Goal: Task Accomplishment & Management: Use online tool/utility

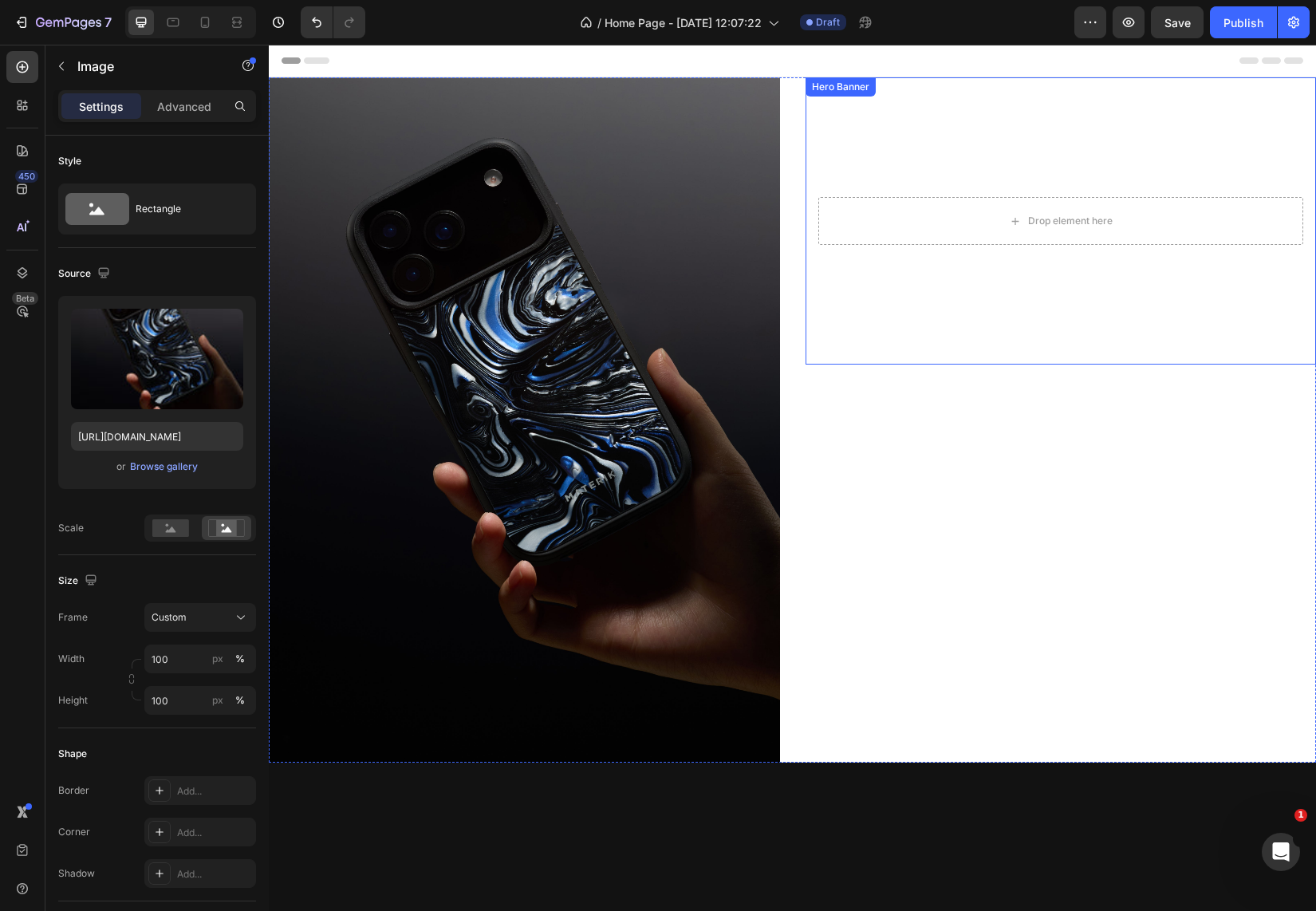
click at [1073, 307] on video "Background Image" at bounding box center [1060, 220] width 511 height 287
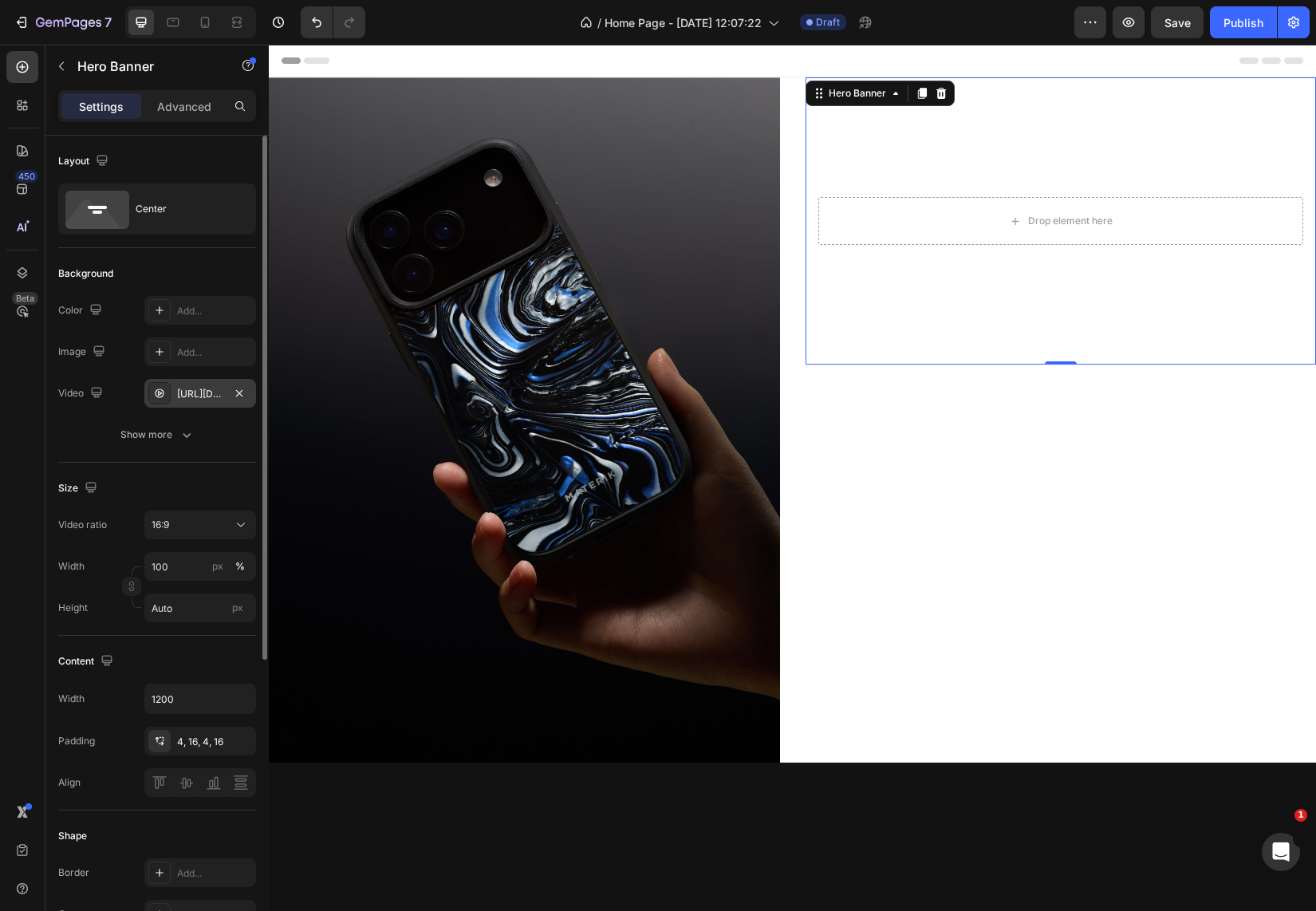
click at [192, 394] on div "https://cdn.shopify.com/videos/c/o/v/92a407d4e0c94a288eb54cac18c387dc.mp4" at bounding box center [199, 394] width 46 height 15
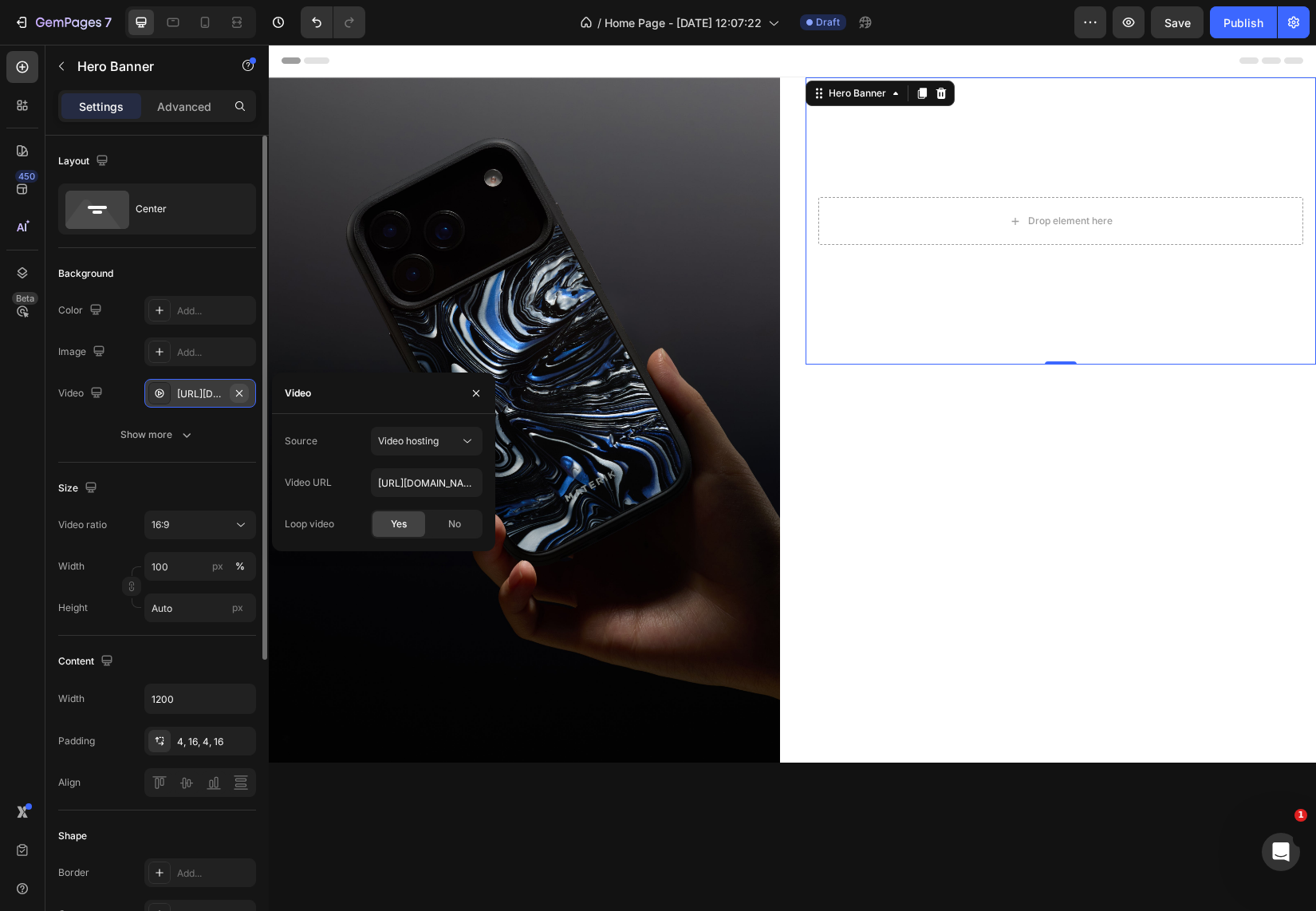
click at [243, 395] on icon "button" at bounding box center [240, 394] width 13 height 13
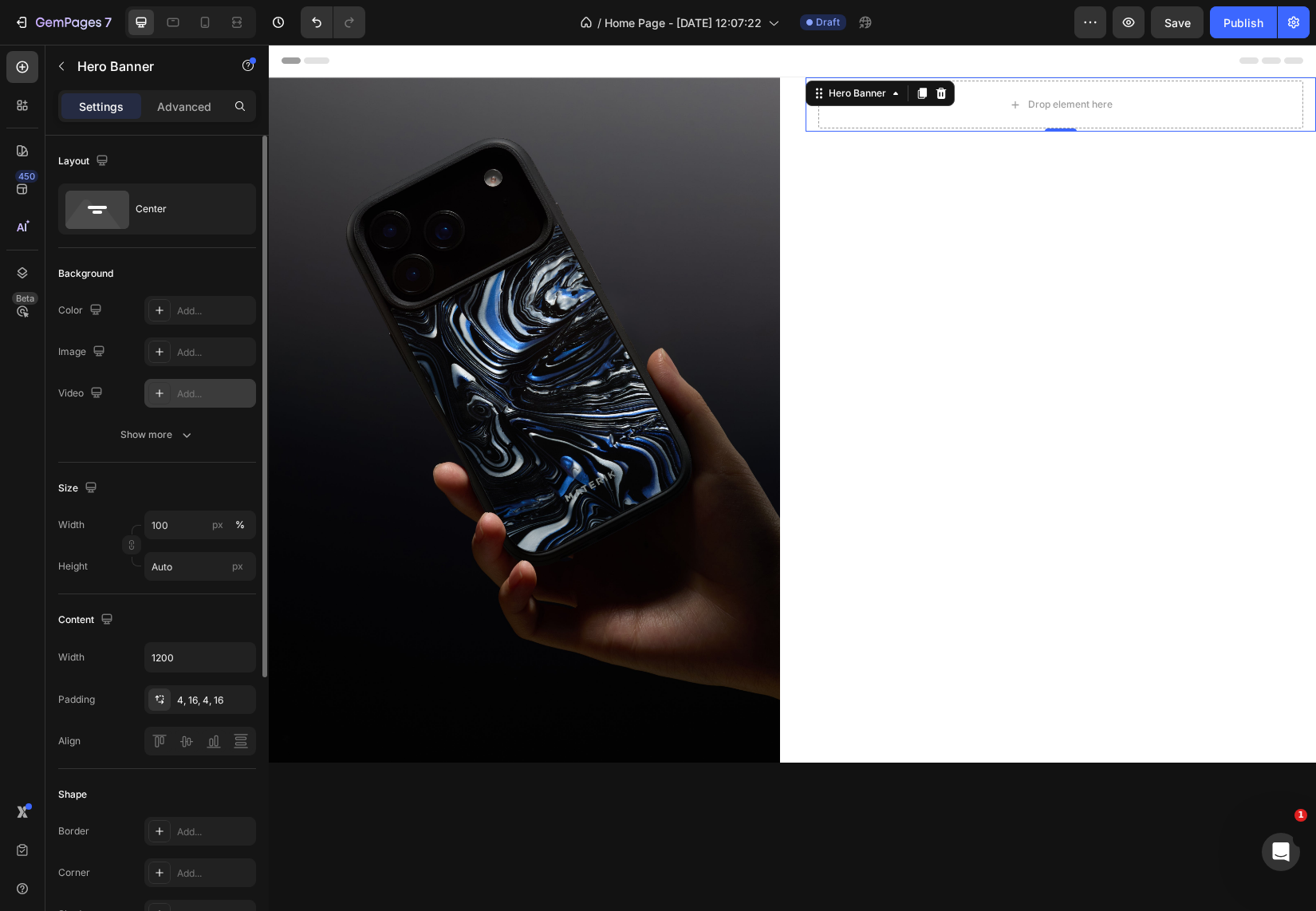
click at [215, 394] on div "Add..." at bounding box center [214, 394] width 75 height 15
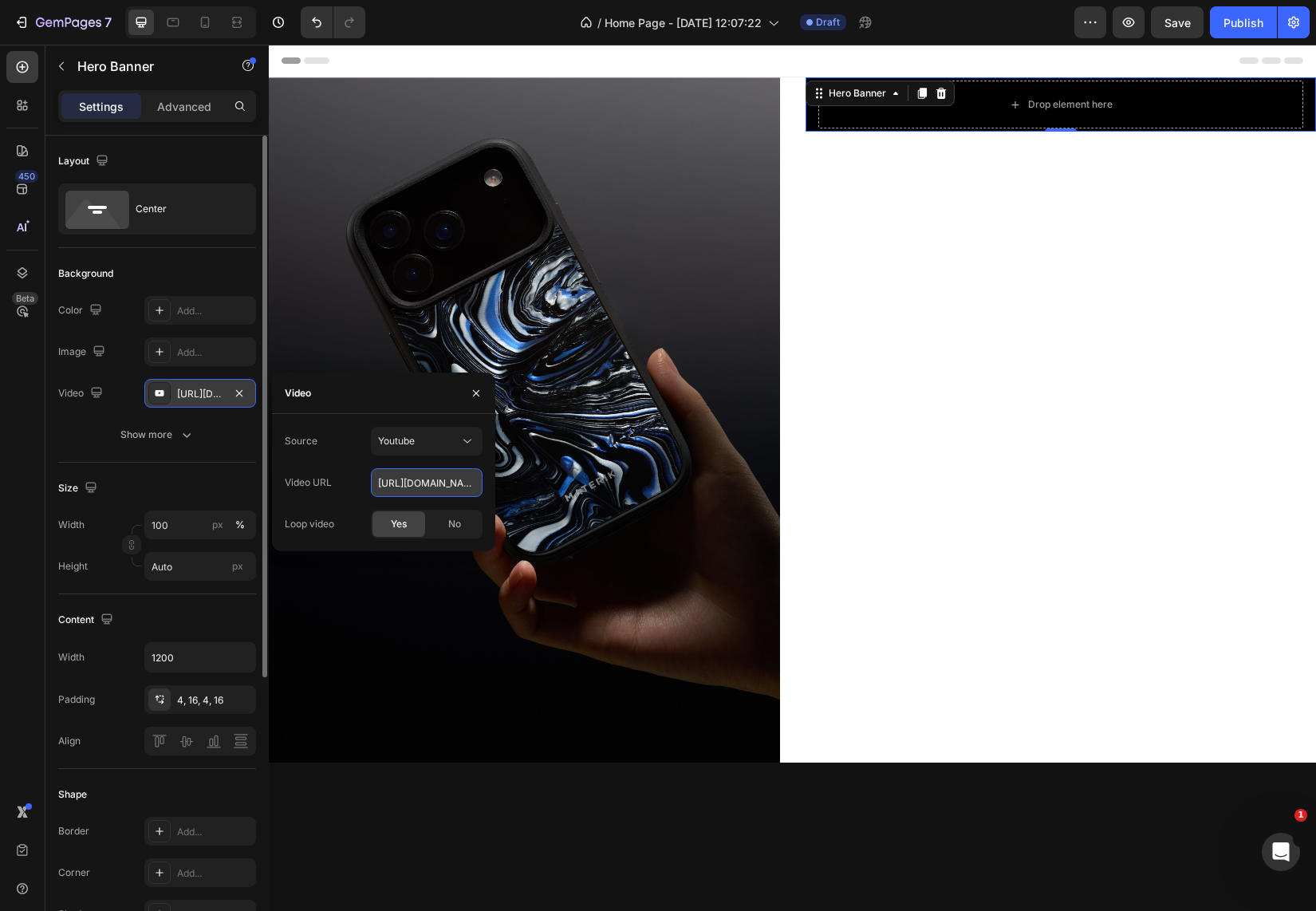
click at [432, 491] on input "https://youtu.be/KOxfzBp72uk" at bounding box center [426, 483] width 112 height 29
click at [455, 436] on div "Youtube" at bounding box center [418, 441] width 81 height 15
click at [420, 481] on span "Video hosting" at bounding box center [408, 480] width 61 height 15
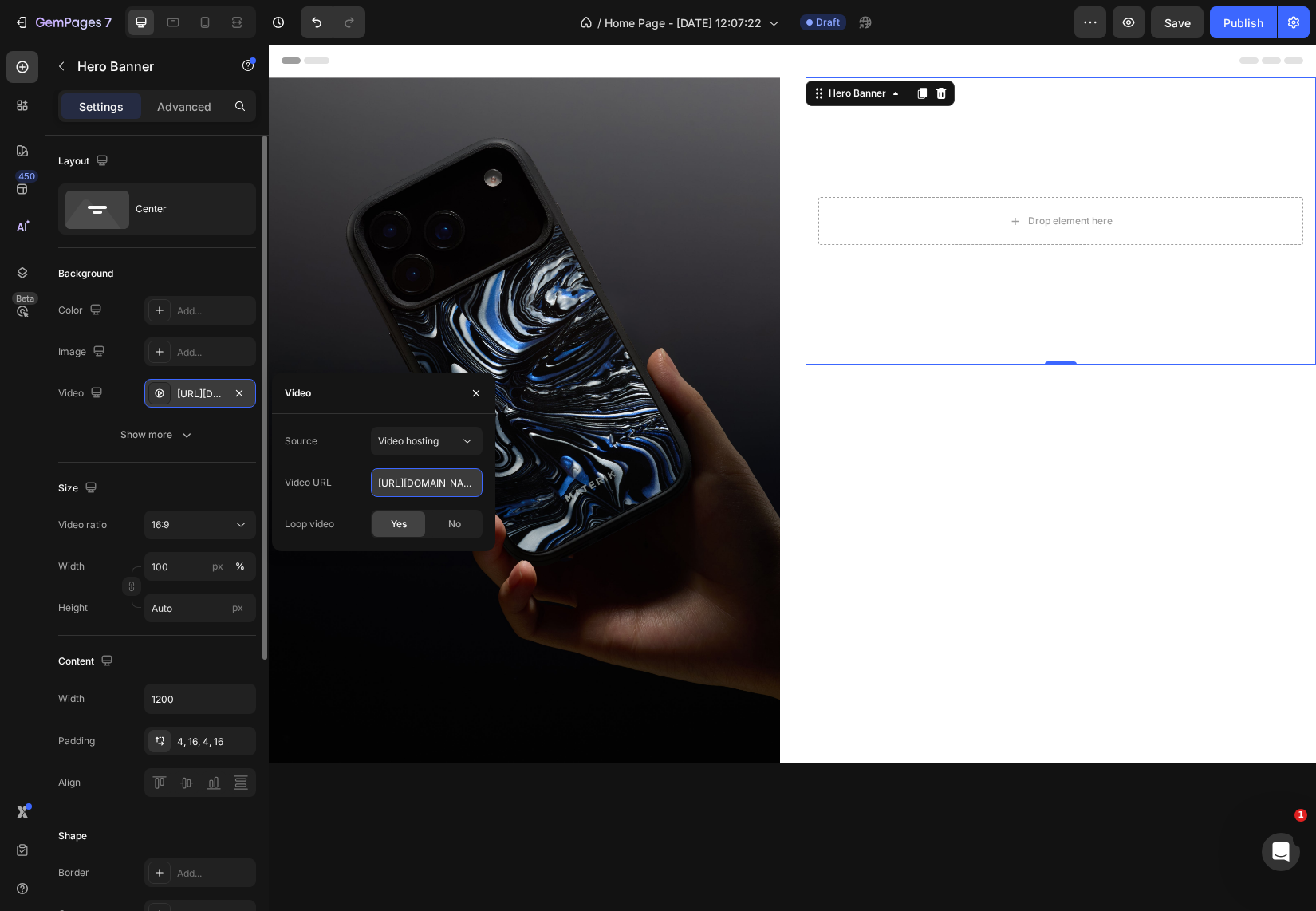
click at [410, 485] on input "https://cdn.shopify.com/videos/c/o/v/92a407d4e0c94a288eb54cac18c387dc.mp4" at bounding box center [426, 483] width 112 height 29
paste input "a3d1c0d2fe81404da82e874b0aff2d45"
type input "[URL][DOMAIN_NAME]"
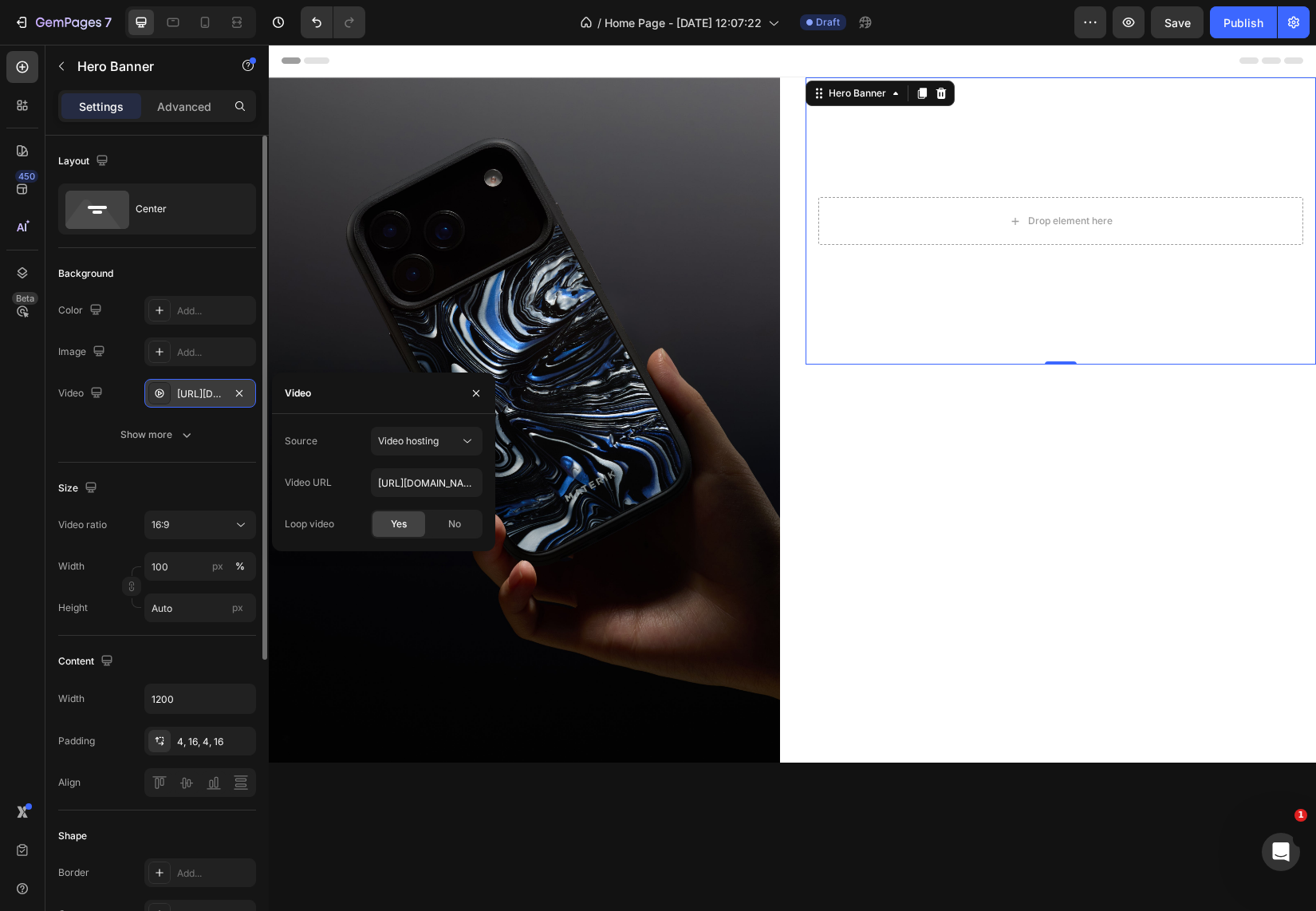
click at [401, 519] on span "Yes" at bounding box center [399, 524] width 16 height 15
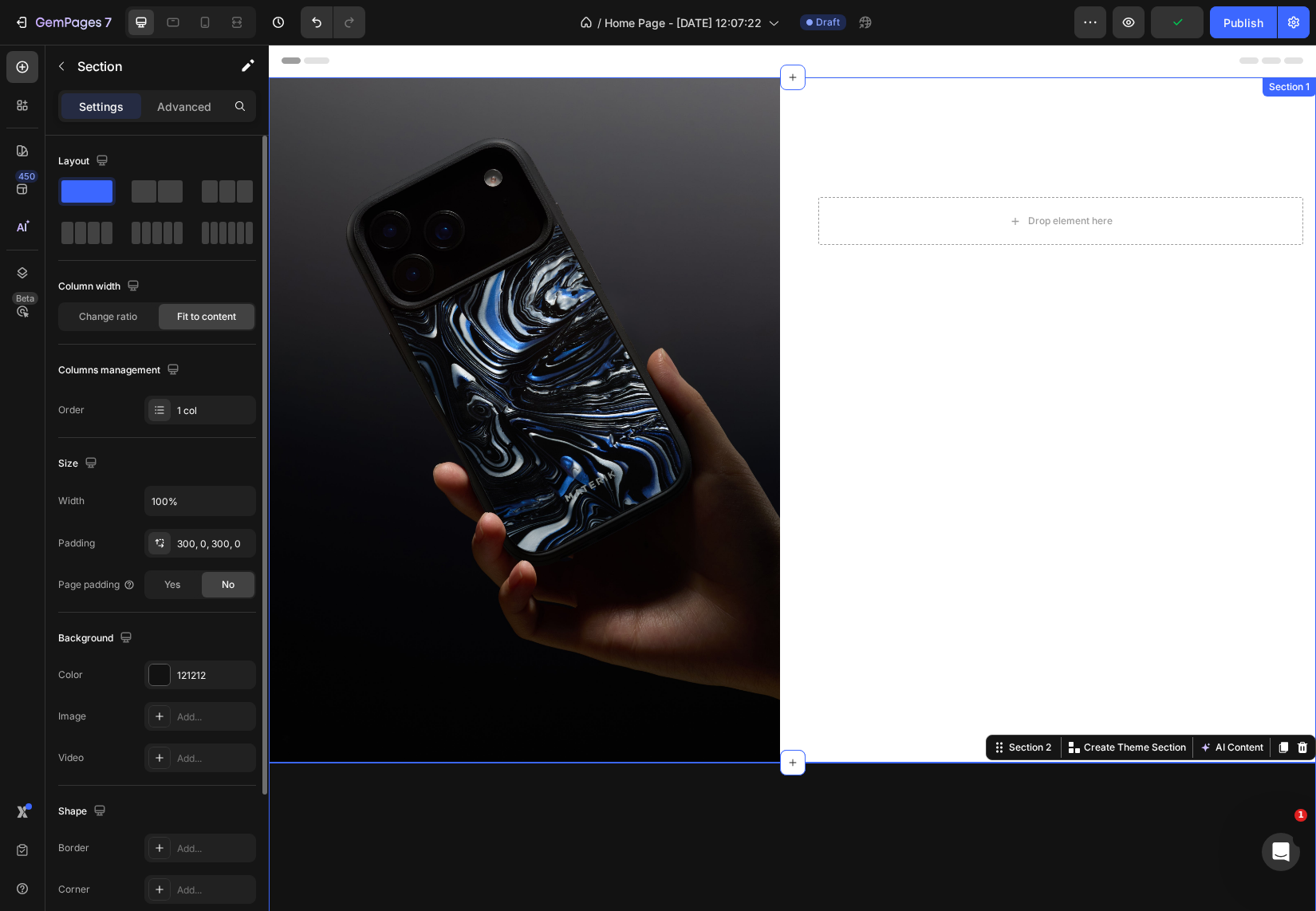
click at [882, 539] on div "Drop element here Hero Banner" at bounding box center [1060, 420] width 511 height 685
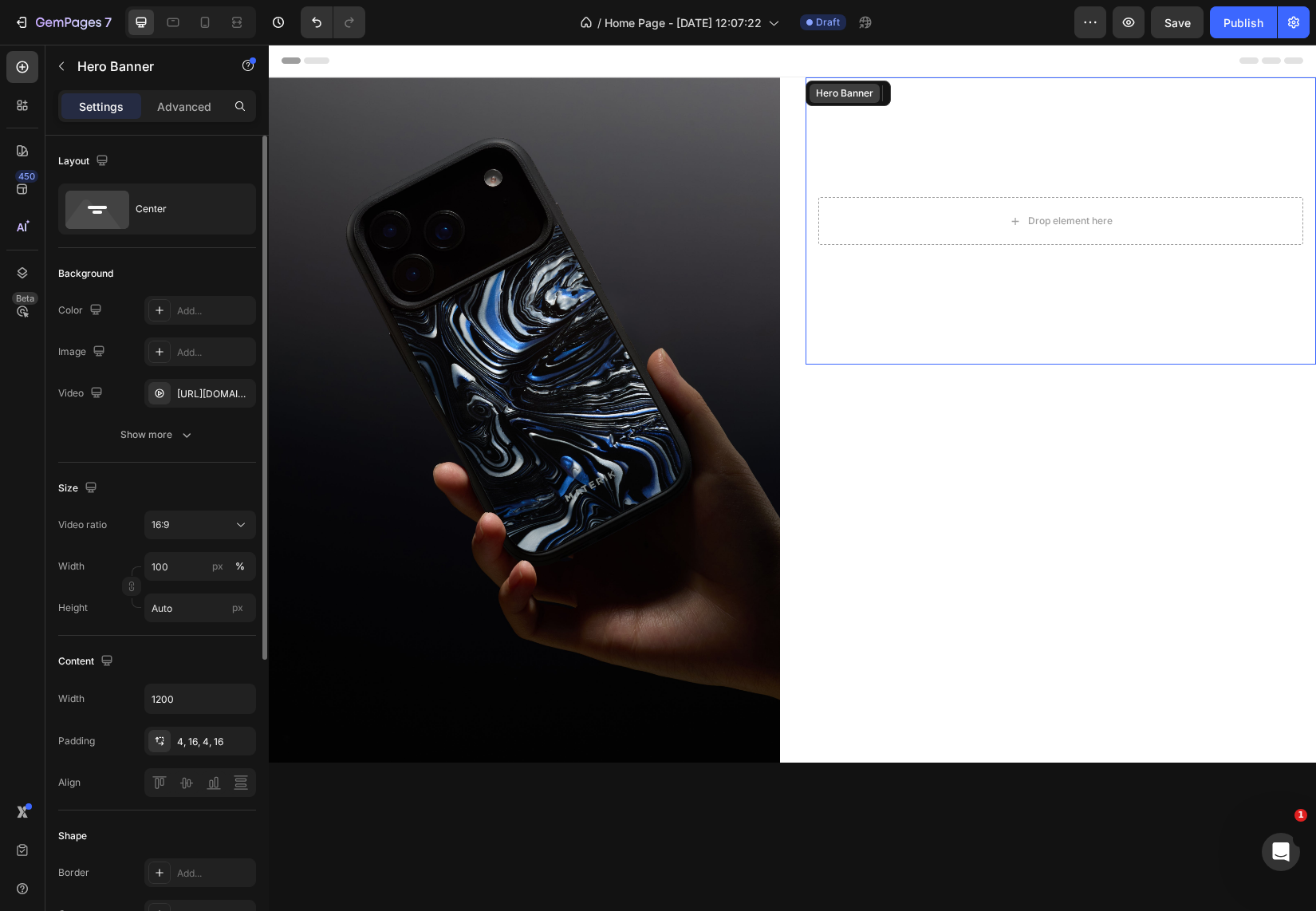
click at [842, 92] on div "Hero Banner" at bounding box center [844, 94] width 64 height 15
click at [193, 390] on div "[URL][DOMAIN_NAME]" at bounding box center [199, 394] width 46 height 15
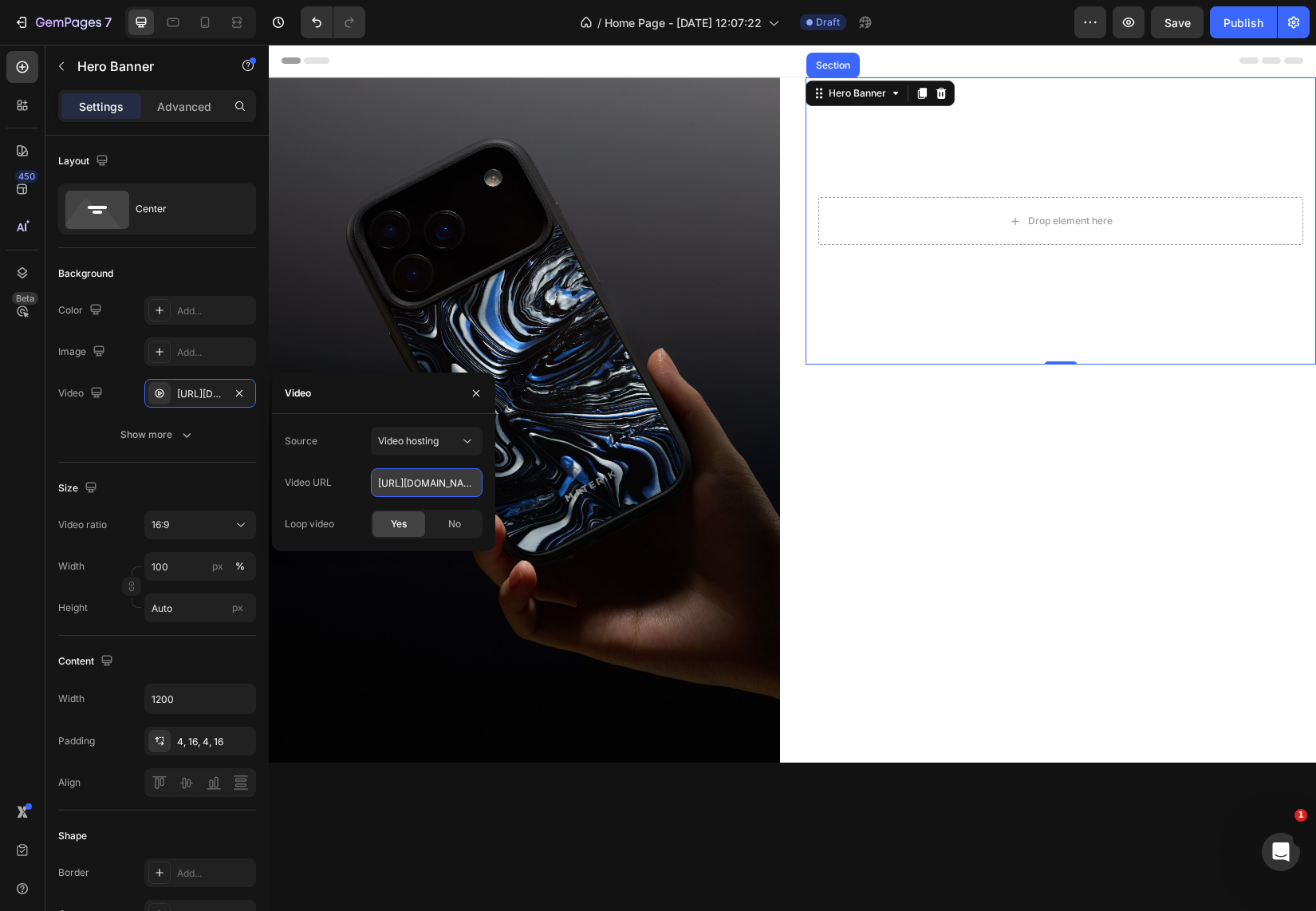
click at [450, 489] on input "[URL][DOMAIN_NAME]" at bounding box center [426, 483] width 112 height 29
paste input "[URL][DOMAIN_NAME]"
type input "[URL][DOMAIN_NAME]"
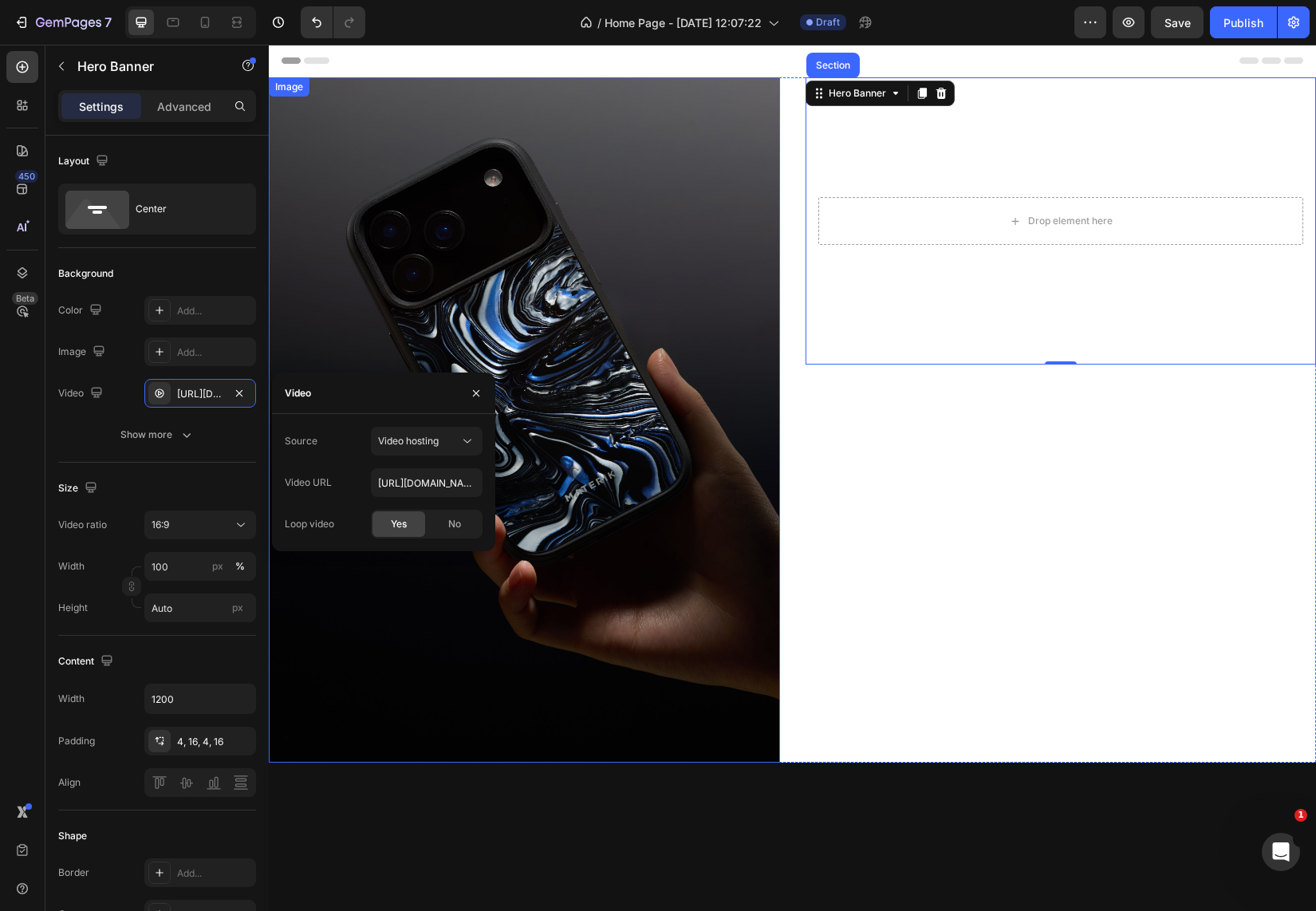
click at [422, 623] on img at bounding box center [524, 420] width 511 height 685
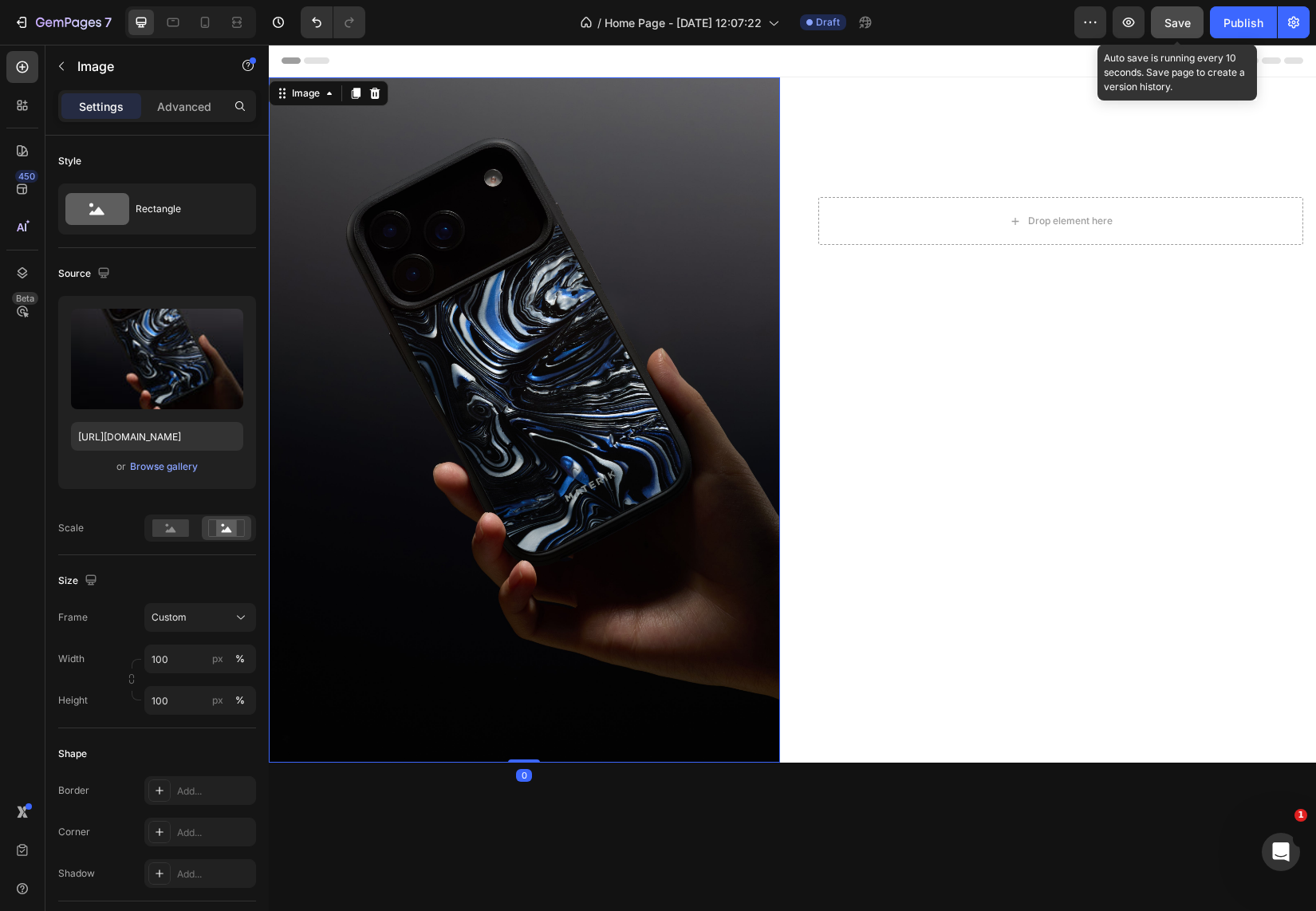
click at [1170, 23] on span "Save" at bounding box center [1177, 23] width 26 height 14
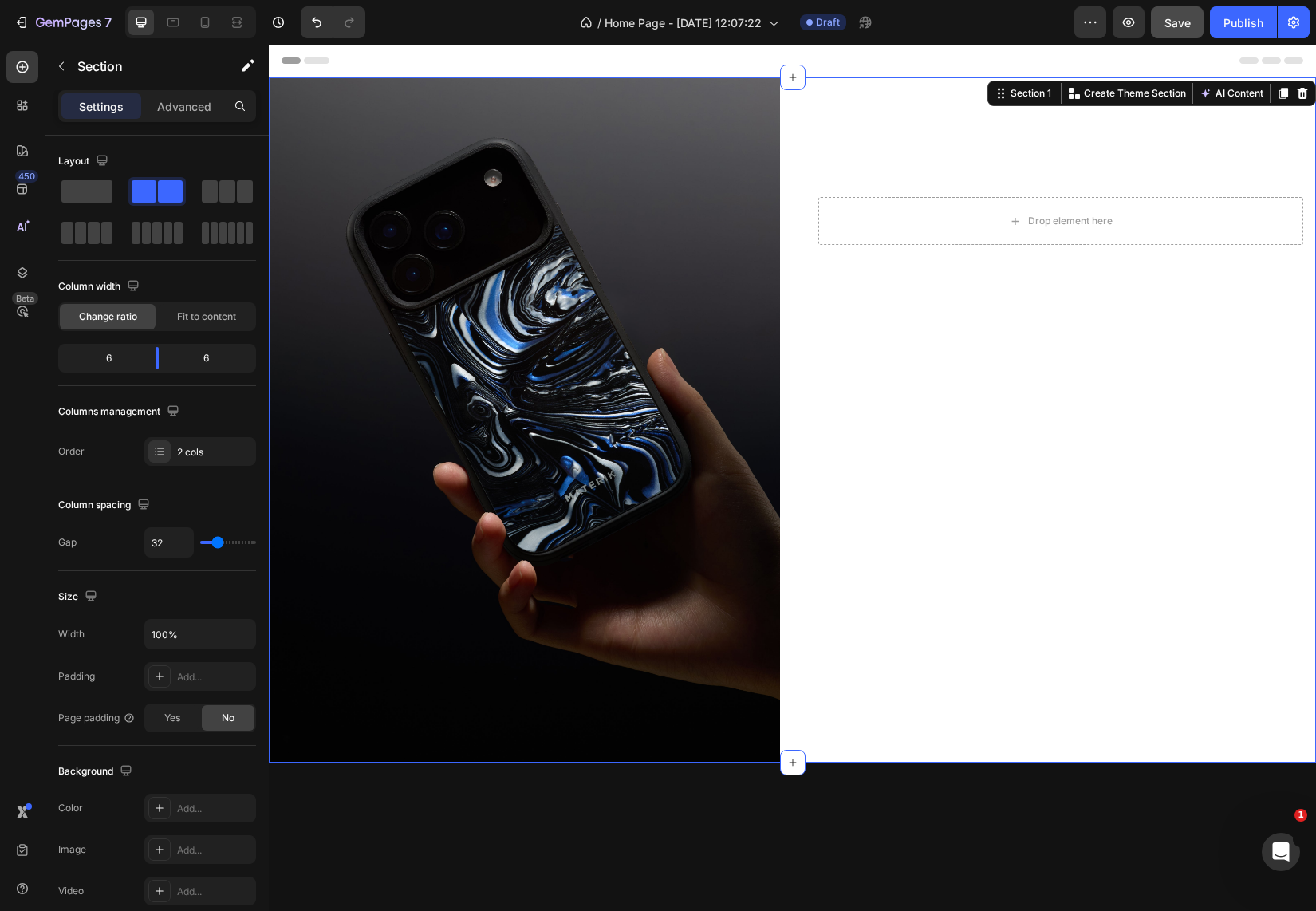
click at [914, 534] on div "Drop element here Hero Banner" at bounding box center [1060, 420] width 511 height 685
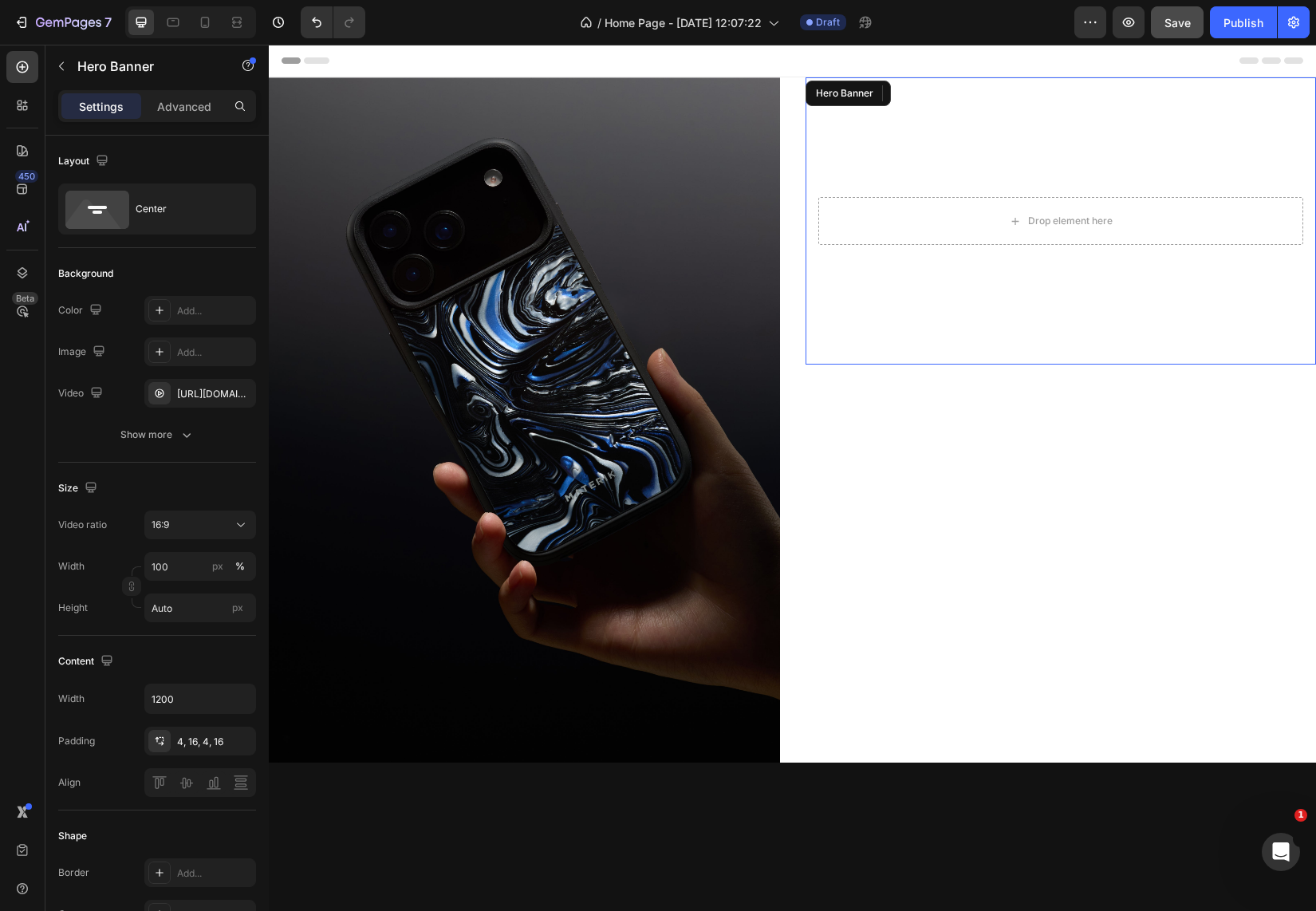
click at [959, 159] on video "Background Image" at bounding box center [1060, 220] width 511 height 287
click at [219, 568] on div "px" at bounding box center [218, 567] width 11 height 15
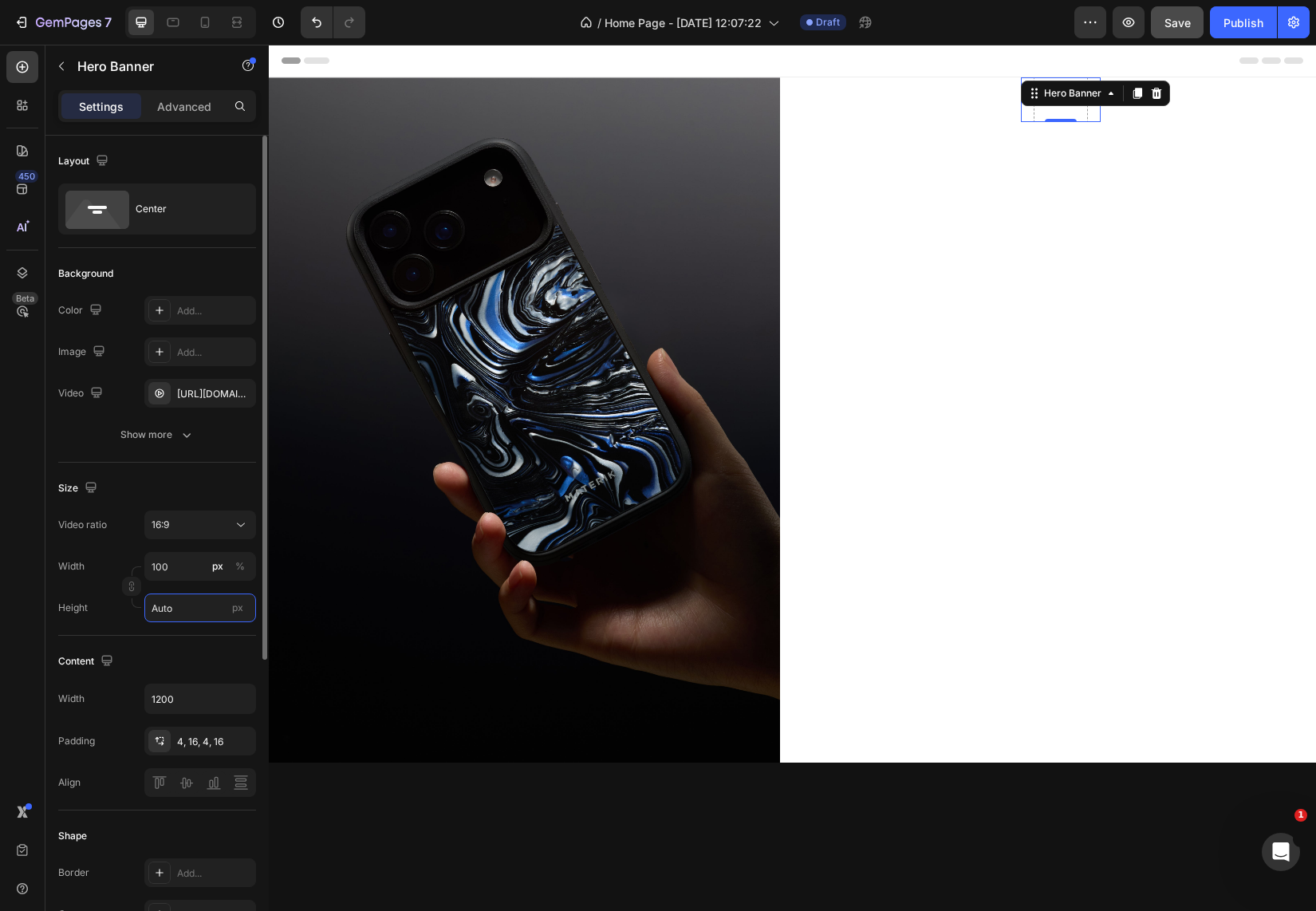
click at [183, 607] on input "Auto" at bounding box center [199, 608] width 112 height 29
click at [191, 677] on span "Fit screen" at bounding box center [172, 675] width 45 height 15
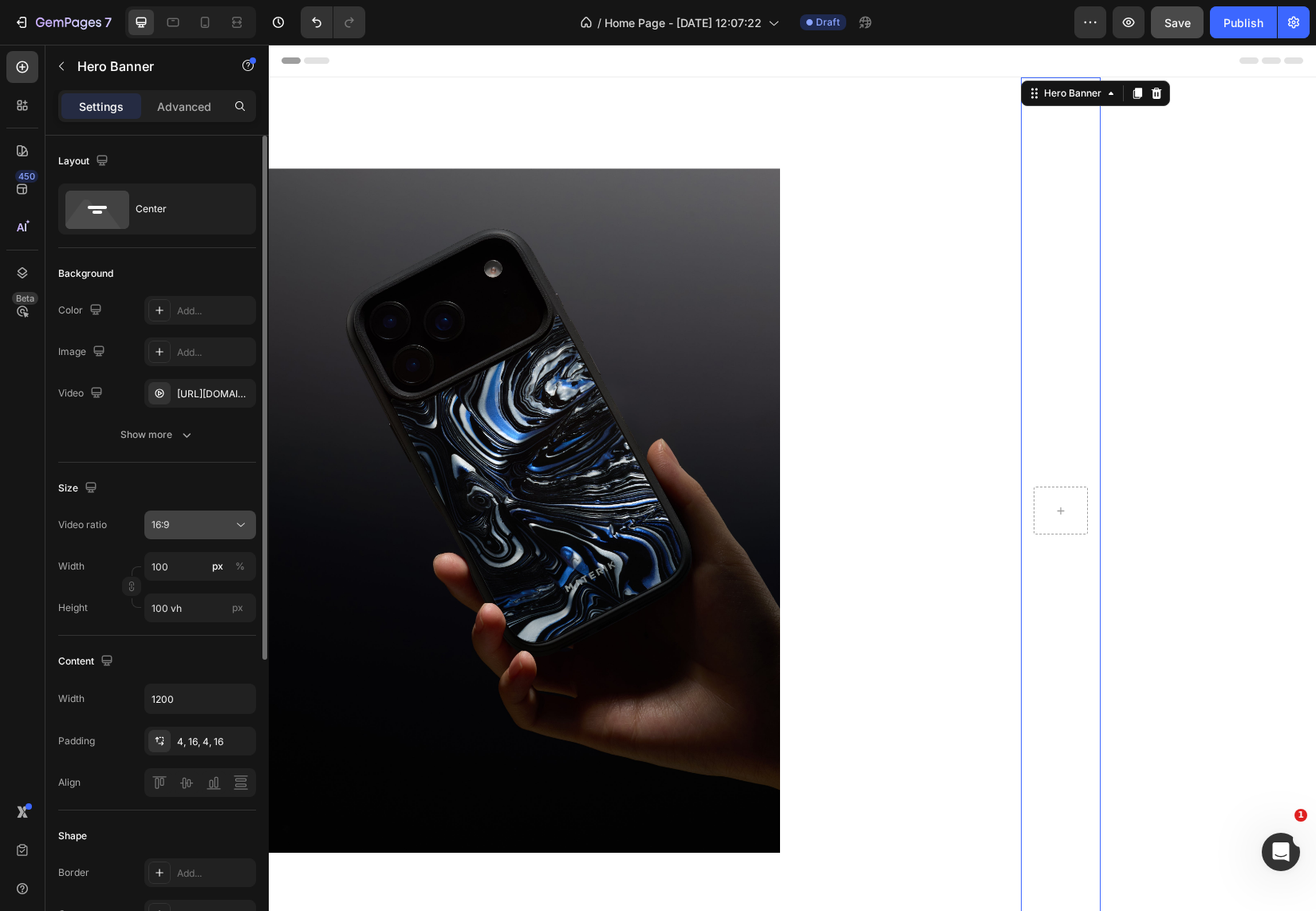
click at [207, 529] on div "16:9" at bounding box center [191, 525] width 81 height 15
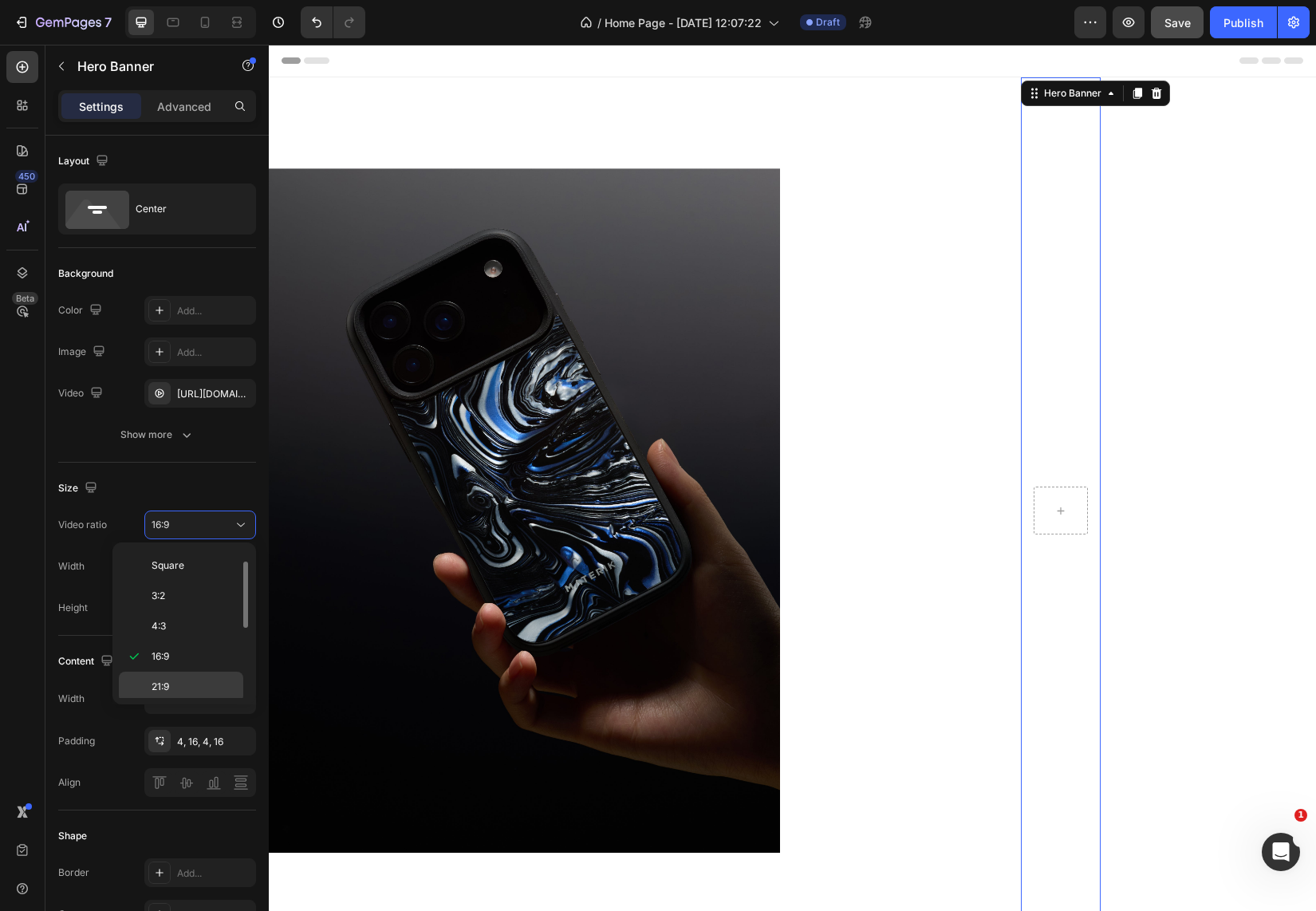
click at [152, 702] on div "21:9" at bounding box center [180, 717] width 125 height 30
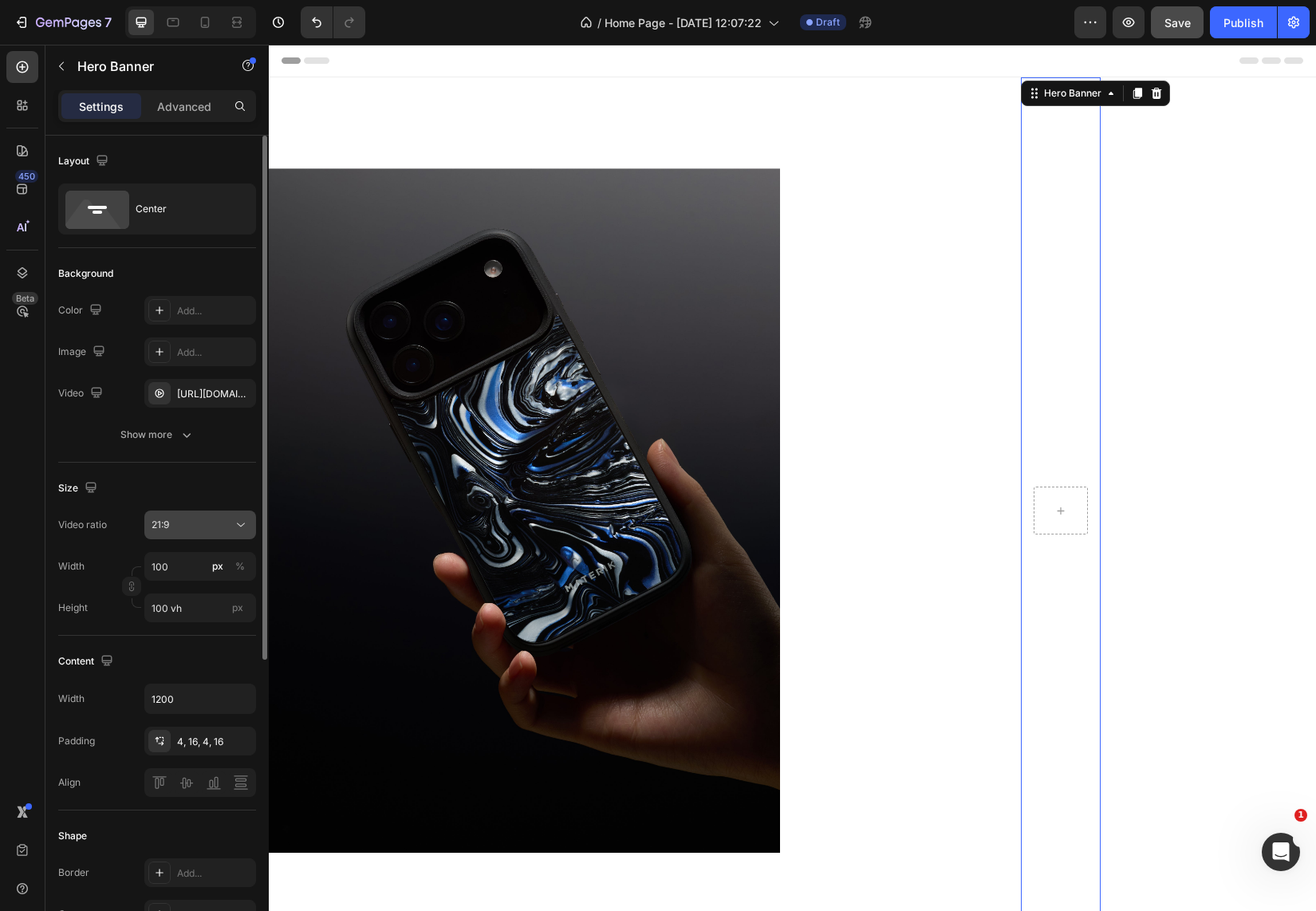
click at [203, 517] on button "21:9" at bounding box center [199, 525] width 112 height 29
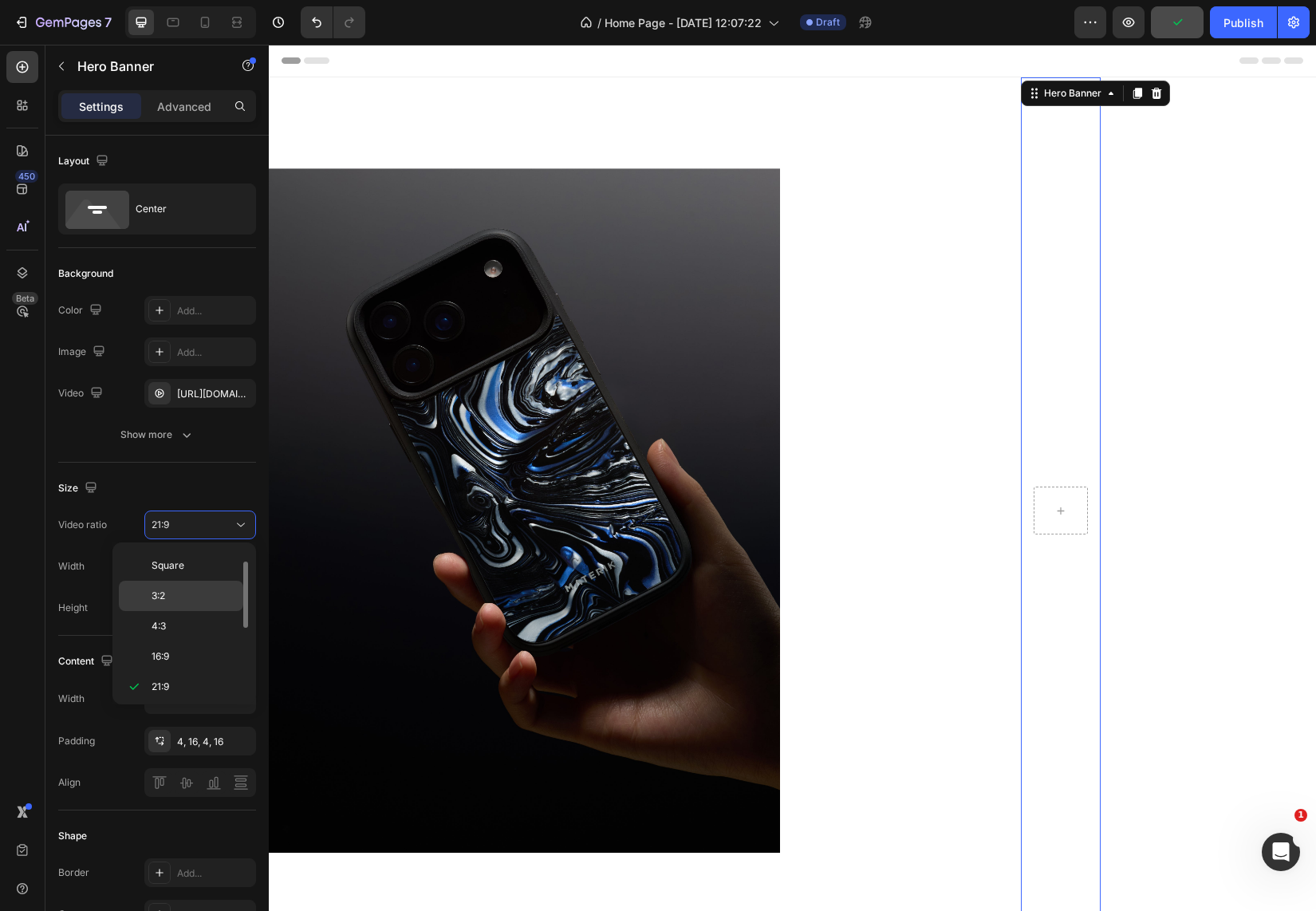
click at [165, 592] on span "3:2" at bounding box center [158, 596] width 14 height 15
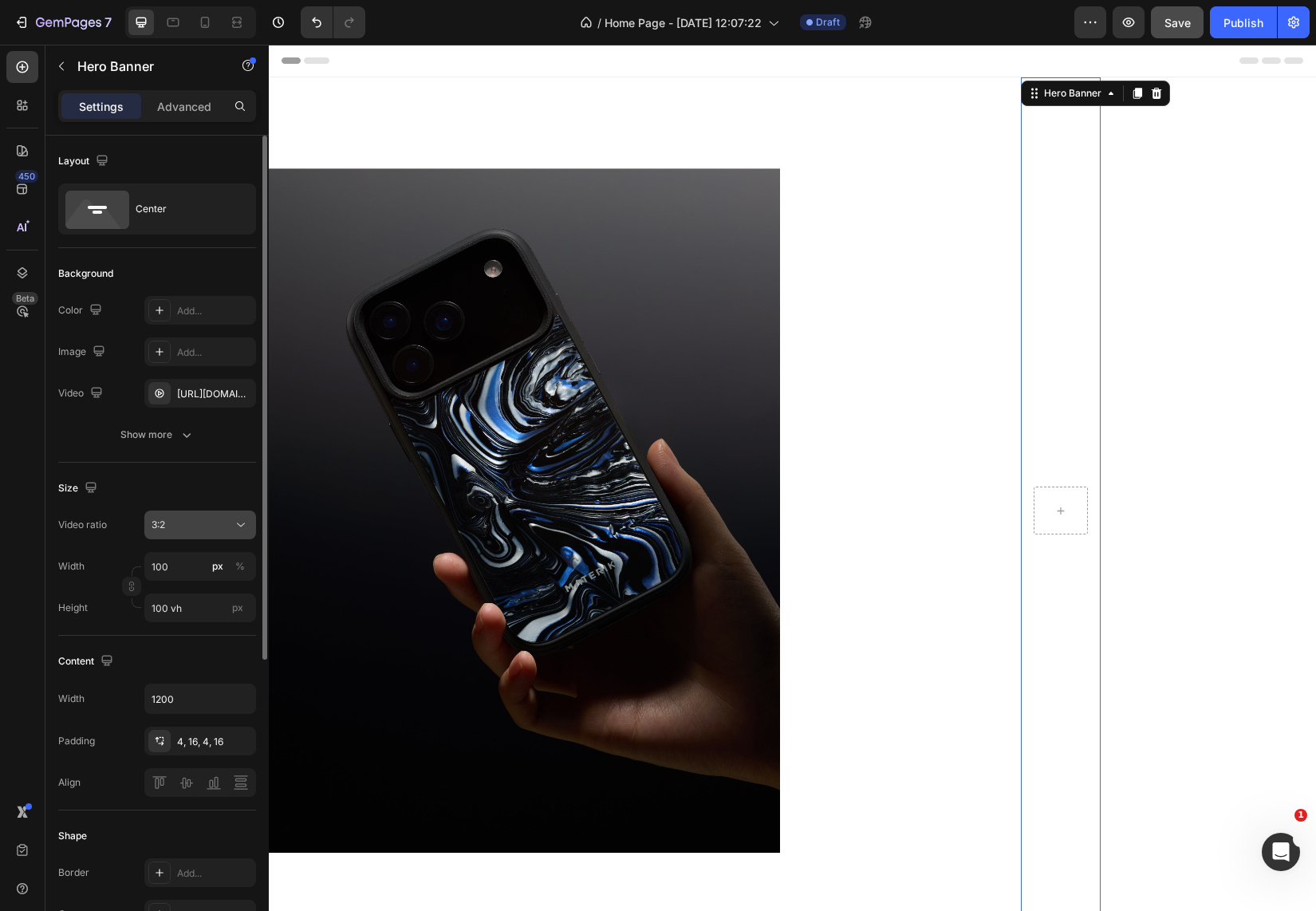
click at [182, 535] on button "3:2" at bounding box center [199, 525] width 112 height 29
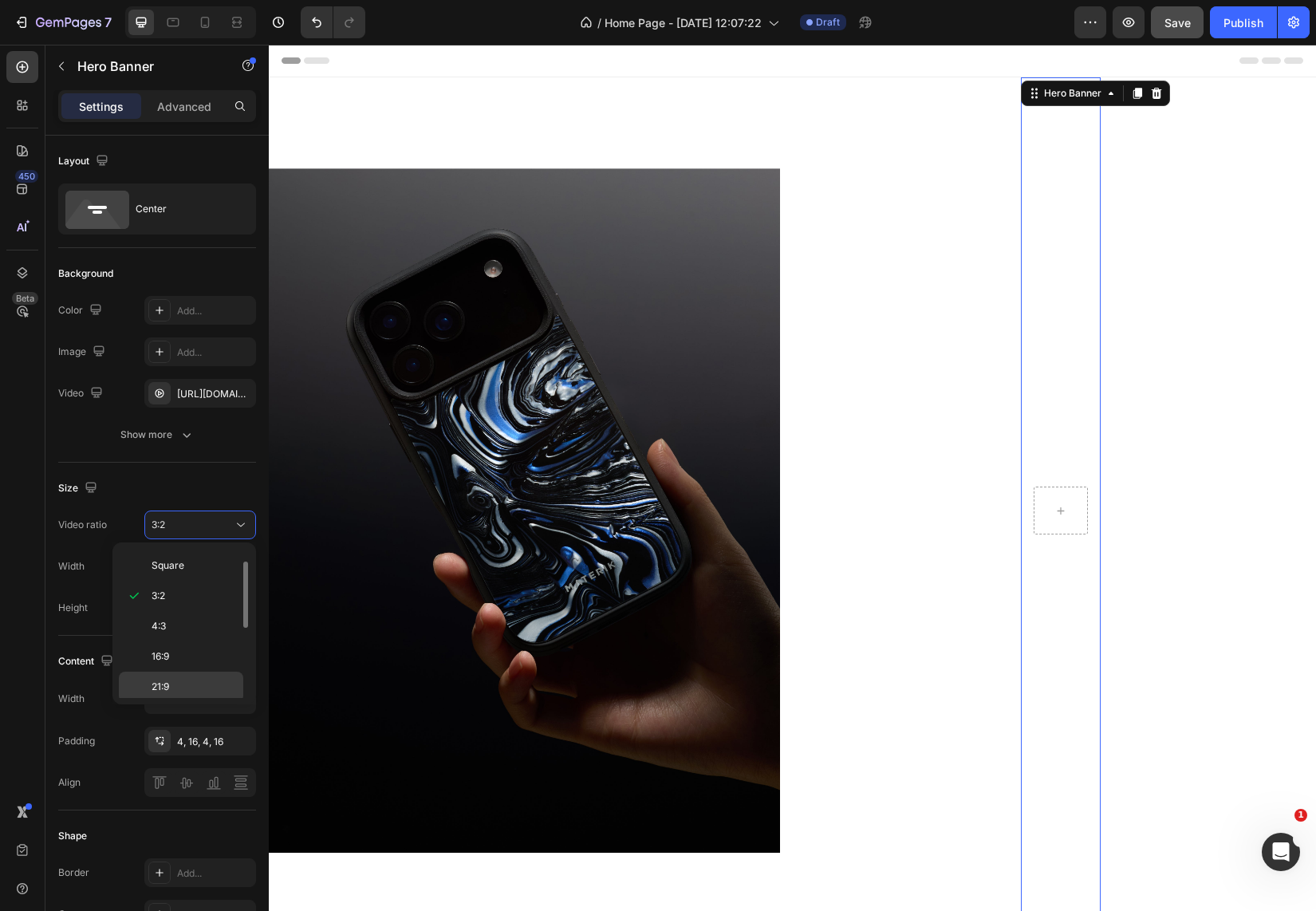
click at [168, 682] on span "21:9" at bounding box center [159, 687] width 17 height 15
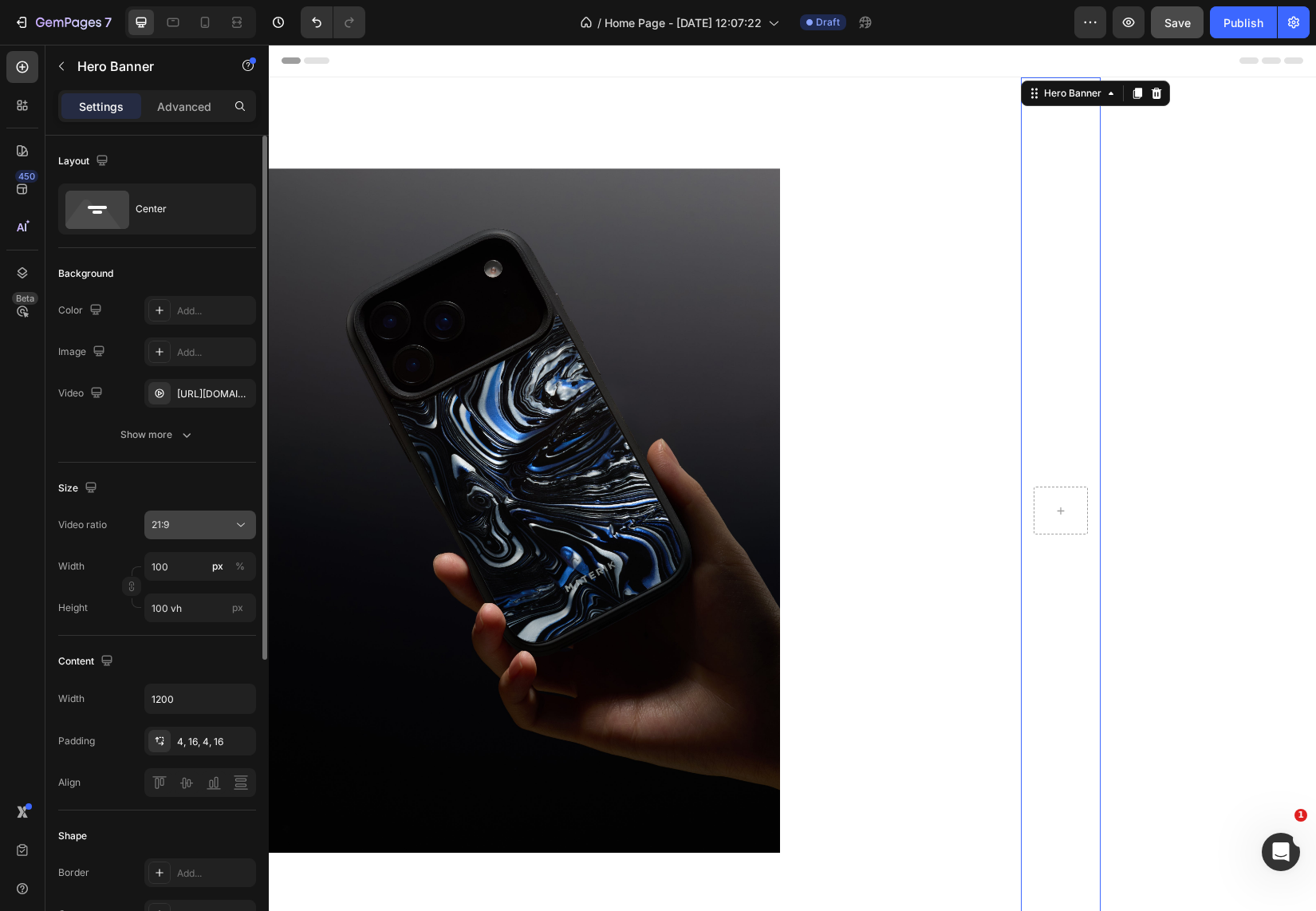
click at [204, 528] on div "21:9" at bounding box center [191, 525] width 81 height 15
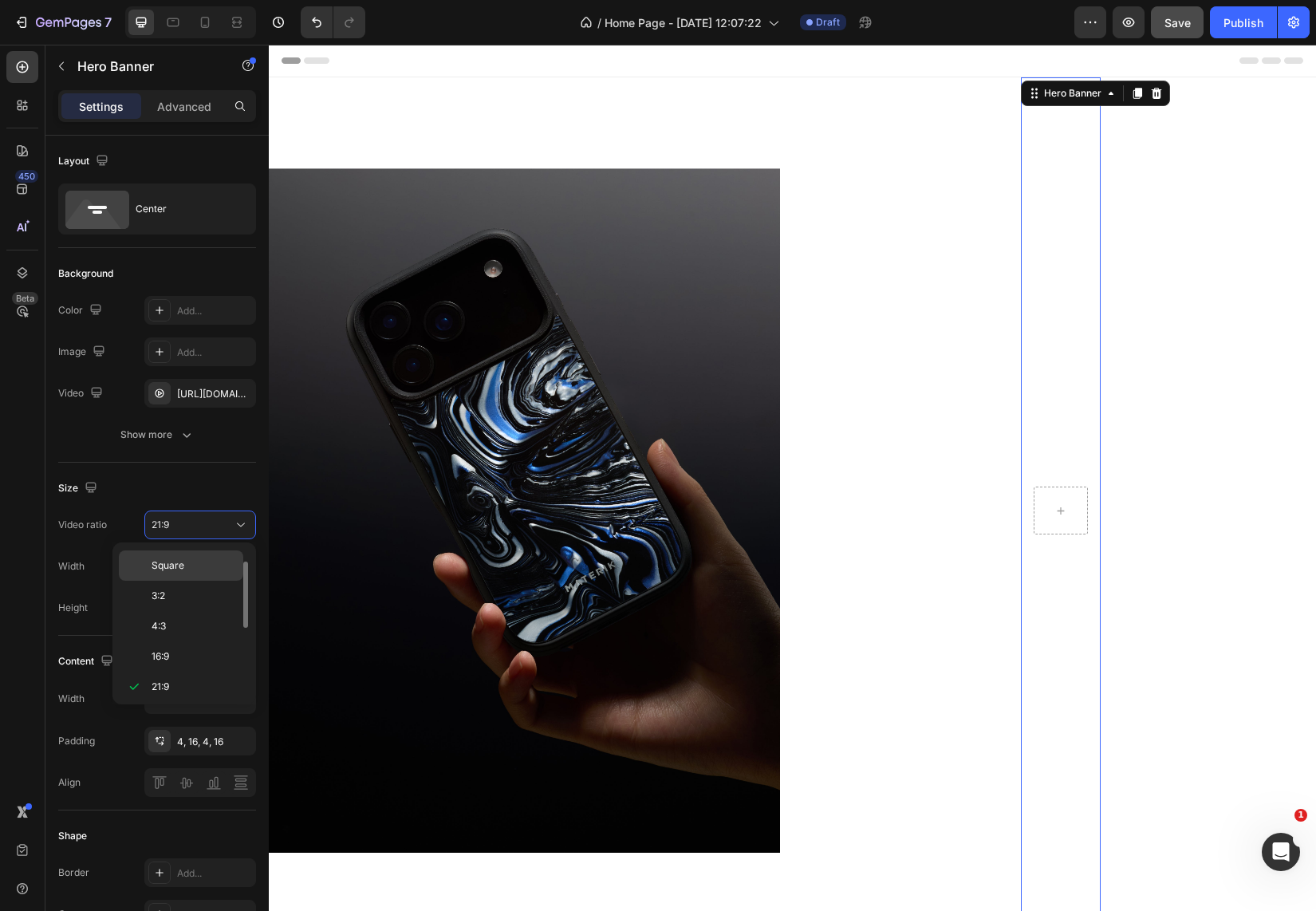
click at [171, 570] on span "Square" at bounding box center [168, 566] width 33 height 15
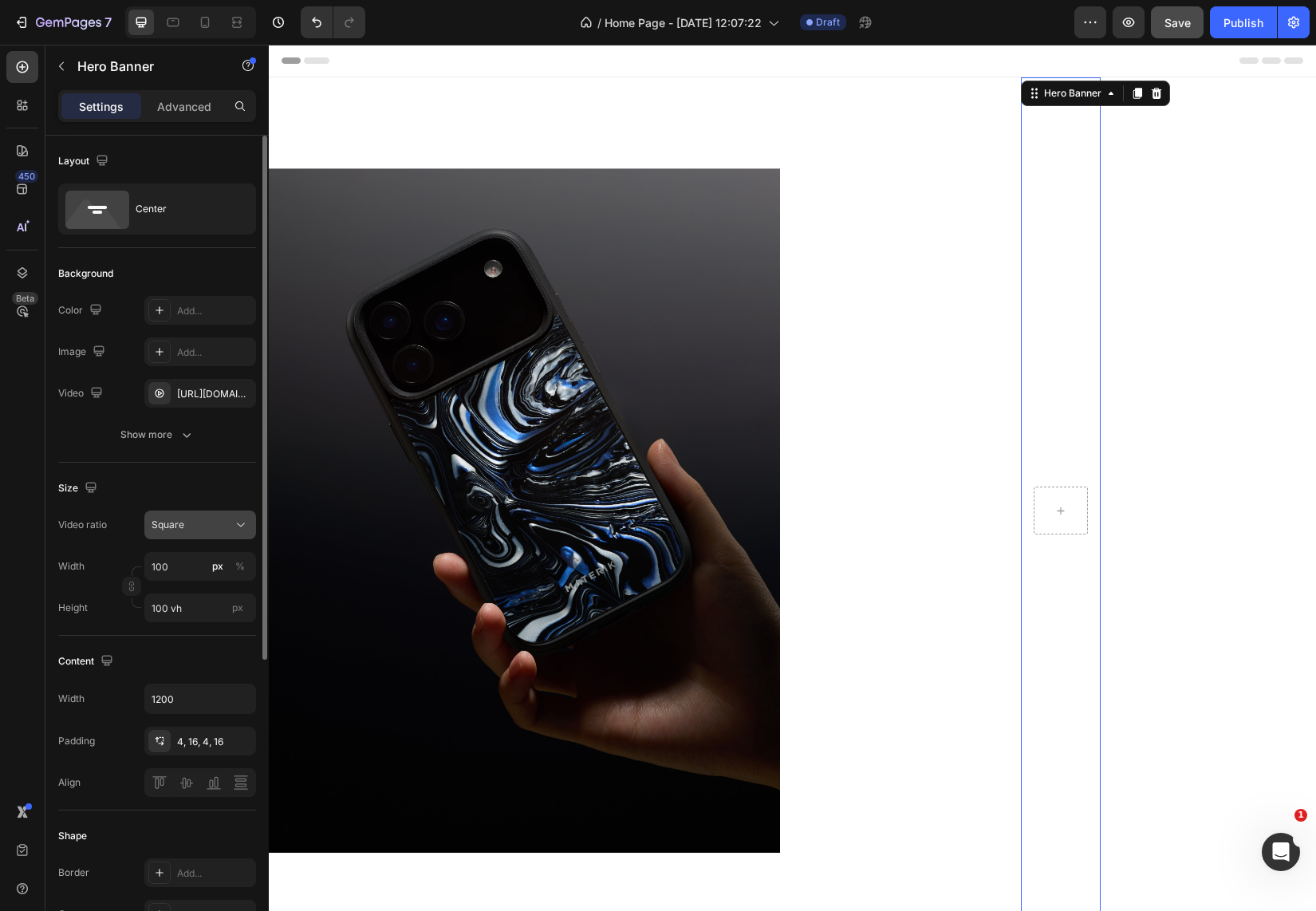
click at [196, 527] on div "Square" at bounding box center [191, 525] width 81 height 15
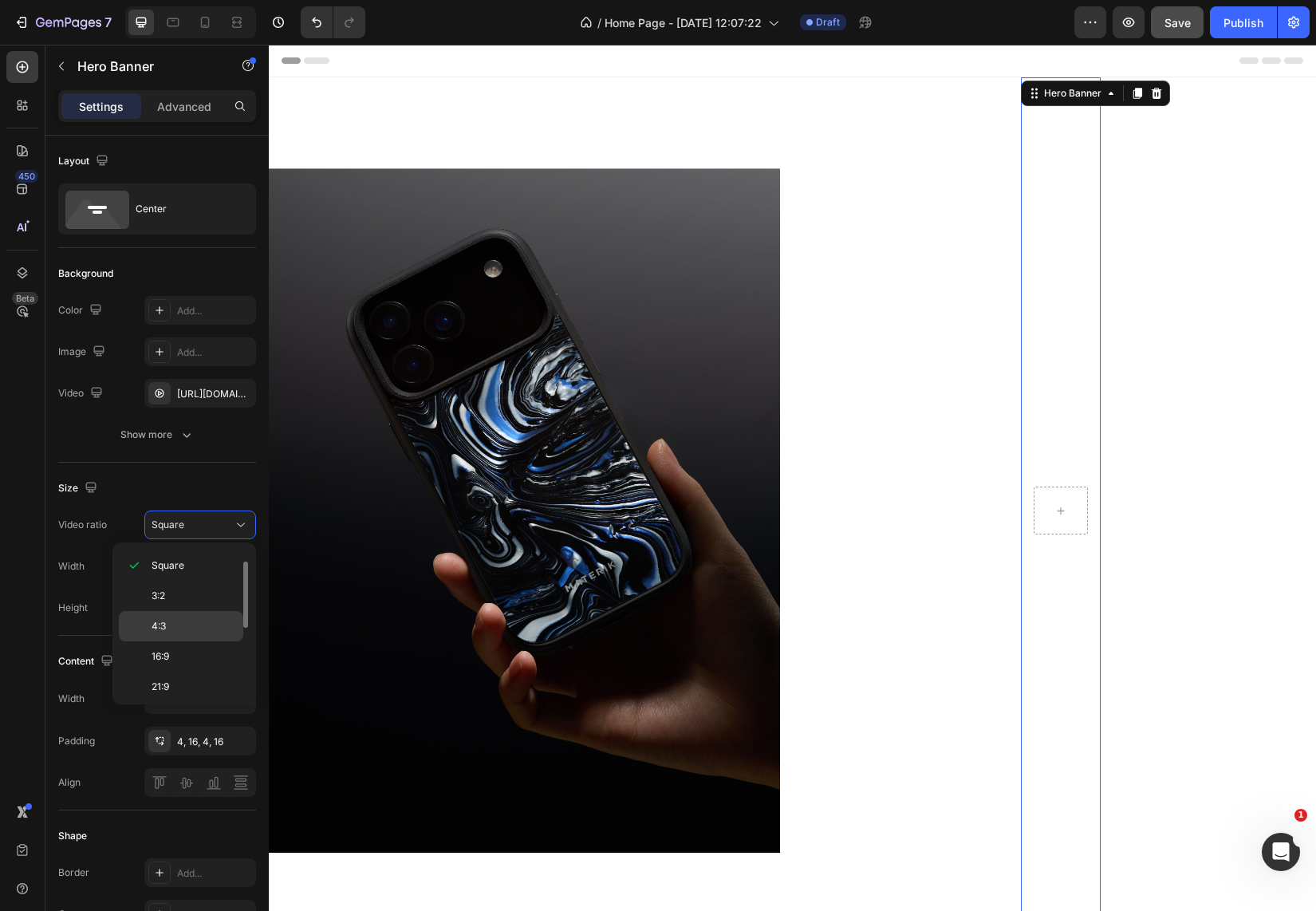
click at [200, 621] on p "4:3" at bounding box center [193, 627] width 85 height 15
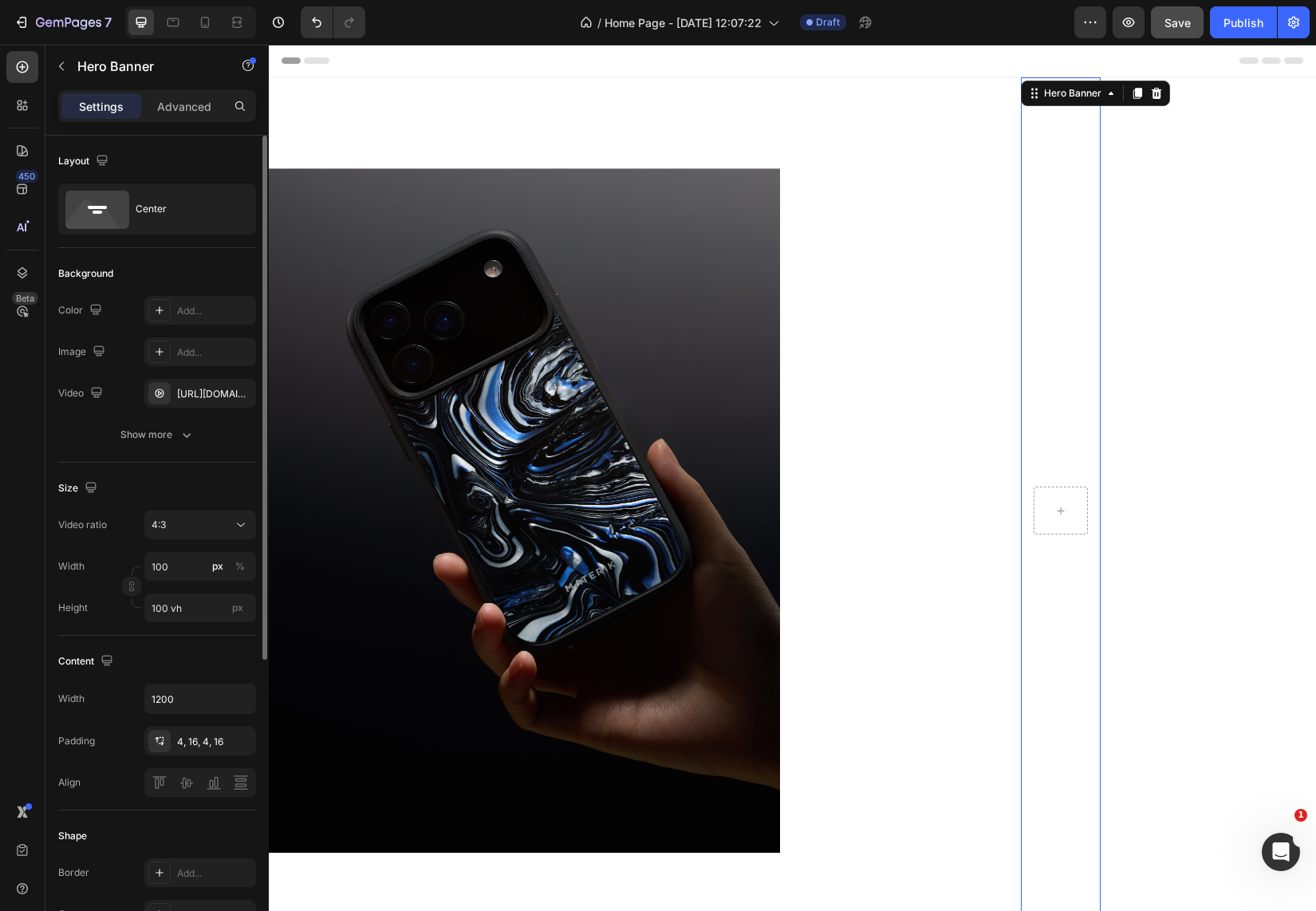
click at [206, 542] on div "Video ratio 4:3 Width 100 px % Height 100 vh px" at bounding box center [157, 566] width 198 height 112
click at [188, 568] on input "100" at bounding box center [199, 567] width 112 height 29
click at [186, 607] on p "Full 100%" at bounding box center [197, 605] width 93 height 15
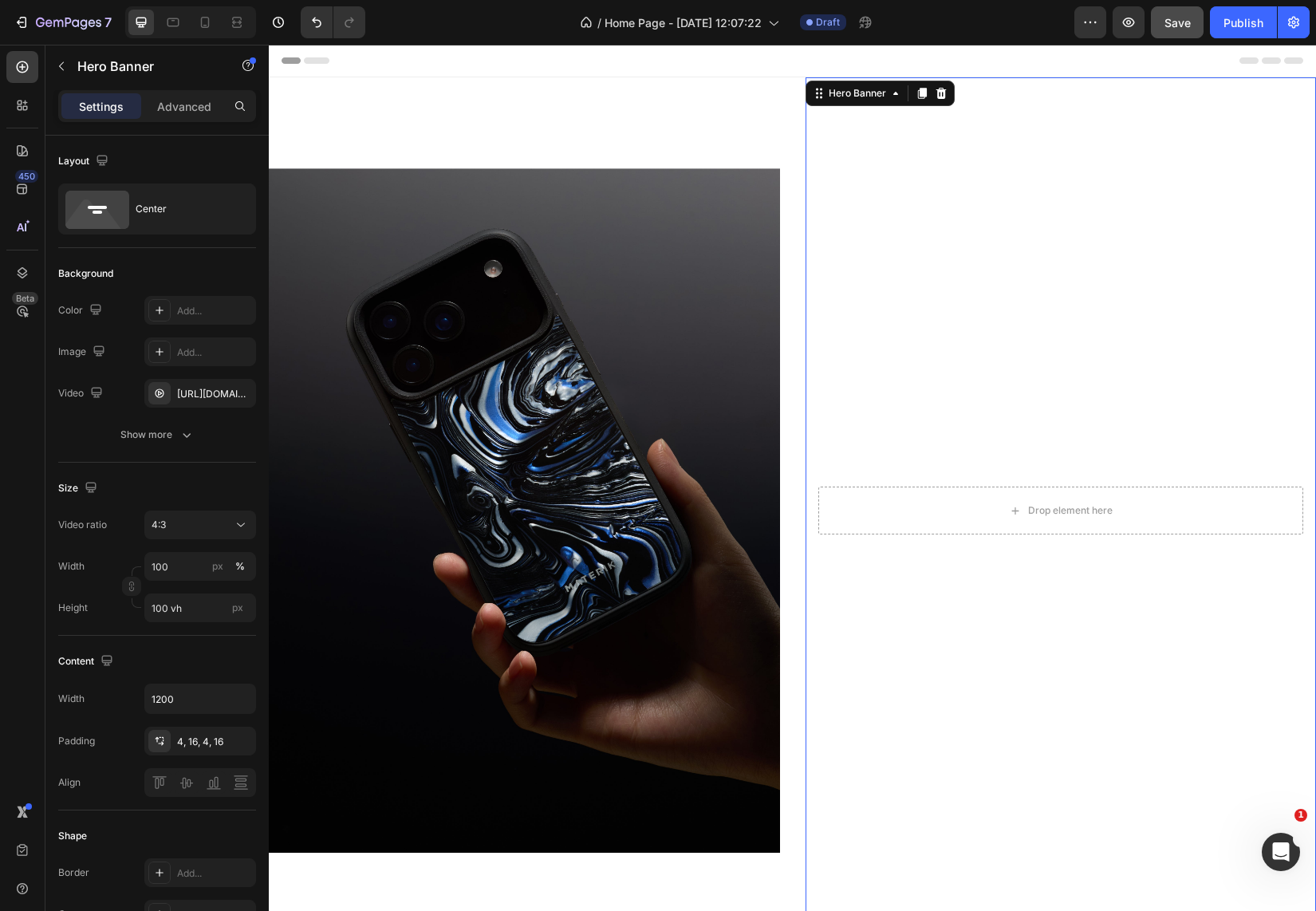
click at [954, 705] on div "Background Image" at bounding box center [1060, 510] width 511 height 866
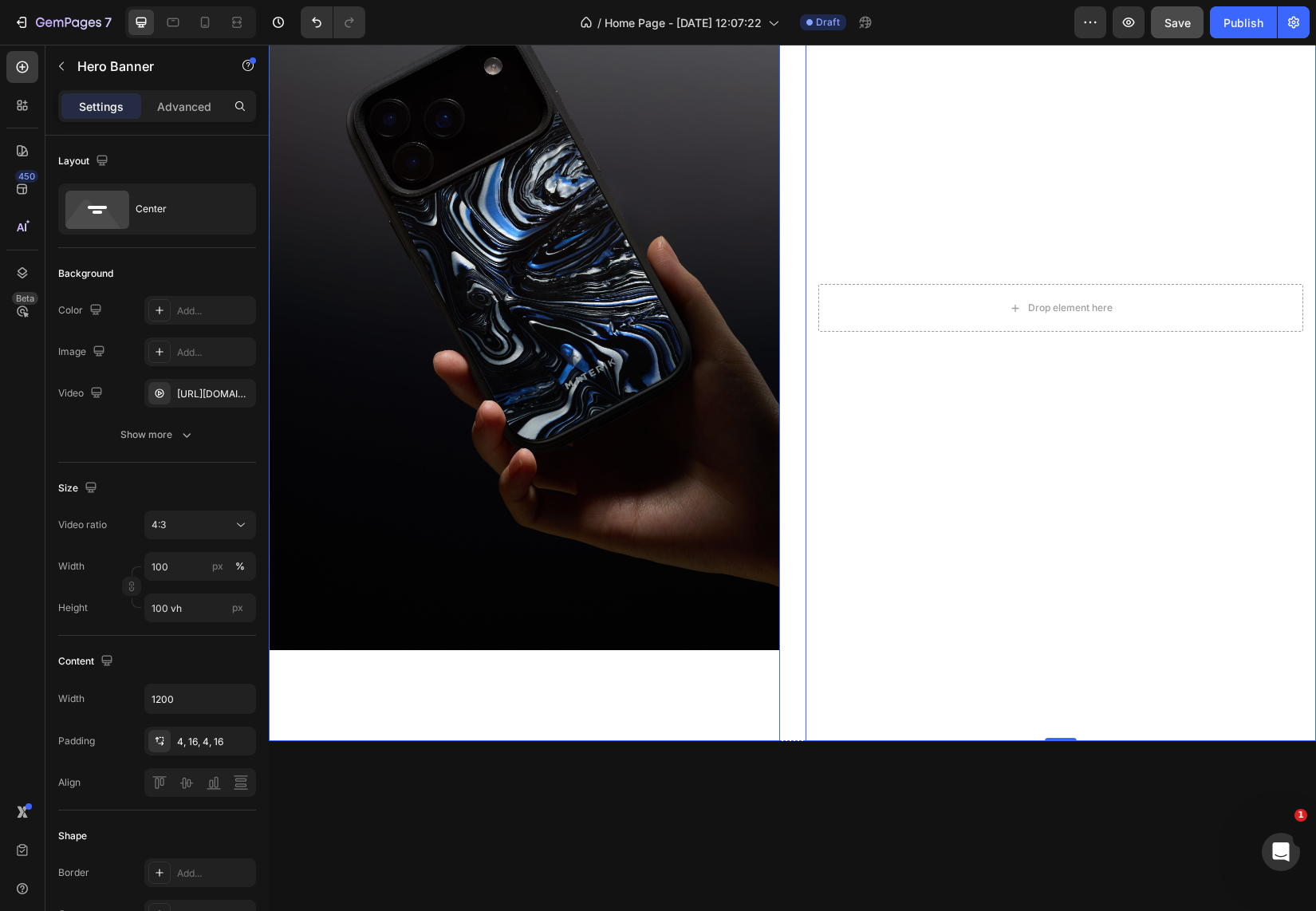
scroll to position [158, 0]
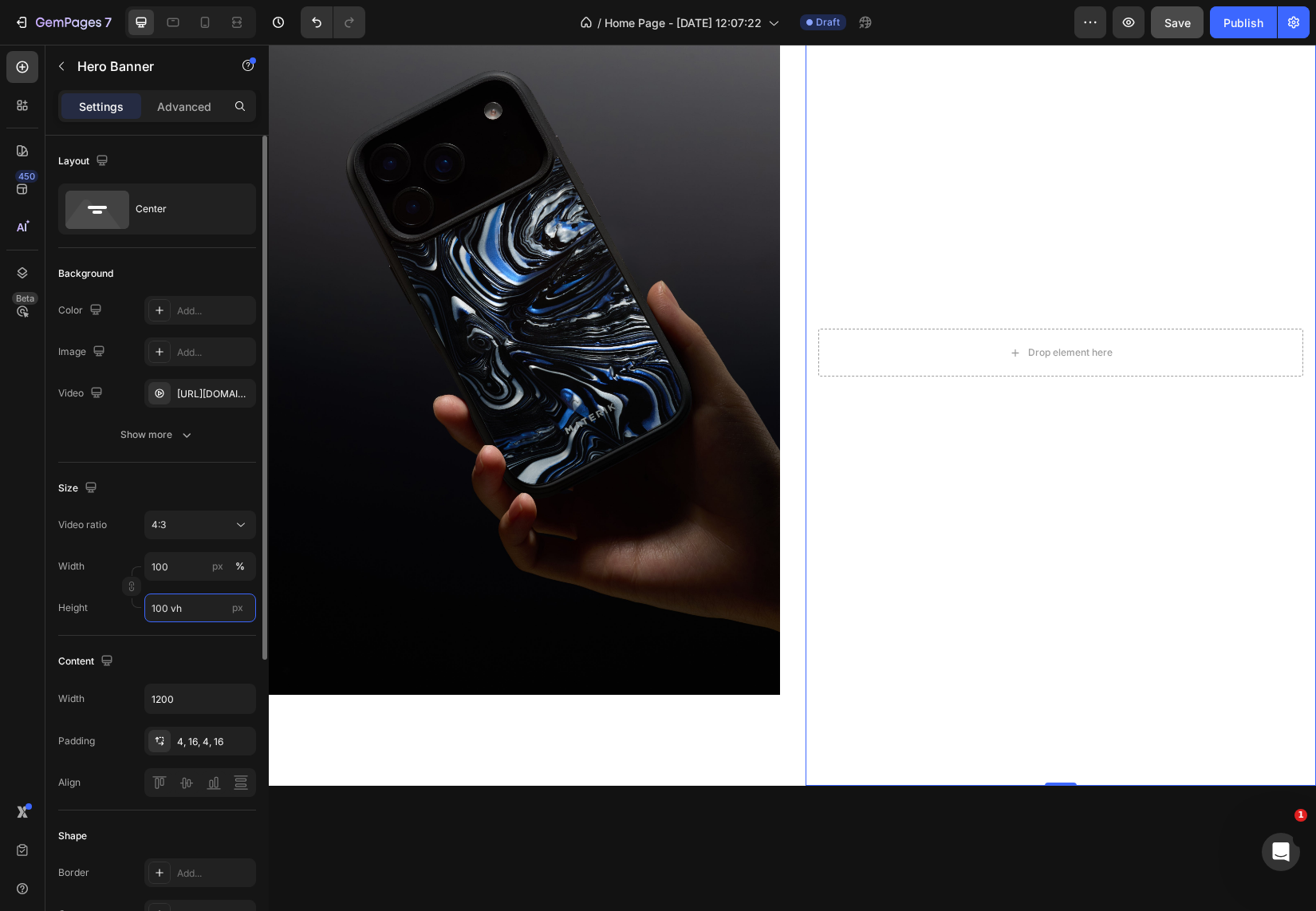
click at [189, 619] on input "100 vh" at bounding box center [199, 608] width 112 height 29
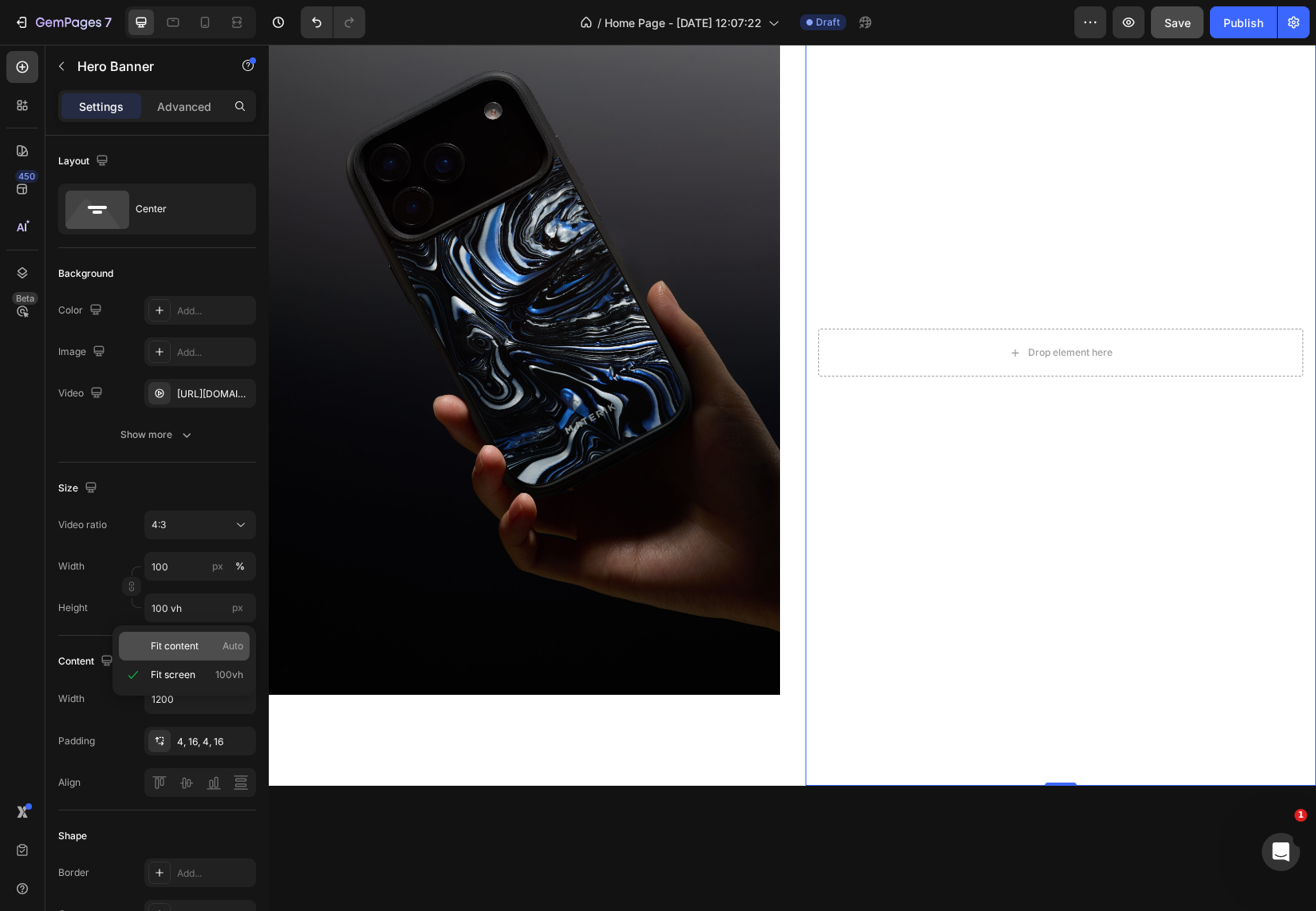
click at [201, 650] on p "Fit content Auto" at bounding box center [197, 646] width 93 height 15
type input "Auto"
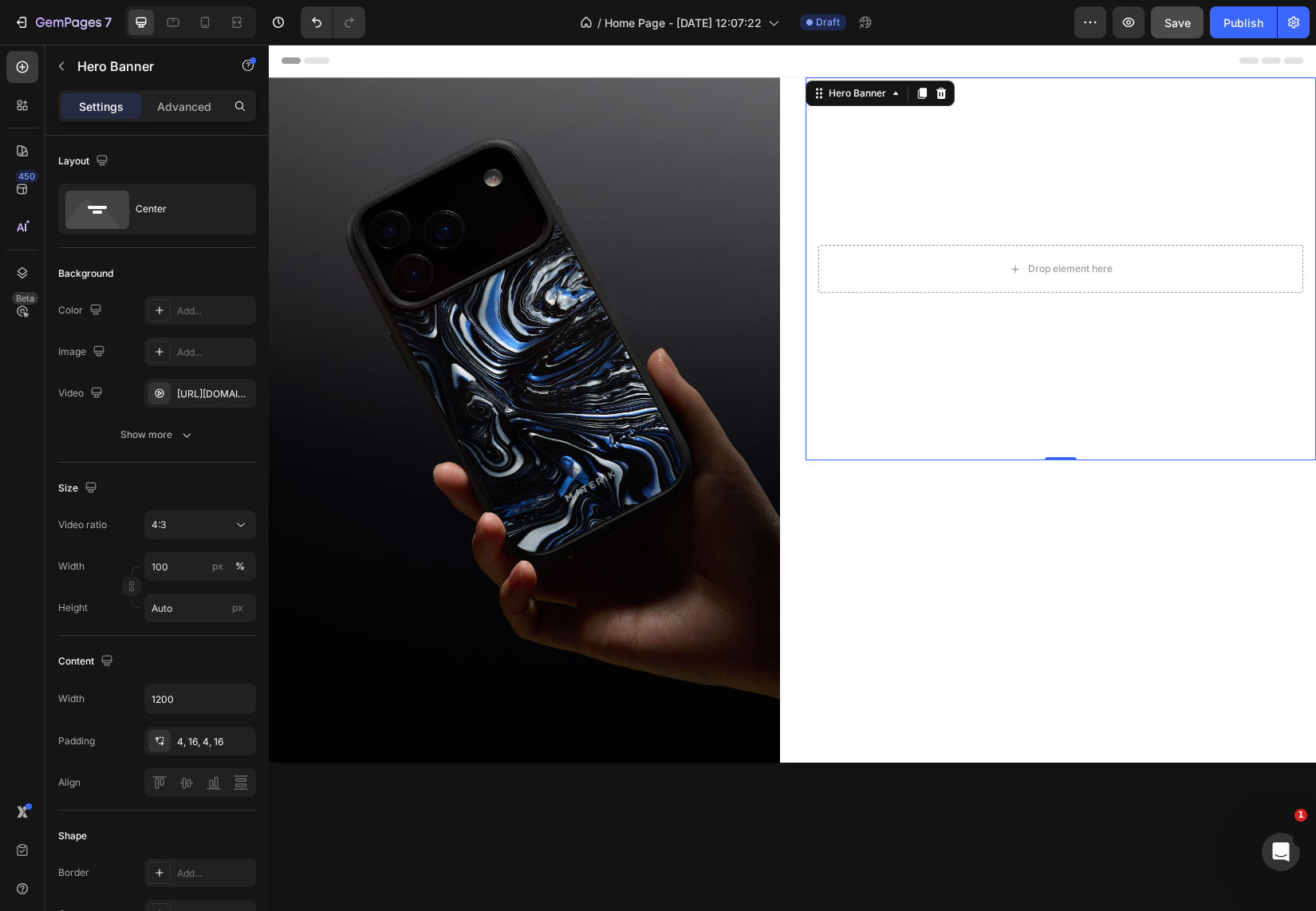
scroll to position [0, 0]
click at [903, 324] on video "Background Image" at bounding box center [1060, 269] width 511 height 383
click at [831, 87] on div "Hero Banner" at bounding box center [857, 94] width 64 height 15
click at [170, 578] on input "100" at bounding box center [199, 567] width 112 height 29
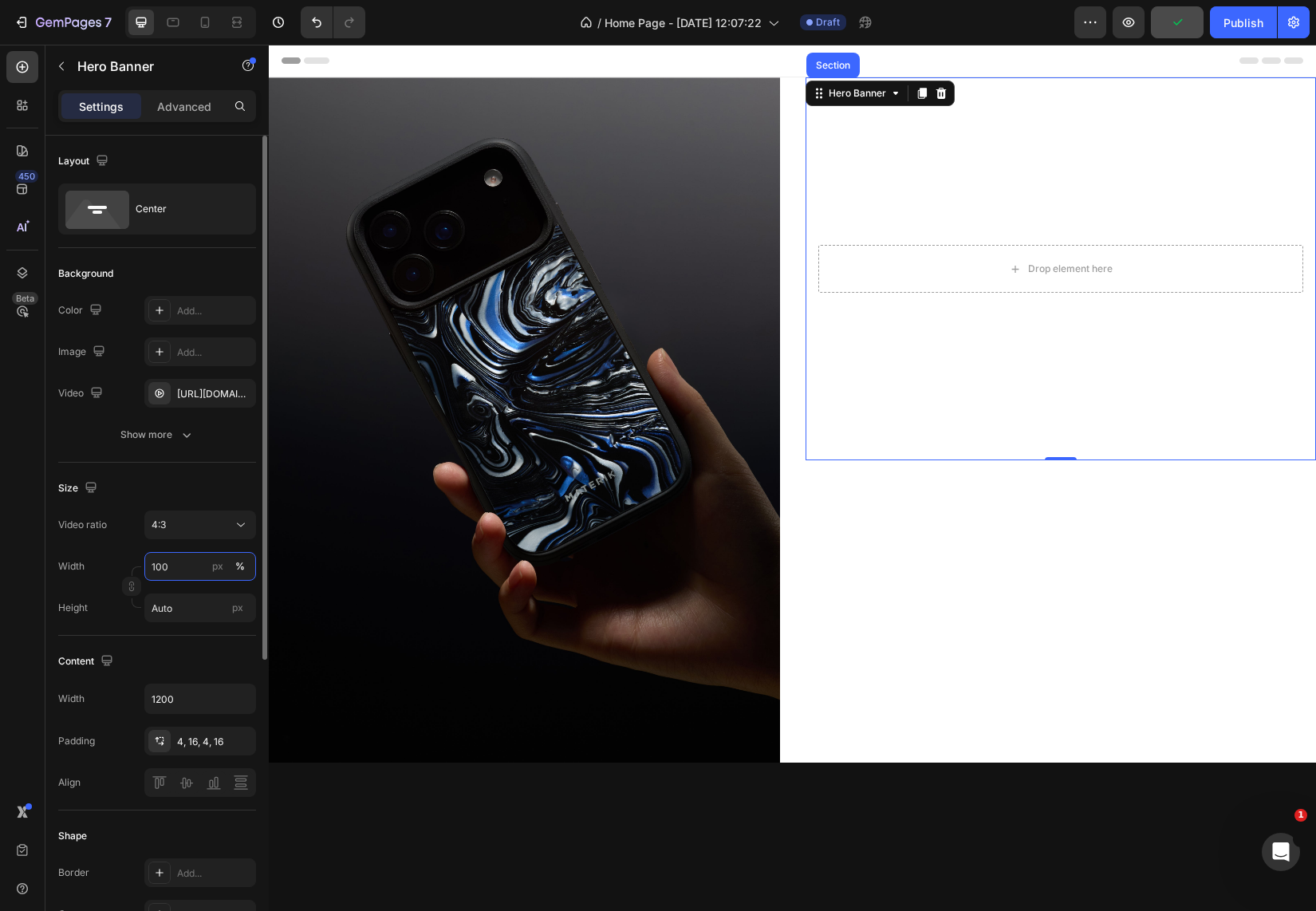
click at [170, 578] on input "100" at bounding box center [199, 567] width 112 height 29
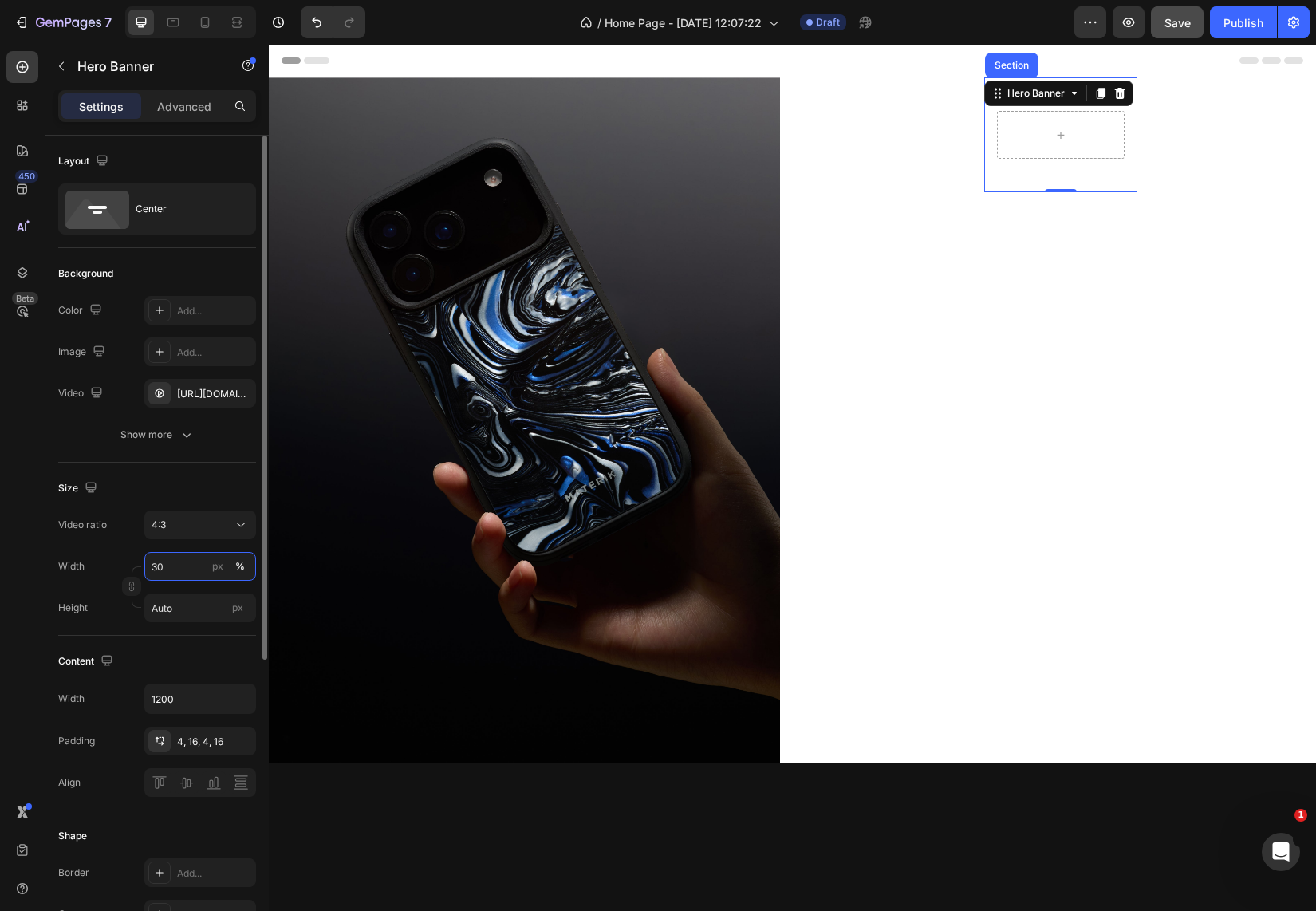
type input "3"
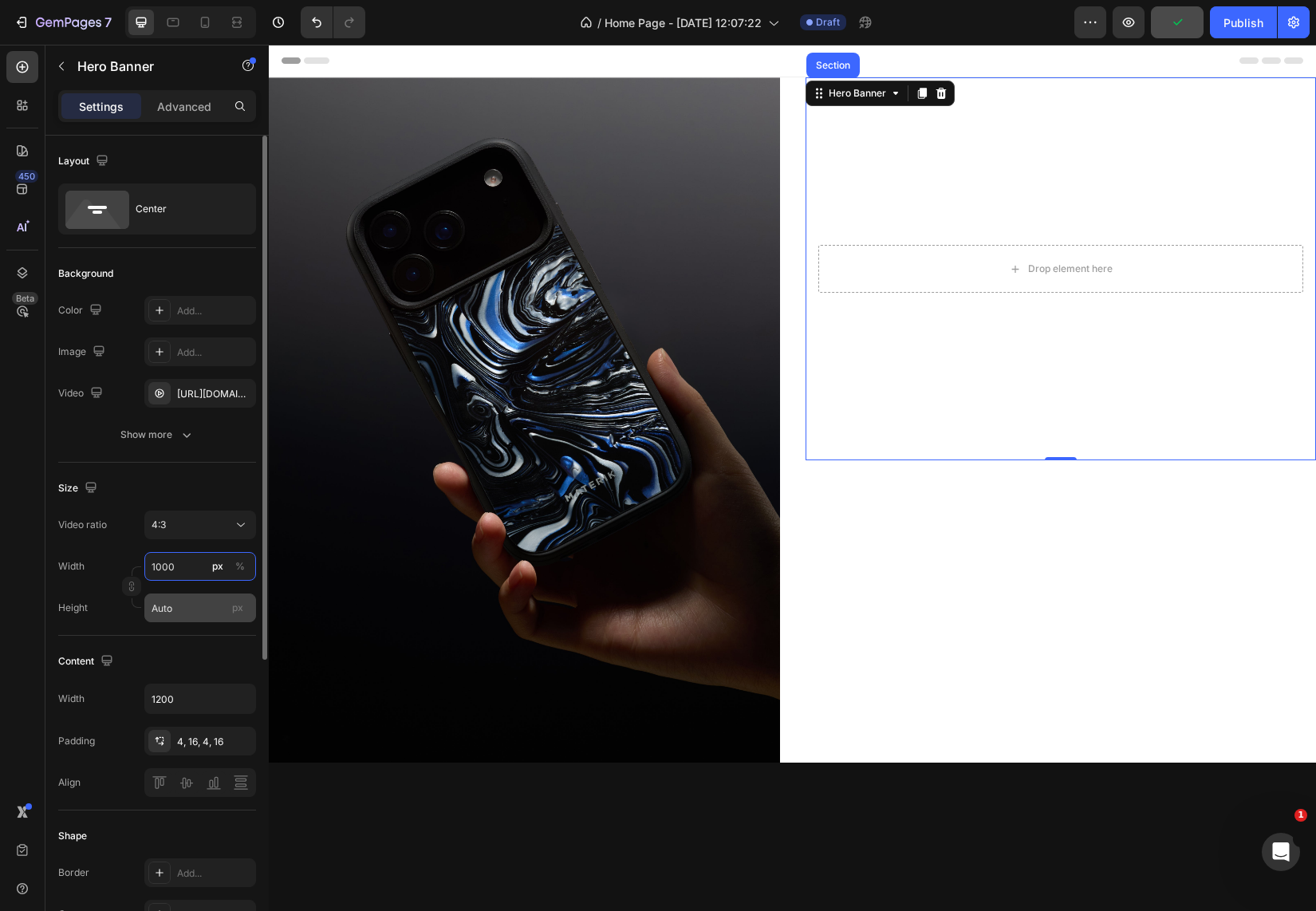
type input "1000"
click at [182, 602] on input "Auto" at bounding box center [199, 608] width 112 height 29
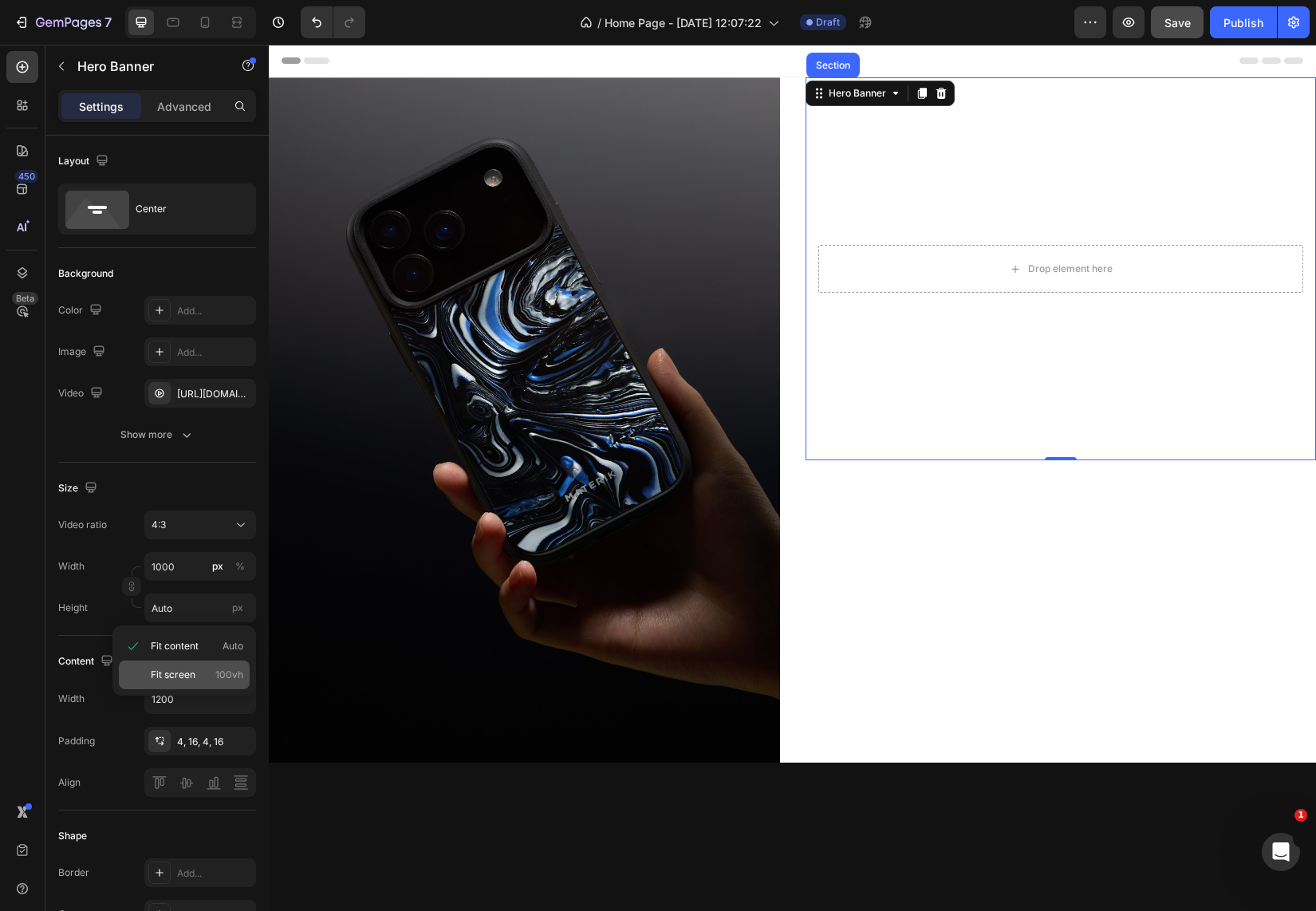
click at [177, 670] on span "Fit screen" at bounding box center [172, 675] width 45 height 15
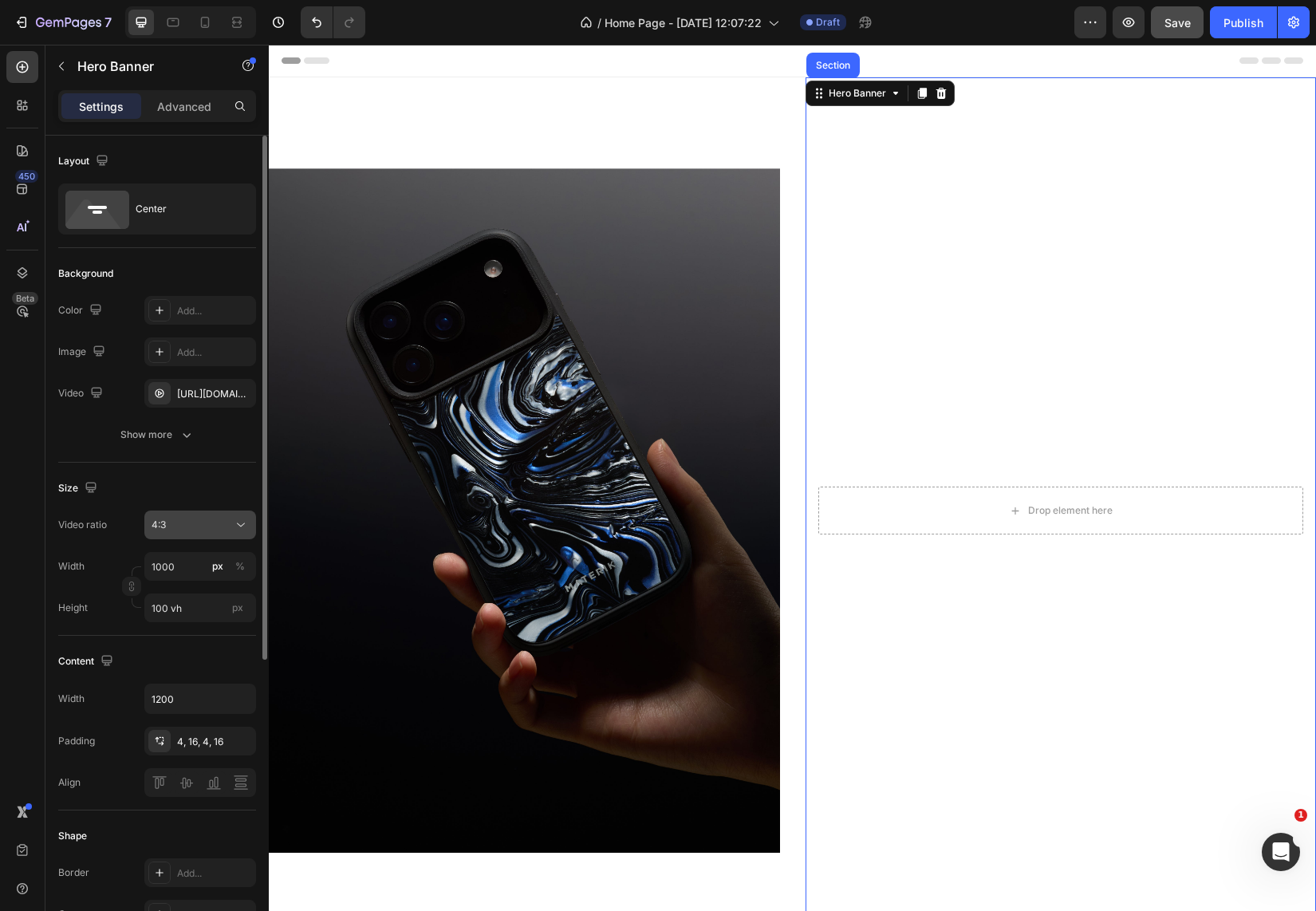
click at [204, 536] on button "4:3" at bounding box center [199, 525] width 112 height 29
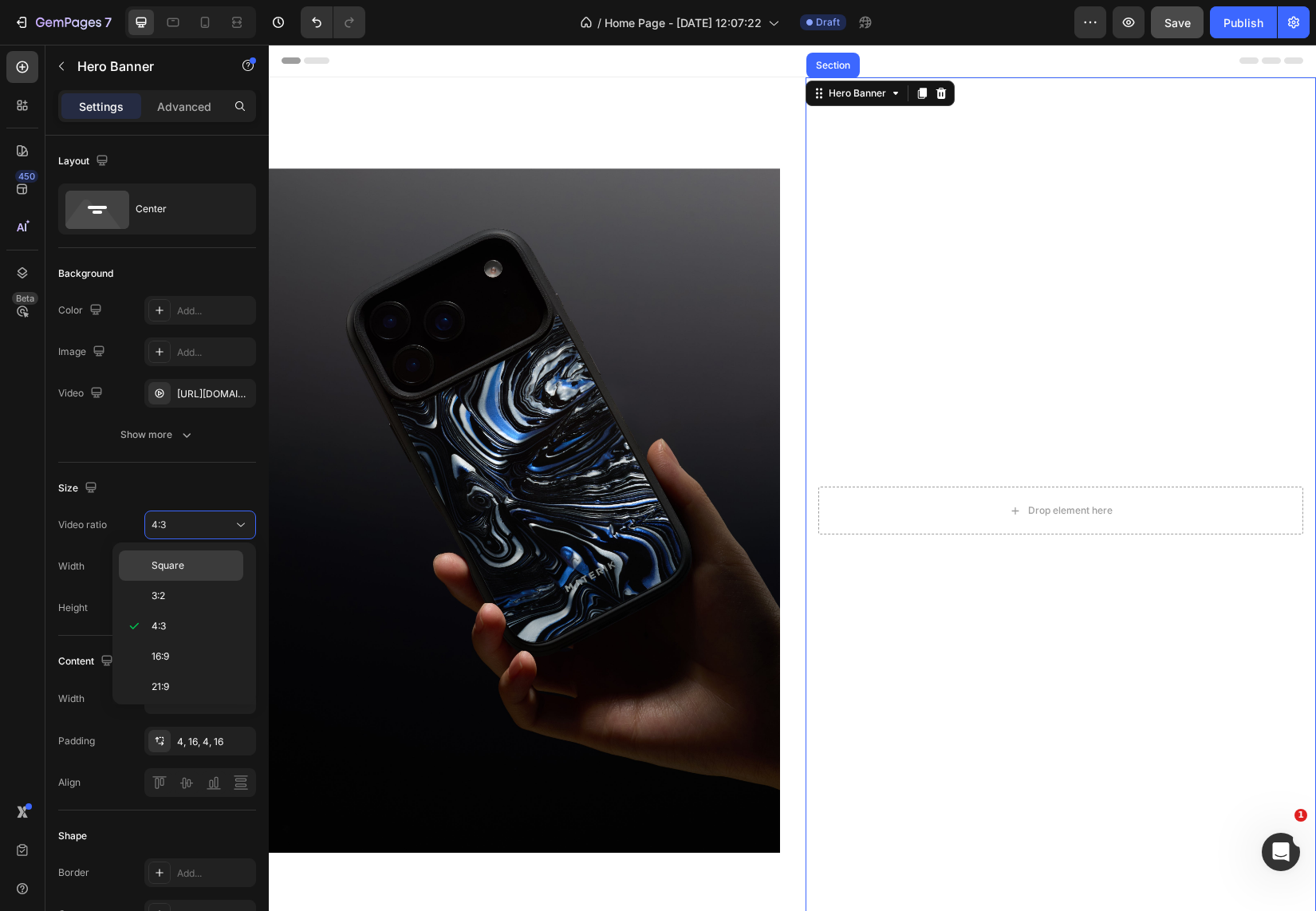
click at [194, 566] on p "Square" at bounding box center [193, 566] width 85 height 15
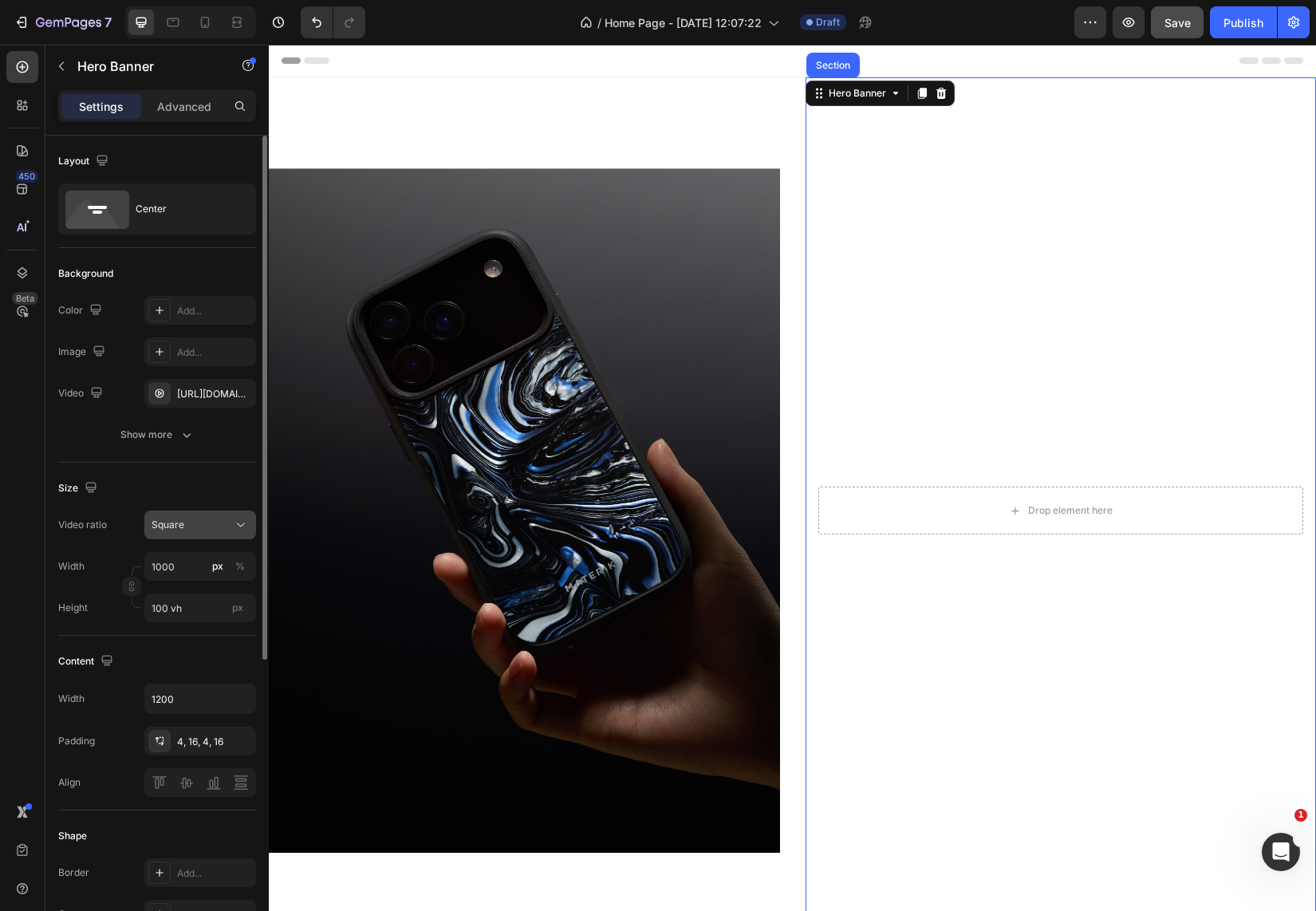
click at [202, 526] on div "Square" at bounding box center [191, 525] width 81 height 15
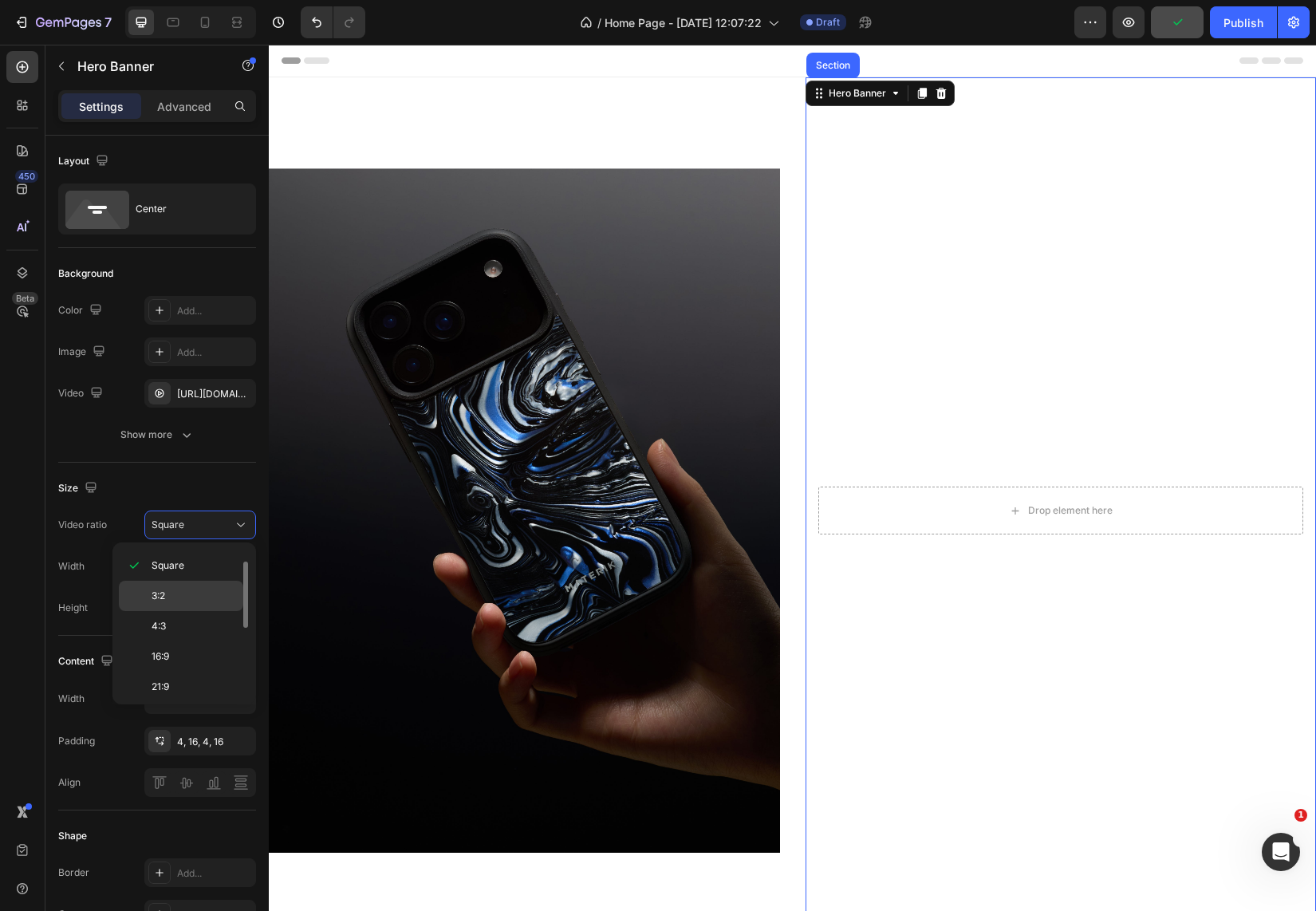
click at [186, 602] on p "3:2" at bounding box center [193, 596] width 85 height 15
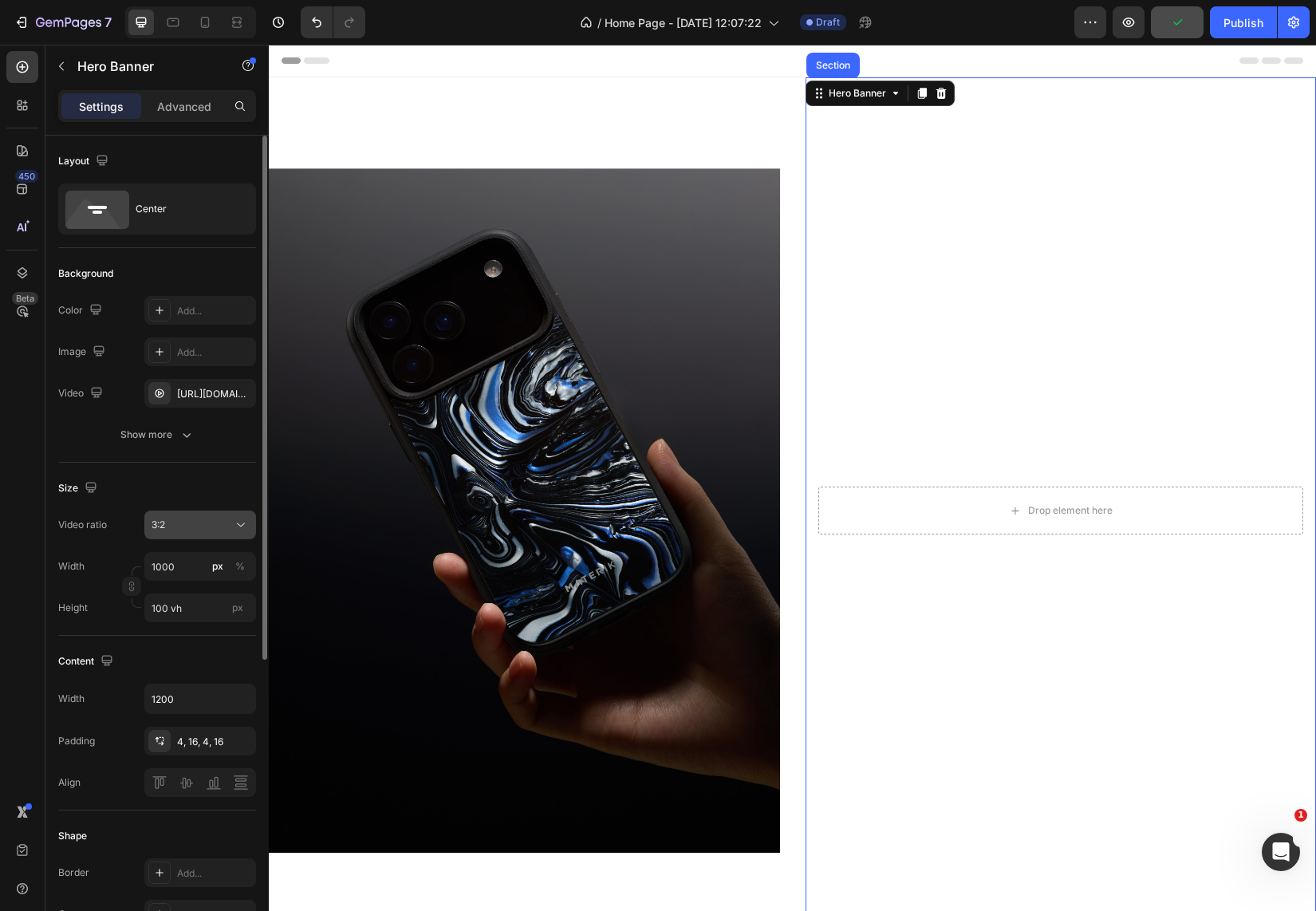
click at [196, 532] on div "3:2" at bounding box center [199, 525] width 97 height 16
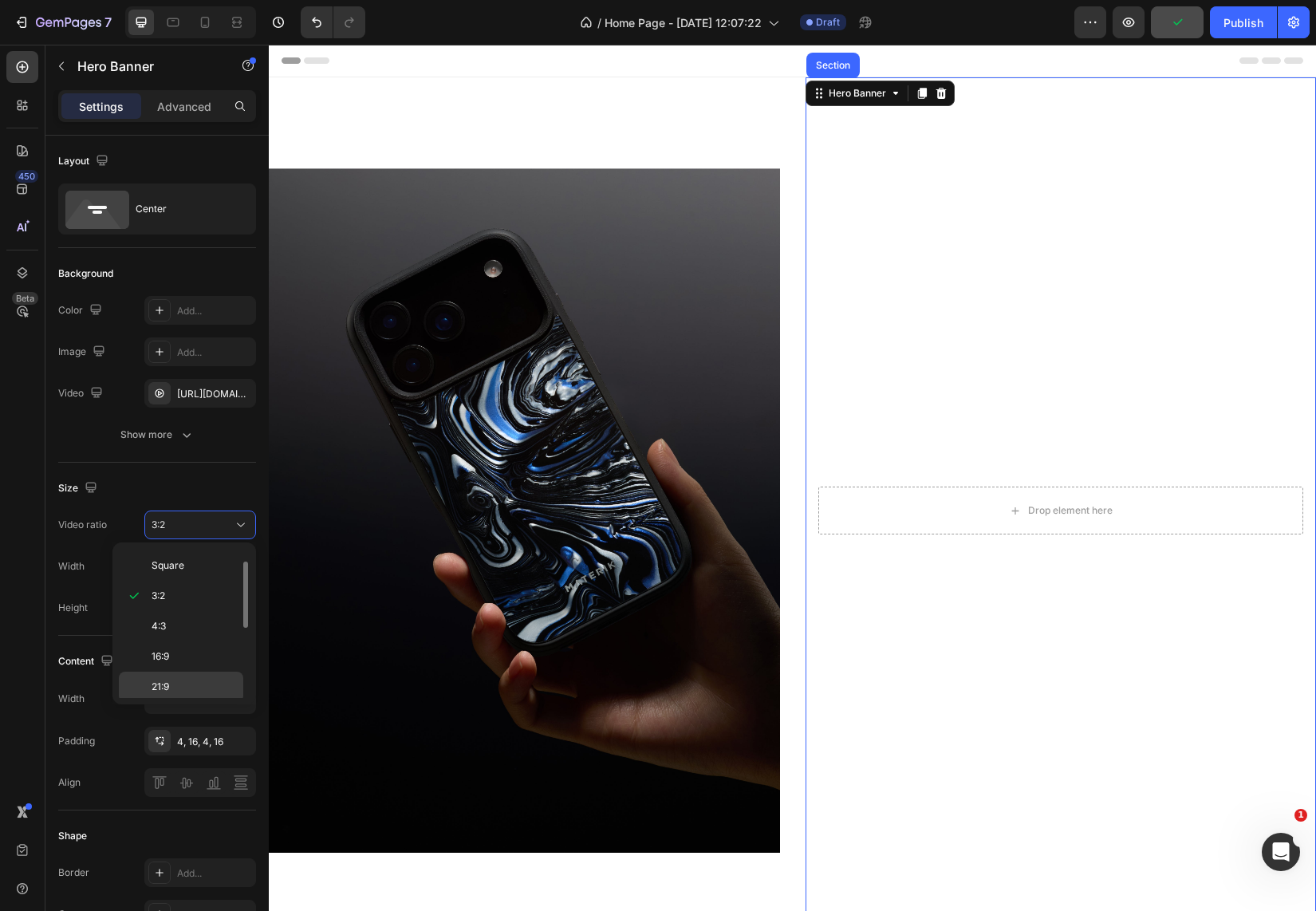
click at [158, 689] on span "21:9" at bounding box center [159, 687] width 17 height 15
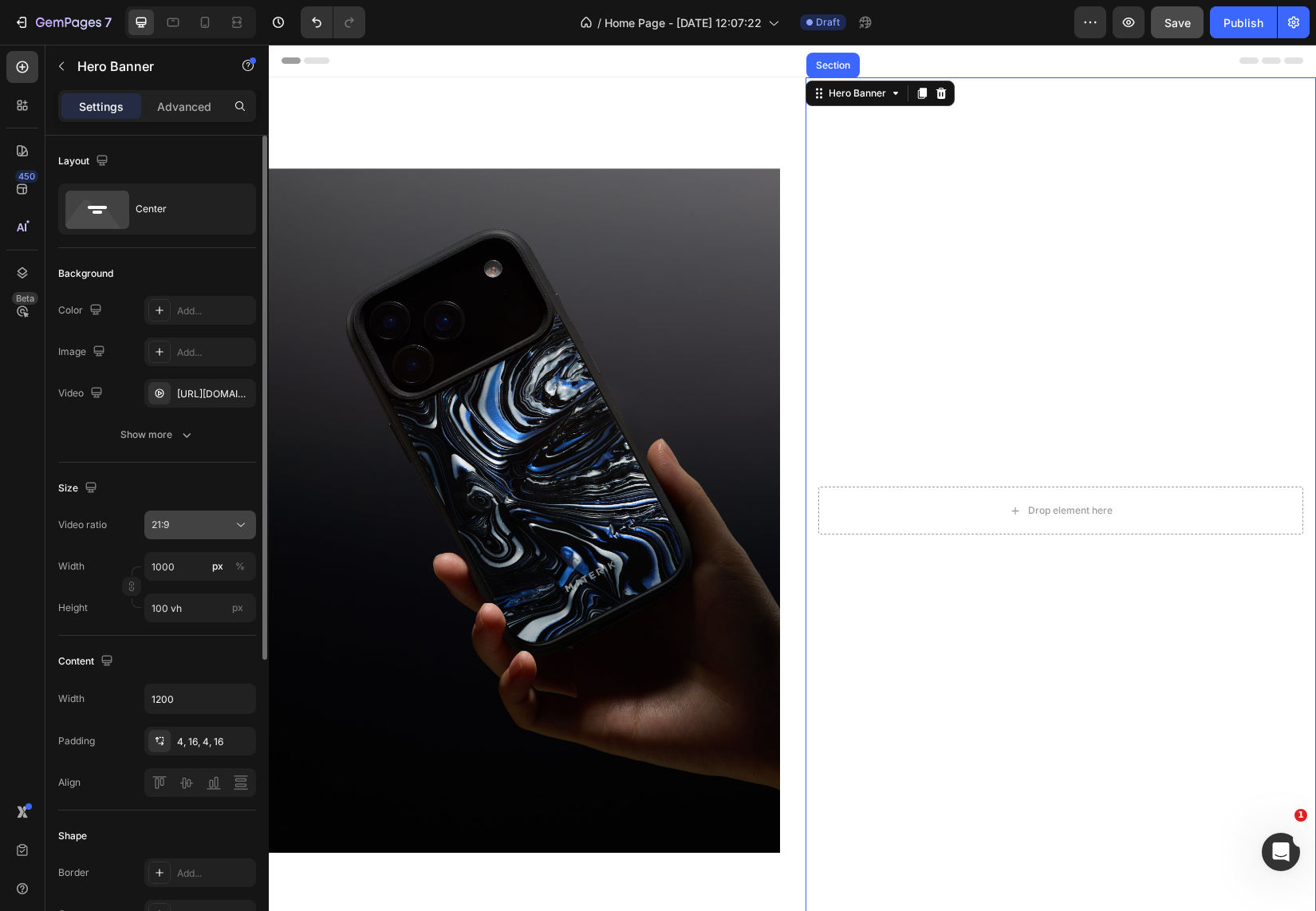
click at [183, 512] on button "21:9" at bounding box center [199, 525] width 112 height 29
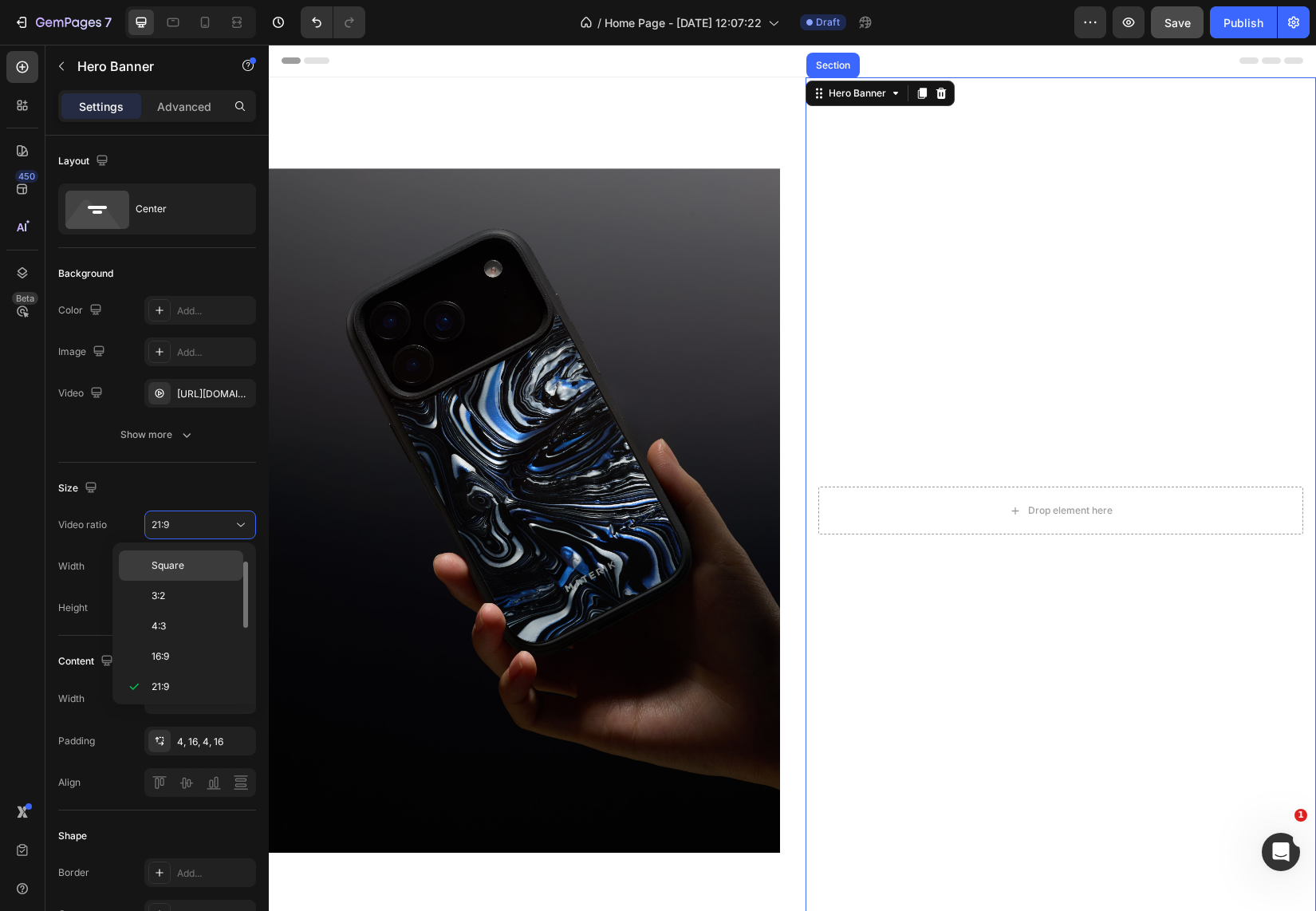
click at [179, 561] on span "Square" at bounding box center [168, 566] width 33 height 15
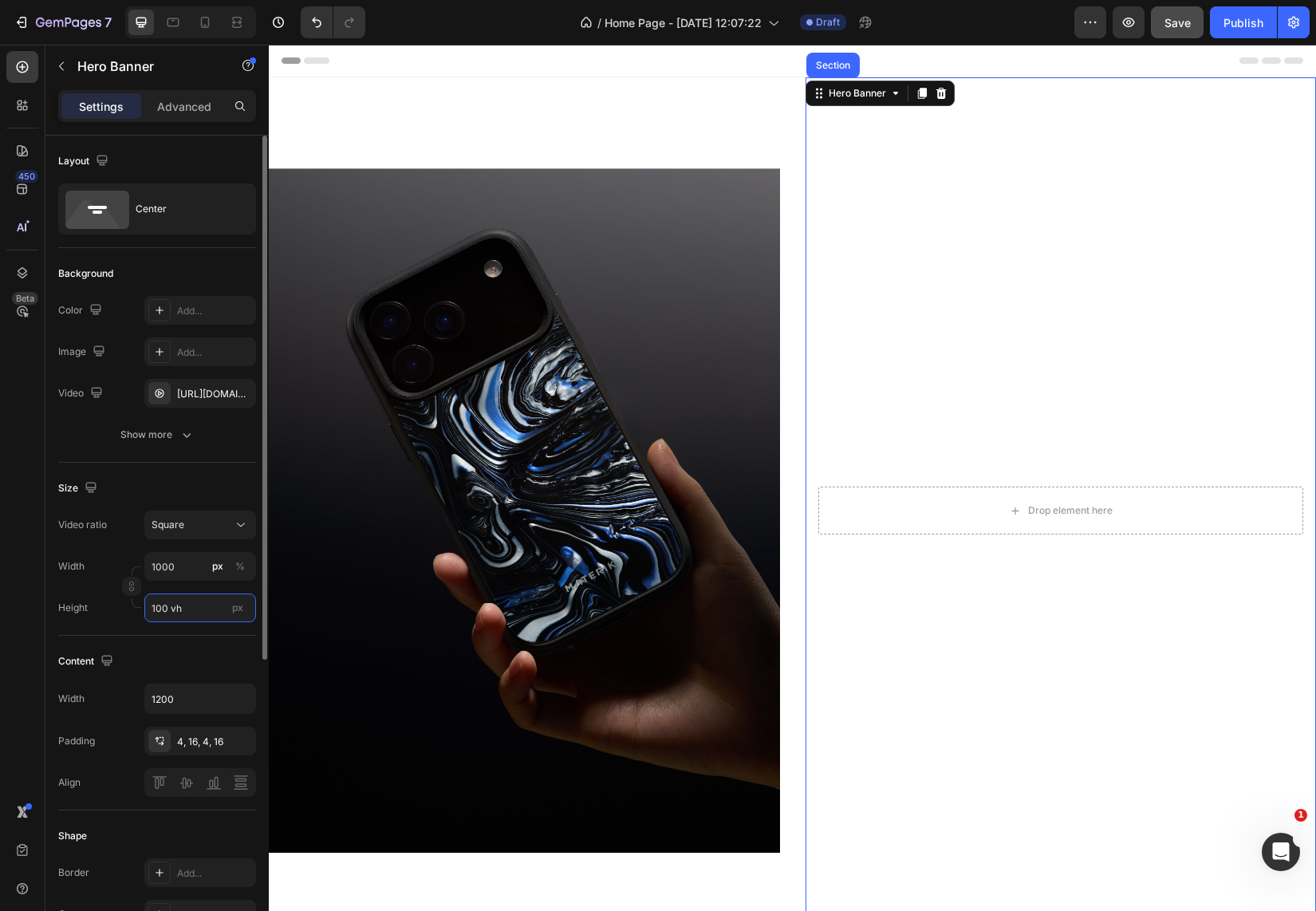
click at [188, 619] on input "100 vh" at bounding box center [199, 608] width 112 height 29
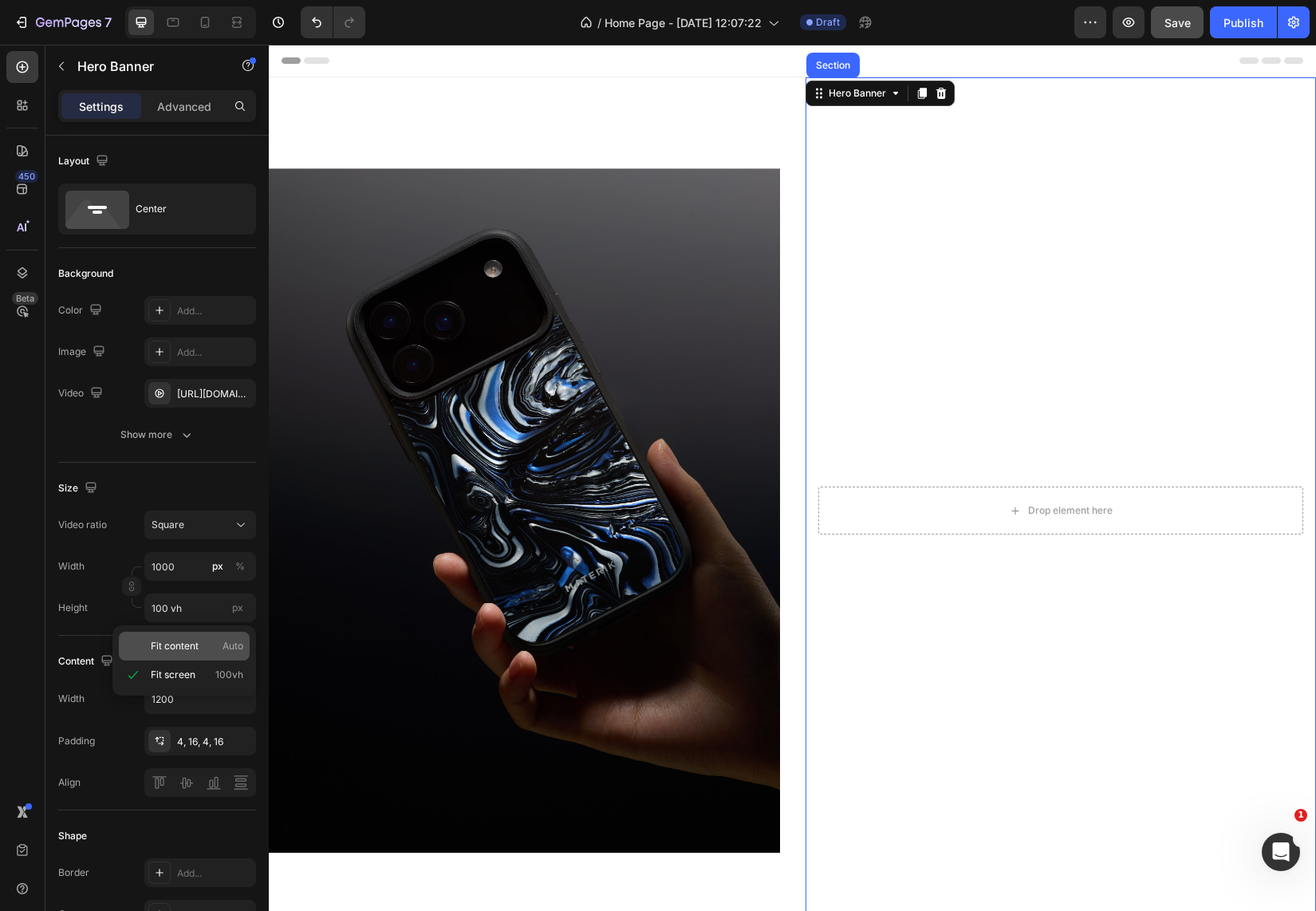
click at [189, 649] on span "Fit content" at bounding box center [174, 646] width 48 height 15
type input "Auto"
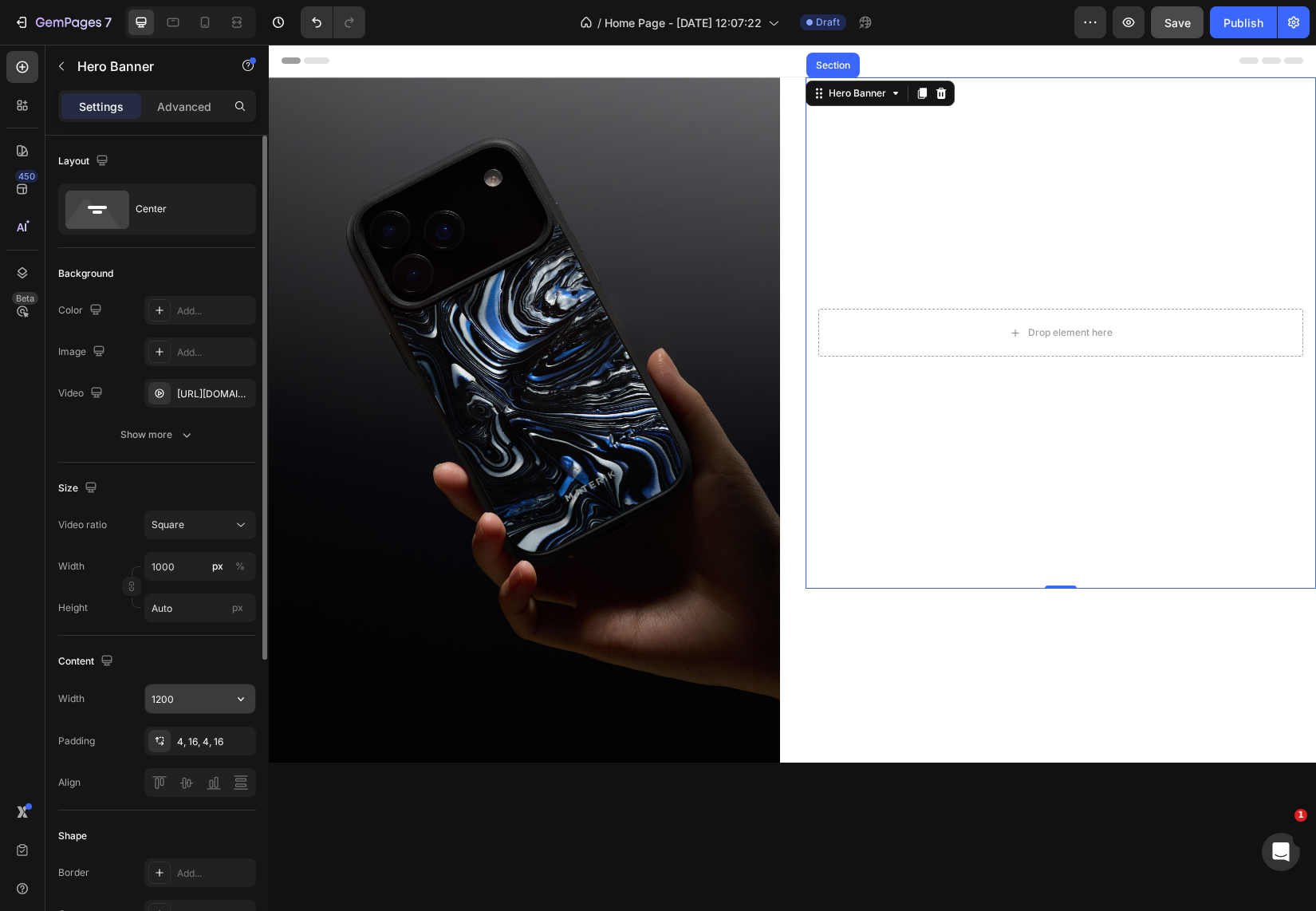
click at [197, 692] on input "1200" at bounding box center [199, 699] width 110 height 29
click at [240, 698] on icon "button" at bounding box center [241, 699] width 16 height 16
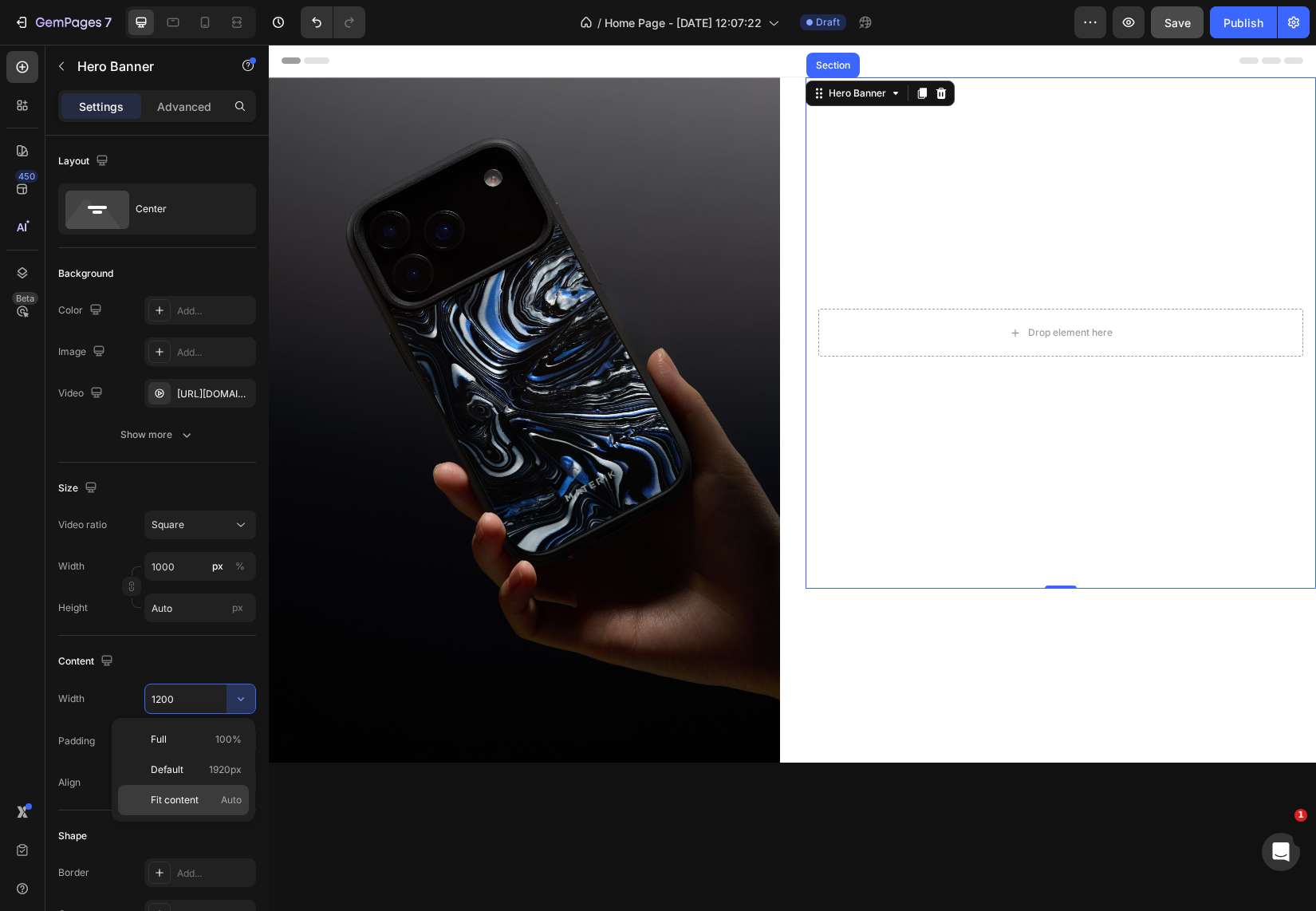
click at [189, 795] on span "Fit content" at bounding box center [174, 800] width 48 height 15
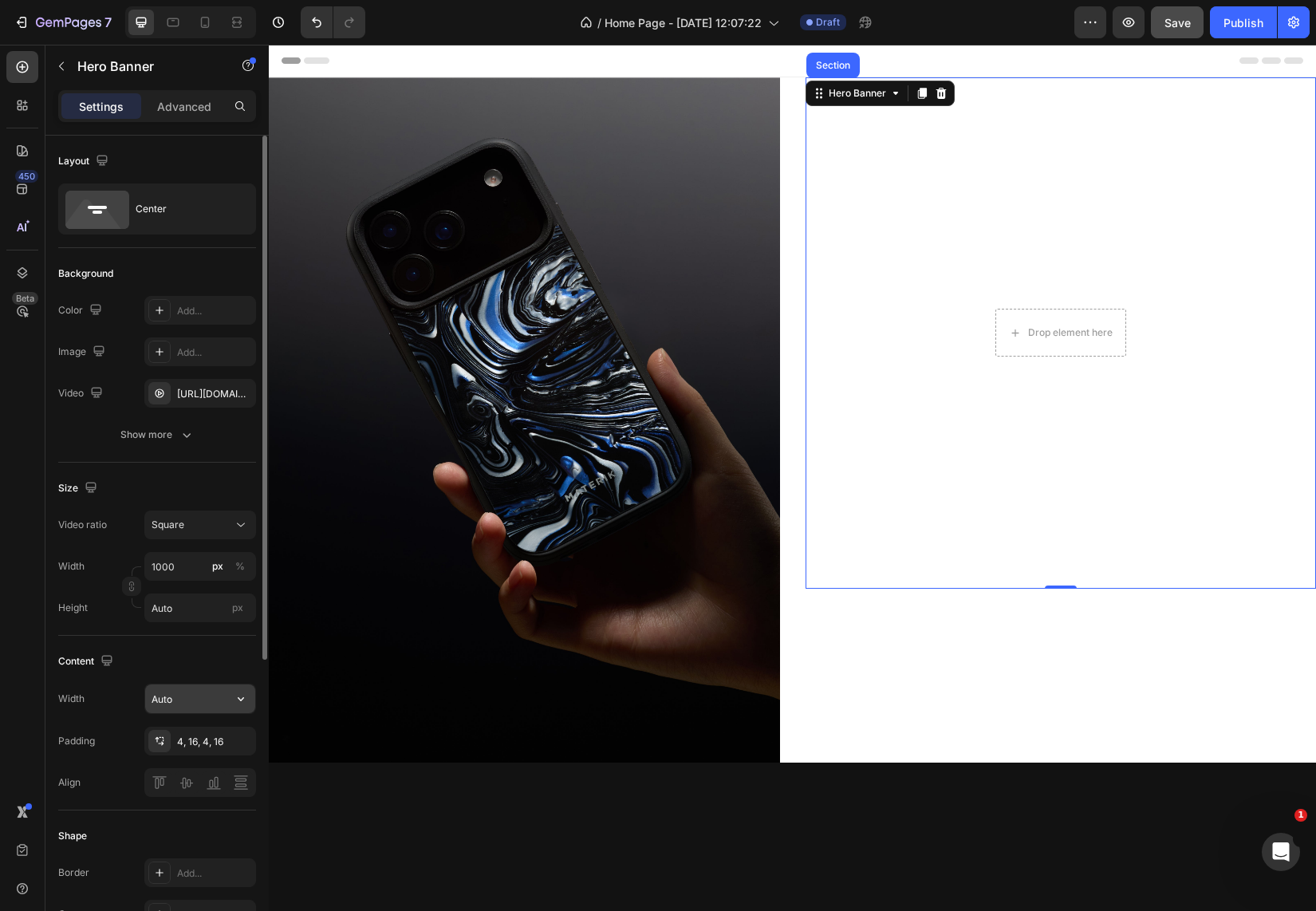
click at [204, 696] on input "Auto" at bounding box center [199, 699] width 110 height 29
type input "3"
click at [106, 715] on div "Width Padding 4, 16, 4, 16 Align" at bounding box center [157, 740] width 198 height 113
click at [191, 741] on div "4, 16, 4, 16" at bounding box center [199, 742] width 46 height 15
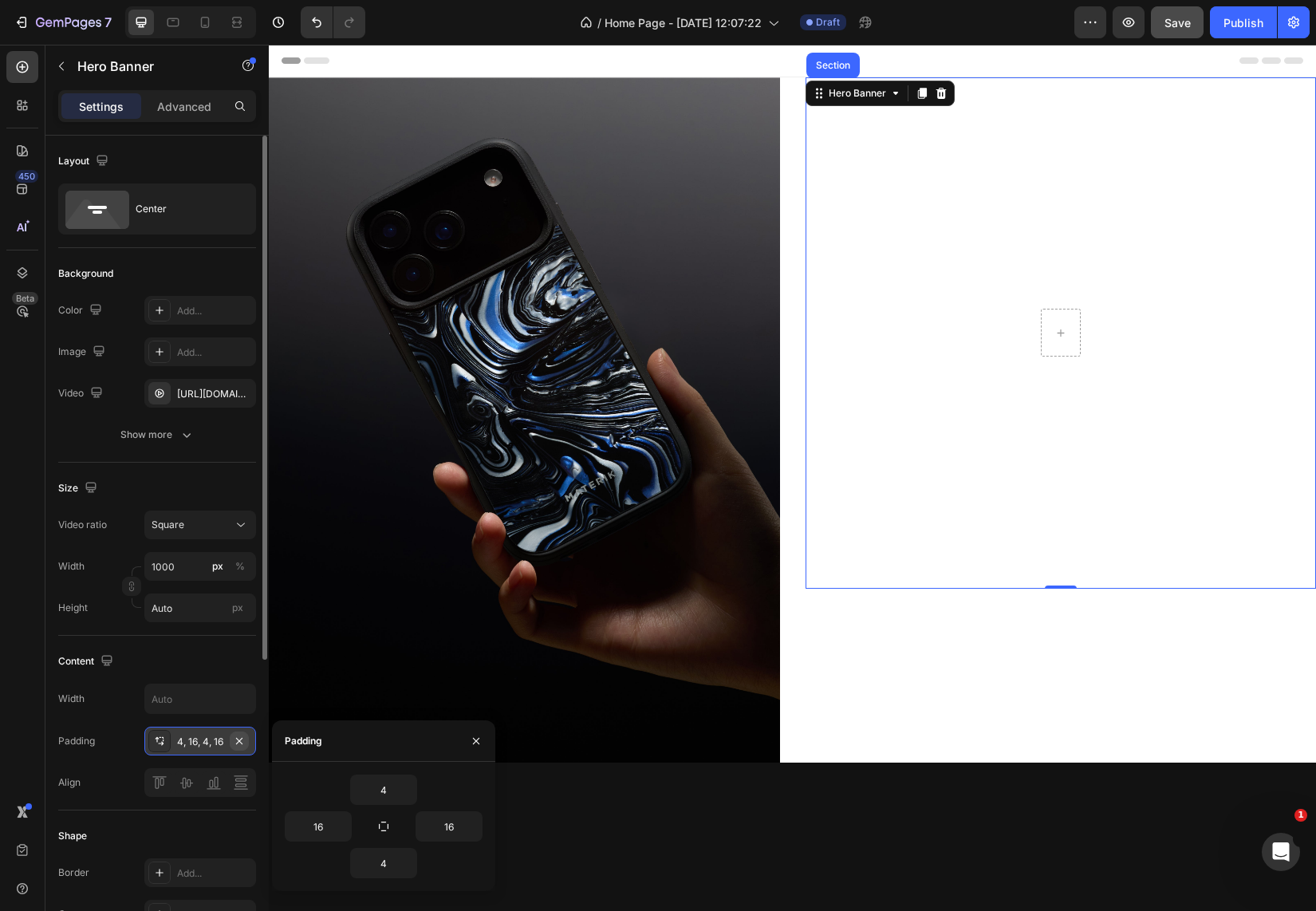
click at [234, 734] on icon "button" at bounding box center [240, 741] width 13 height 13
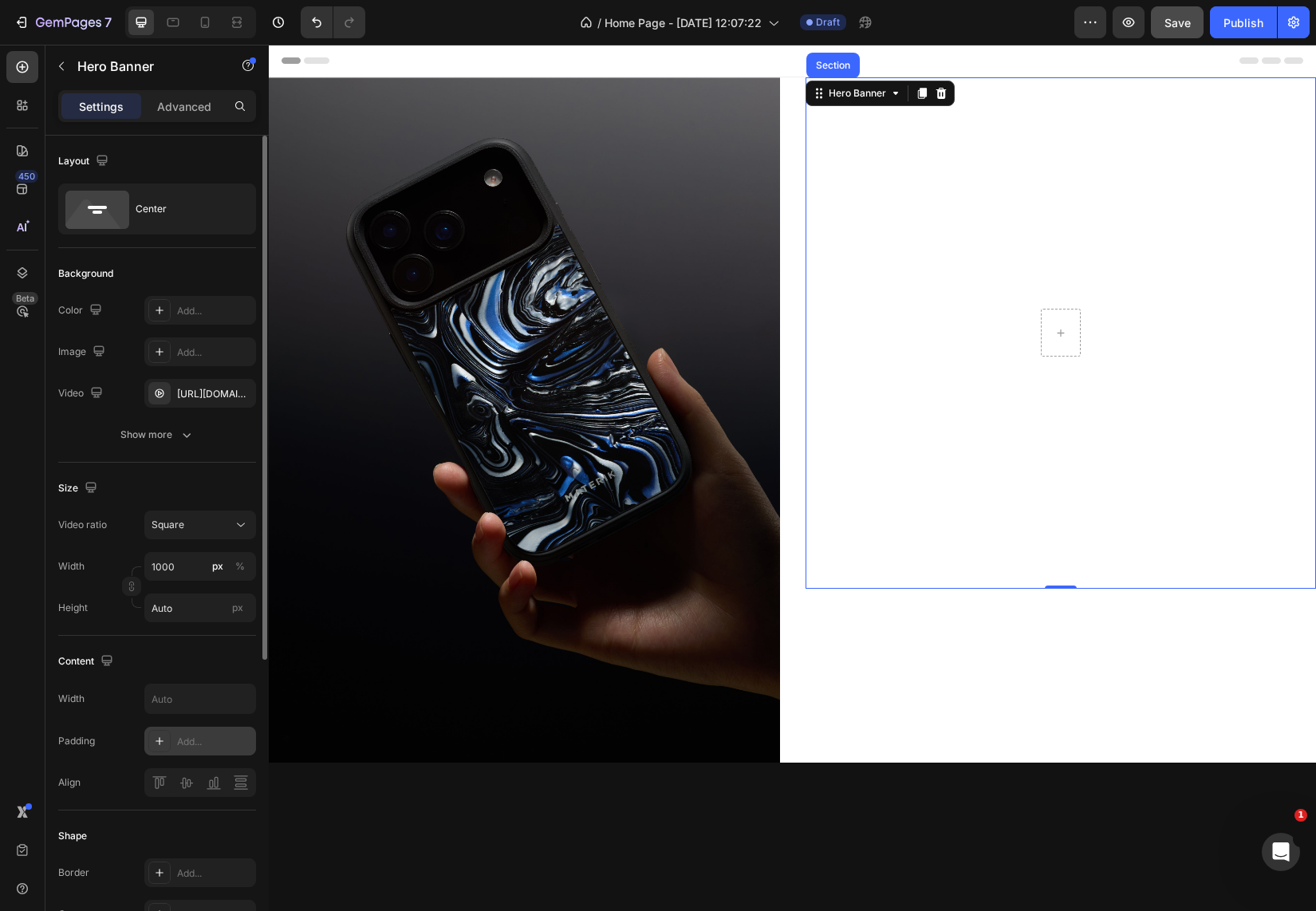
click at [1017, 439] on video "Background Image" at bounding box center [1060, 333] width 511 height 511
click at [110, 200] on icon at bounding box center [97, 210] width 64 height 38
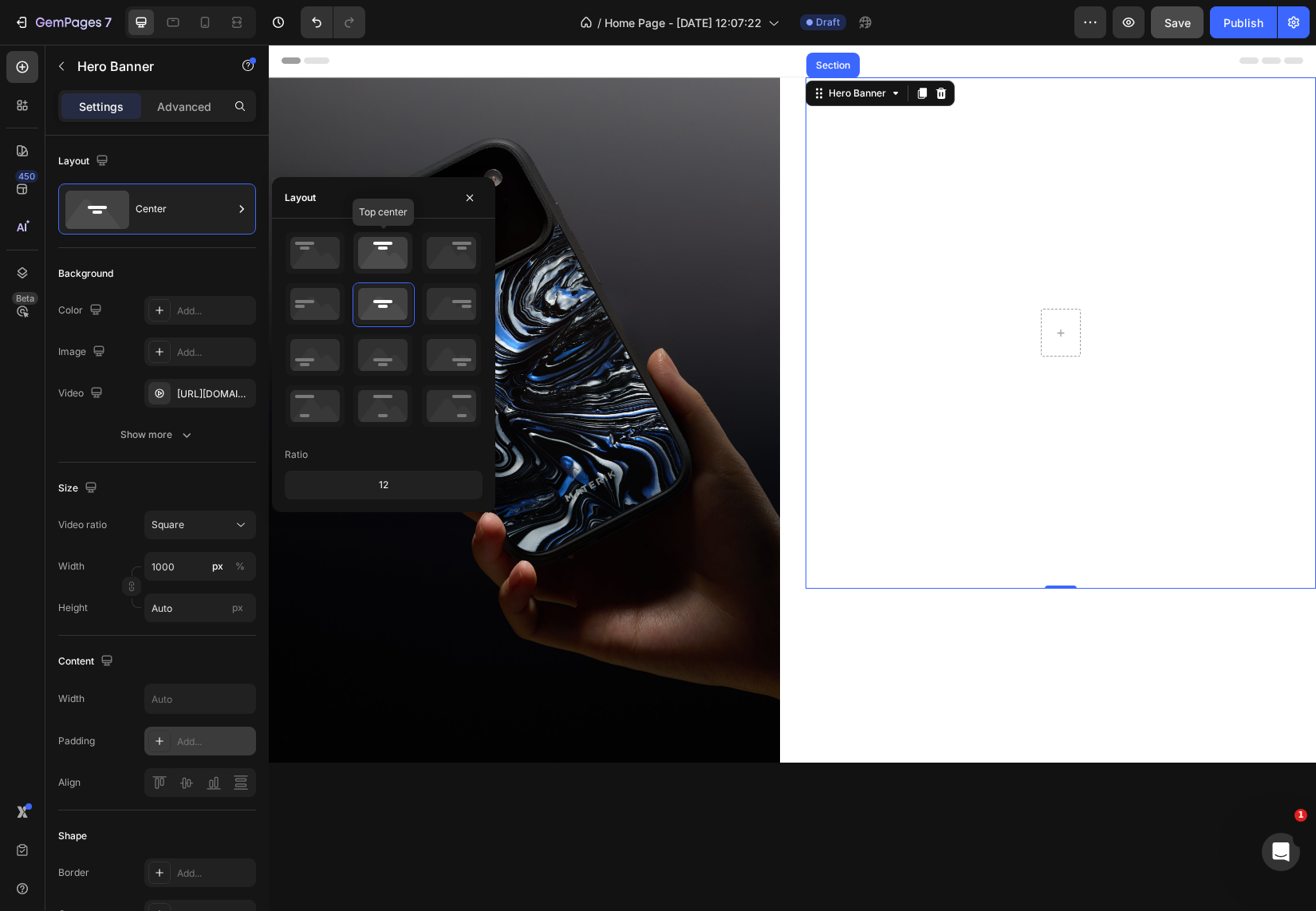
click at [383, 266] on icon at bounding box center [383, 253] width 59 height 42
click at [318, 265] on icon at bounding box center [314, 253] width 59 height 42
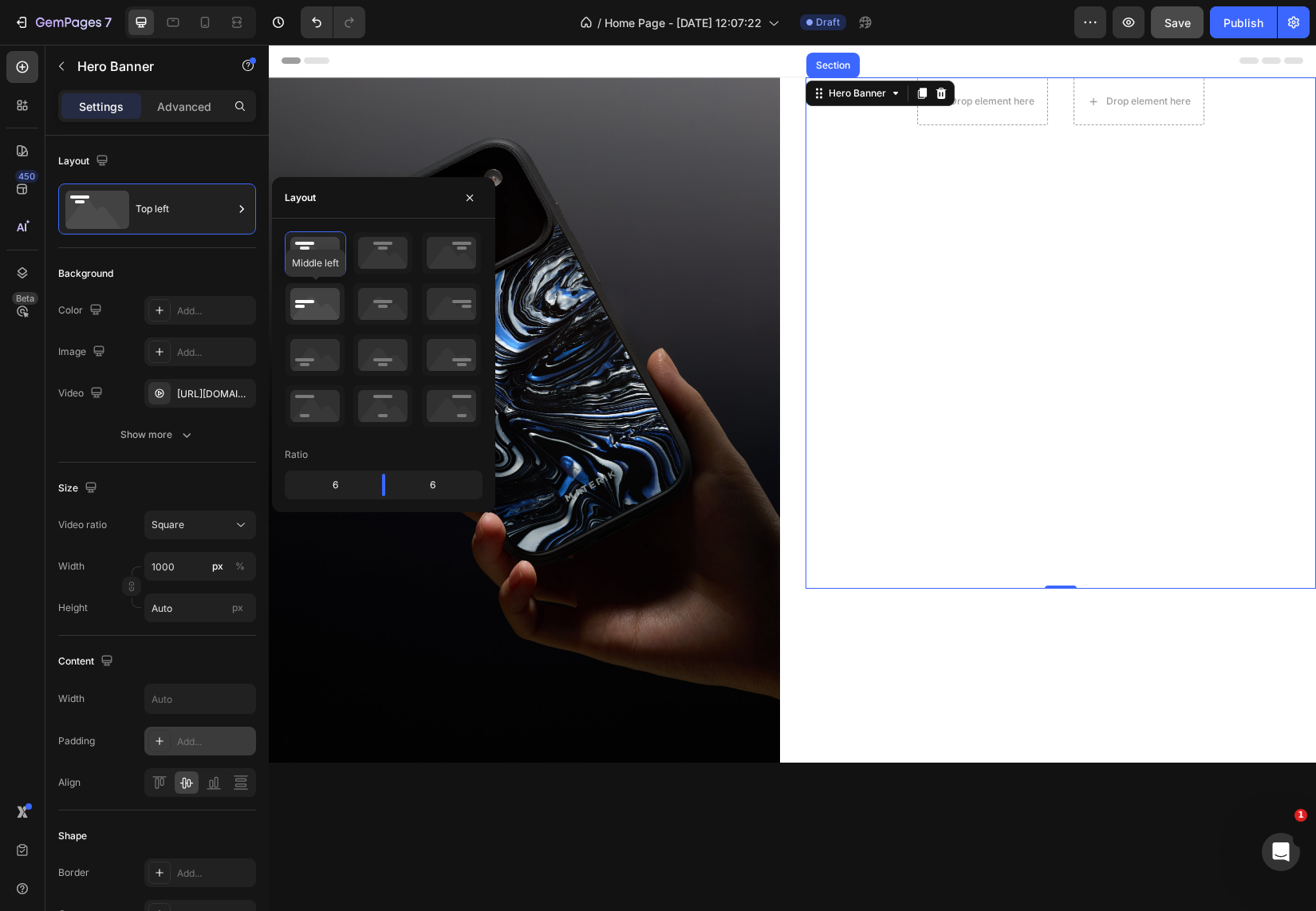
click at [317, 307] on icon at bounding box center [314, 304] width 59 height 42
click at [370, 307] on icon at bounding box center [383, 304] width 59 height 42
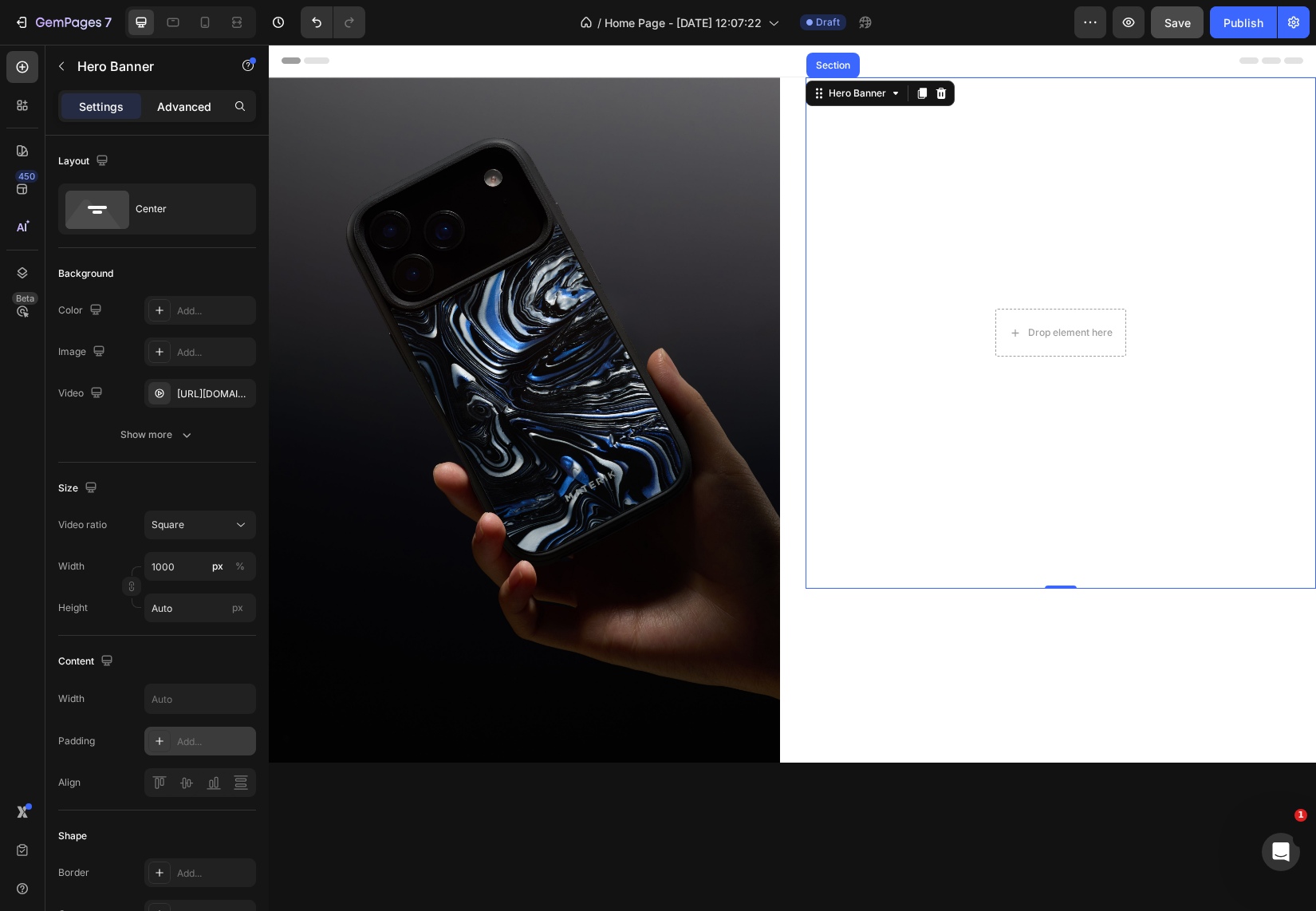
click at [191, 102] on p "Advanced" at bounding box center [185, 107] width 55 height 16
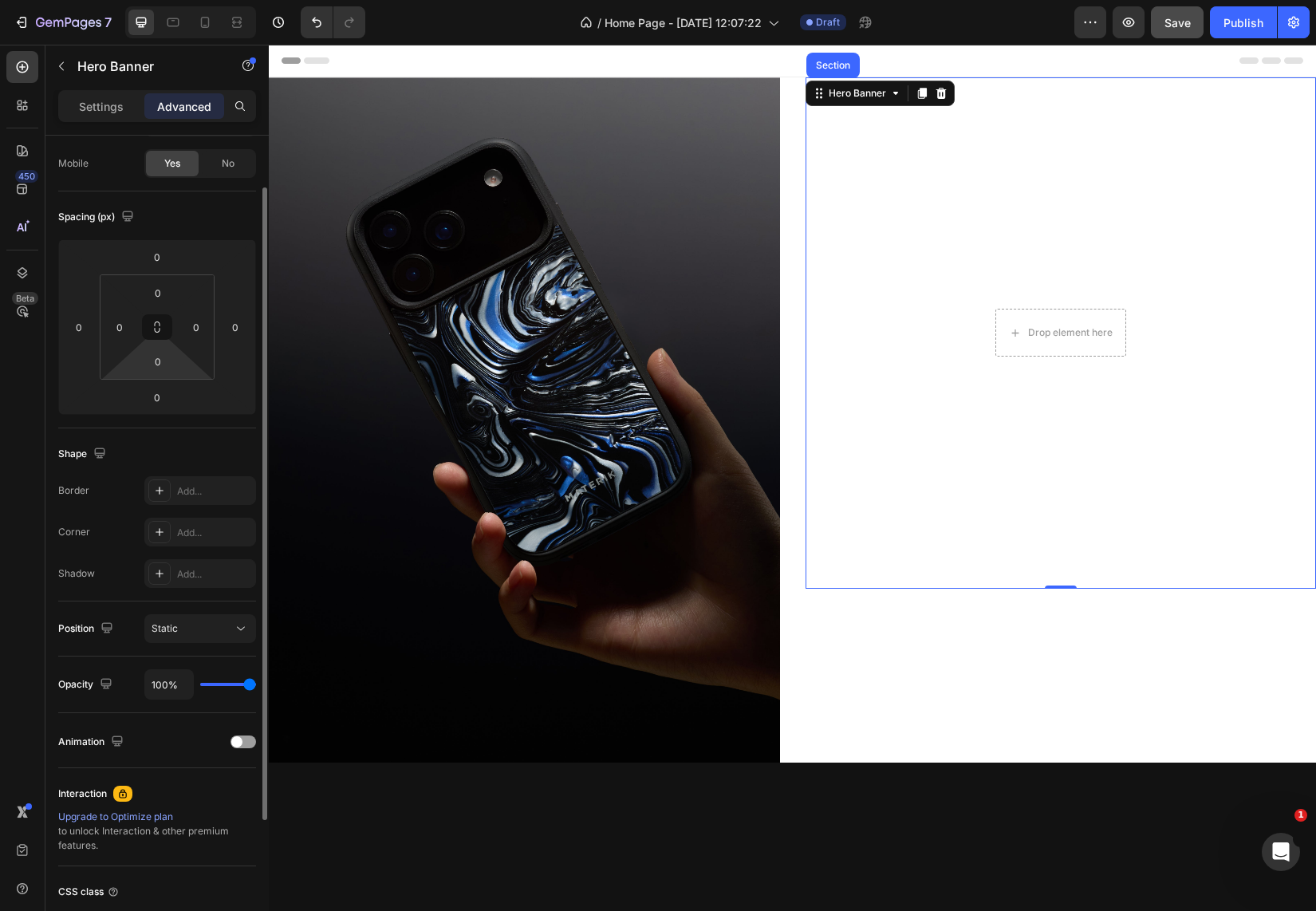
scroll to position [150, 0]
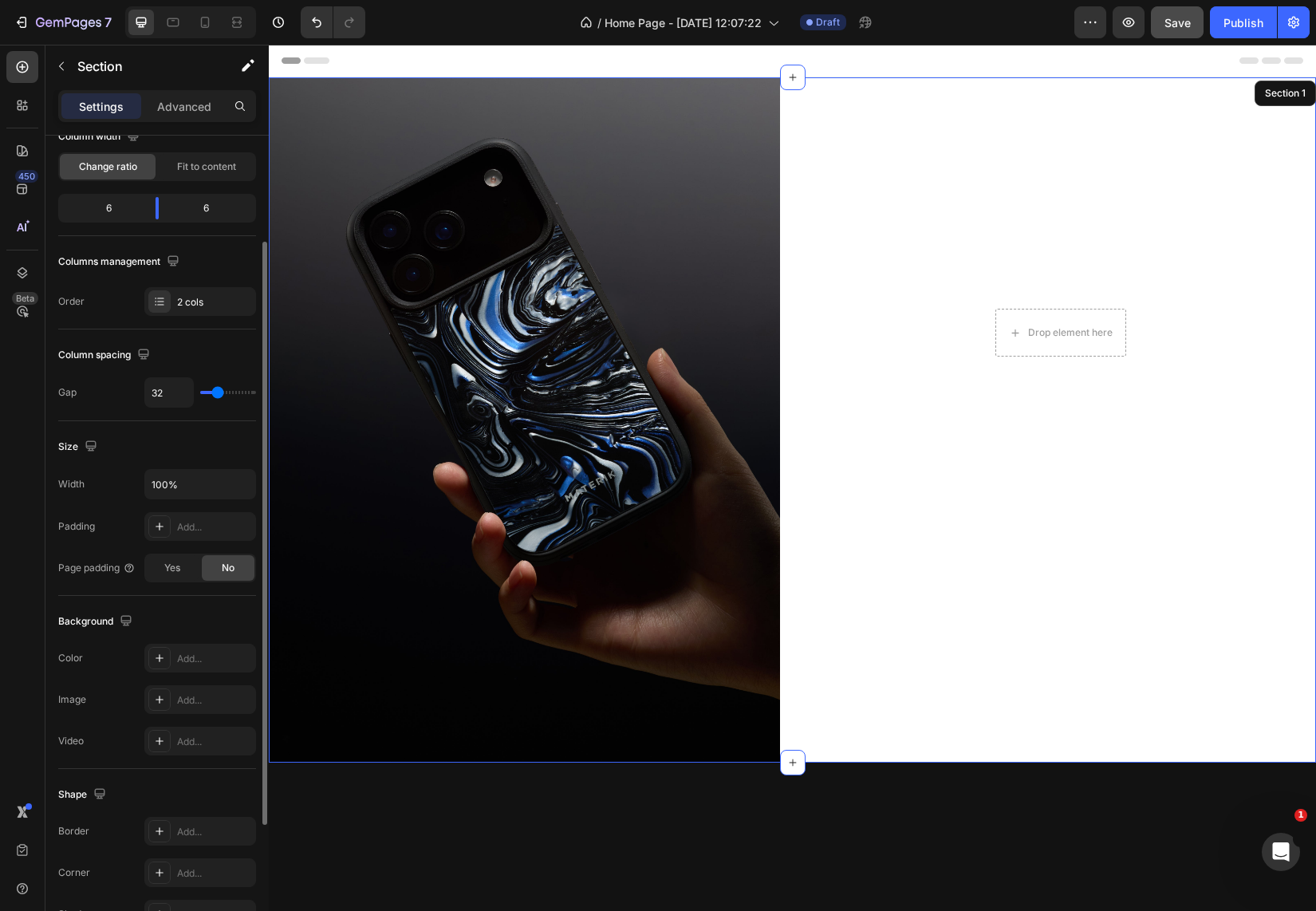
click at [951, 633] on div "Drop element here Hero Banner Section 0" at bounding box center [1060, 420] width 511 height 685
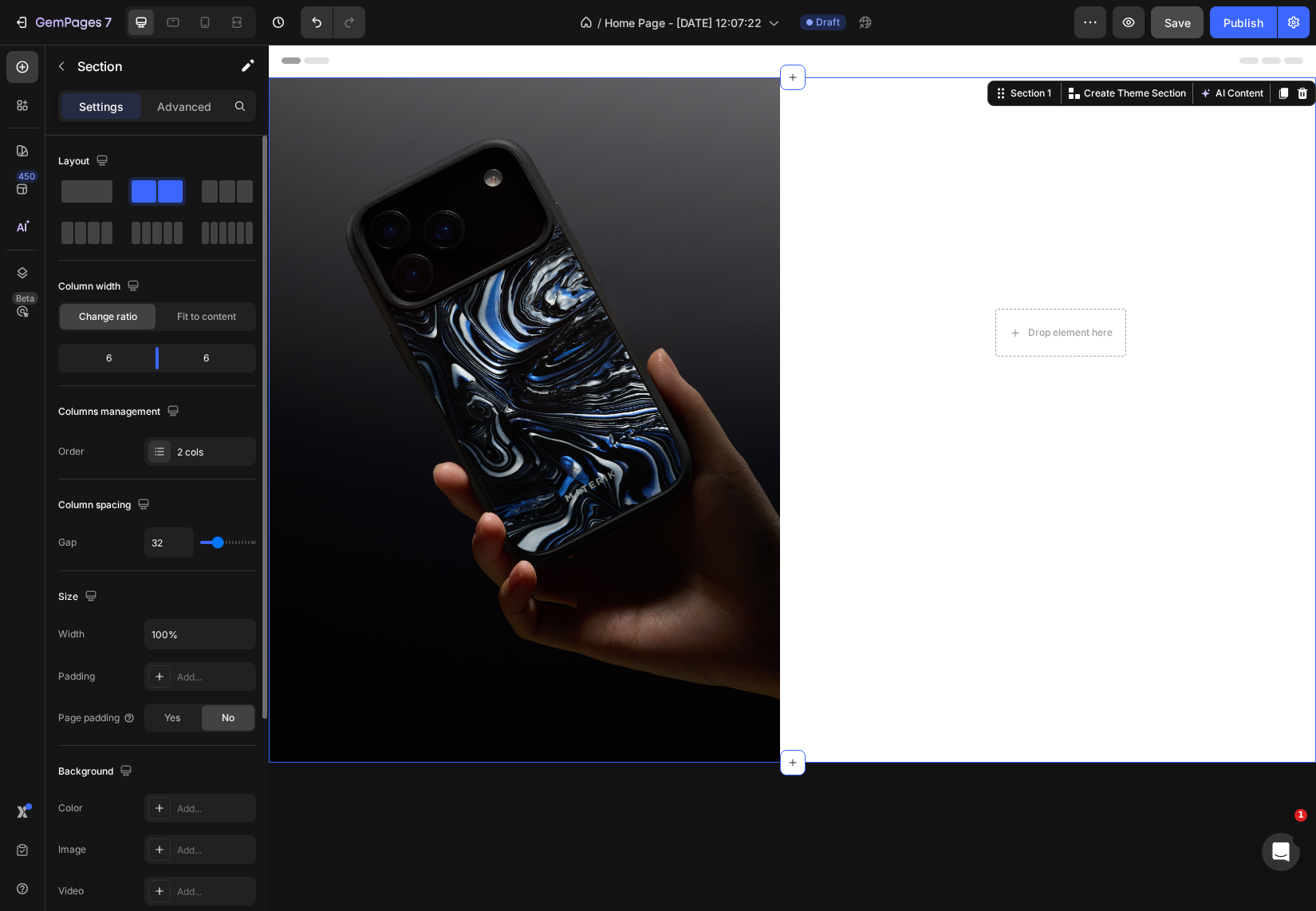
click at [941, 545] on video "Background Image" at bounding box center [1060, 333] width 511 height 511
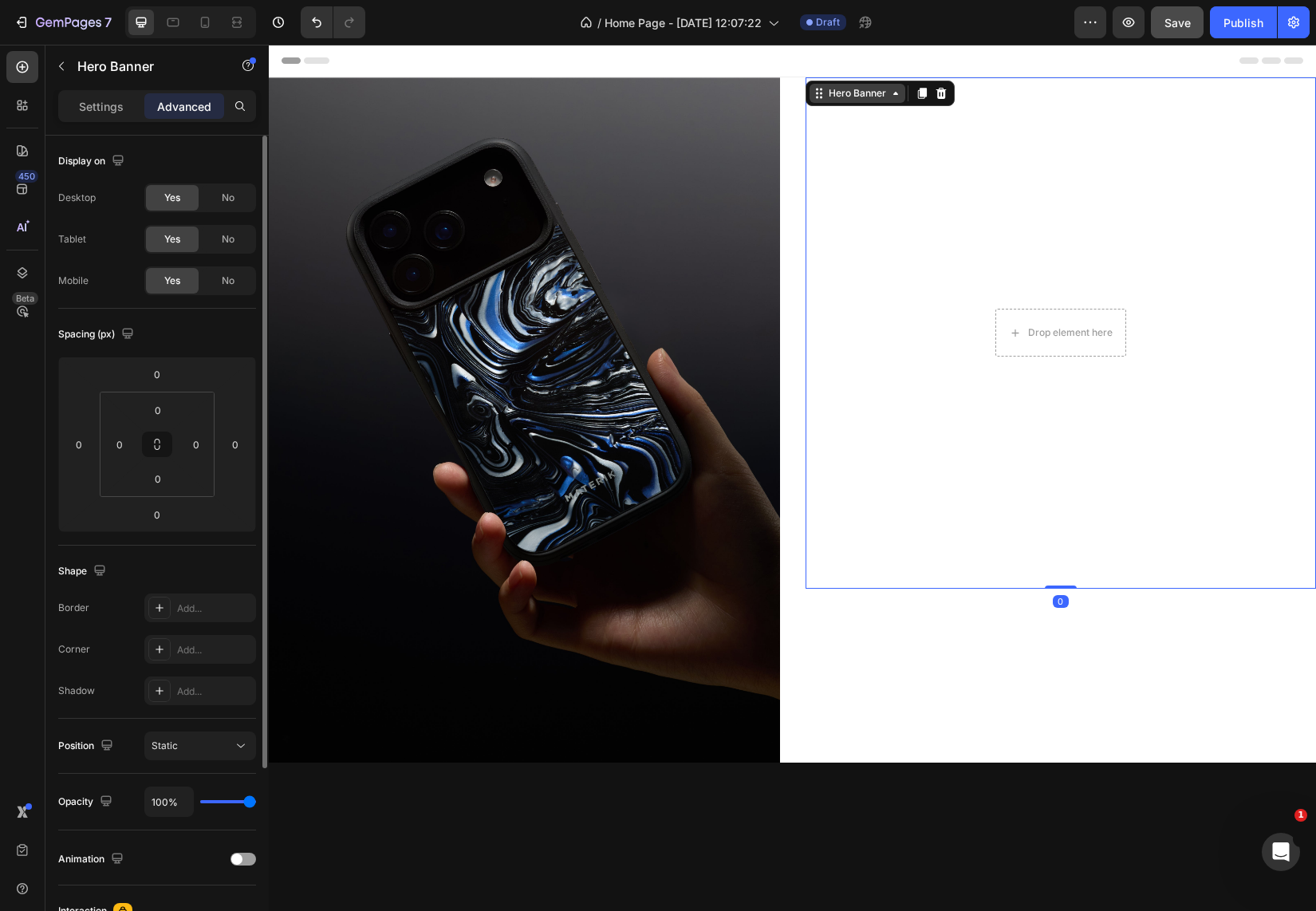
click at [852, 93] on div "Hero Banner" at bounding box center [857, 94] width 64 height 15
click at [1046, 573] on div "Drop element here Hero Banner Section 0" at bounding box center [1060, 333] width 511 height 511
click at [1063, 493] on video "Background Image" at bounding box center [1060, 333] width 511 height 511
click at [849, 501] on video "Background Image" at bounding box center [1060, 333] width 511 height 511
click at [842, 91] on div "Hero Banner" at bounding box center [857, 94] width 64 height 15
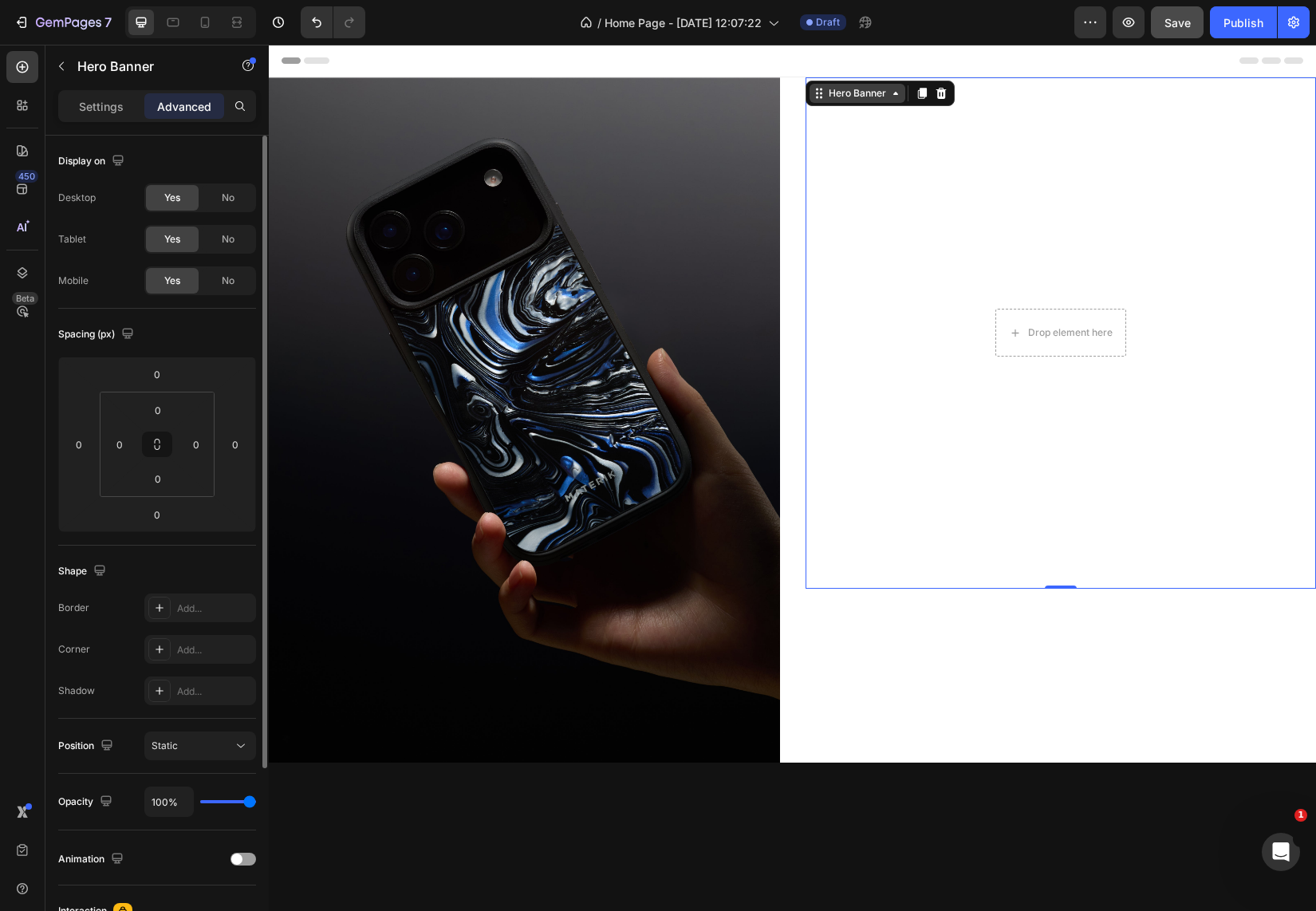
click at [855, 92] on div "Hero Banner" at bounding box center [857, 94] width 64 height 15
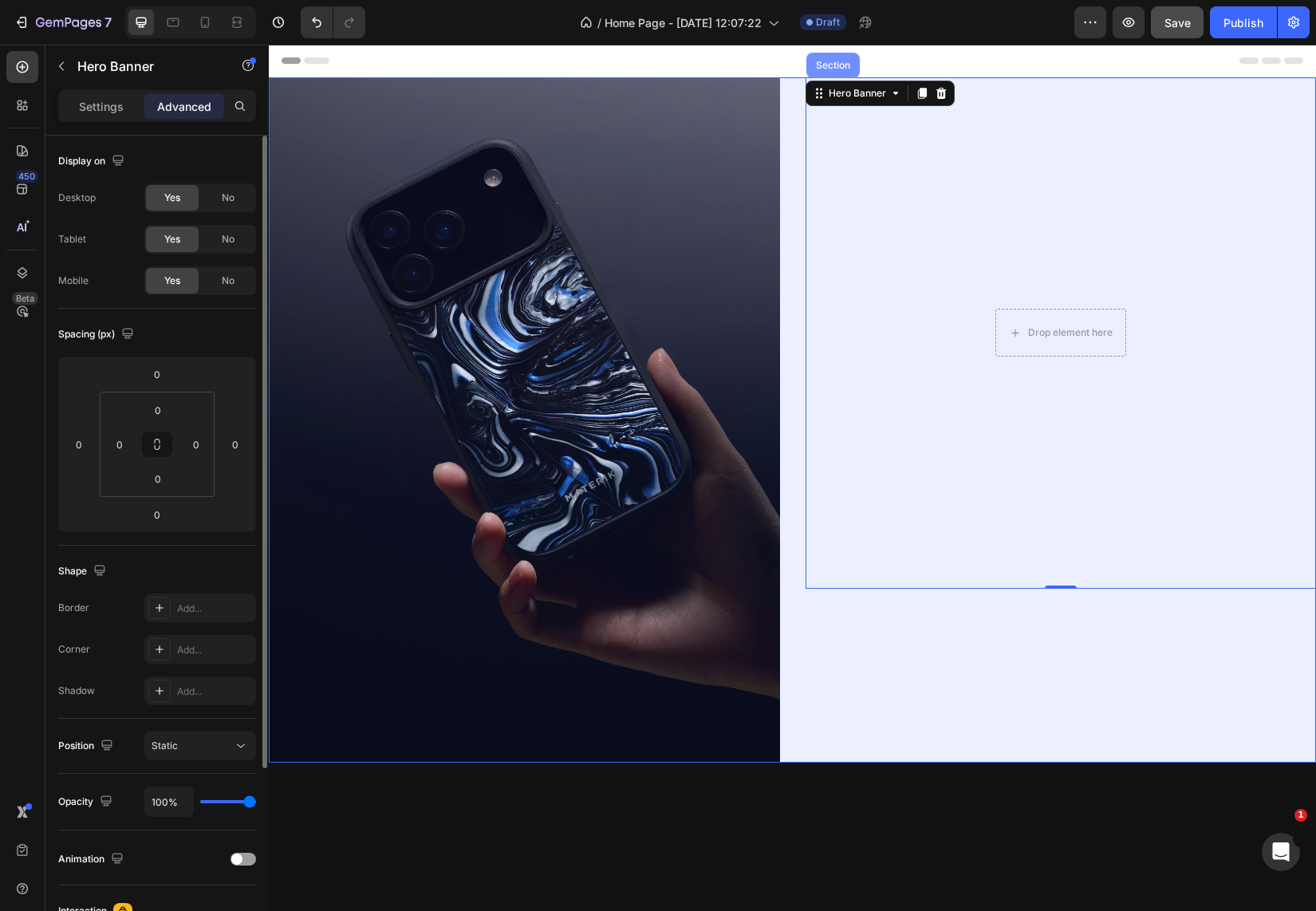
click at [842, 74] on div "Section" at bounding box center [832, 66] width 54 height 26
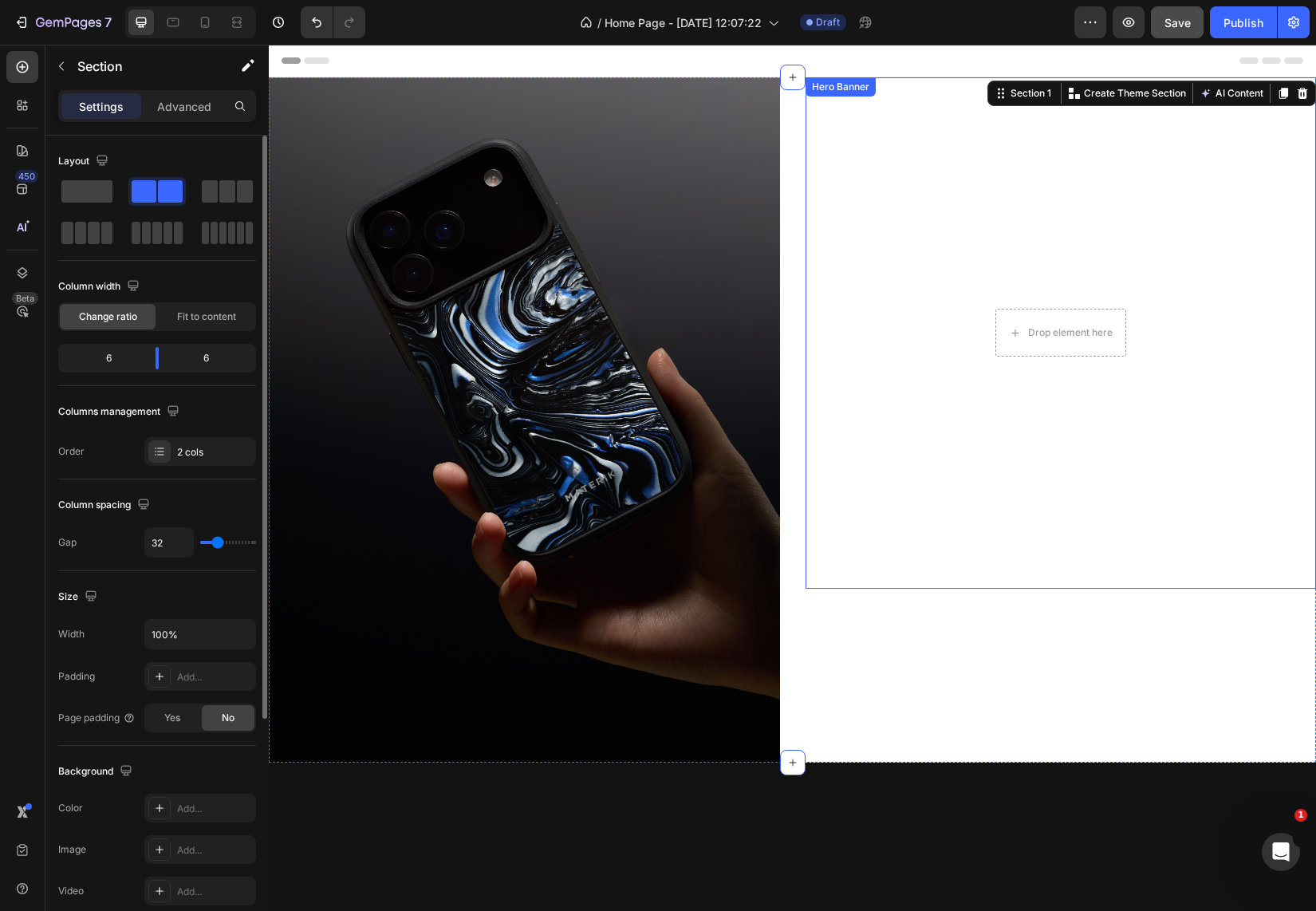
click at [892, 183] on video "Background Image" at bounding box center [1060, 333] width 511 height 511
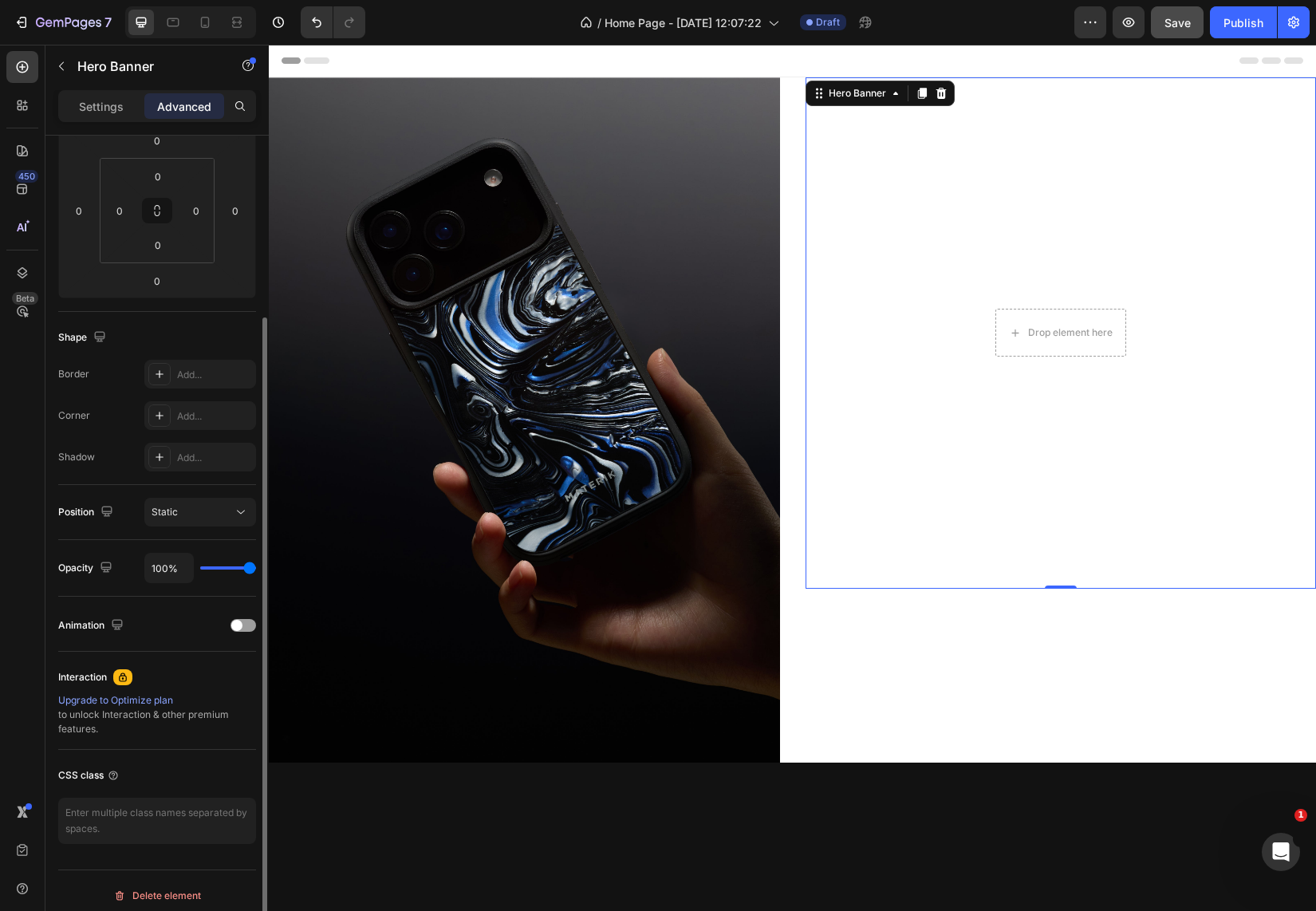
scroll to position [243, 0]
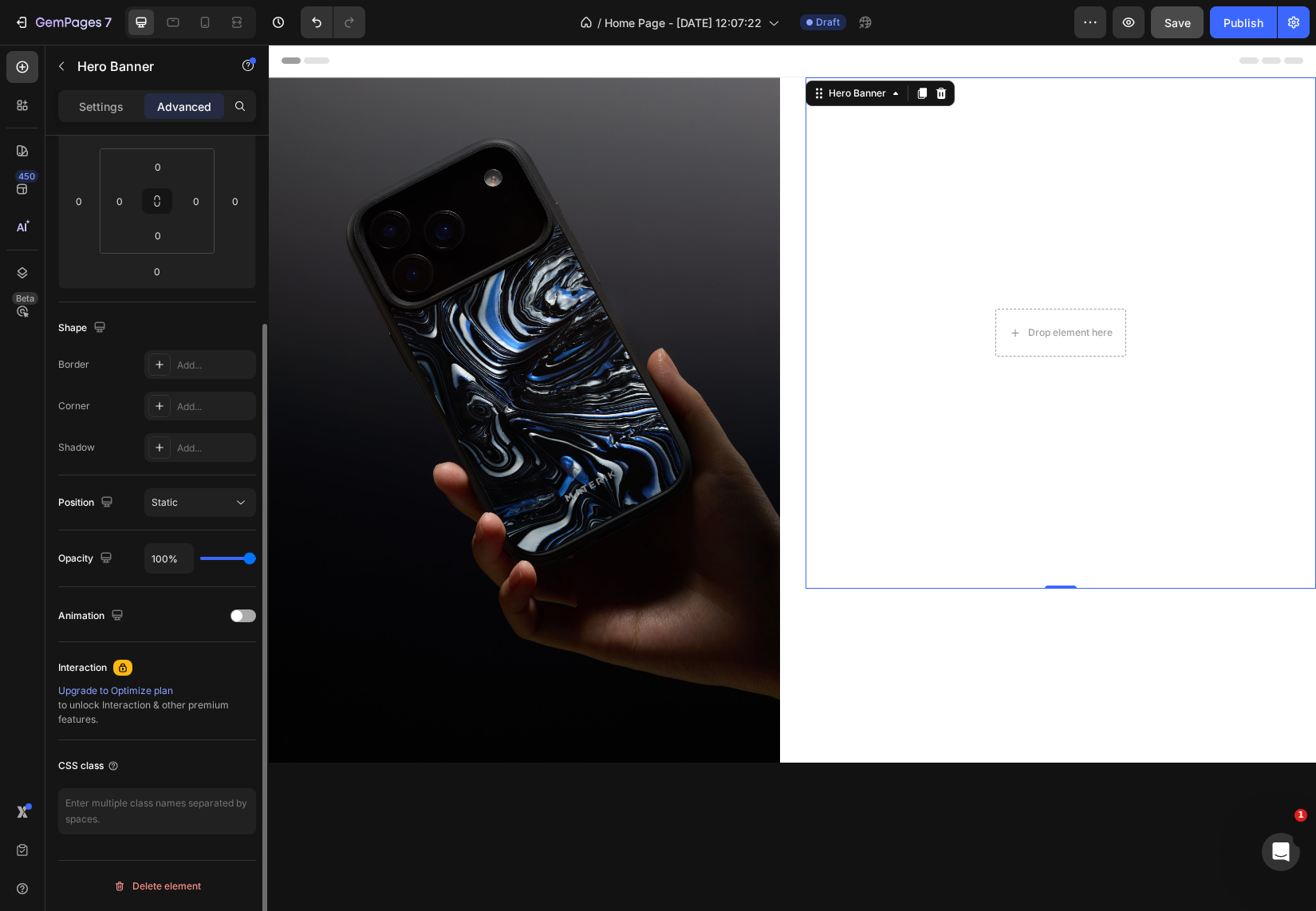
click at [243, 623] on div "Animation" at bounding box center [157, 616] width 198 height 26
click at [245, 619] on div at bounding box center [243, 616] width 26 height 13
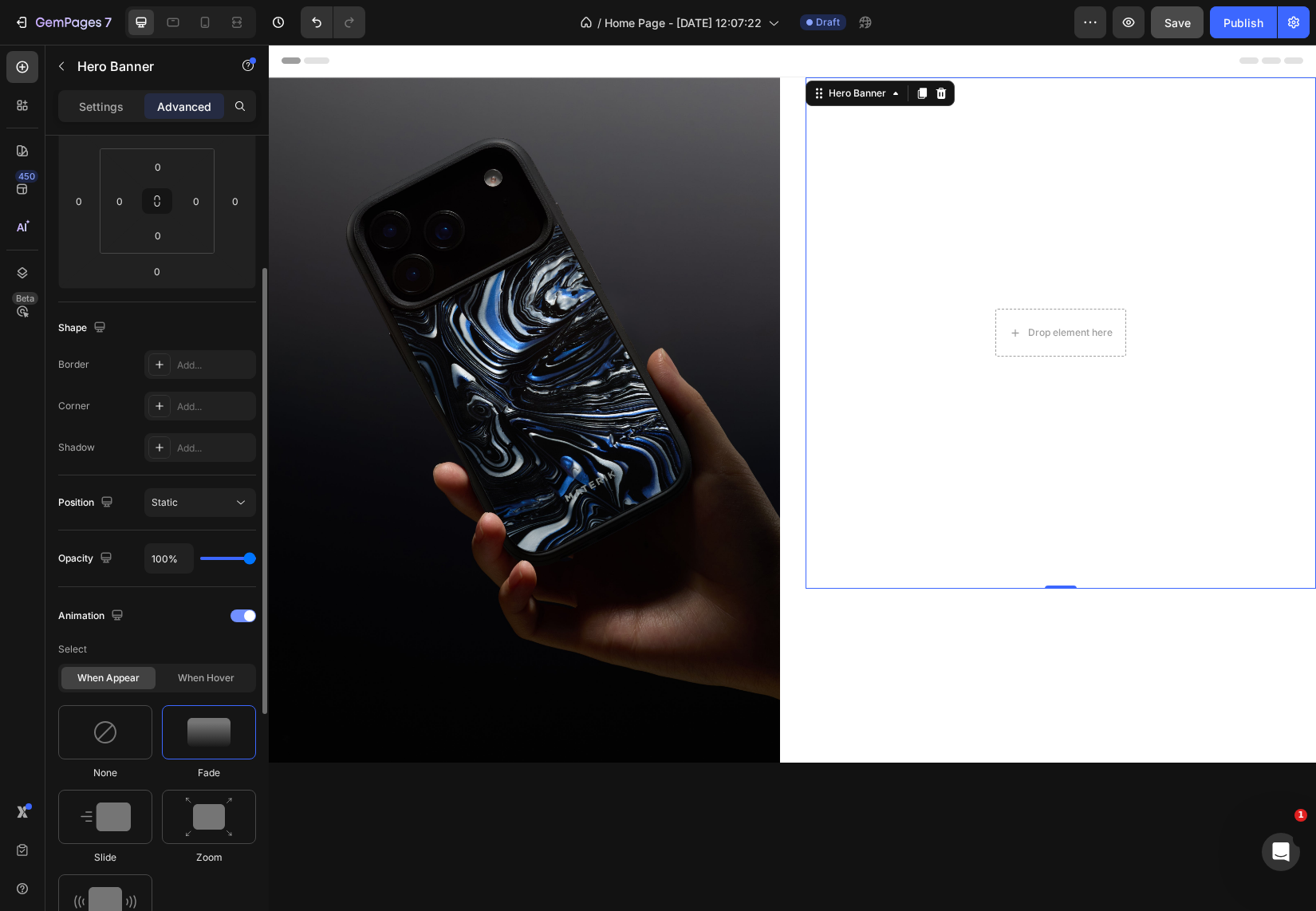
click at [239, 613] on div at bounding box center [243, 616] width 26 height 13
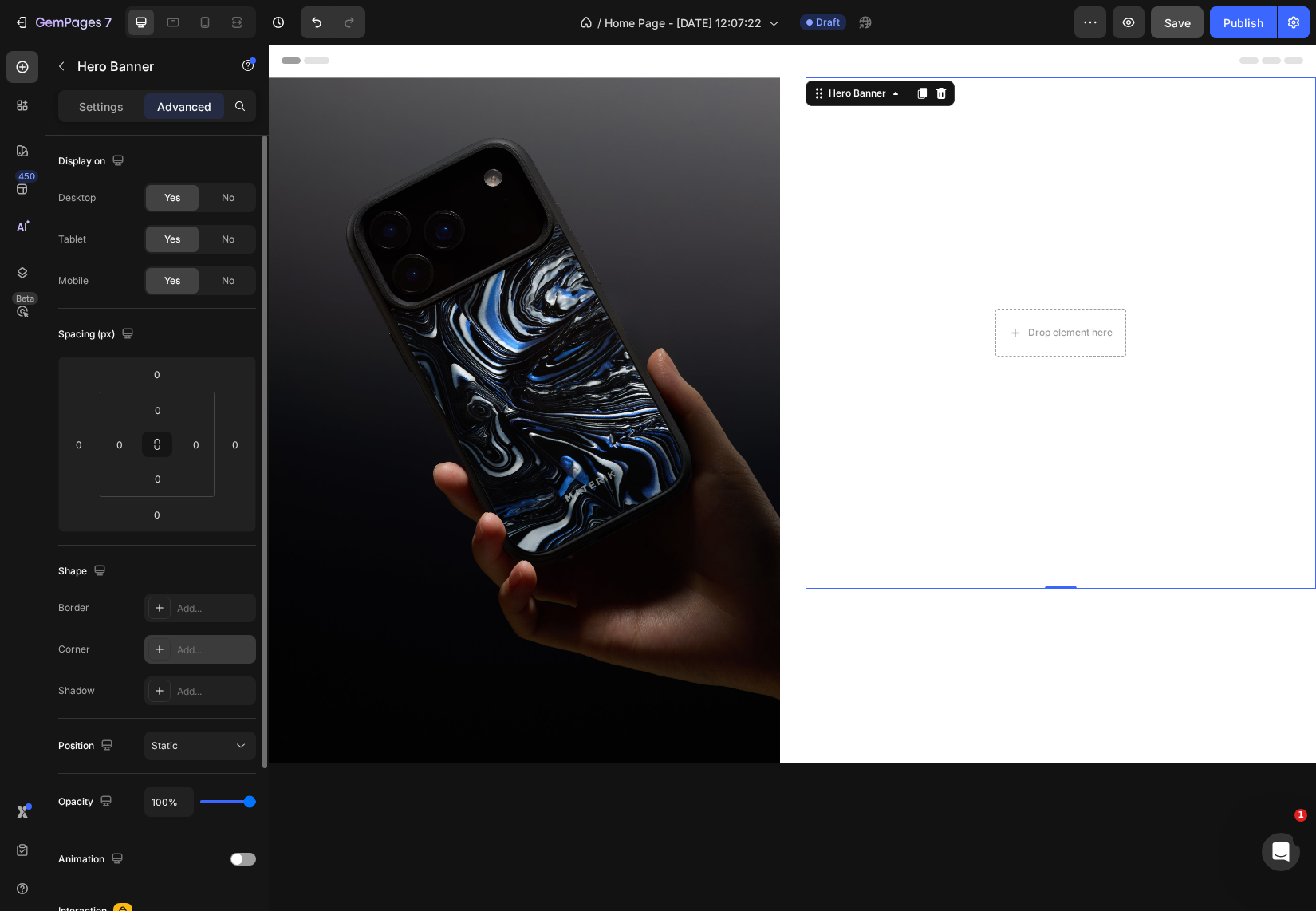
scroll to position [0, 0]
click at [894, 463] on video "Background Image" at bounding box center [1060, 333] width 511 height 511
click at [937, 471] on video "Background Image" at bounding box center [1060, 333] width 511 height 511
click at [93, 102] on p "Settings" at bounding box center [101, 107] width 45 height 16
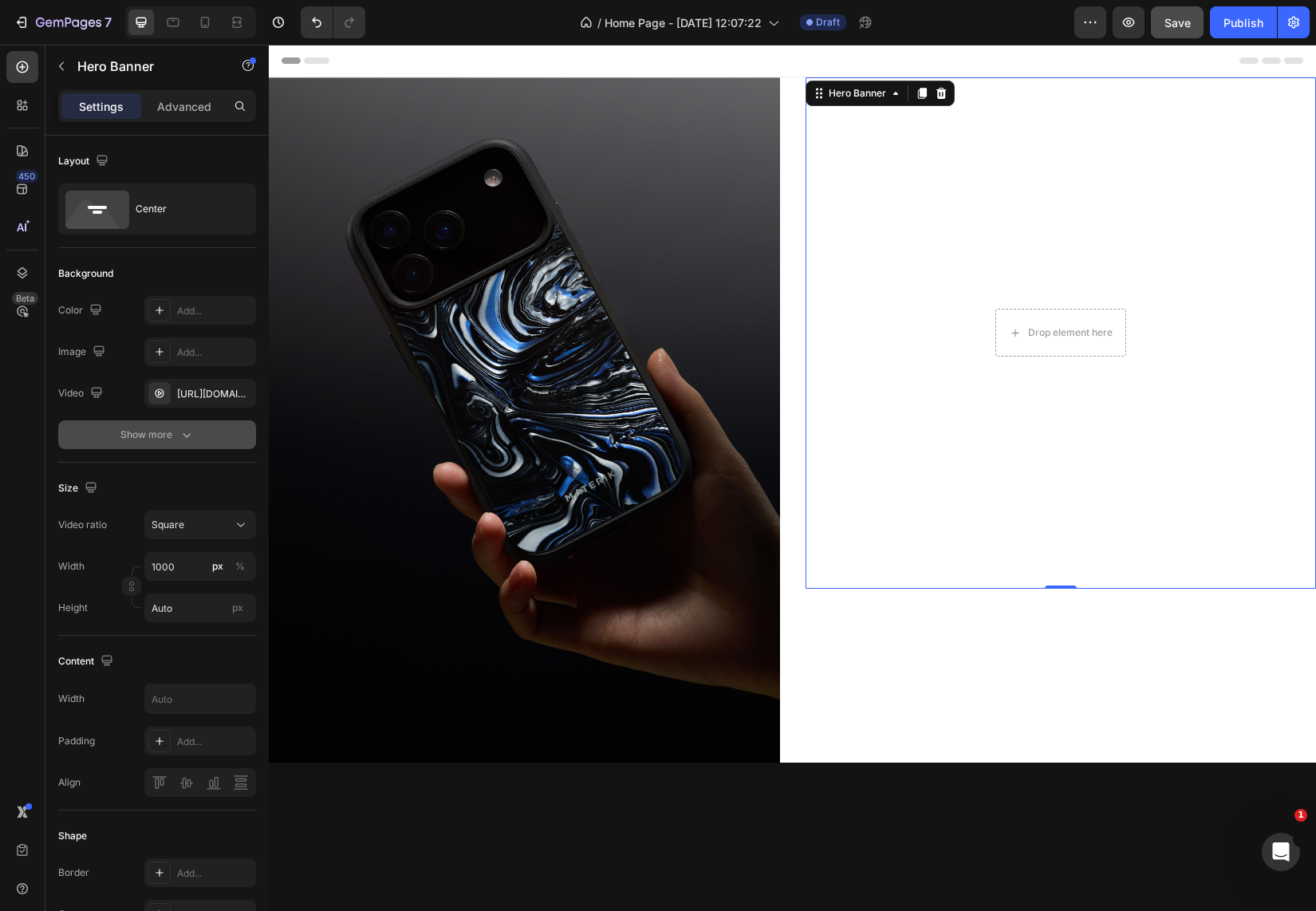
click at [148, 437] on div "Show more" at bounding box center [157, 435] width 74 height 16
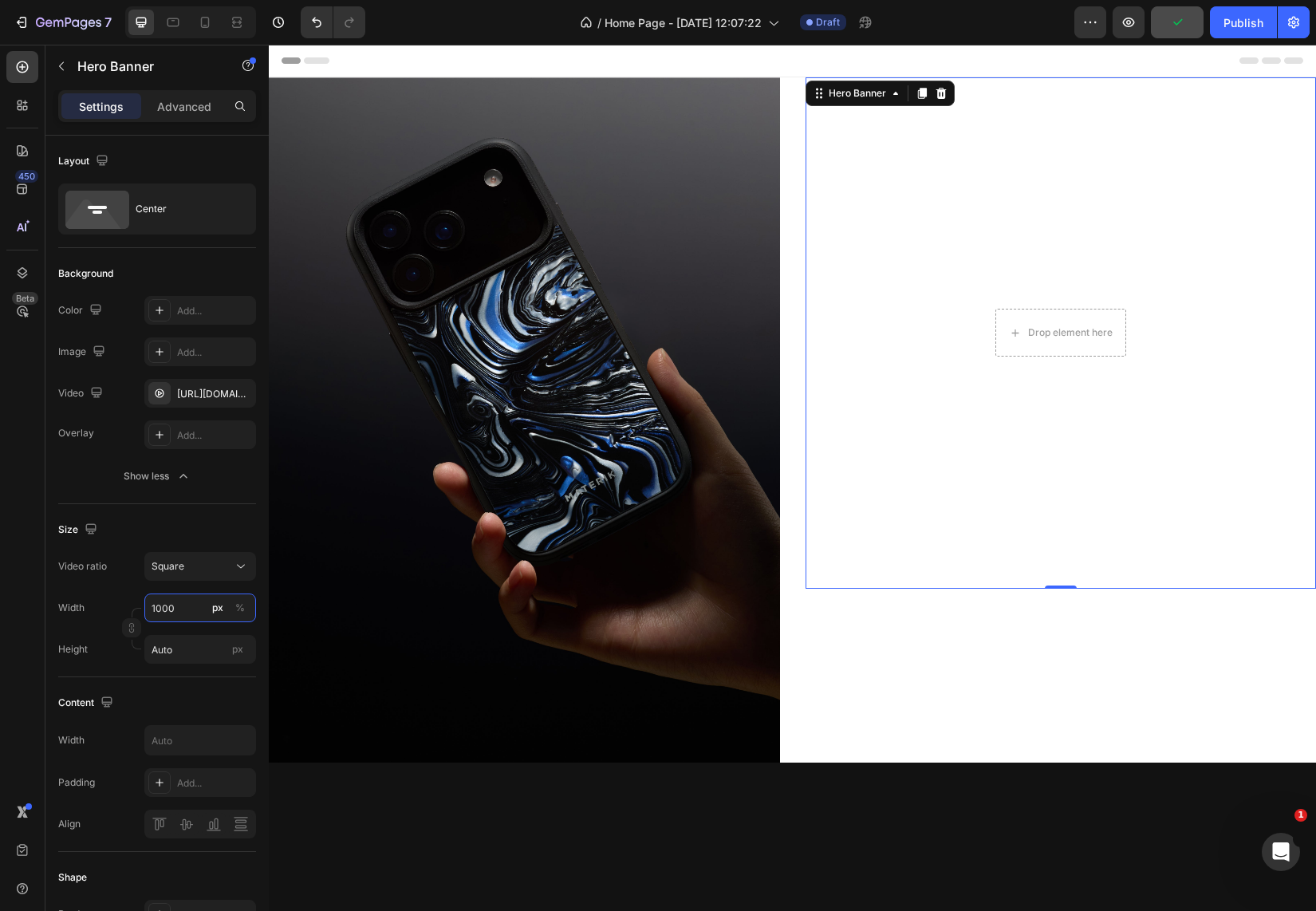
click at [202, 609] on input "1000" at bounding box center [199, 608] width 112 height 29
click at [183, 647] on p "Full 100%" at bounding box center [197, 646] width 93 height 15
type input "100"
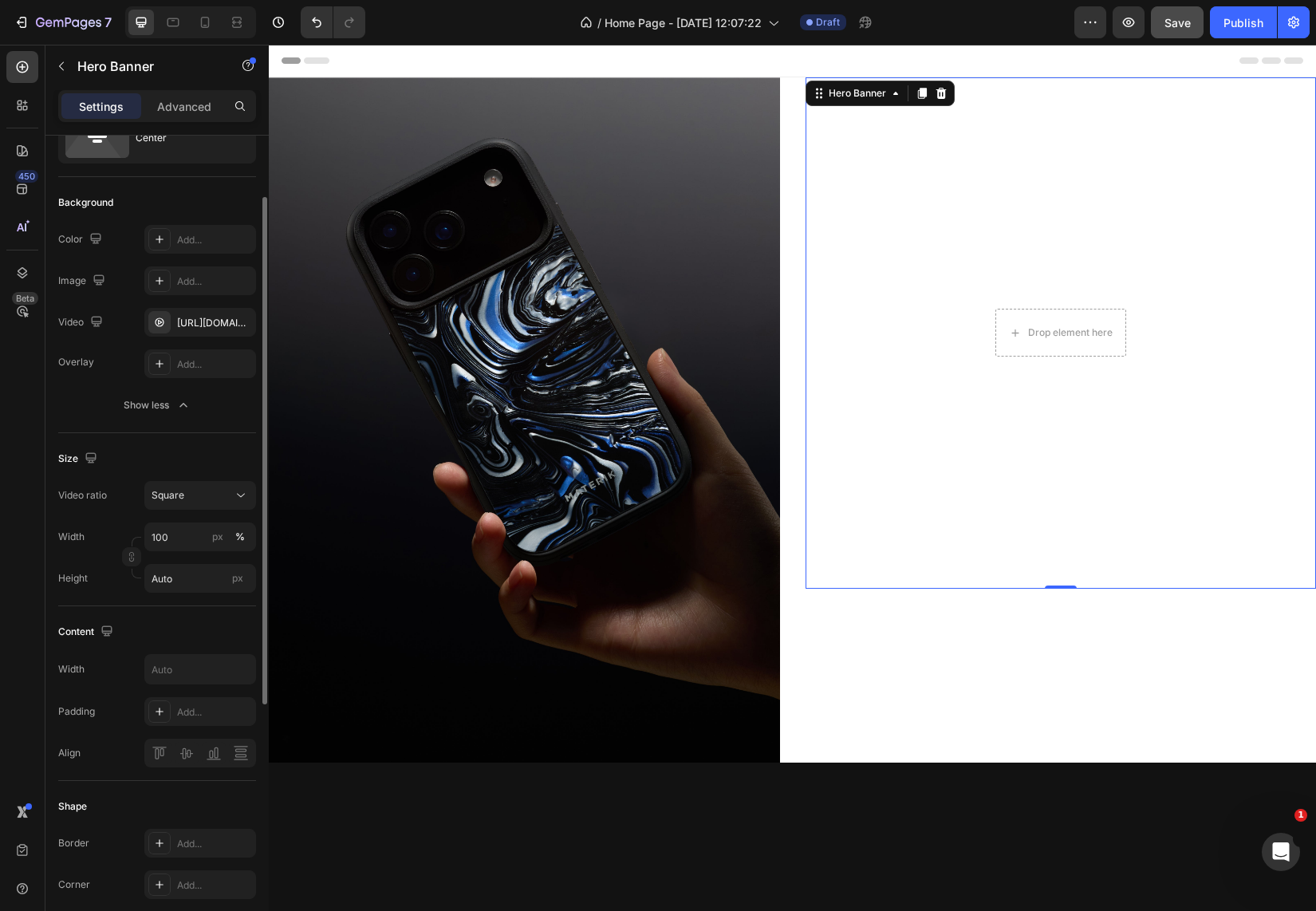
scroll to position [92, 0]
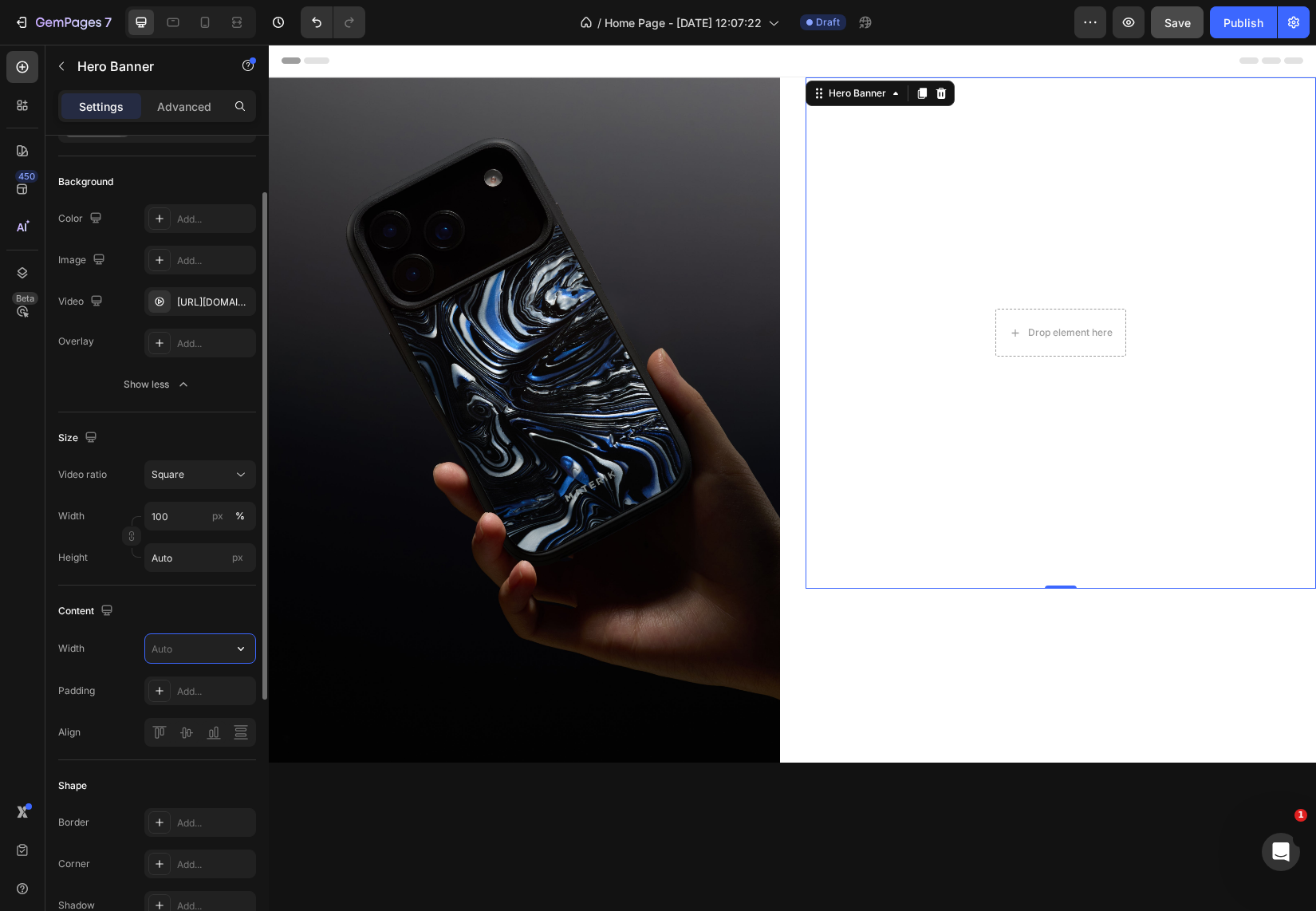
click at [187, 655] on input "text" at bounding box center [199, 649] width 110 height 29
click at [239, 647] on icon "button" at bounding box center [241, 649] width 16 height 16
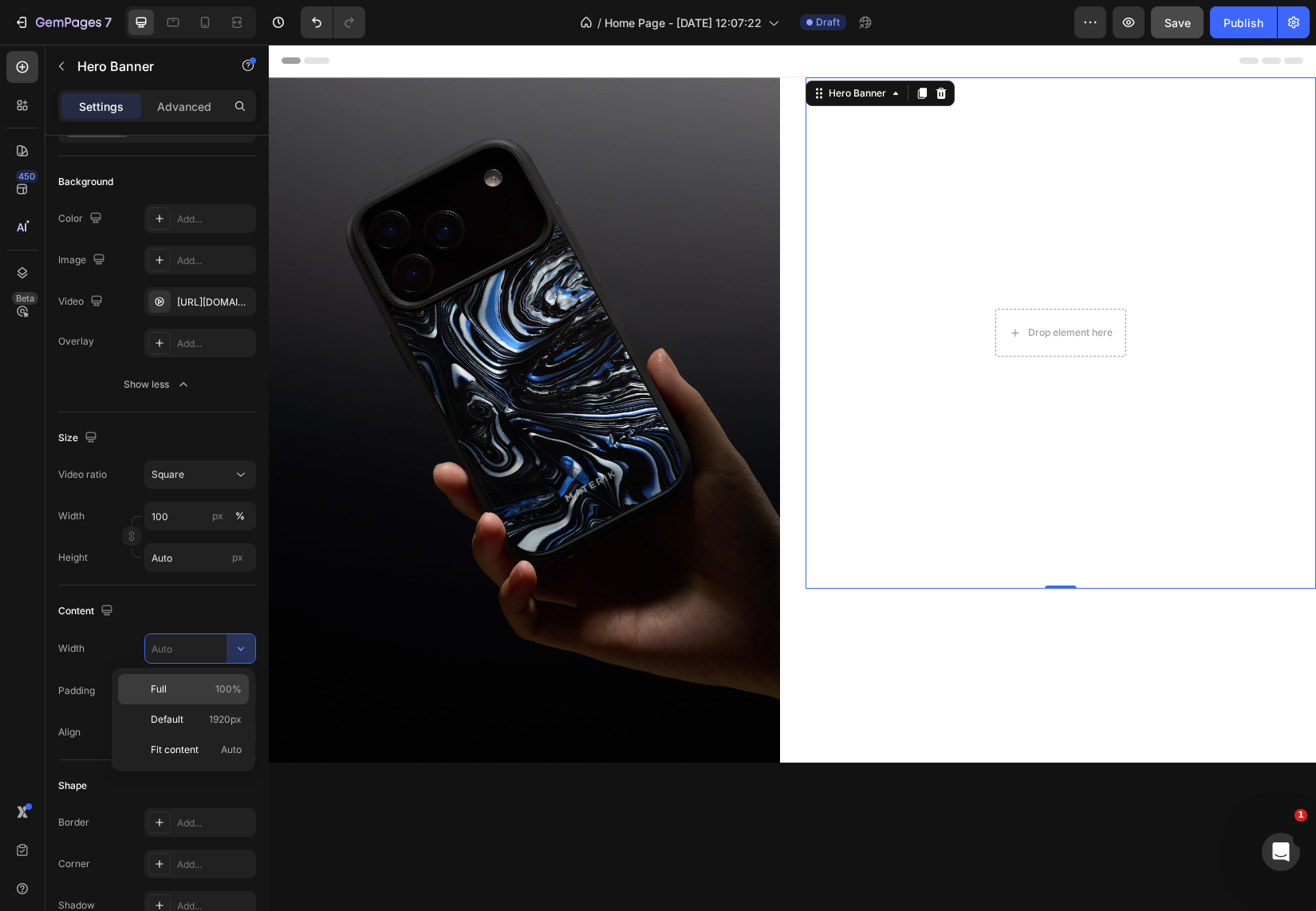
click at [188, 704] on div "Full 100%" at bounding box center [184, 719] width 131 height 30
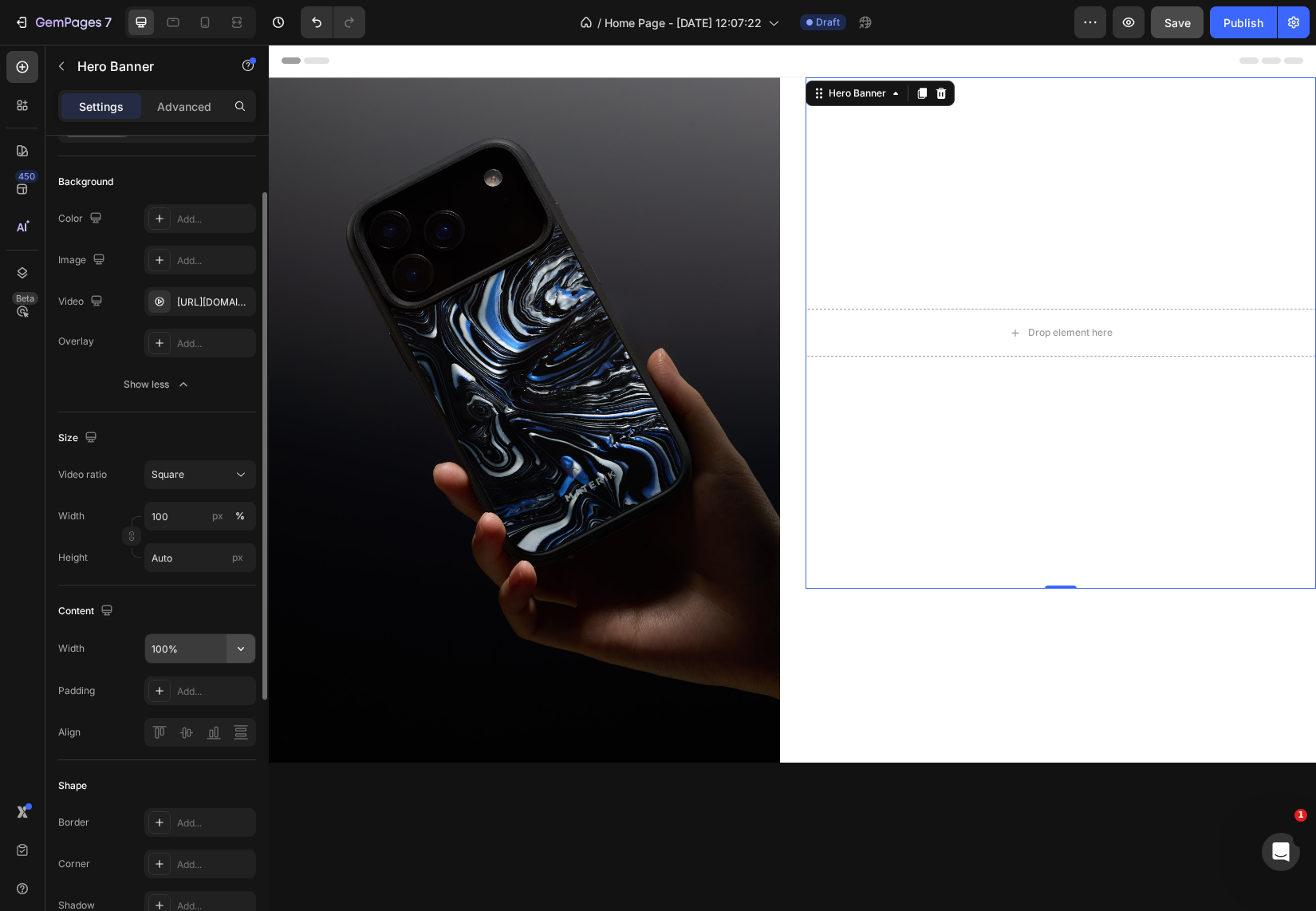
click at [238, 647] on icon "button" at bounding box center [241, 649] width 16 height 16
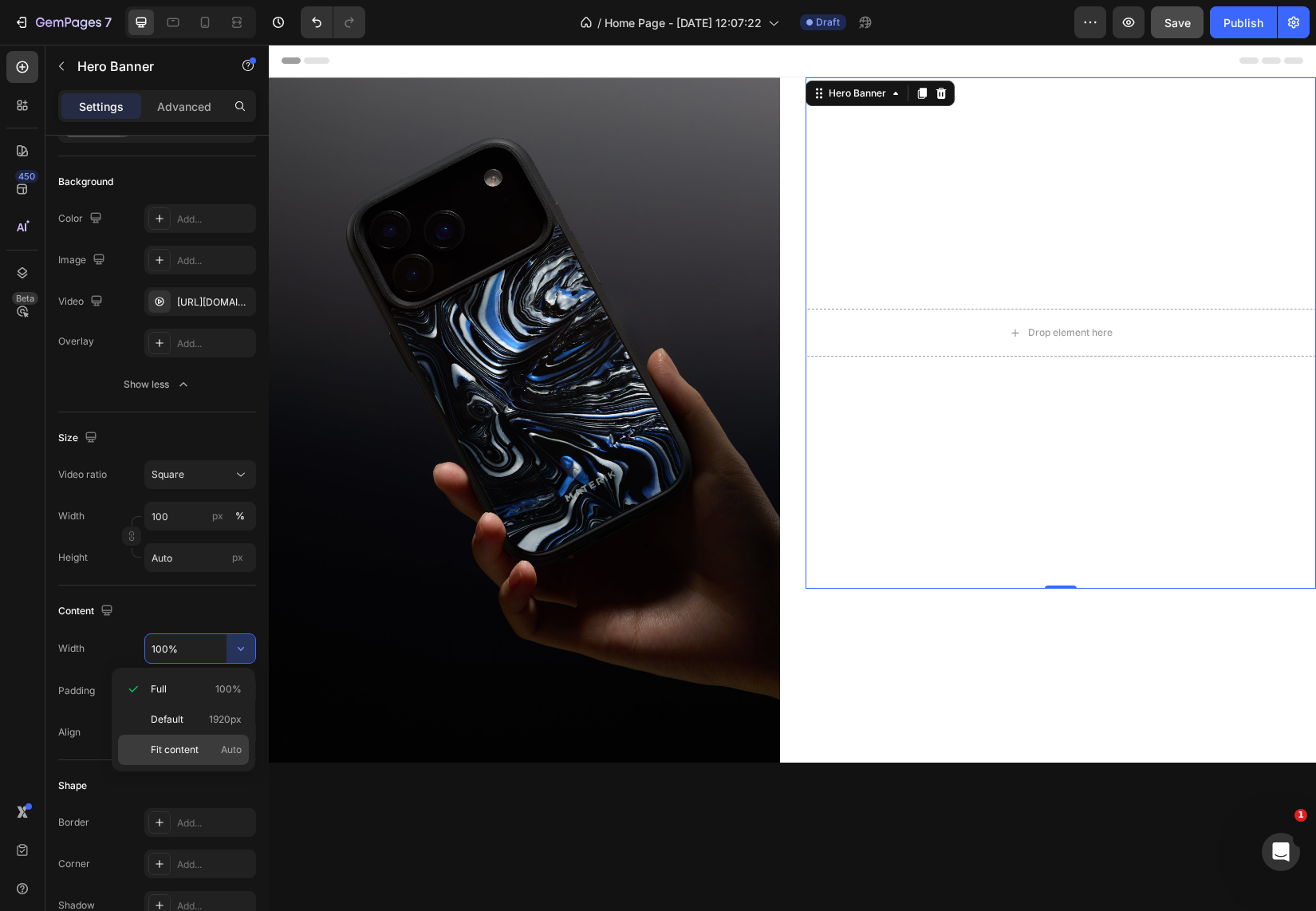
click at [180, 750] on span "Fit content" at bounding box center [174, 750] width 48 height 15
type input "Auto"
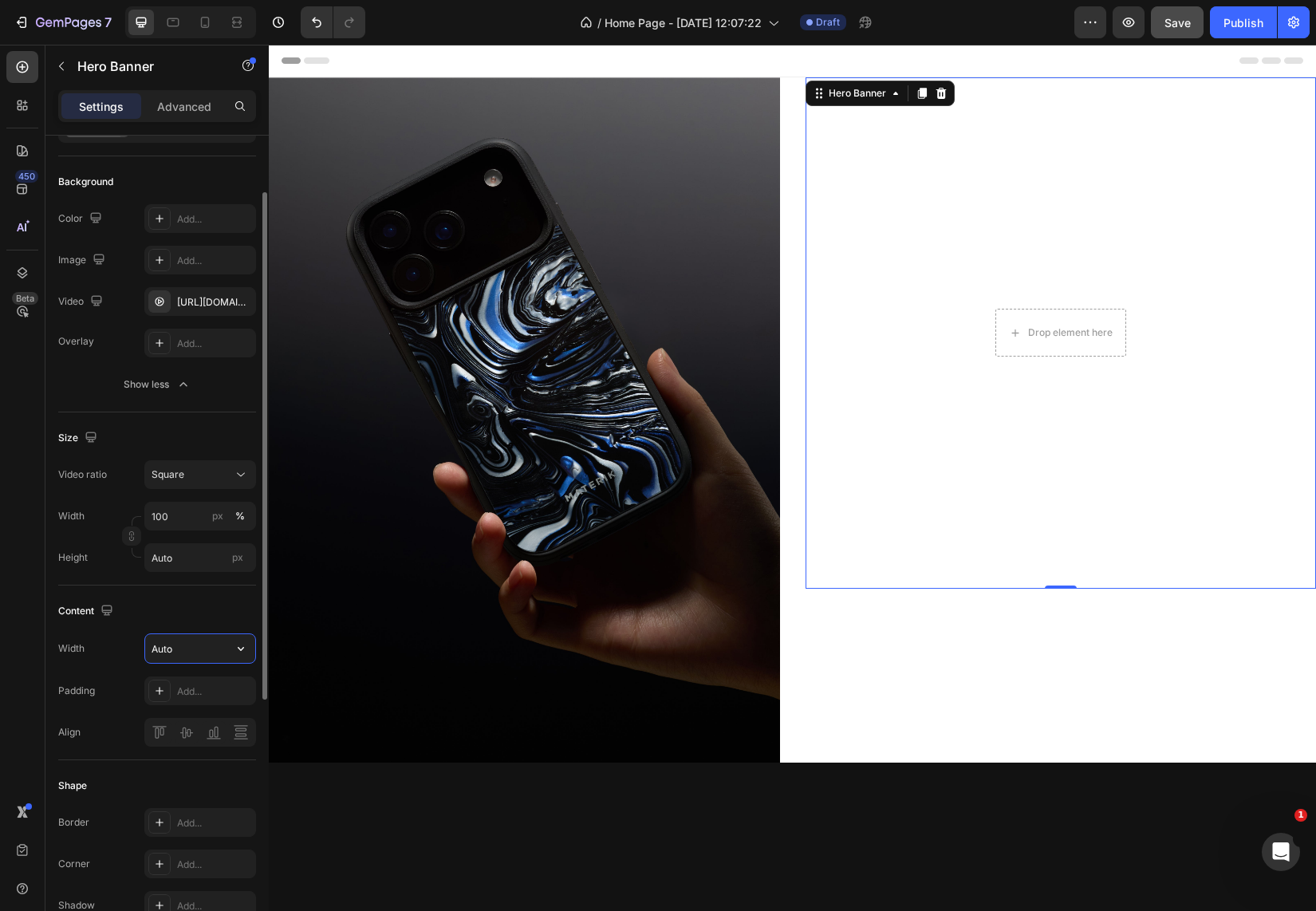
click at [190, 654] on input "Auto" at bounding box center [199, 649] width 110 height 29
click at [188, 702] on div "Add..." at bounding box center [199, 691] width 112 height 29
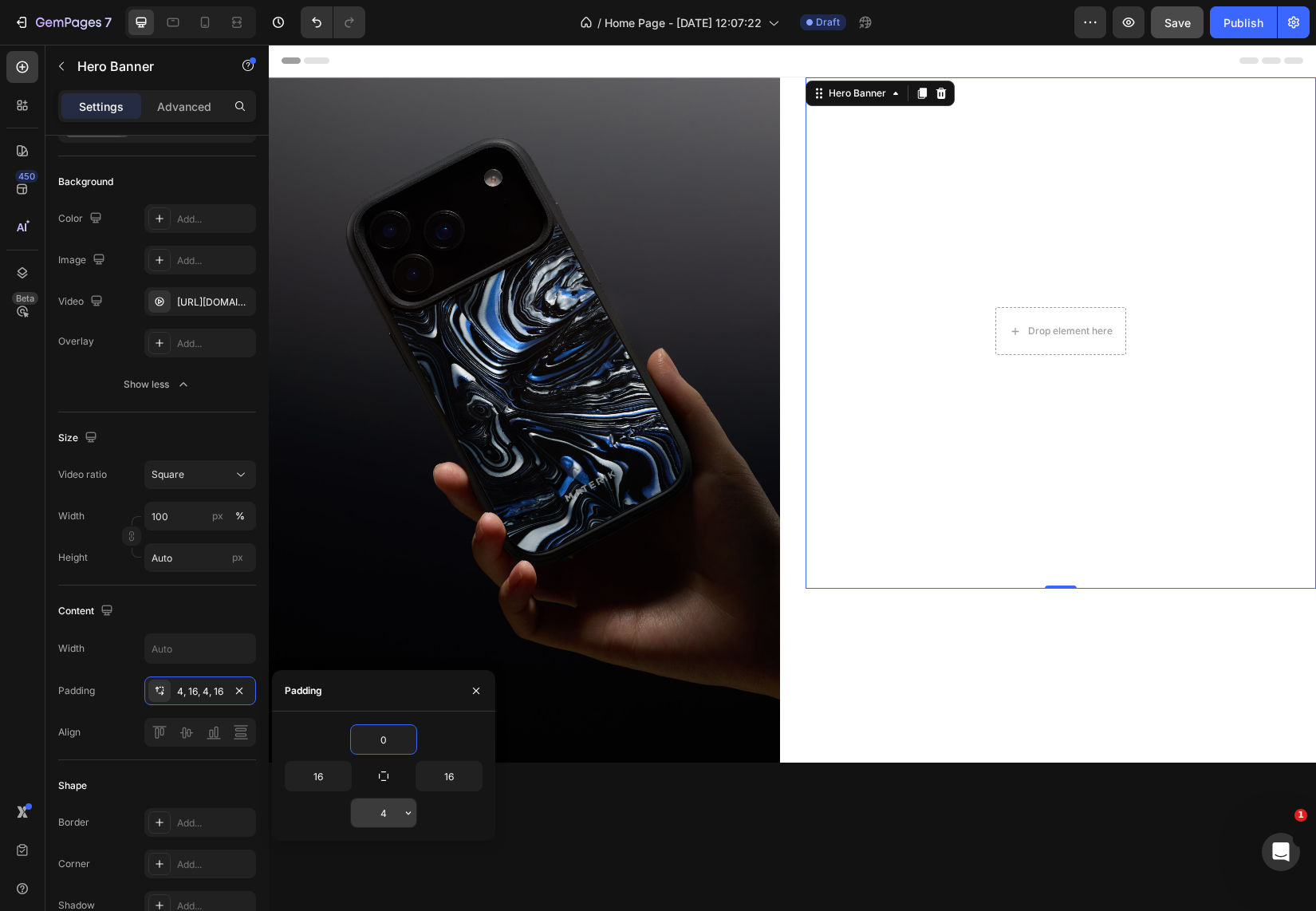
type input "0"
click at [386, 823] on input "4" at bounding box center [383, 814] width 66 height 29
type input "0"
click at [336, 774] on button "button" at bounding box center [343, 776] width 16 height 29
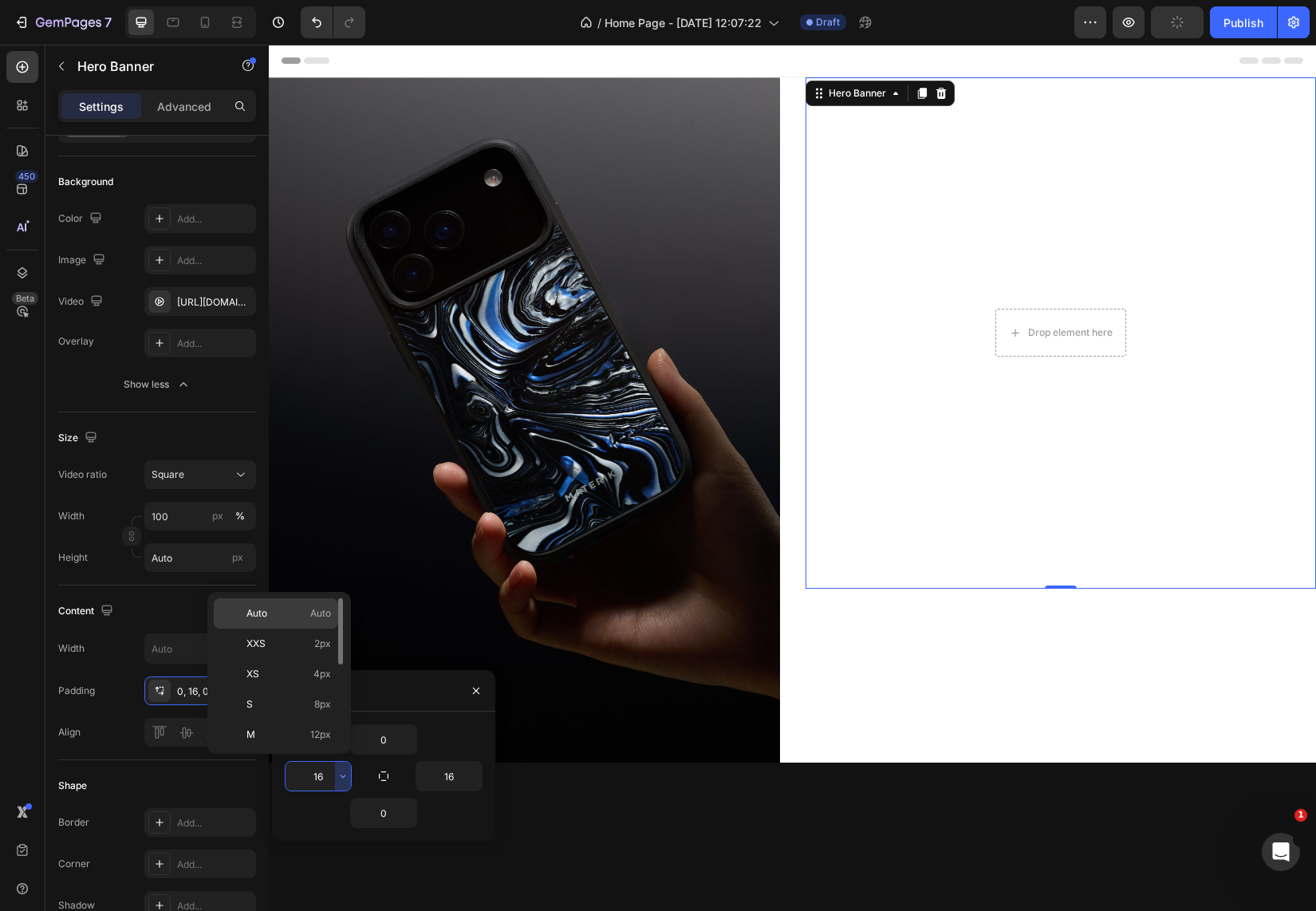
click at [288, 619] on p "Auto Auto" at bounding box center [289, 613] width 85 height 15
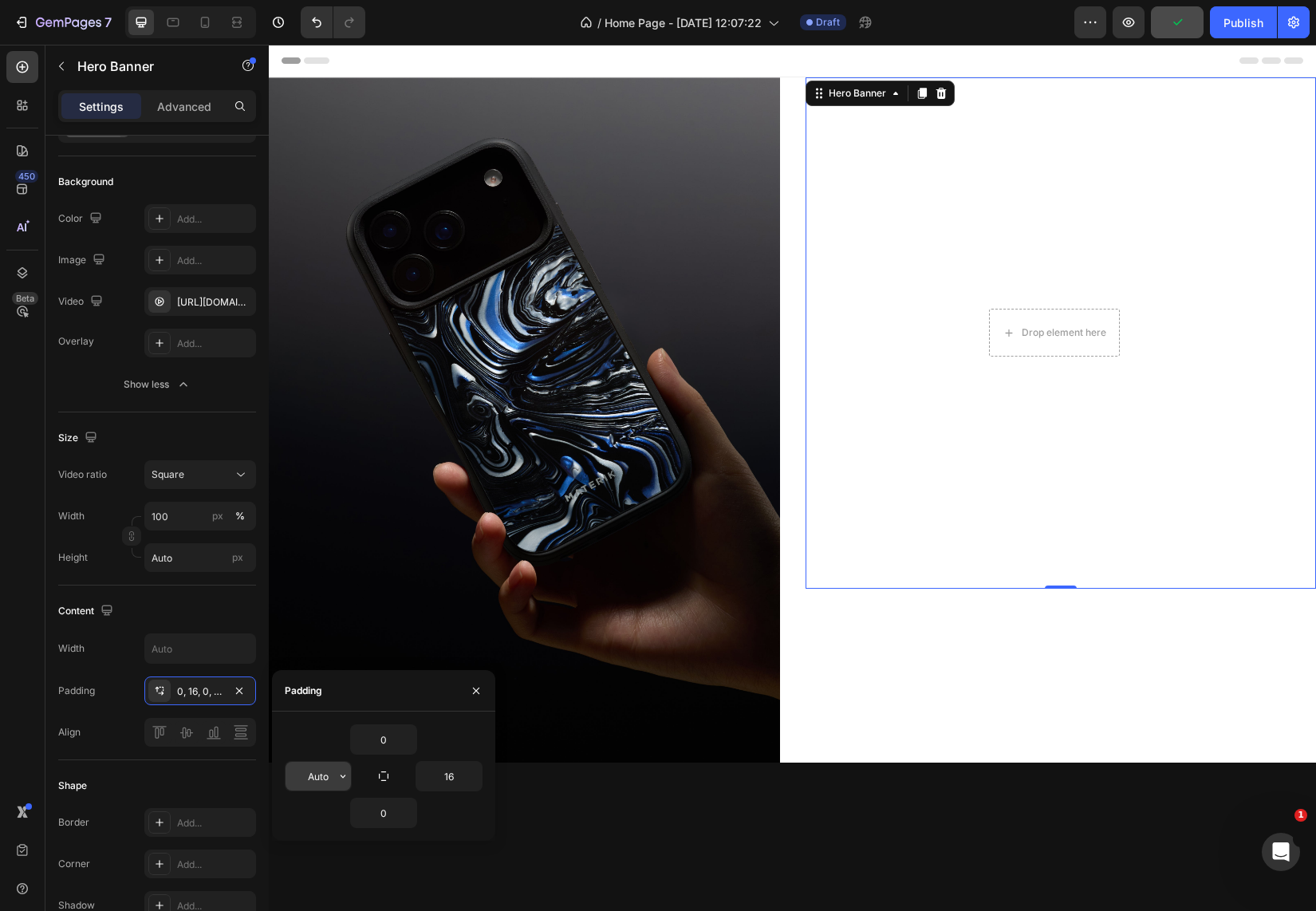
click at [317, 781] on input "Auto" at bounding box center [318, 776] width 66 height 29
type input "0"
click at [454, 779] on input "16" at bounding box center [449, 776] width 66 height 29
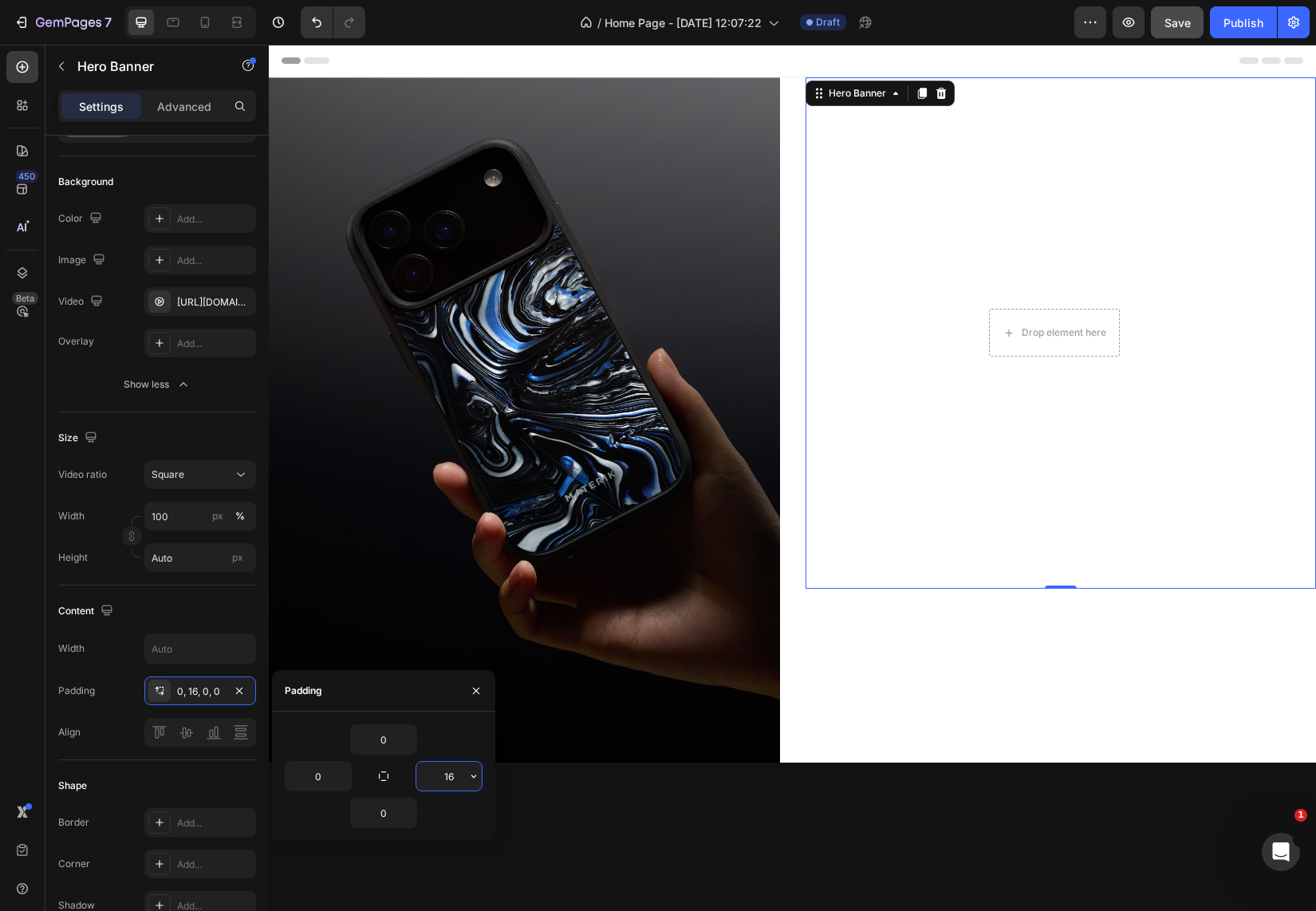
click at [454, 779] on input "16" at bounding box center [449, 776] width 66 height 29
type input "0"
click at [102, 741] on div "Align" at bounding box center [157, 732] width 198 height 29
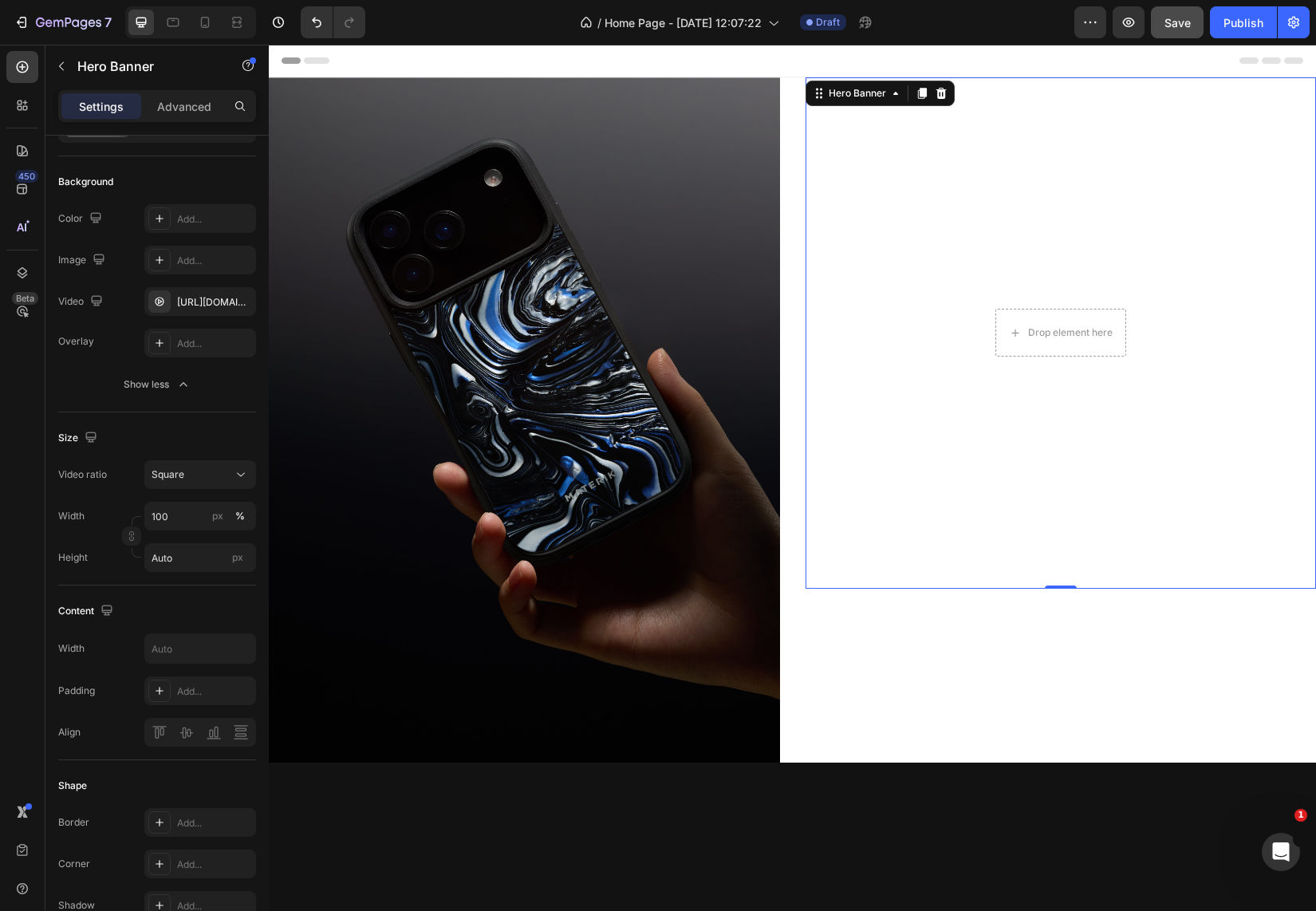
click at [902, 454] on video "Background Image" at bounding box center [1060, 333] width 511 height 511
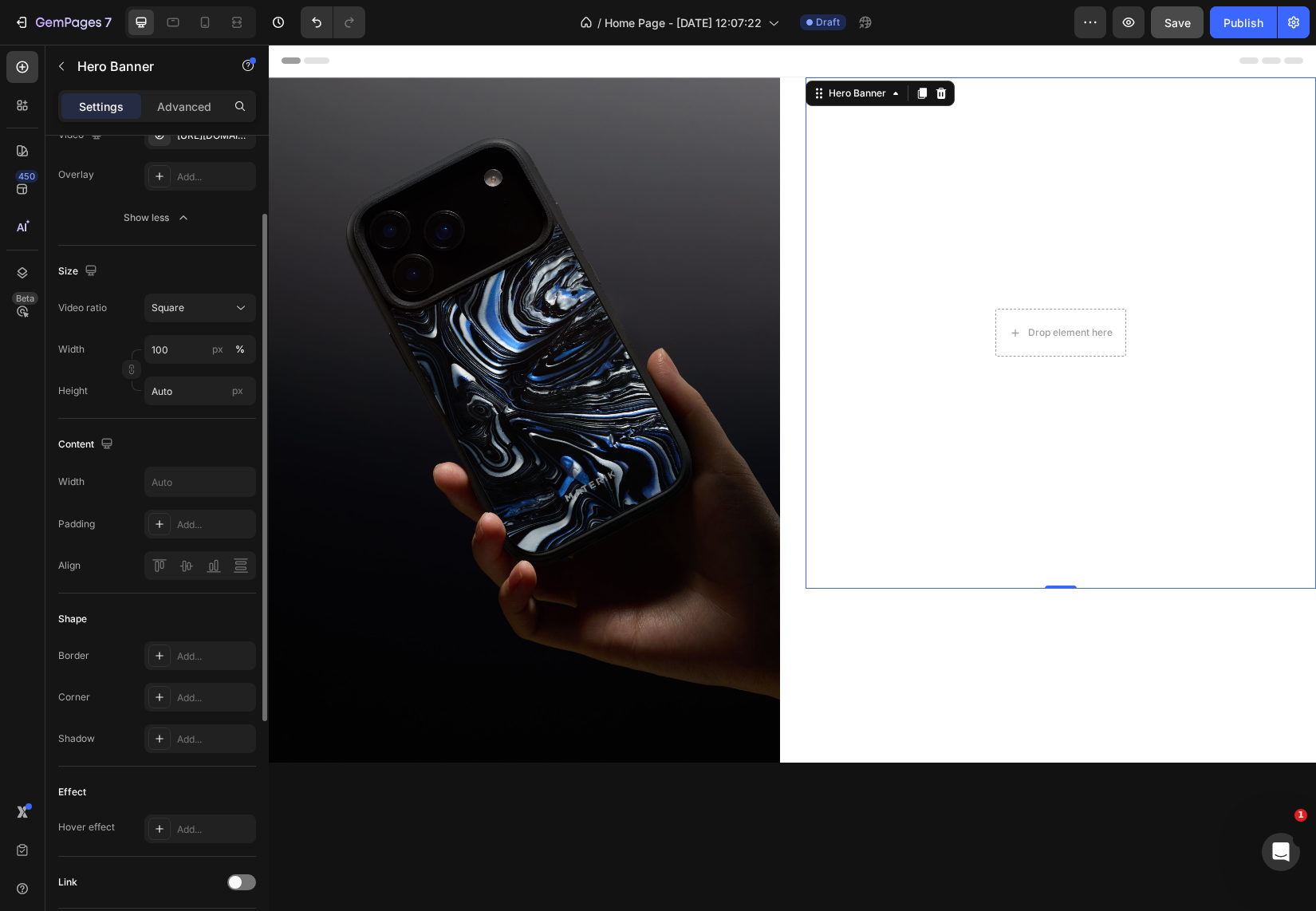
scroll to position [0, 0]
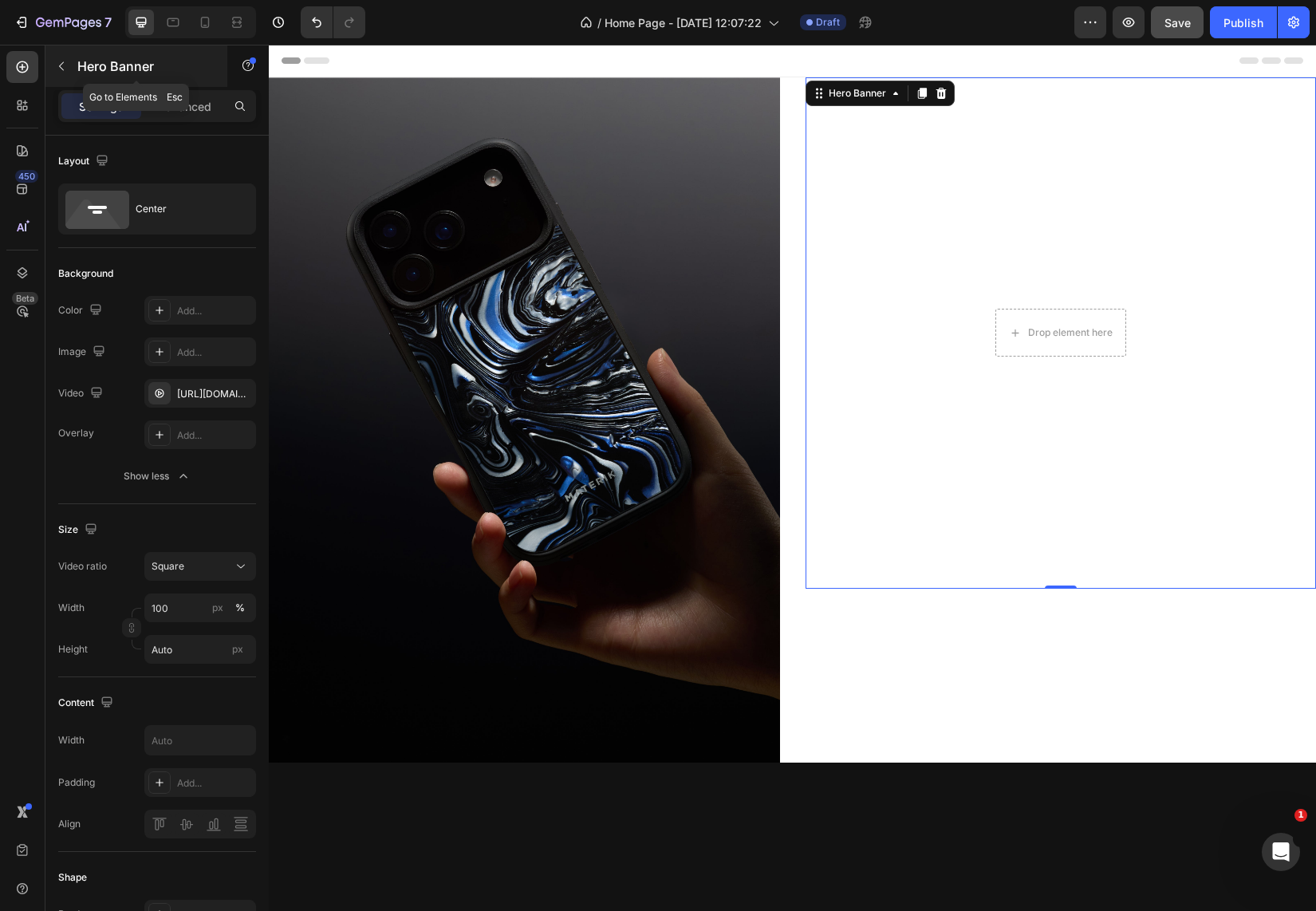
click at [55, 65] on button "button" at bounding box center [61, 67] width 26 height 26
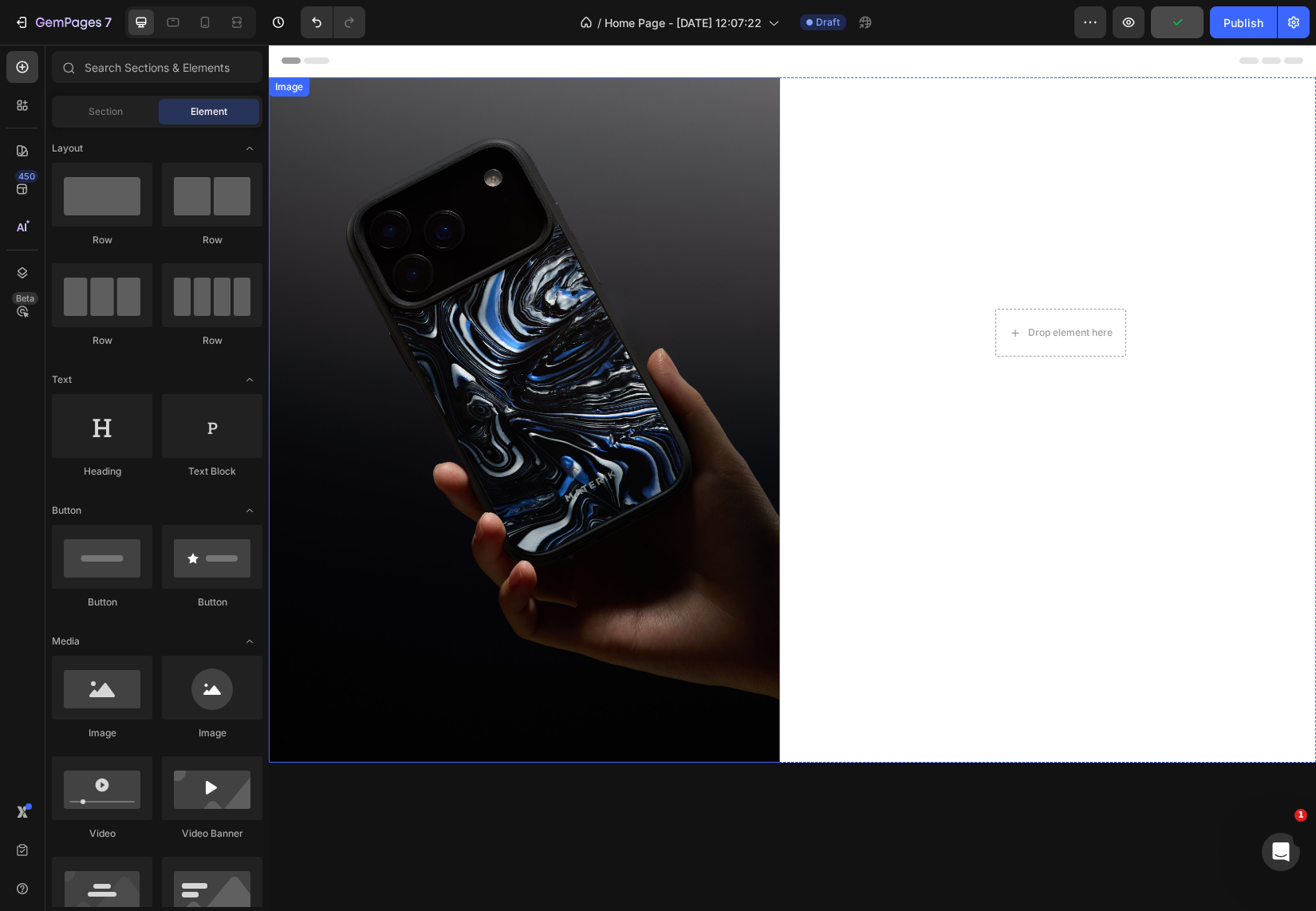
click at [596, 227] on img at bounding box center [524, 420] width 511 height 685
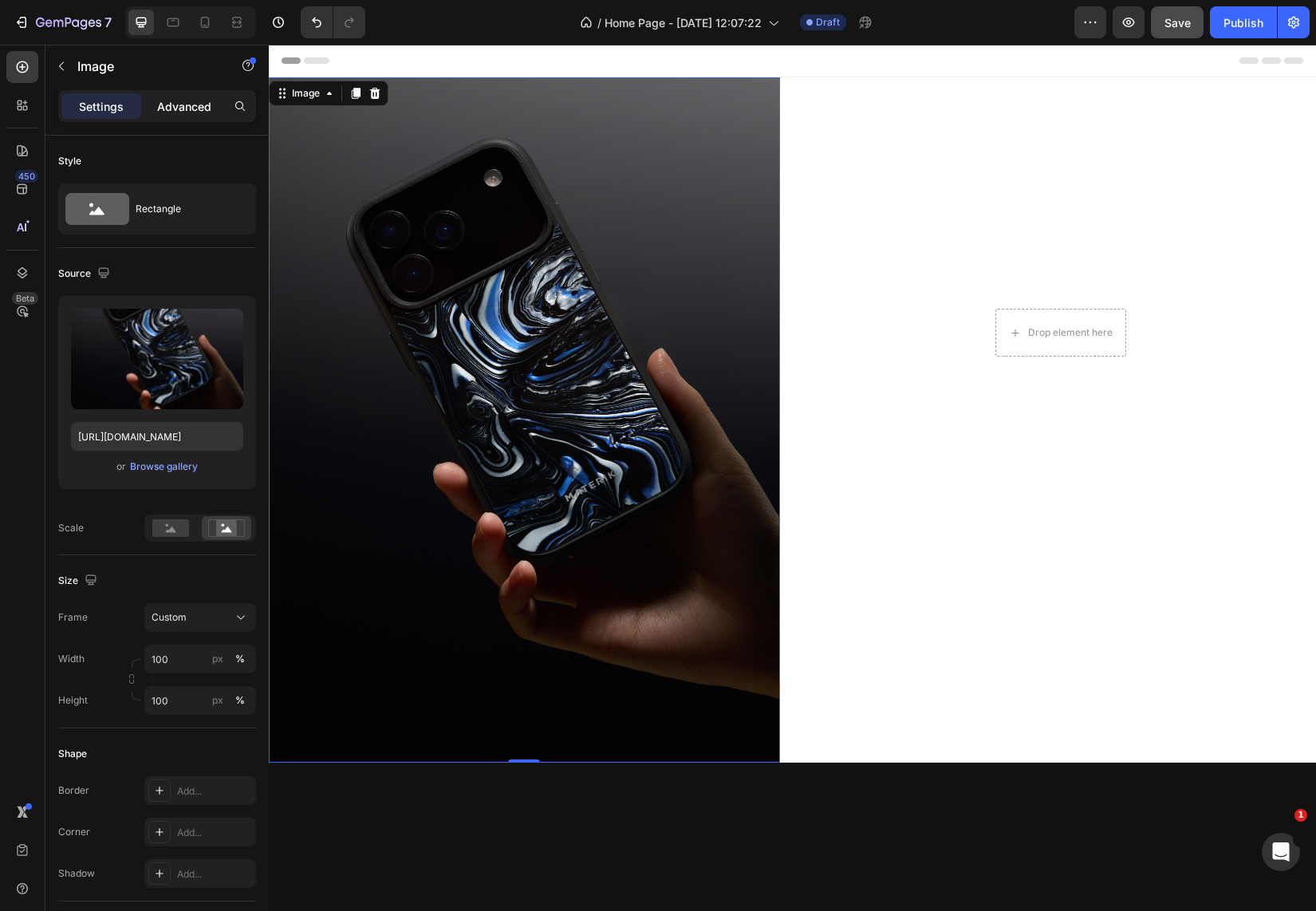
click at [193, 114] on p "Advanced" at bounding box center [185, 107] width 55 height 16
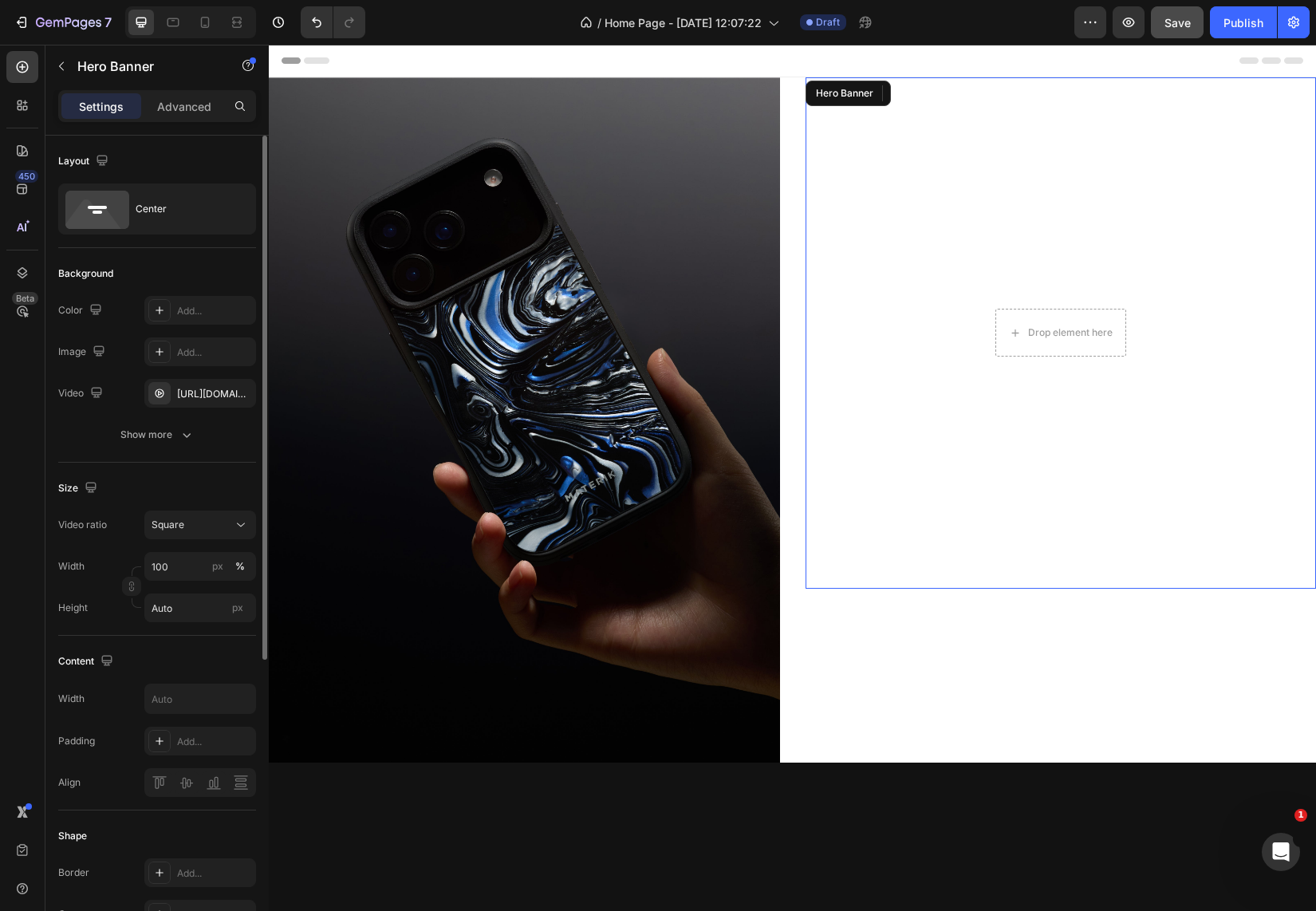
click at [1036, 372] on video "Background Image" at bounding box center [1060, 333] width 511 height 511
click at [936, 93] on icon at bounding box center [941, 93] width 13 height 13
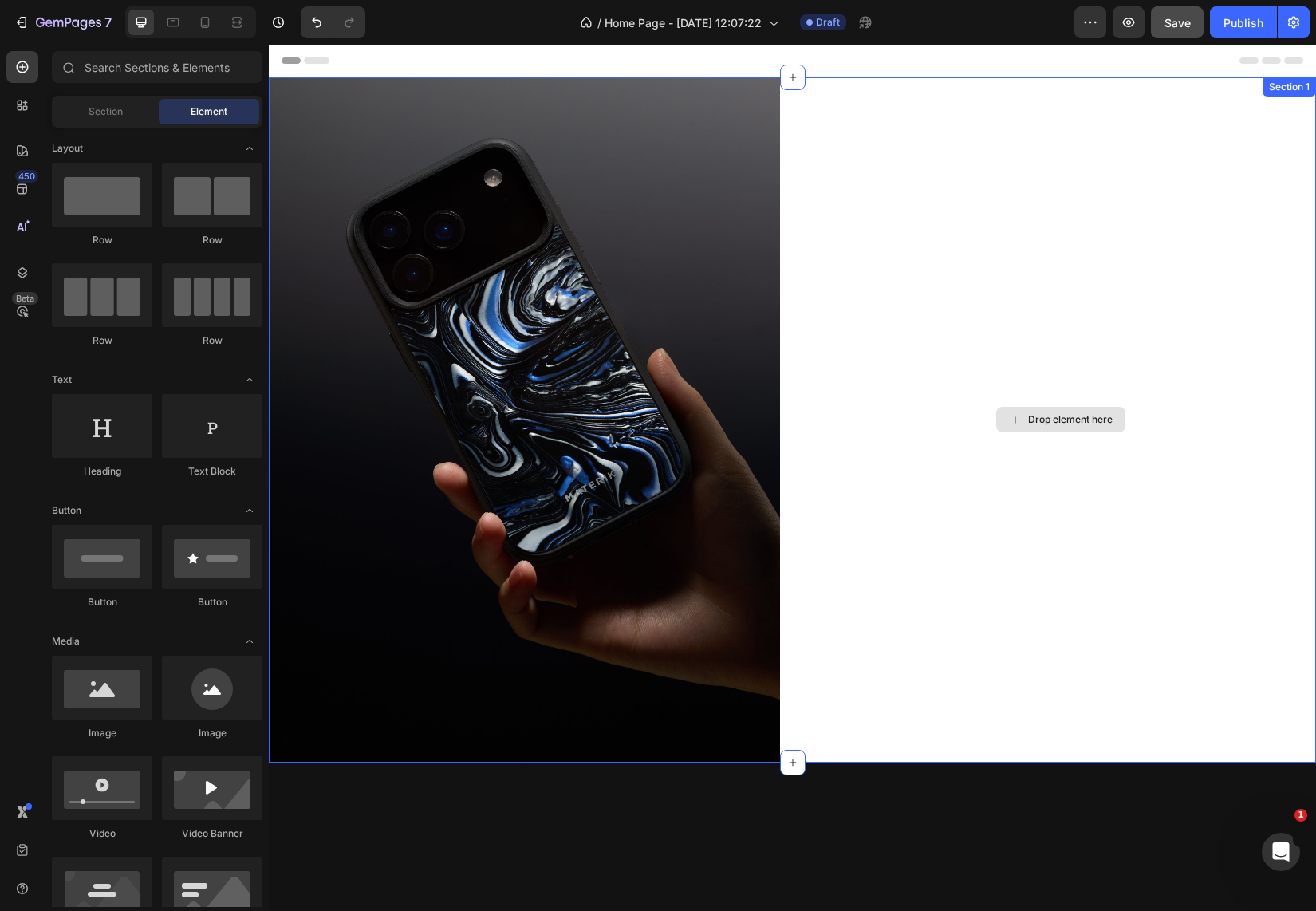
click at [907, 271] on div "Drop element here" at bounding box center [1060, 420] width 511 height 685
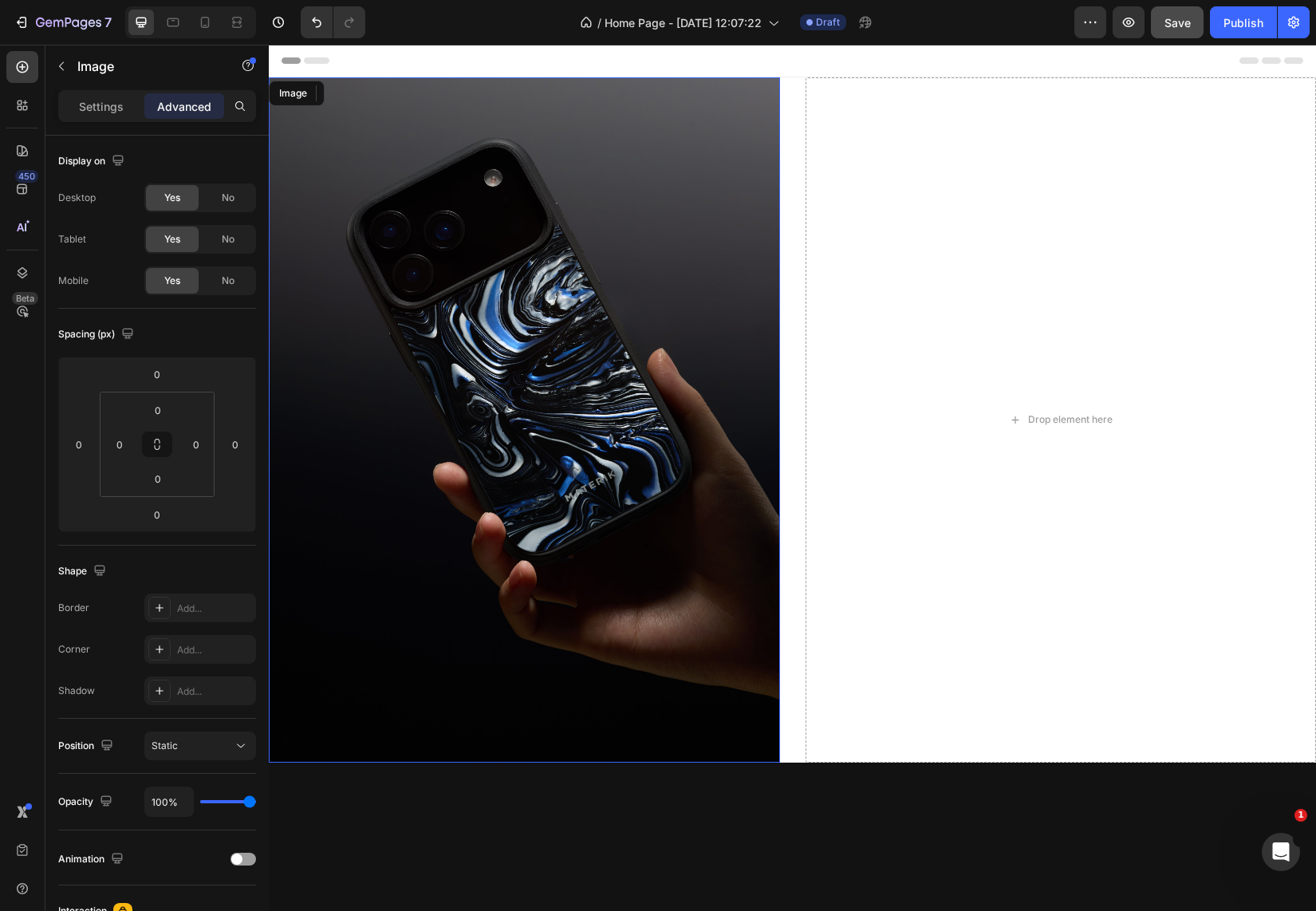
click at [566, 322] on img at bounding box center [524, 420] width 511 height 685
click at [358, 94] on icon at bounding box center [356, 93] width 9 height 11
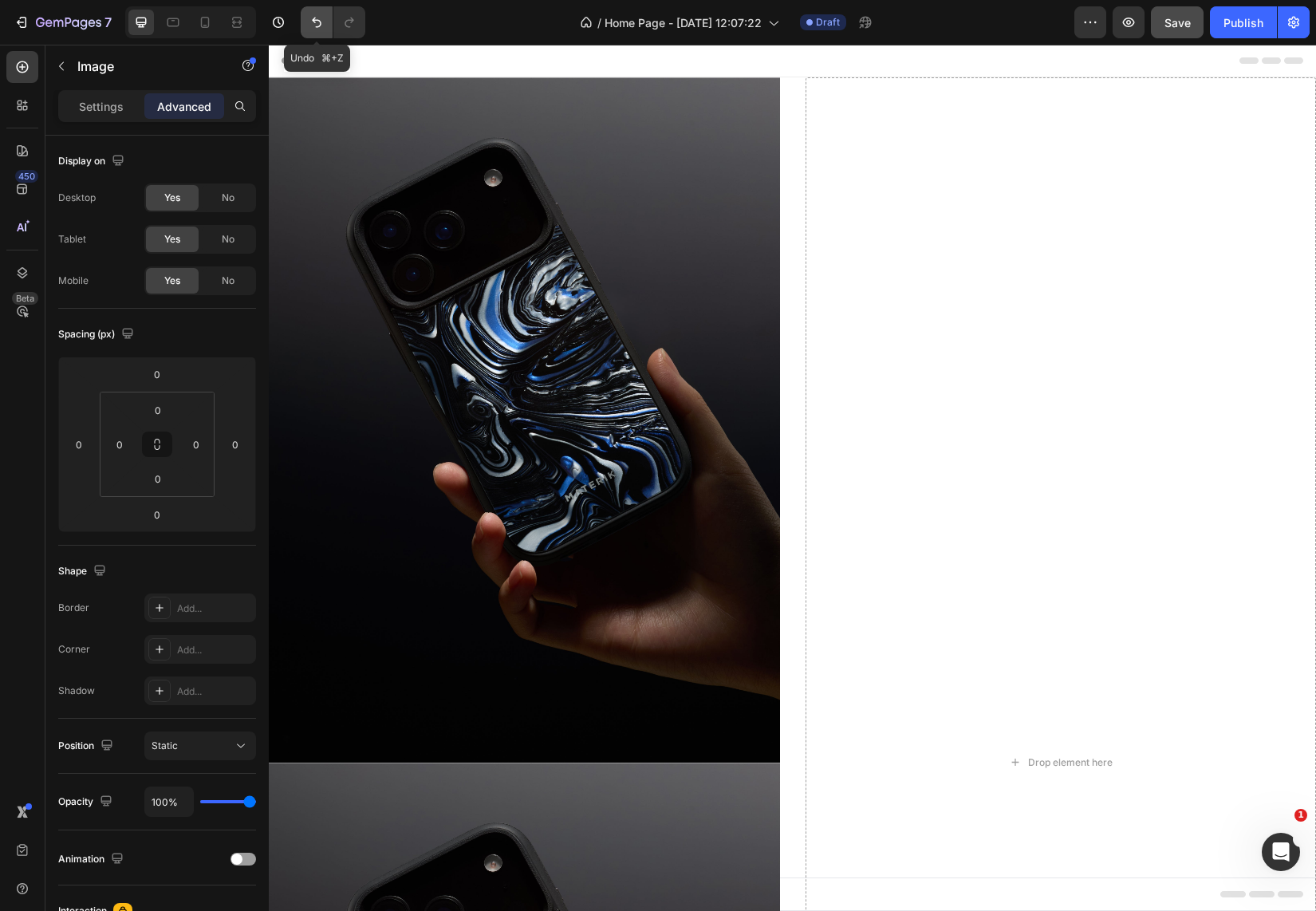
click at [316, 21] on icon "Undo/Redo" at bounding box center [316, 22] width 10 height 10
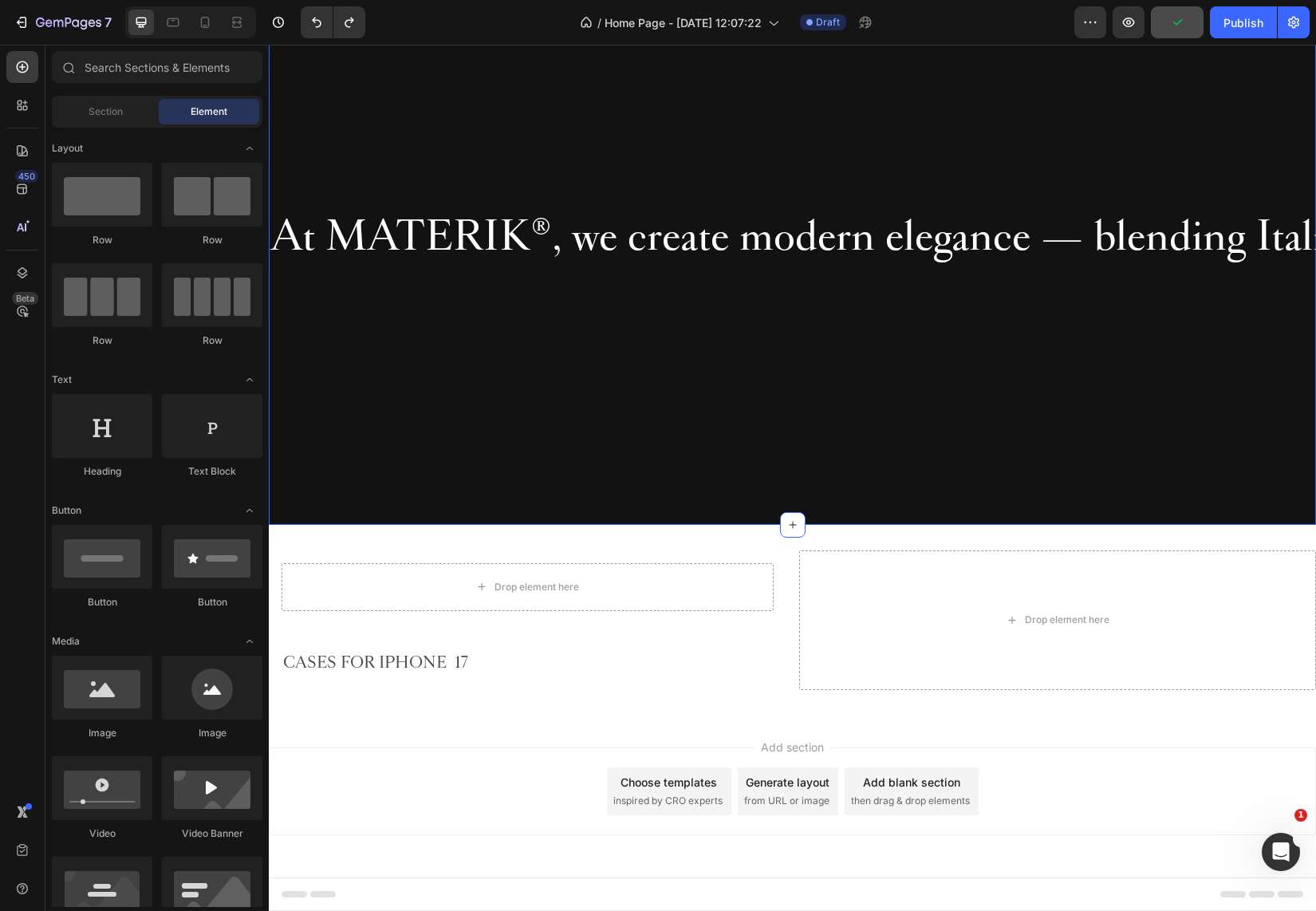
scroll to position [179, 0]
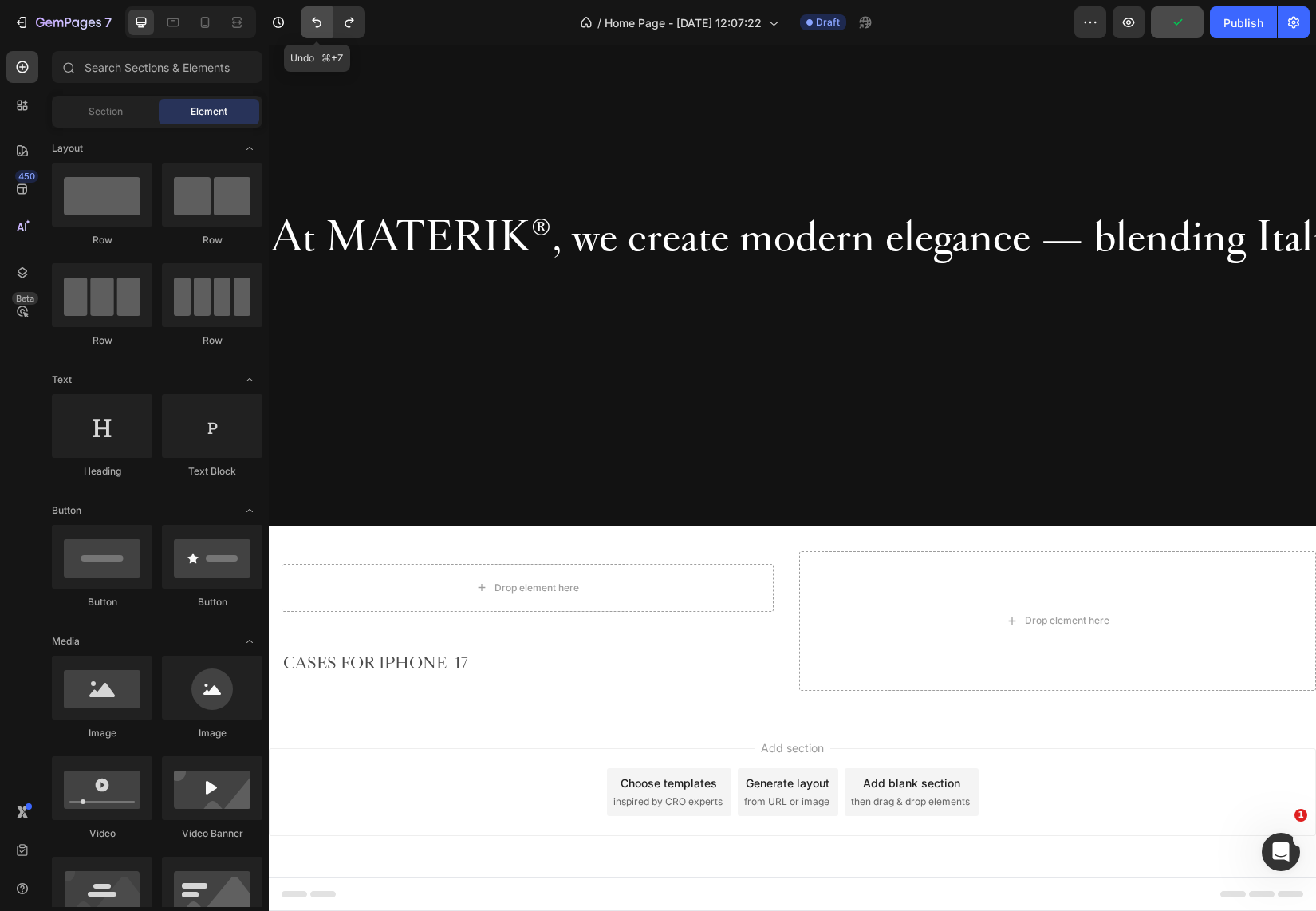
click at [318, 22] on icon "Undo/Redo" at bounding box center [317, 23] width 16 height 16
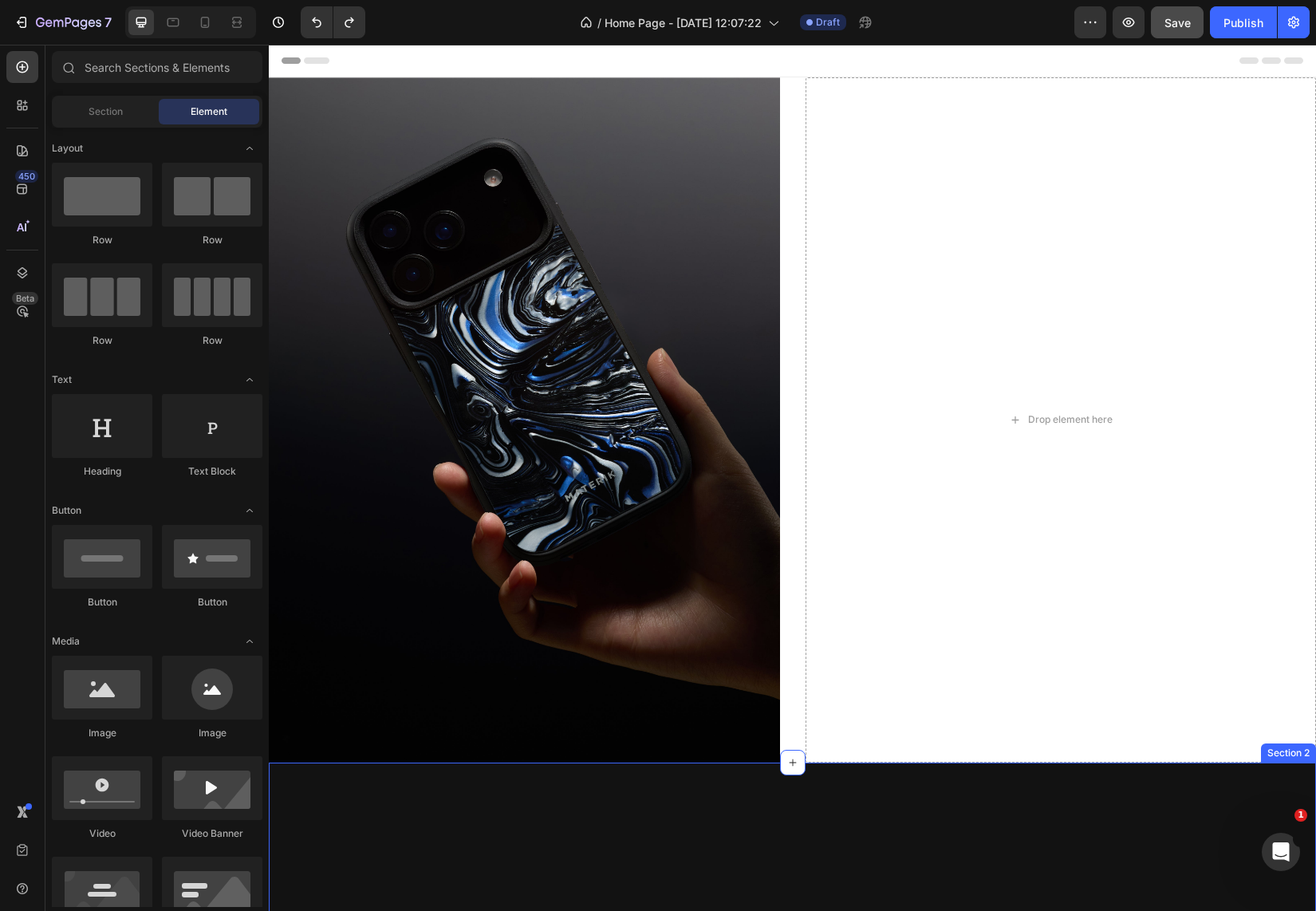
scroll to position [0, 0]
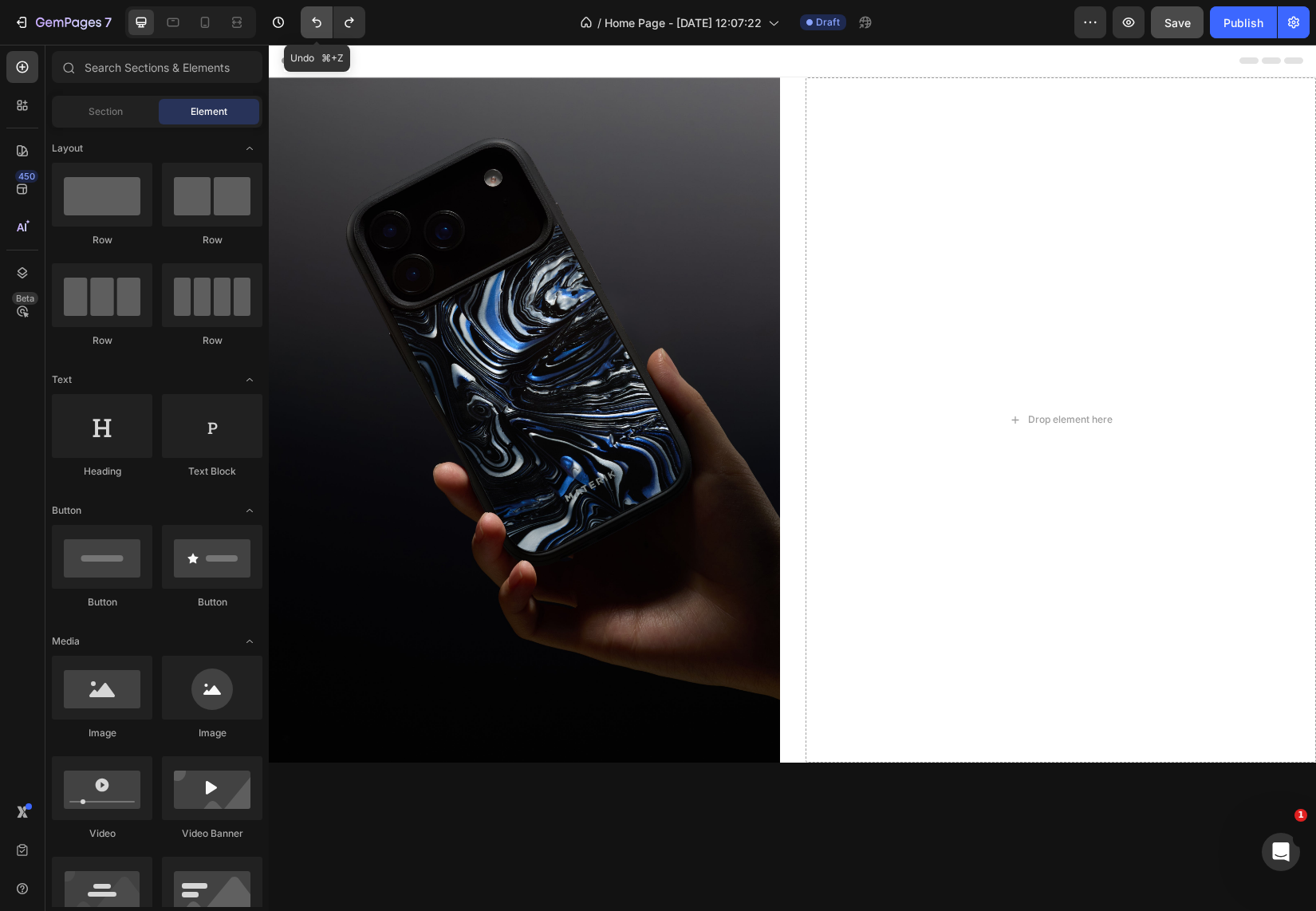
click at [316, 20] on icon "Undo/Redo" at bounding box center [316, 22] width 10 height 10
click at [320, 23] on icon "Undo/Redo" at bounding box center [317, 23] width 16 height 16
click at [20, 16] on icon "button" at bounding box center [22, 23] width 16 height 16
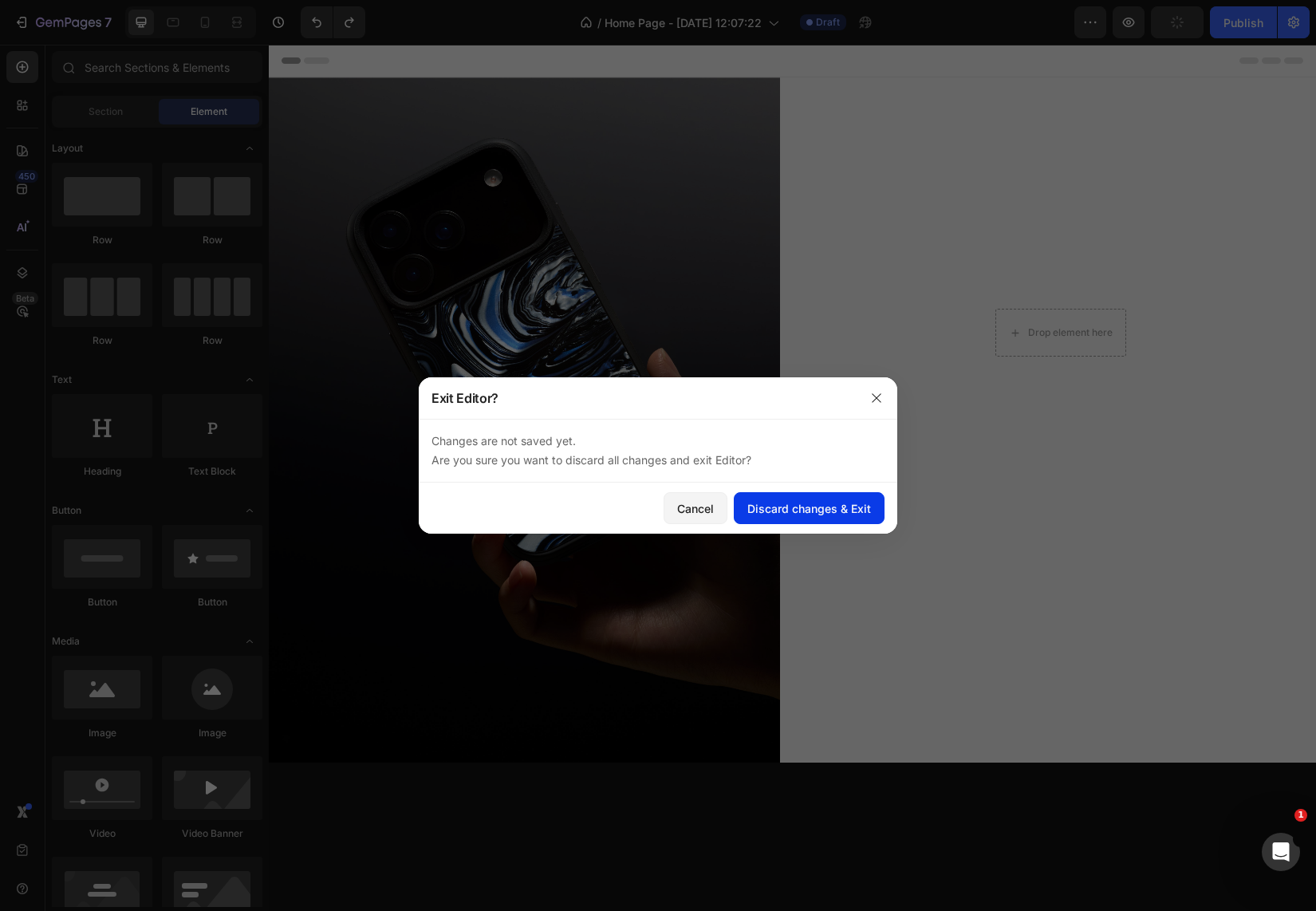
click at [780, 510] on div "Discard changes & Exit" at bounding box center [809, 508] width 124 height 16
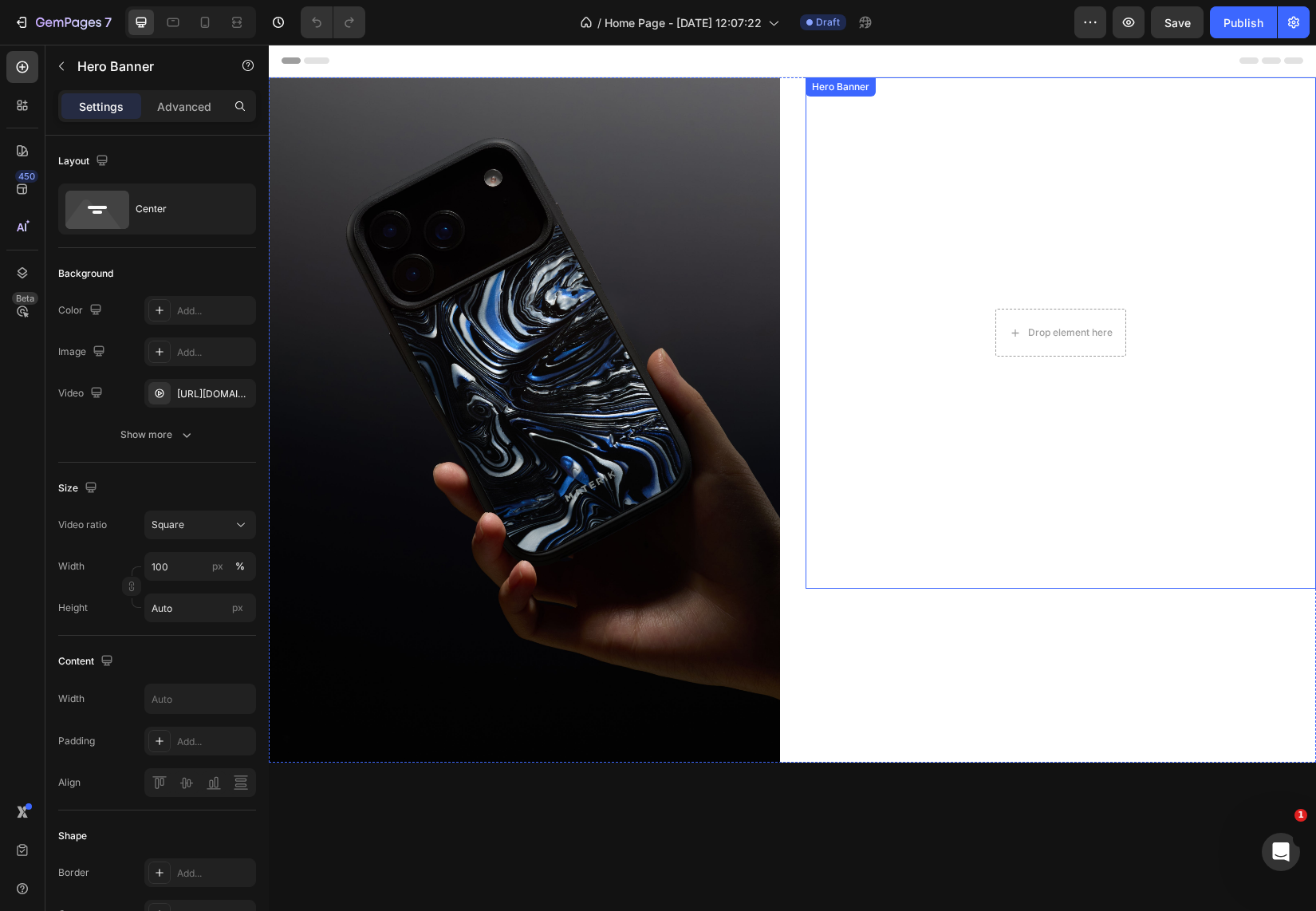
click at [1062, 277] on video "Background Image" at bounding box center [1060, 333] width 511 height 511
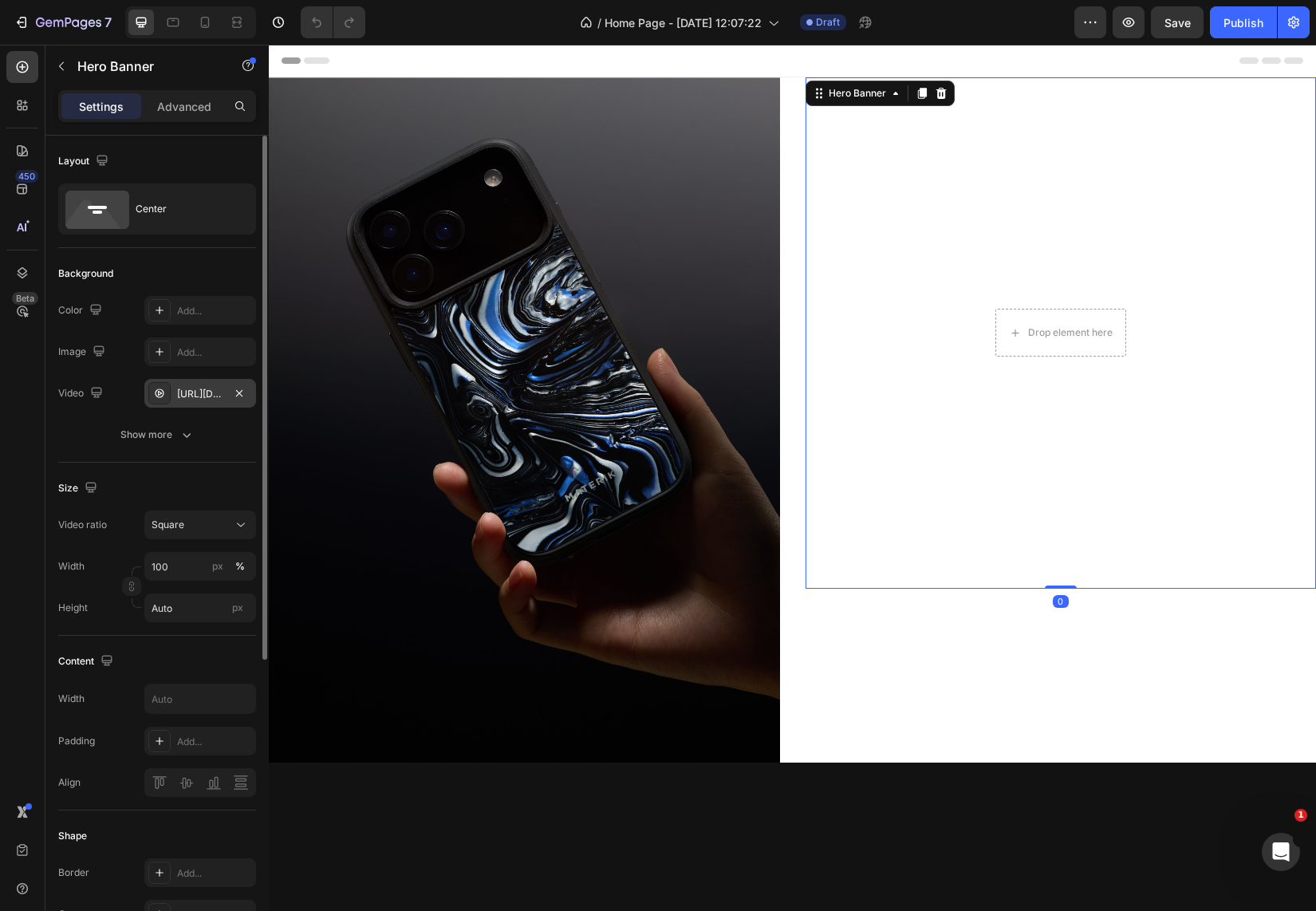
click at [209, 393] on div "[URL][DOMAIN_NAME]" at bounding box center [199, 394] width 46 height 15
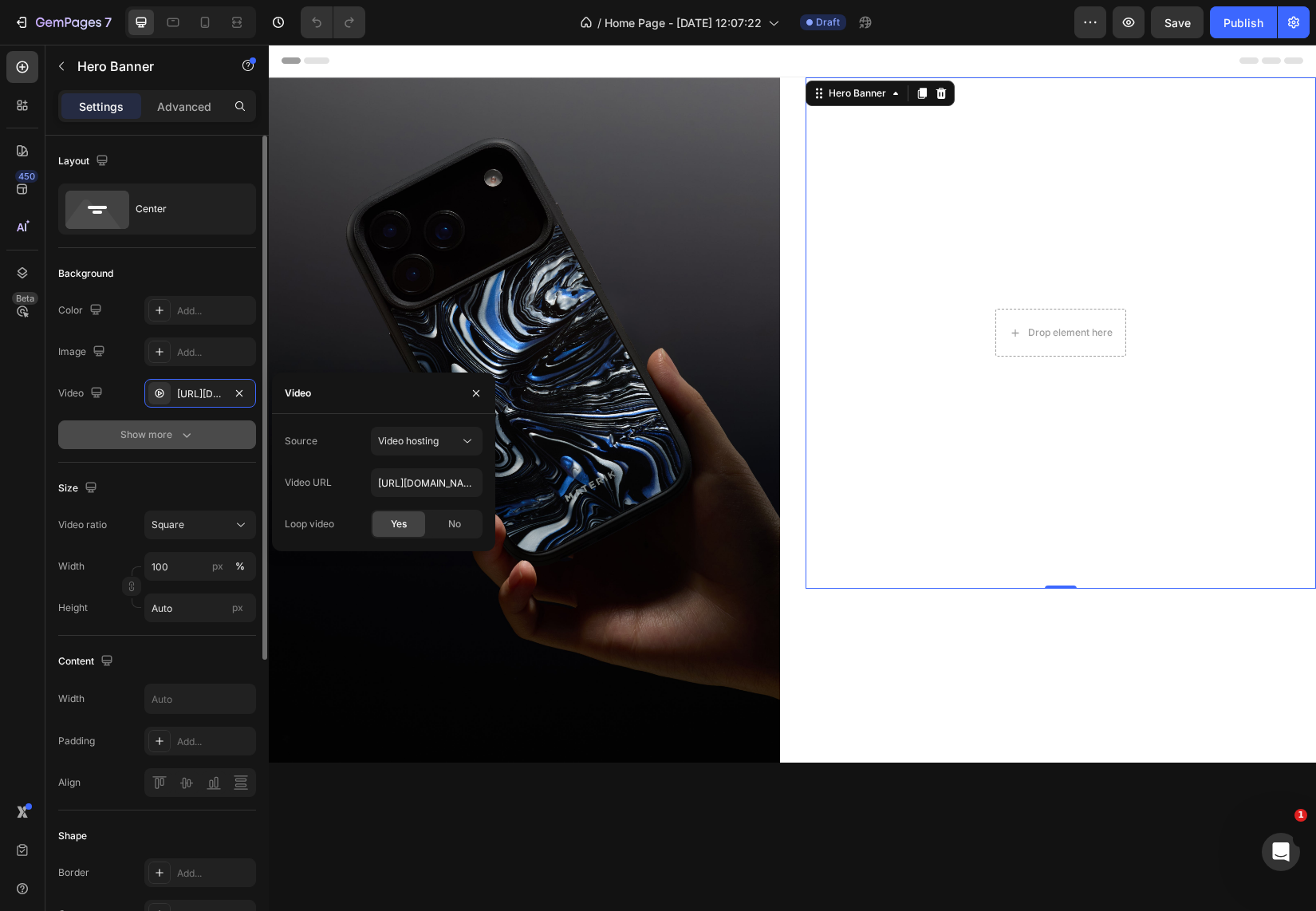
click at [104, 420] on button "Show more" at bounding box center [157, 435] width 198 height 29
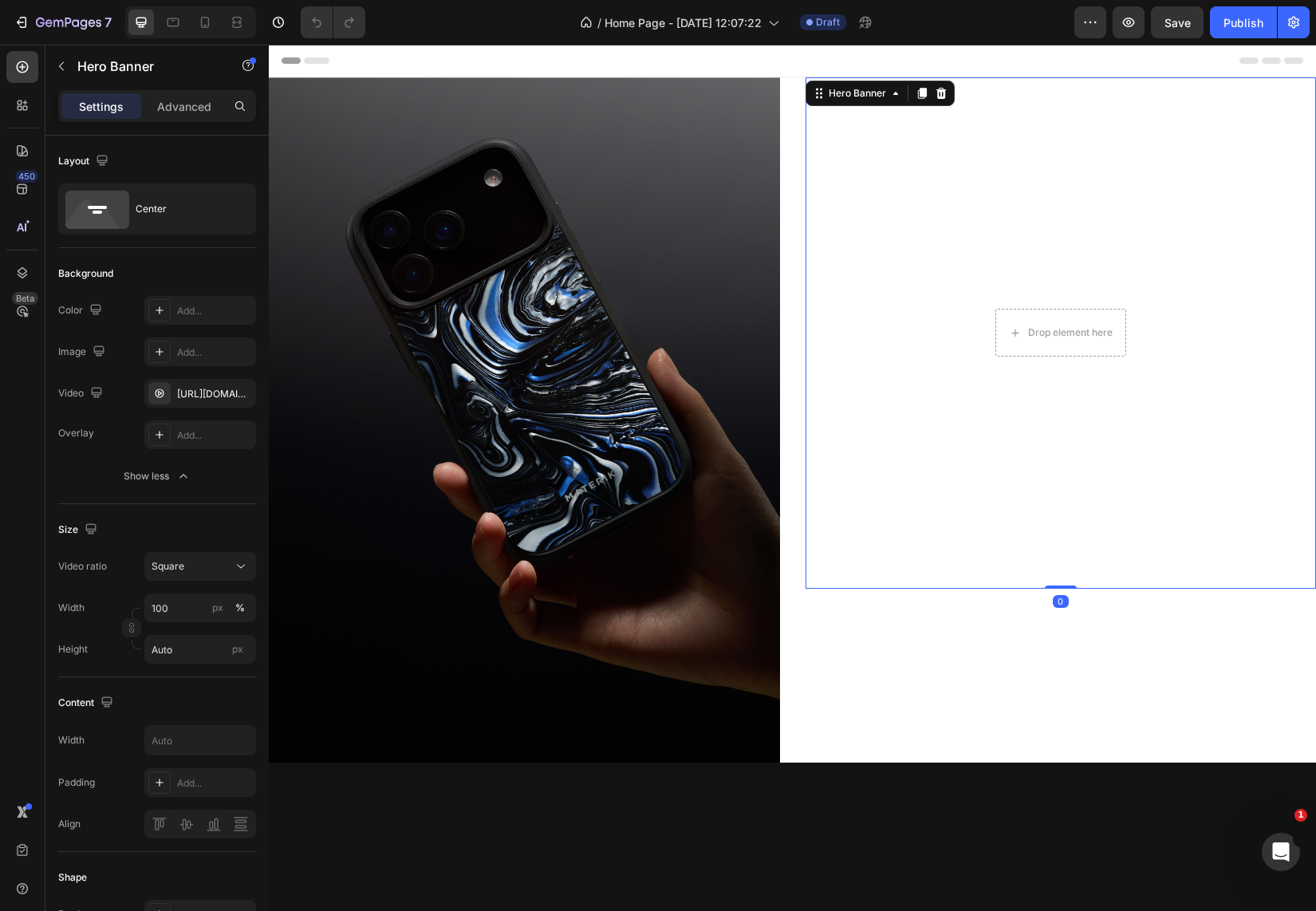
drag, startPoint x: 1052, startPoint y: 578, endPoint x: 1060, endPoint y: 555, distance: 24.4
click at [1060, 555] on div "Drop element here Hero Banner 0" at bounding box center [1060, 333] width 511 height 511
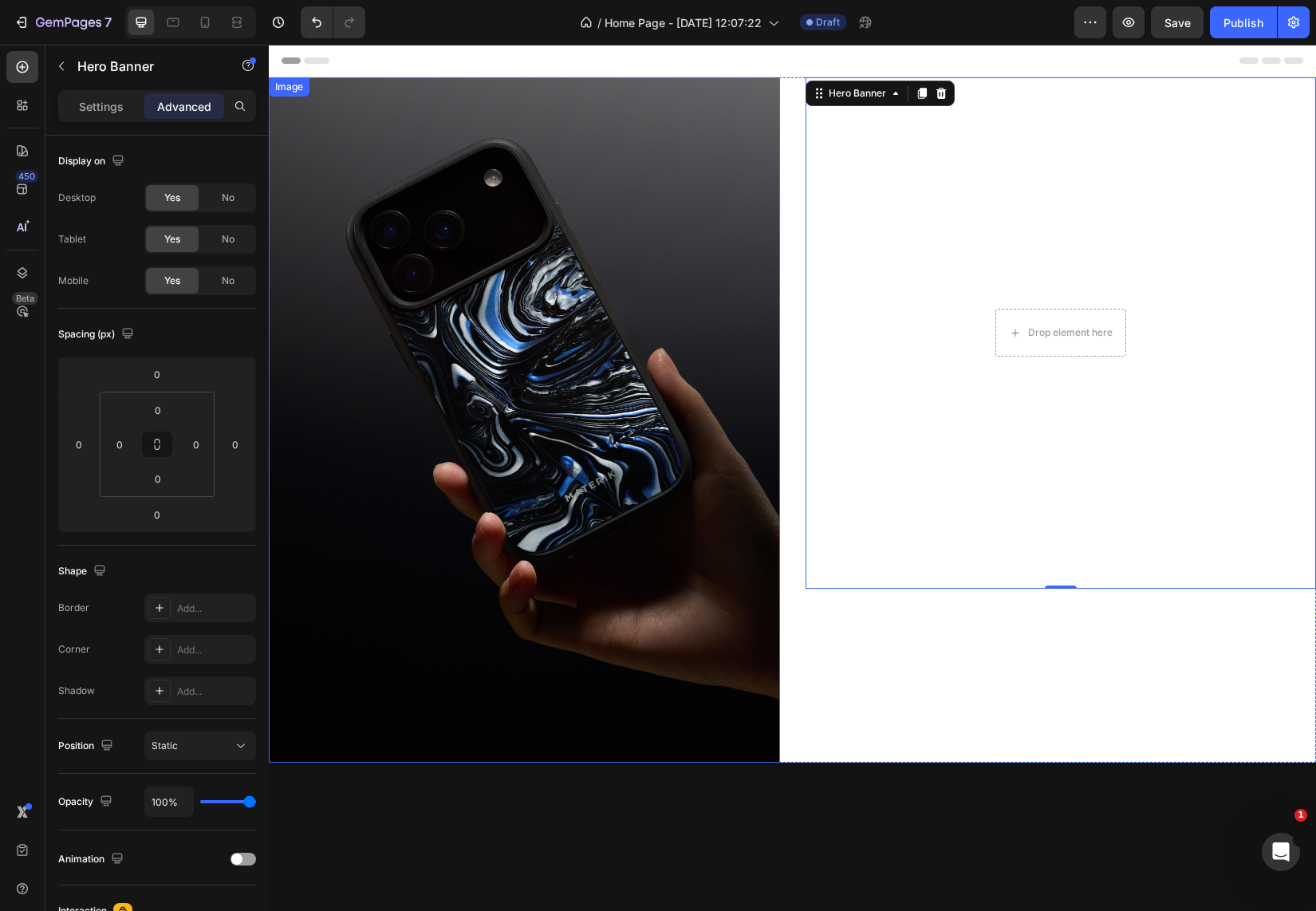
click at [611, 179] on img at bounding box center [524, 420] width 511 height 685
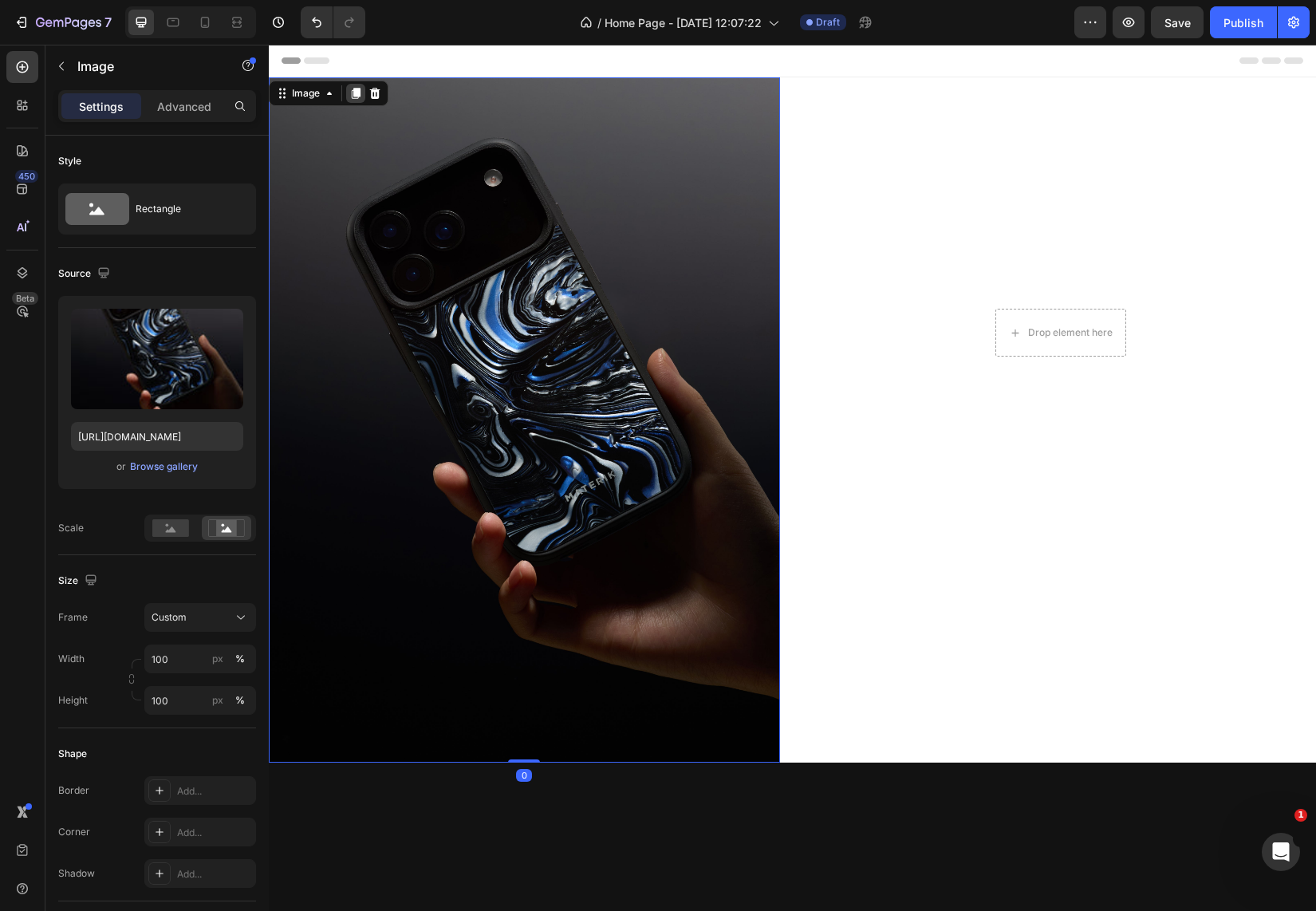
click at [357, 87] on icon at bounding box center [356, 93] width 13 height 13
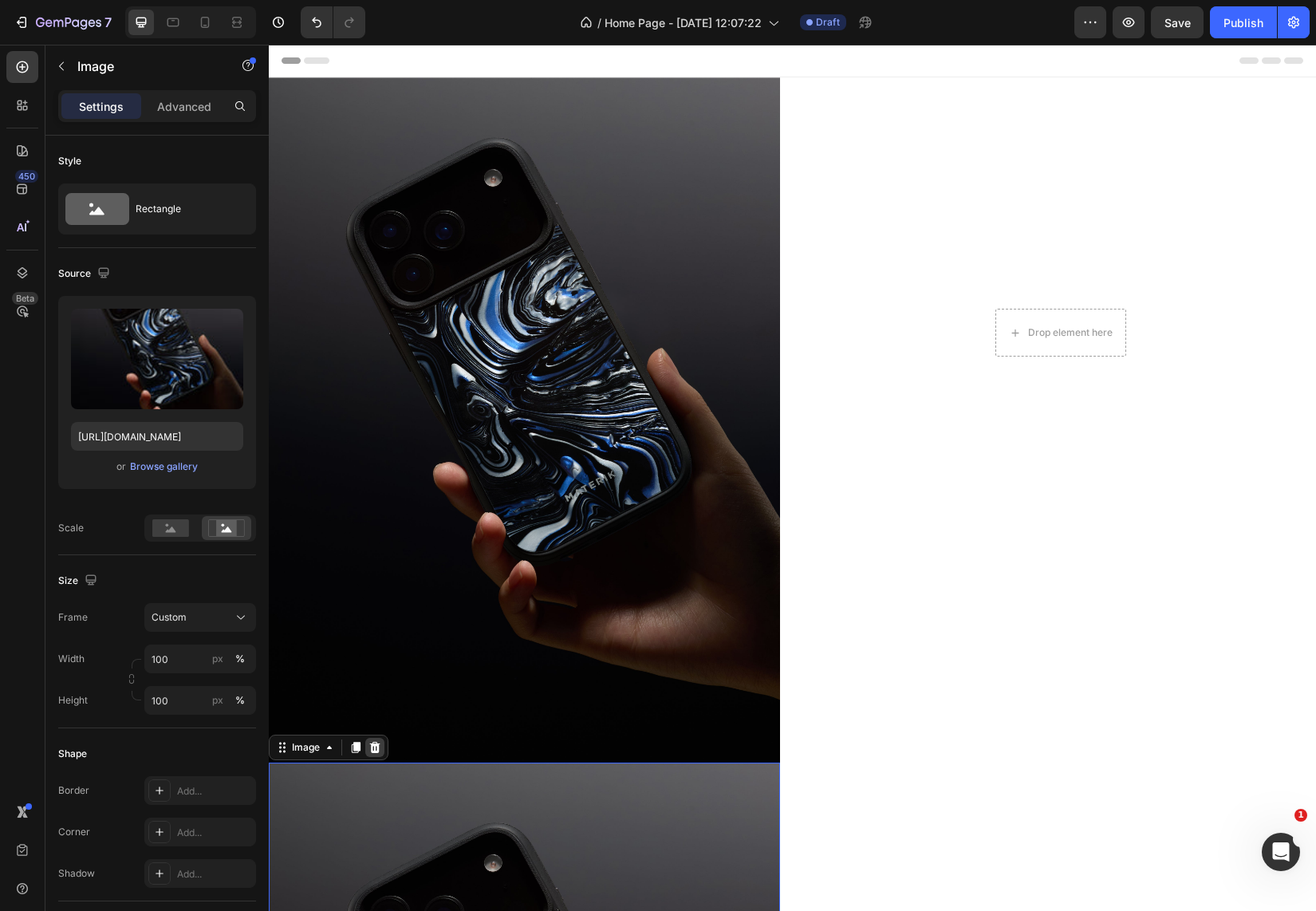
click at [373, 741] on icon at bounding box center [375, 747] width 13 height 13
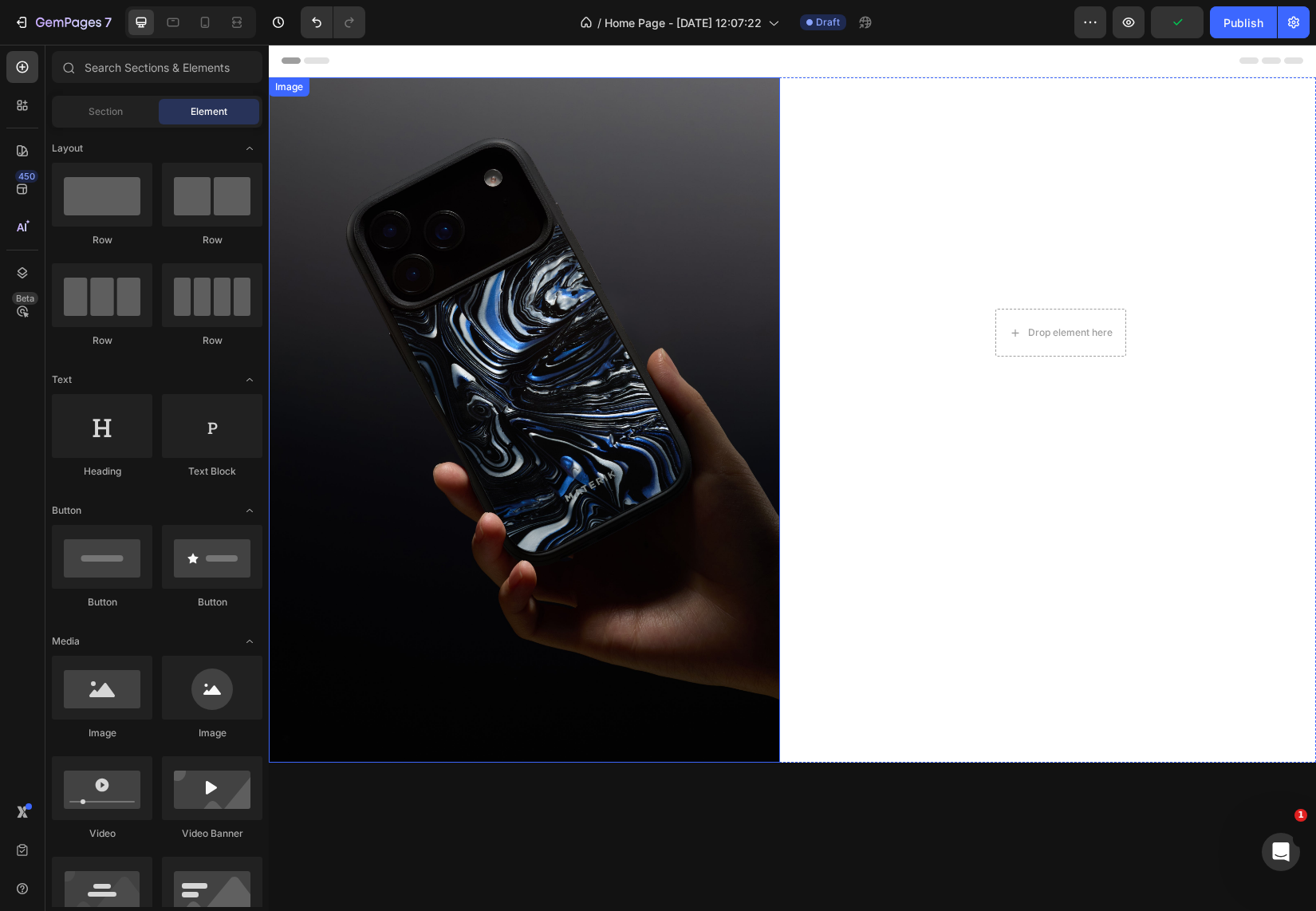
click at [637, 332] on img at bounding box center [524, 420] width 511 height 685
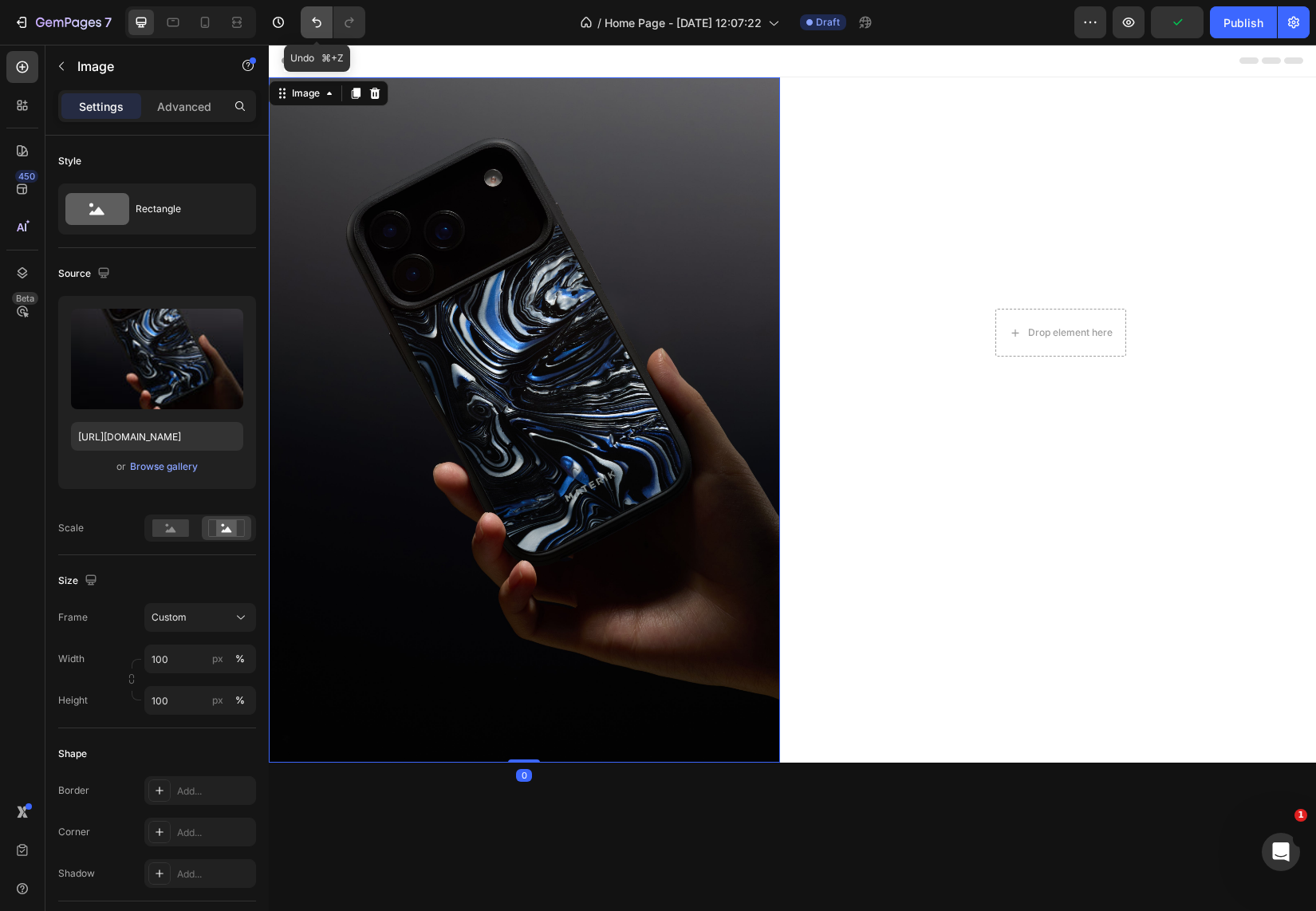
click at [316, 22] on icon "Undo/Redo" at bounding box center [317, 23] width 16 height 16
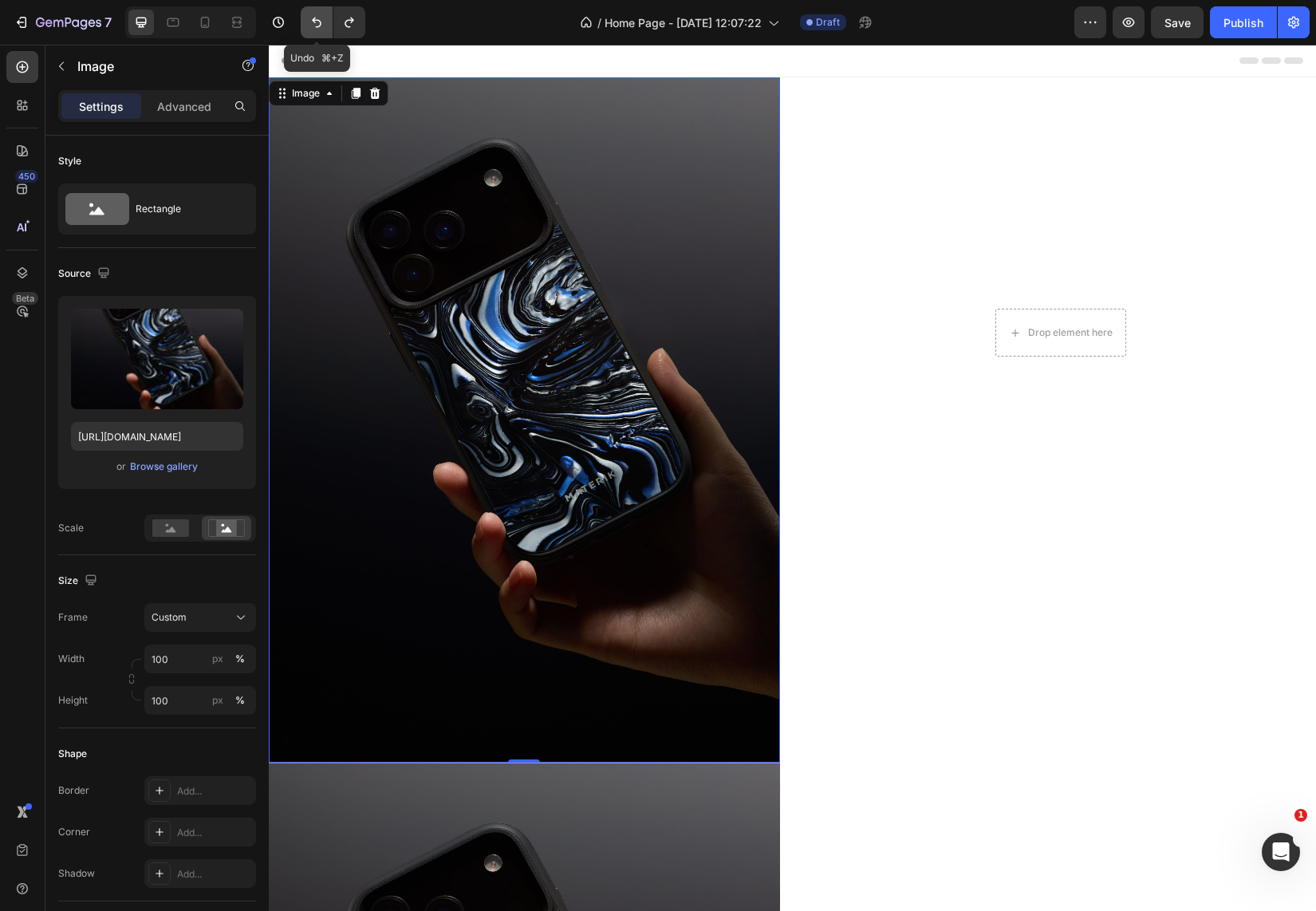
click at [316, 22] on icon "Undo/Redo" at bounding box center [317, 23] width 16 height 16
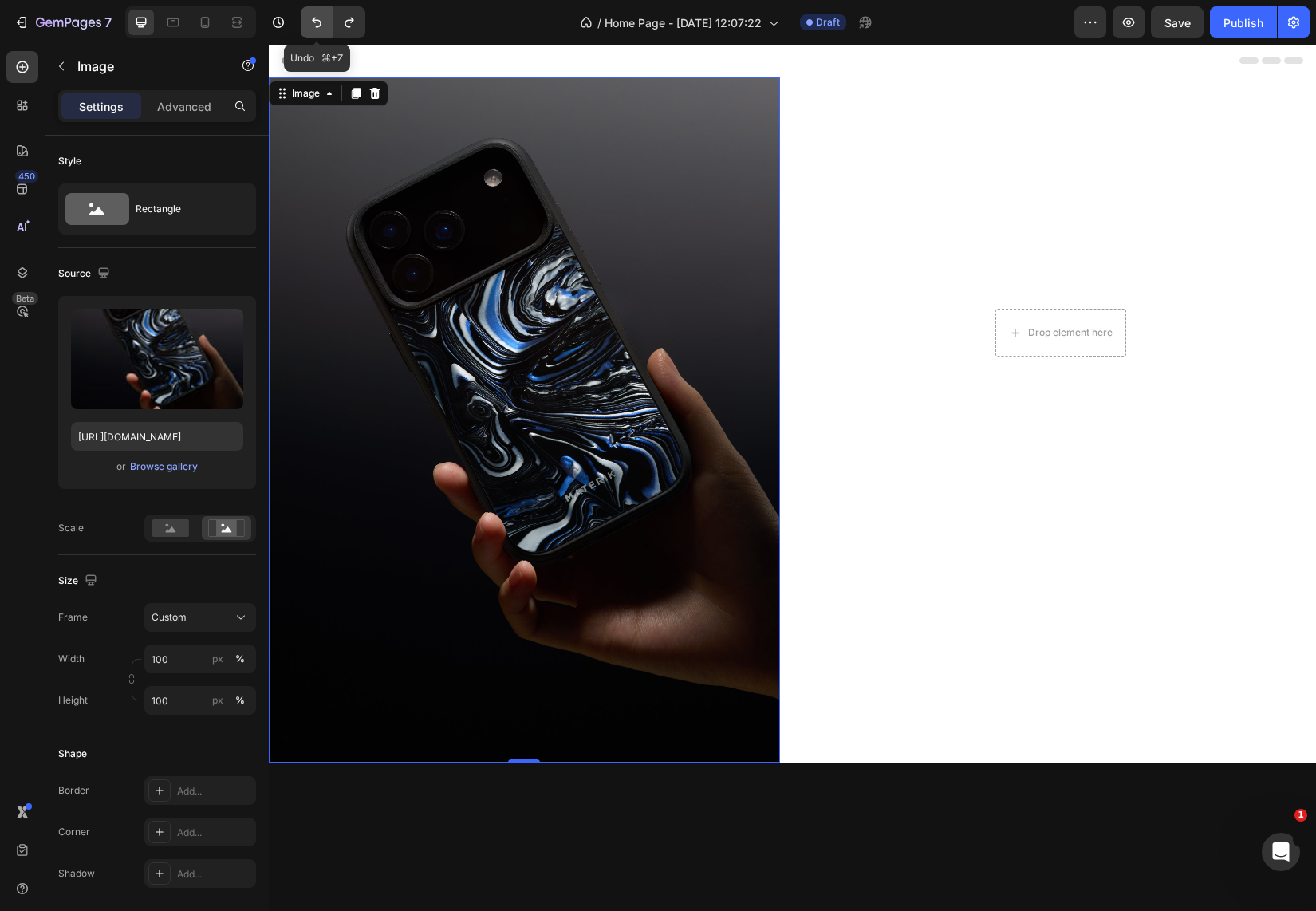
click at [316, 22] on icon "Undo/Redo" at bounding box center [317, 23] width 16 height 16
click at [27, 22] on icon "button" at bounding box center [22, 23] width 16 height 16
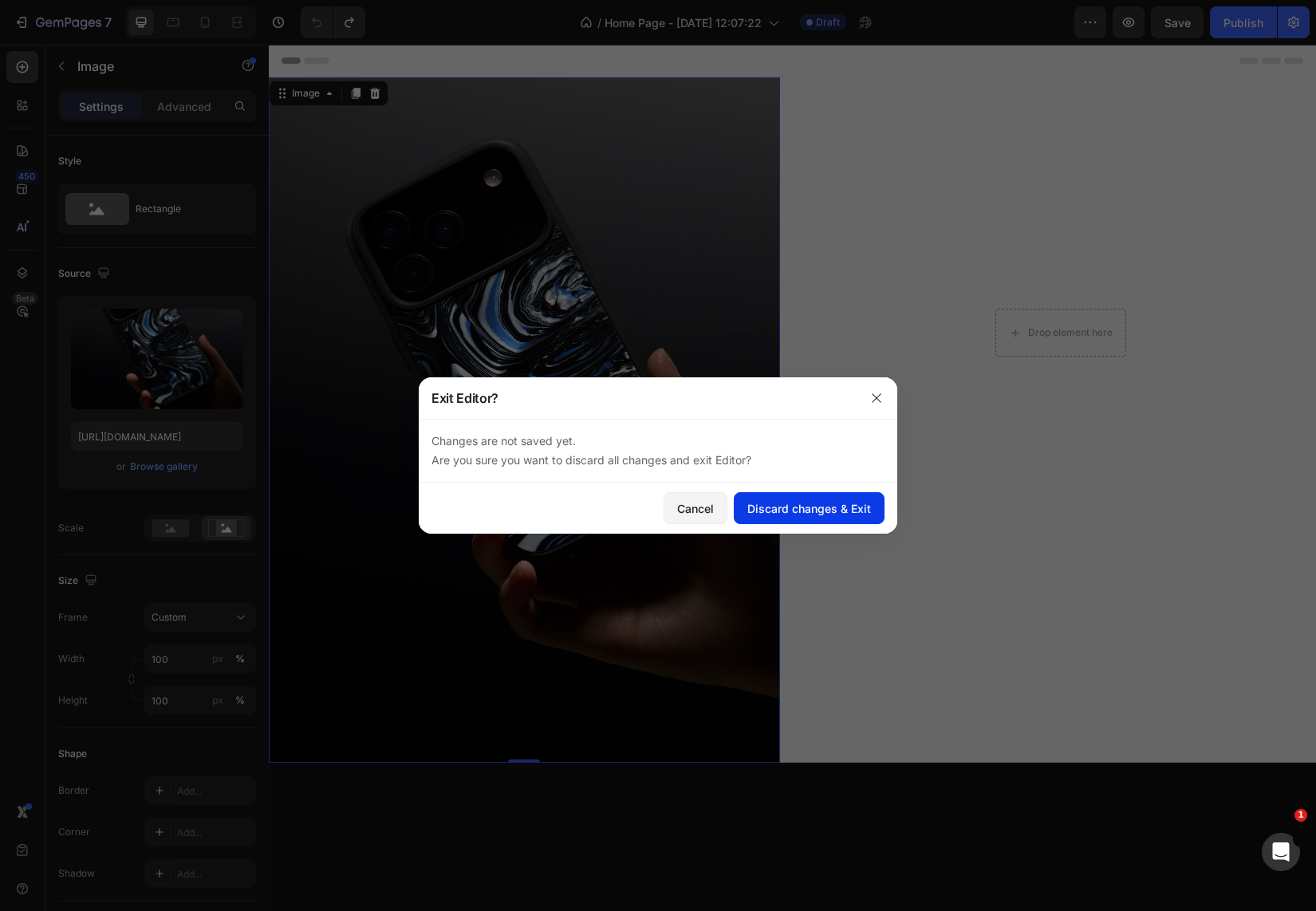
click at [807, 518] on button "Discard changes & Exit" at bounding box center [809, 507] width 150 height 32
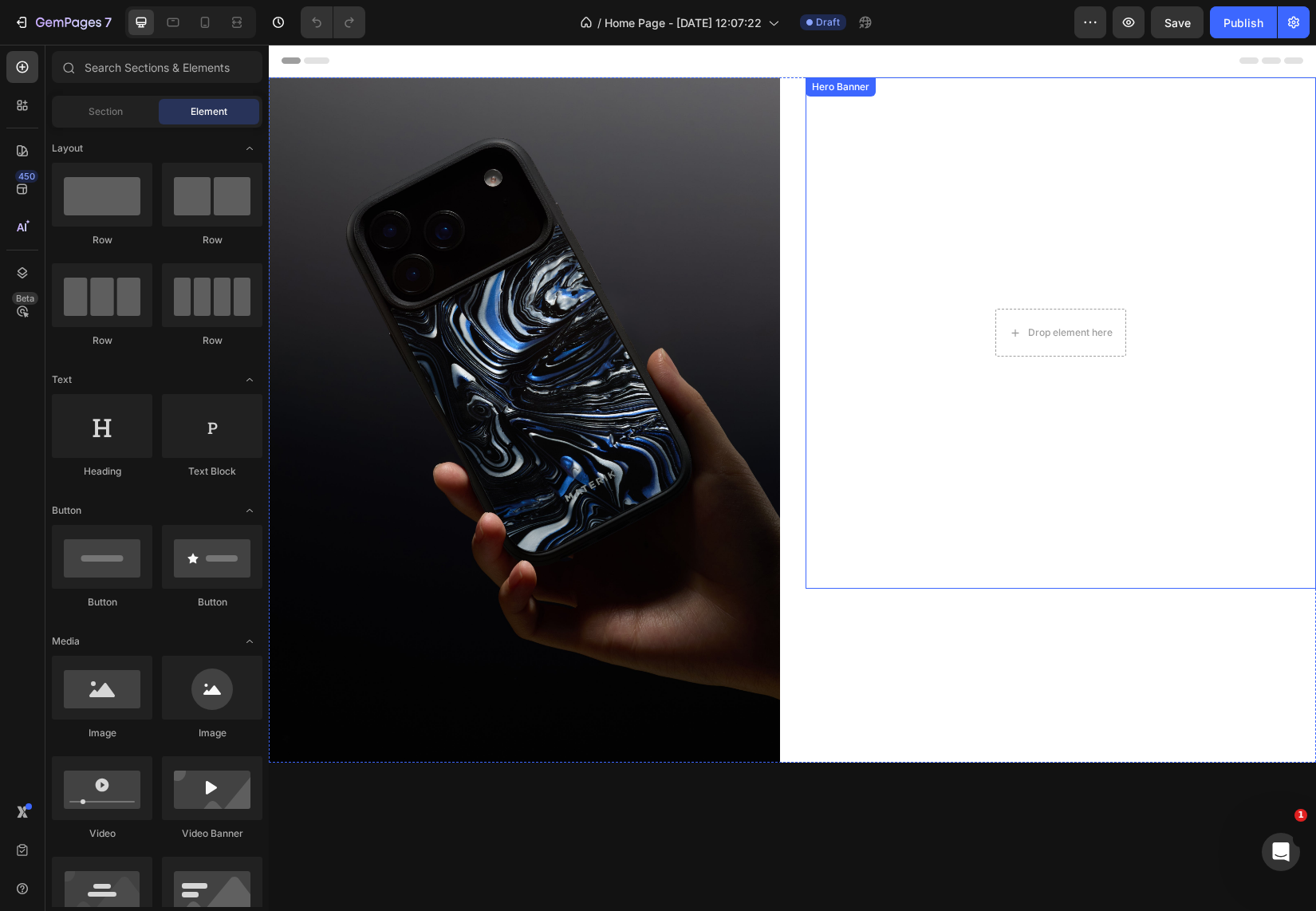
click at [937, 507] on video "Background Image" at bounding box center [1060, 333] width 511 height 511
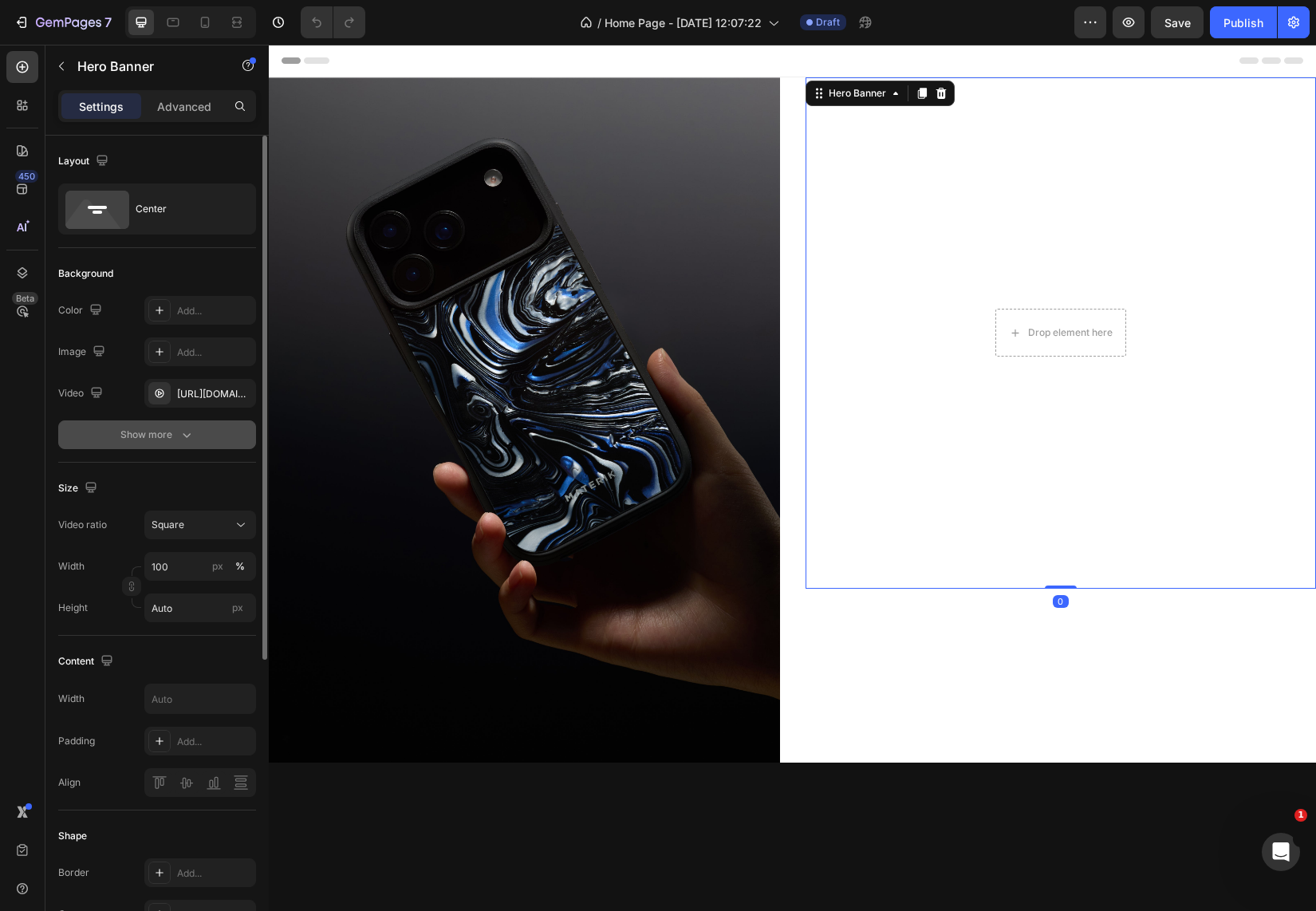
click at [186, 428] on icon "button" at bounding box center [187, 435] width 16 height 16
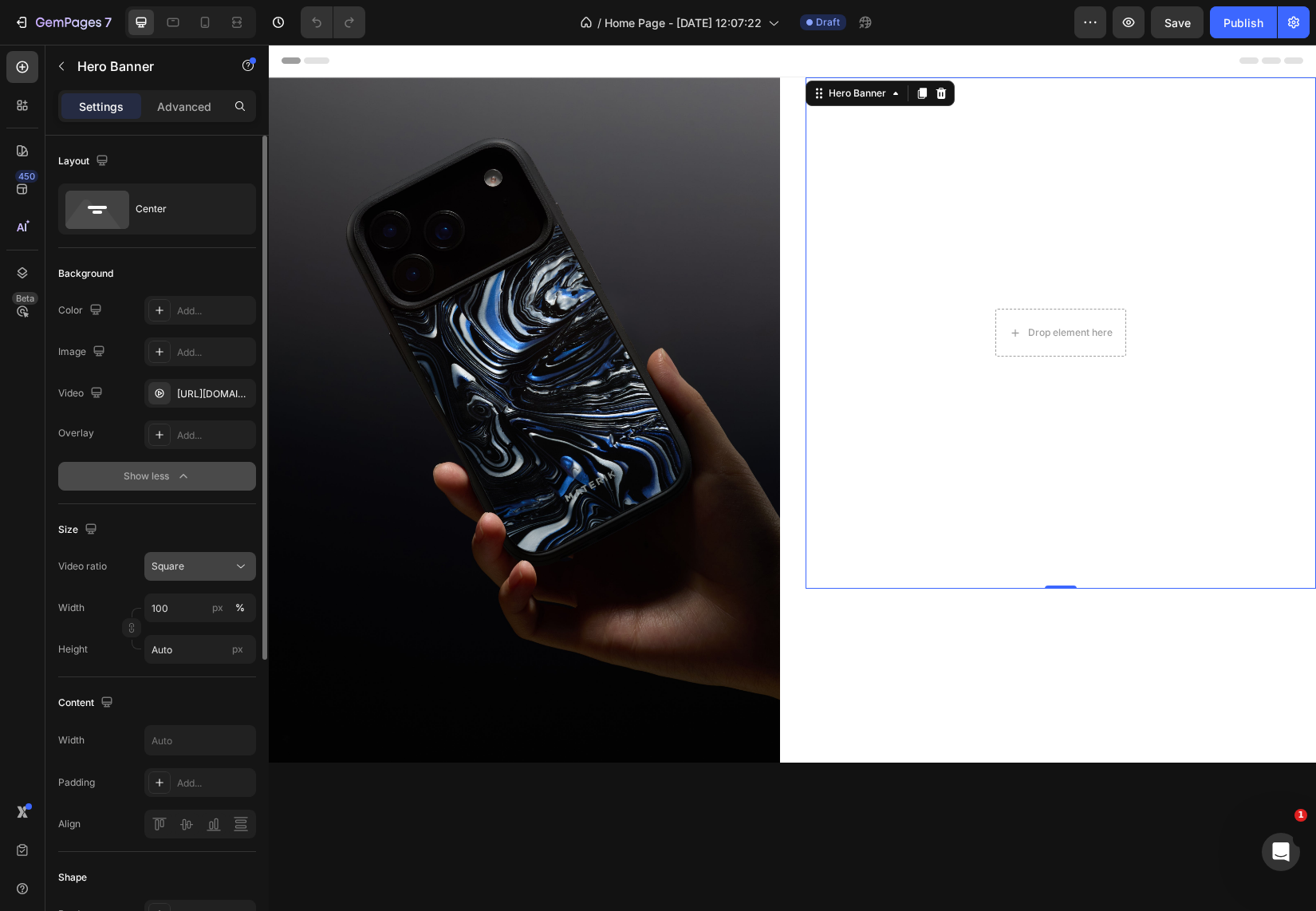
click at [200, 574] on div "Square" at bounding box center [199, 567] width 97 height 16
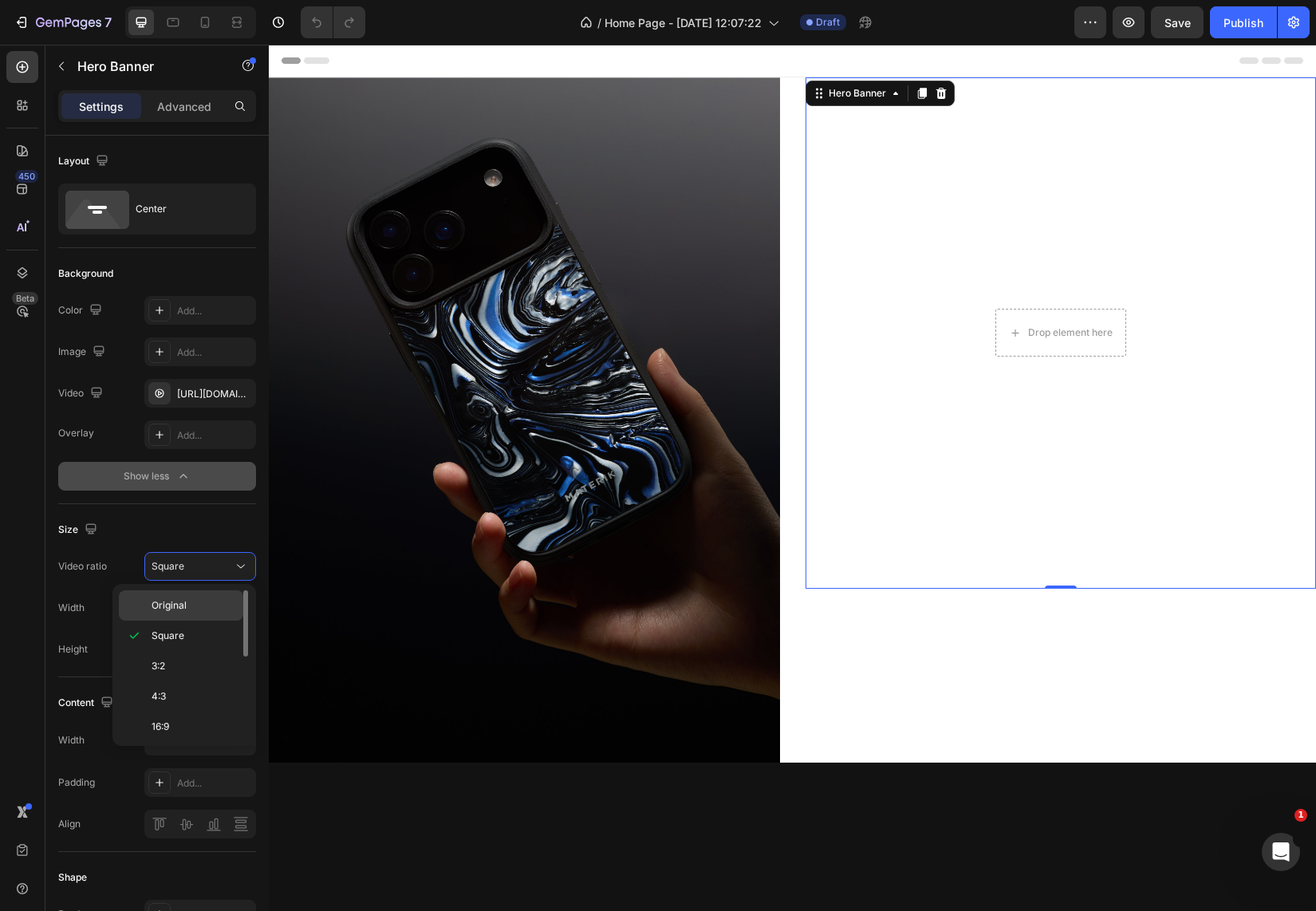
click at [185, 606] on span "Original" at bounding box center [168, 606] width 36 height 15
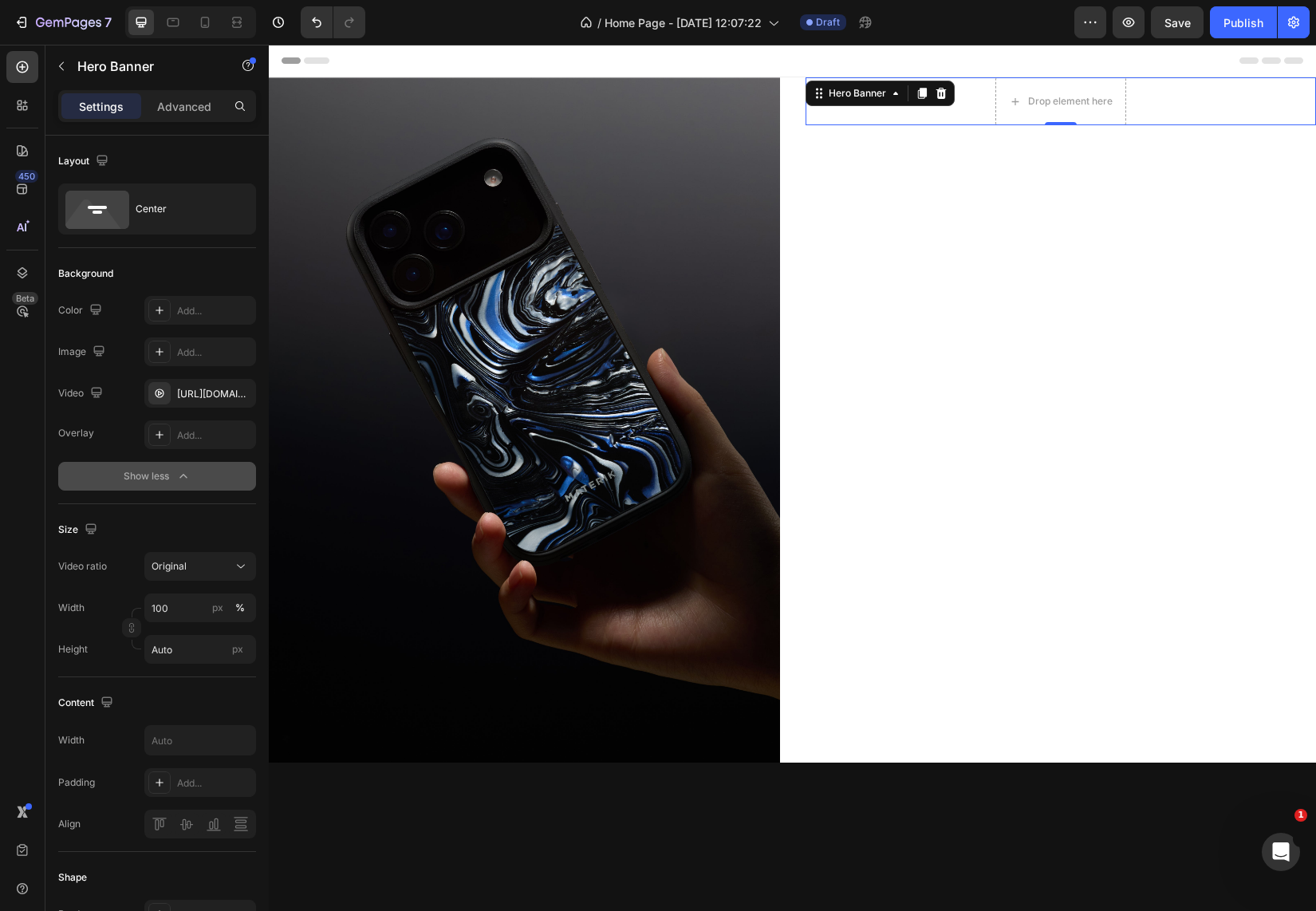
click at [852, 125] on video "Background Image" at bounding box center [1060, 205] width 511 height 255
click at [935, 93] on icon at bounding box center [940, 93] width 10 height 11
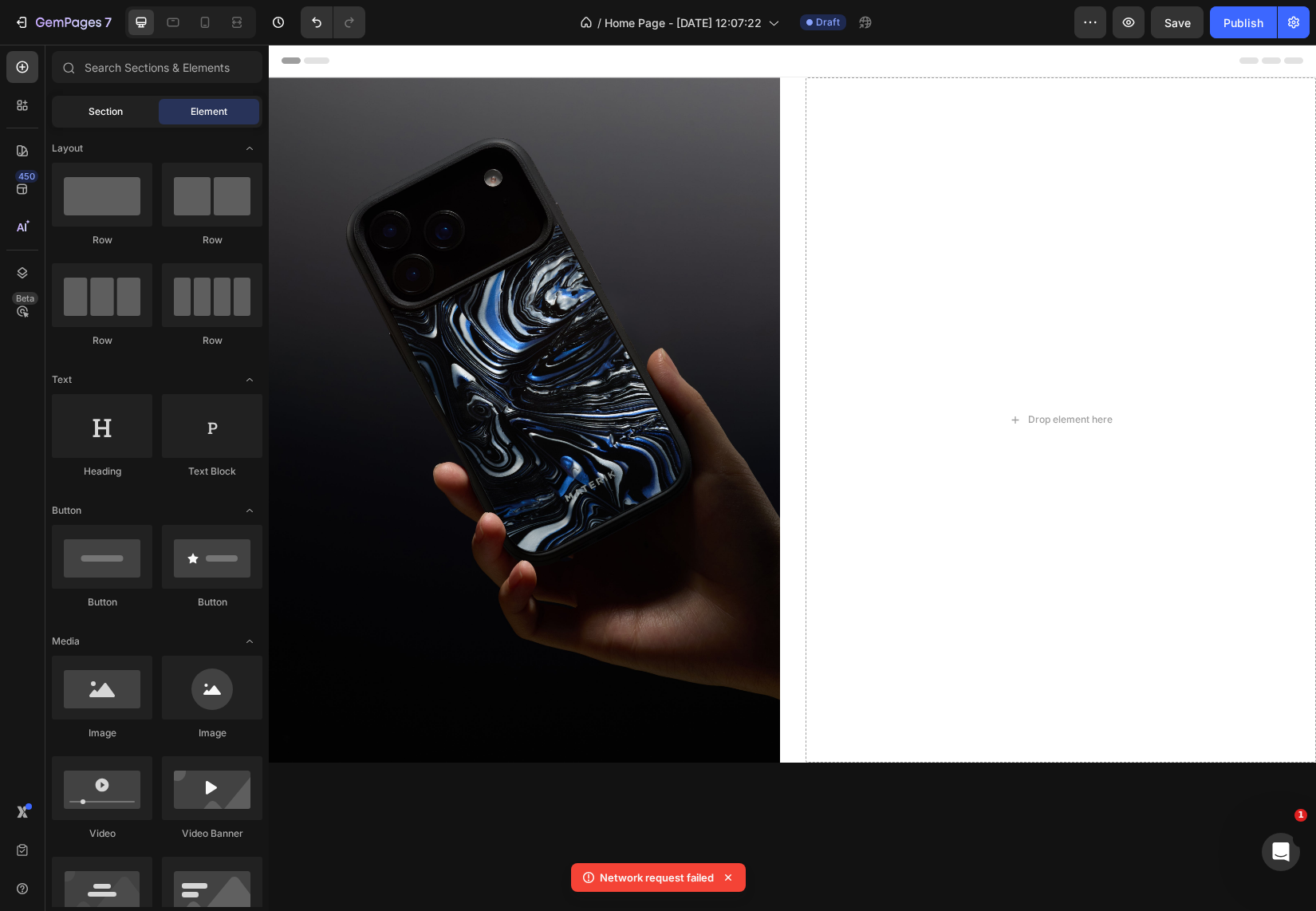
click at [89, 108] on span "Section" at bounding box center [106, 112] width 35 height 15
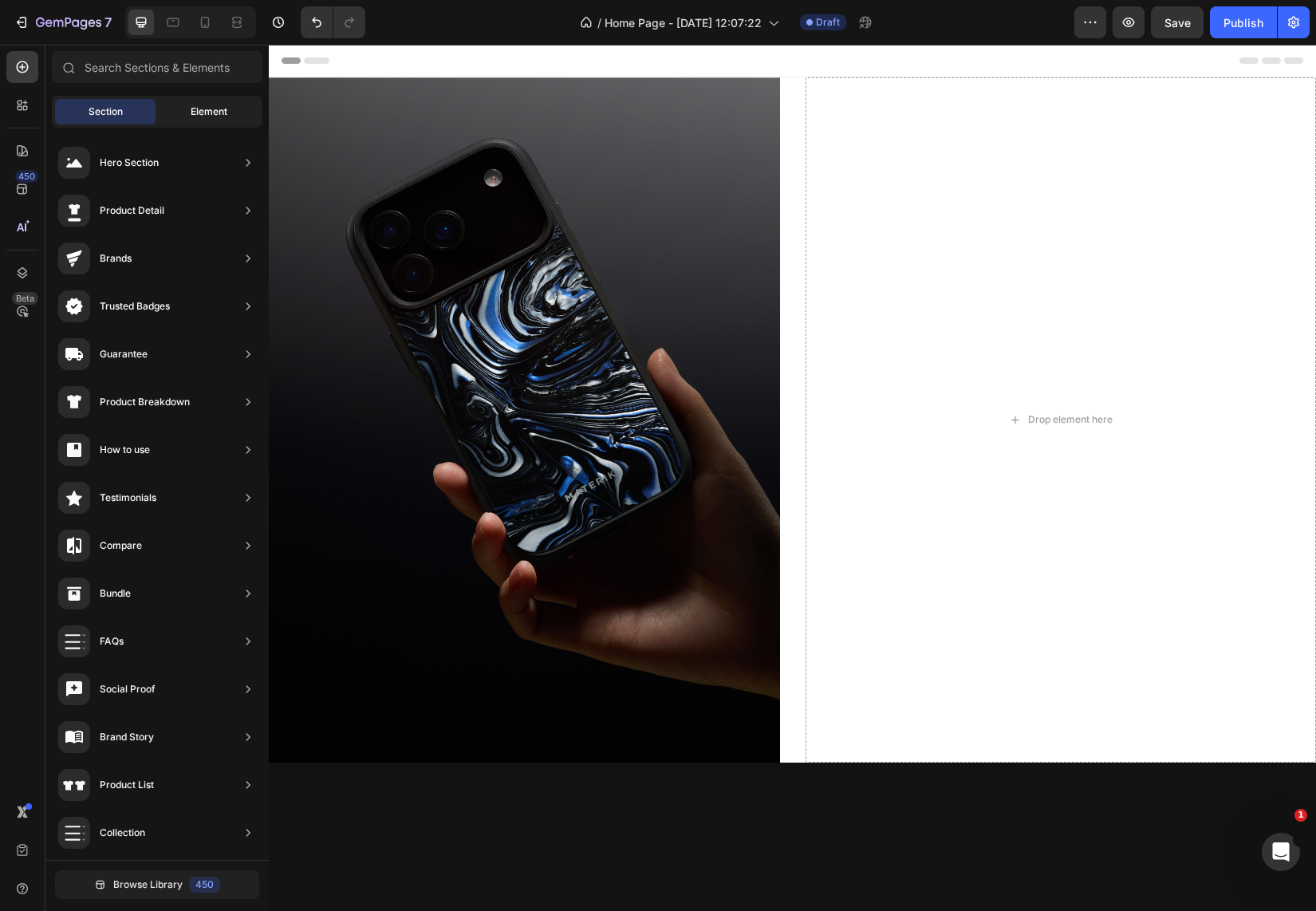
click at [193, 118] on div "Element" at bounding box center [209, 112] width 100 height 26
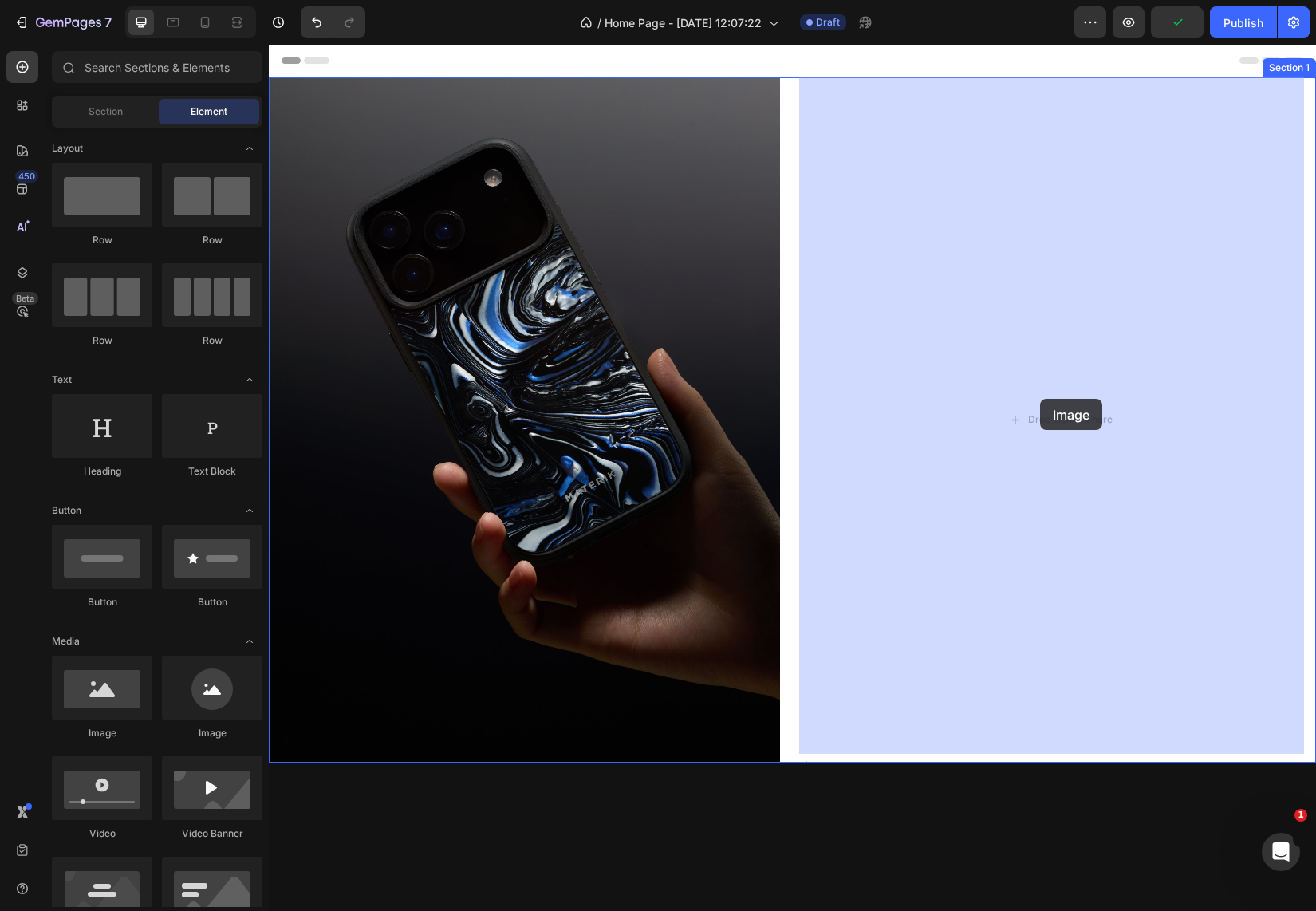
drag, startPoint x: 381, startPoint y: 734, endPoint x: 1040, endPoint y: 399, distance: 739.3
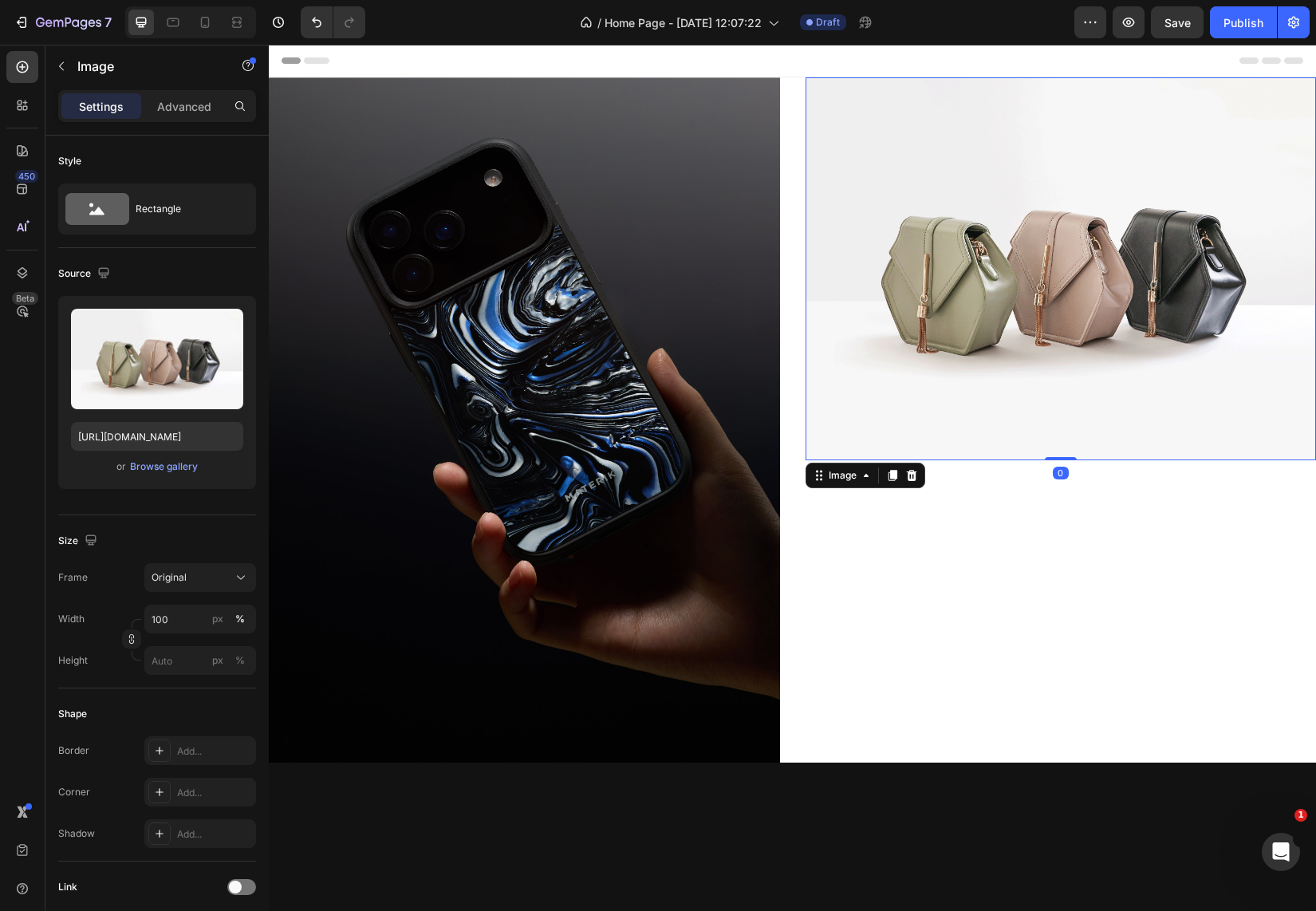
click at [929, 387] on img at bounding box center [1060, 269] width 511 height 383
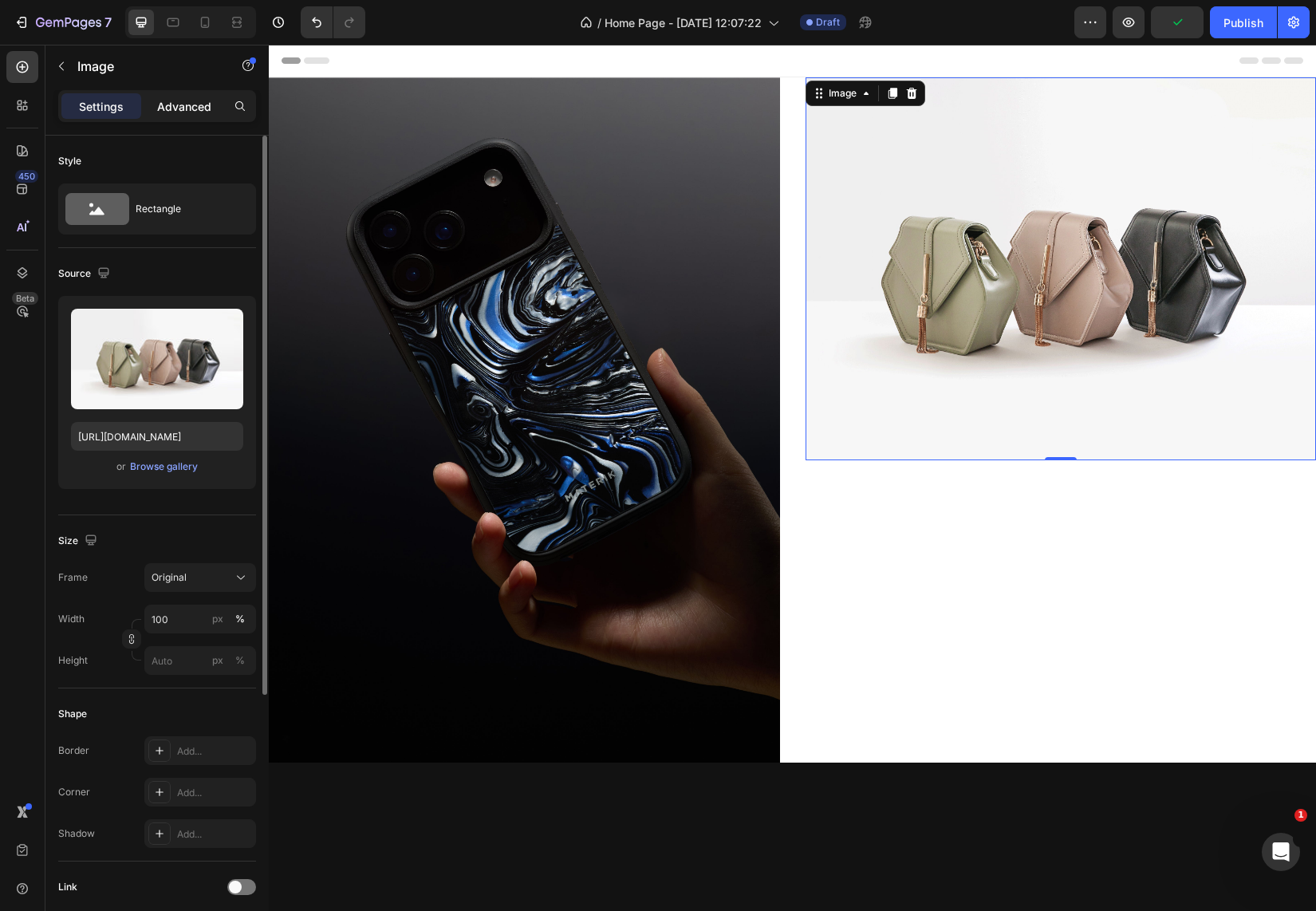
click at [167, 106] on p "Advanced" at bounding box center [185, 107] width 55 height 16
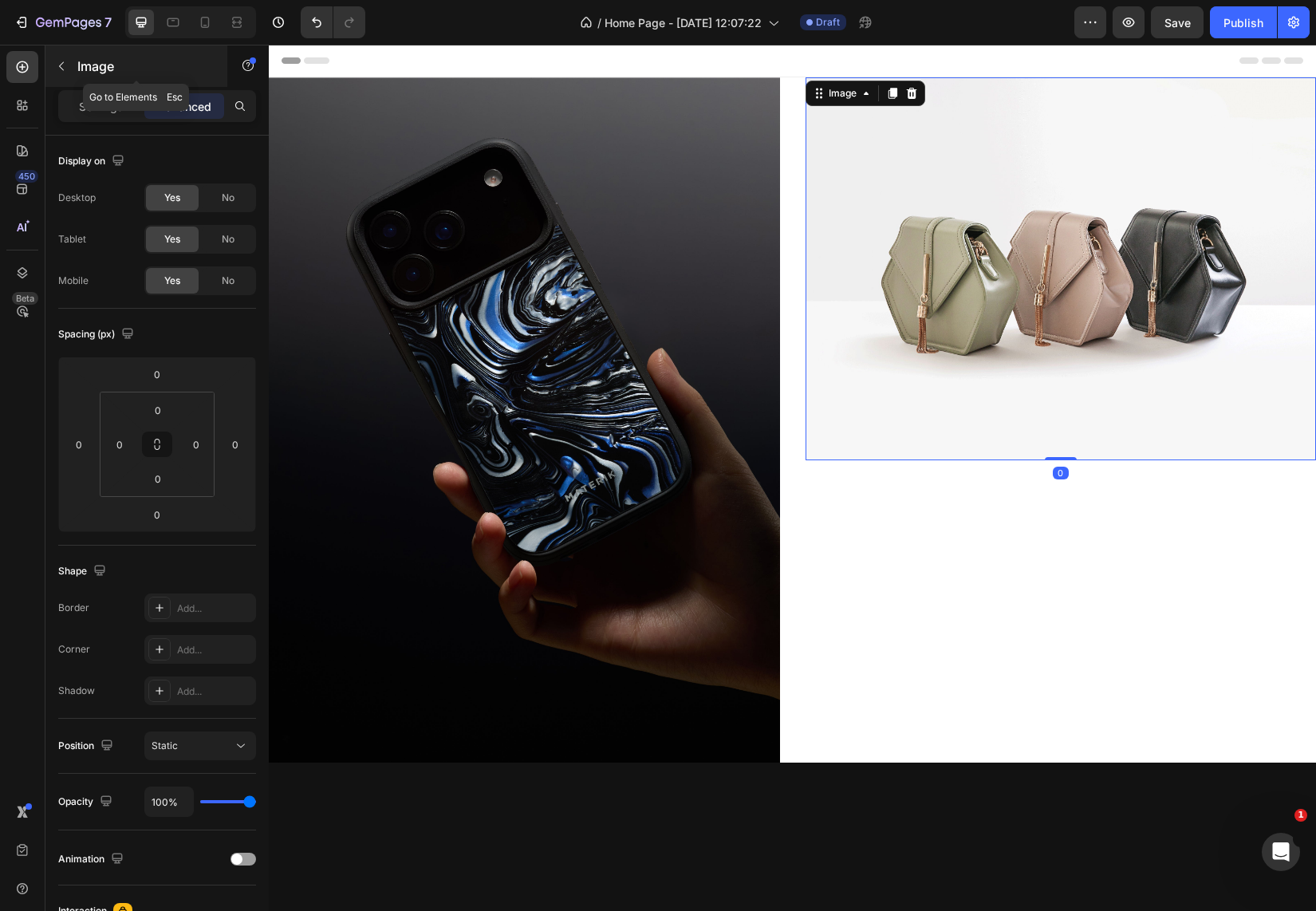
click at [60, 59] on button "button" at bounding box center [61, 67] width 26 height 26
click at [1012, 159] on img at bounding box center [1060, 269] width 511 height 383
click at [906, 93] on icon at bounding box center [911, 93] width 10 height 11
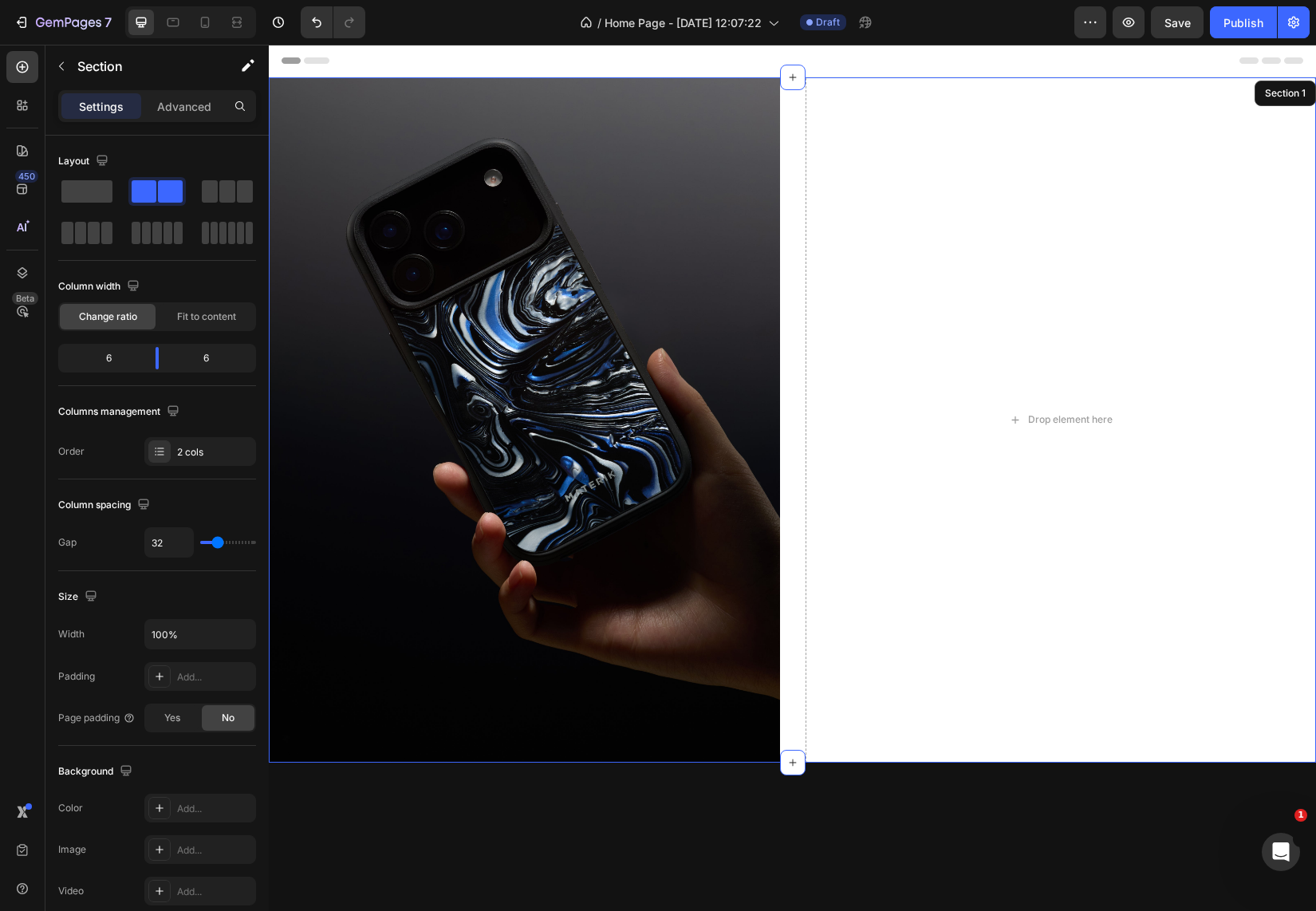
click at [793, 184] on div "Image Drop element here Section 1" at bounding box center [792, 420] width 1047 height 685
click at [1099, 87] on p "Create Theme Section" at bounding box center [1135, 94] width 102 height 15
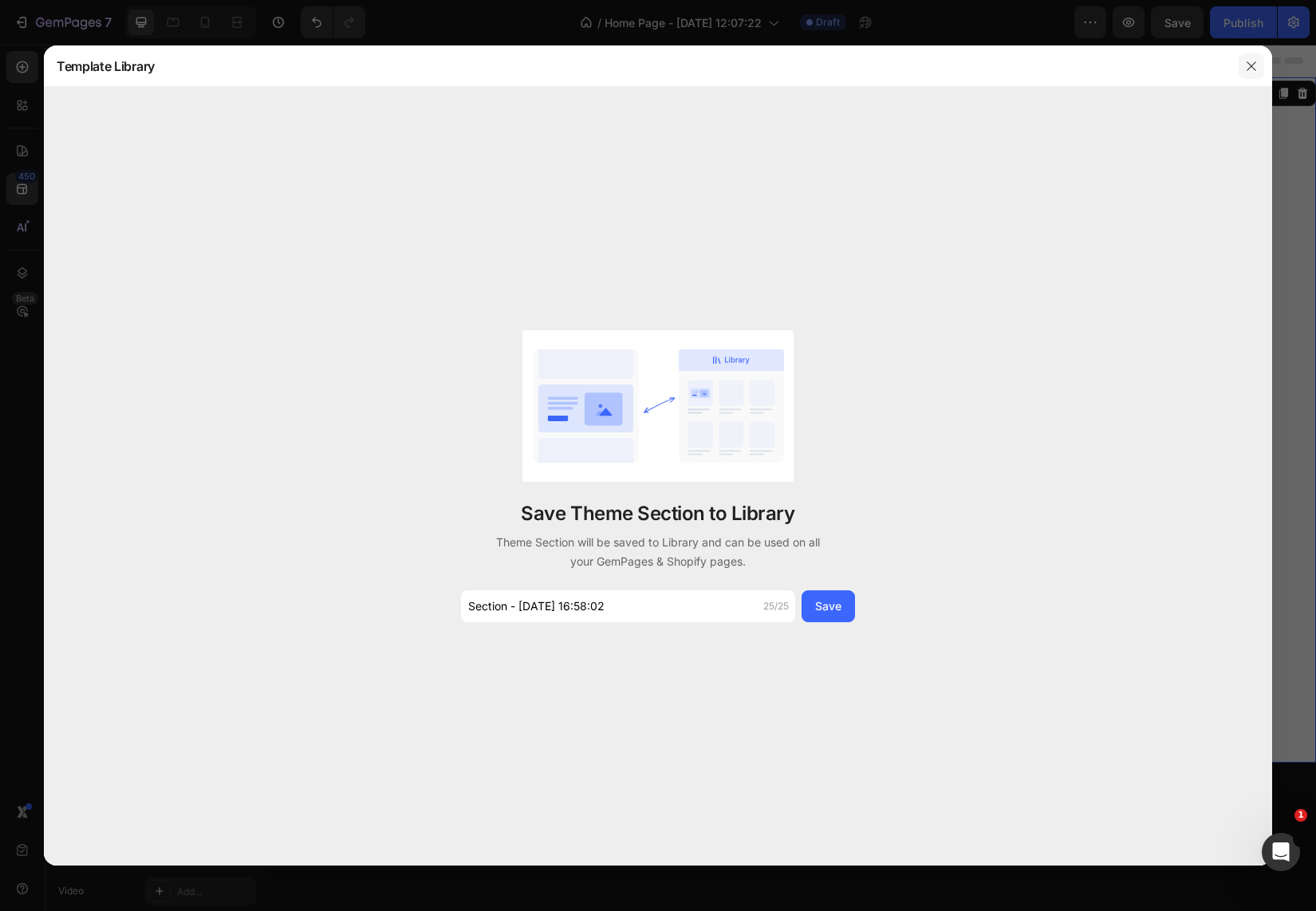
click at [1251, 61] on icon "button" at bounding box center [1251, 67] width 13 height 13
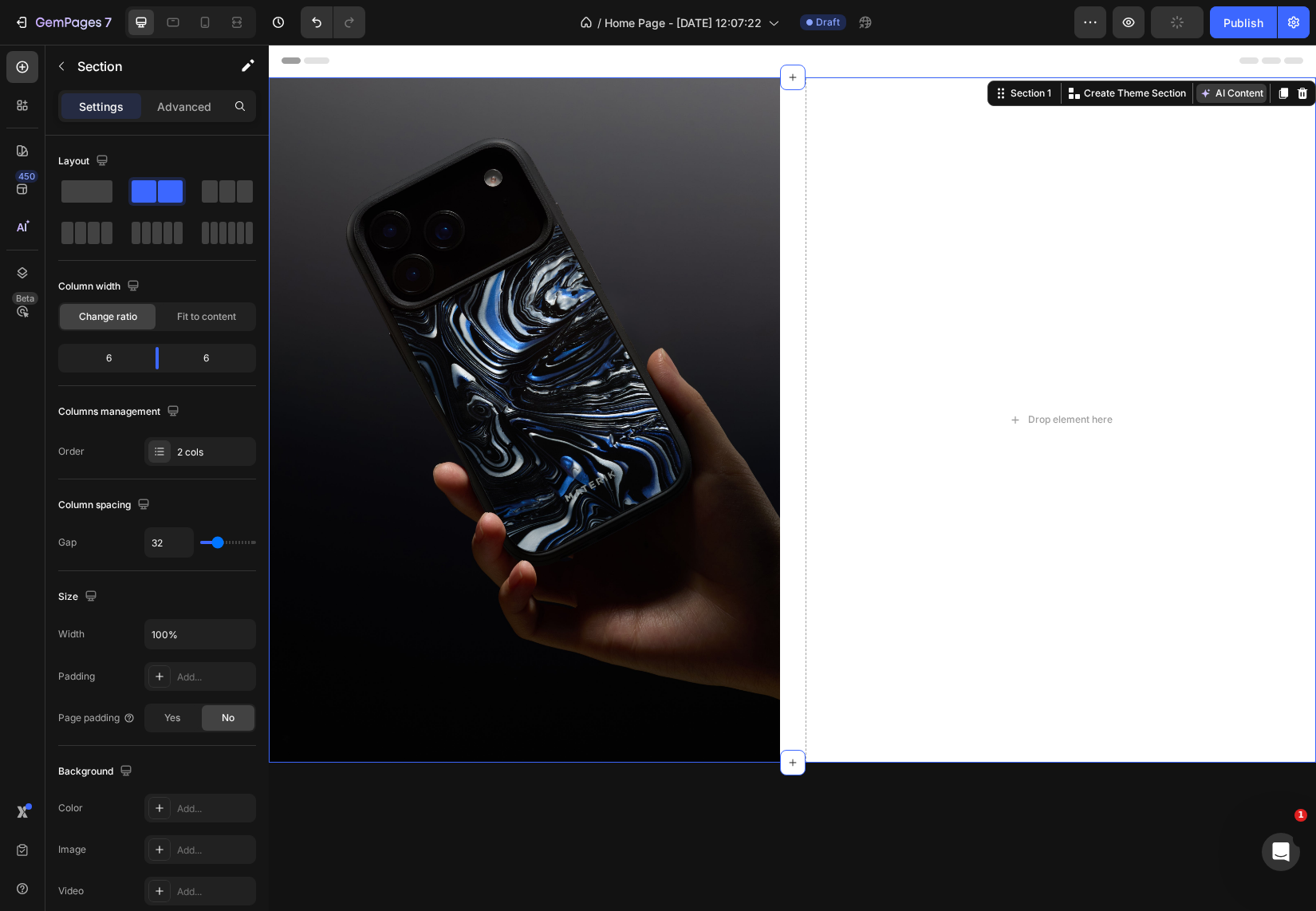
click at [1232, 96] on button "AI Content" at bounding box center [1230, 93] width 70 height 19
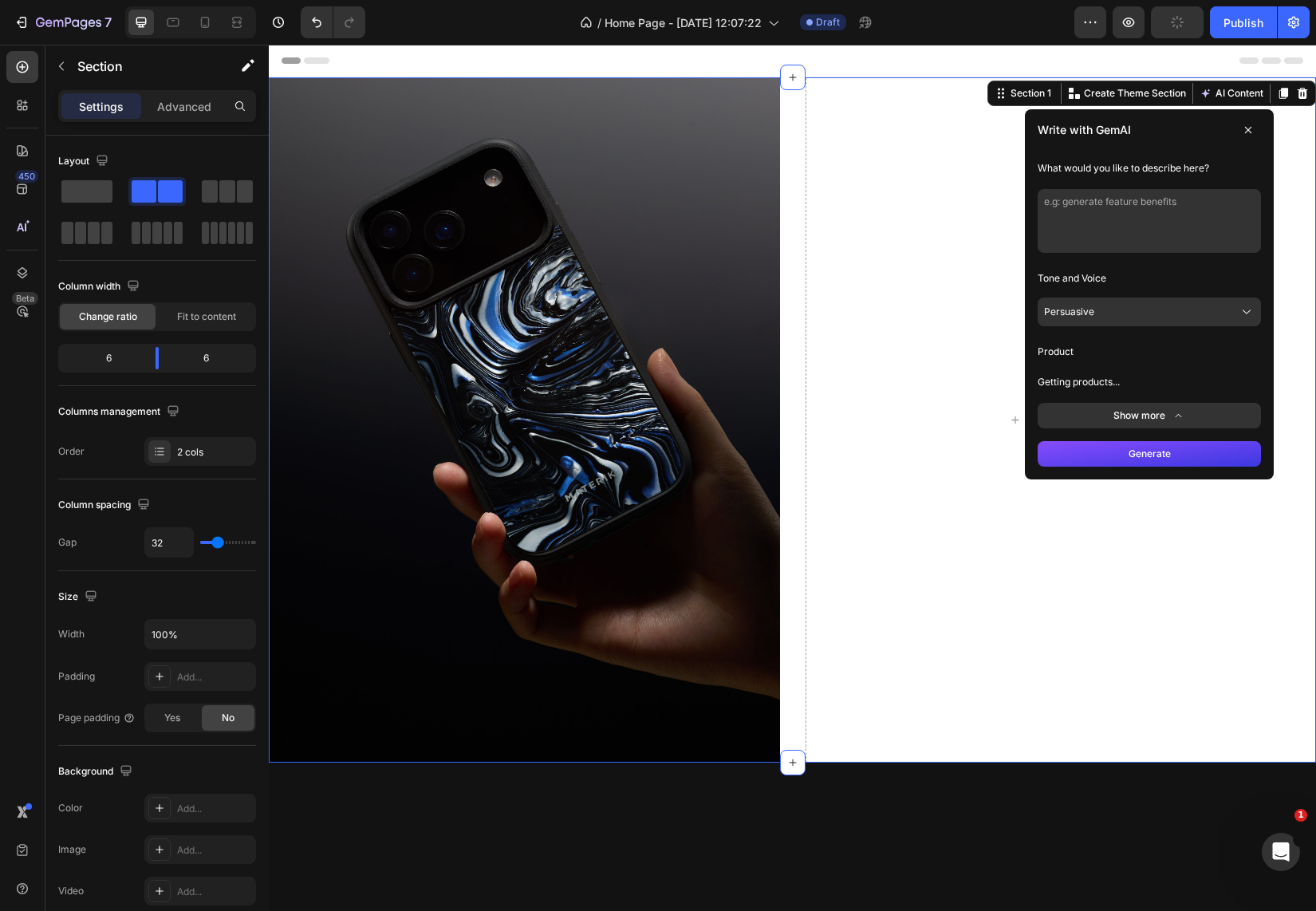
click at [1091, 318] on button "Persuasive" at bounding box center [1148, 312] width 223 height 29
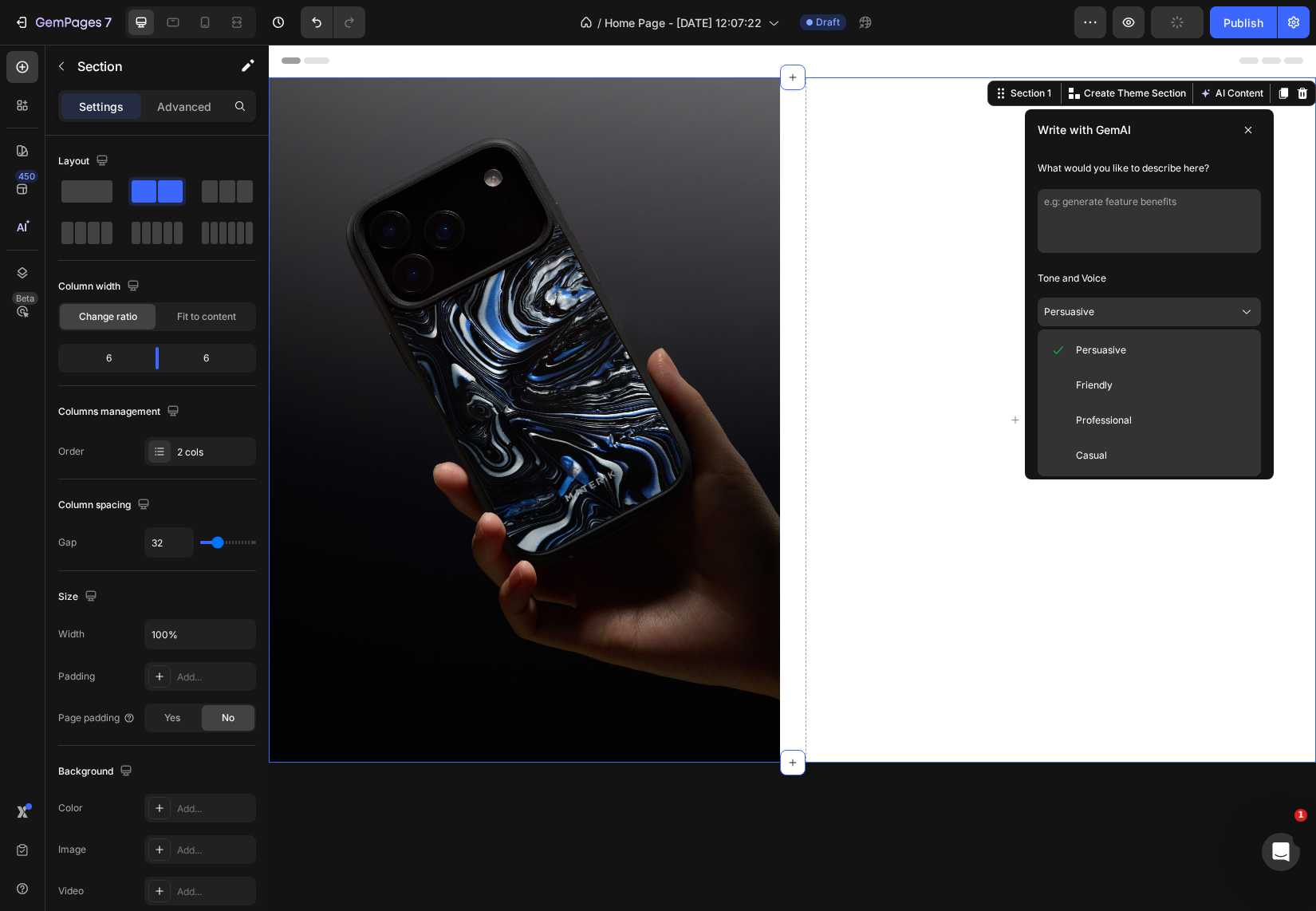
click at [1131, 231] on textarea at bounding box center [1148, 221] width 223 height 64
click at [1269, 226] on div "Drop element here" at bounding box center [1060, 420] width 511 height 685
click at [1239, 122] on button at bounding box center [1248, 130] width 26 height 26
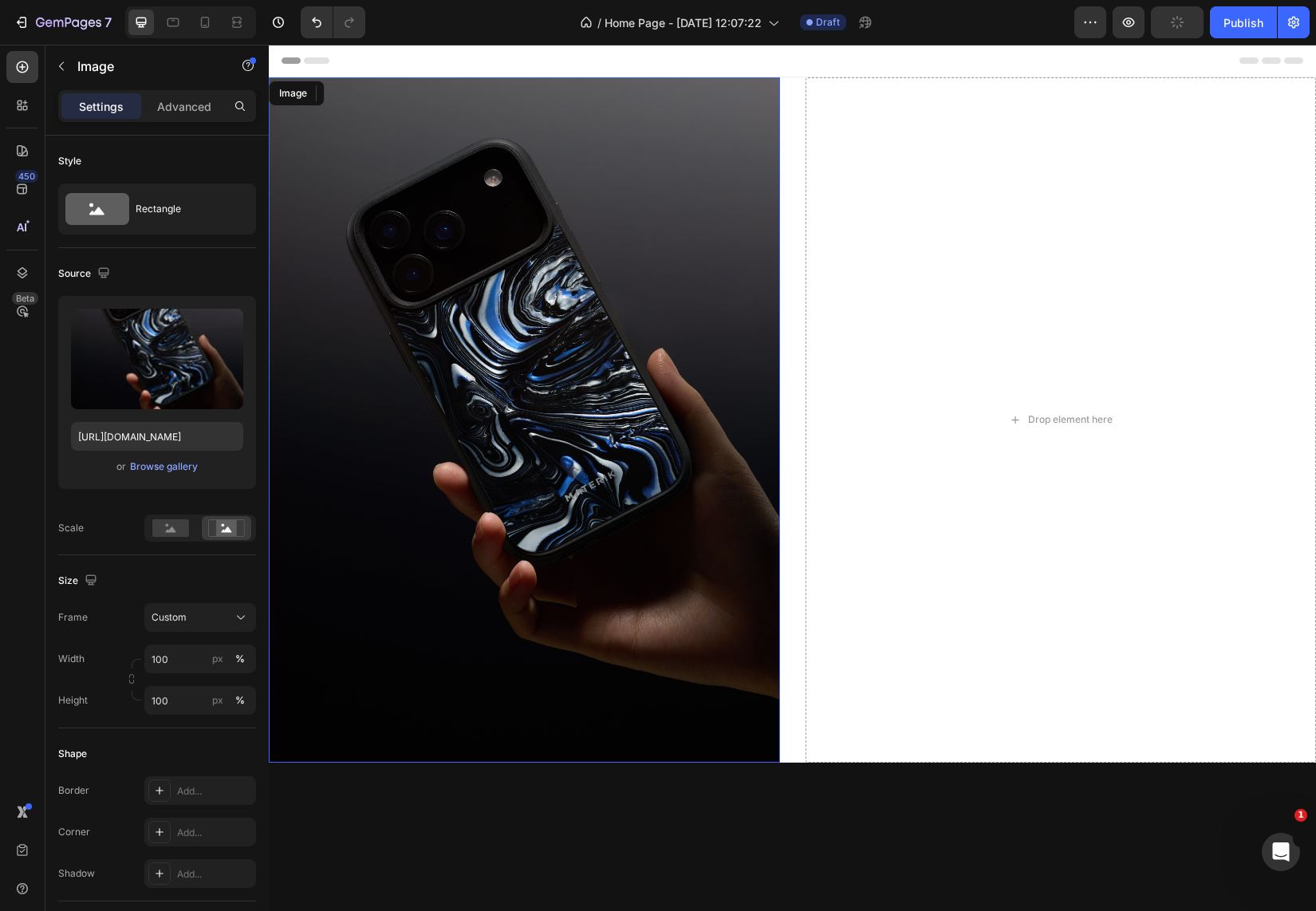
click at [659, 235] on img at bounding box center [524, 420] width 511 height 685
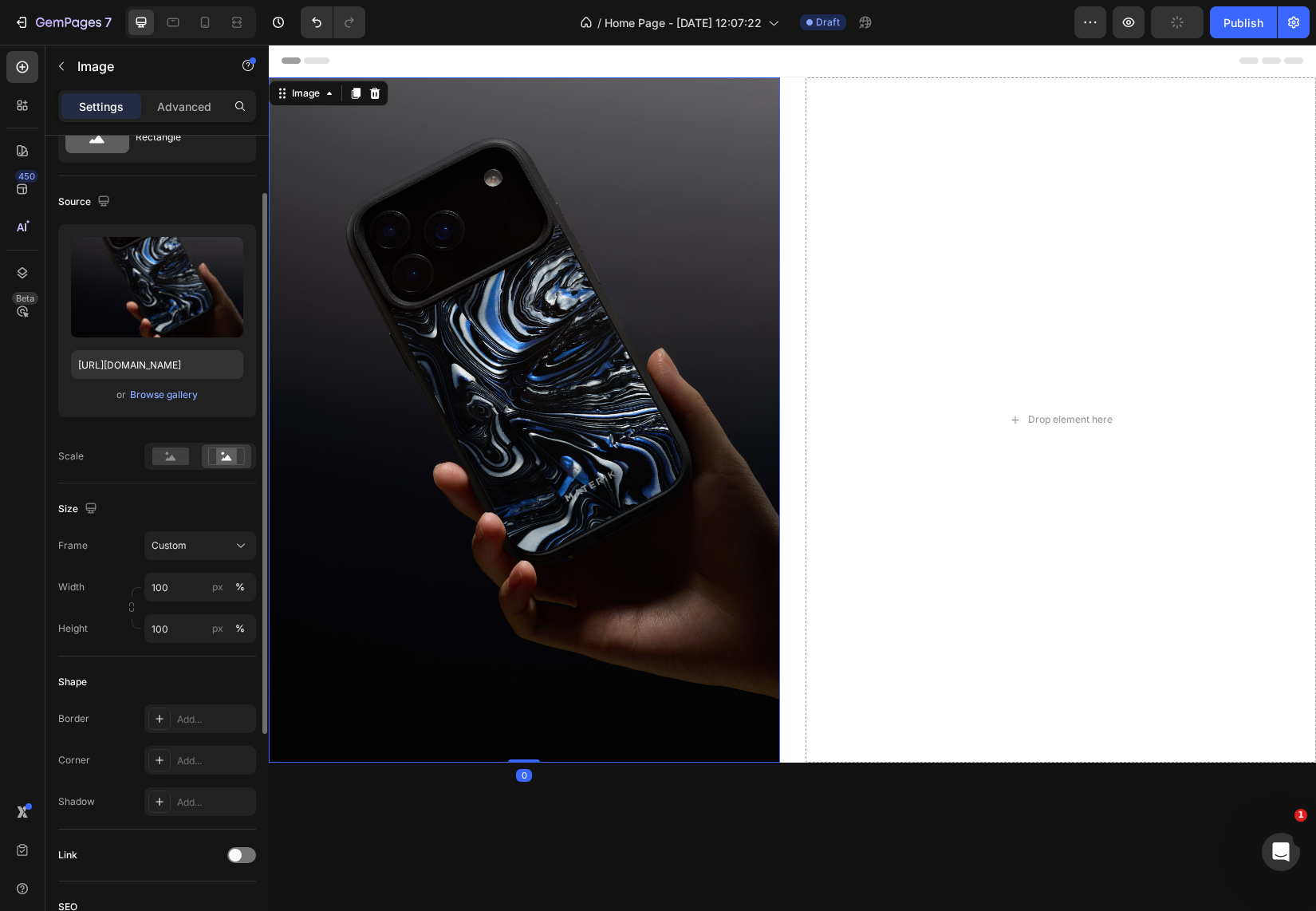
scroll to position [79, 0]
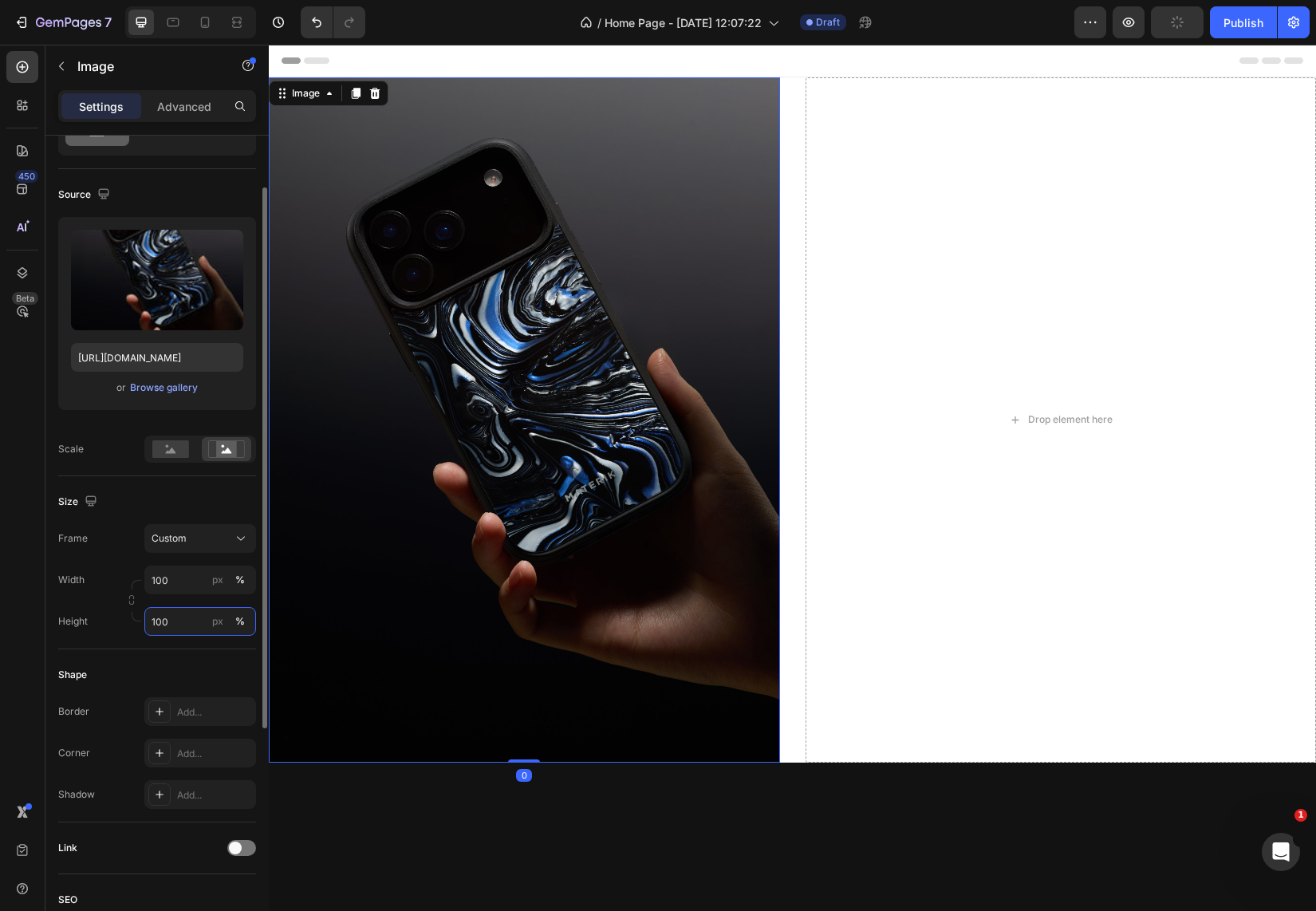
click at [192, 621] on input "100" at bounding box center [199, 621] width 112 height 29
click at [202, 558] on div "Frame Custom Width 100 px % Height 100 px %" at bounding box center [157, 579] width 198 height 112
click at [186, 584] on input "100" at bounding box center [199, 580] width 112 height 29
click at [107, 559] on div "Frame Custom Width 100 px % Height 100 px %" at bounding box center [157, 579] width 198 height 112
click at [197, 546] on div "Custom" at bounding box center [190, 538] width 78 height 15
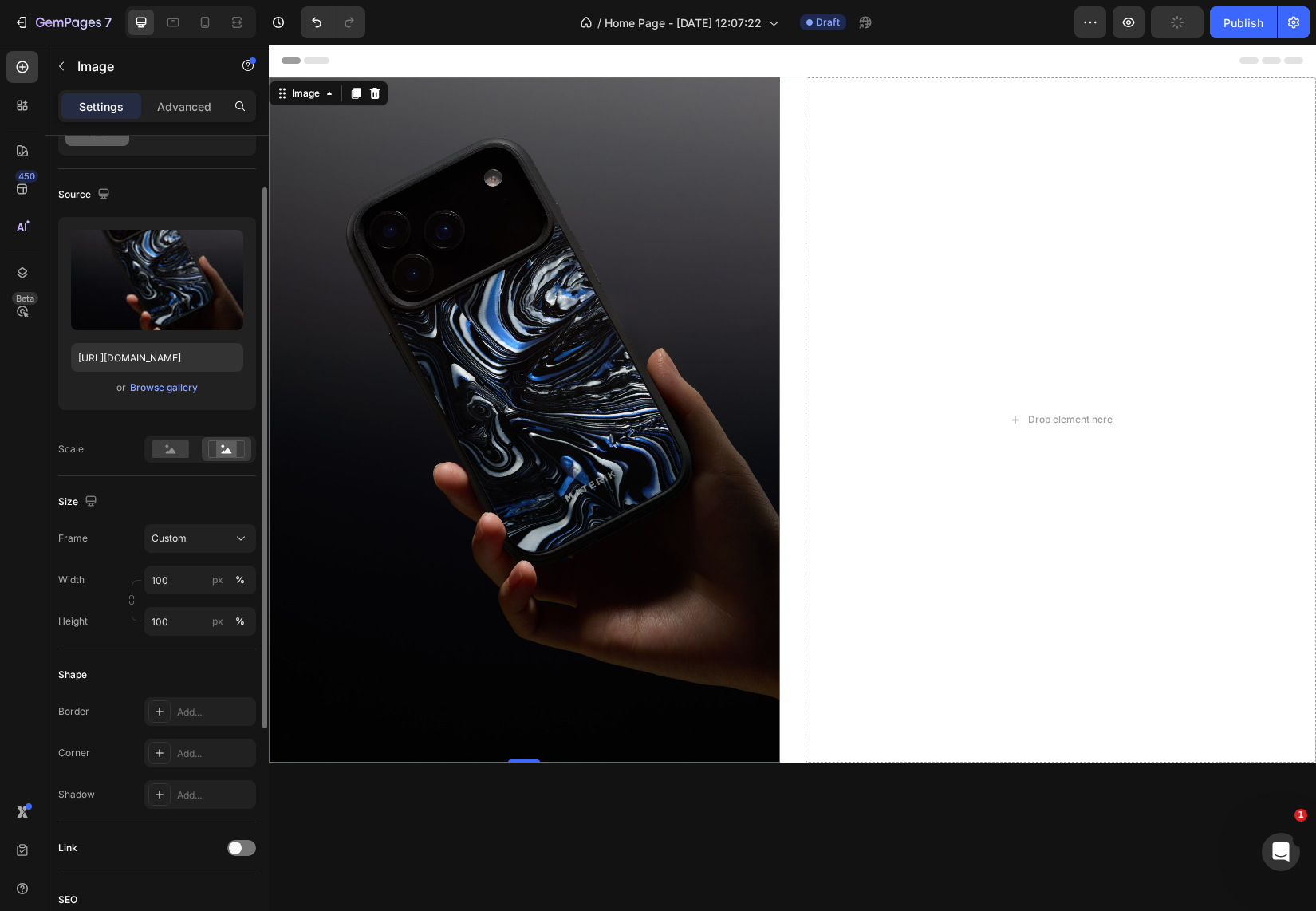
click at [97, 583] on div "Width 100 px %" at bounding box center [157, 580] width 198 height 29
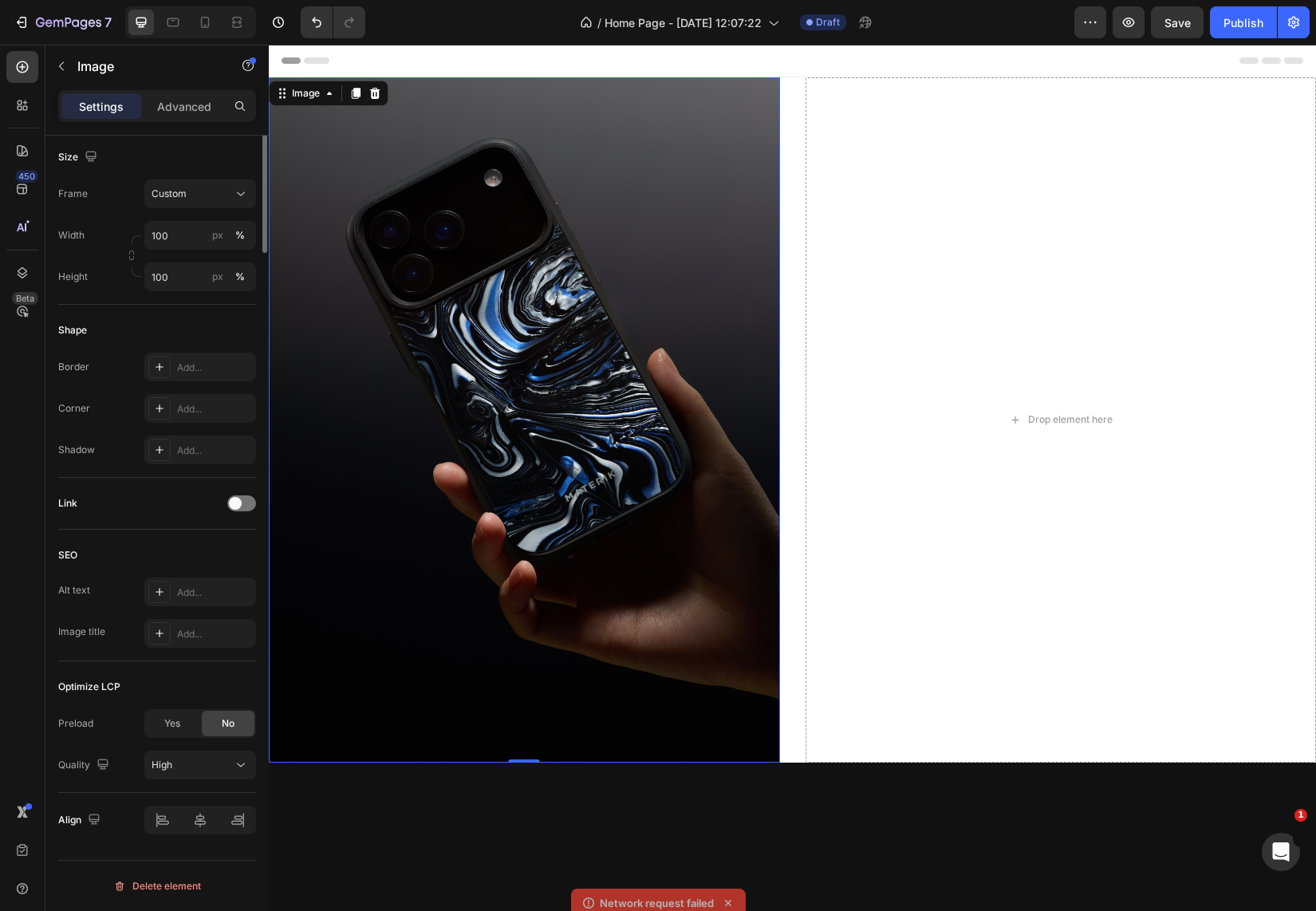
scroll to position [0, 0]
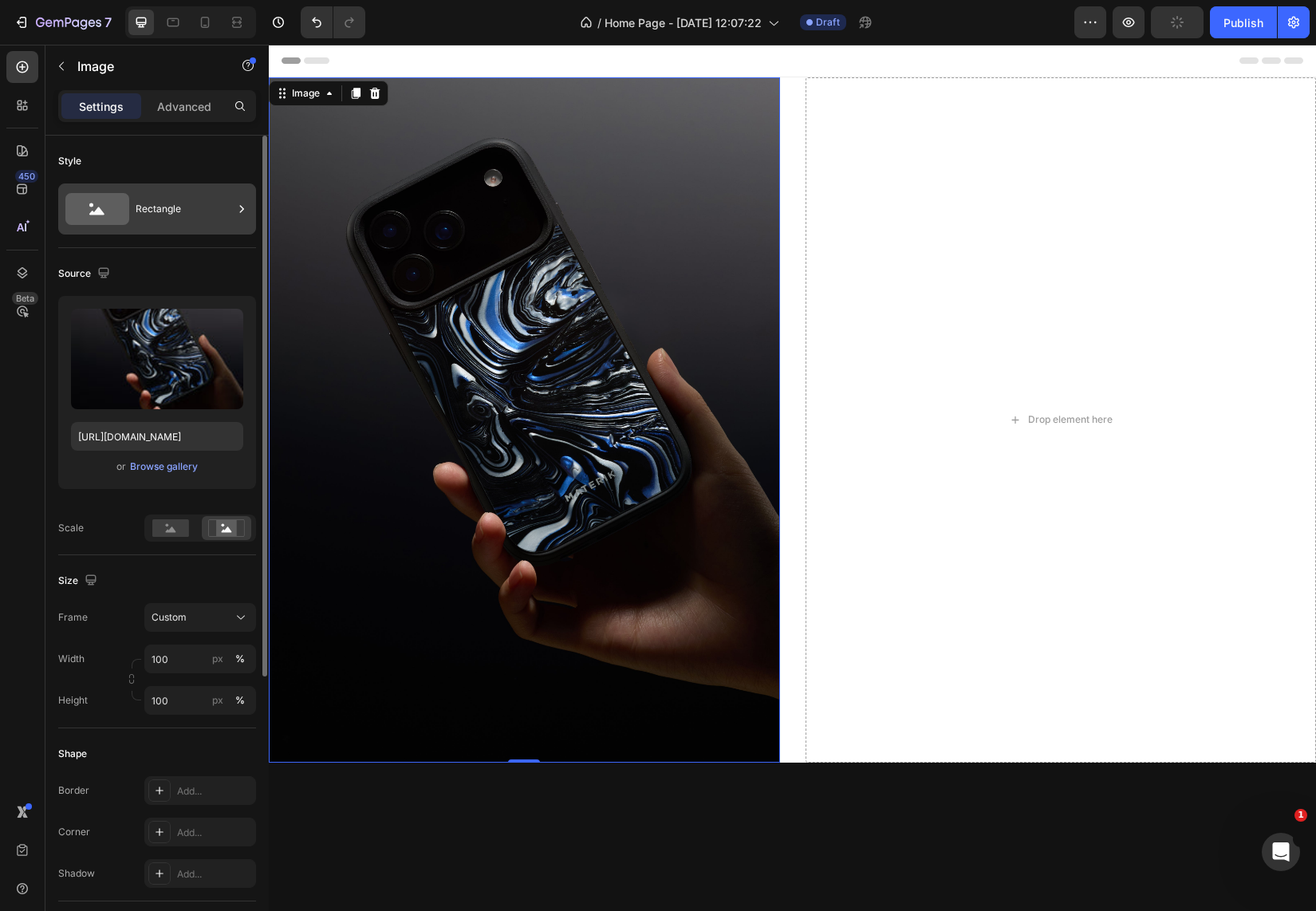
click at [200, 228] on div "Rectangle" at bounding box center [157, 209] width 198 height 51
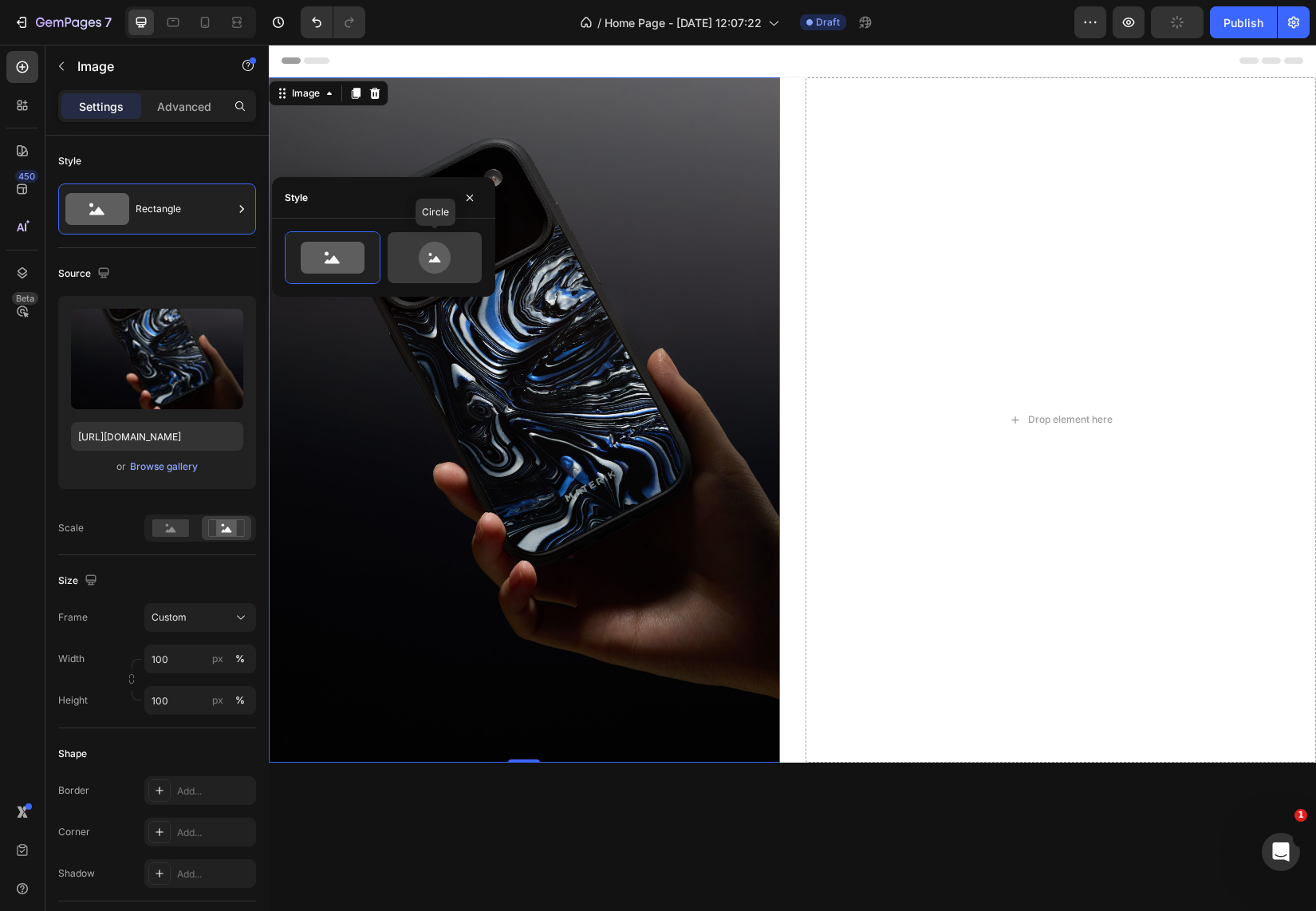
click at [433, 248] on icon at bounding box center [434, 257] width 32 height 32
type input "80"
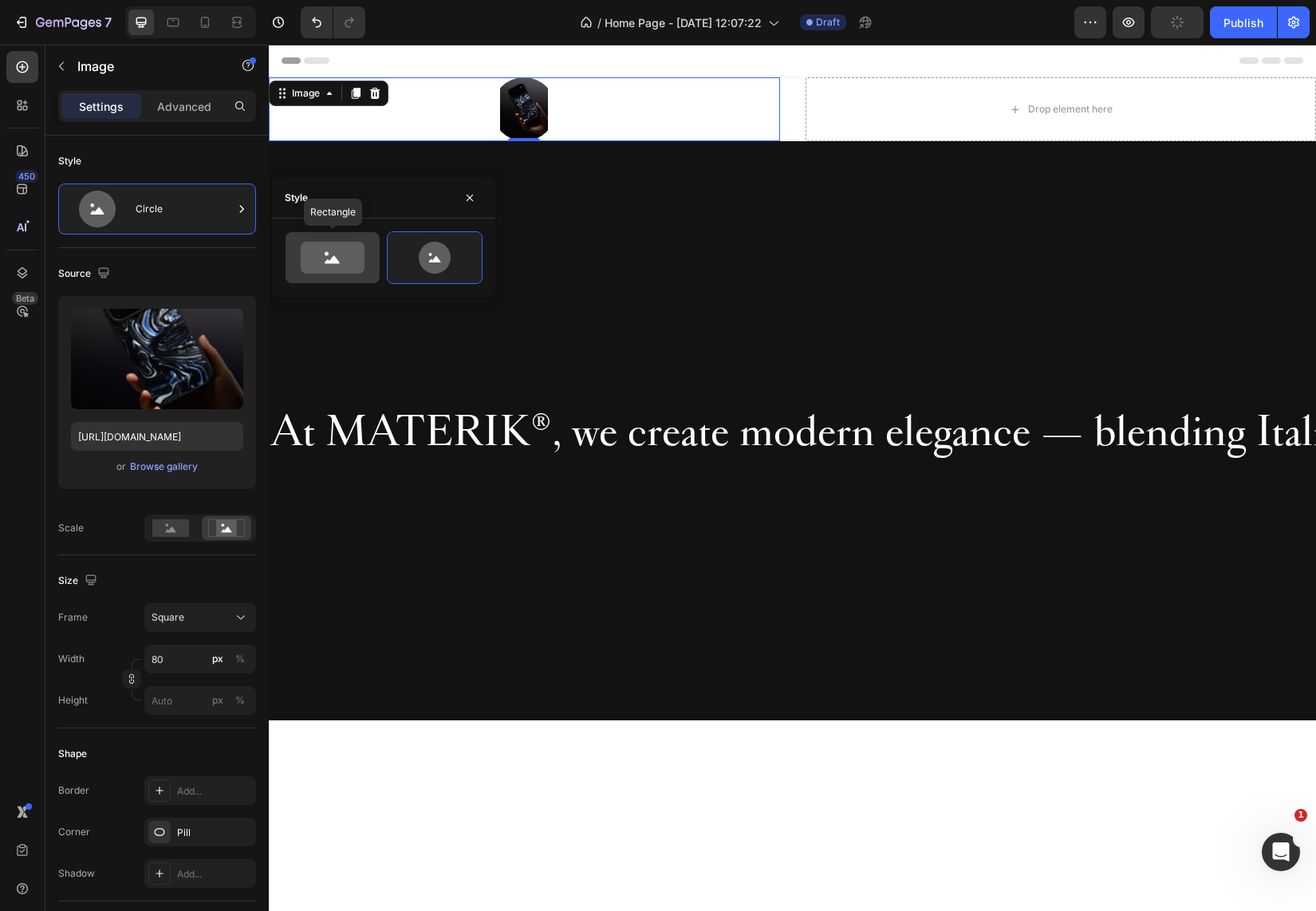
click at [341, 259] on icon at bounding box center [332, 257] width 64 height 32
type input "100"
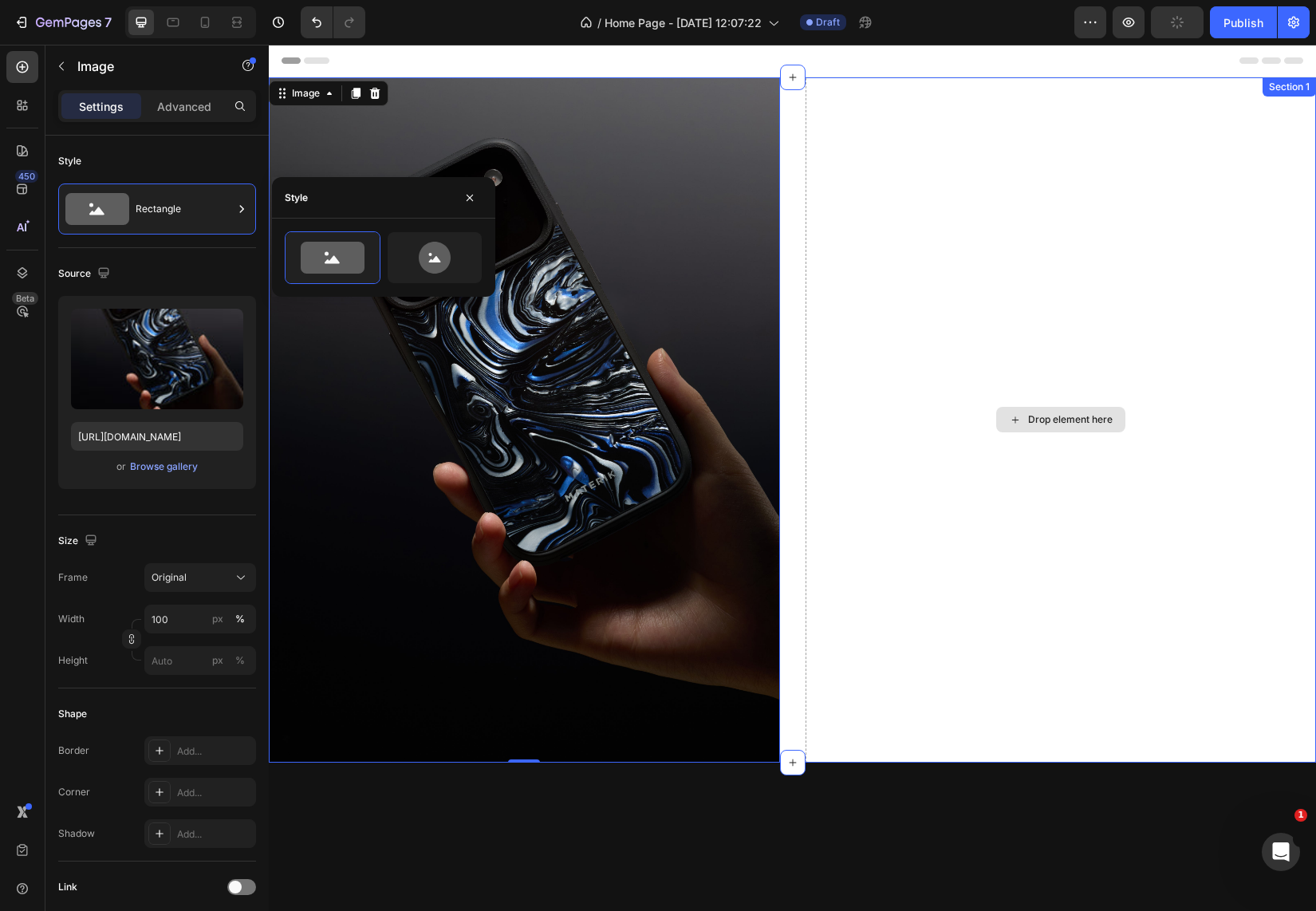
click at [909, 227] on div "Drop element here" at bounding box center [1060, 420] width 511 height 685
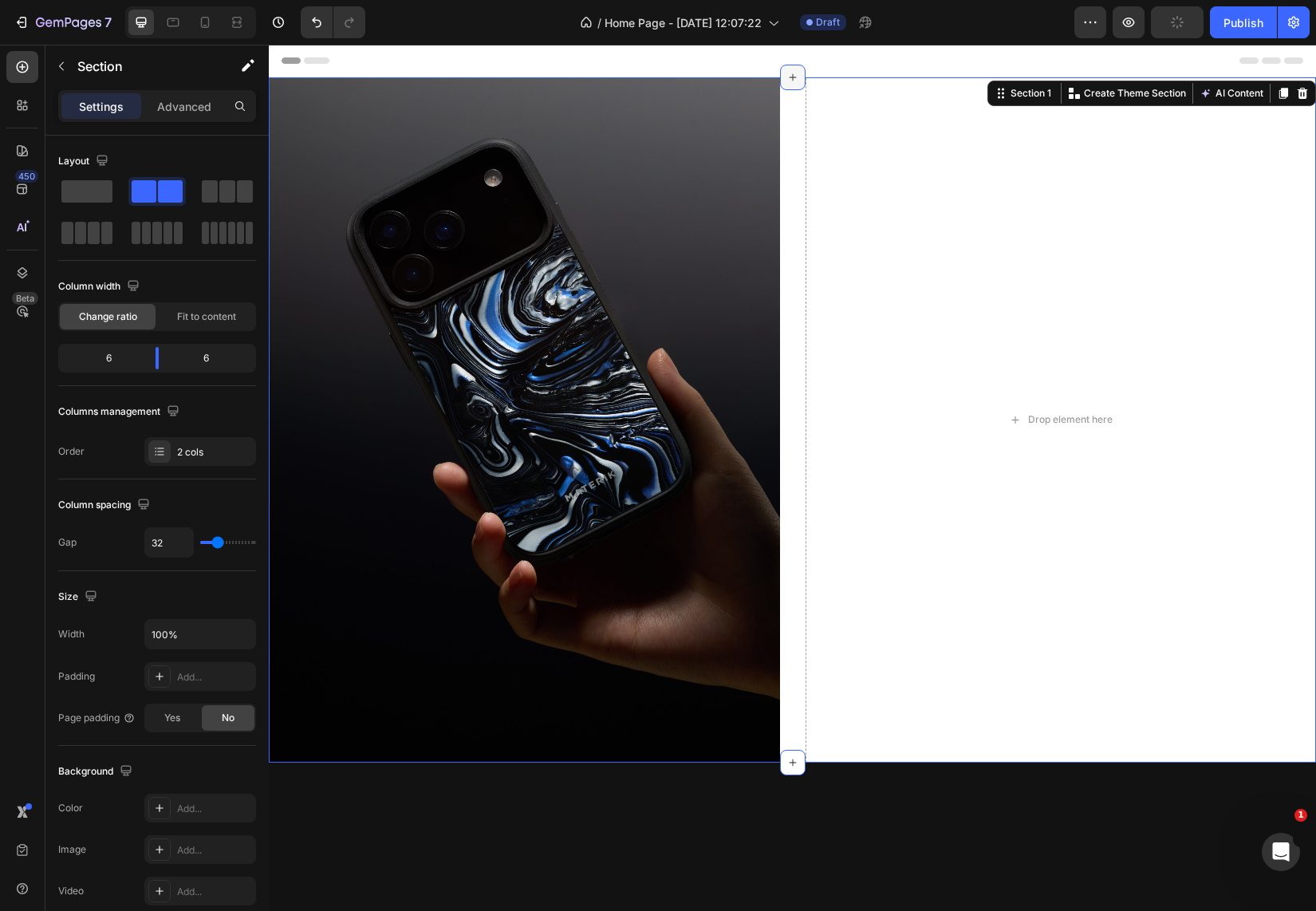
click at [791, 77] on icon at bounding box center [792, 77] width 13 height 13
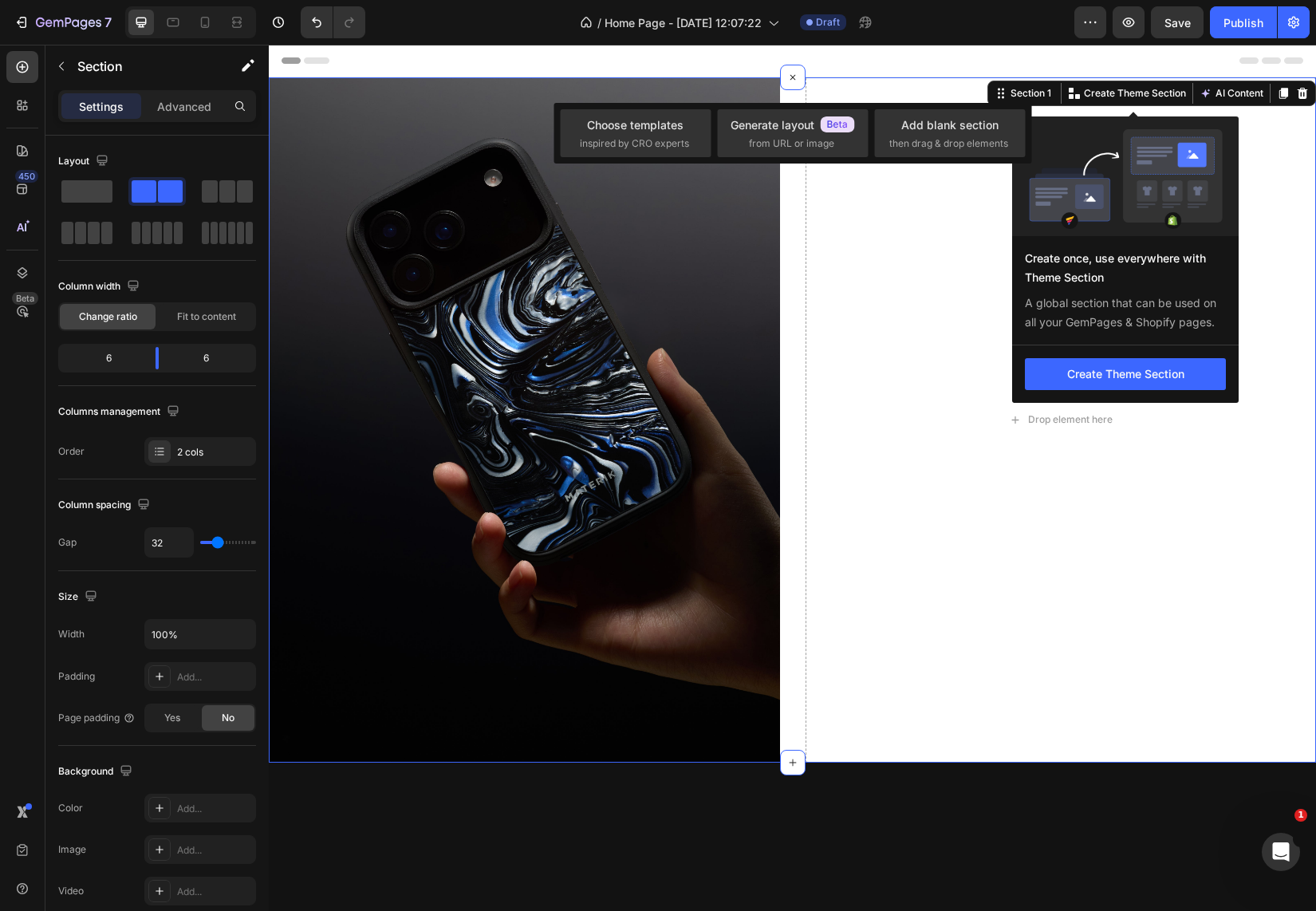
click at [1100, 170] on div at bounding box center [1125, 176] width 227 height 119
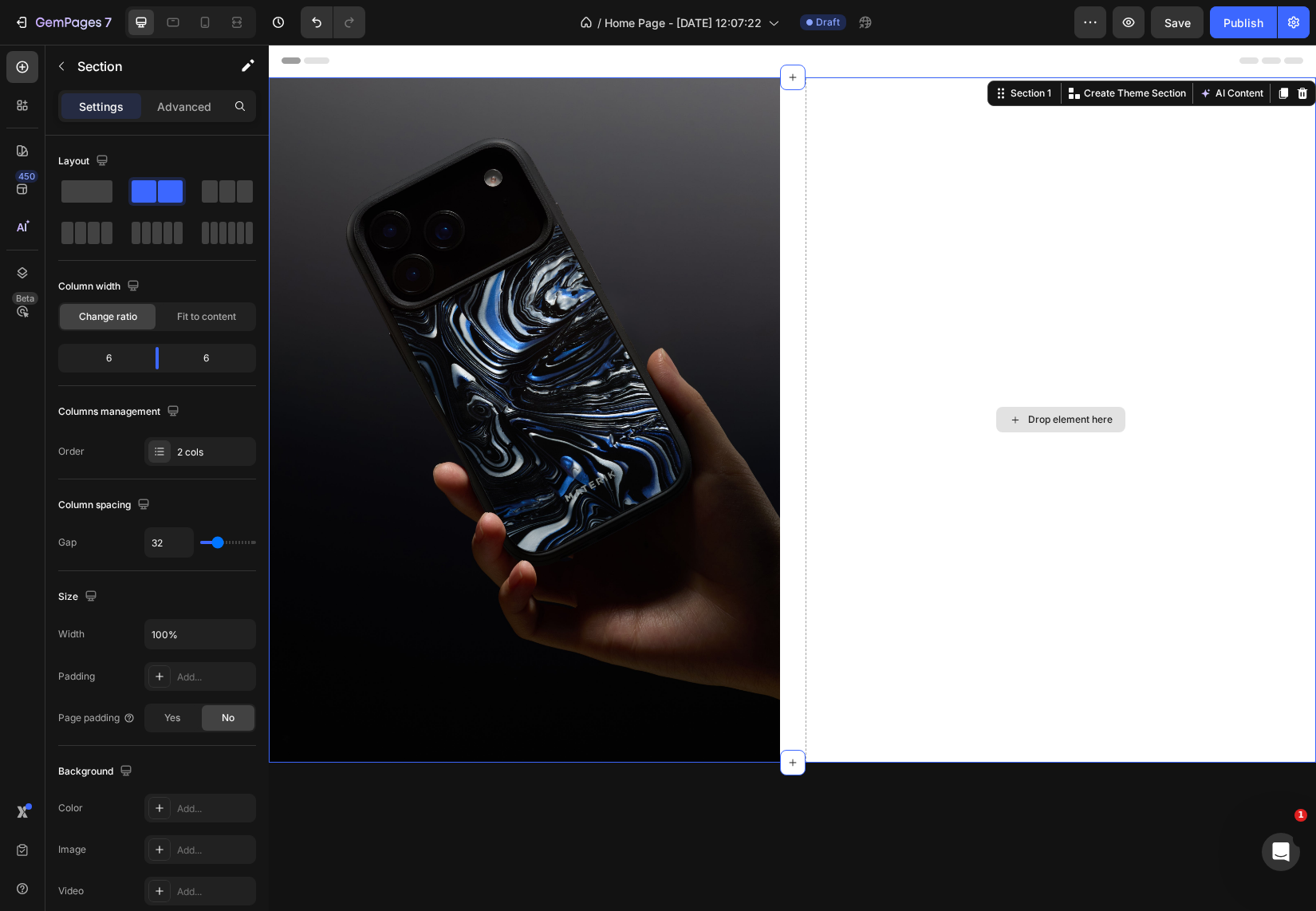
click at [962, 170] on div "Drop element here" at bounding box center [1060, 420] width 511 height 685
click at [62, 67] on icon "button" at bounding box center [61, 67] width 13 height 13
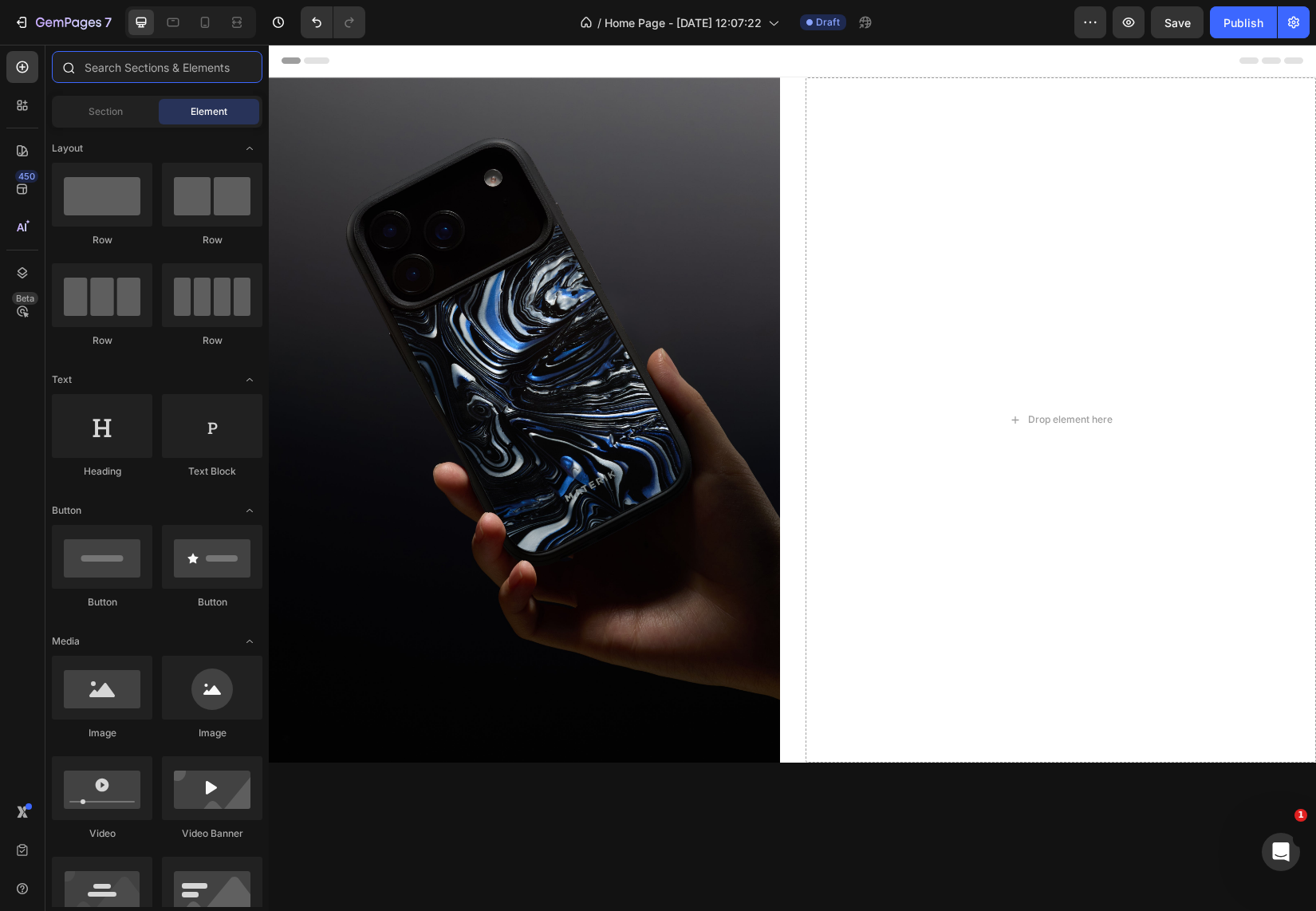
click at [140, 73] on input "text" at bounding box center [157, 67] width 210 height 32
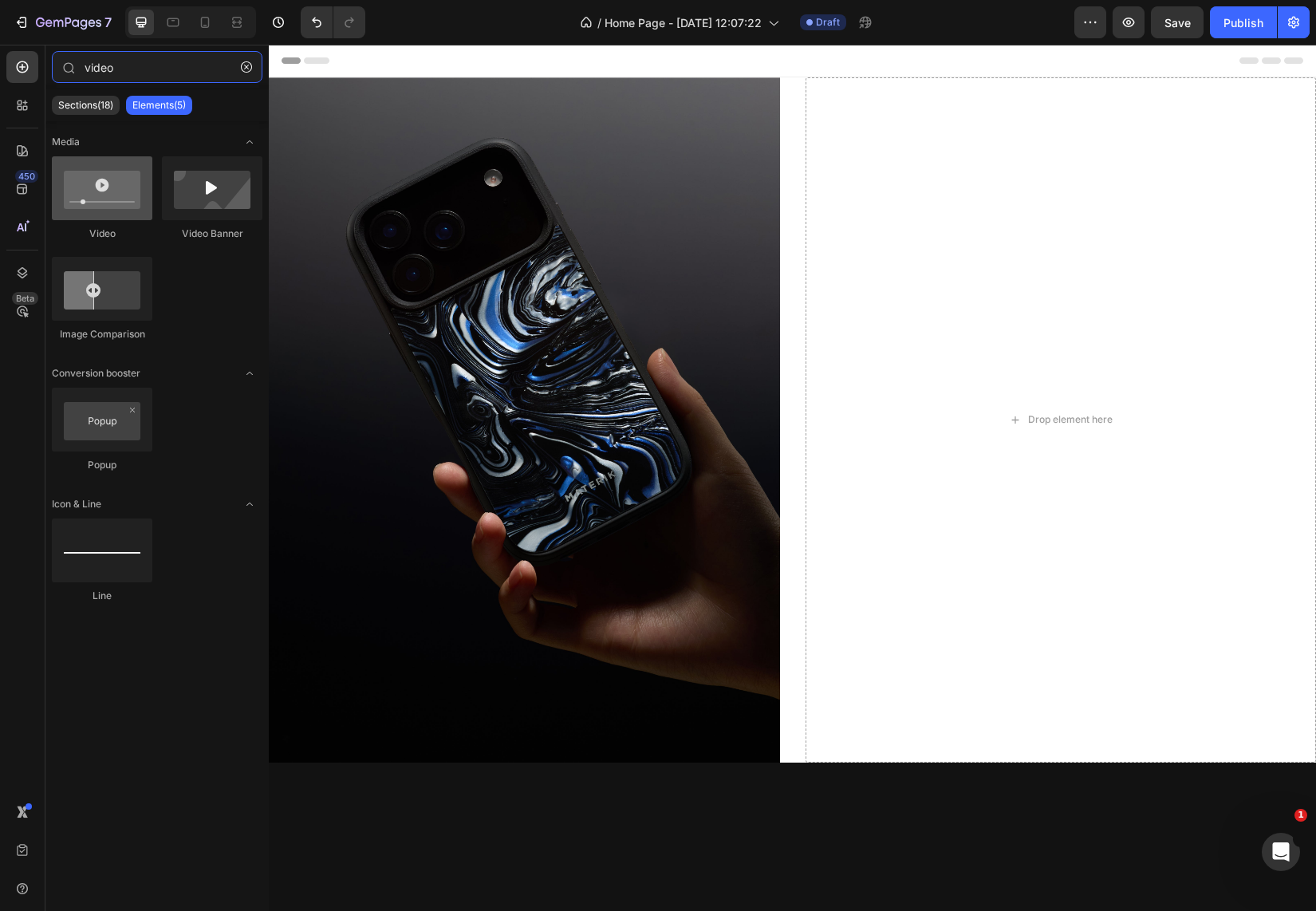
type input "video"
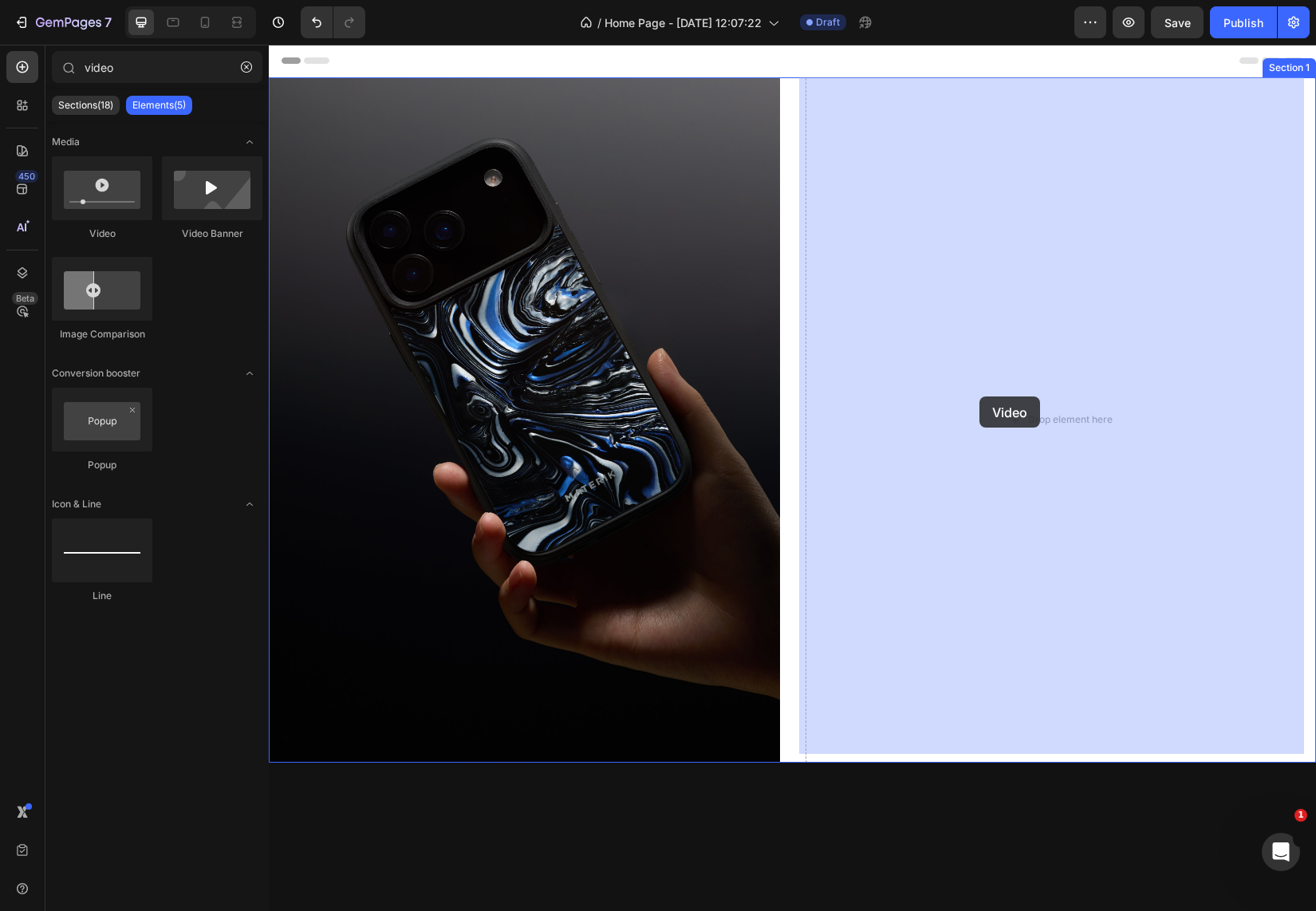
drag, startPoint x: 383, startPoint y: 234, endPoint x: 978, endPoint y: 395, distance: 616.4
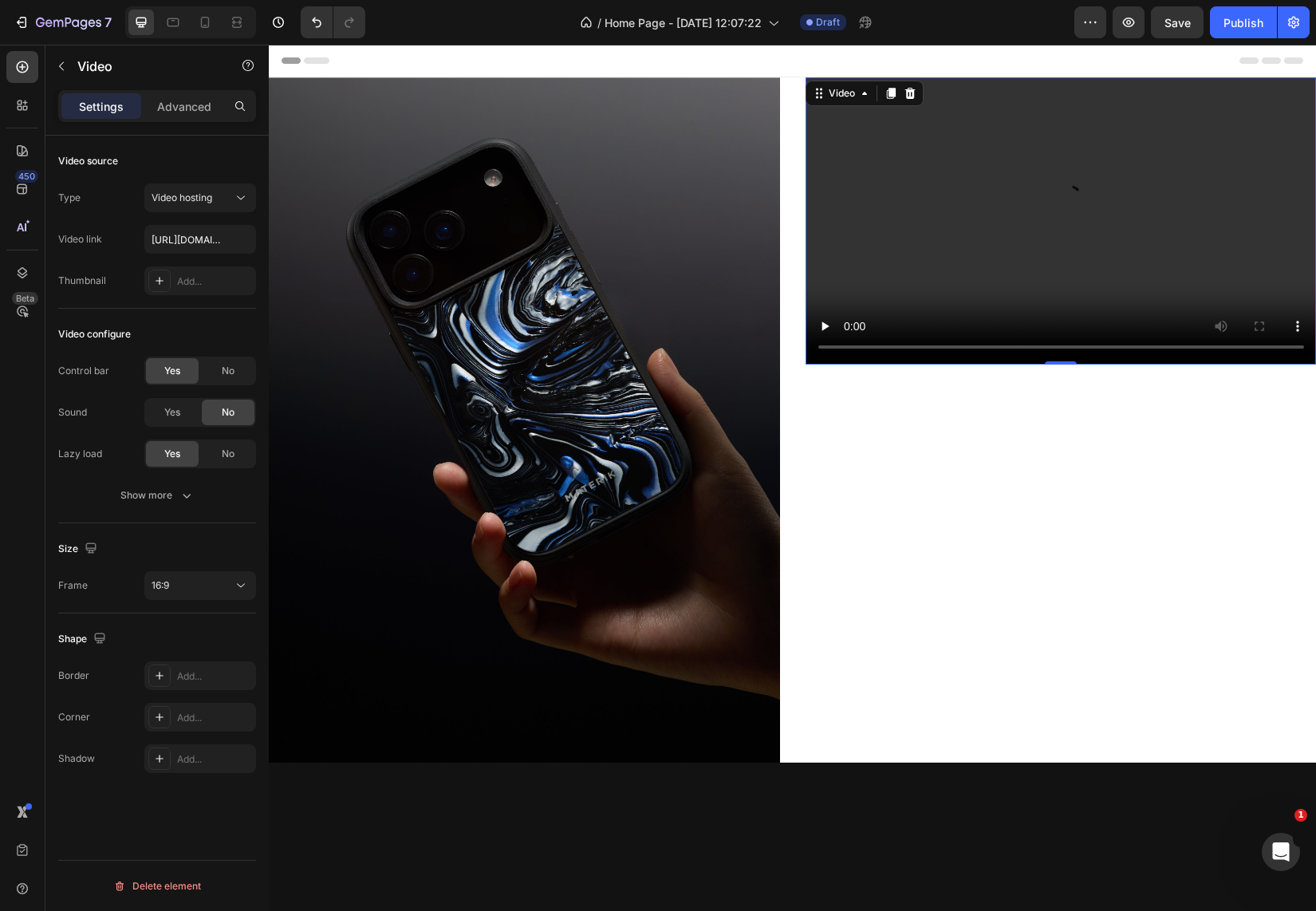
click at [862, 207] on video at bounding box center [1060, 220] width 511 height 287
click at [230, 374] on span "No" at bounding box center [228, 371] width 13 height 15
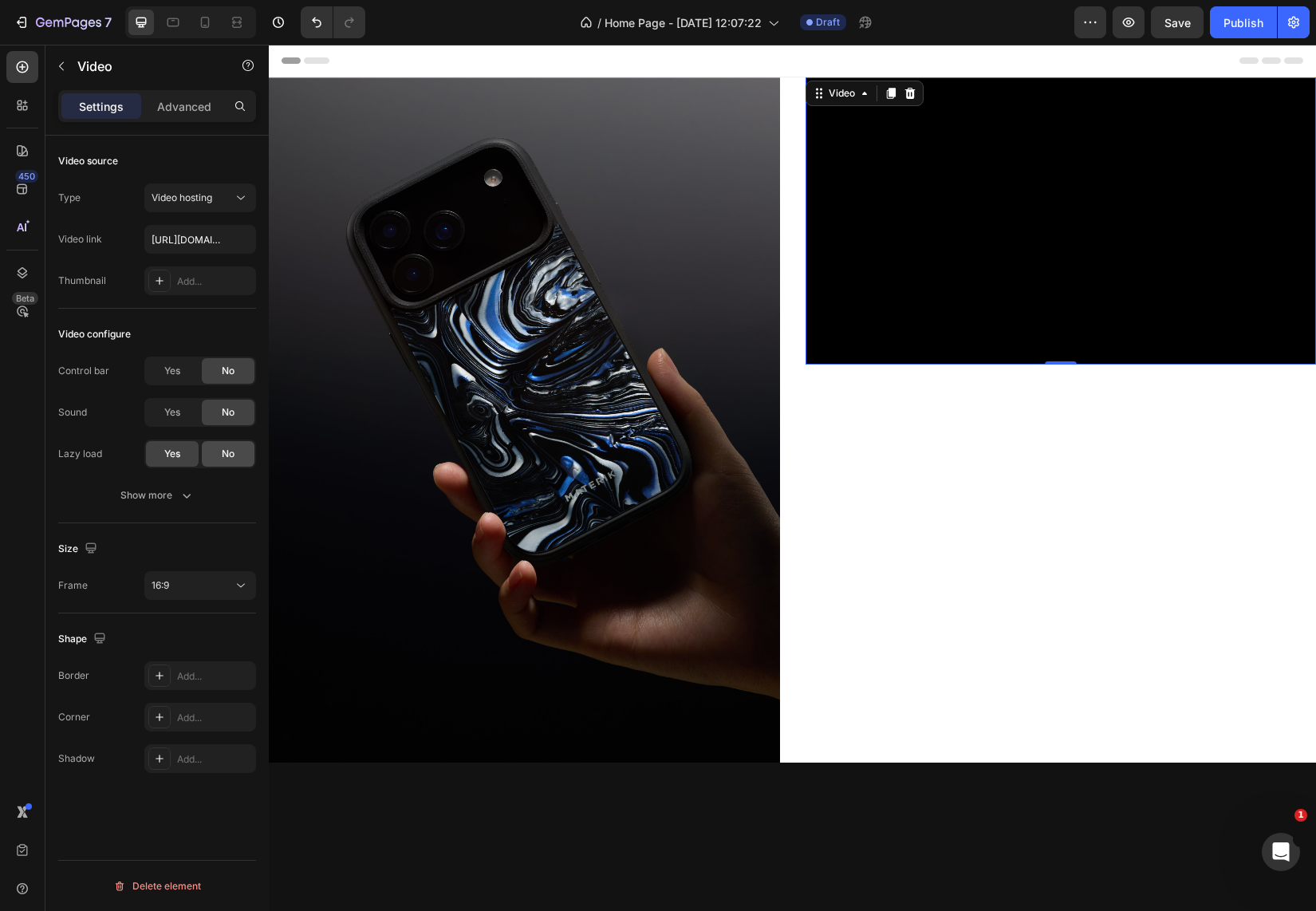
click at [221, 457] on span "No" at bounding box center [228, 454] width 13 height 15
click at [158, 508] on button "Show more" at bounding box center [157, 496] width 198 height 29
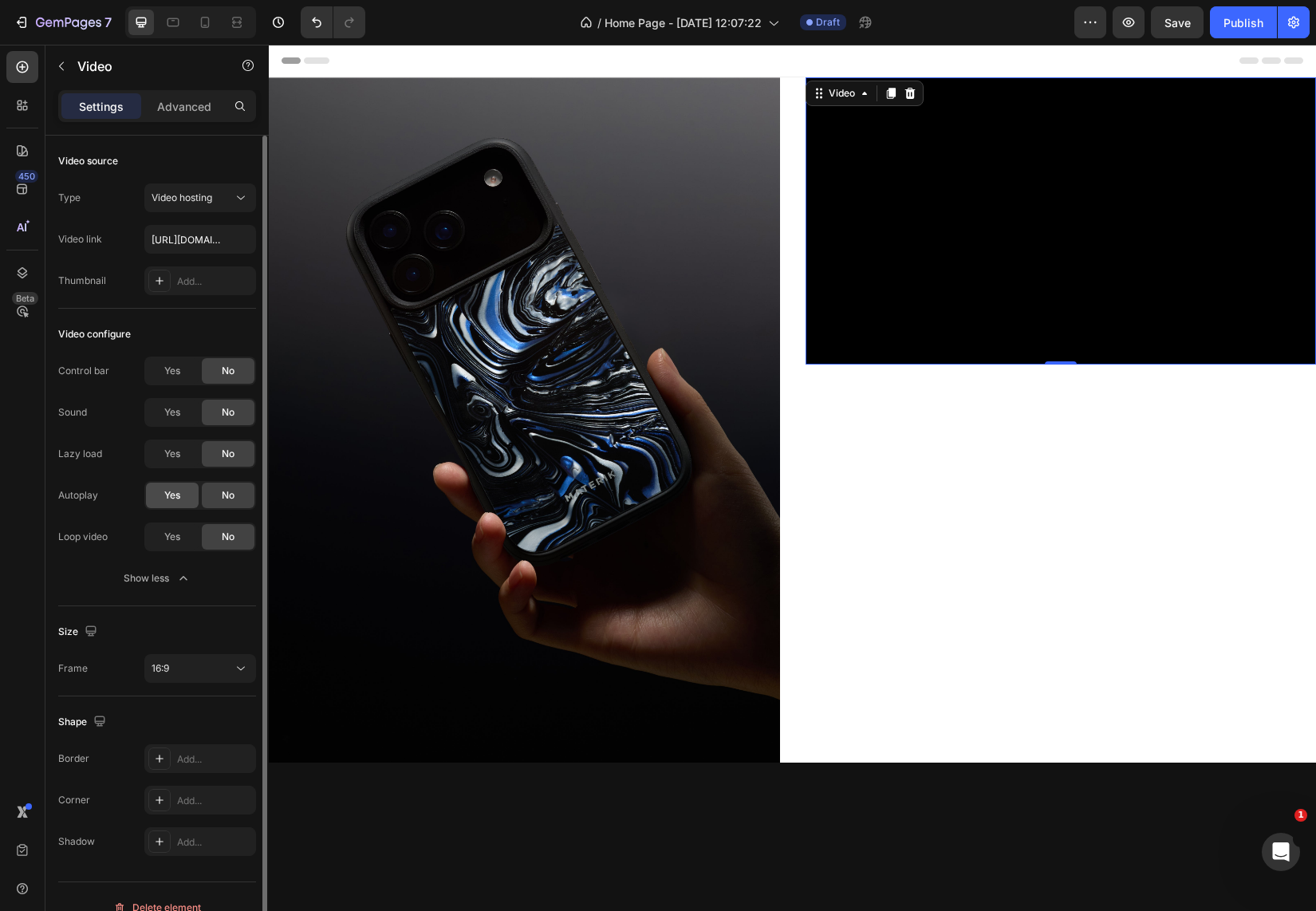
click at [177, 488] on span "Yes" at bounding box center [172, 496] width 16 height 15
click at [176, 536] on span "Yes" at bounding box center [172, 537] width 16 height 15
click at [202, 248] on input "[URL][DOMAIN_NAME]" at bounding box center [199, 240] width 112 height 29
paste input "[URL][DOMAIN_NAME]"
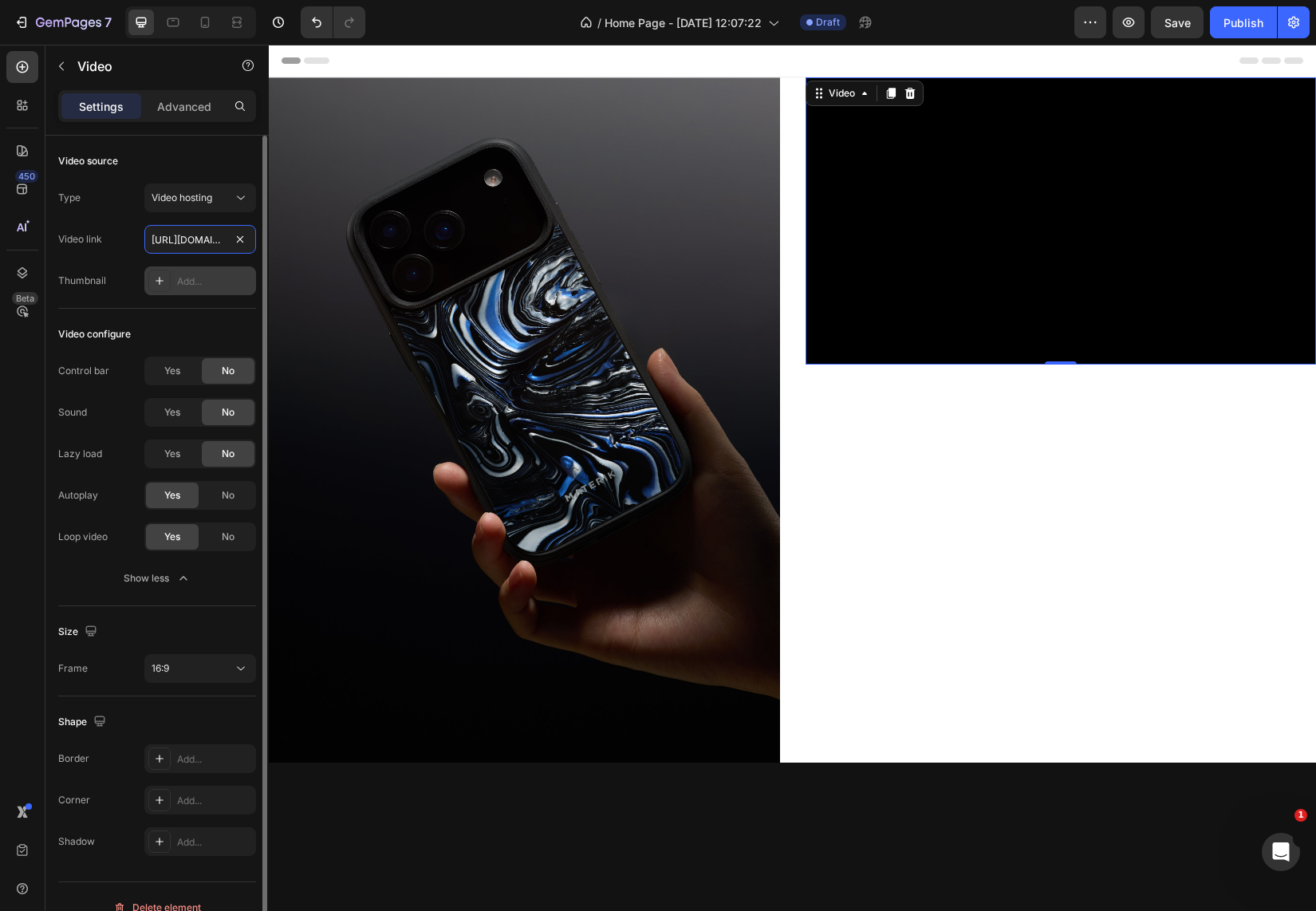
type input "[URL][DOMAIN_NAME][DOMAIN_NAME]"
click at [221, 280] on div "Add..." at bounding box center [214, 281] width 75 height 15
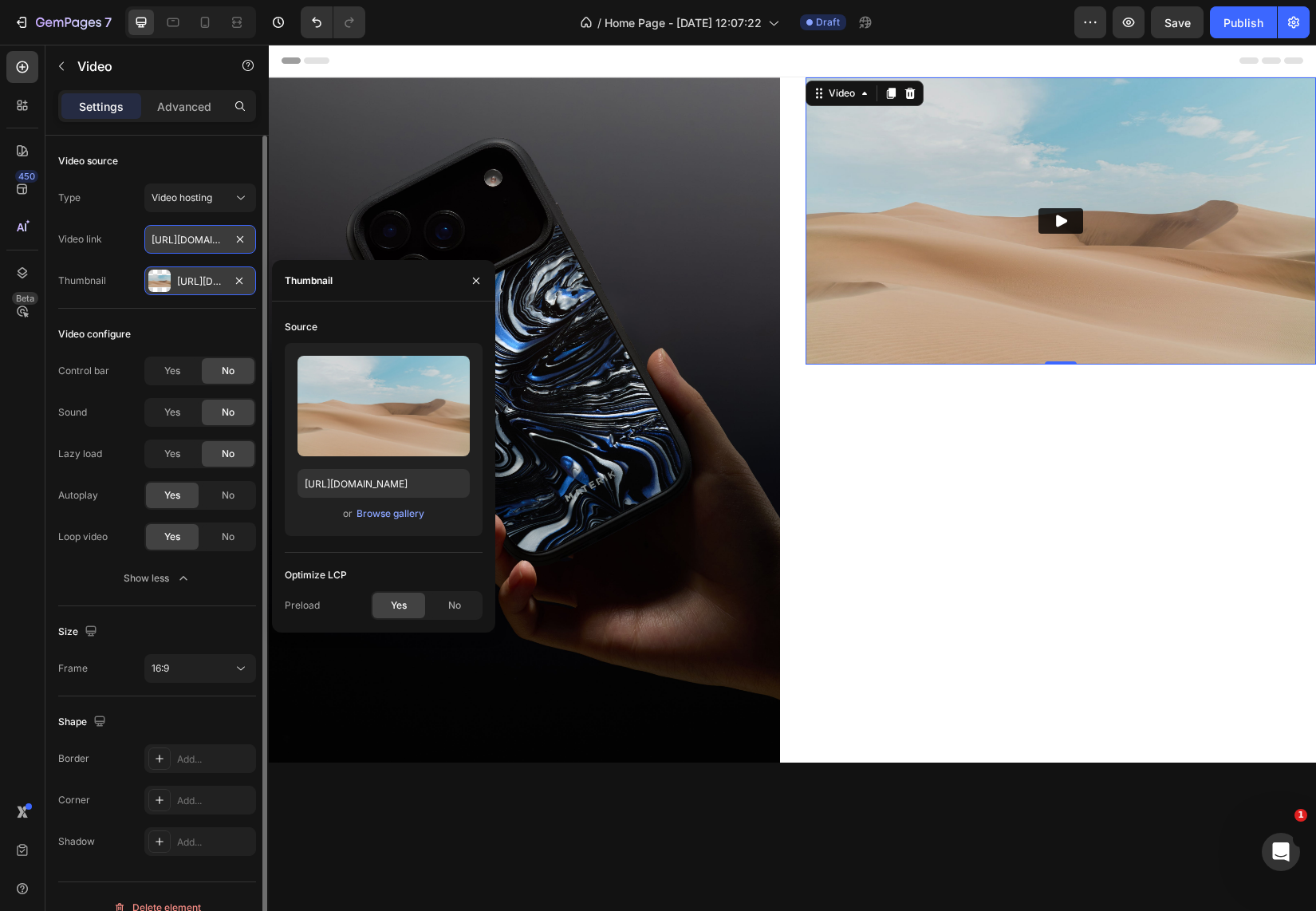
click at [186, 239] on input "[URL][DOMAIN_NAME][DOMAIN_NAME]" at bounding box center [199, 240] width 112 height 29
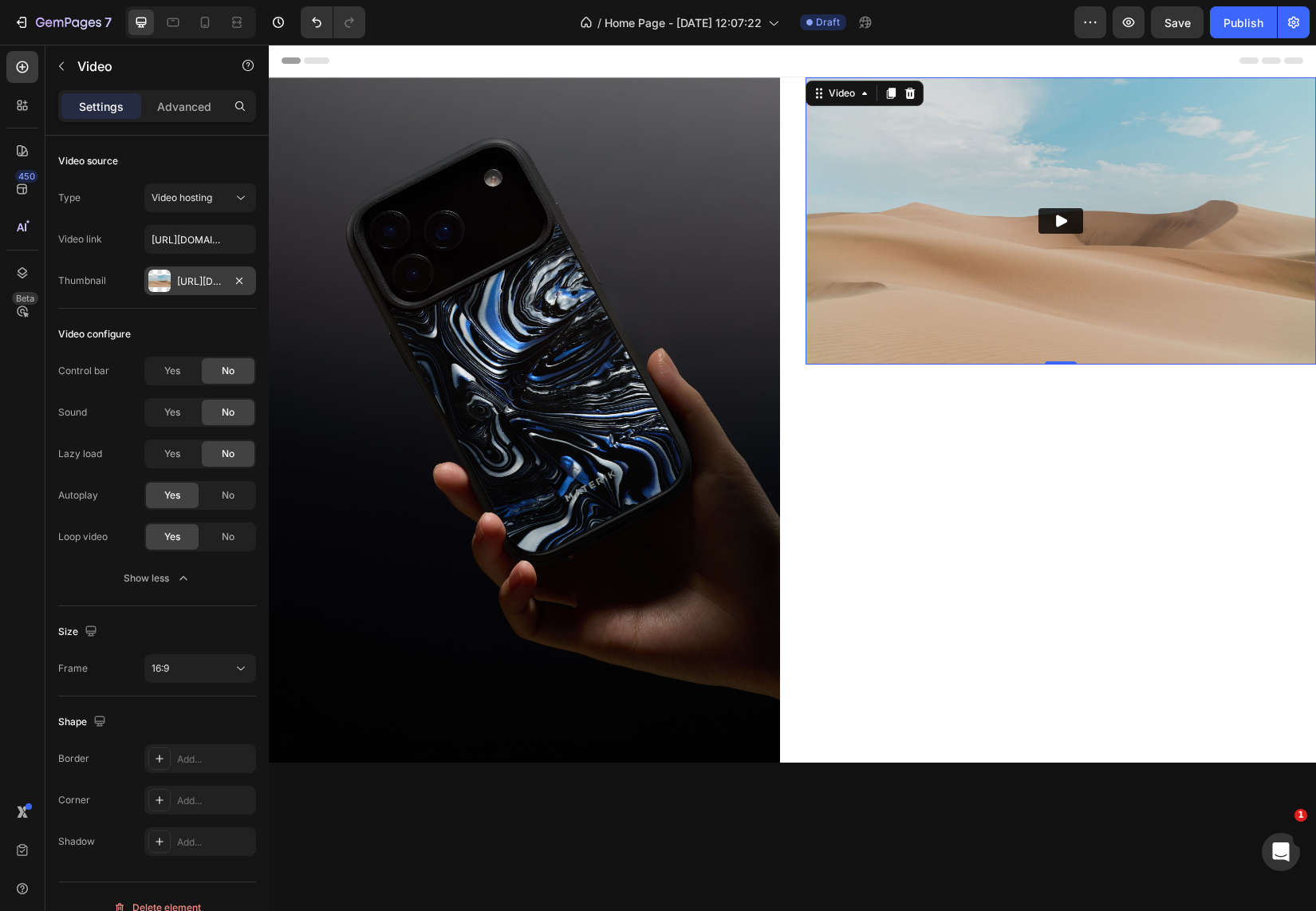
click at [202, 274] on div "[URL][DOMAIN_NAME]" at bounding box center [199, 281] width 46 height 15
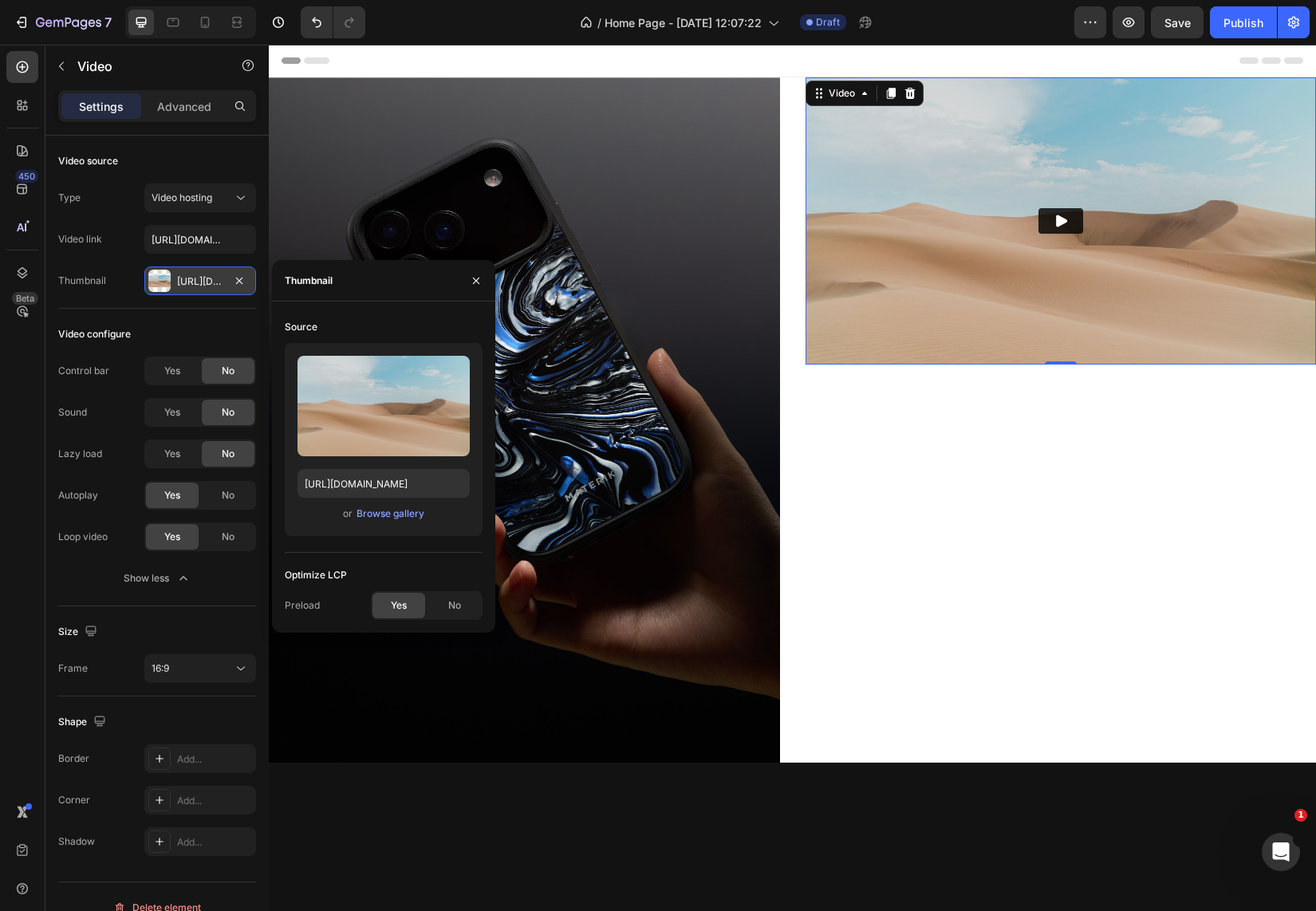
click at [208, 278] on div "[URL][DOMAIN_NAME]" at bounding box center [199, 281] width 46 height 15
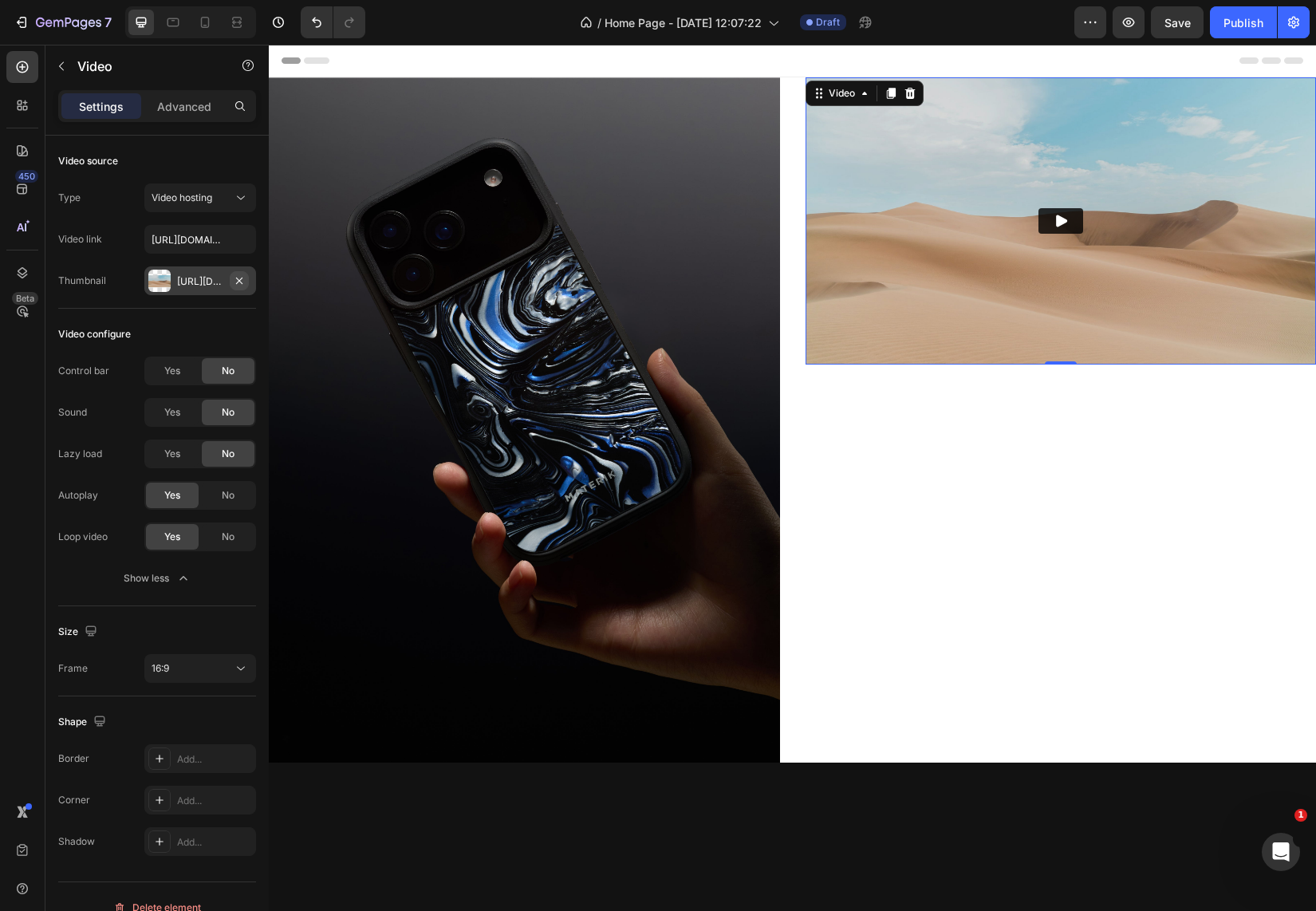
click at [244, 281] on icon "button" at bounding box center [240, 281] width 13 height 13
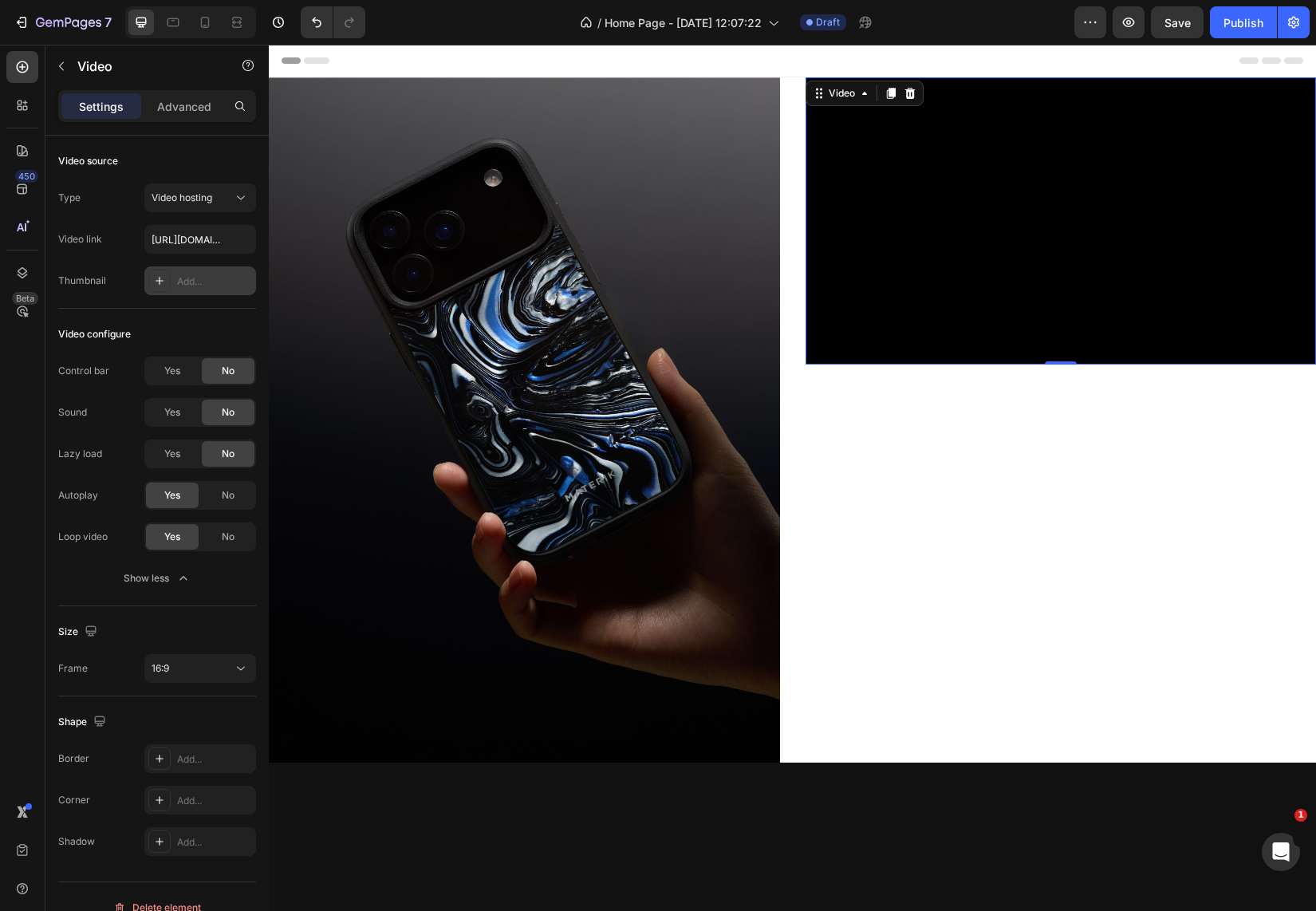
click at [205, 280] on div "Add..." at bounding box center [214, 281] width 75 height 15
type input "[URL][DOMAIN_NAME]"
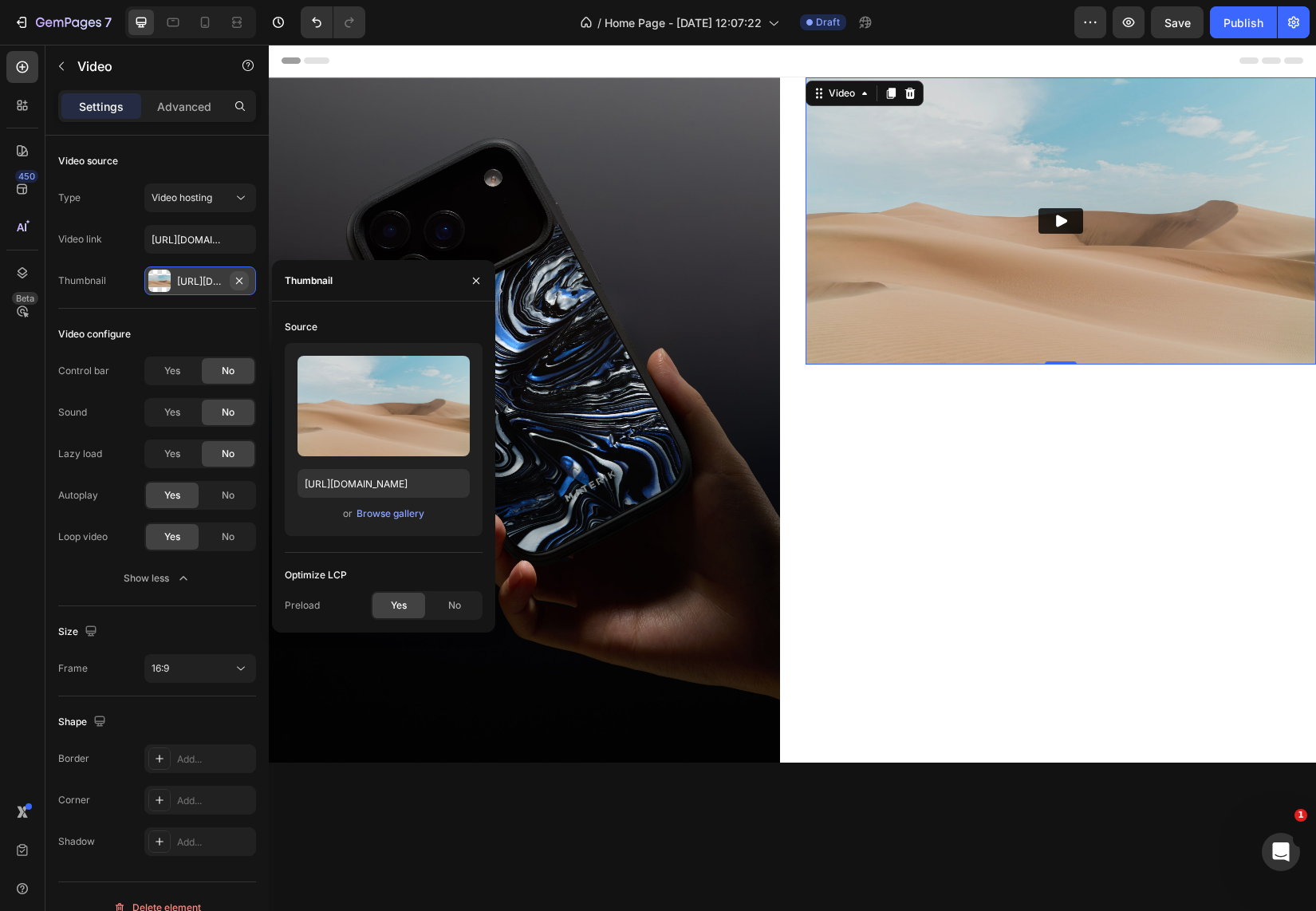
click at [244, 277] on icon "button" at bounding box center [240, 281] width 13 height 13
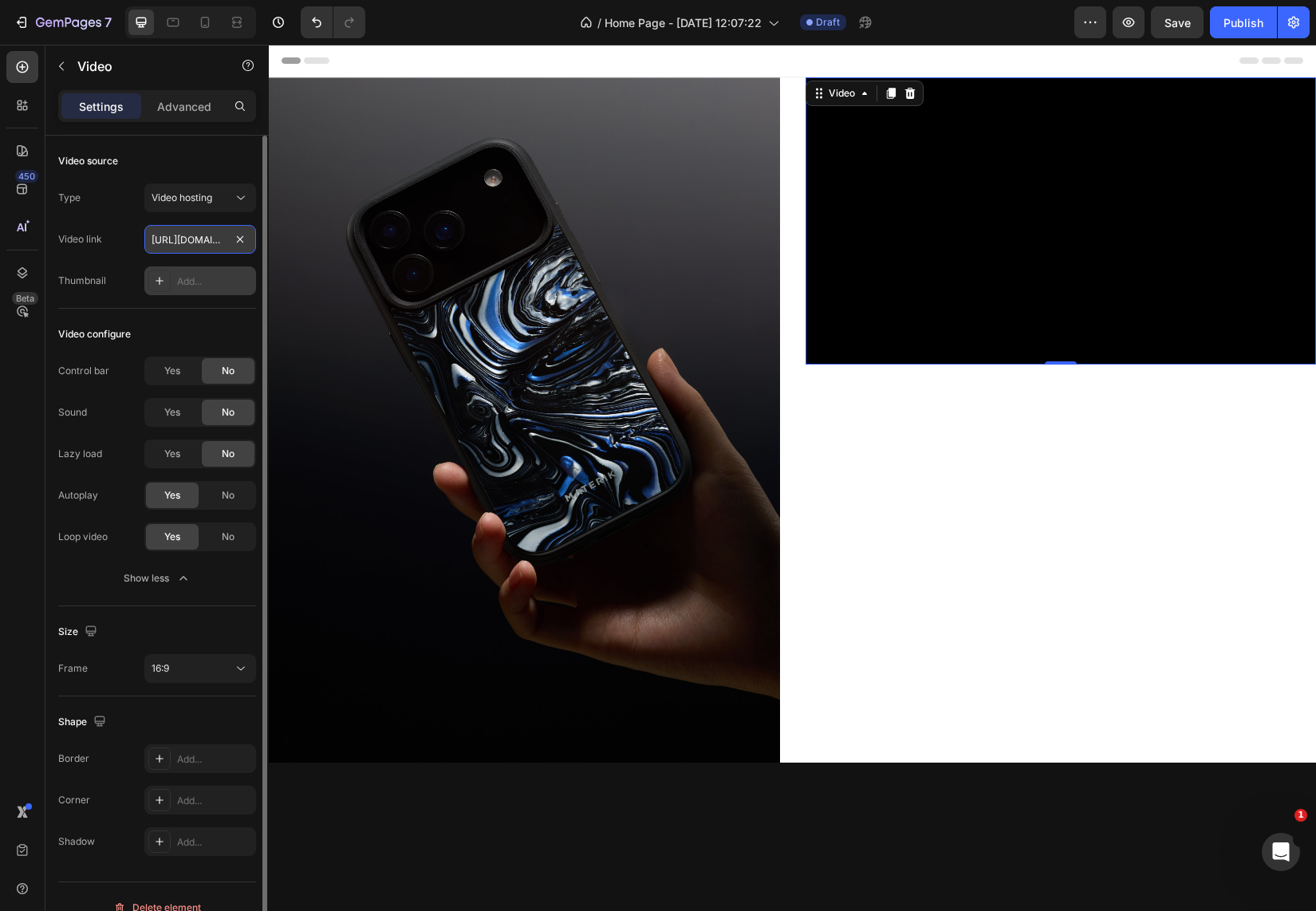
click at [208, 235] on input "[URL][DOMAIN_NAME][DOMAIN_NAME]" at bounding box center [199, 240] width 112 height 29
paste input "text"
type input "[URL][DOMAIN_NAME]"
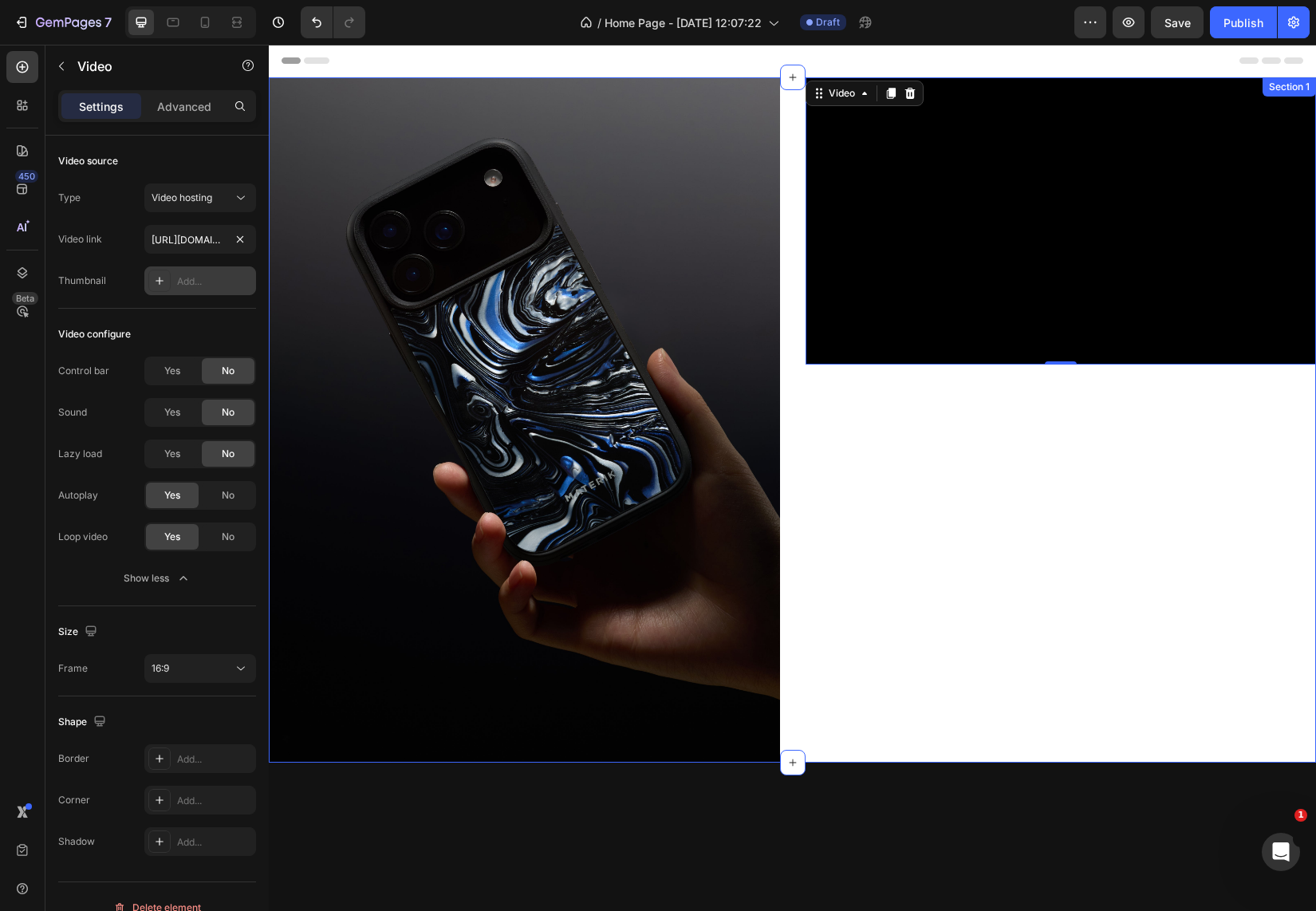
click at [1004, 711] on div "Video 0" at bounding box center [1060, 420] width 511 height 685
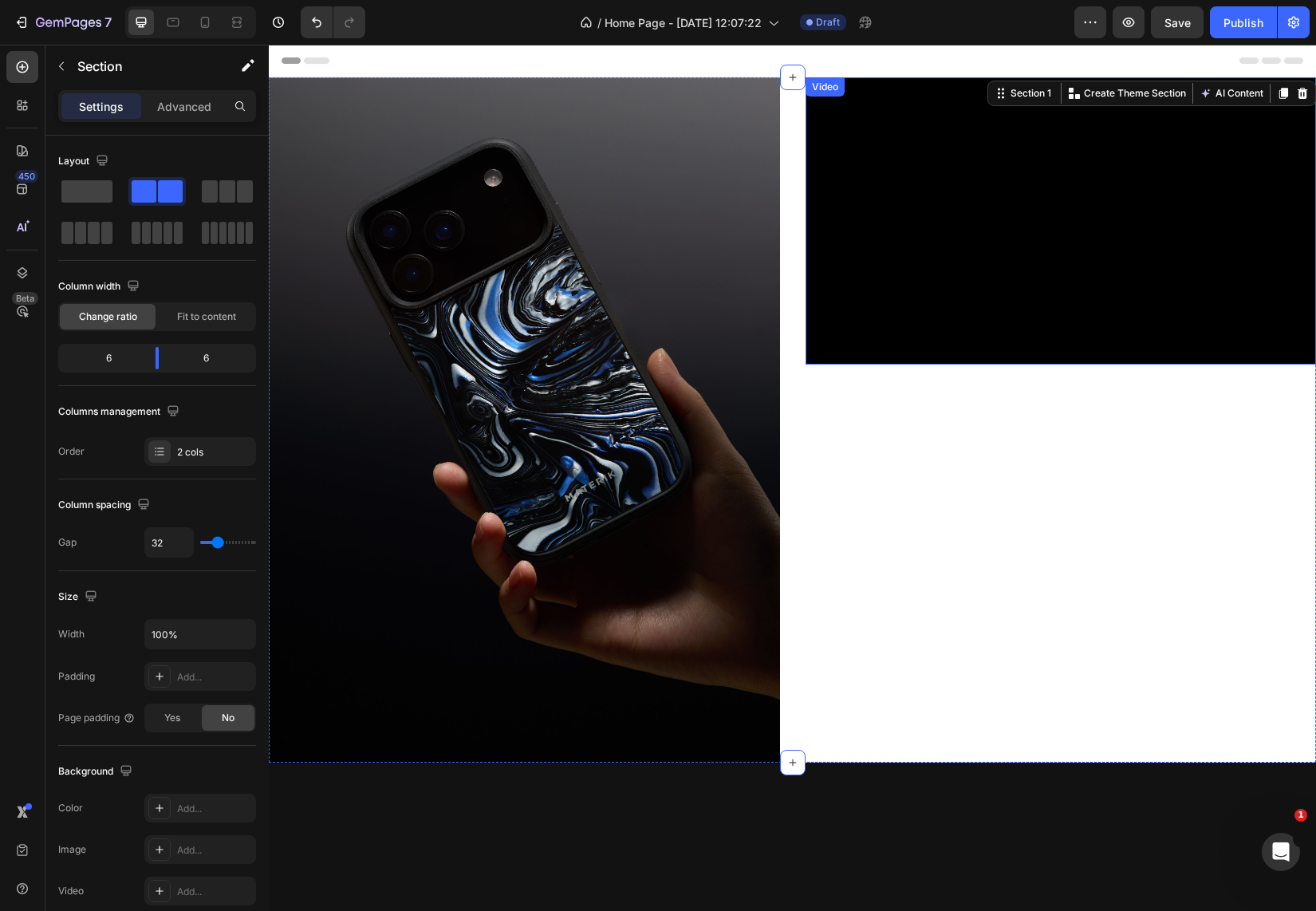
click at [880, 227] on video at bounding box center [1060, 220] width 511 height 287
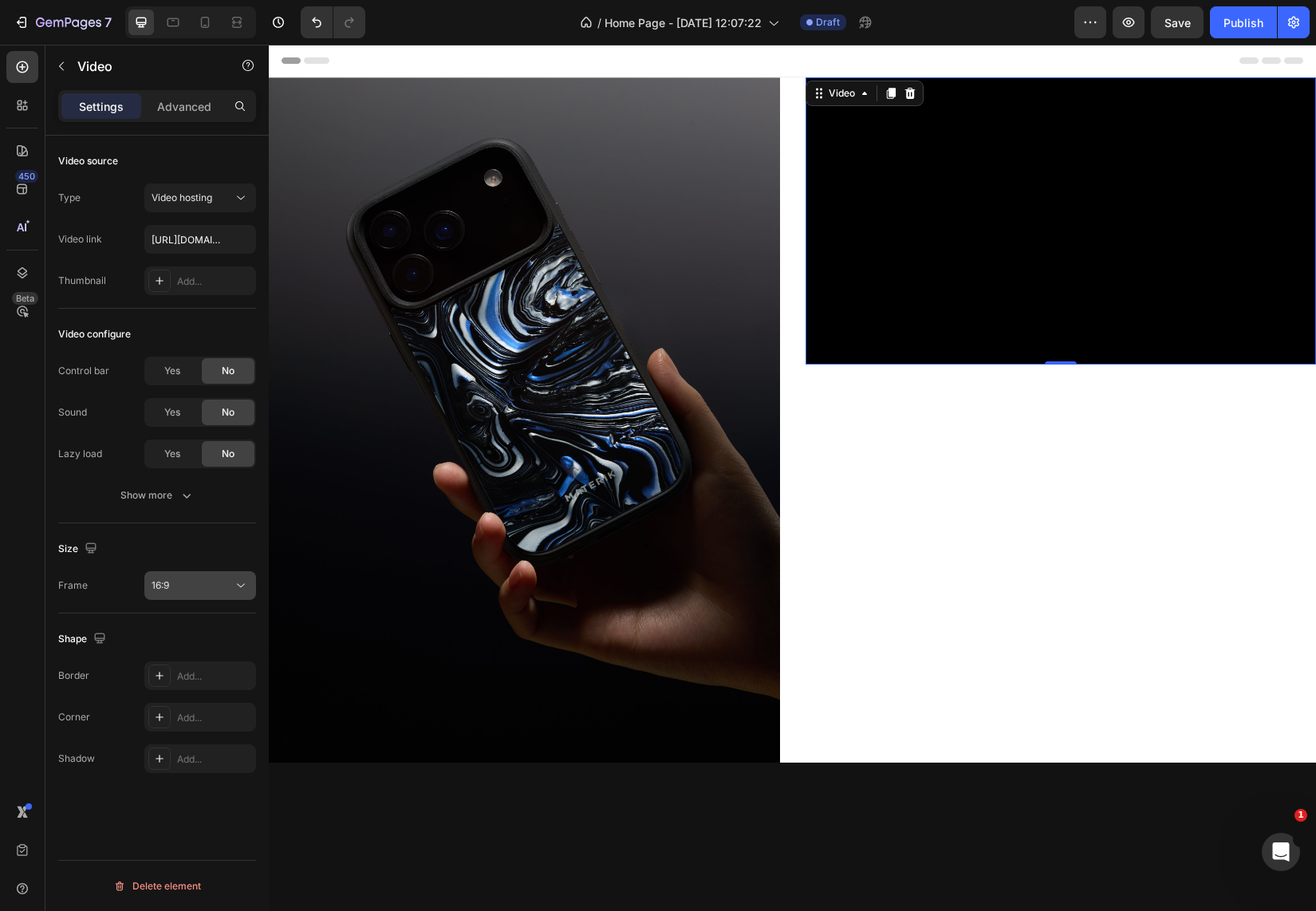
click at [185, 596] on button "16:9" at bounding box center [199, 586] width 112 height 29
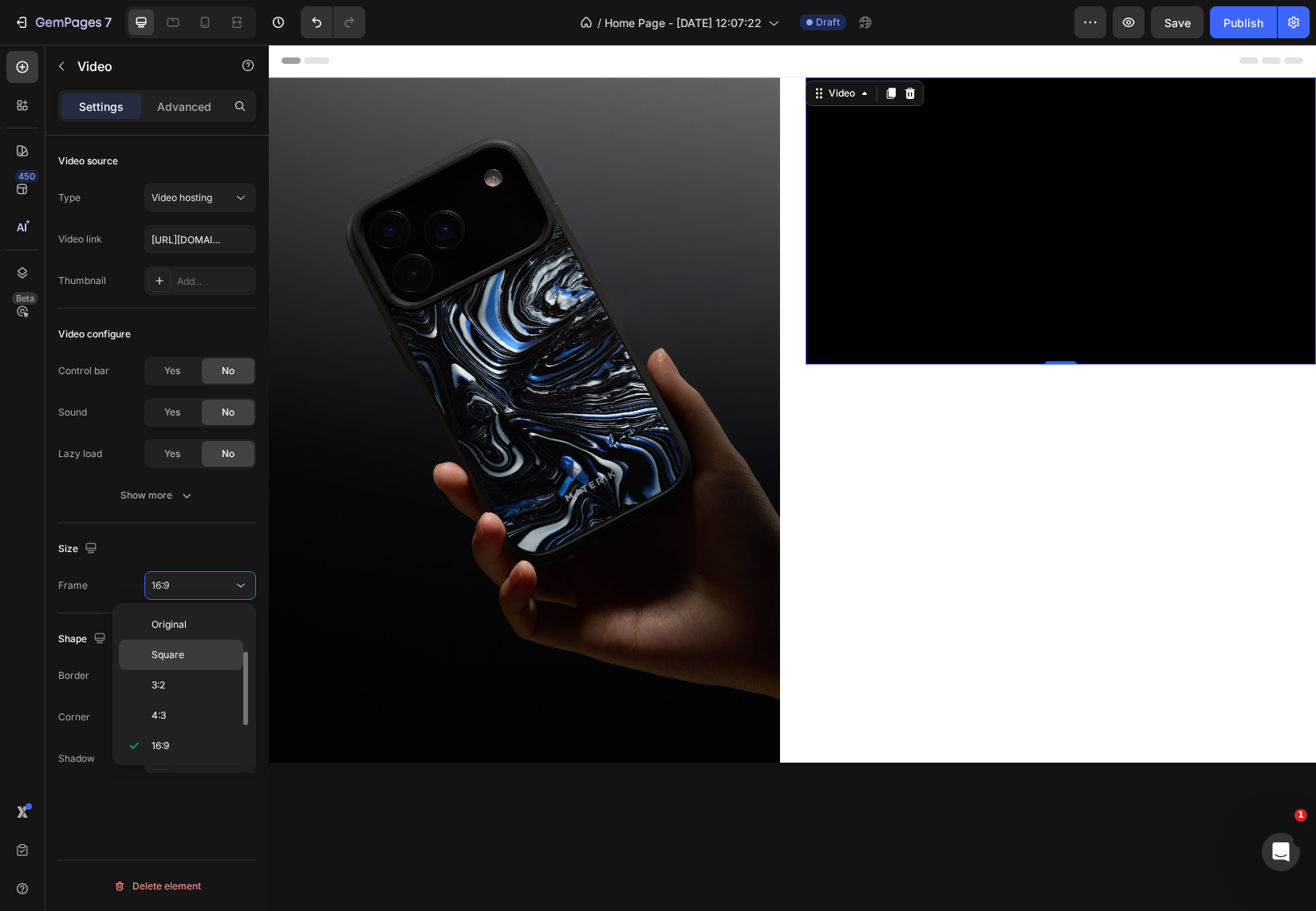
scroll to position [29, 0]
click at [191, 619] on p "Square" at bounding box center [193, 627] width 85 height 15
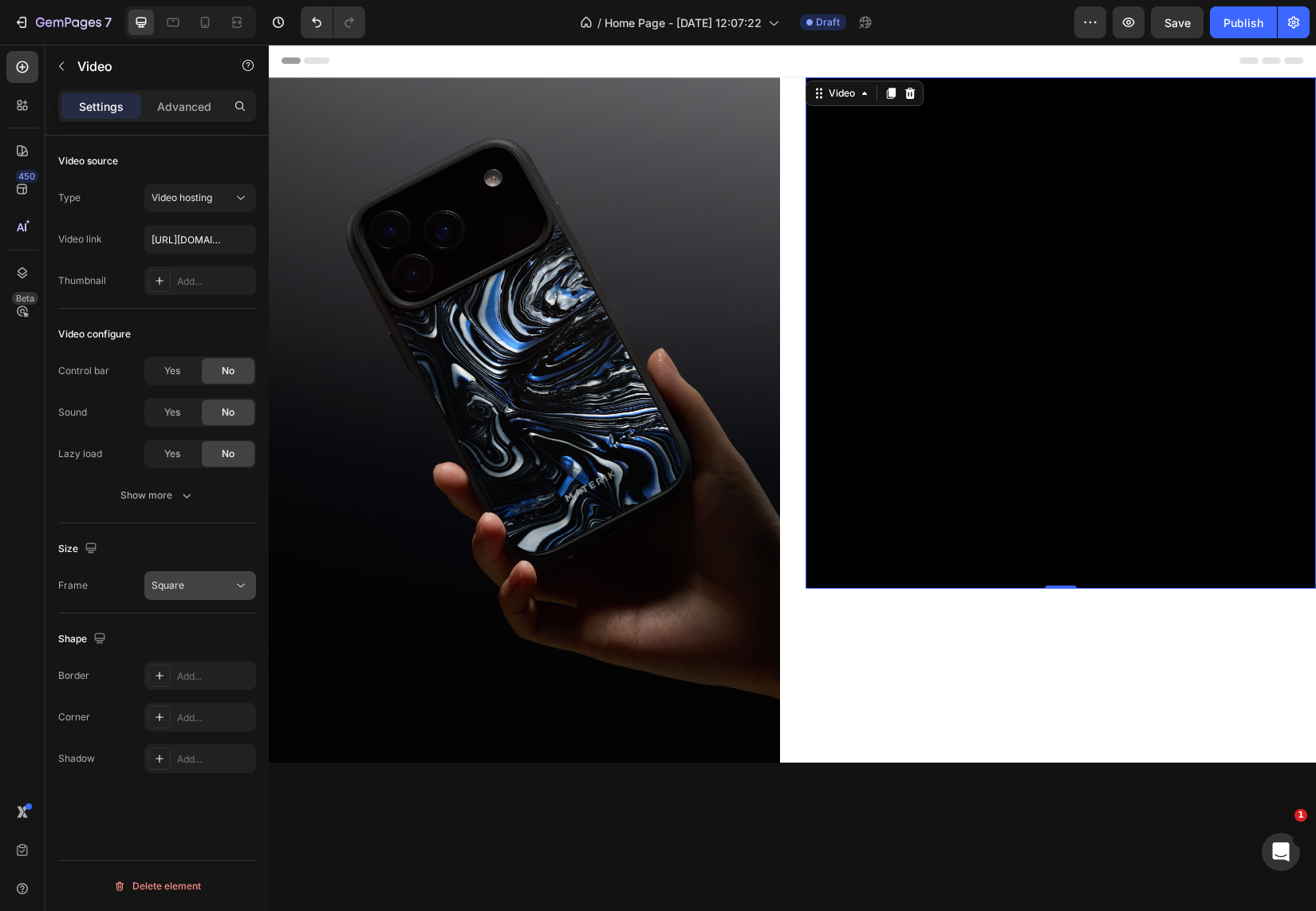
click at [186, 587] on div "Square" at bounding box center [191, 586] width 81 height 15
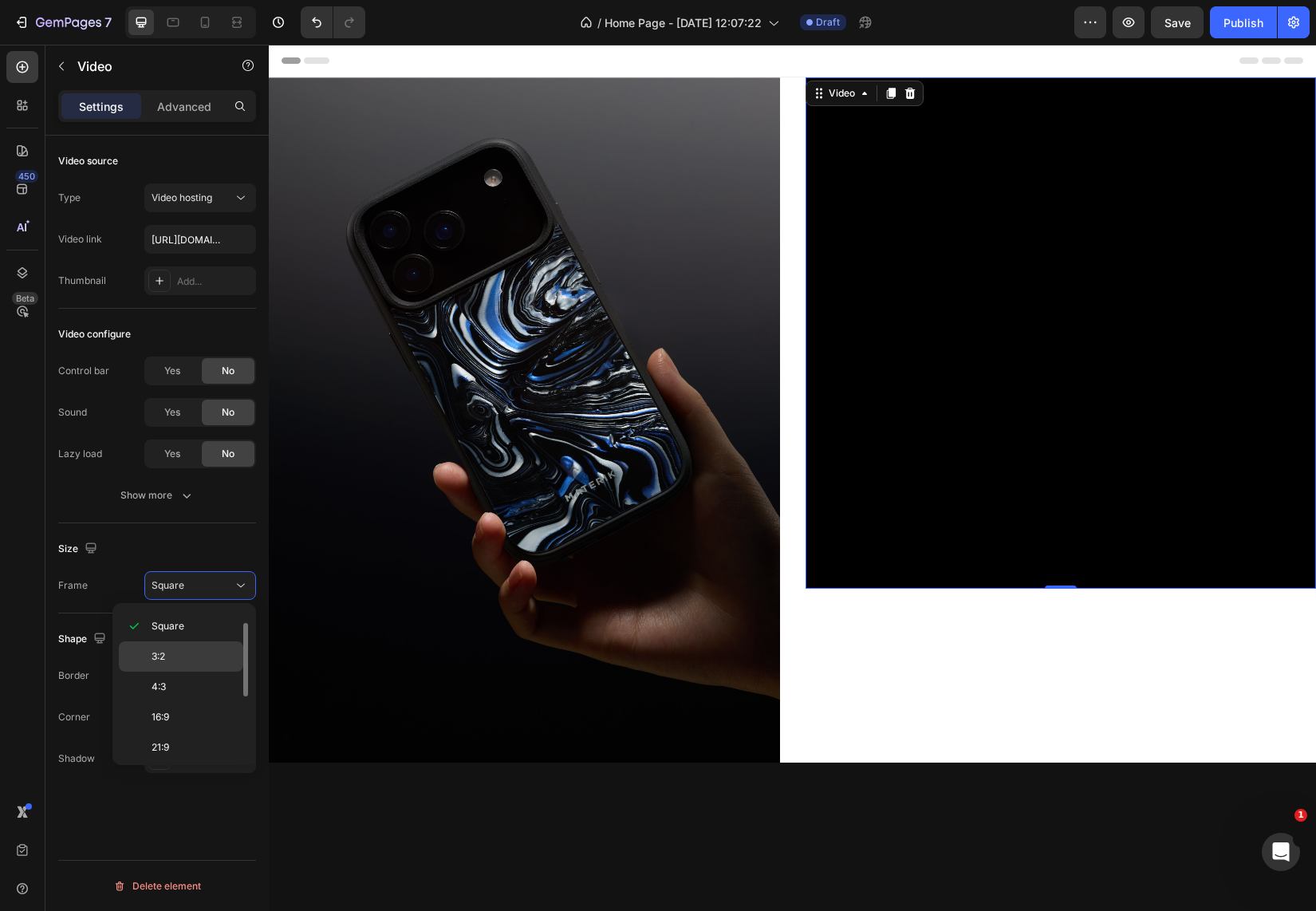
click at [190, 652] on p "3:2" at bounding box center [193, 657] width 85 height 15
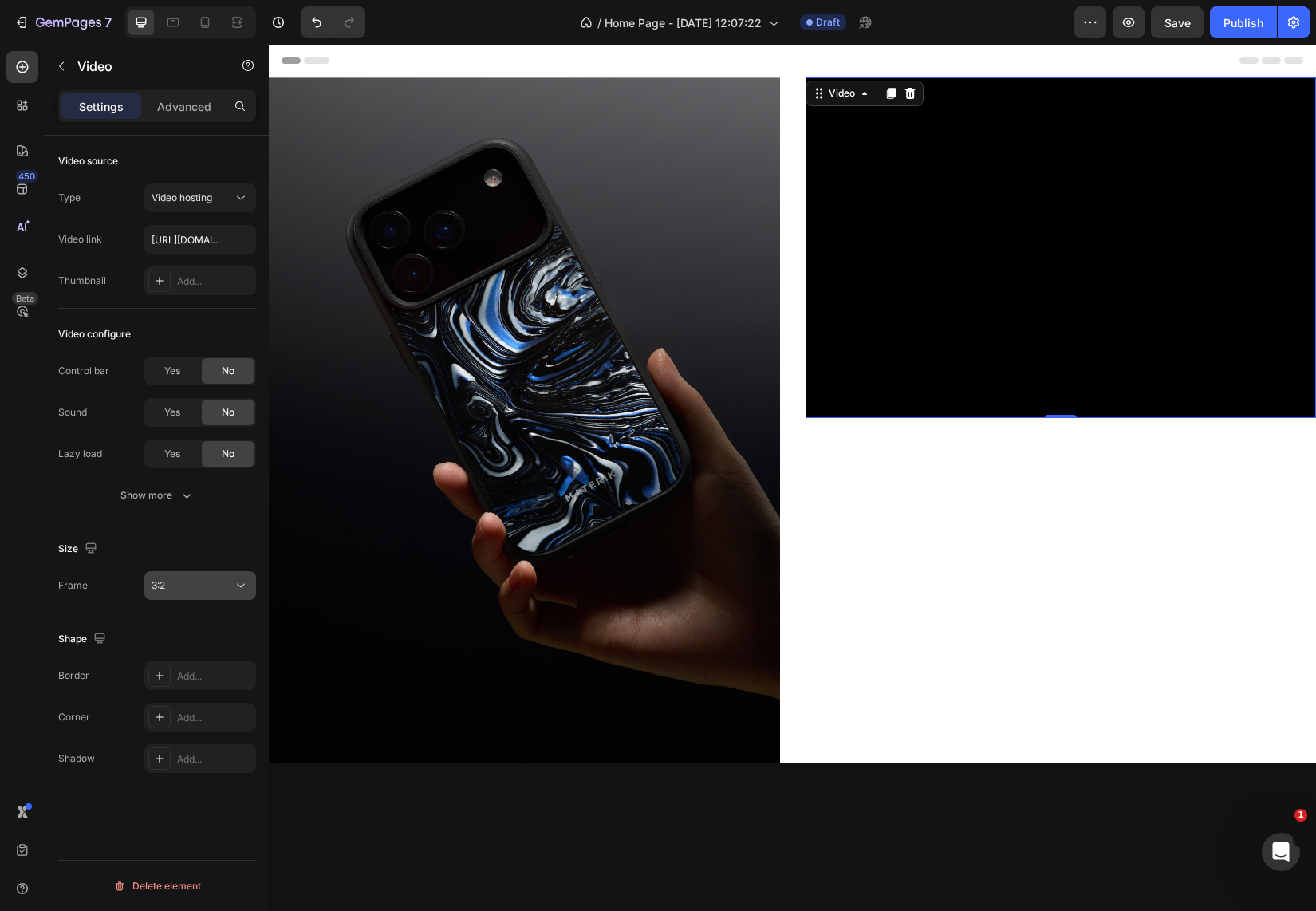
click at [165, 588] on span "3:2" at bounding box center [158, 585] width 14 height 12
click at [168, 618] on div "Square" at bounding box center [180, 626] width 125 height 30
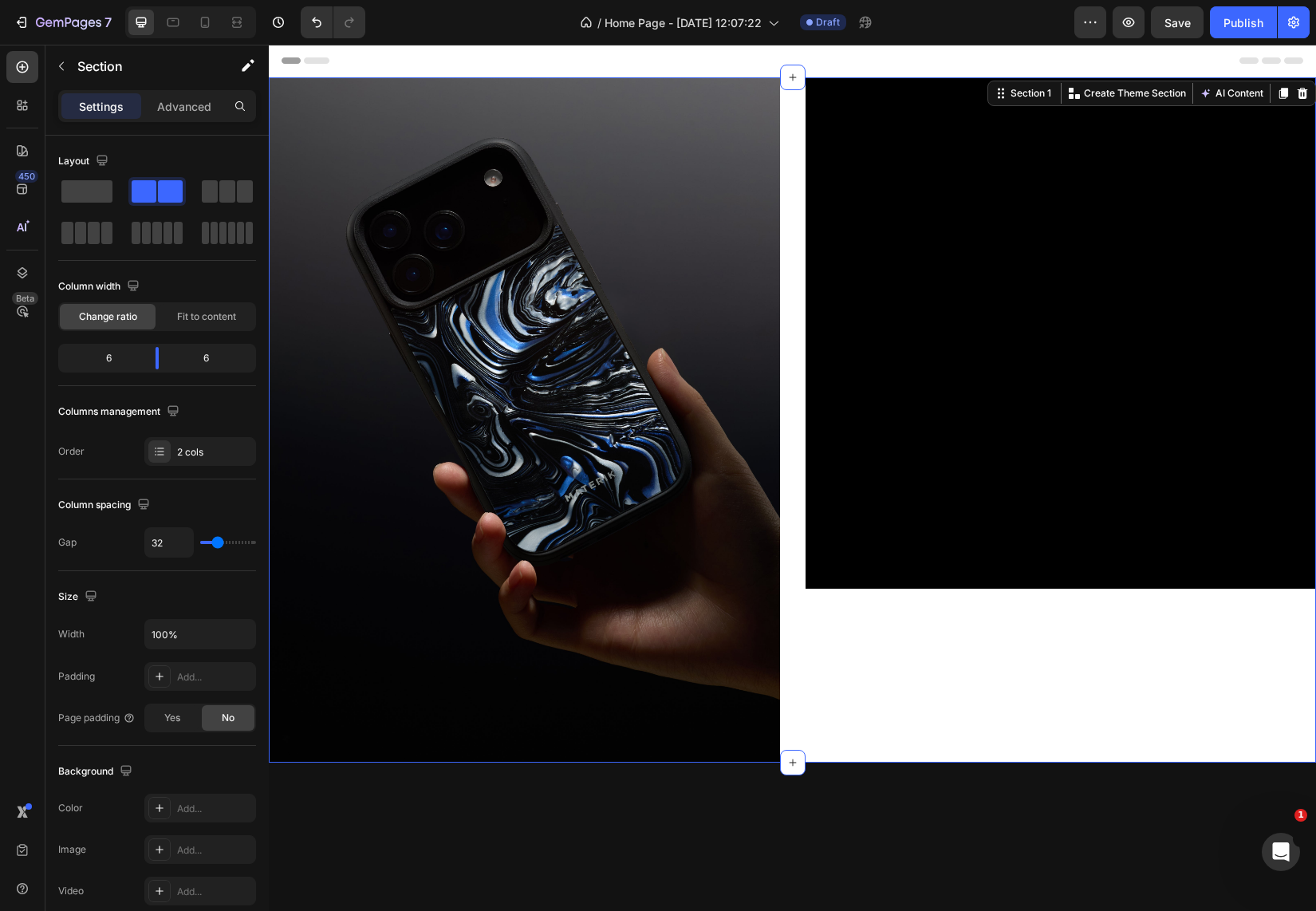
click at [1005, 655] on div "Video" at bounding box center [1060, 420] width 511 height 685
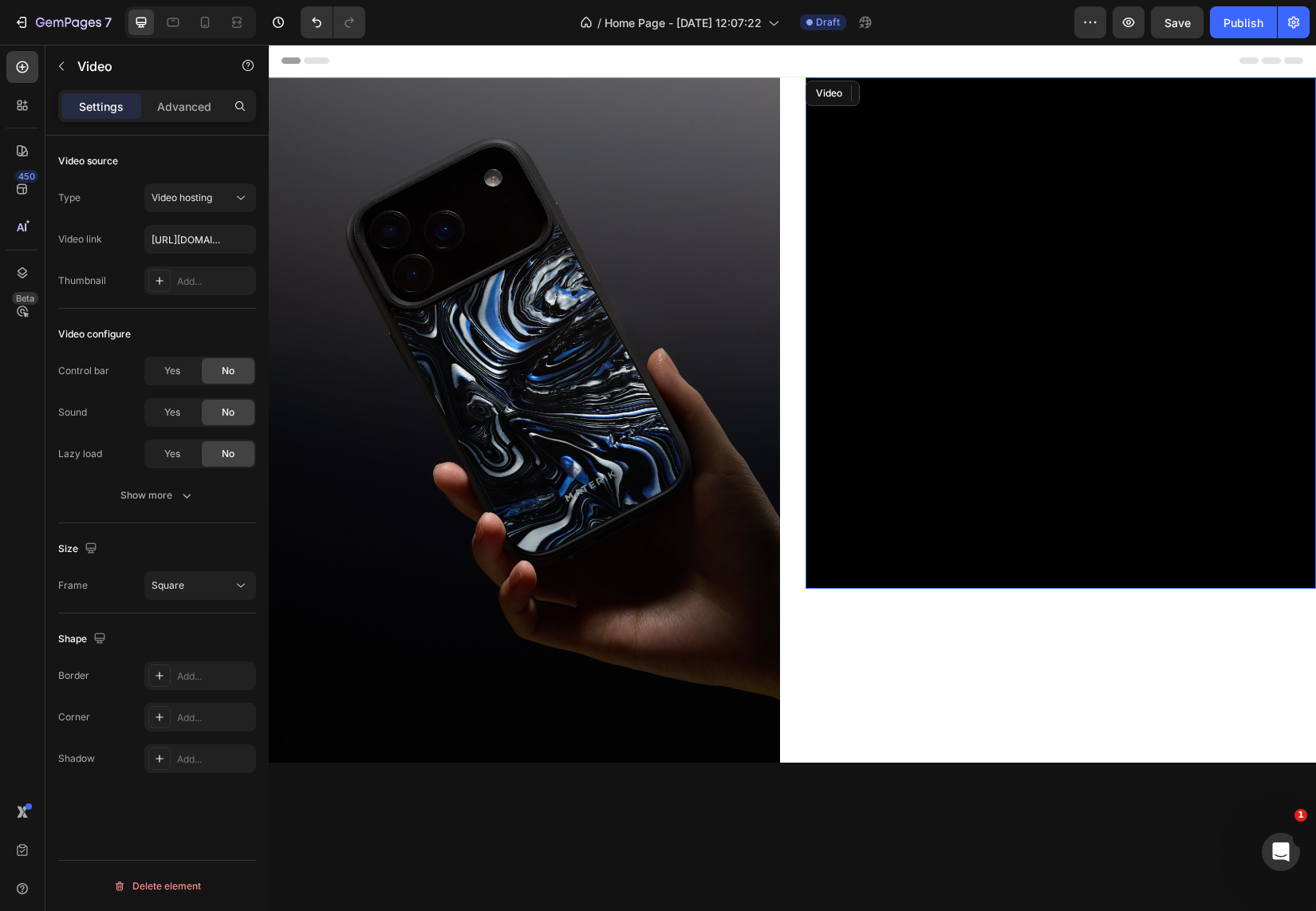
click at [1016, 495] on video at bounding box center [1060, 333] width 511 height 511
click at [175, 486] on button "Show more" at bounding box center [157, 496] width 198 height 29
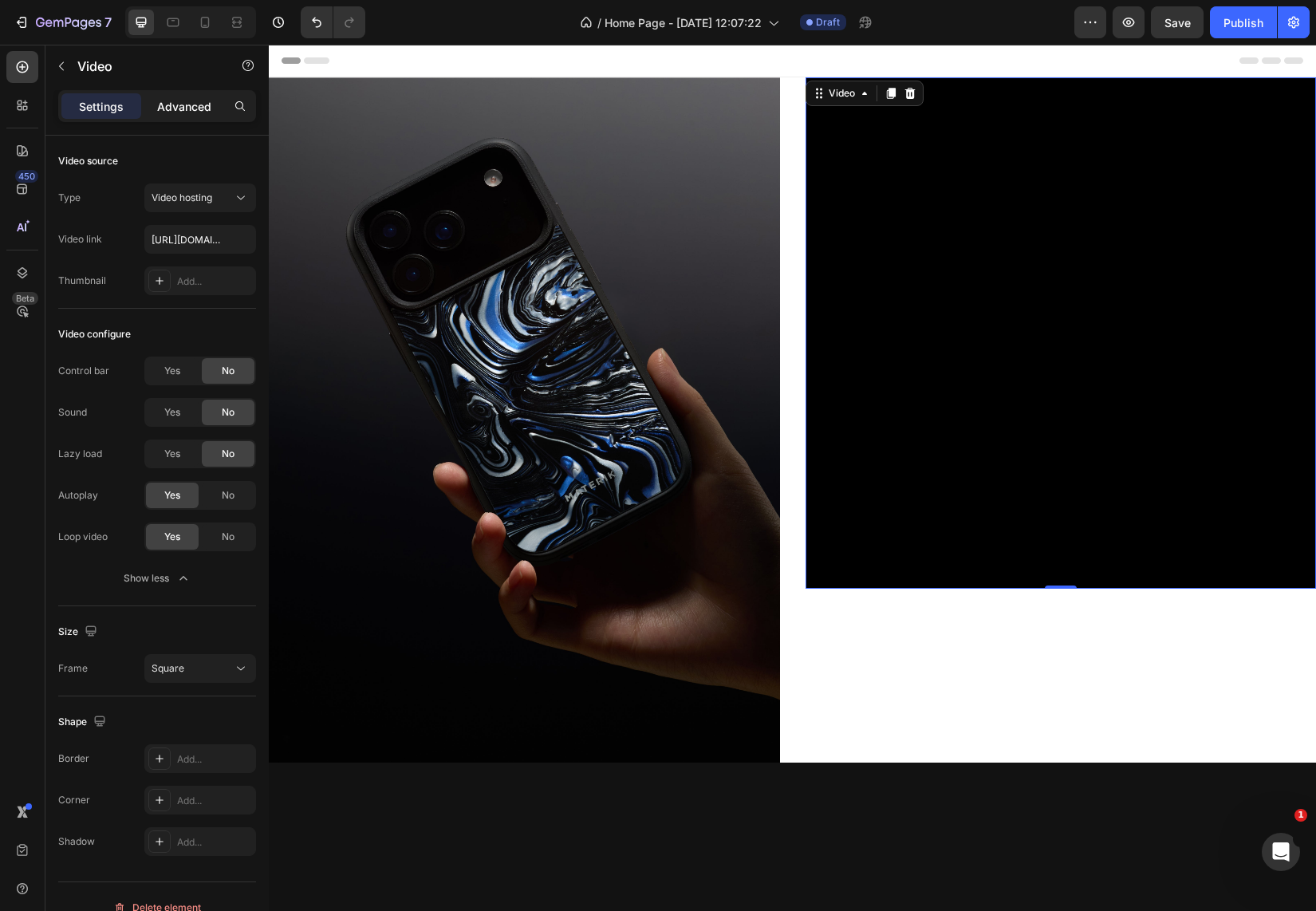
click at [189, 99] on p "Advanced" at bounding box center [185, 107] width 55 height 16
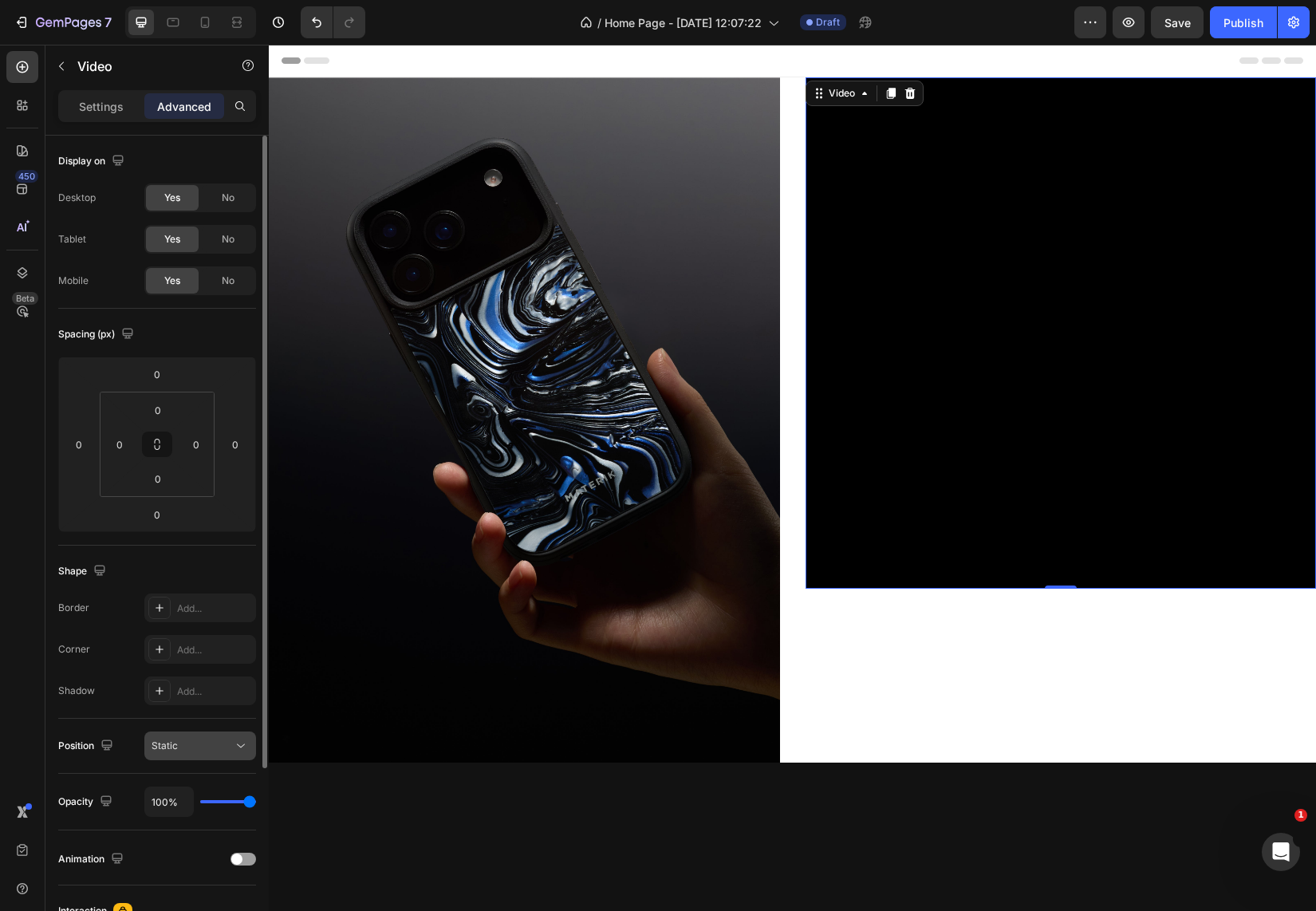
click at [213, 745] on div "Static" at bounding box center [191, 746] width 81 height 15
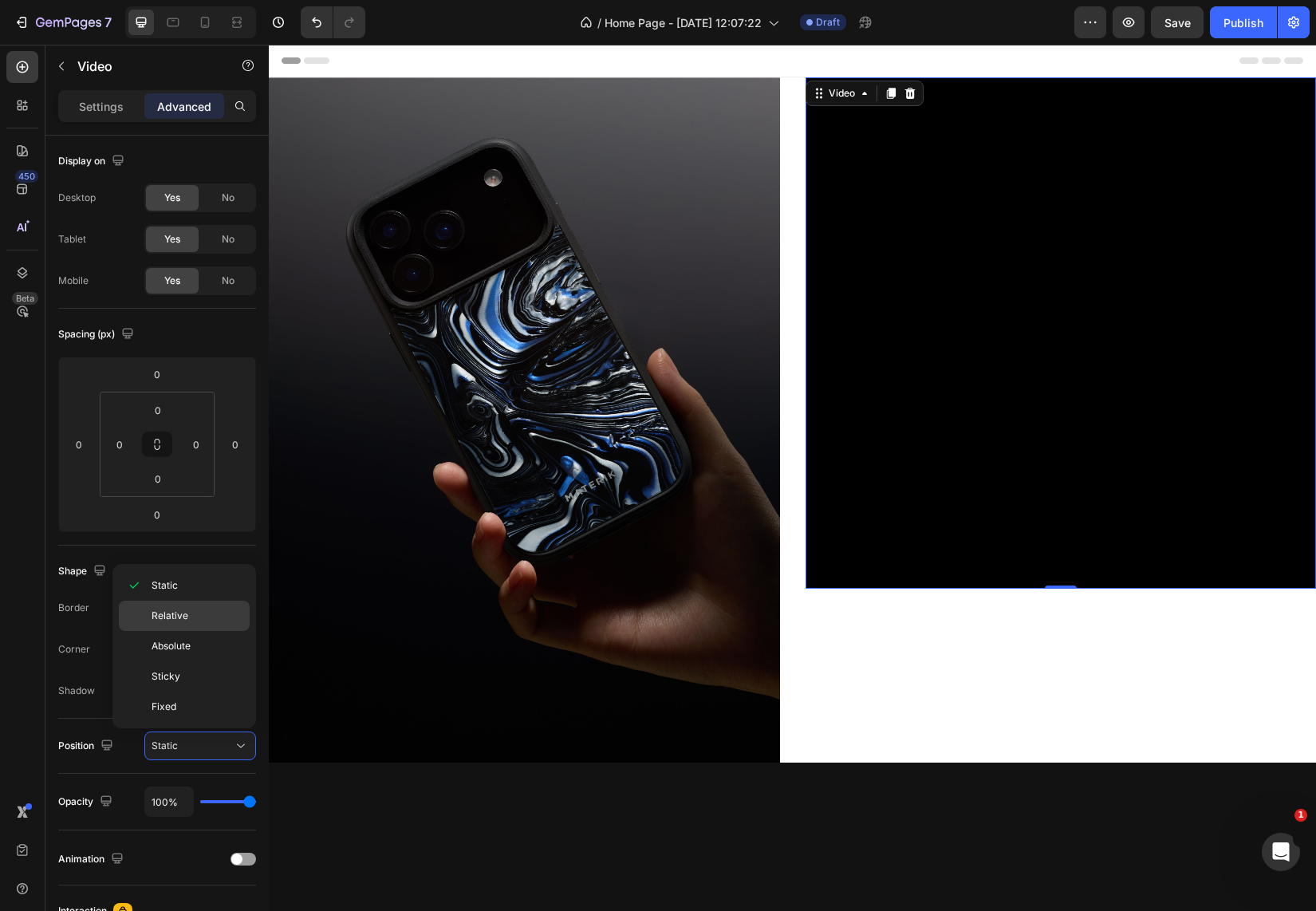
click at [198, 620] on p "Relative" at bounding box center [197, 616] width 91 height 15
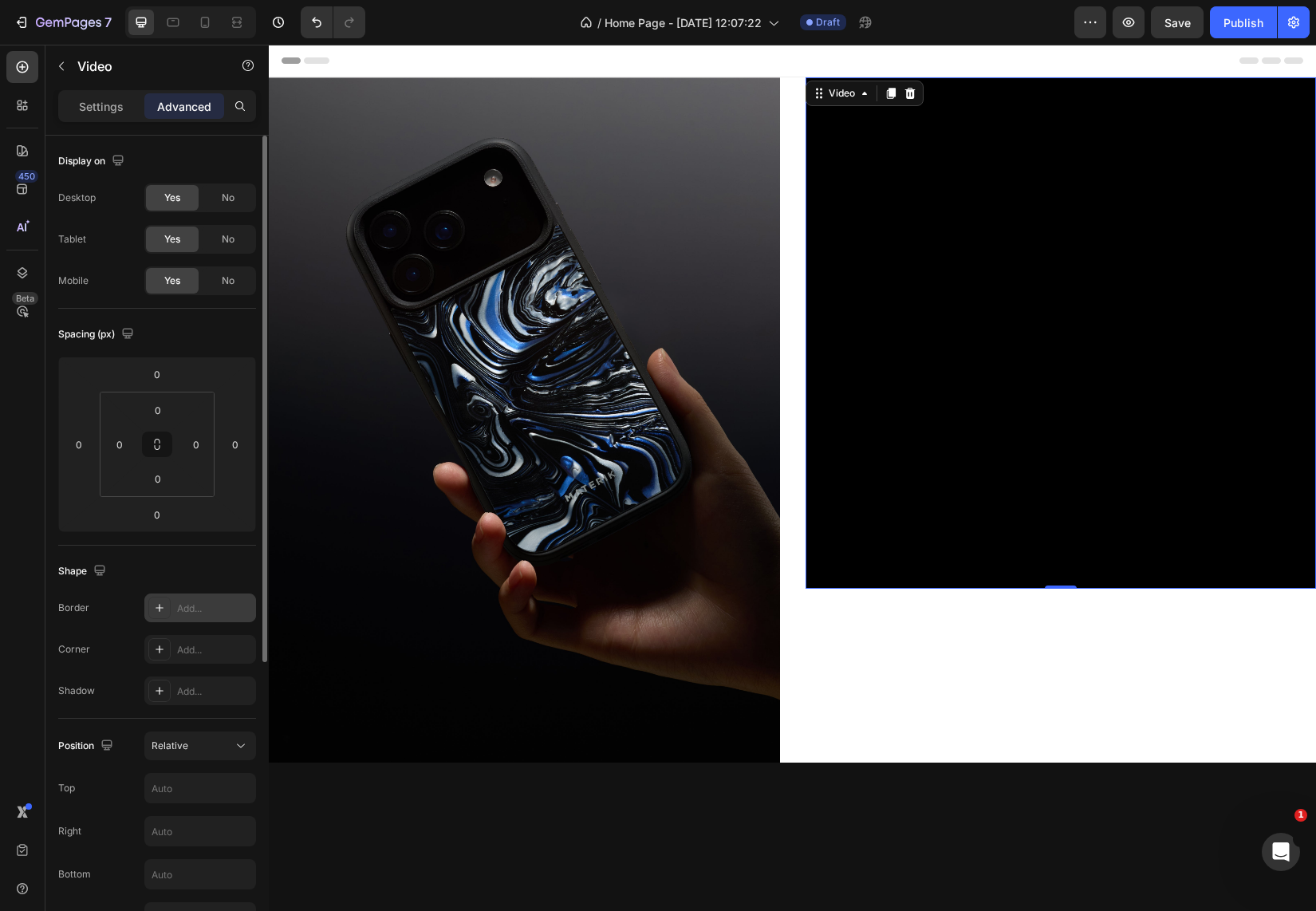
click at [189, 597] on div "Add..." at bounding box center [199, 608] width 112 height 29
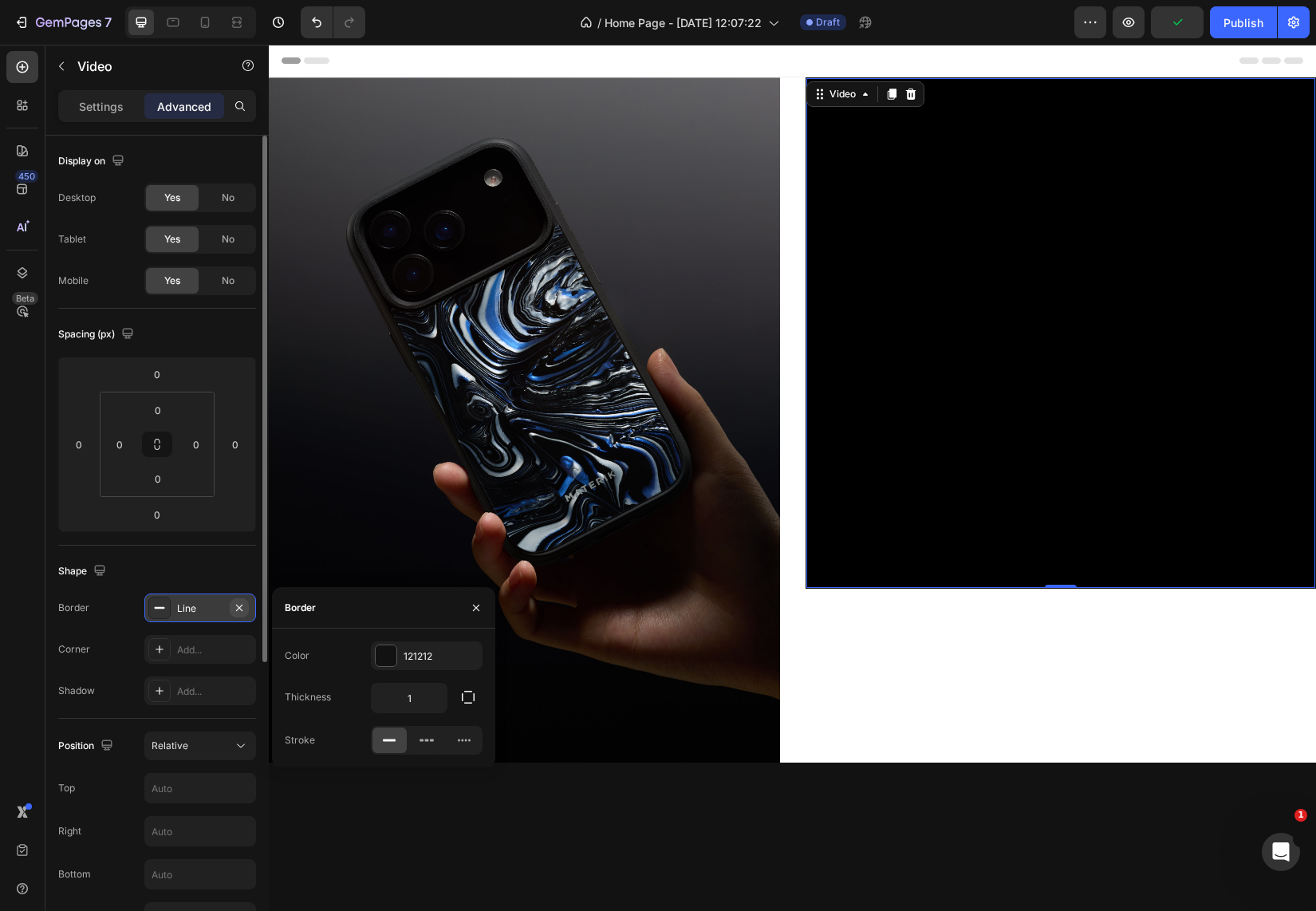
click at [242, 604] on icon "button" at bounding box center [240, 608] width 13 height 13
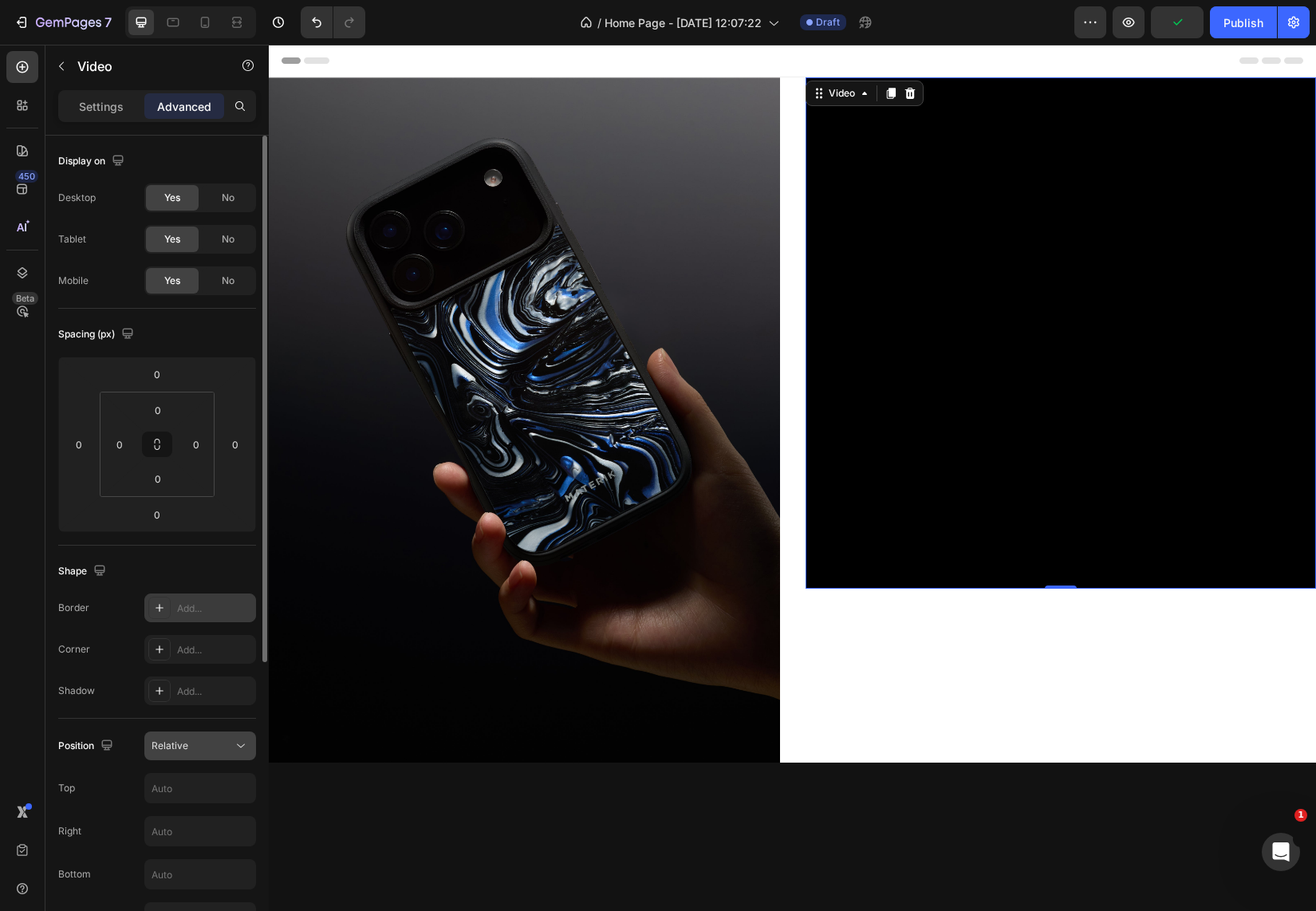
click at [198, 751] on div "Relative" at bounding box center [191, 746] width 81 height 15
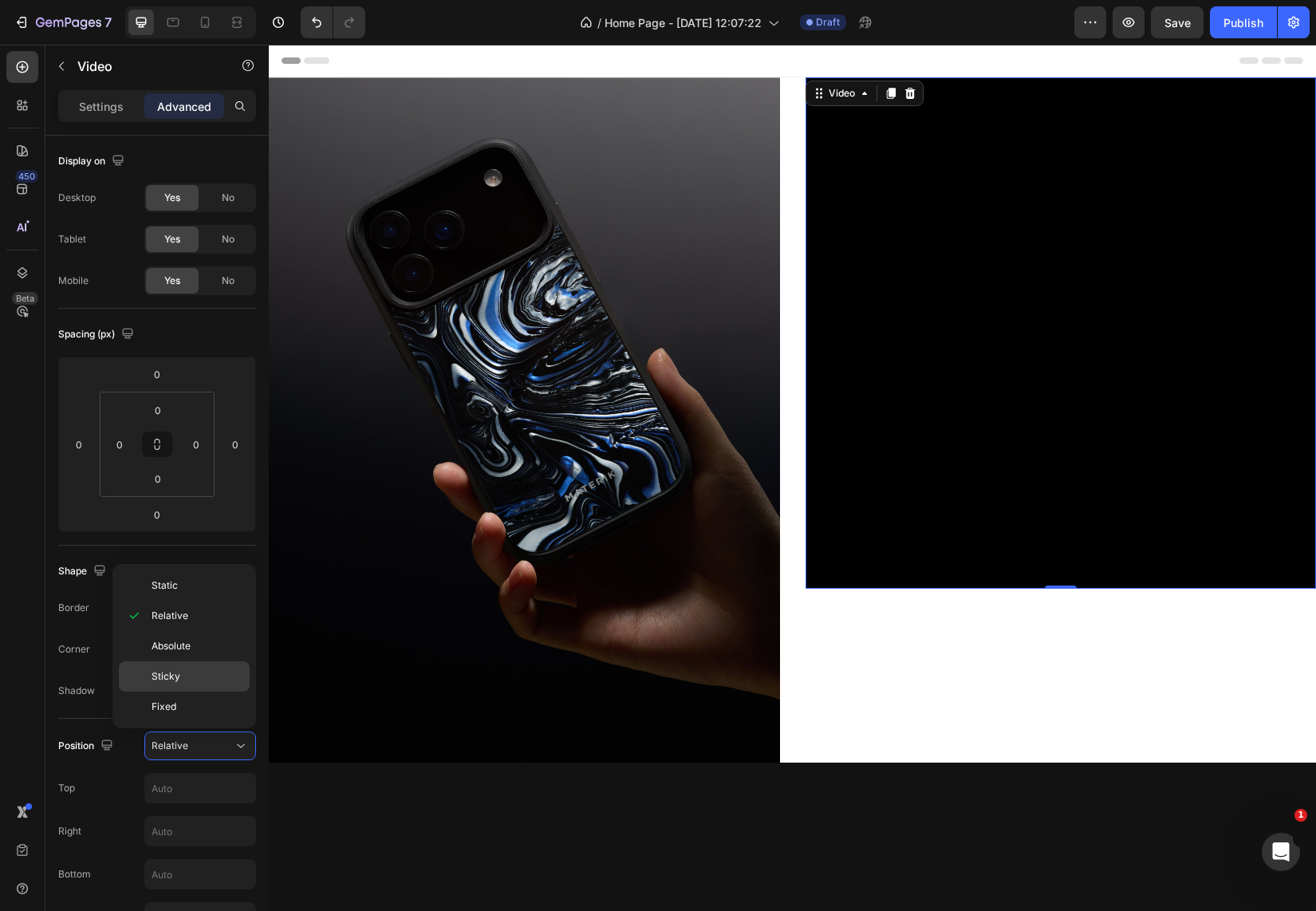
click at [202, 670] on p "Sticky" at bounding box center [197, 677] width 91 height 15
type input "0"
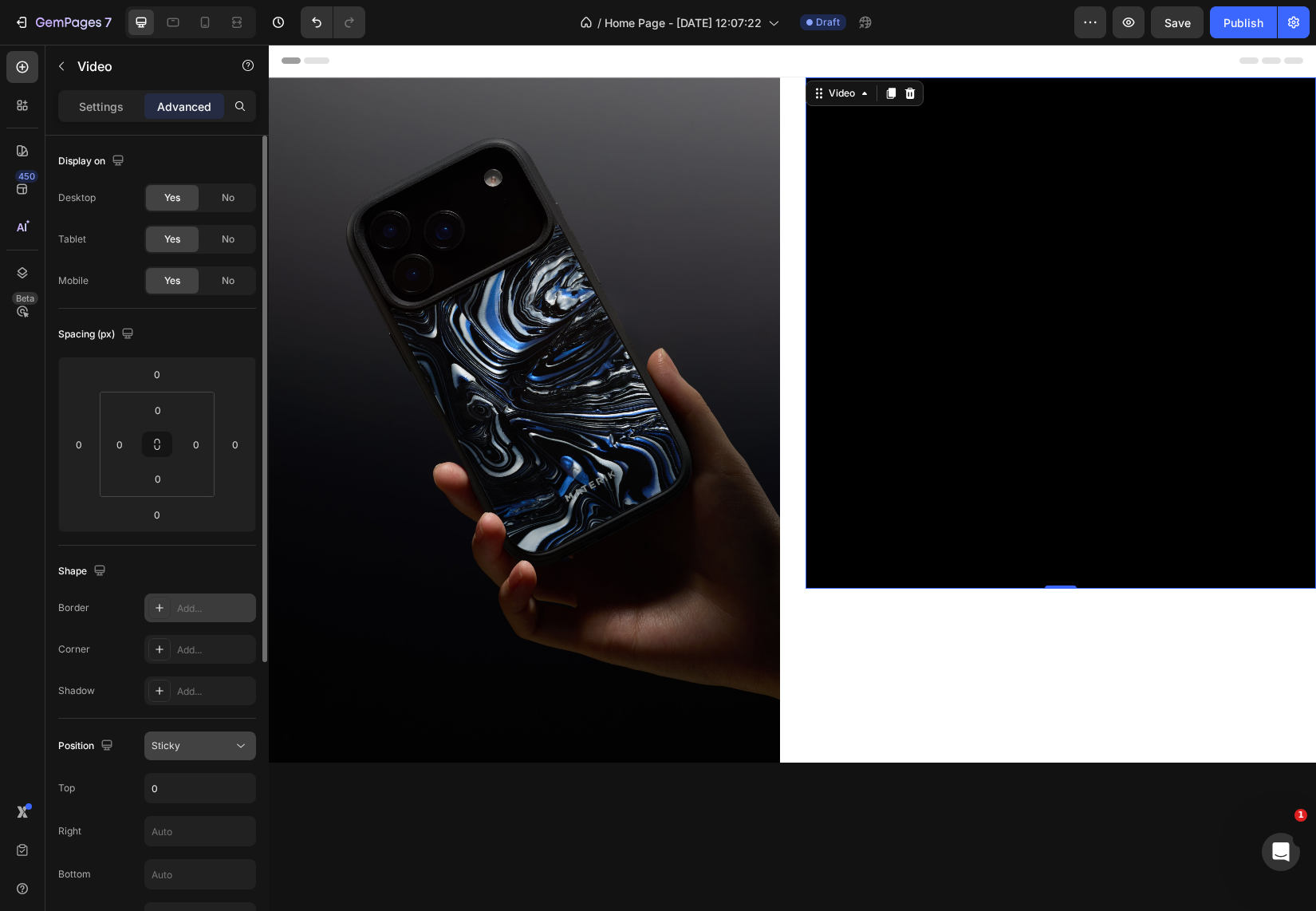
click at [189, 742] on div "Sticky" at bounding box center [191, 746] width 81 height 15
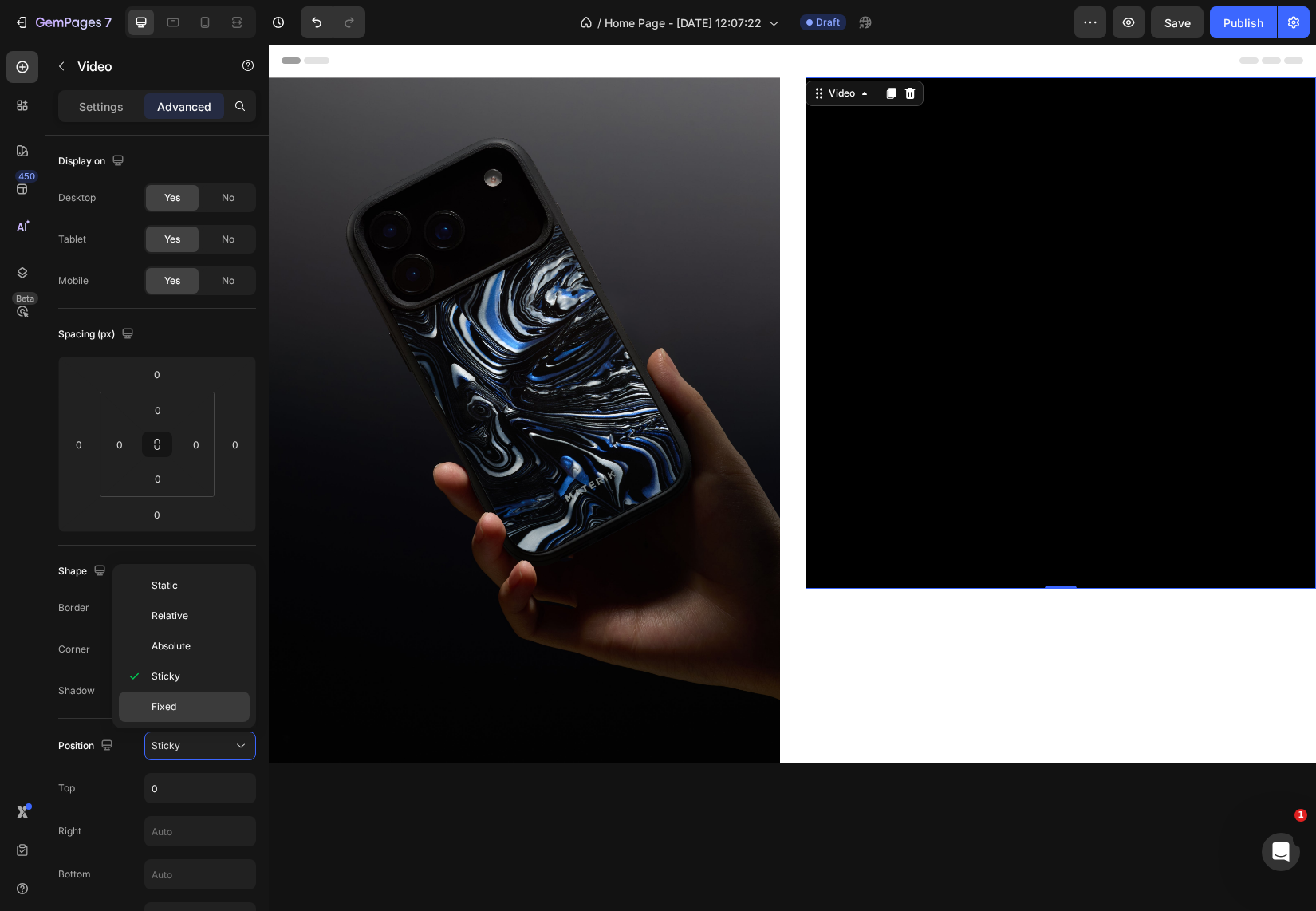
click at [186, 705] on p "Fixed" at bounding box center [197, 707] width 91 height 15
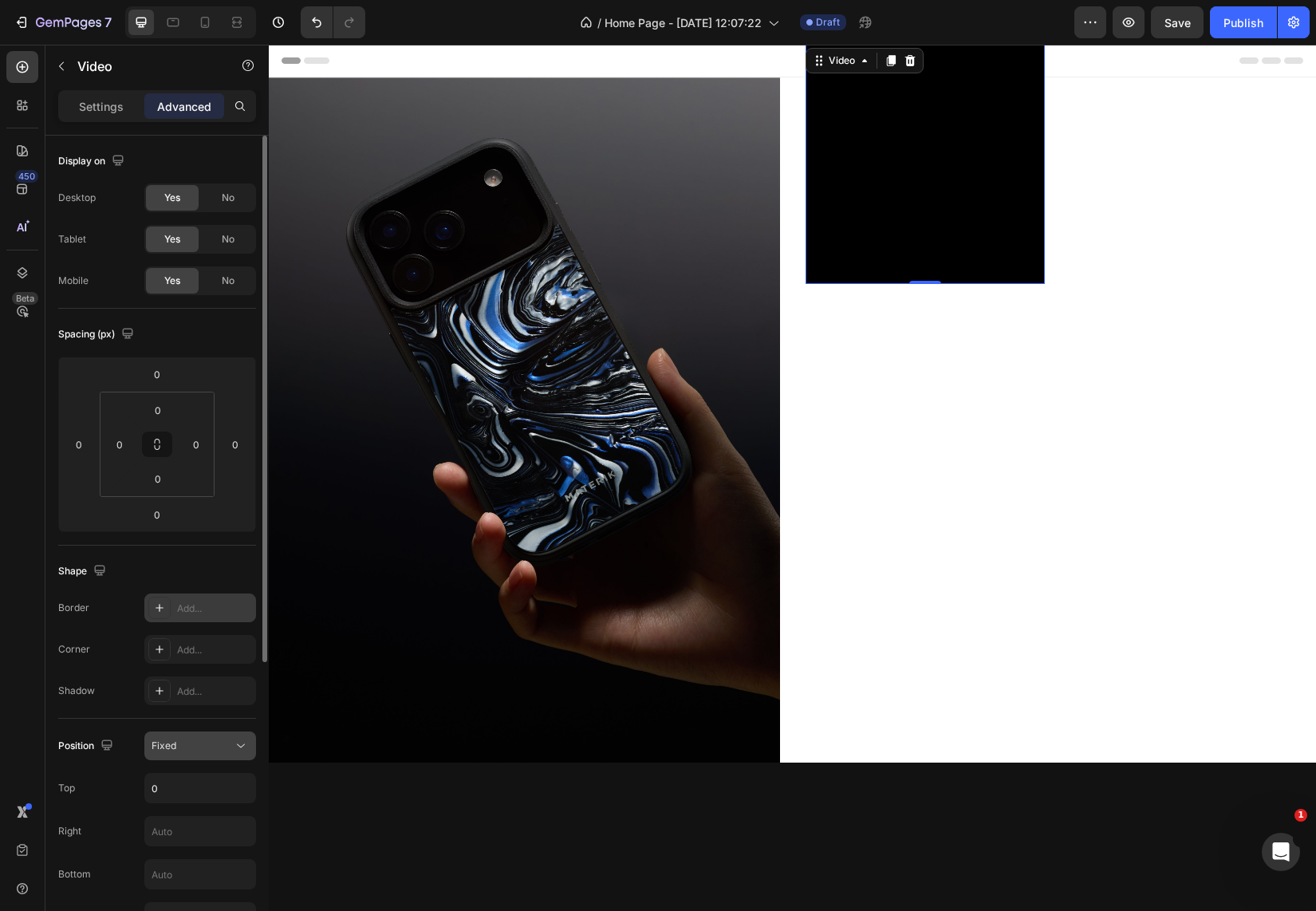
click at [193, 749] on div "Fixed" at bounding box center [191, 746] width 81 height 15
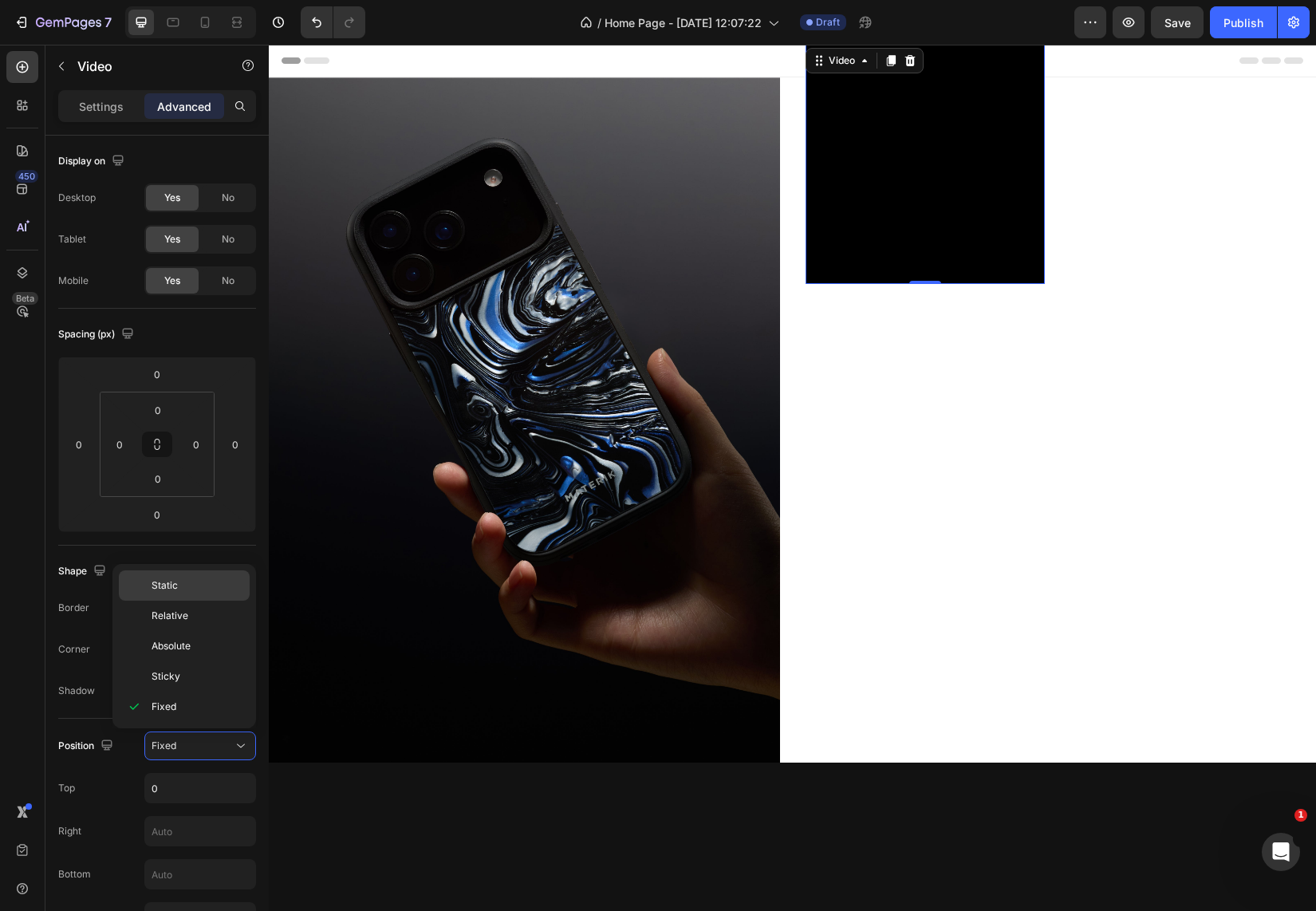
click at [179, 592] on p "Static" at bounding box center [197, 586] width 91 height 15
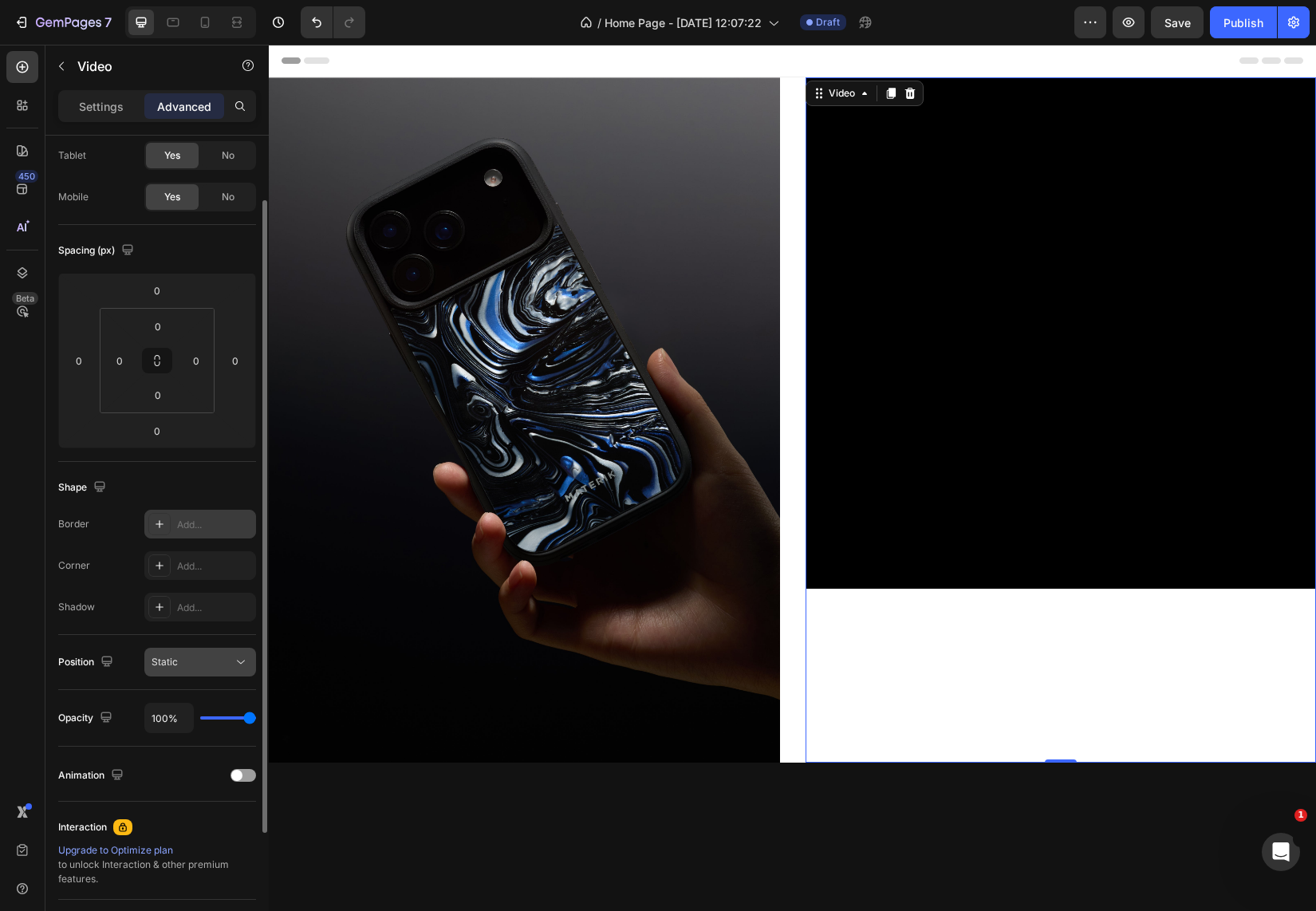
scroll to position [0, 0]
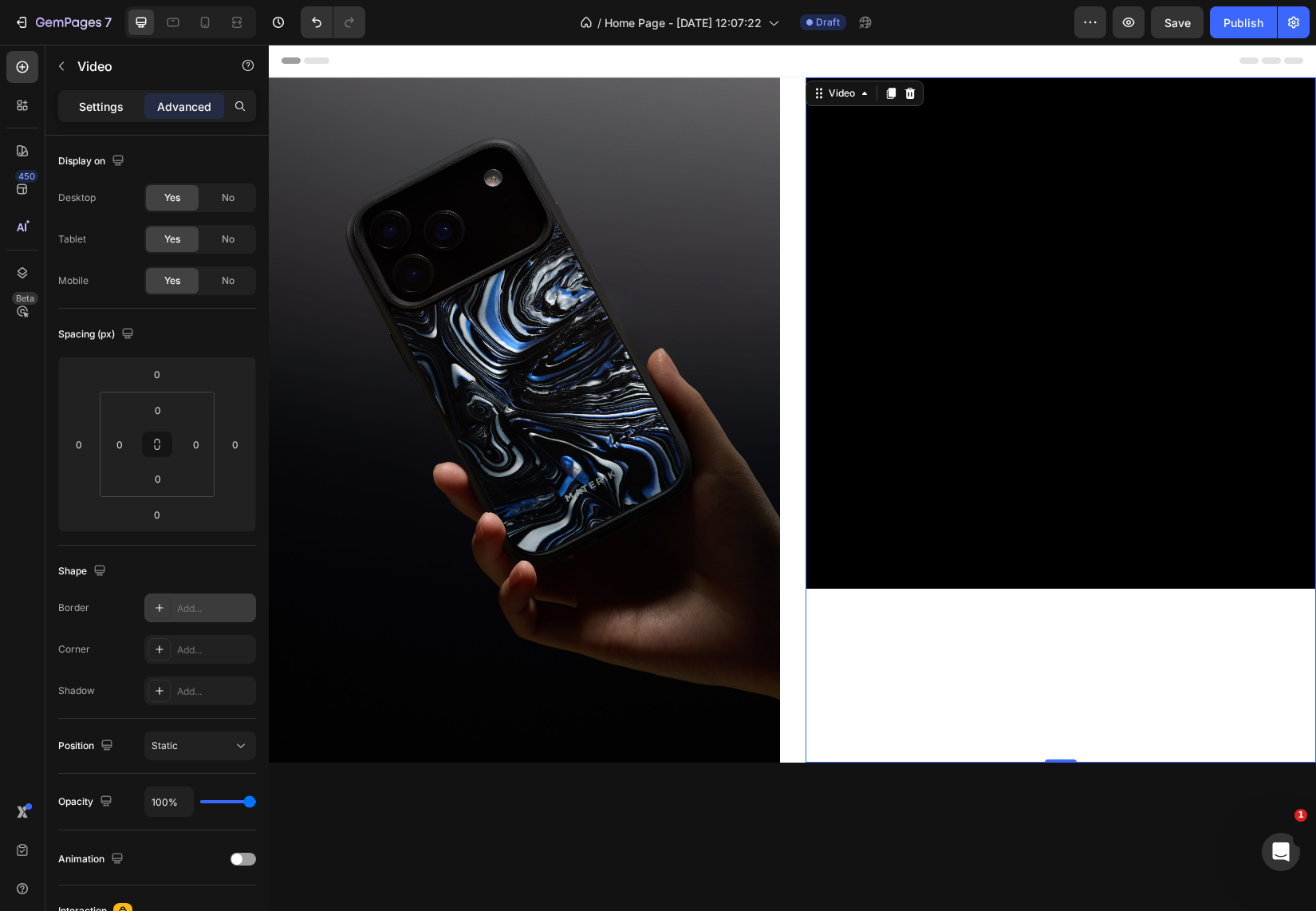
click at [123, 111] on p "Settings" at bounding box center [101, 107] width 45 height 16
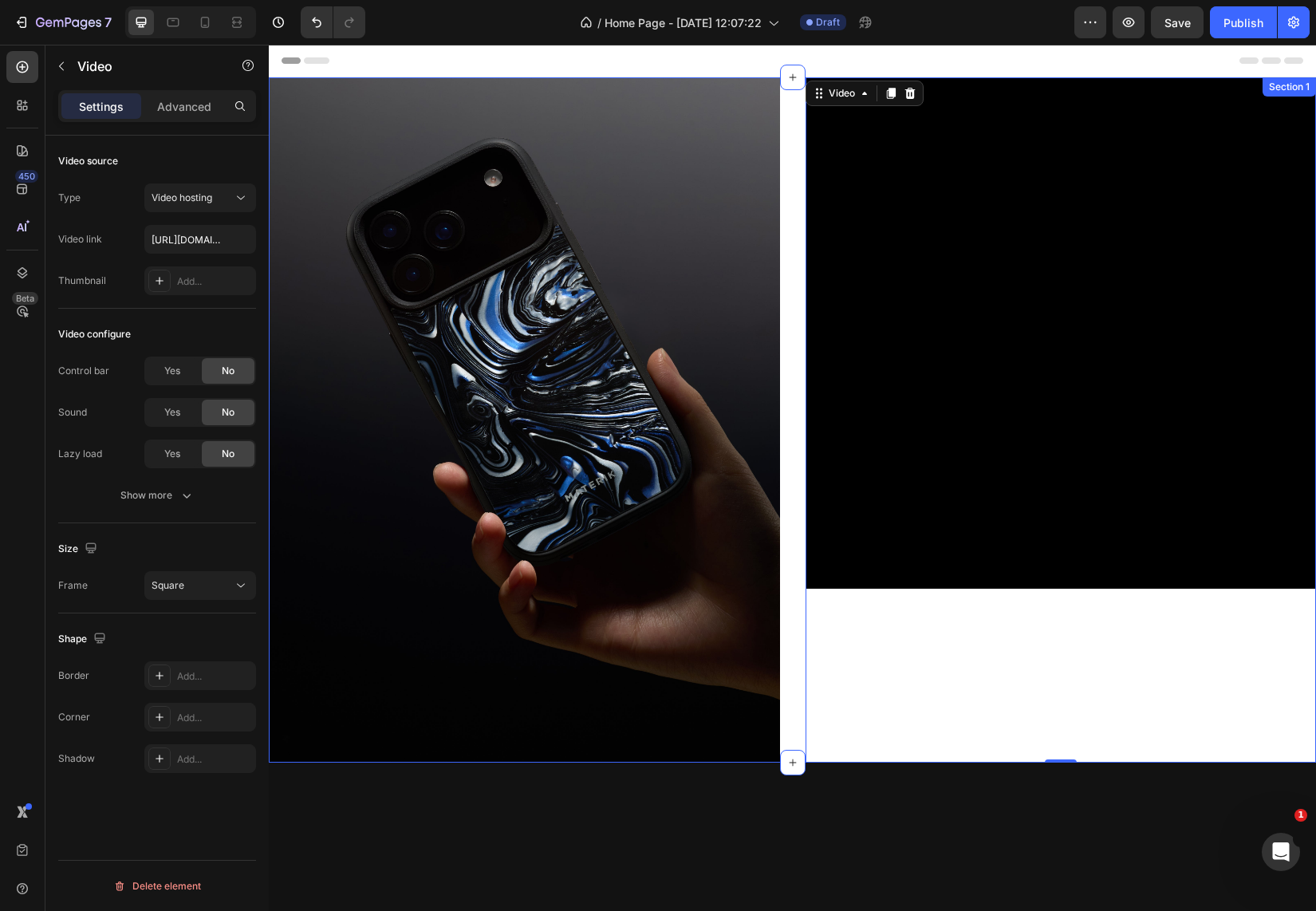
click at [888, 645] on div "Video 0" at bounding box center [1060, 420] width 511 height 685
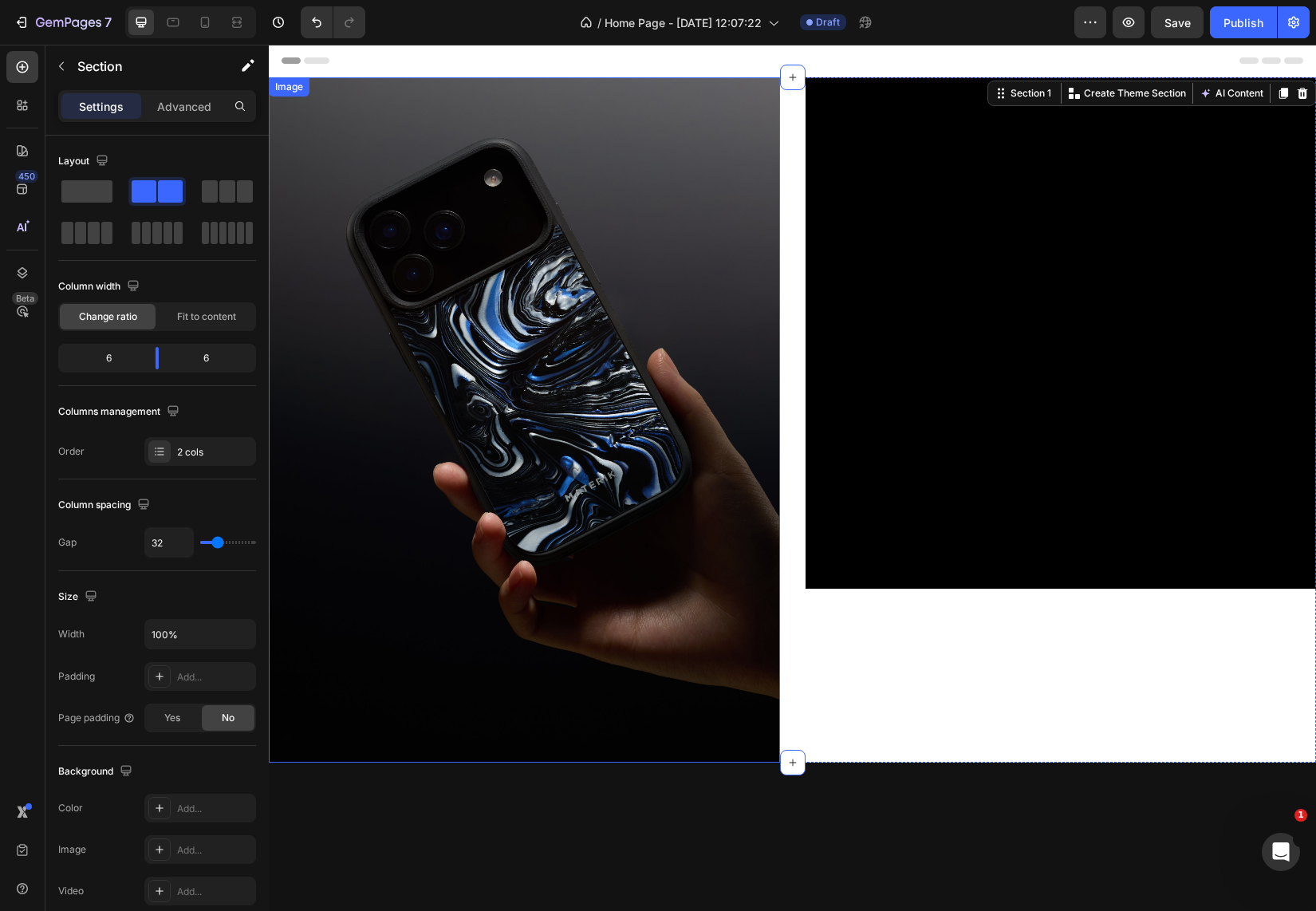
click at [733, 543] on img at bounding box center [524, 420] width 511 height 685
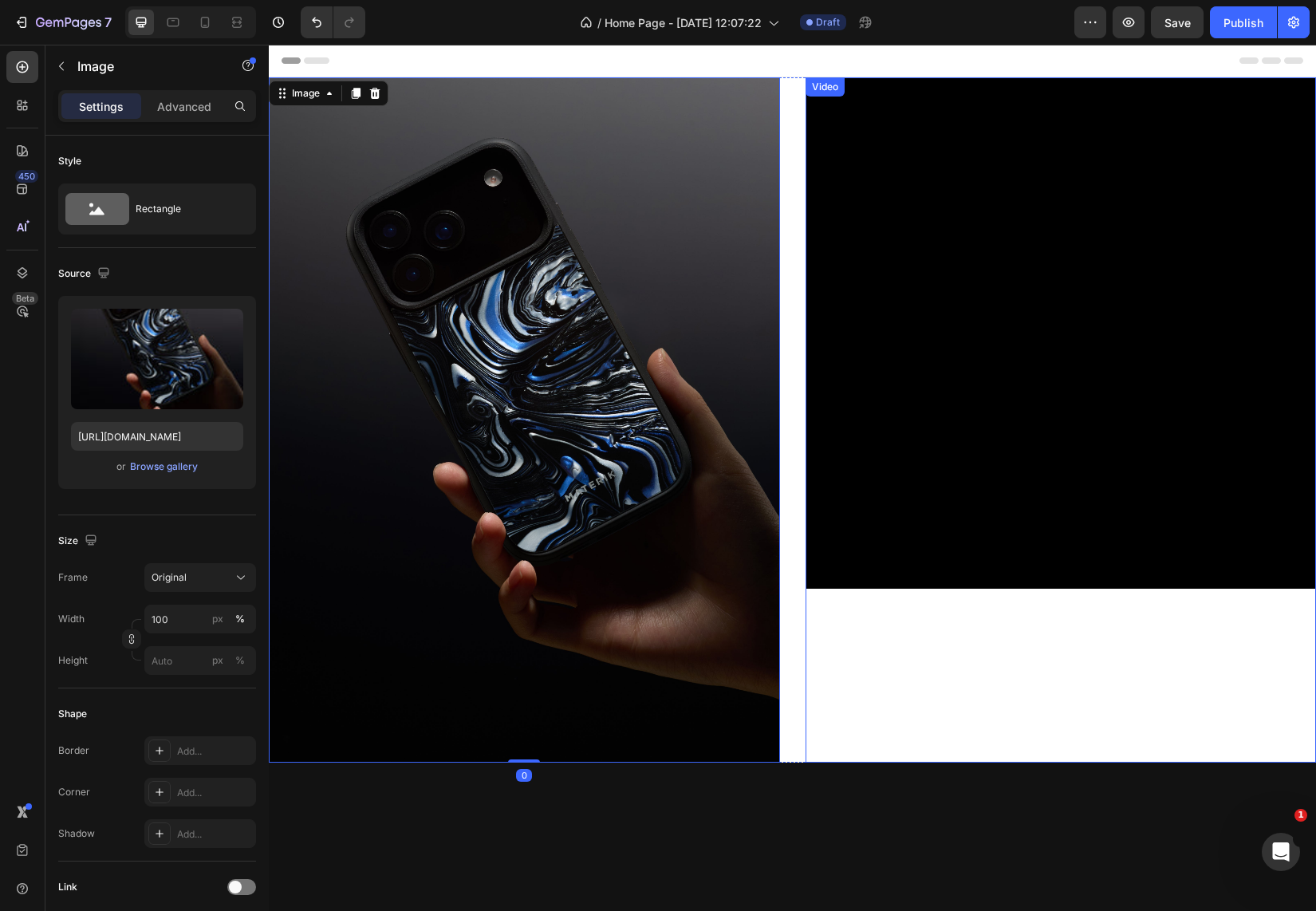
click at [821, 540] on video at bounding box center [1060, 333] width 511 height 511
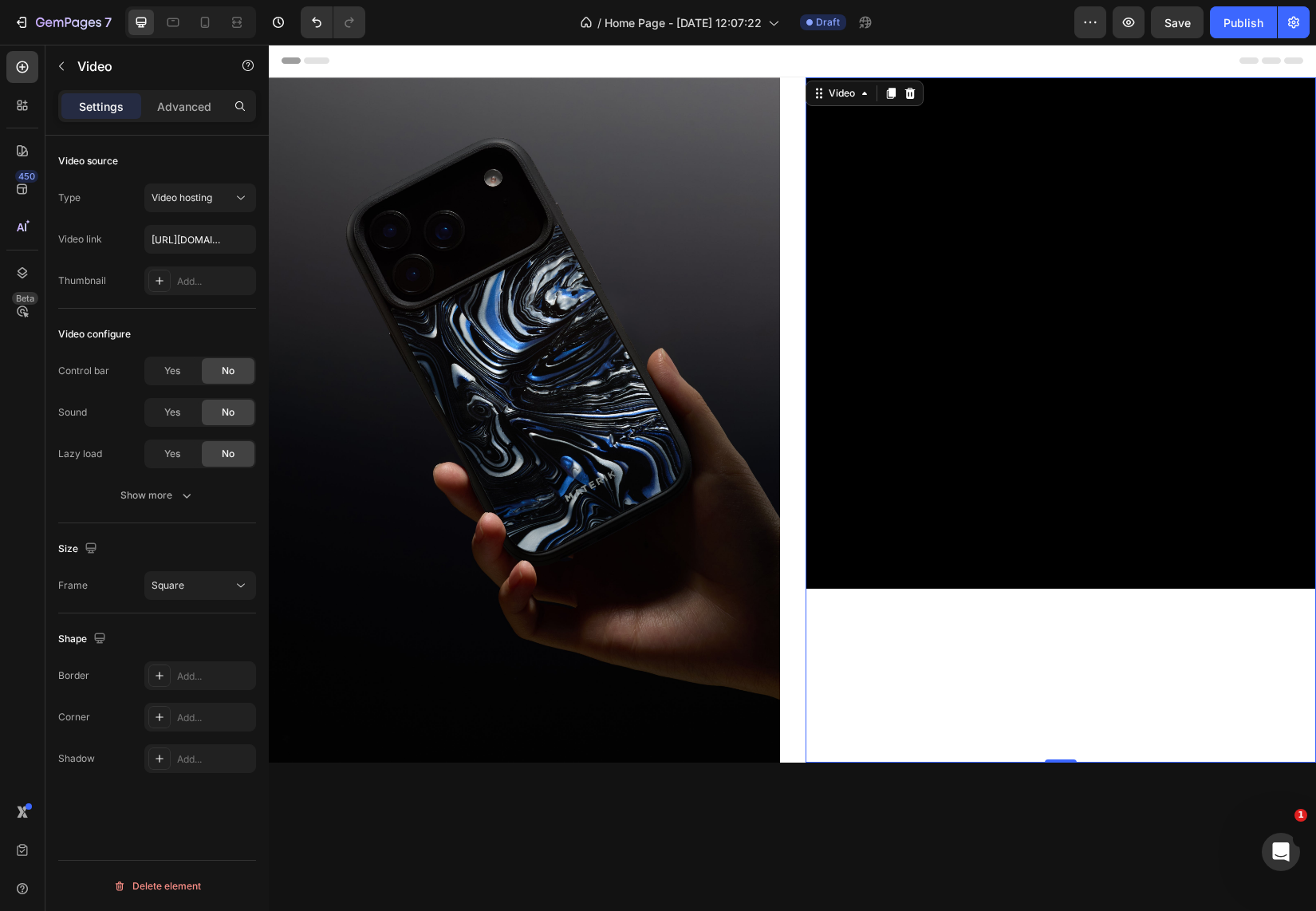
click at [937, 529] on video at bounding box center [1060, 333] width 511 height 511
click at [197, 214] on div "Type Video hosting Video link [URL][DOMAIN_NAME] Thumbnail Add..." at bounding box center [157, 239] width 198 height 112
click at [190, 200] on span "Video hosting" at bounding box center [181, 197] width 61 height 12
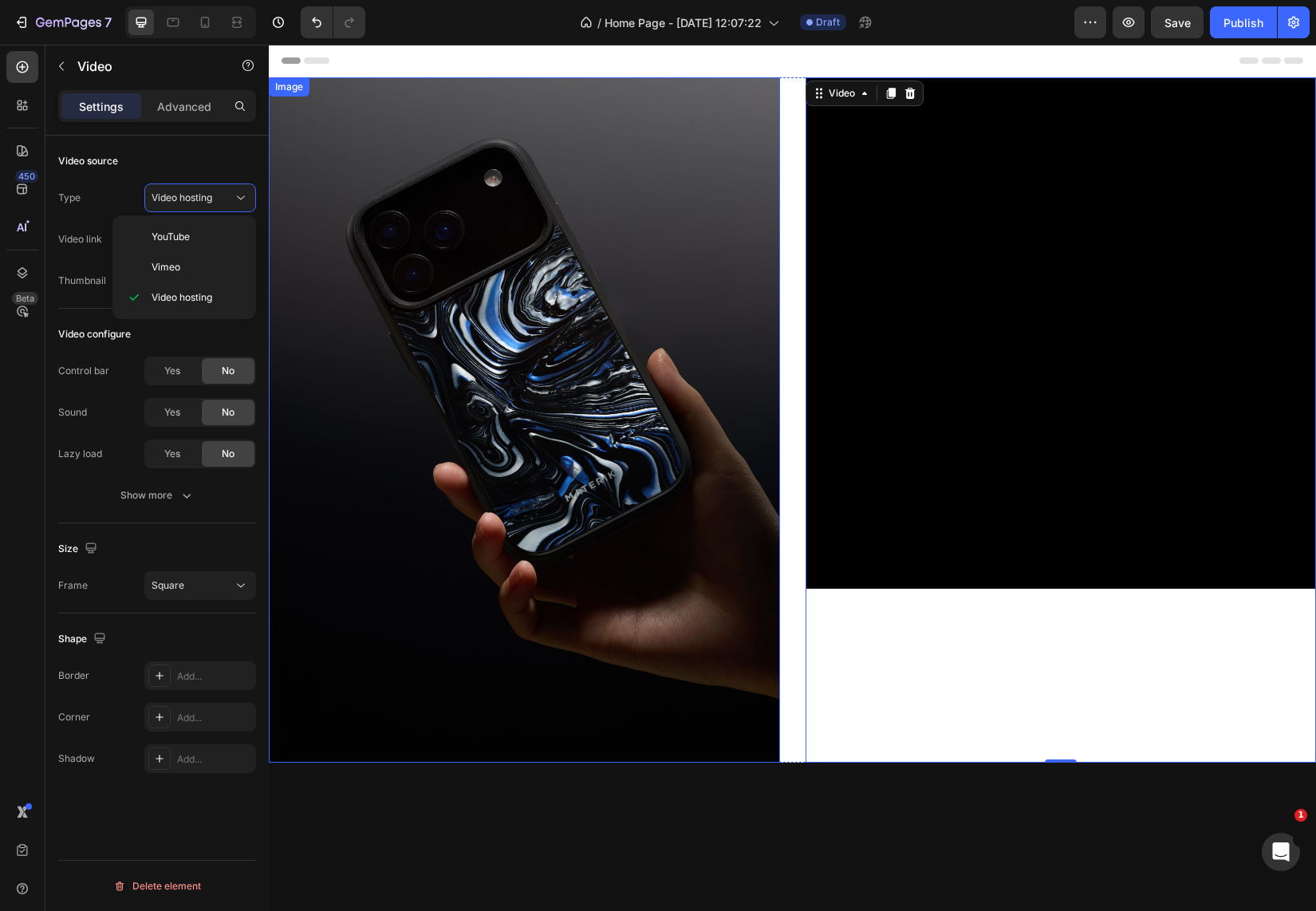
click at [715, 730] on img at bounding box center [524, 420] width 511 height 685
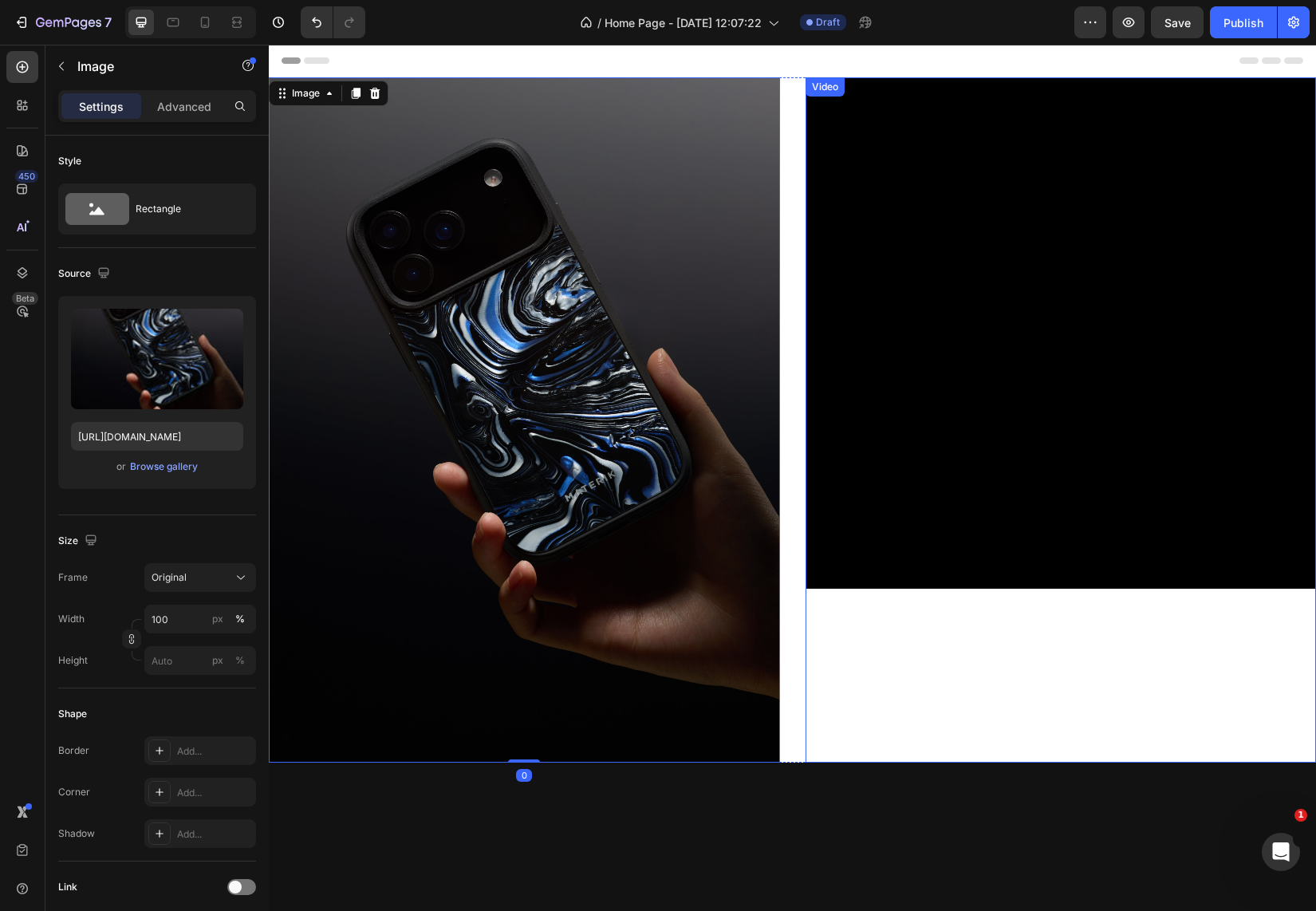
click at [1071, 390] on video at bounding box center [1060, 333] width 511 height 511
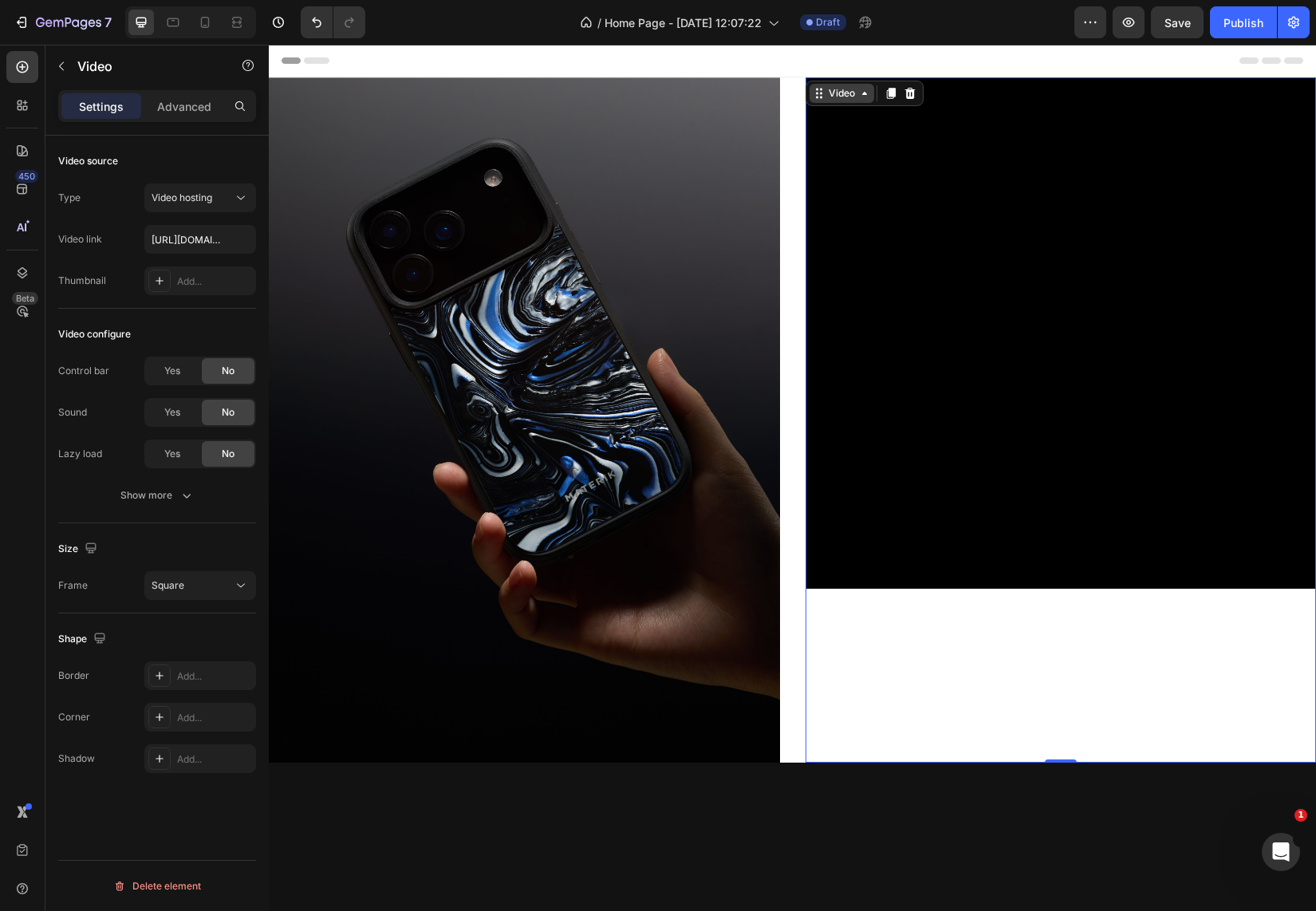
click at [849, 89] on div "Video" at bounding box center [842, 94] width 33 height 15
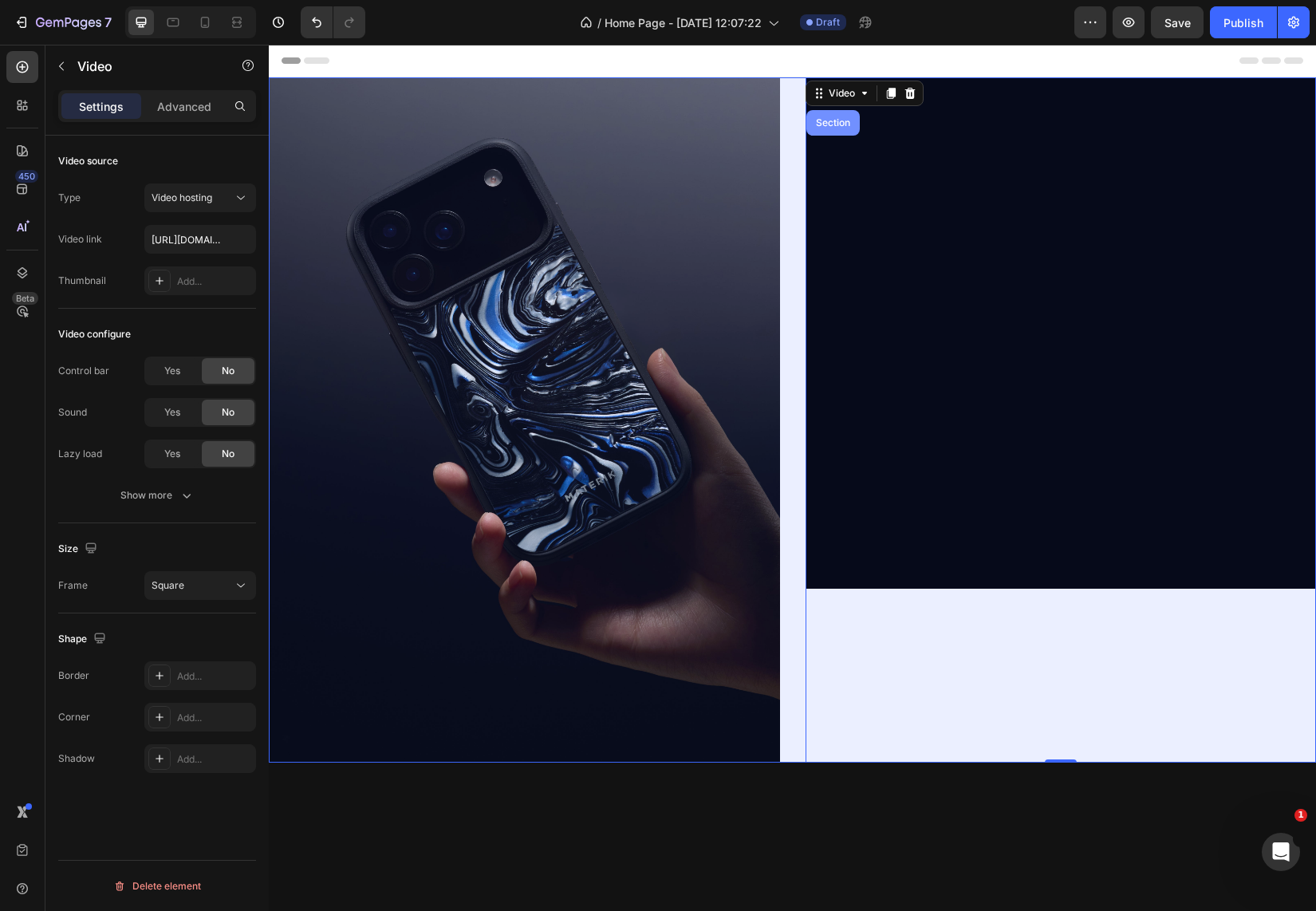
click at [826, 113] on div "Section" at bounding box center [832, 123] width 54 height 26
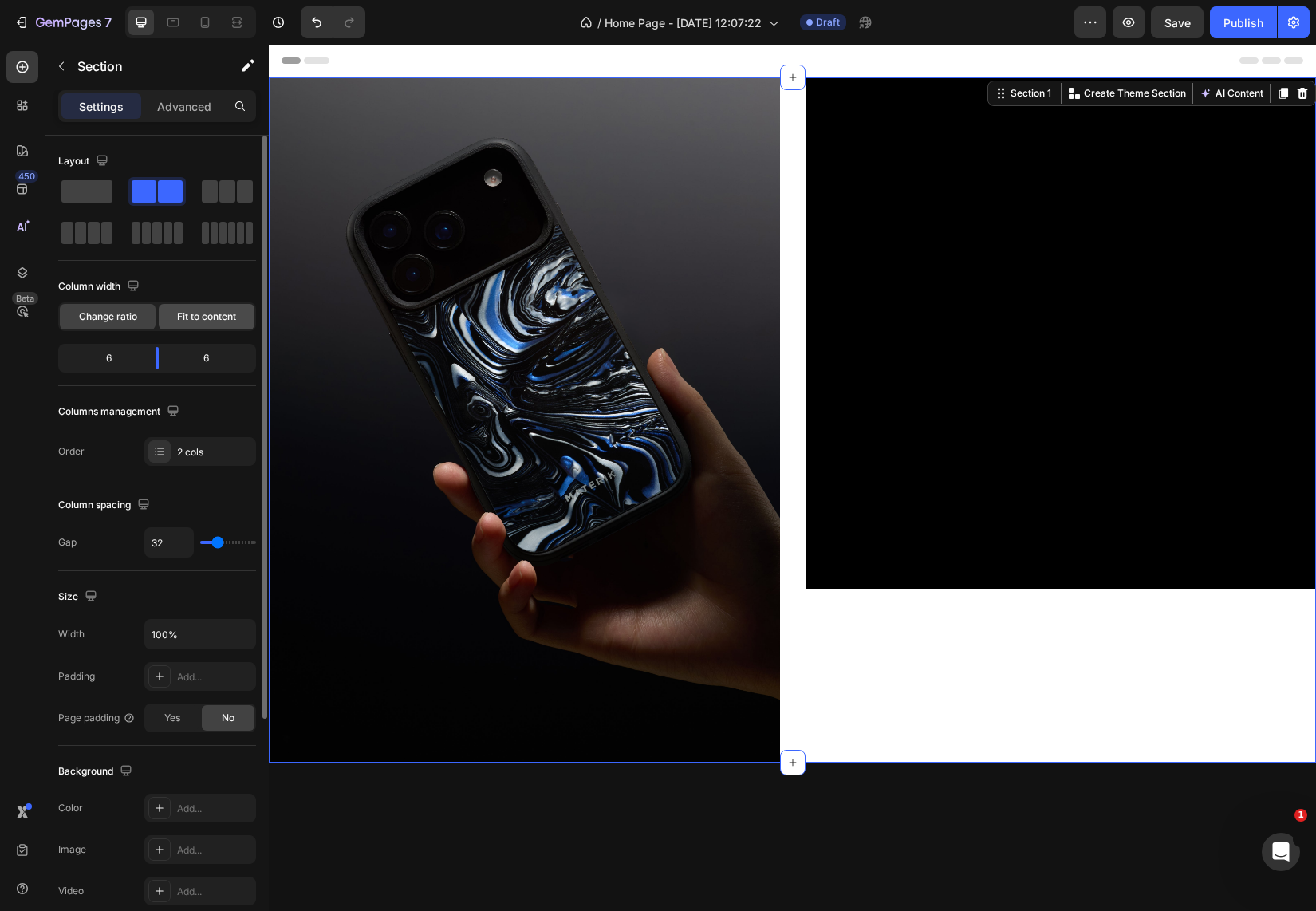
click at [211, 316] on span "Fit to content" at bounding box center [206, 317] width 59 height 15
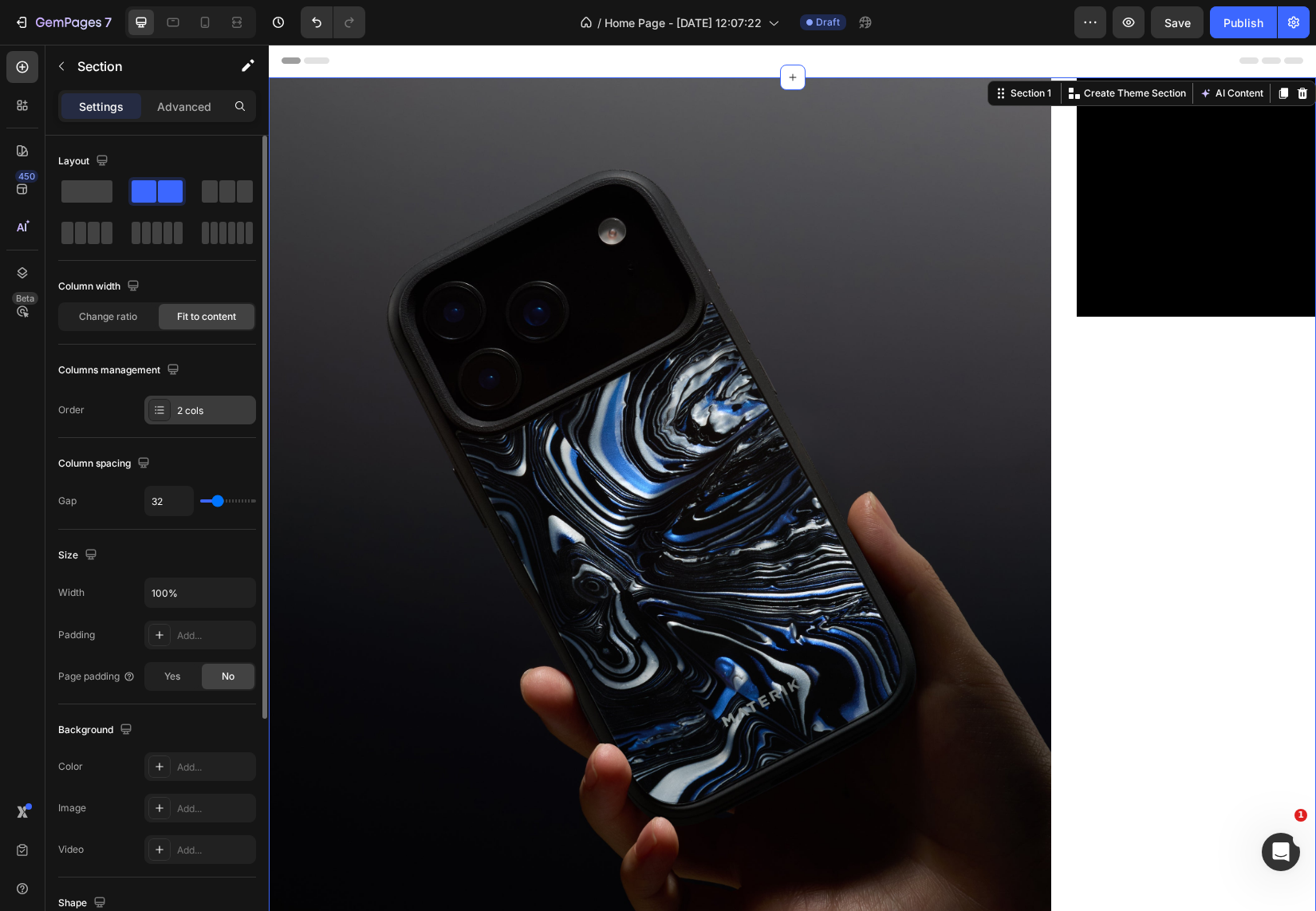
click at [203, 414] on div "2 cols" at bounding box center [214, 411] width 75 height 15
click at [200, 414] on div "2 cols" at bounding box center [214, 411] width 75 height 15
click at [219, 503] on input "range" at bounding box center [228, 501] width 56 height 4
type input "41"
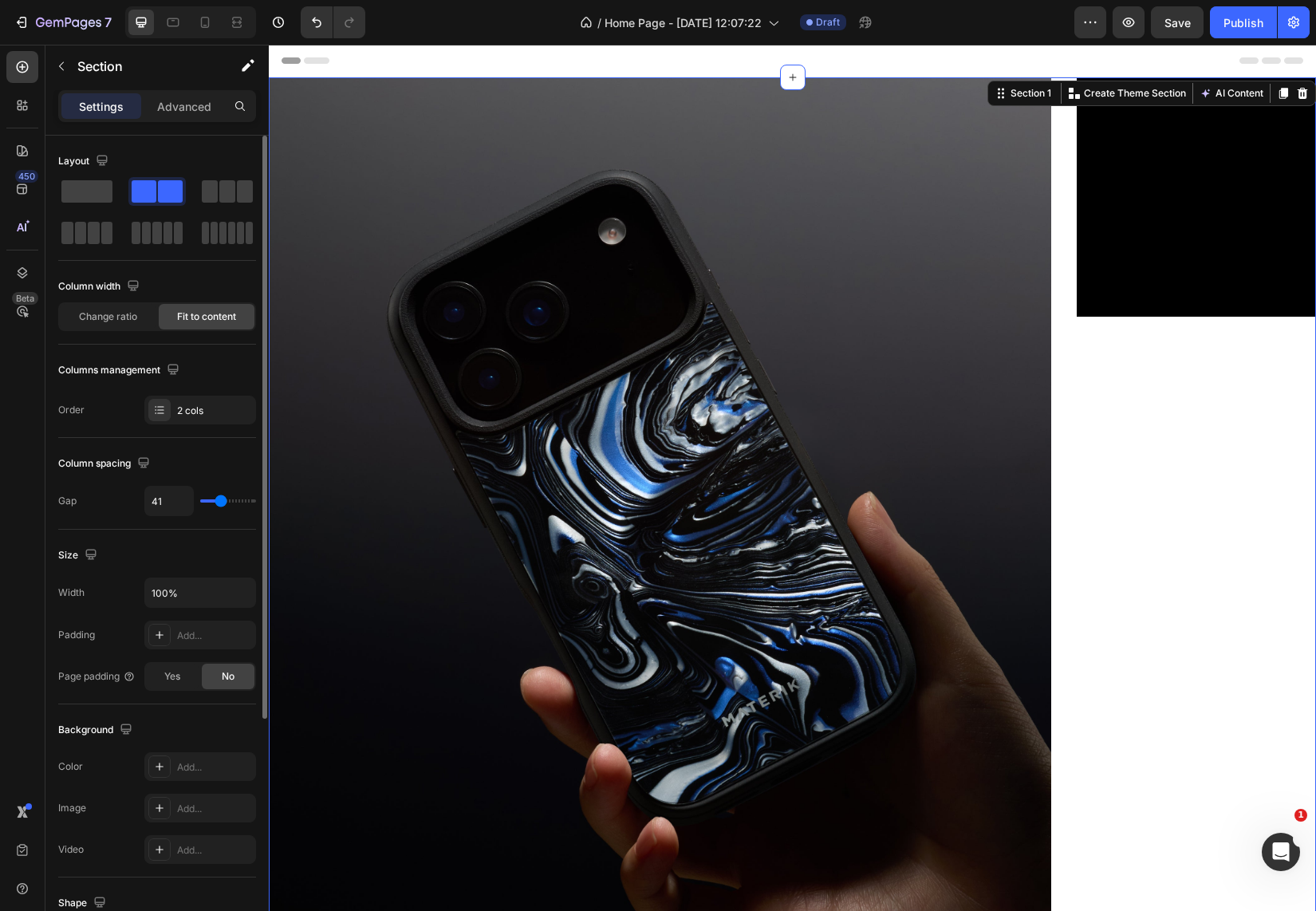
type input "43"
type input "47"
type input "52"
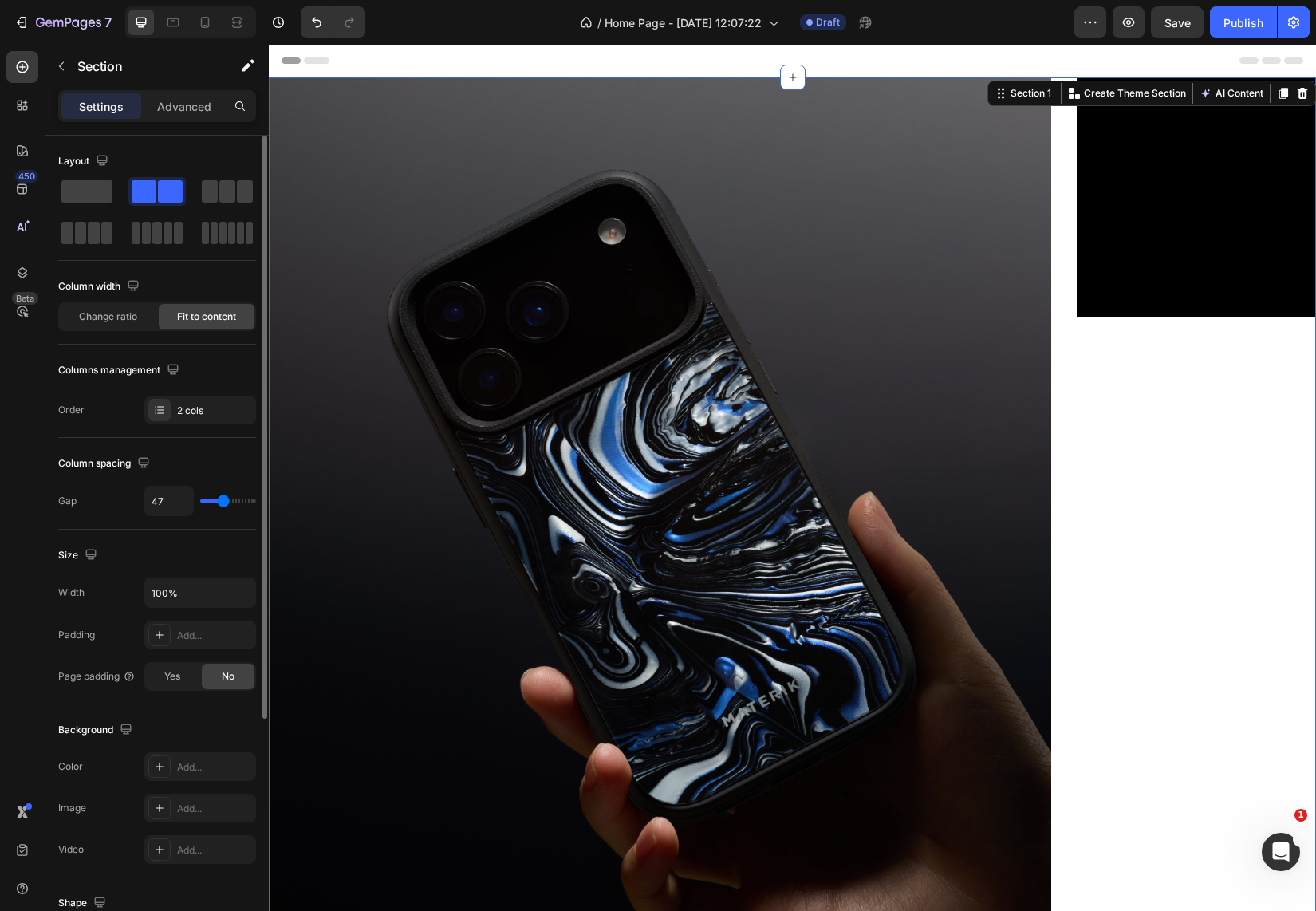
type input "52"
type input "58"
type input "68"
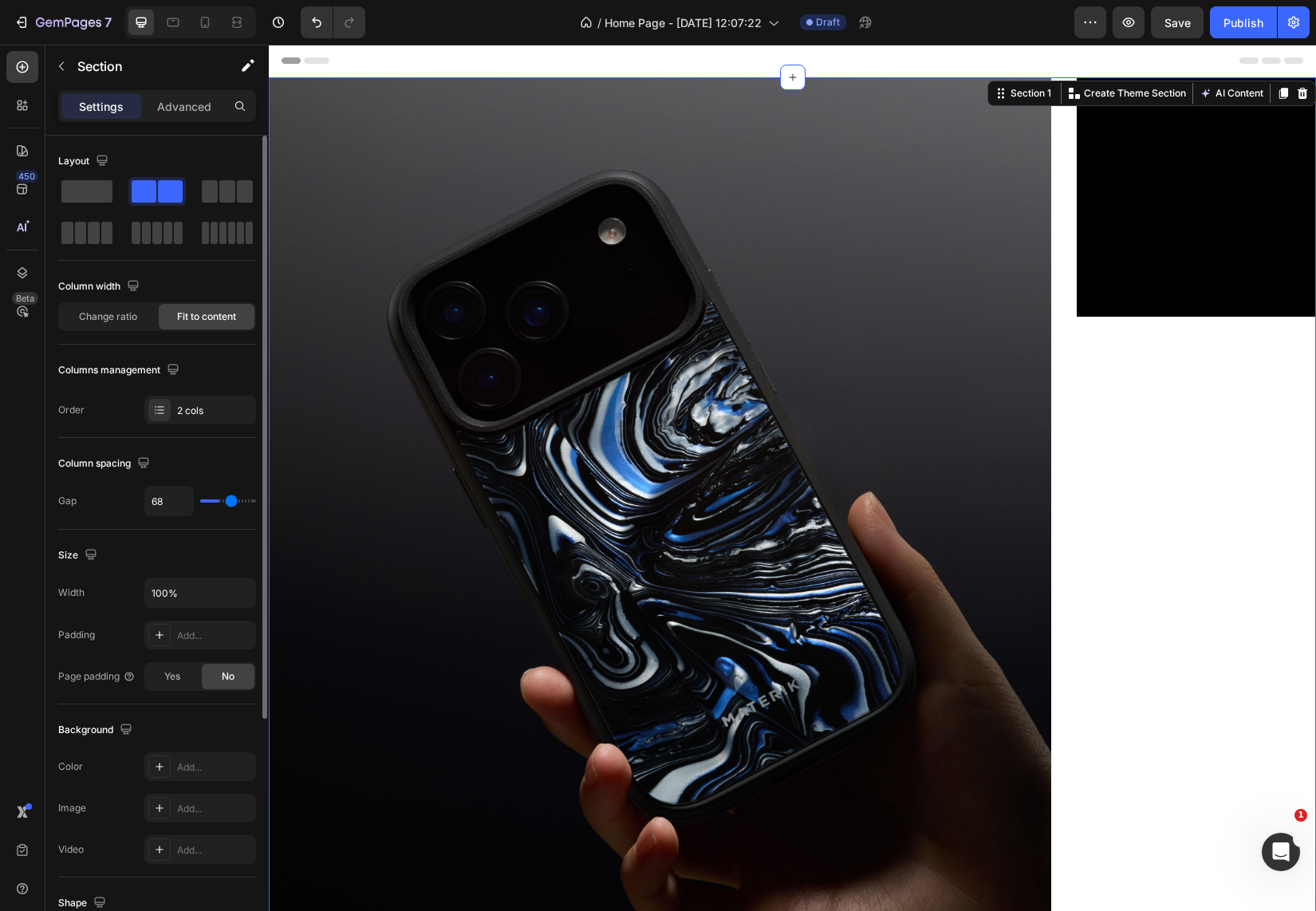
type input "75"
type input "79"
type input "87"
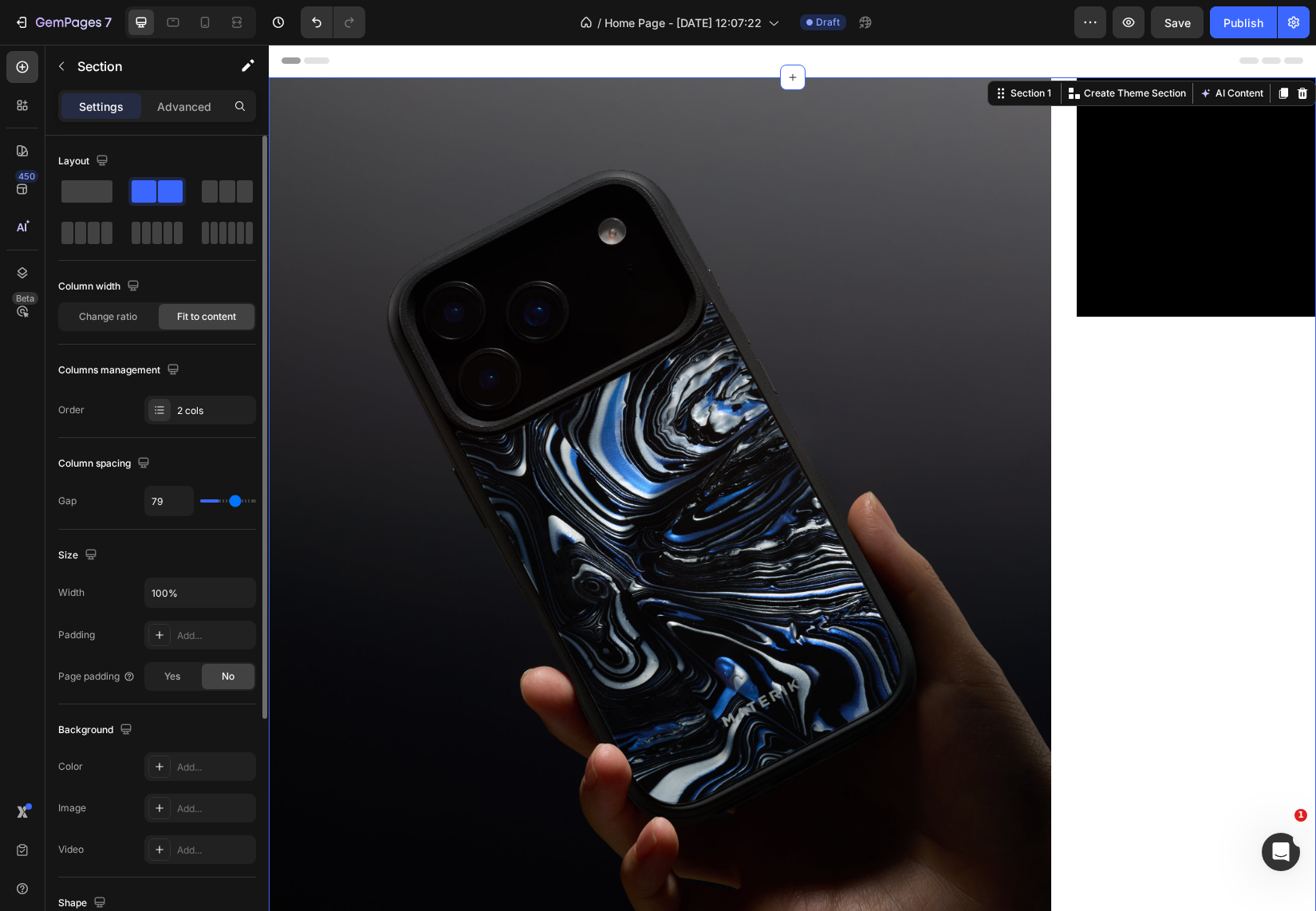
type input "87"
type input "92"
type input "100"
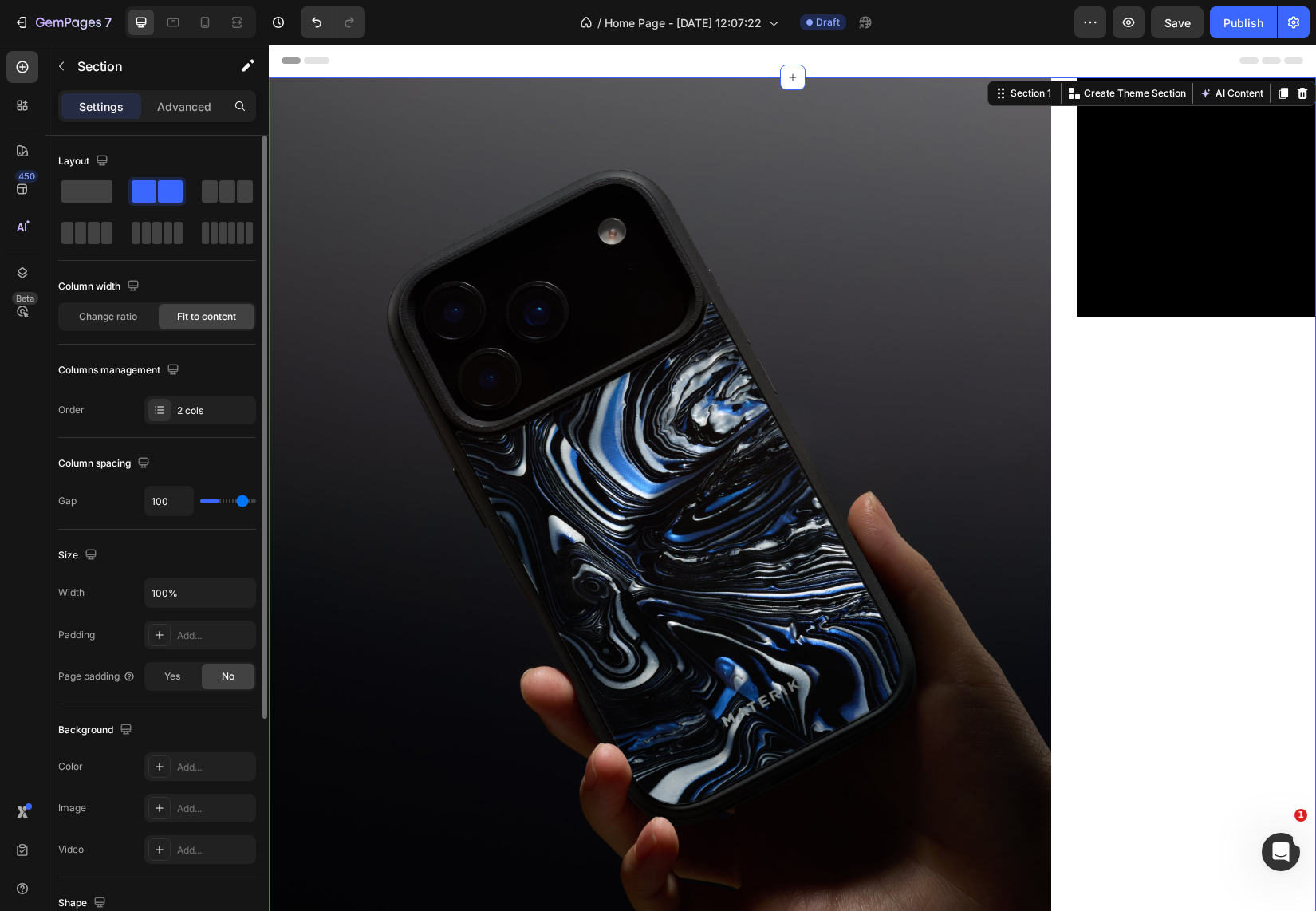
type input "106"
type input "108"
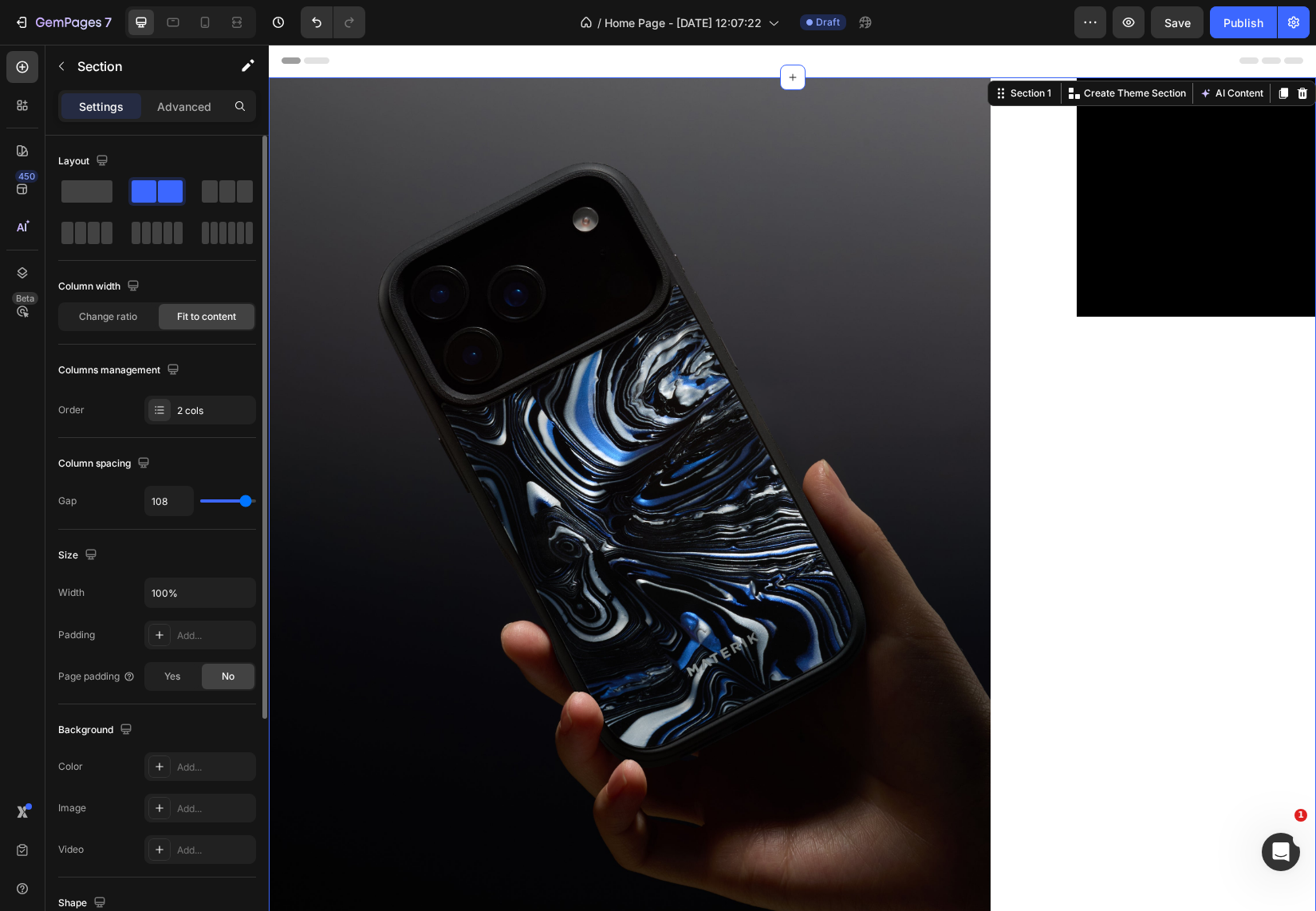
type input "111"
type input "108"
type input "106"
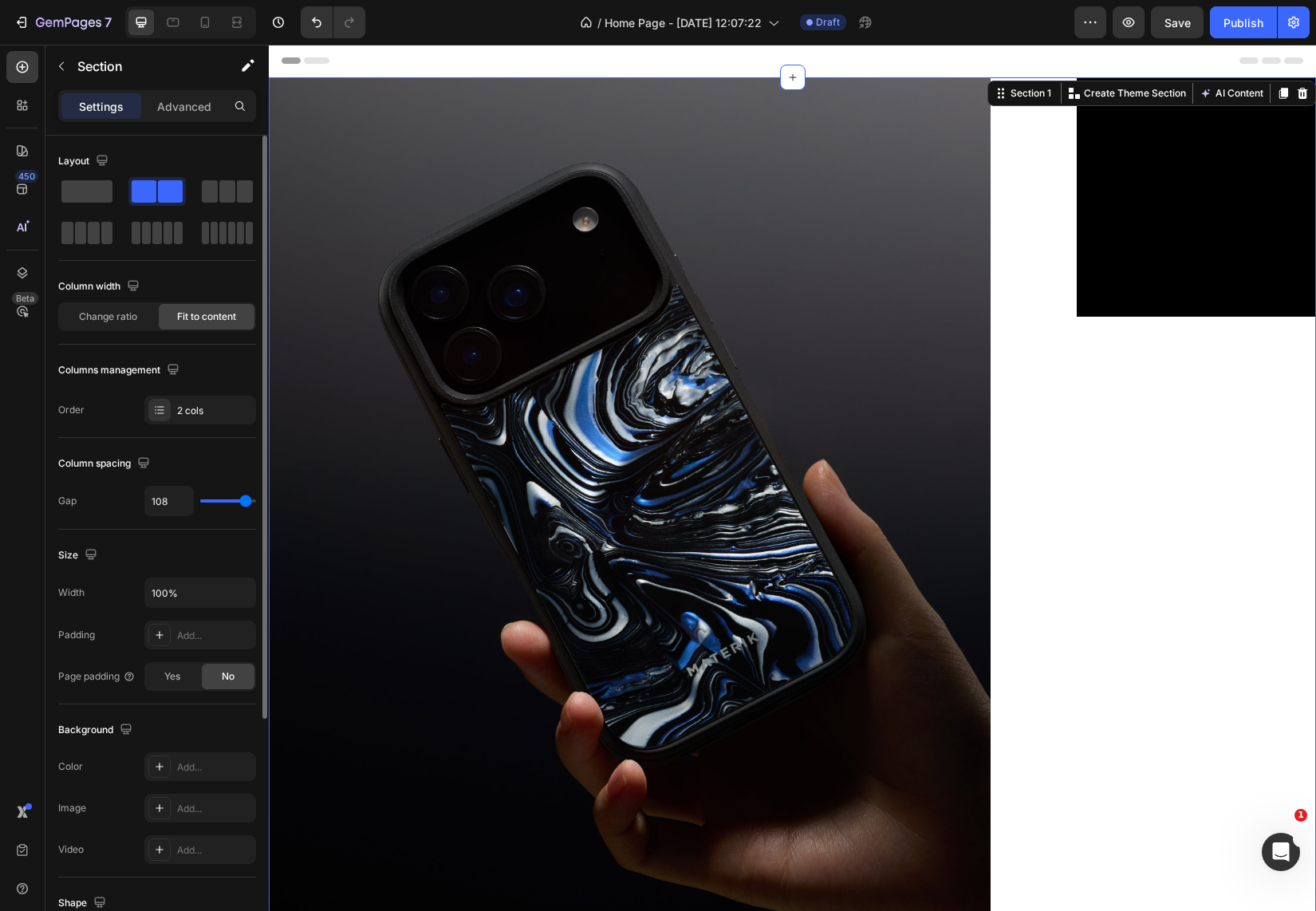
type input "106"
type input "104"
type input "102"
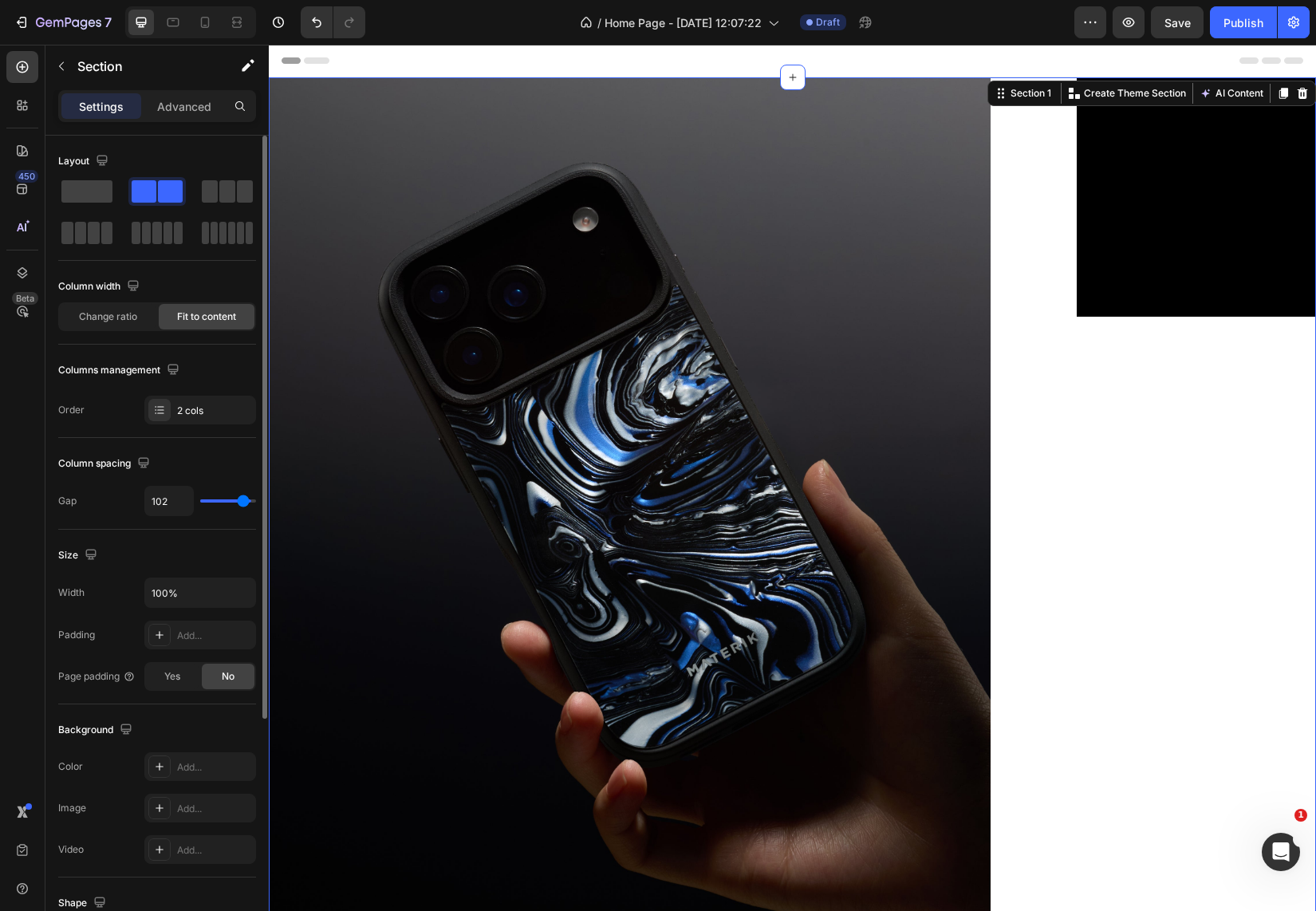
type input "98"
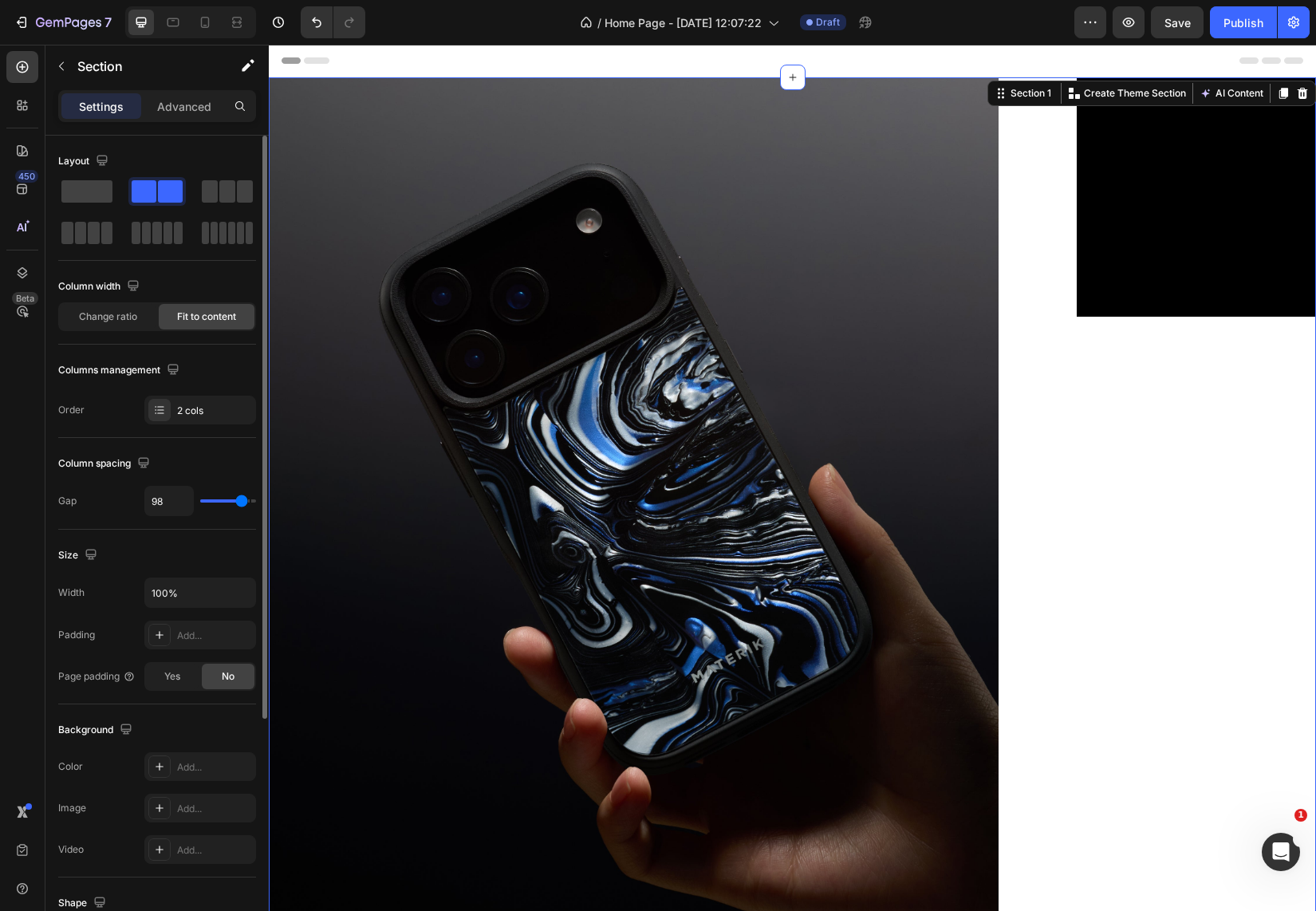
type input "89"
type input "75"
type input "62"
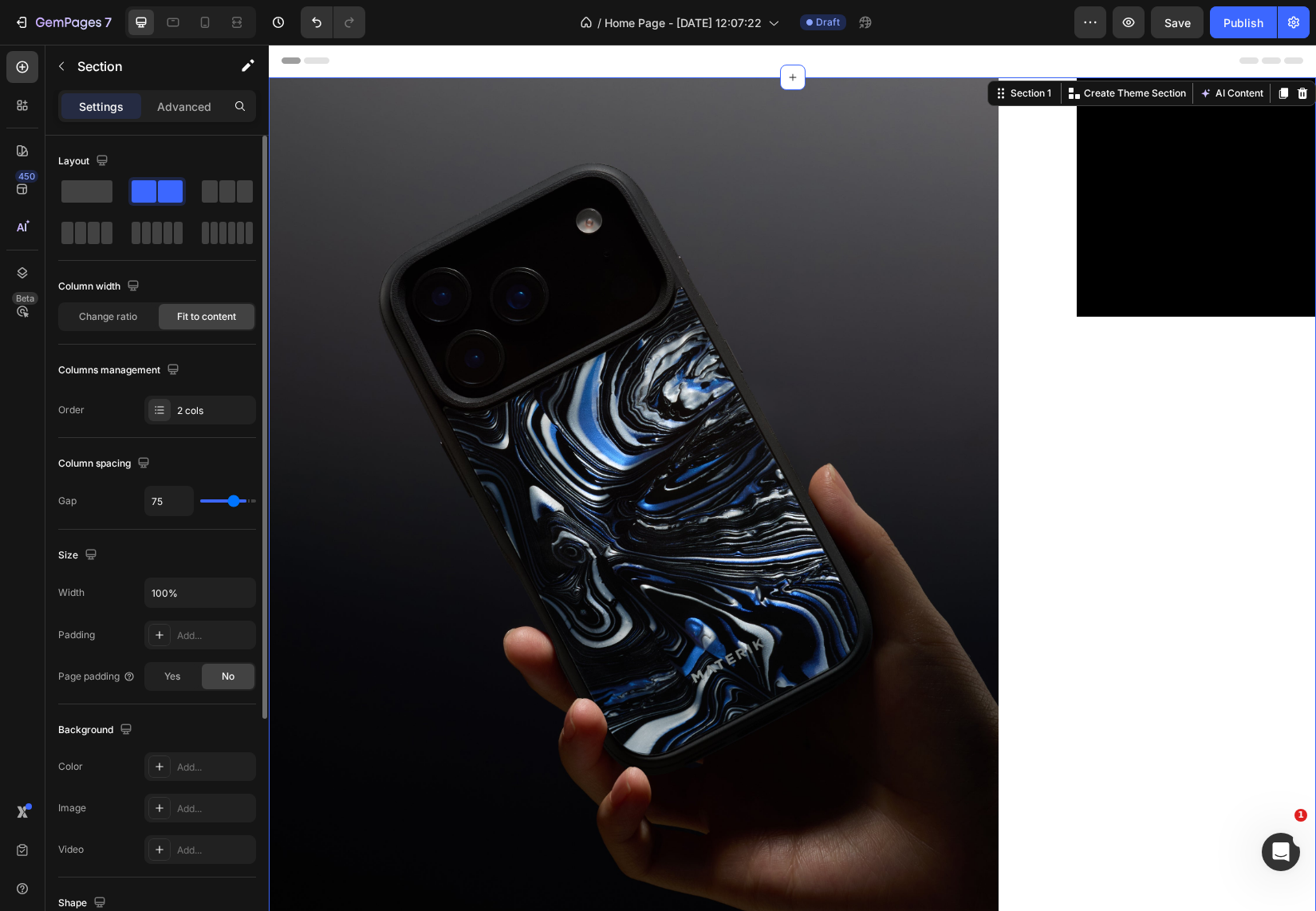
type input "62"
type input "39"
type input "26"
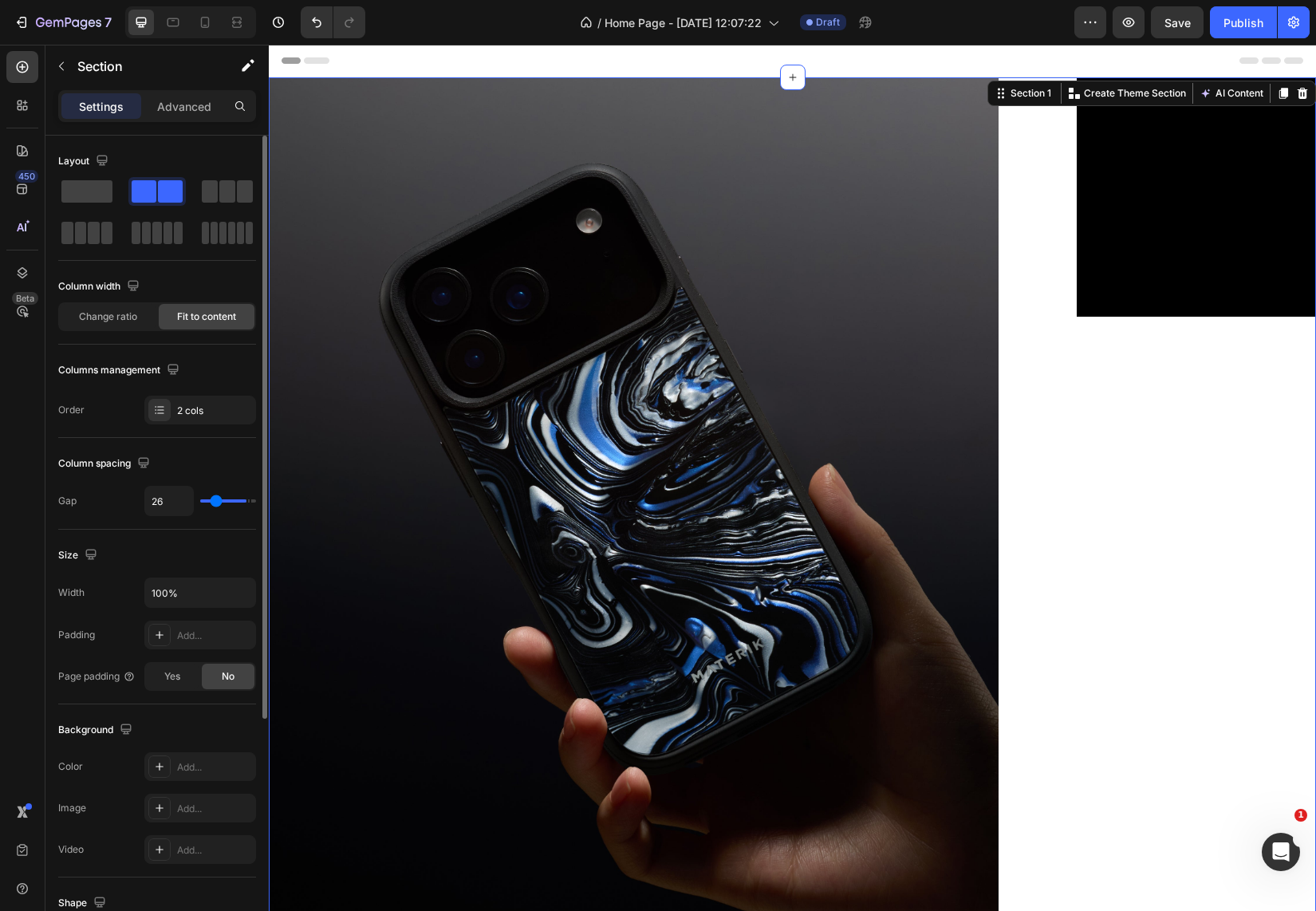
type input "0"
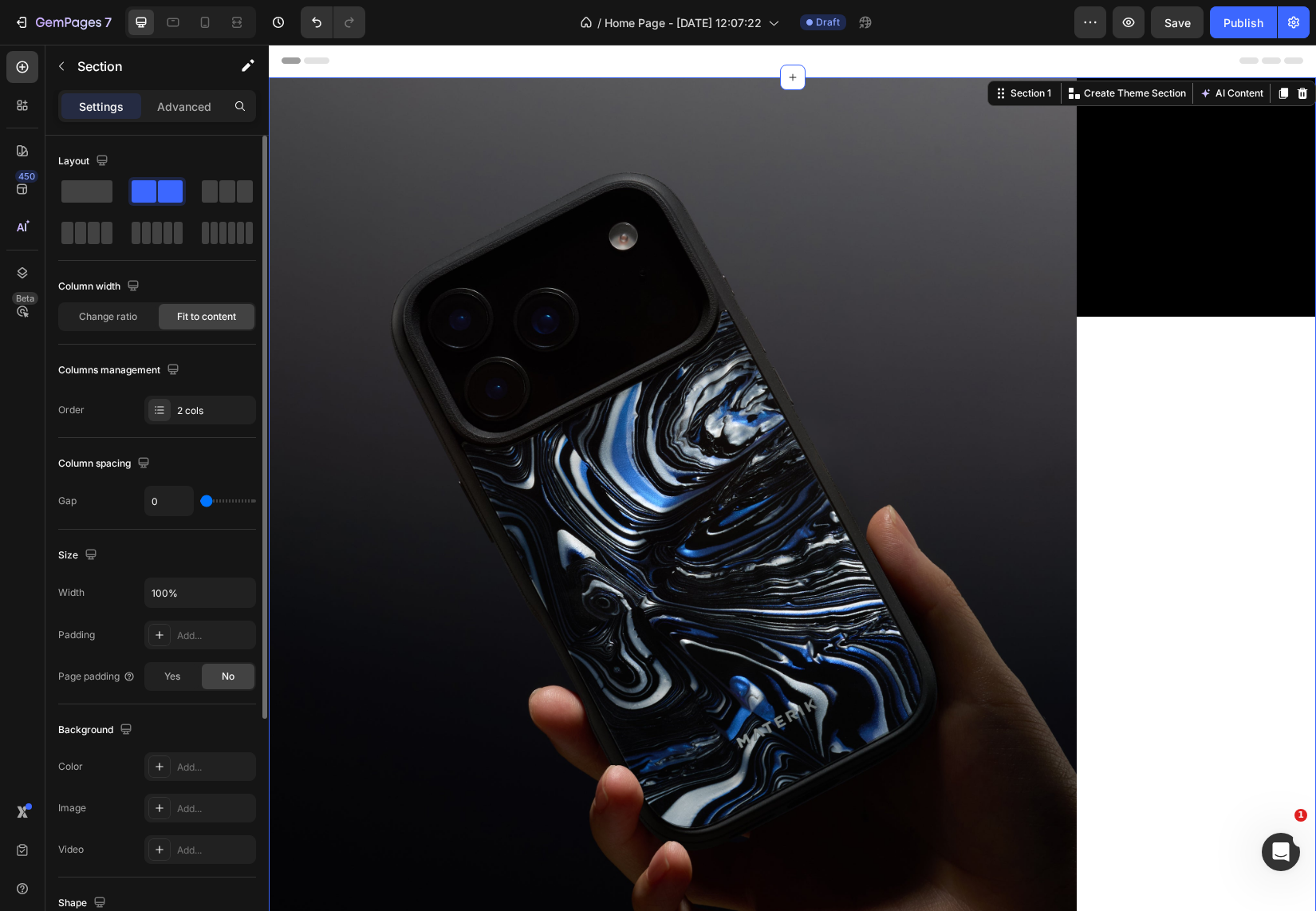
type input "9"
type input "22"
type input "33"
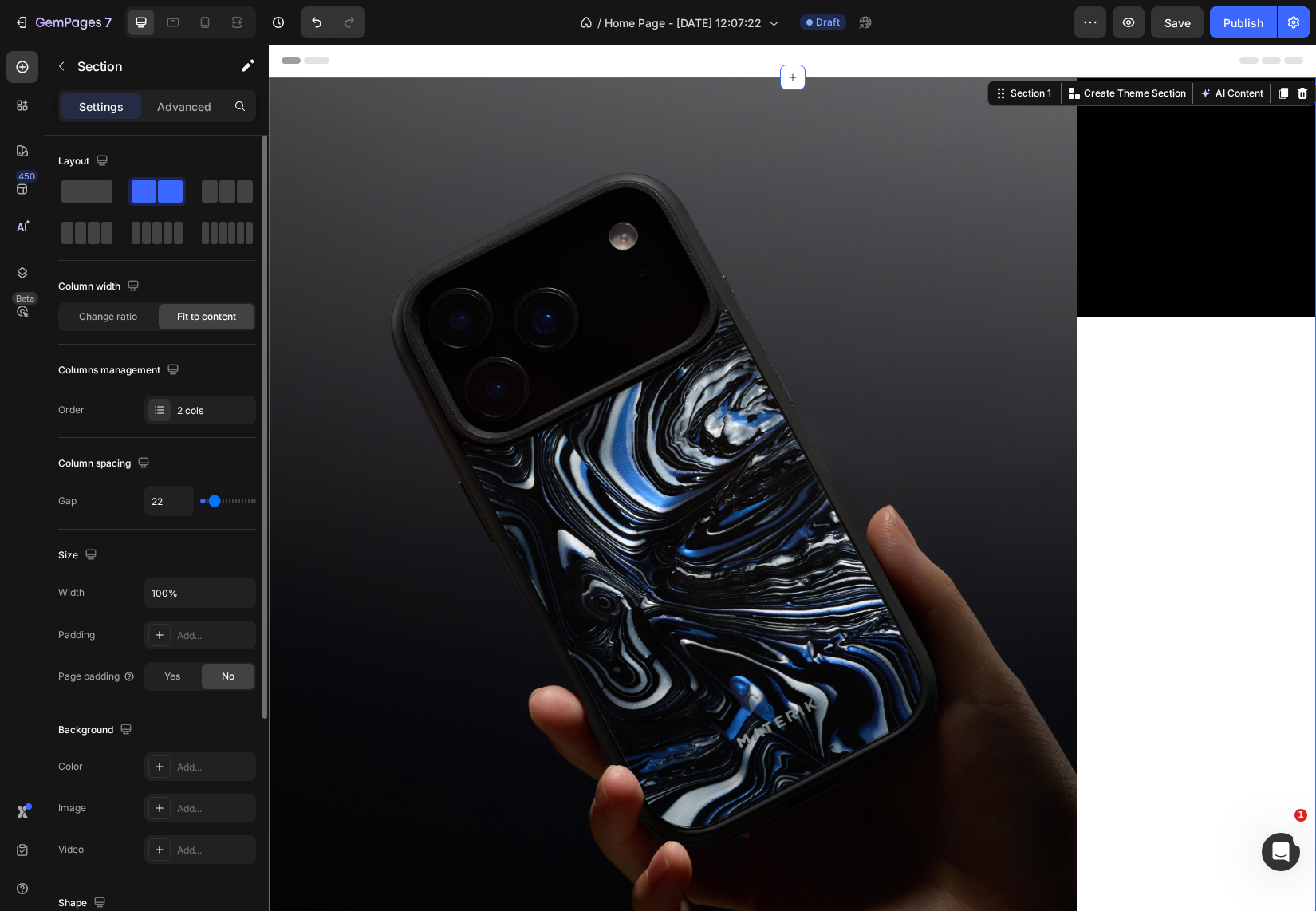
type input "33"
type input "35"
type input "37"
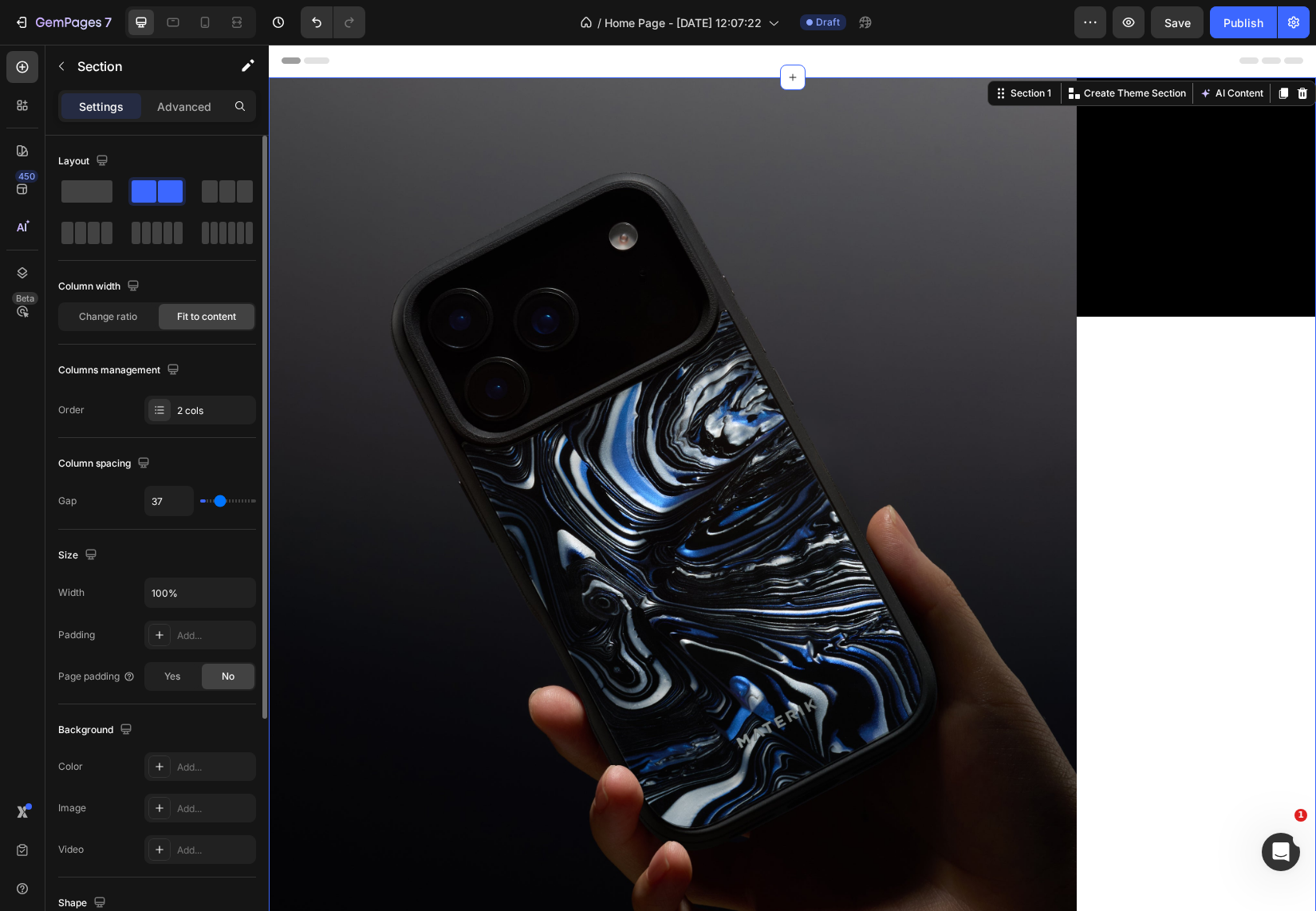
type input "41"
type input "45"
type input "49"
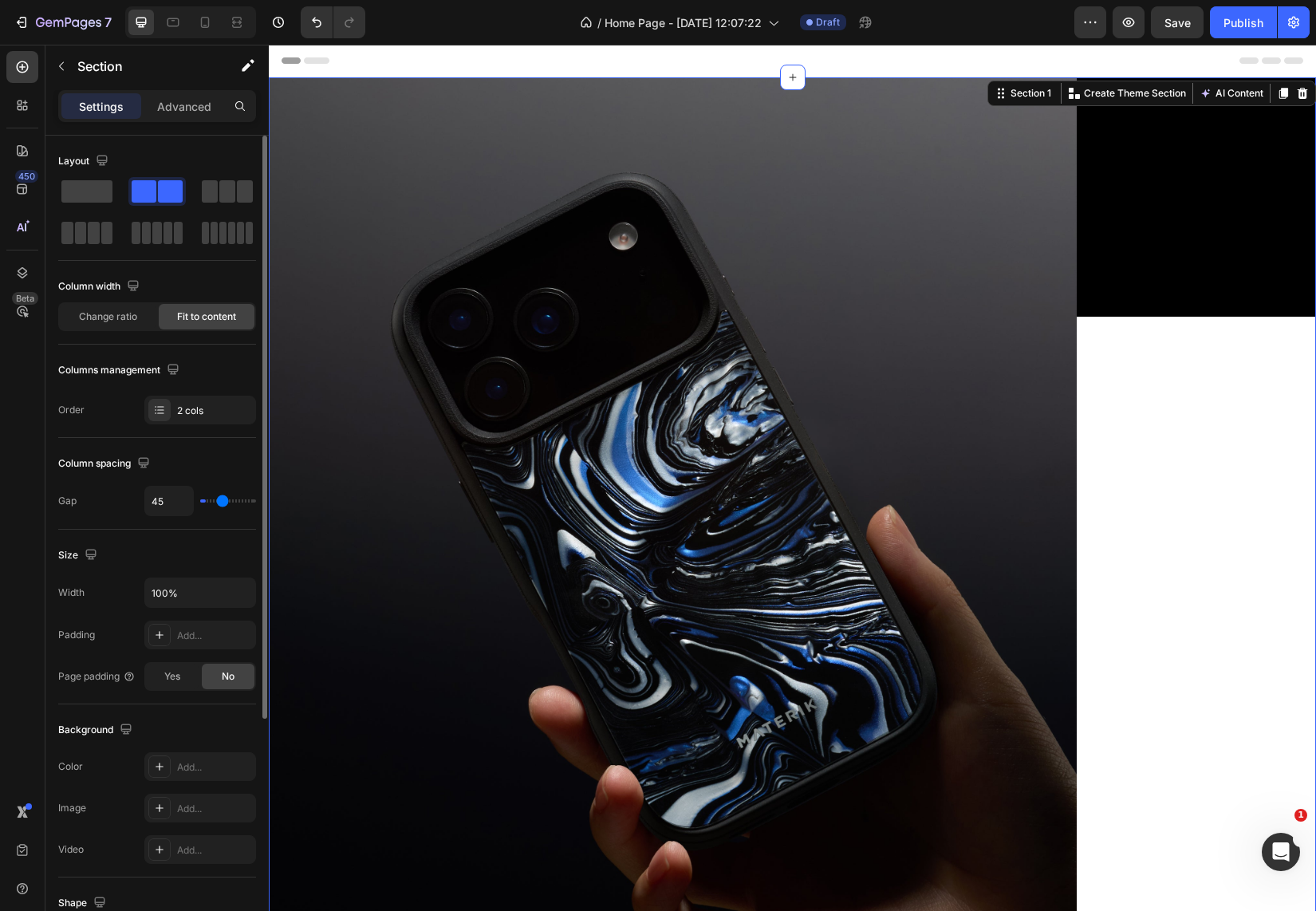
type input "49"
type input "52"
type input "58"
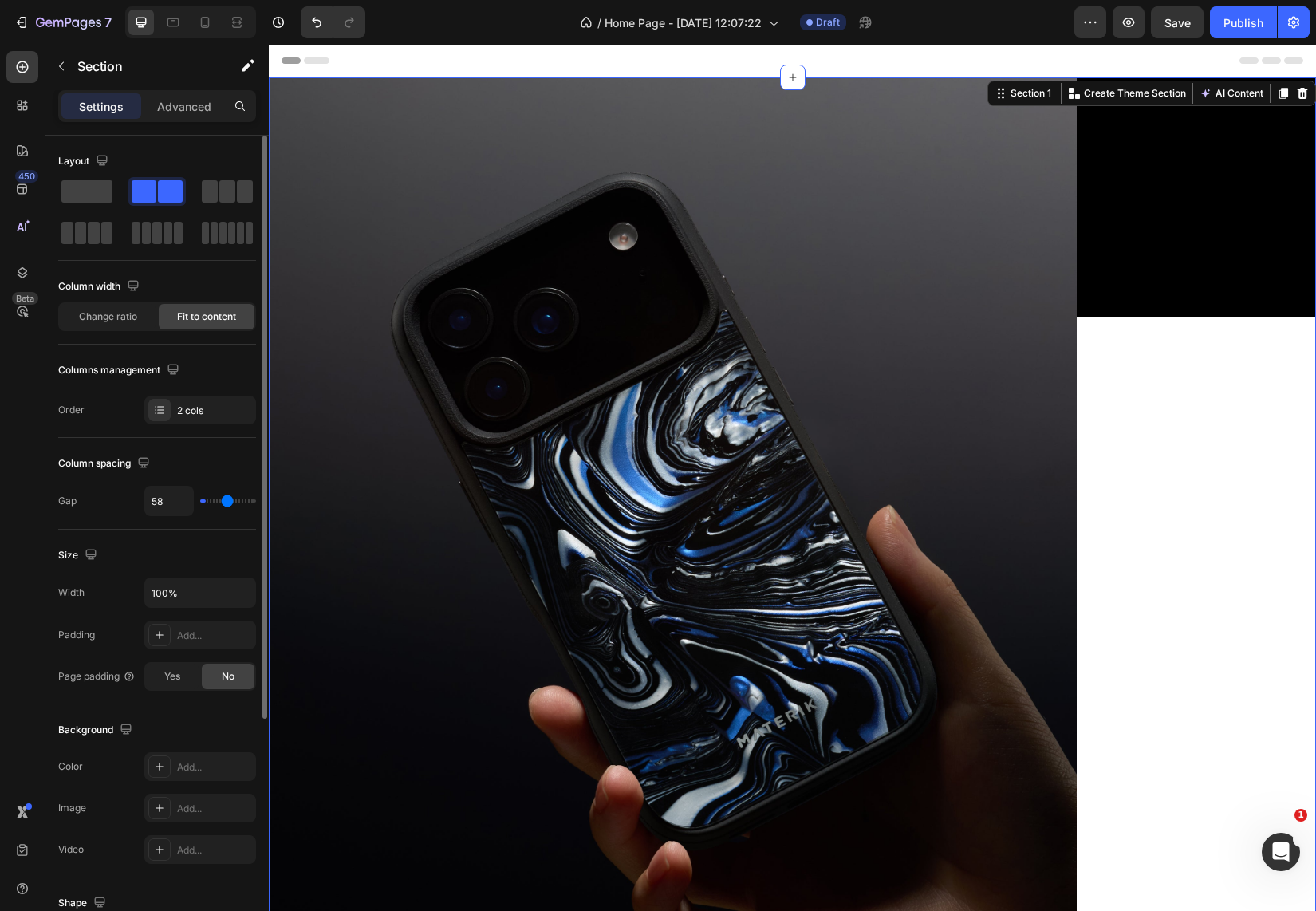
type input "62"
type input "68"
type input "73"
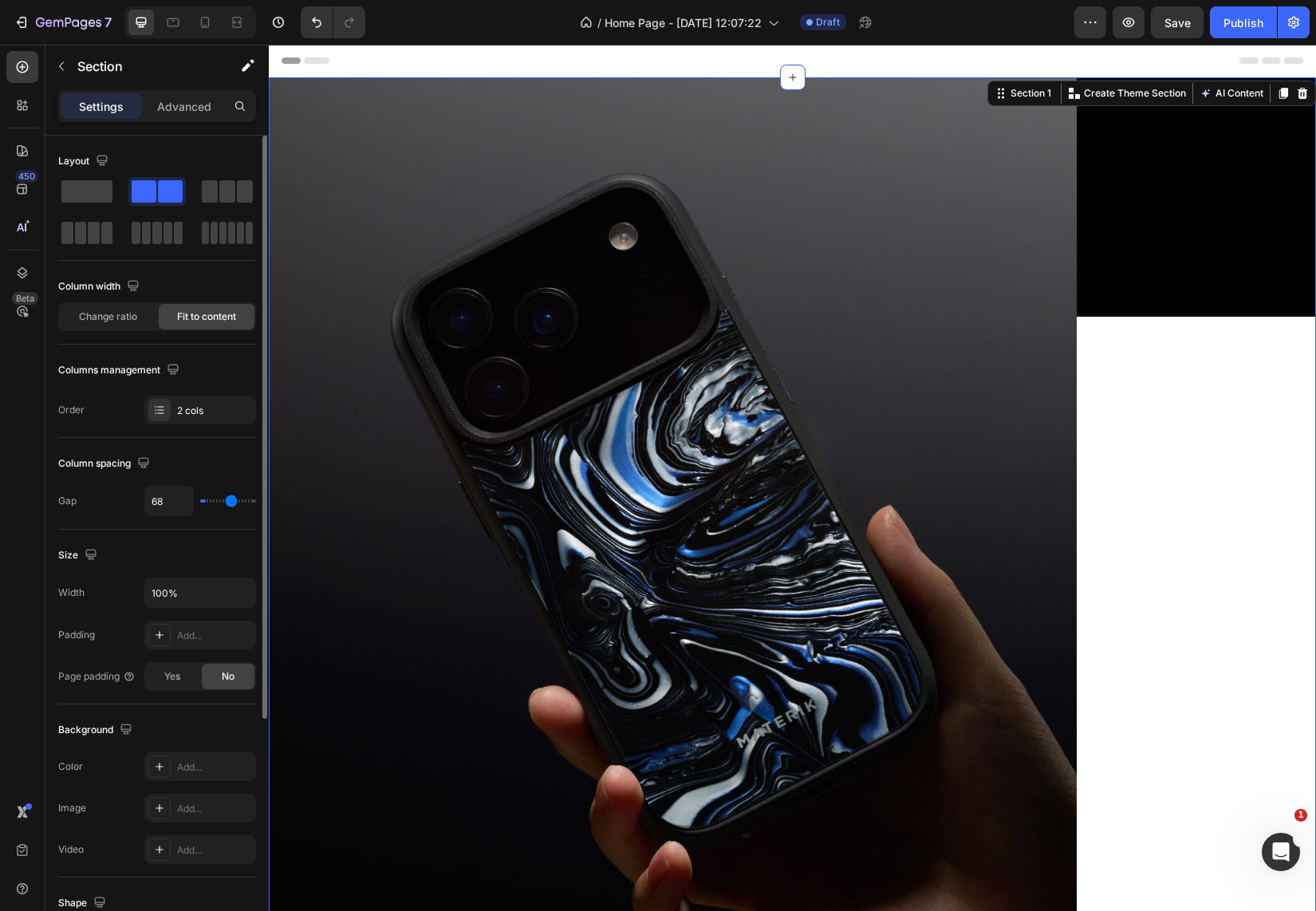
type input "73"
type input "79"
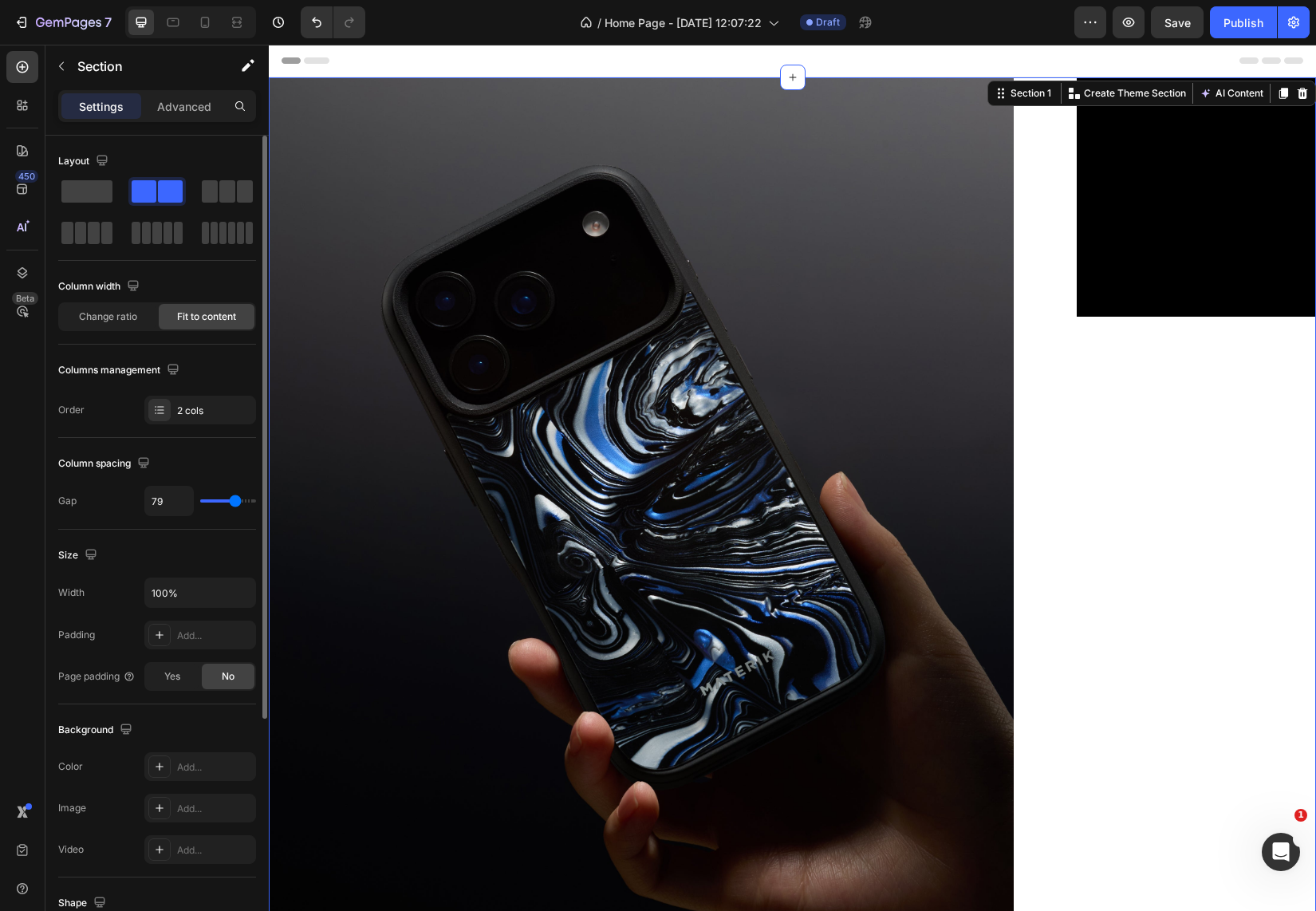
type input "83"
type input "89"
type input "96"
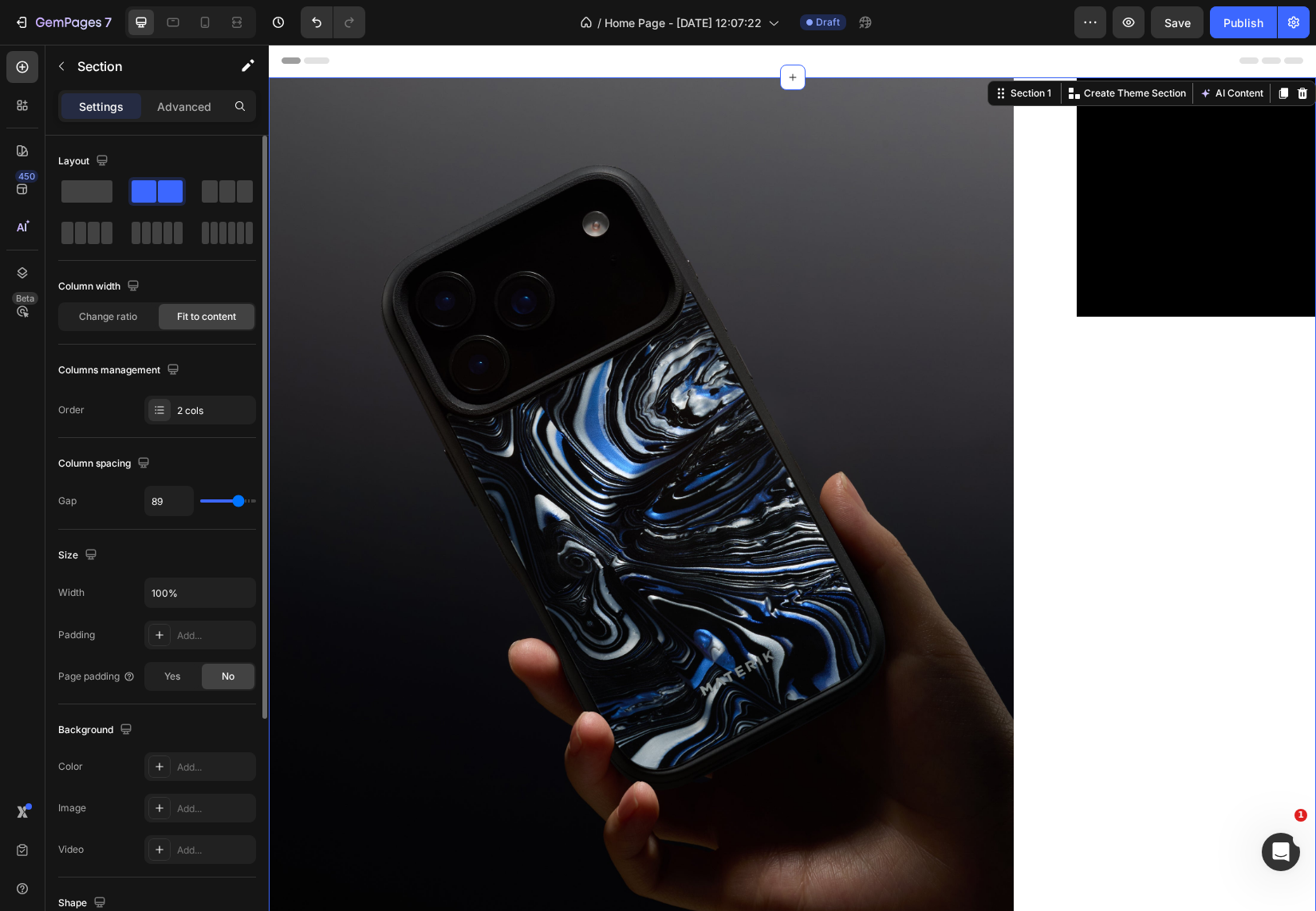
type input "96"
type input "98"
type input "102"
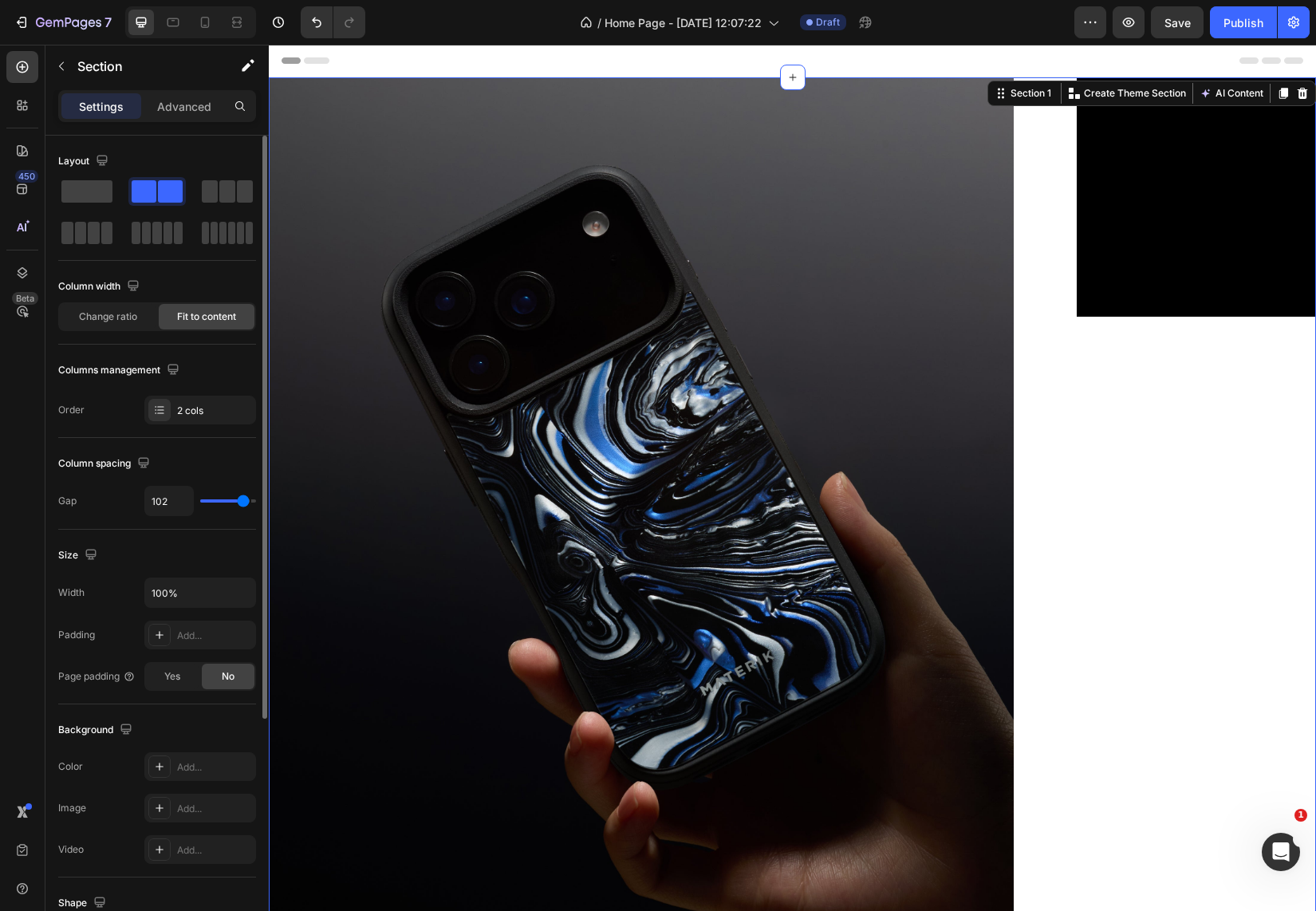
type input "106"
type input "108"
type input "113"
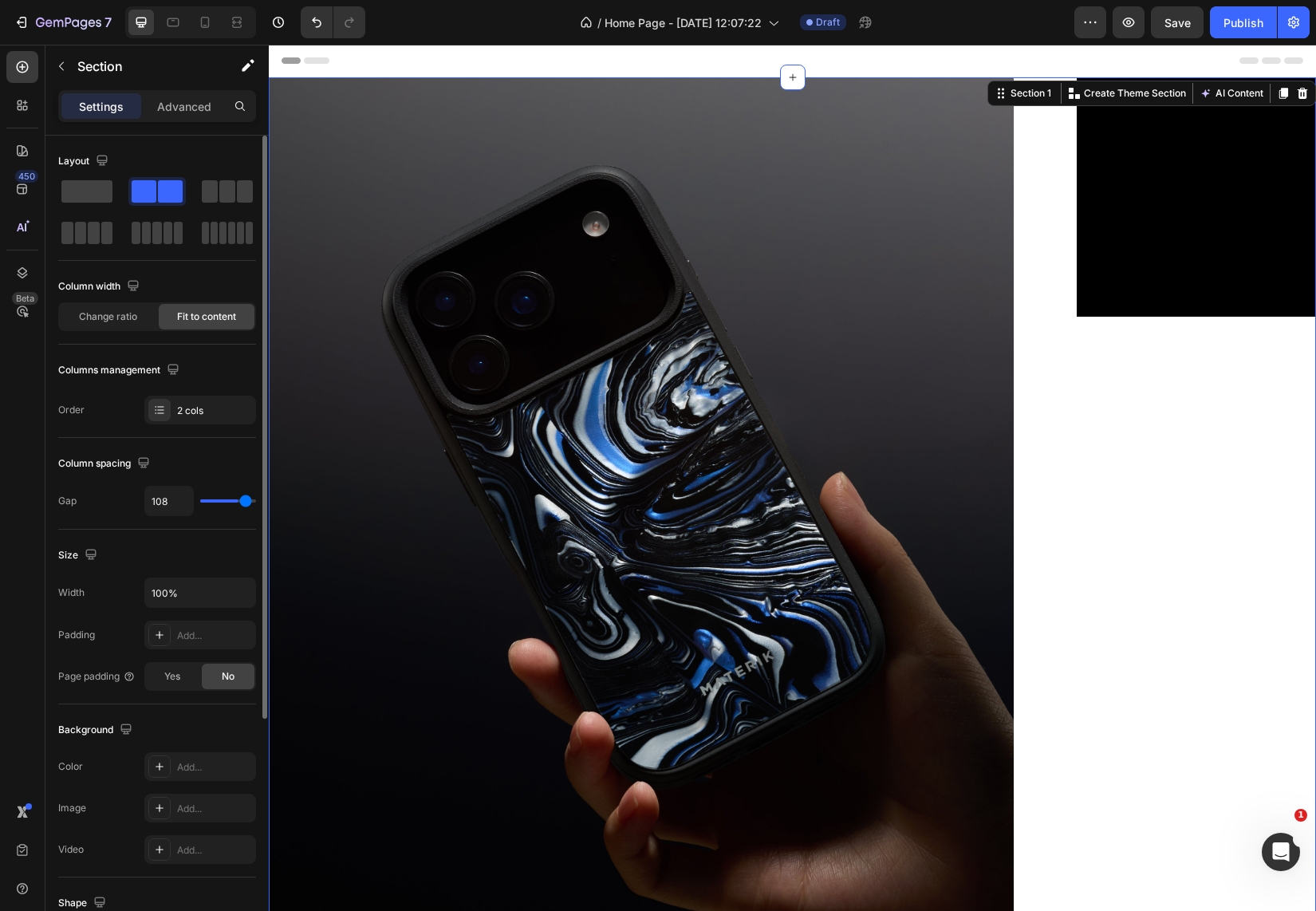
type input "113"
type input "115"
type input "117"
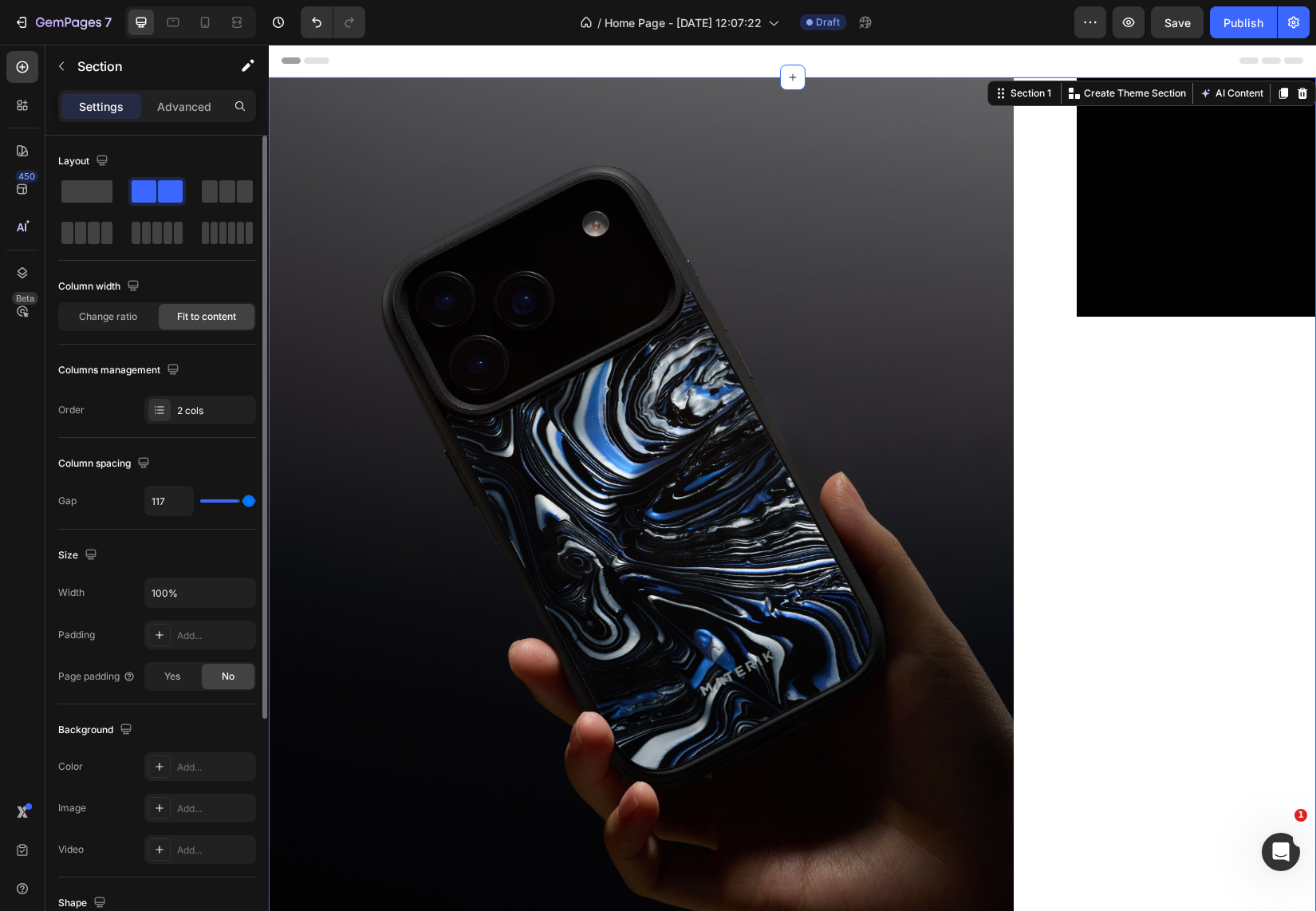
type input "119"
type input "120"
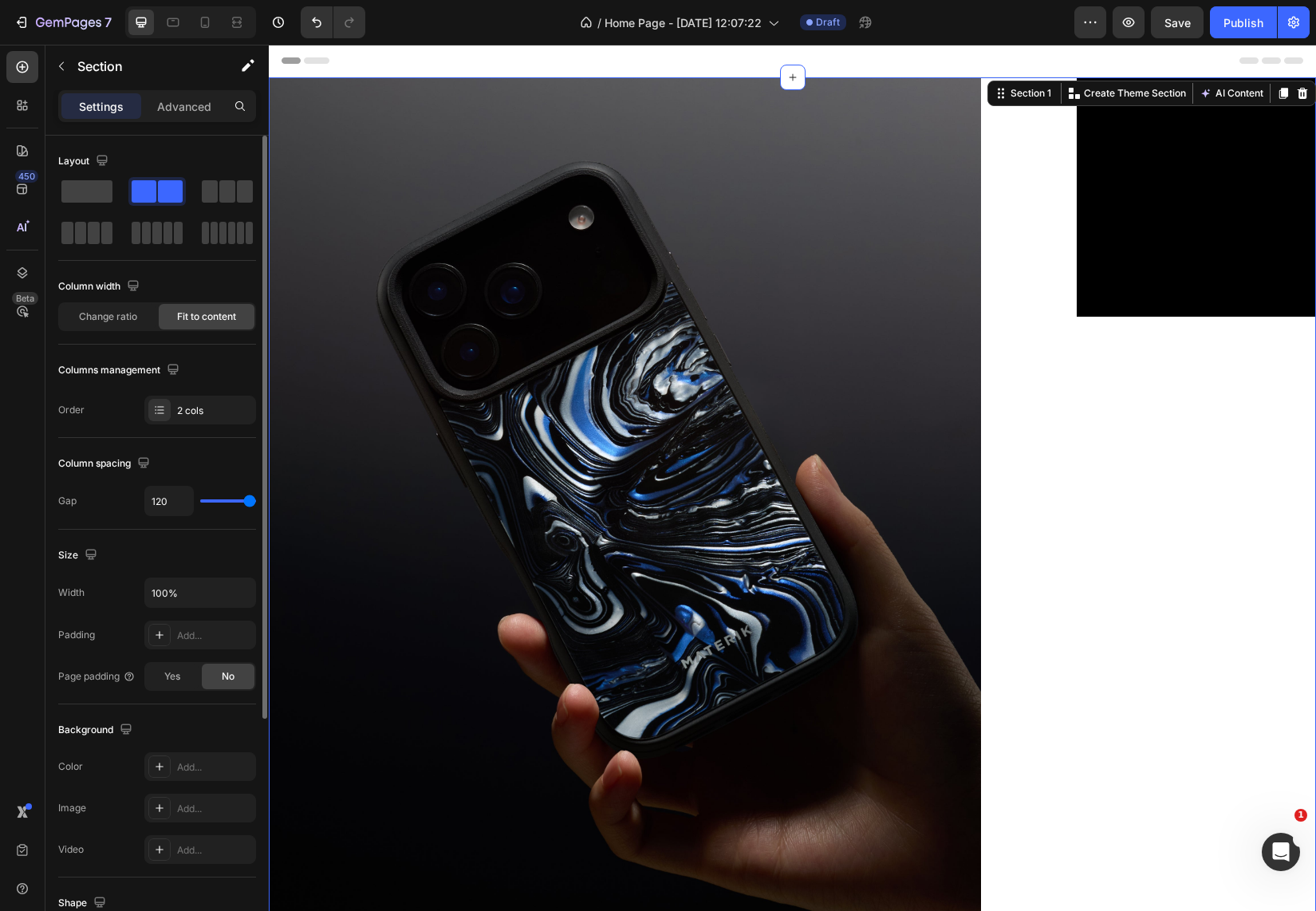
type input "115"
type input "87"
type input "0"
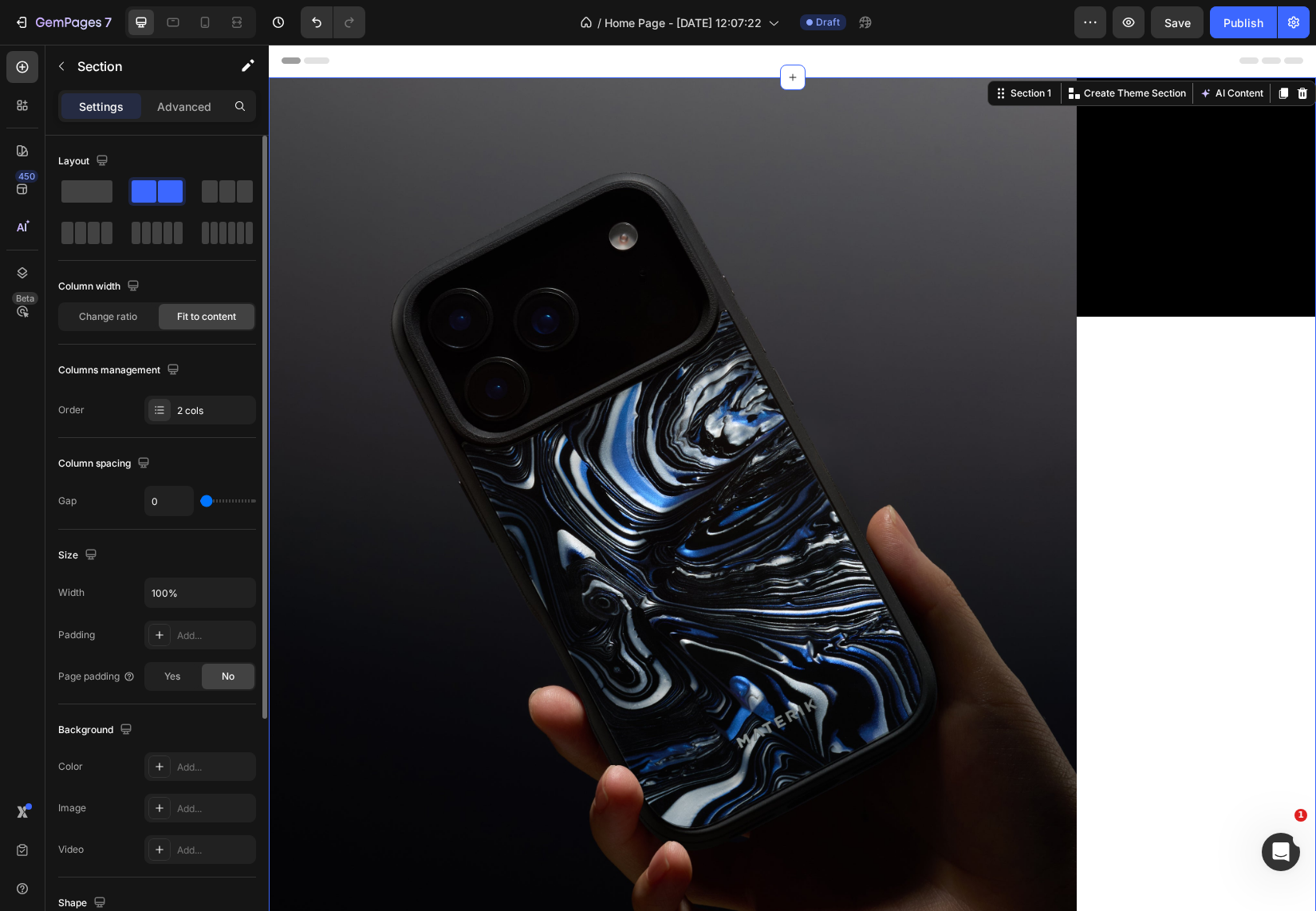
drag, startPoint x: 219, startPoint y: 506, endPoint x: 125, endPoint y: 498, distance: 94.3
type input "0"
click at [125, 498] on div "Gap 0" at bounding box center [157, 500] width 198 height 30
click at [198, 596] on input "100%" at bounding box center [199, 593] width 110 height 29
click at [237, 591] on icon "button" at bounding box center [241, 593] width 16 height 16
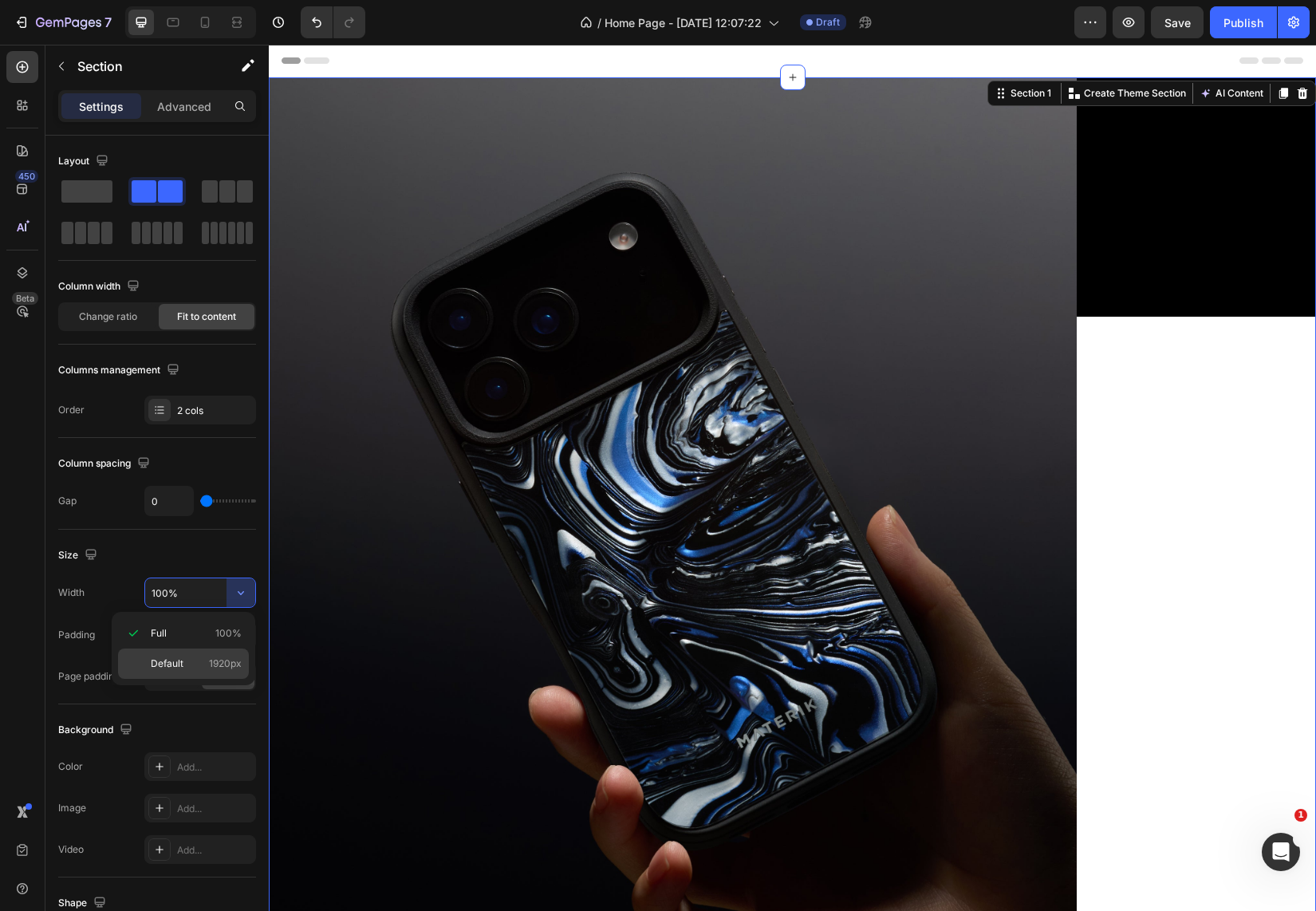
click at [192, 661] on p "Default 1920px" at bounding box center [196, 664] width 91 height 15
type input "1920"
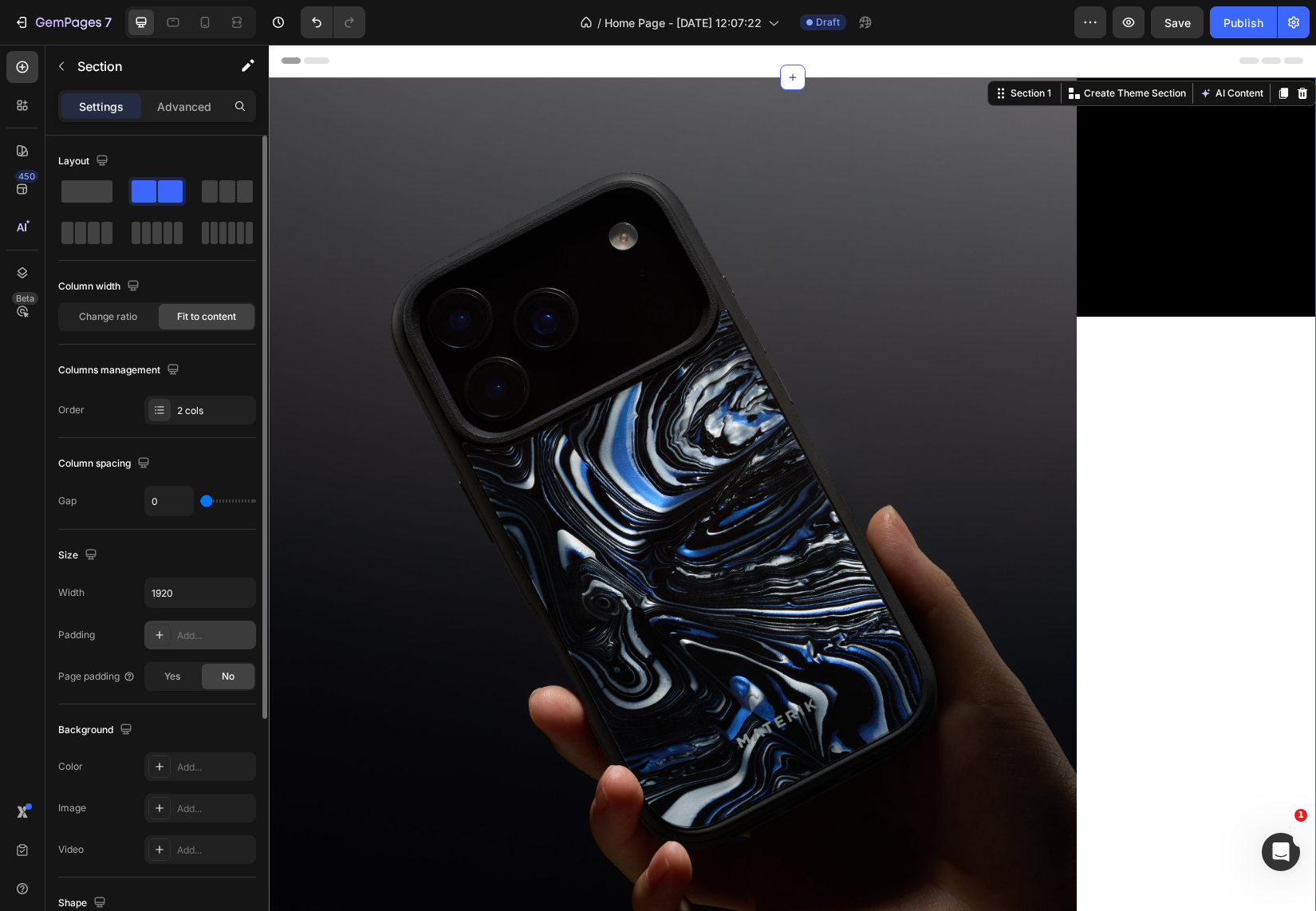
click at [208, 634] on div "Add..." at bounding box center [214, 636] width 75 height 15
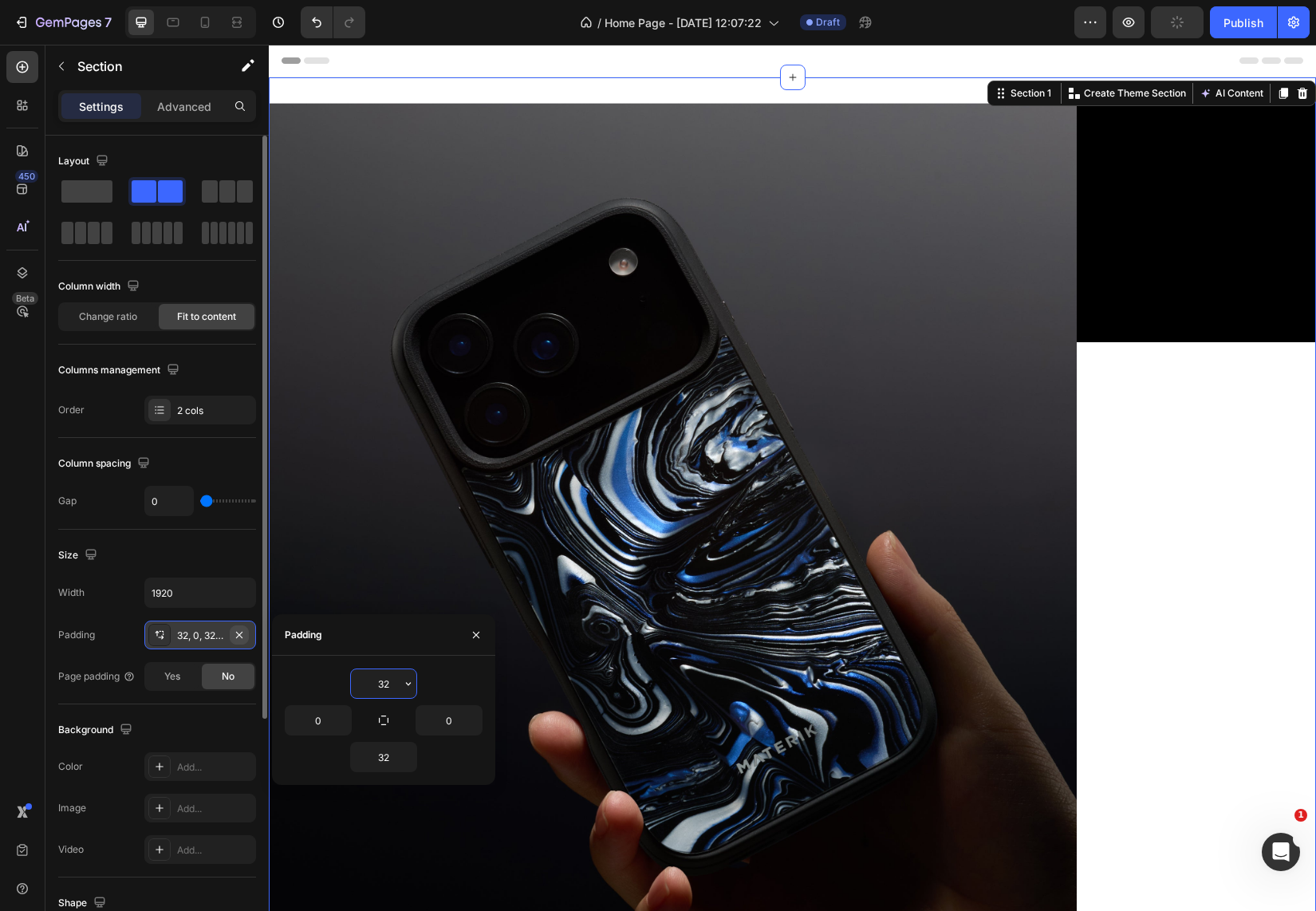
click at [240, 632] on icon "button" at bounding box center [240, 635] width 13 height 13
type input "0"
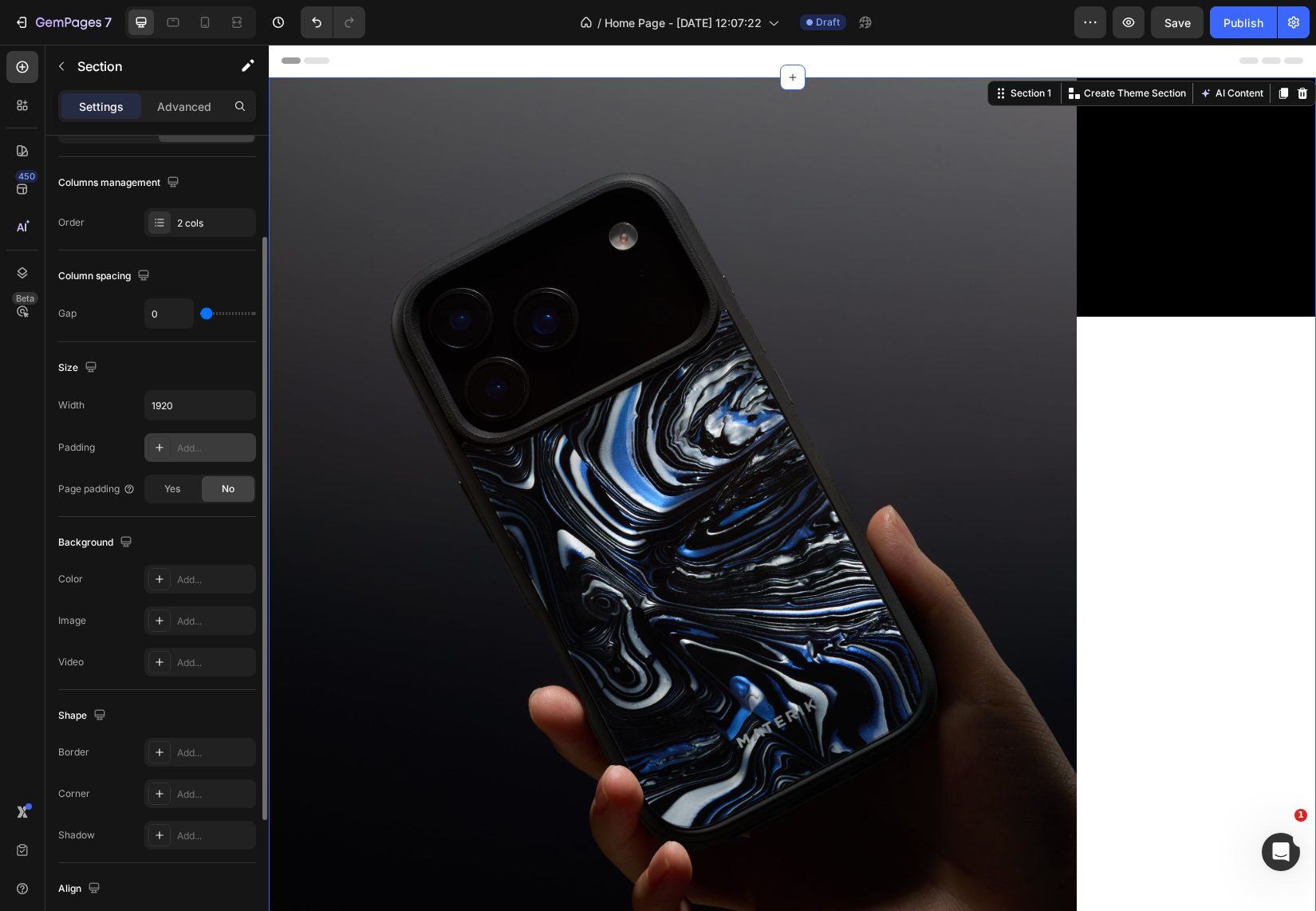
scroll to position [154, 0]
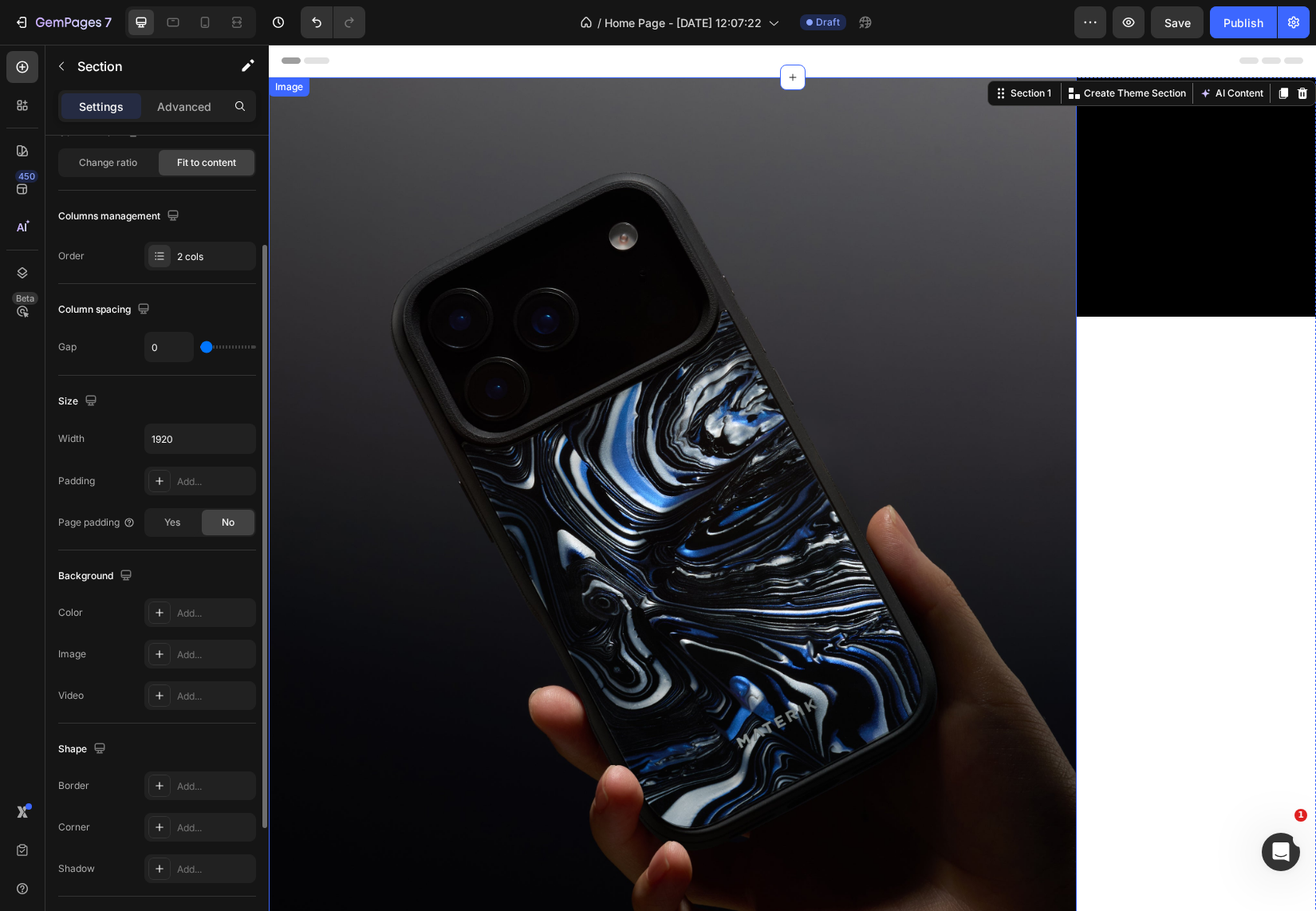
click at [481, 503] on img at bounding box center [672, 619] width 808 height 1083
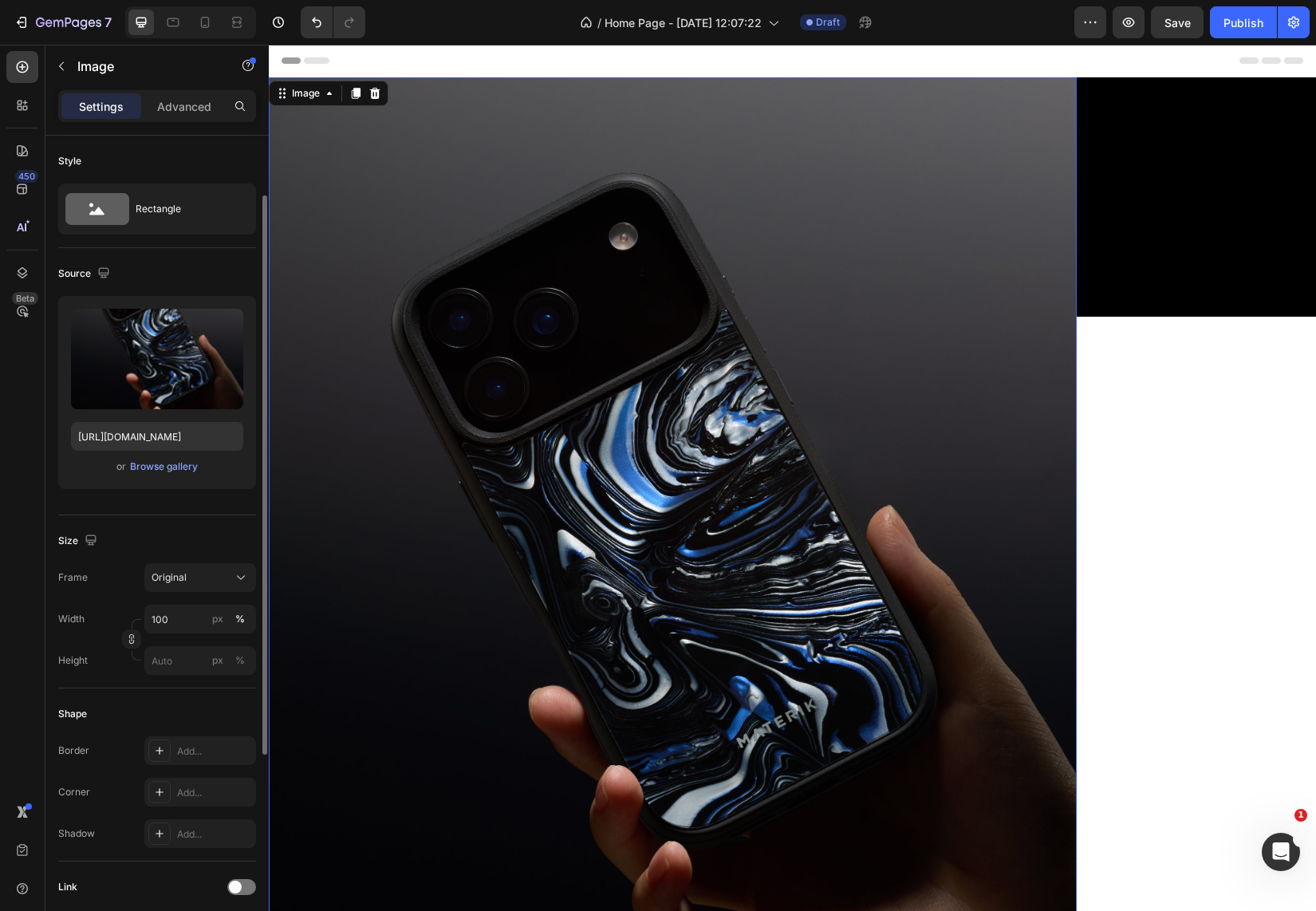
scroll to position [48, 0]
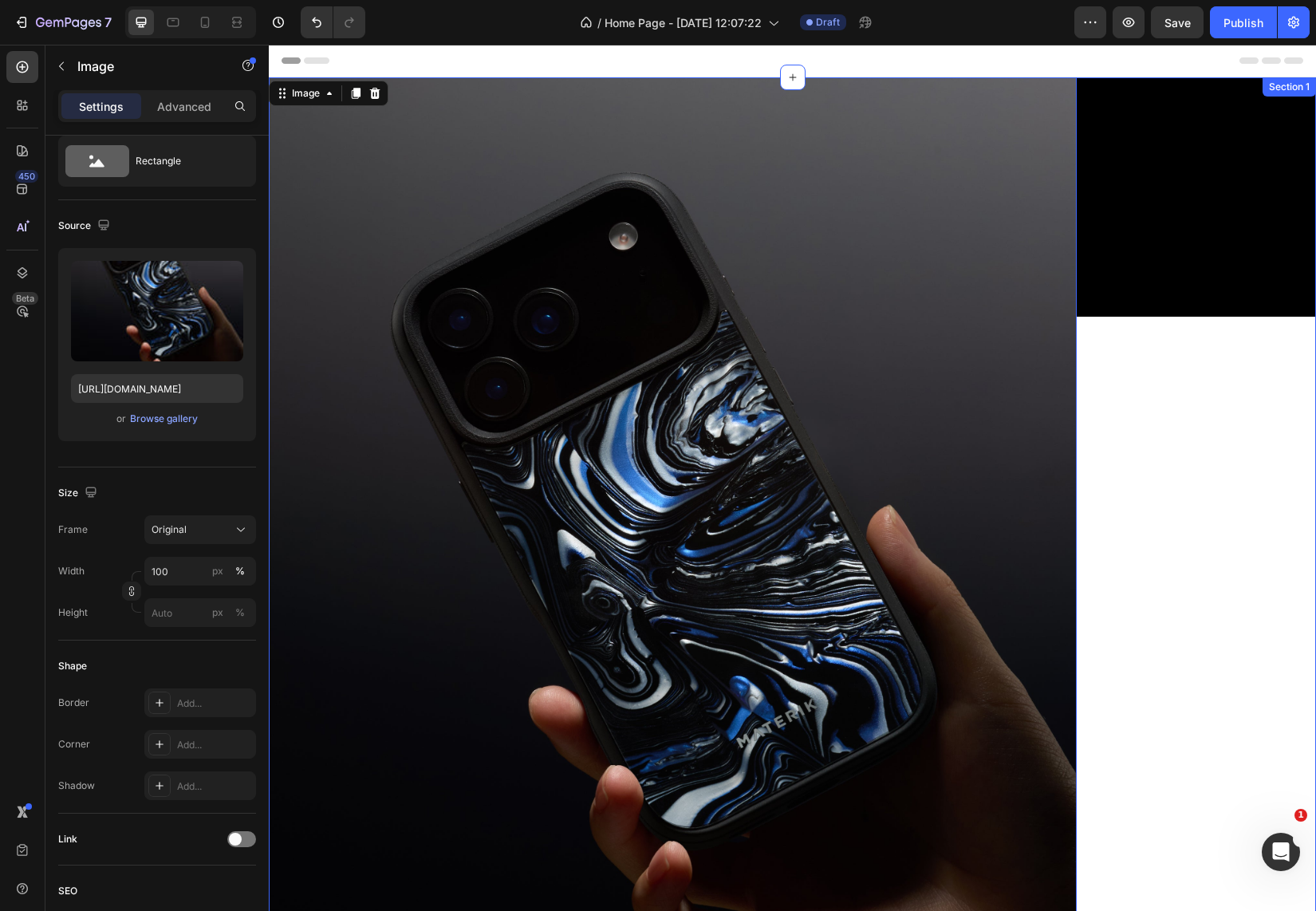
click at [1076, 635] on div "Video" at bounding box center [1196, 619] width 240 height 1083
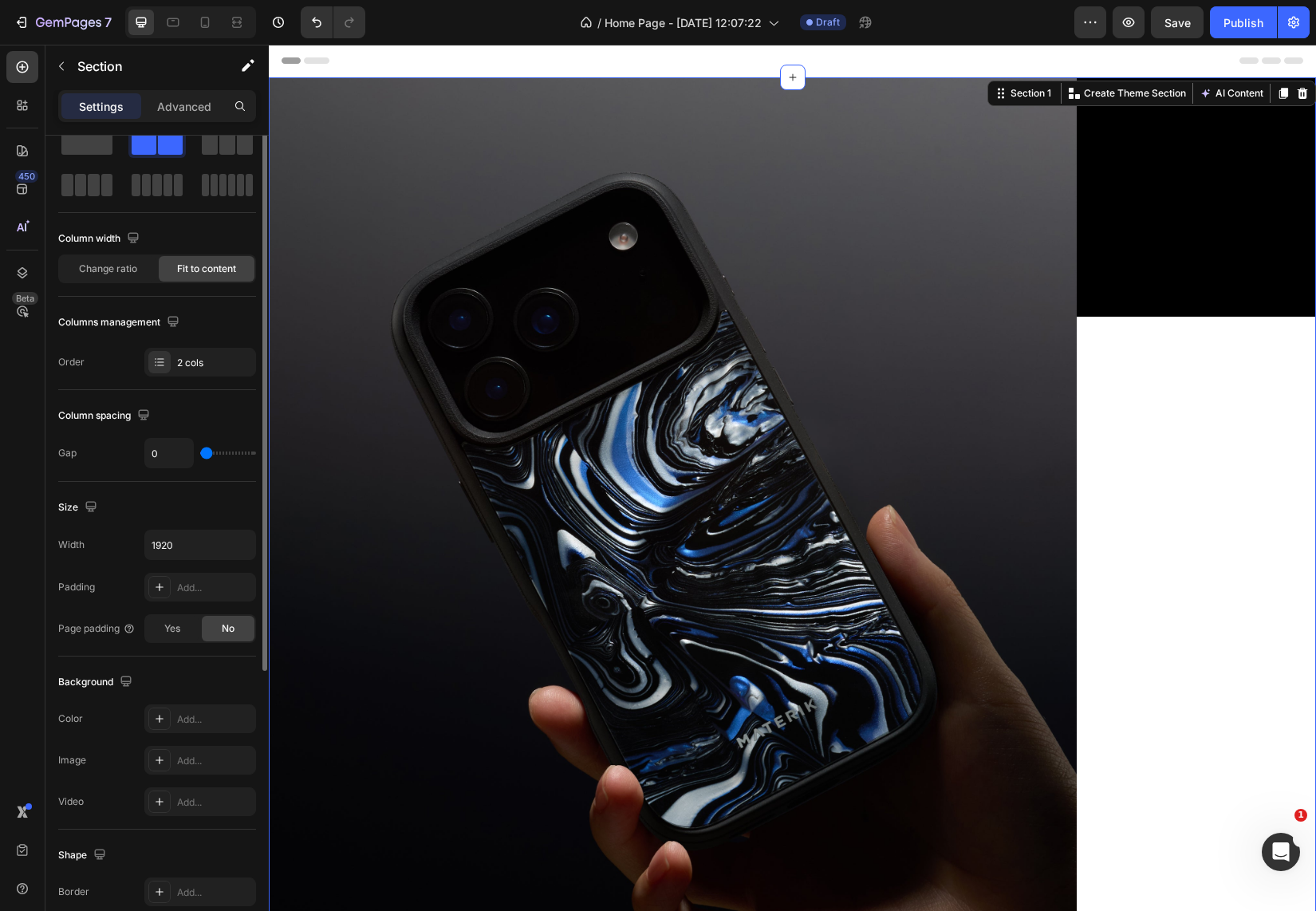
scroll to position [0, 0]
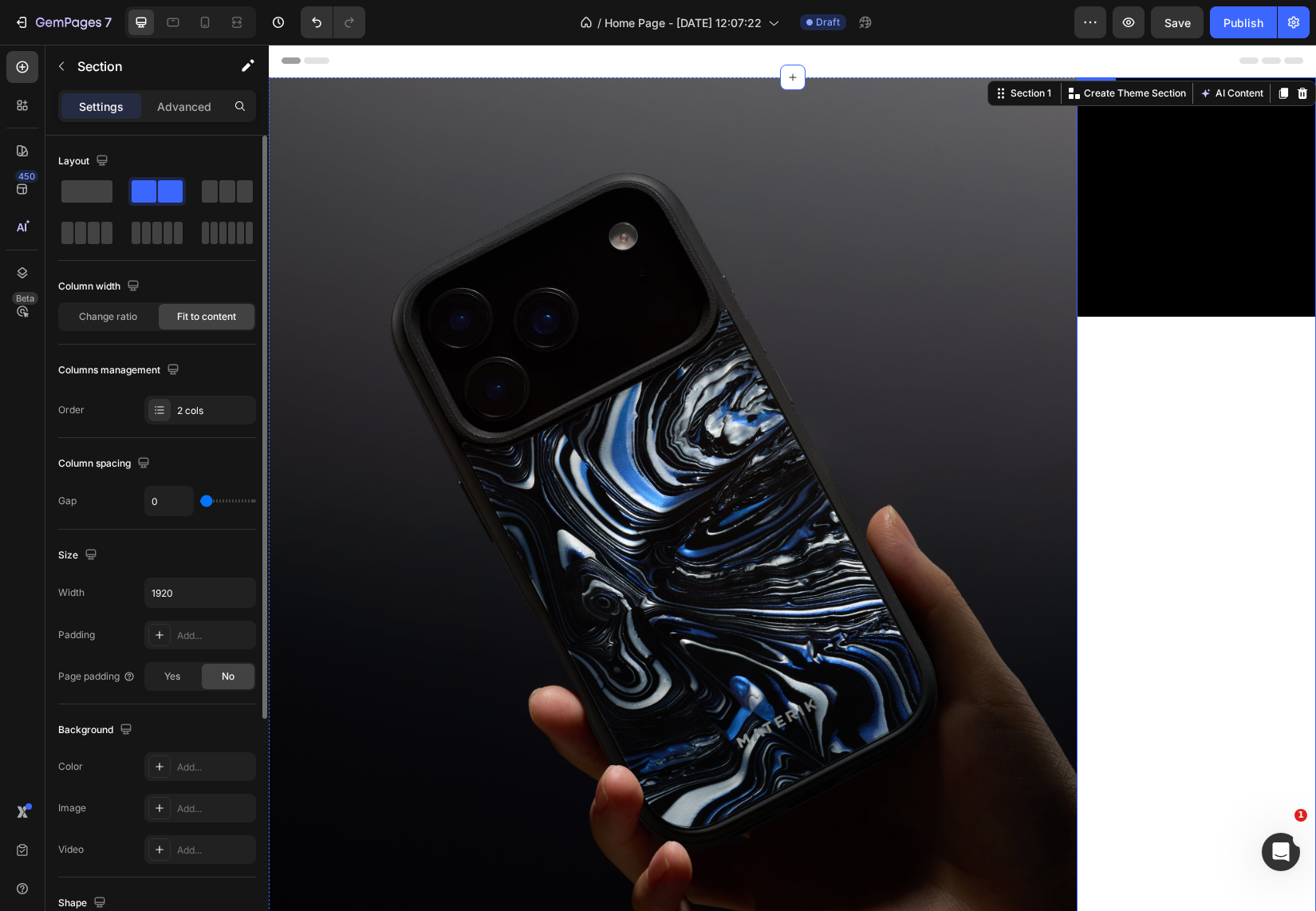
click at [1076, 317] on video at bounding box center [1196, 197] width 240 height 240
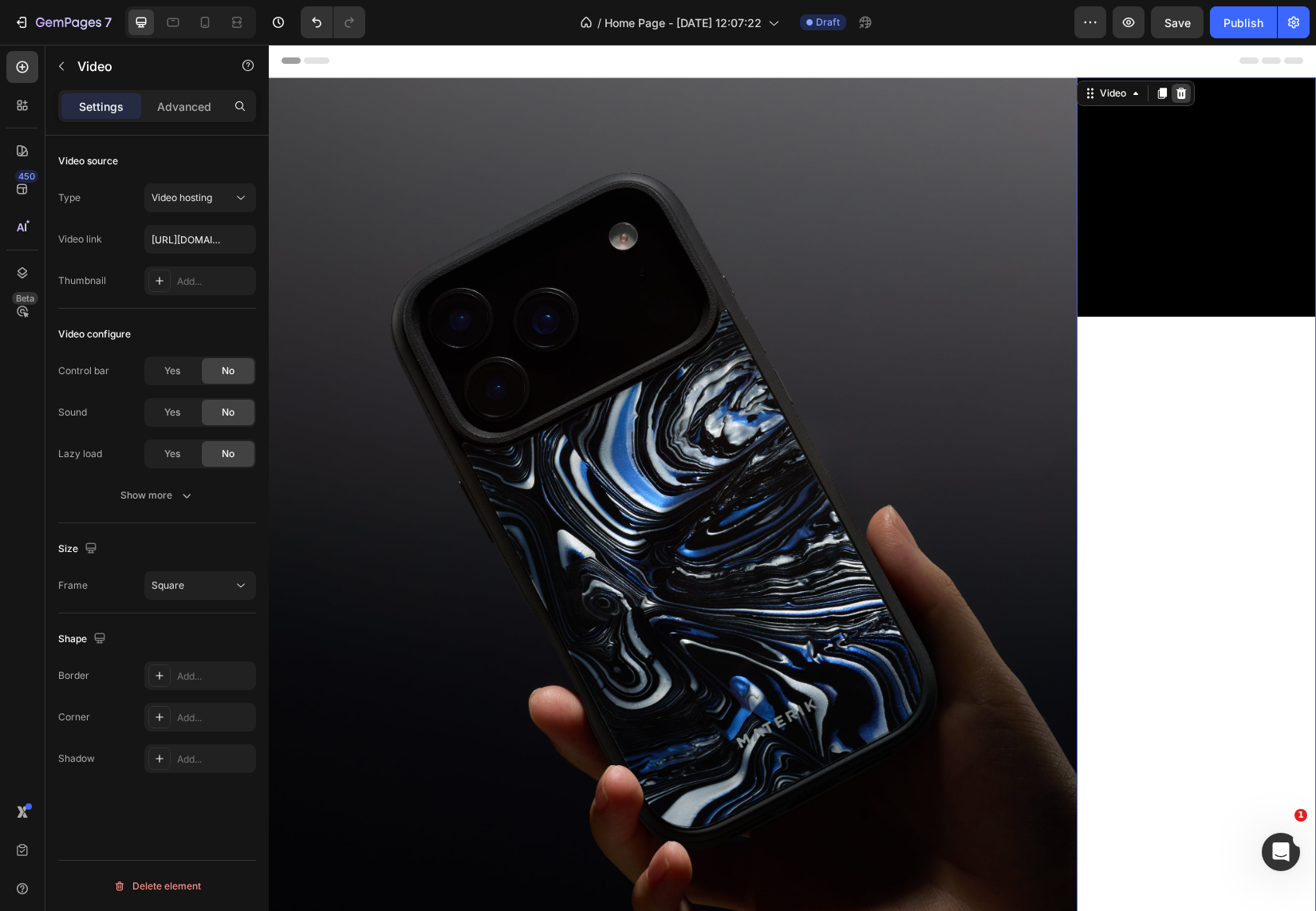
click at [1175, 95] on icon at bounding box center [1181, 93] width 13 height 13
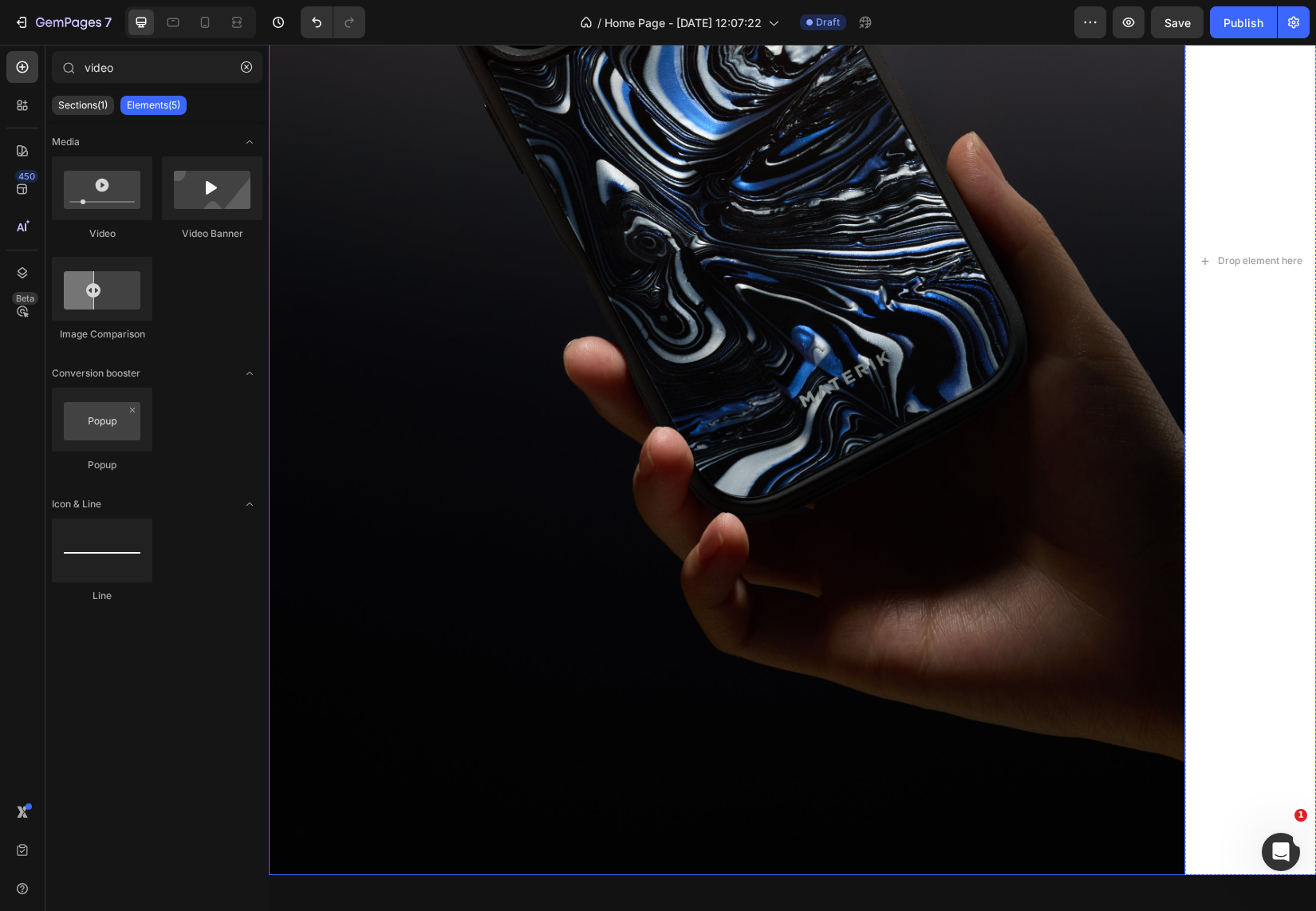
scroll to position [432, 0]
click at [967, 432] on img at bounding box center [727, 260] width 916 height 1229
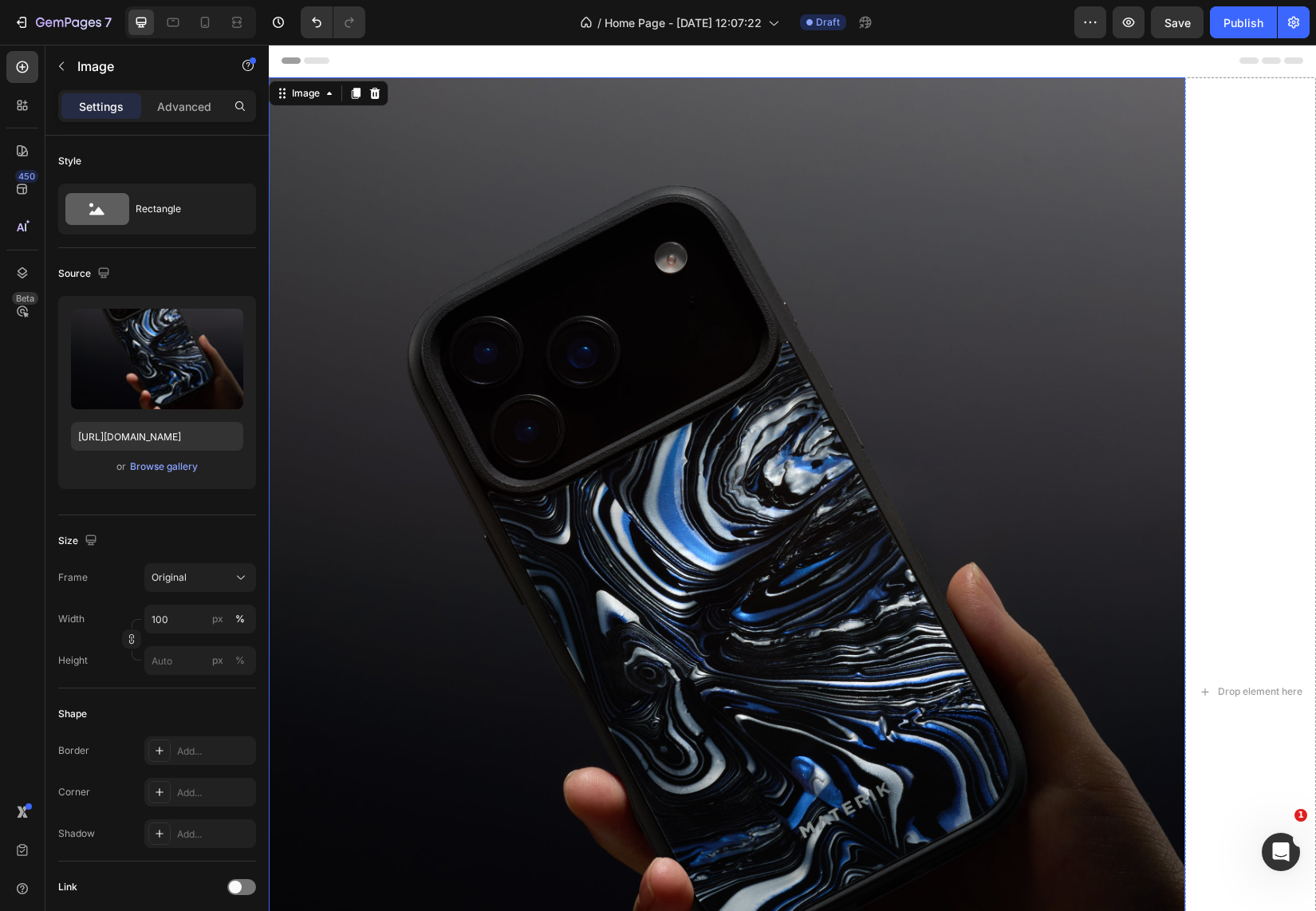
scroll to position [0, 0]
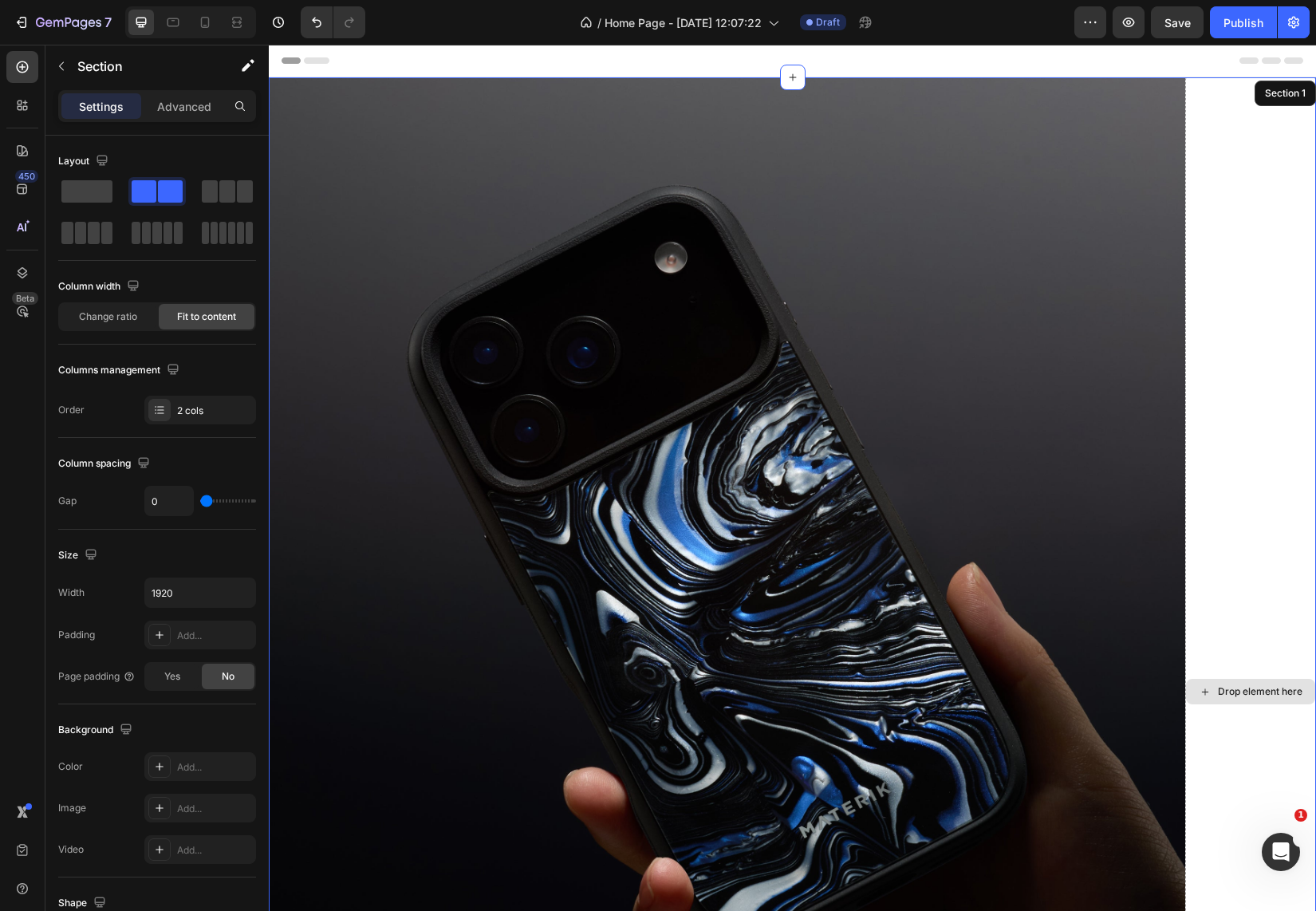
click at [1203, 115] on div "Drop element here" at bounding box center [1250, 691] width 131 height 1229
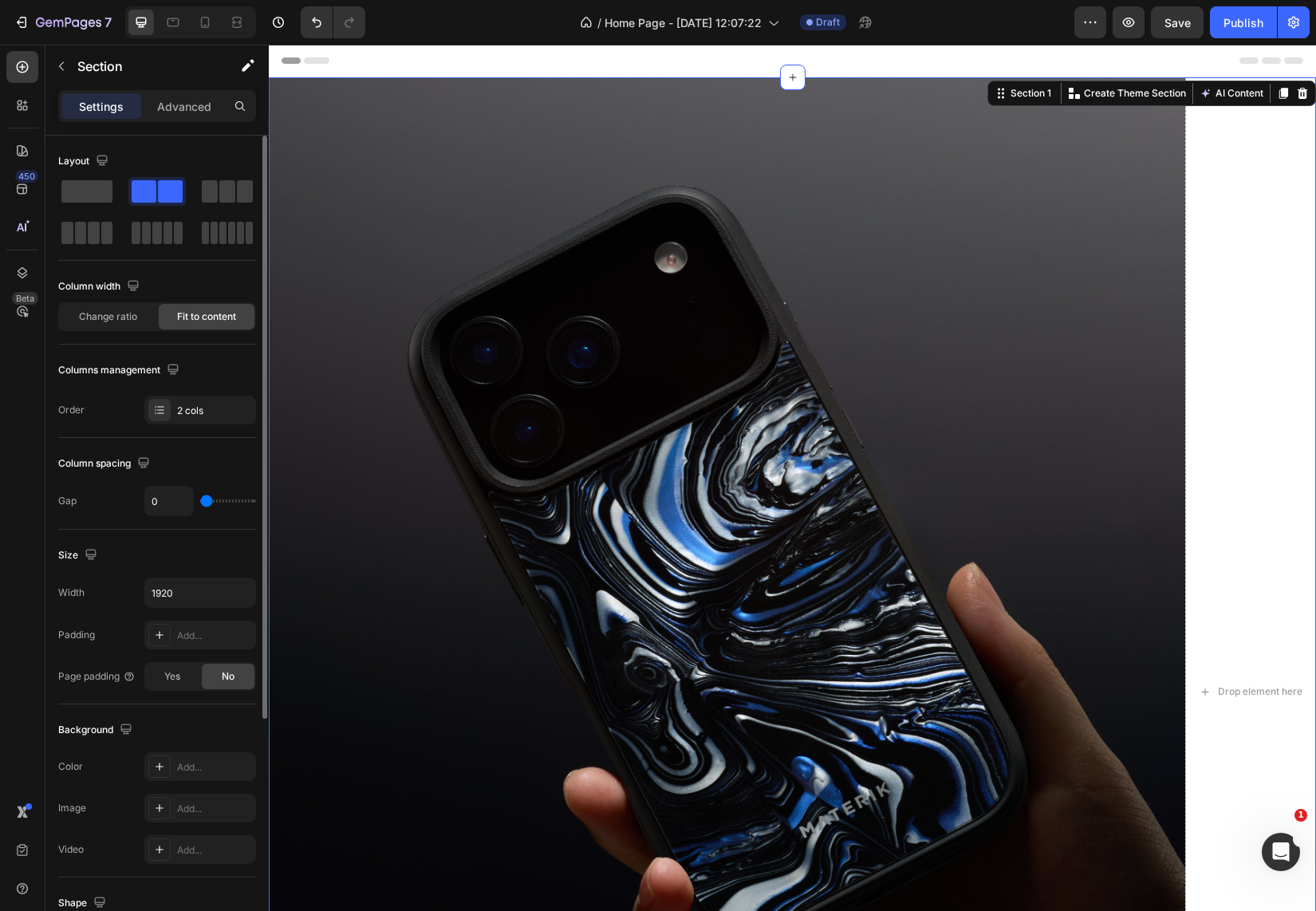
type input "3"
type input "9"
type input "20"
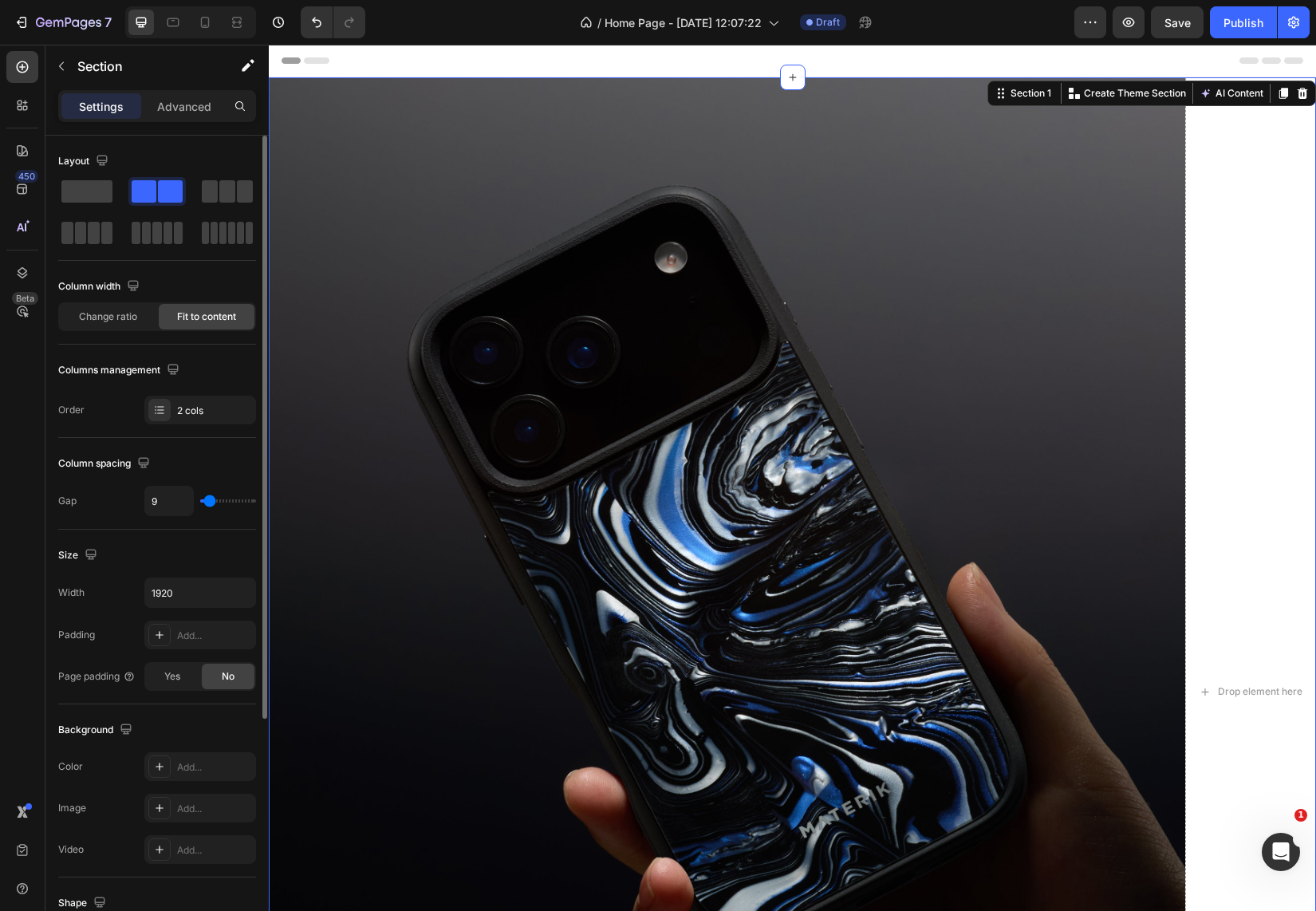
type input "20"
type input "33"
type input "45"
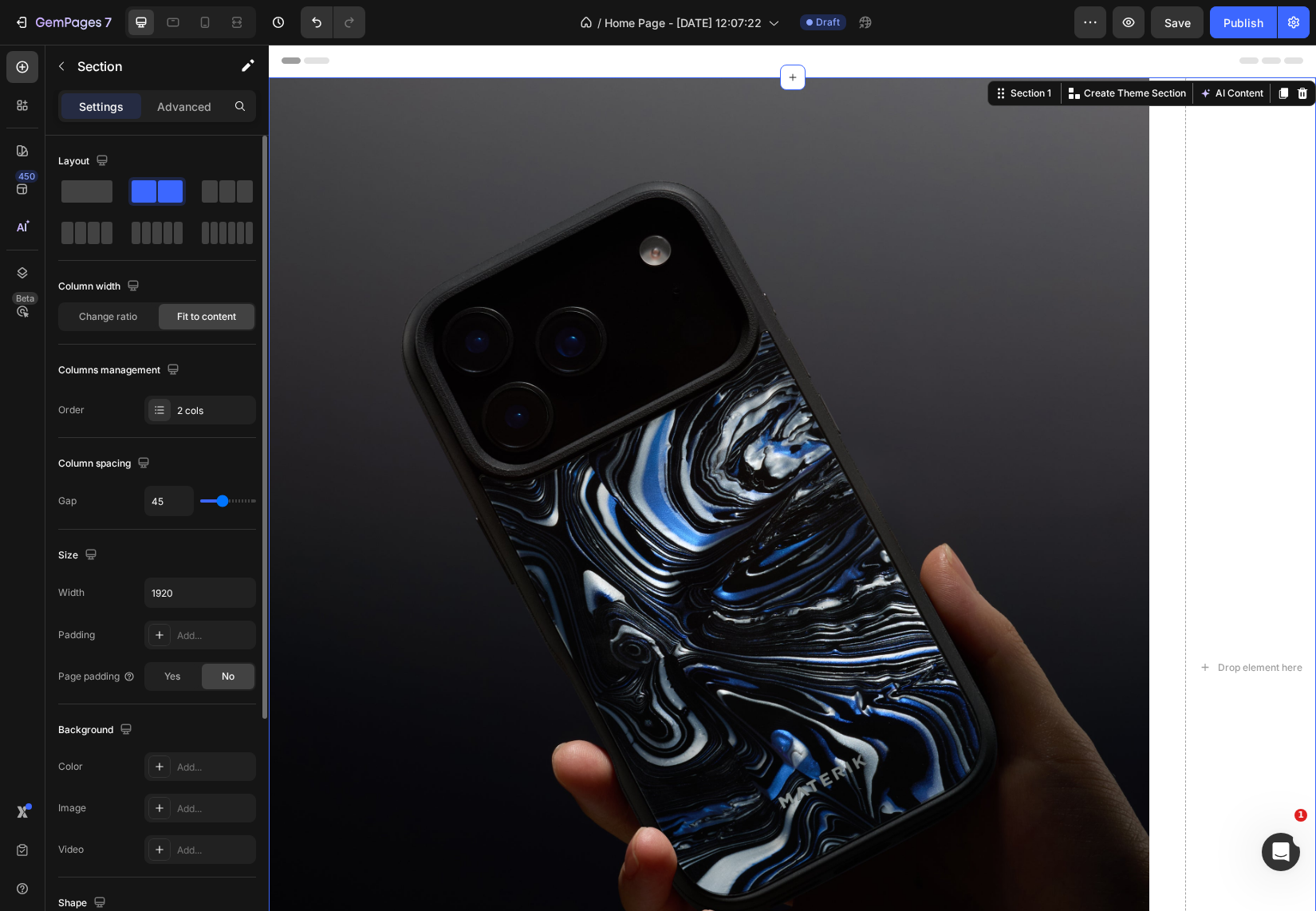
type input "56"
type input "64"
type input "71"
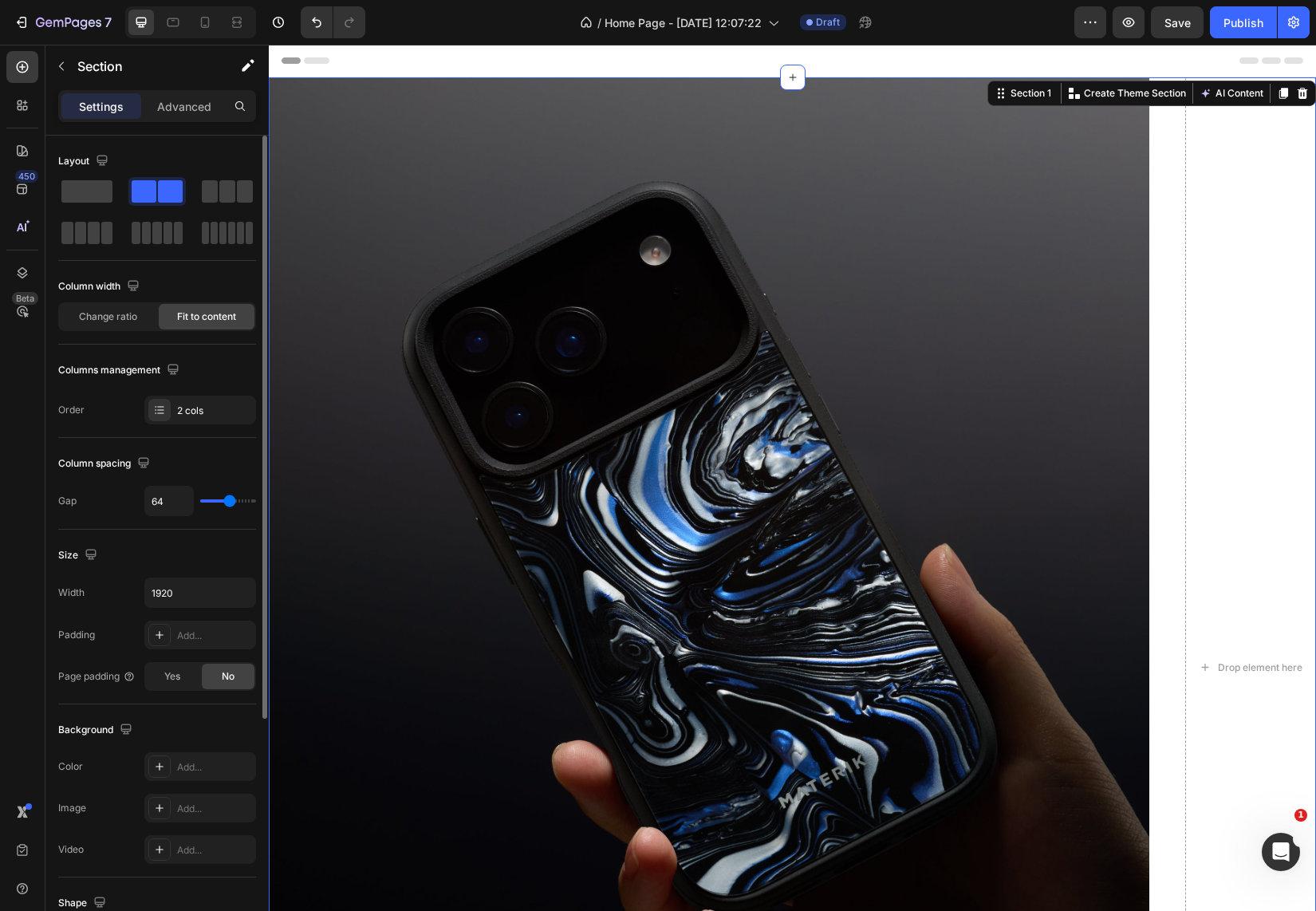
type input "71"
type input "73"
type input "75"
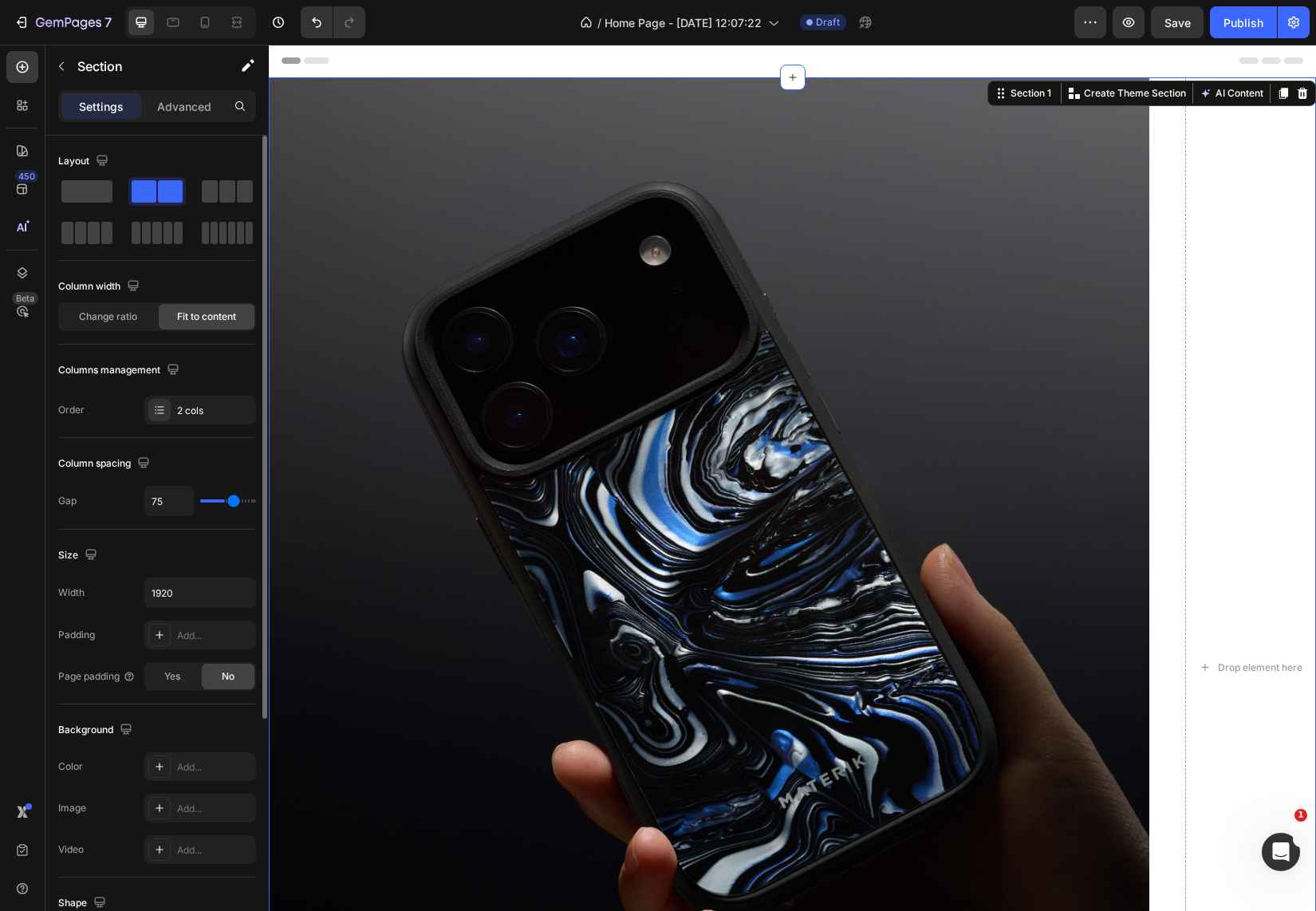
type input "79"
type input "81"
type input "83"
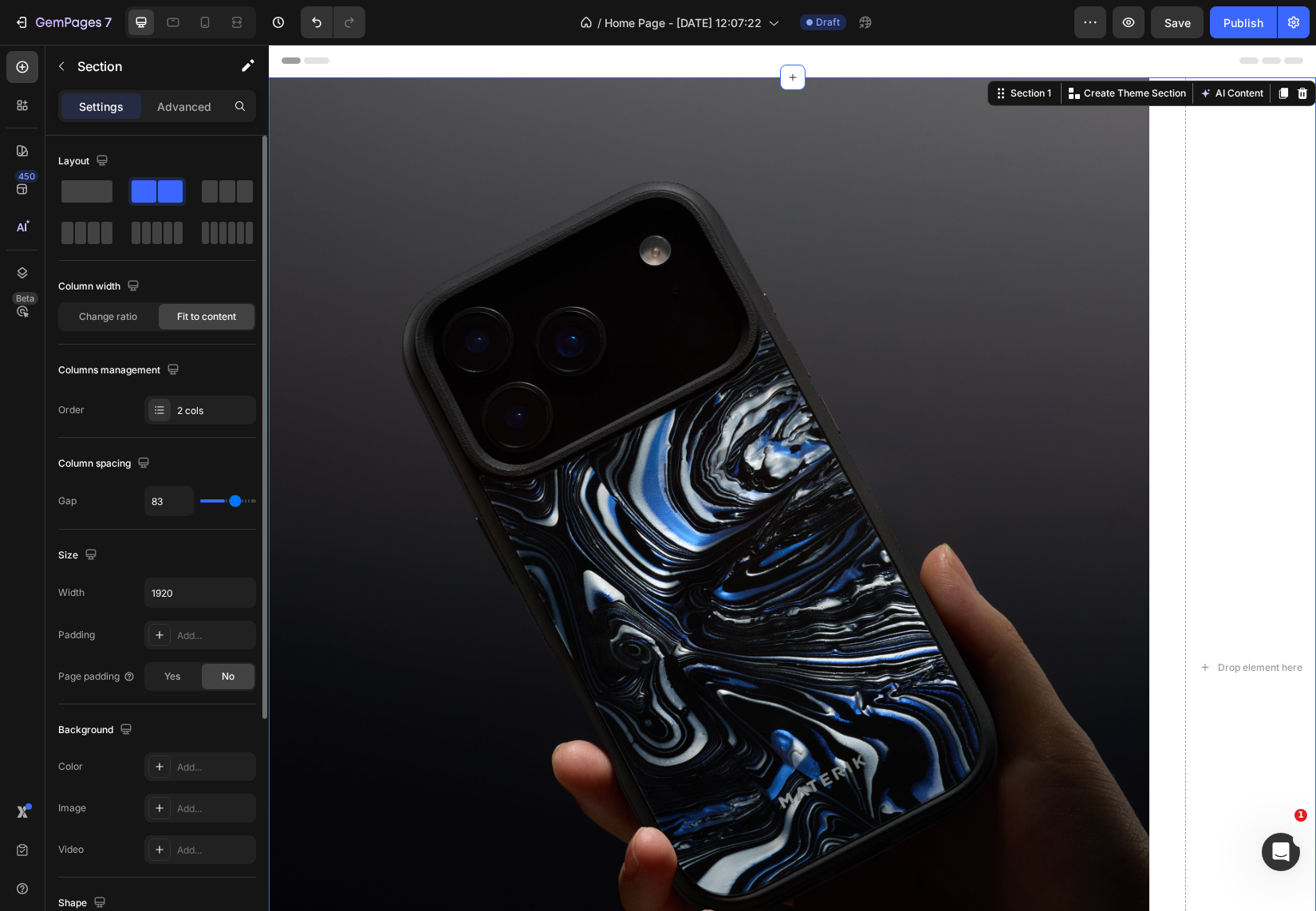
type input "83"
type input "87"
type input "89"
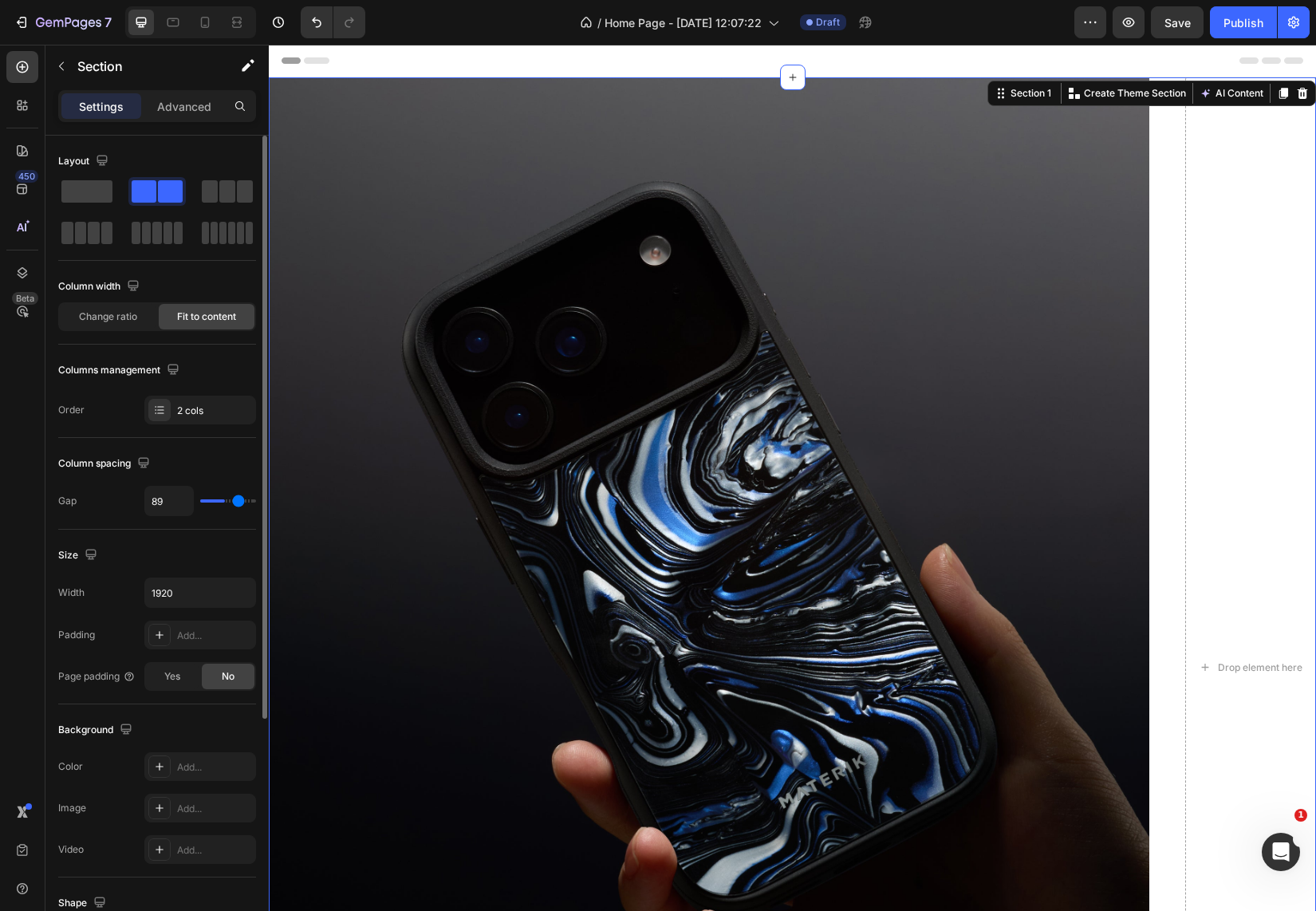
type input "92"
type input "94"
type input "98"
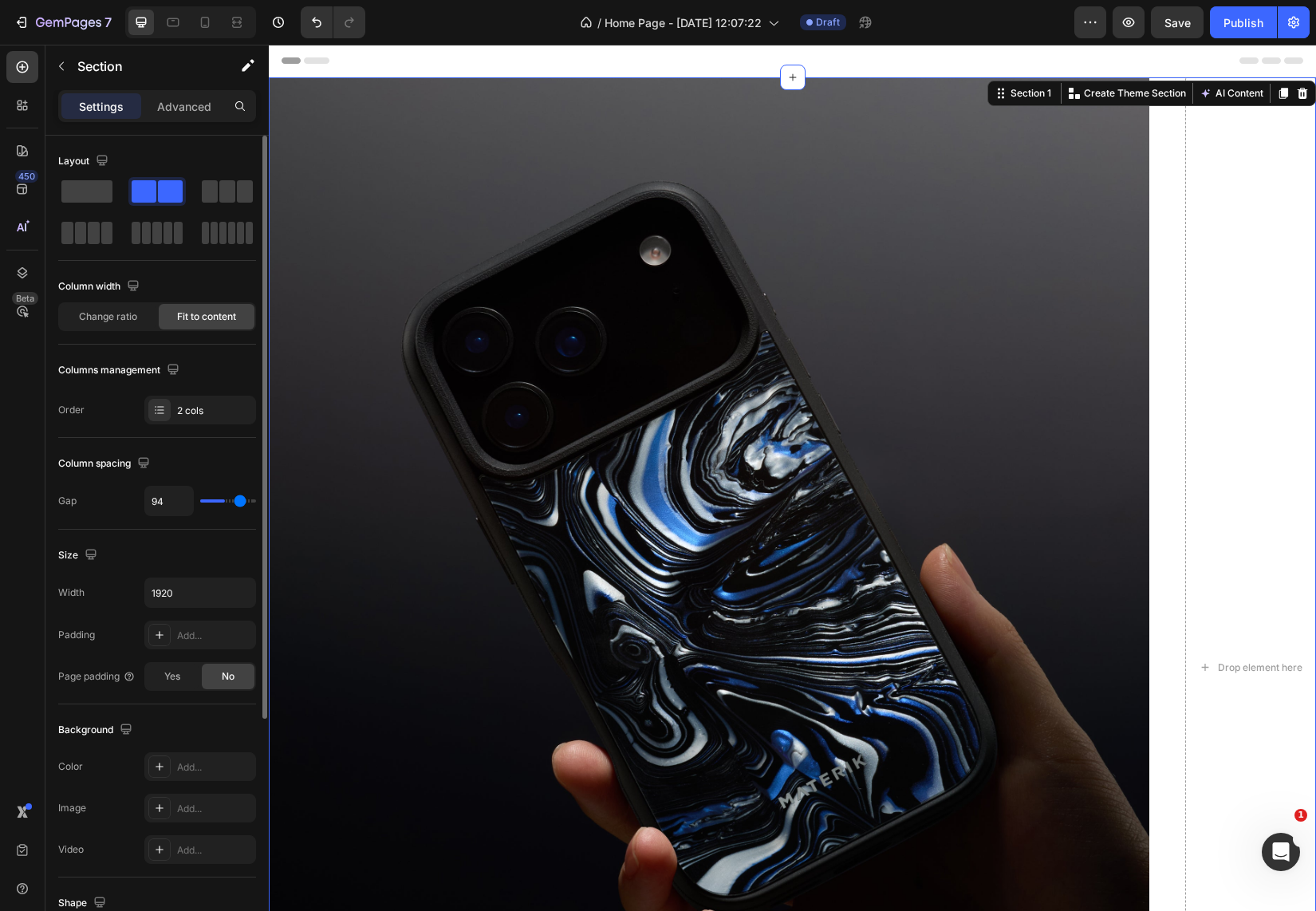
type input "98"
type input "104"
type input "117"
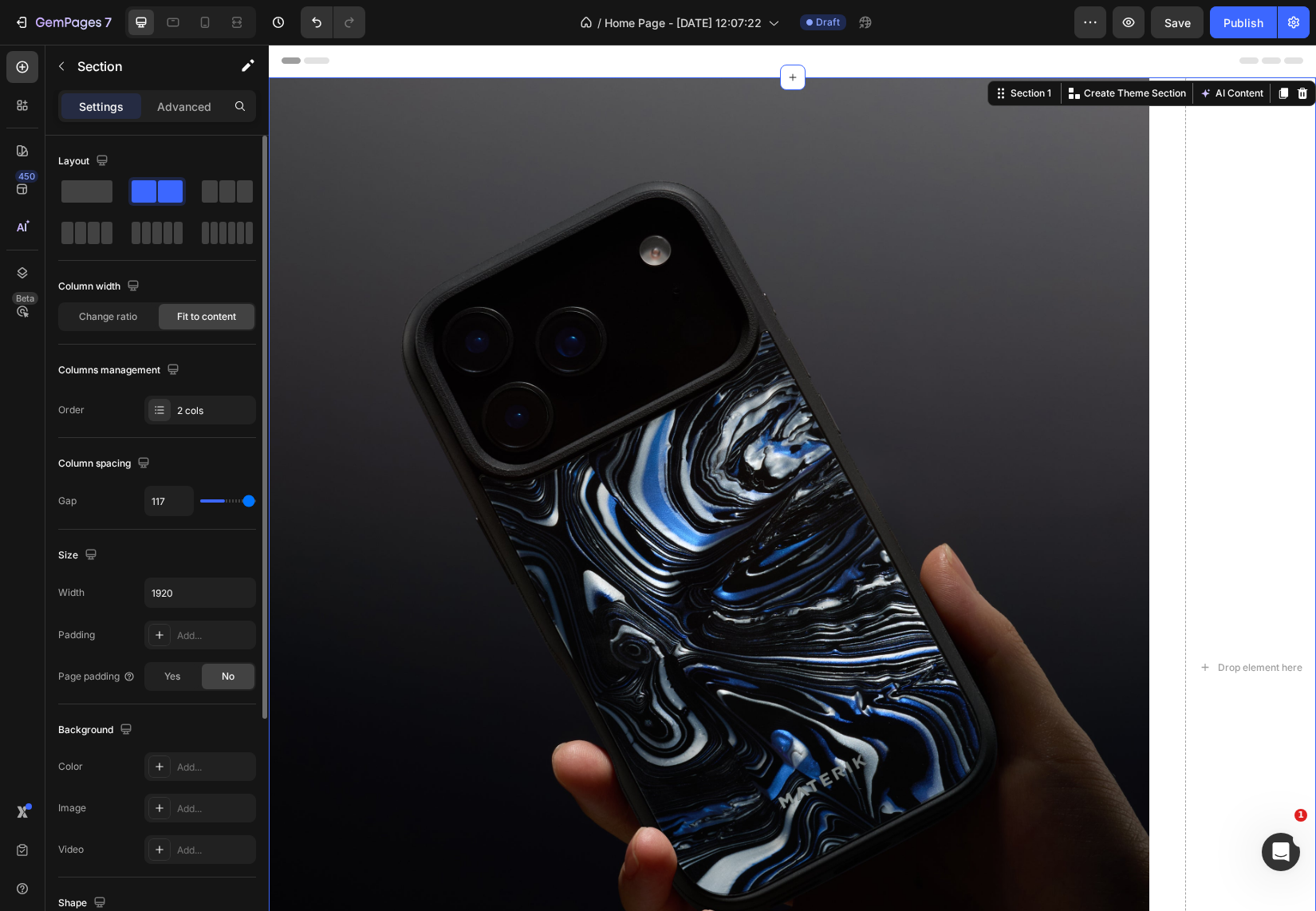
type input "120"
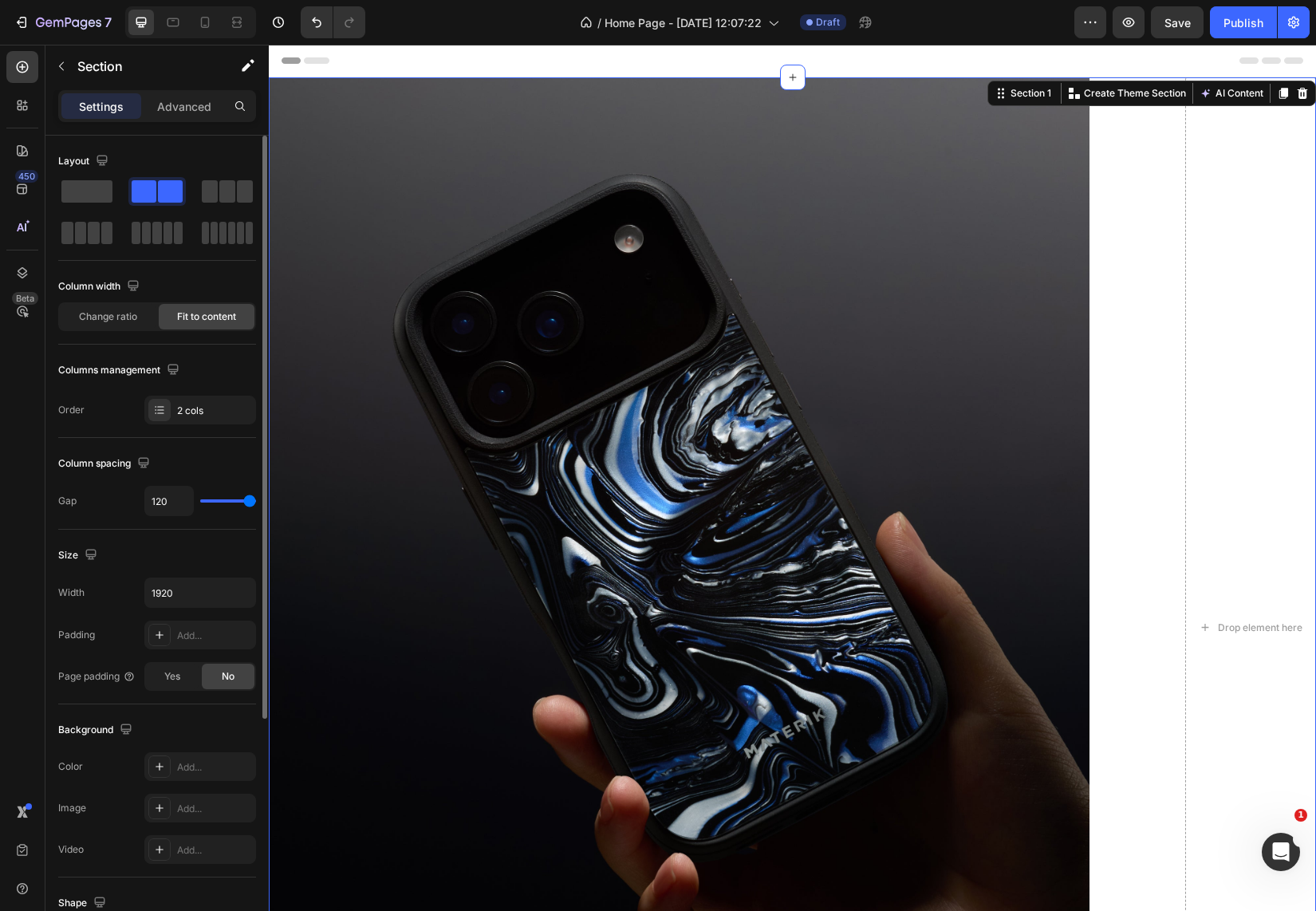
type input "102"
type input "41"
type input "14"
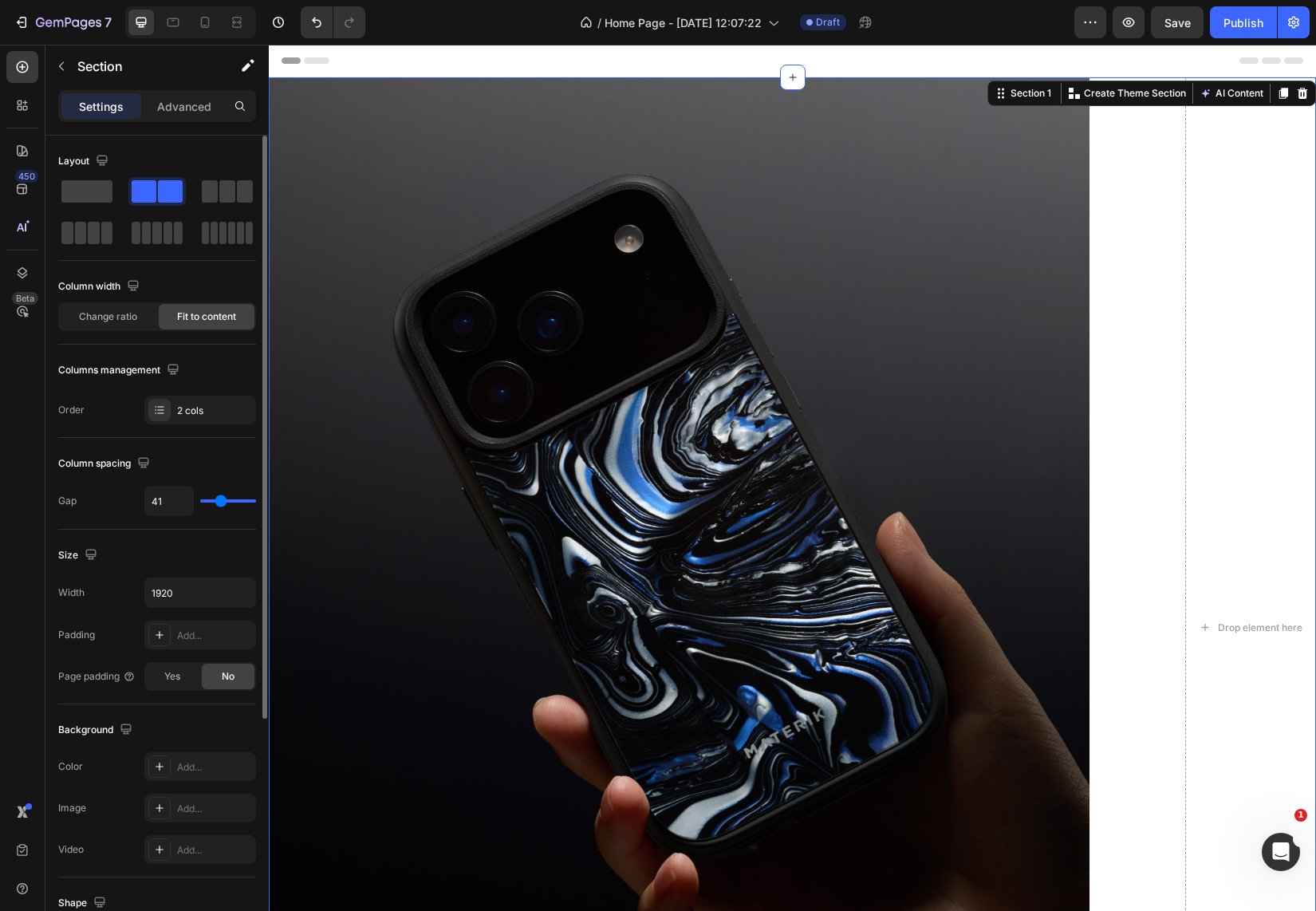
type input "14"
type input "0"
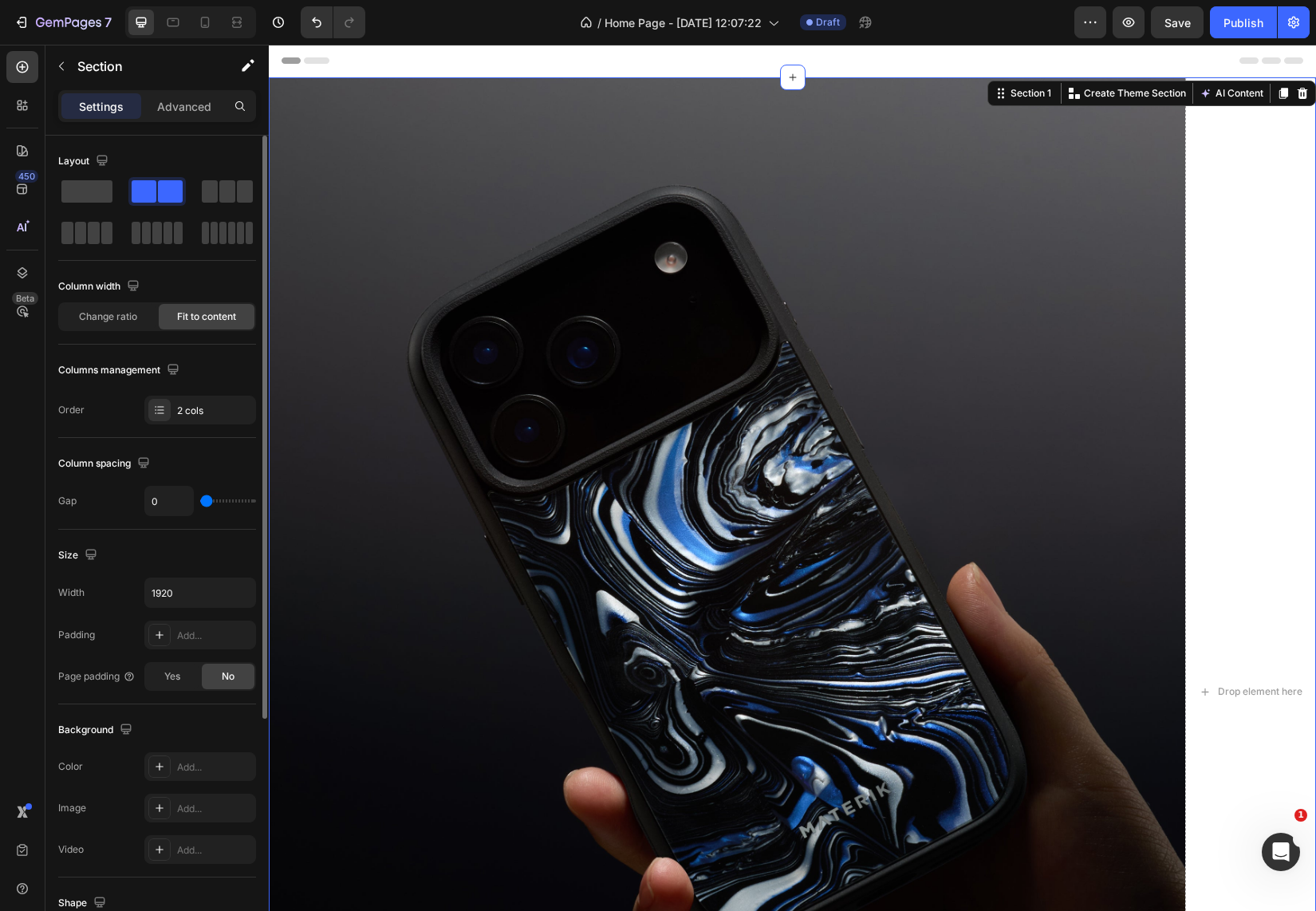
drag, startPoint x: 204, startPoint y: 500, endPoint x: 143, endPoint y: 499, distance: 61.0
click at [143, 499] on div "Gap 0" at bounding box center [157, 500] width 198 height 30
click at [198, 589] on input "1920" at bounding box center [199, 593] width 110 height 29
click at [238, 590] on icon "button" at bounding box center [241, 593] width 16 height 16
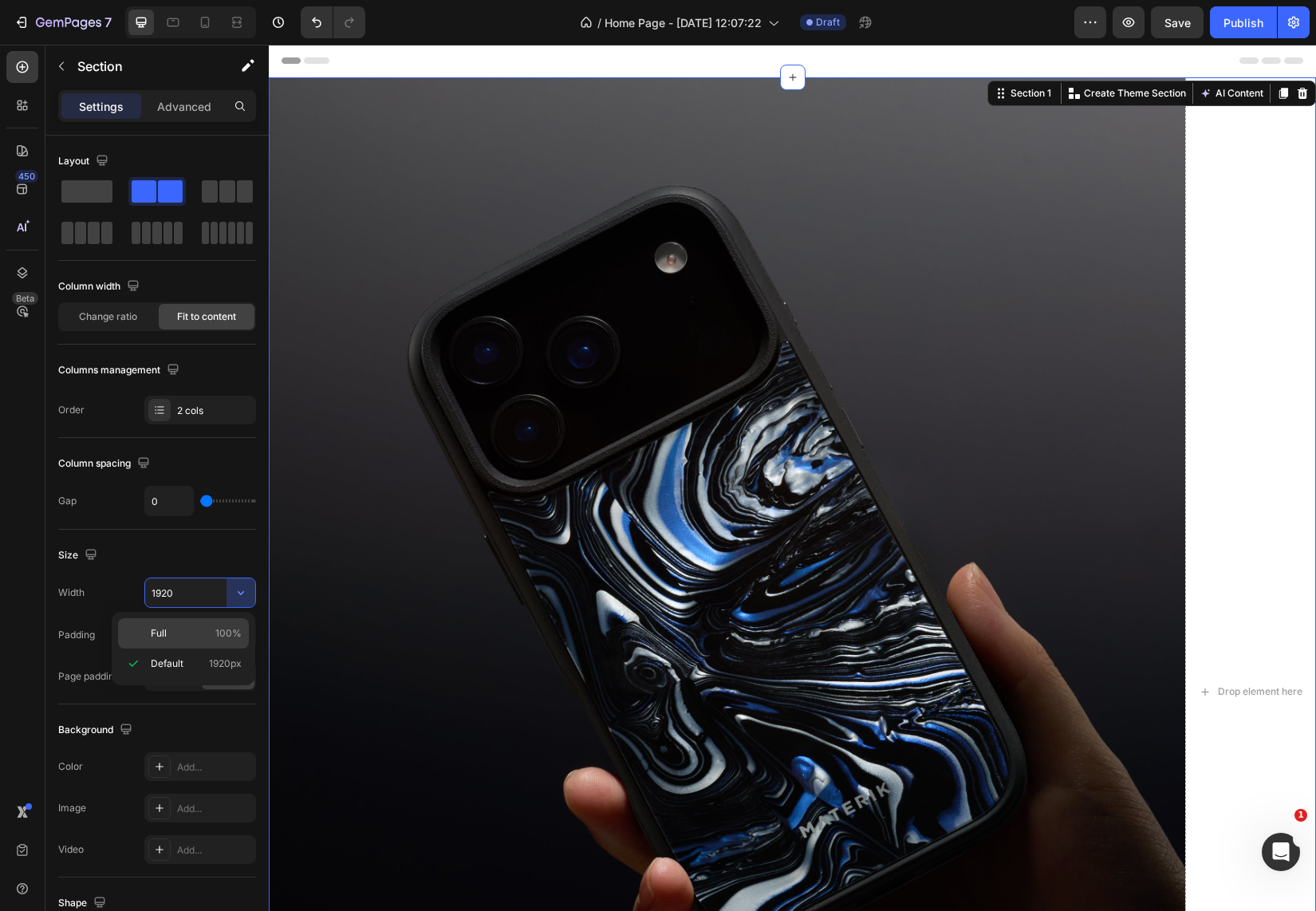
click at [209, 623] on div "Full 100%" at bounding box center [184, 633] width 131 height 30
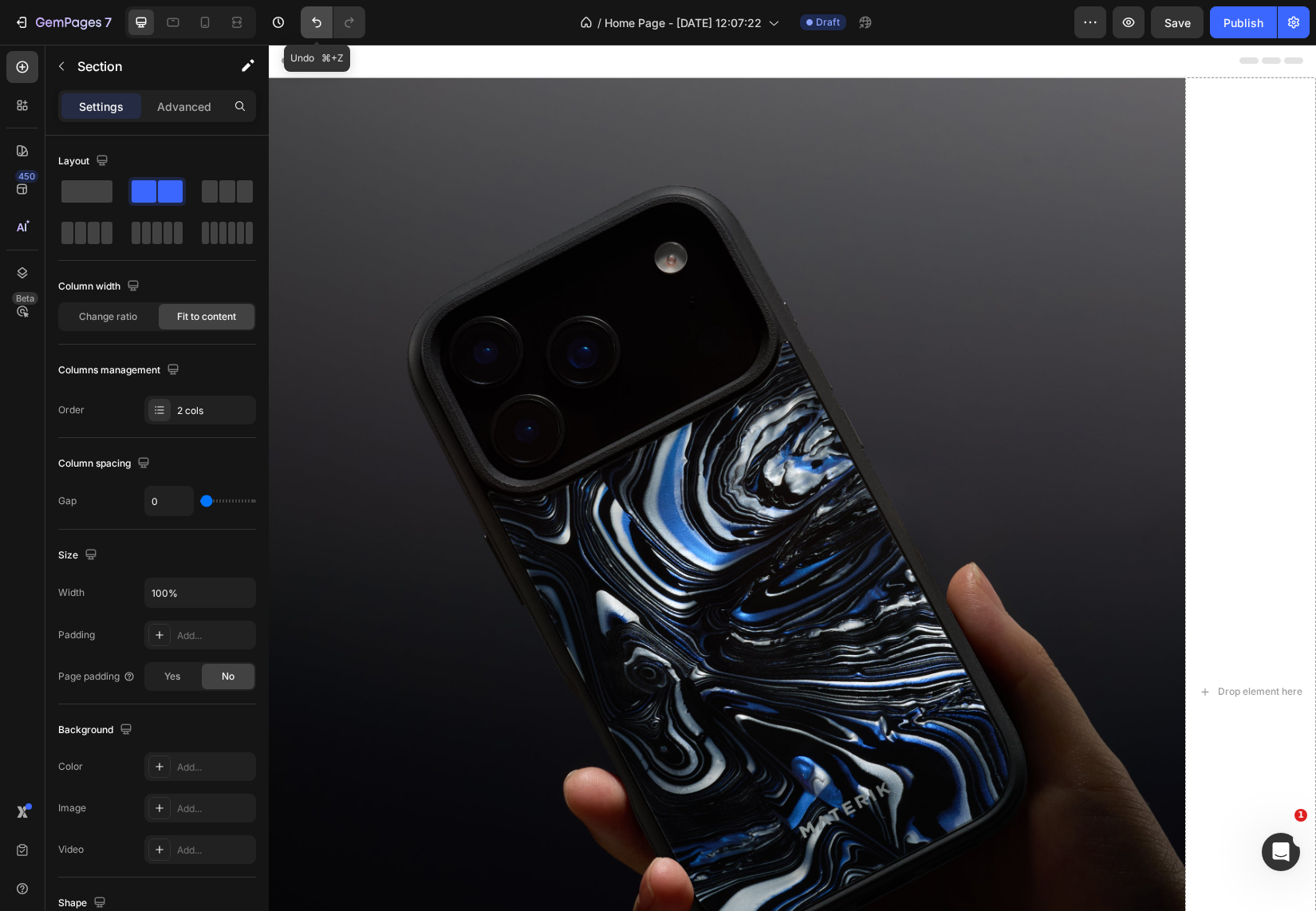
click at [324, 28] on icon "Undo/Redo" at bounding box center [317, 23] width 16 height 16
click at [317, 23] on icon "Undo/Redo" at bounding box center [317, 23] width 16 height 16
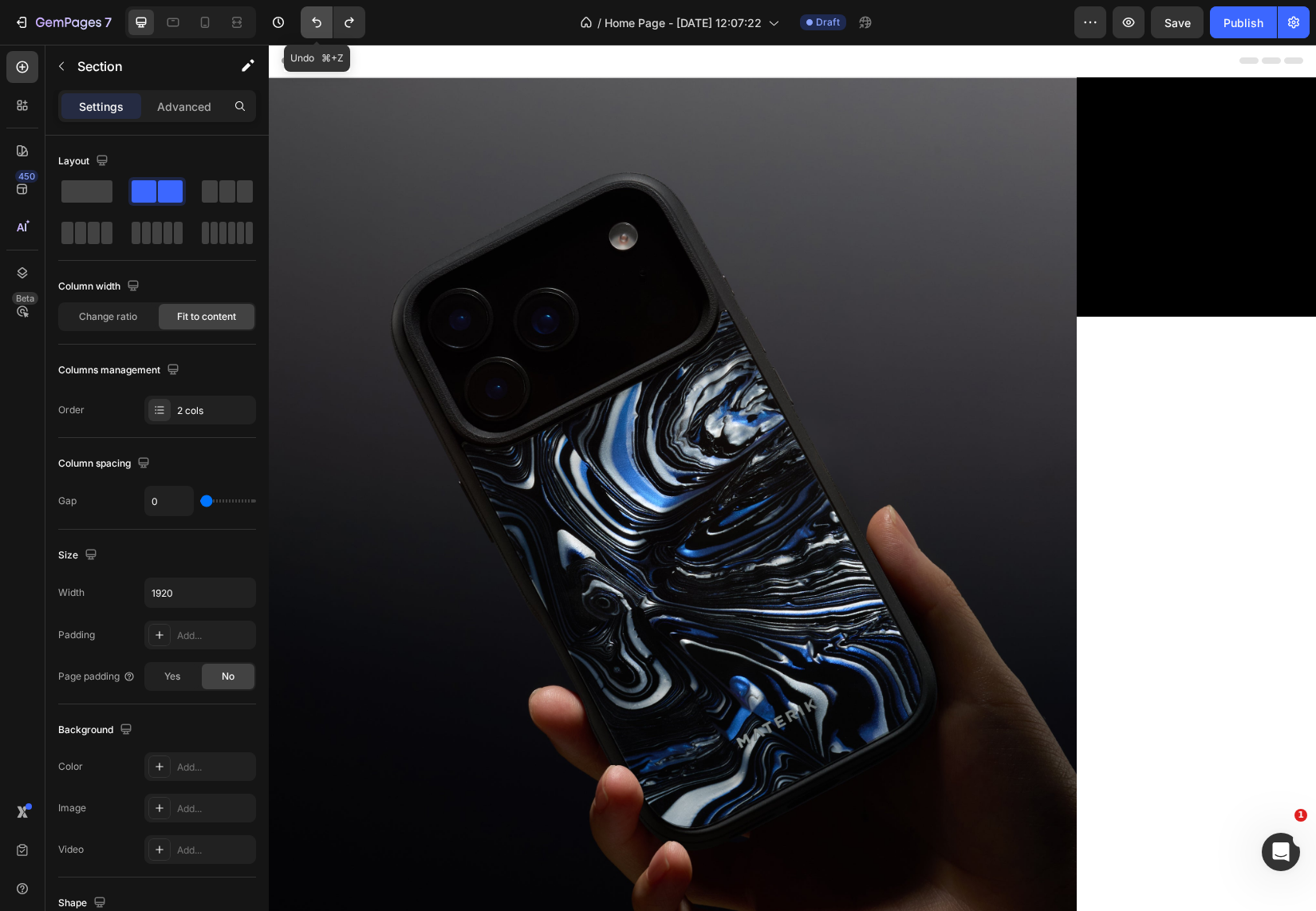
click at [313, 29] on icon "Undo/Redo" at bounding box center [317, 23] width 16 height 16
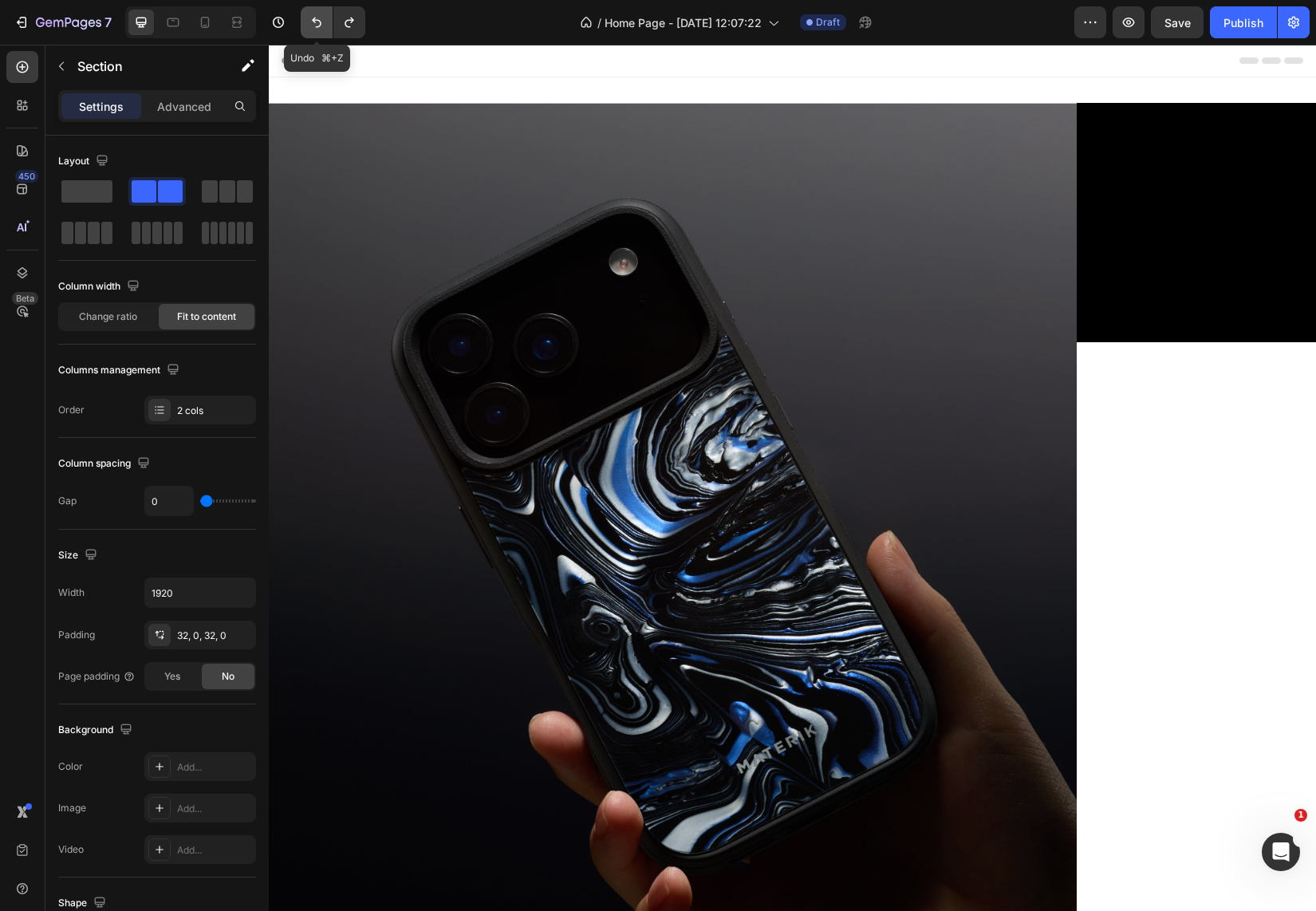
click at [313, 29] on icon "Undo/Redo" at bounding box center [317, 23] width 16 height 16
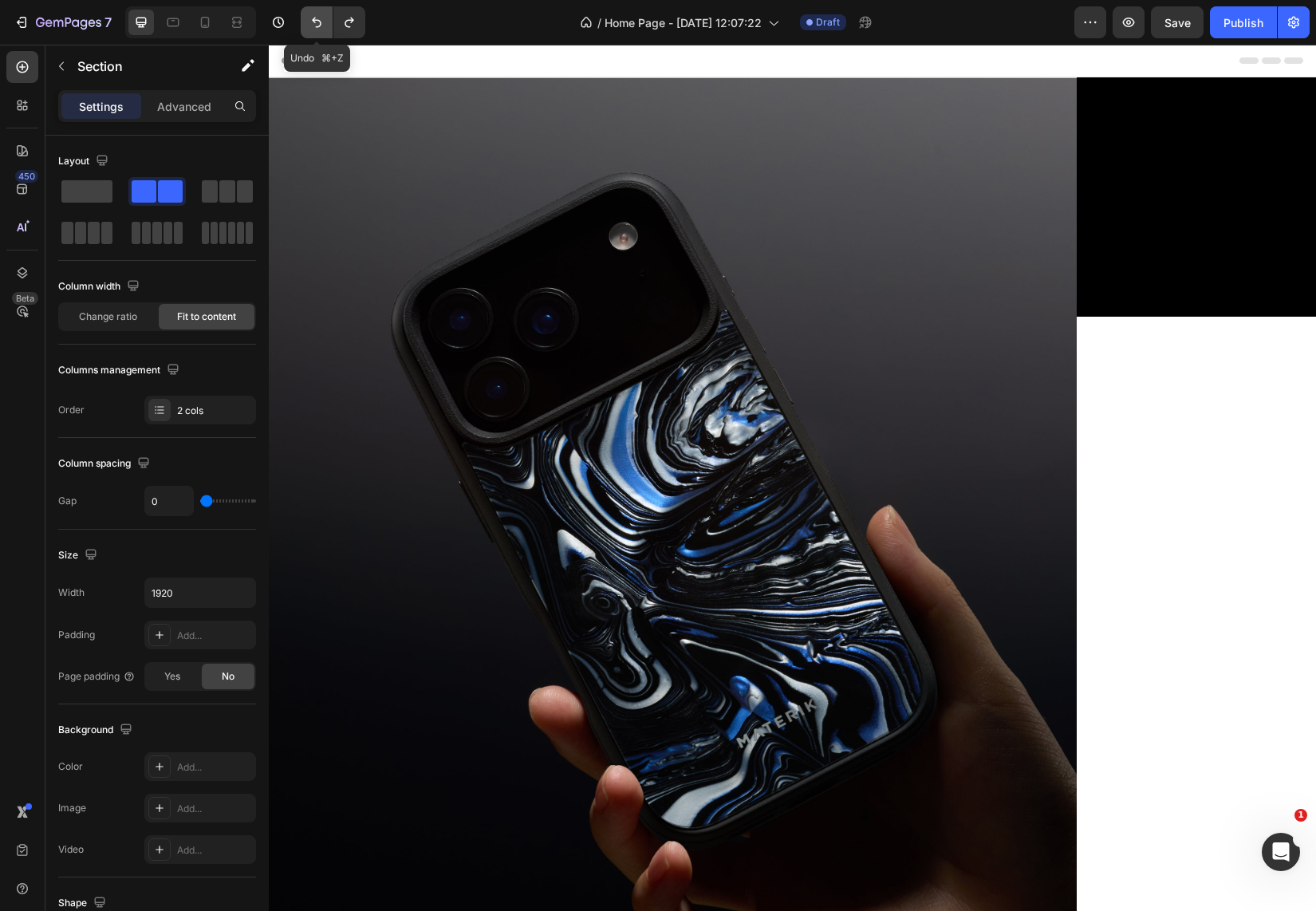
click at [313, 29] on icon "Undo/Redo" at bounding box center [317, 23] width 16 height 16
type input "100%"
click at [312, 28] on icon "Undo/Redo" at bounding box center [317, 23] width 16 height 16
type input "32"
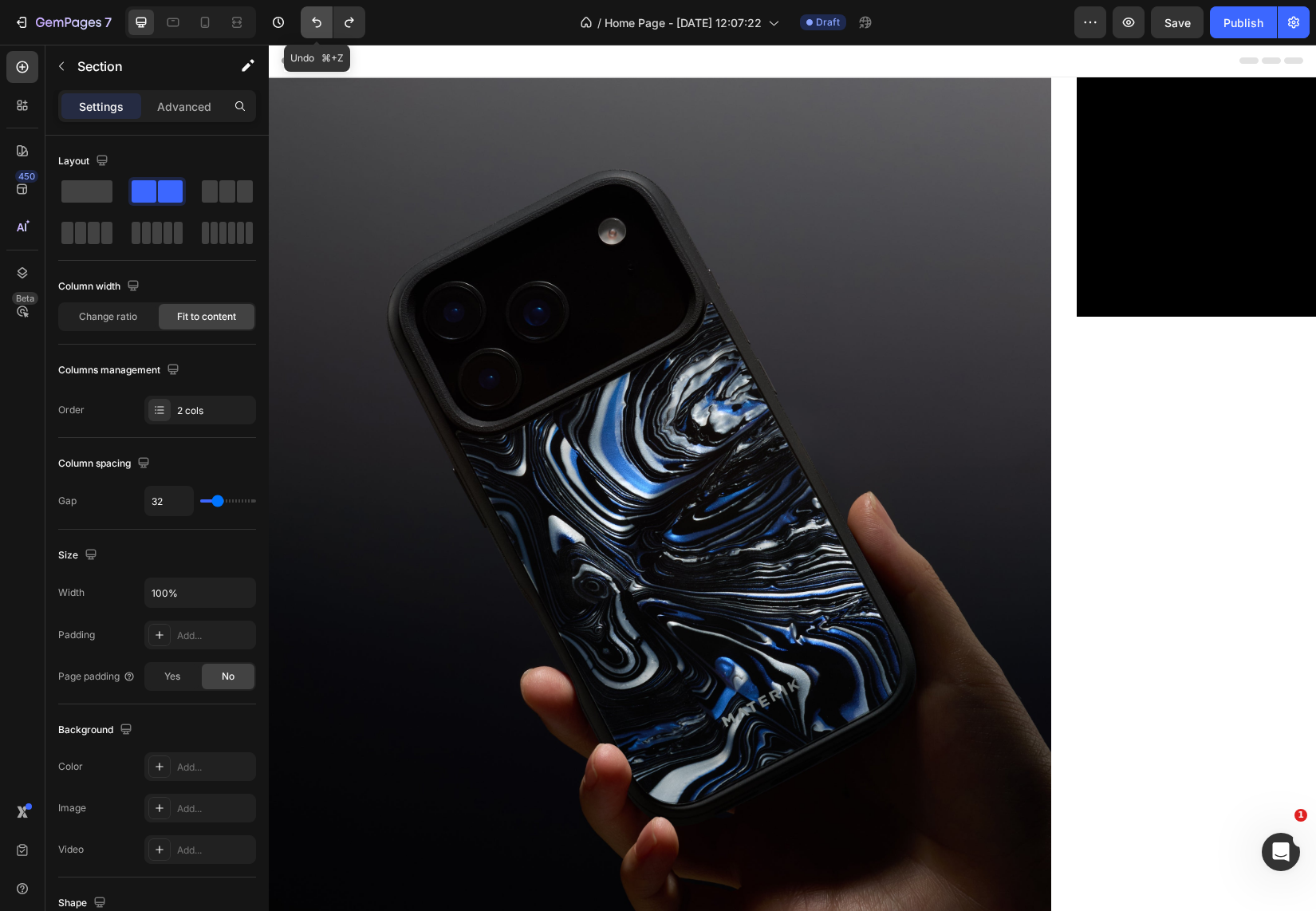
click at [312, 28] on icon "Undo/Redo" at bounding box center [317, 23] width 16 height 16
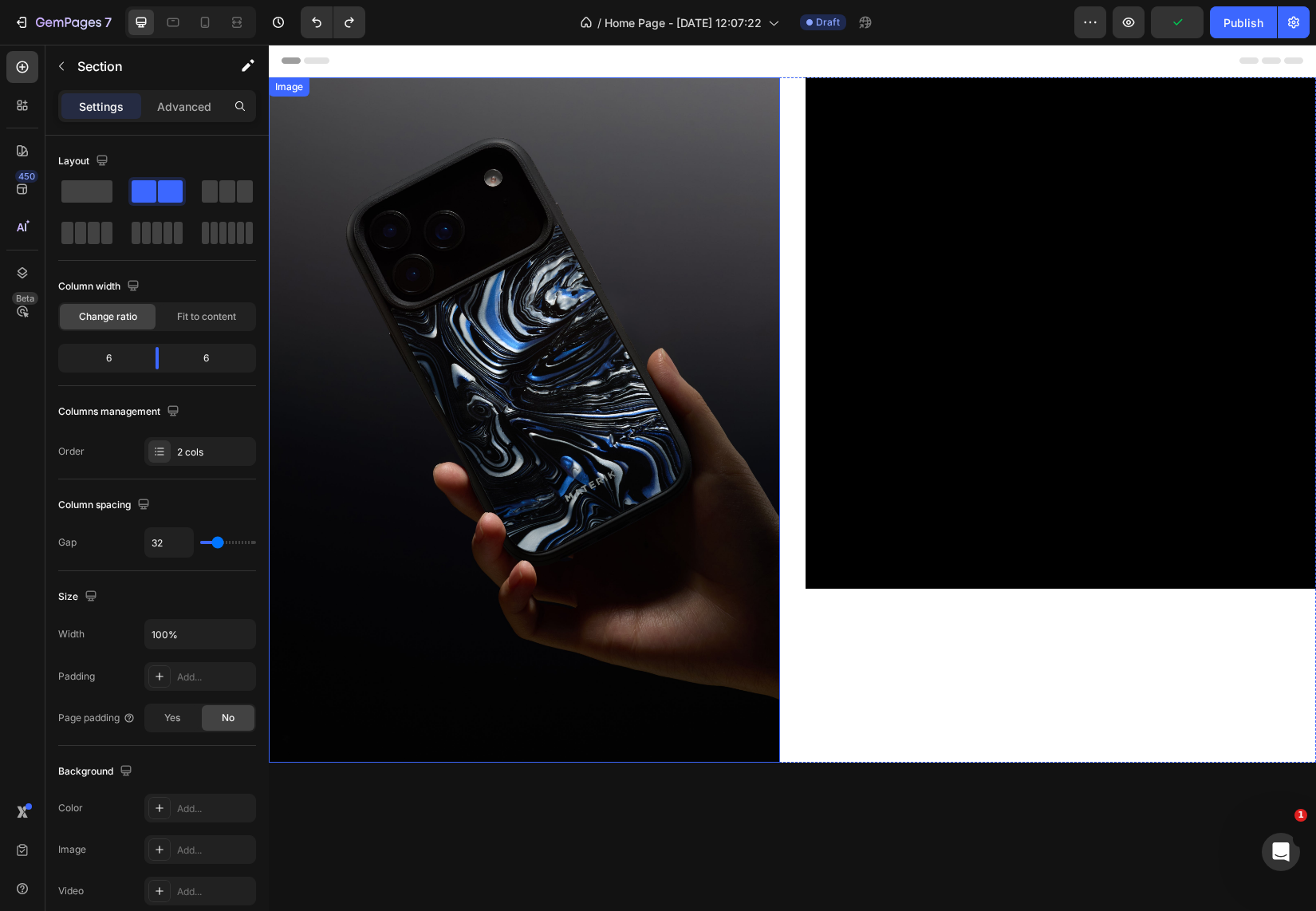
click at [724, 167] on img at bounding box center [524, 420] width 511 height 685
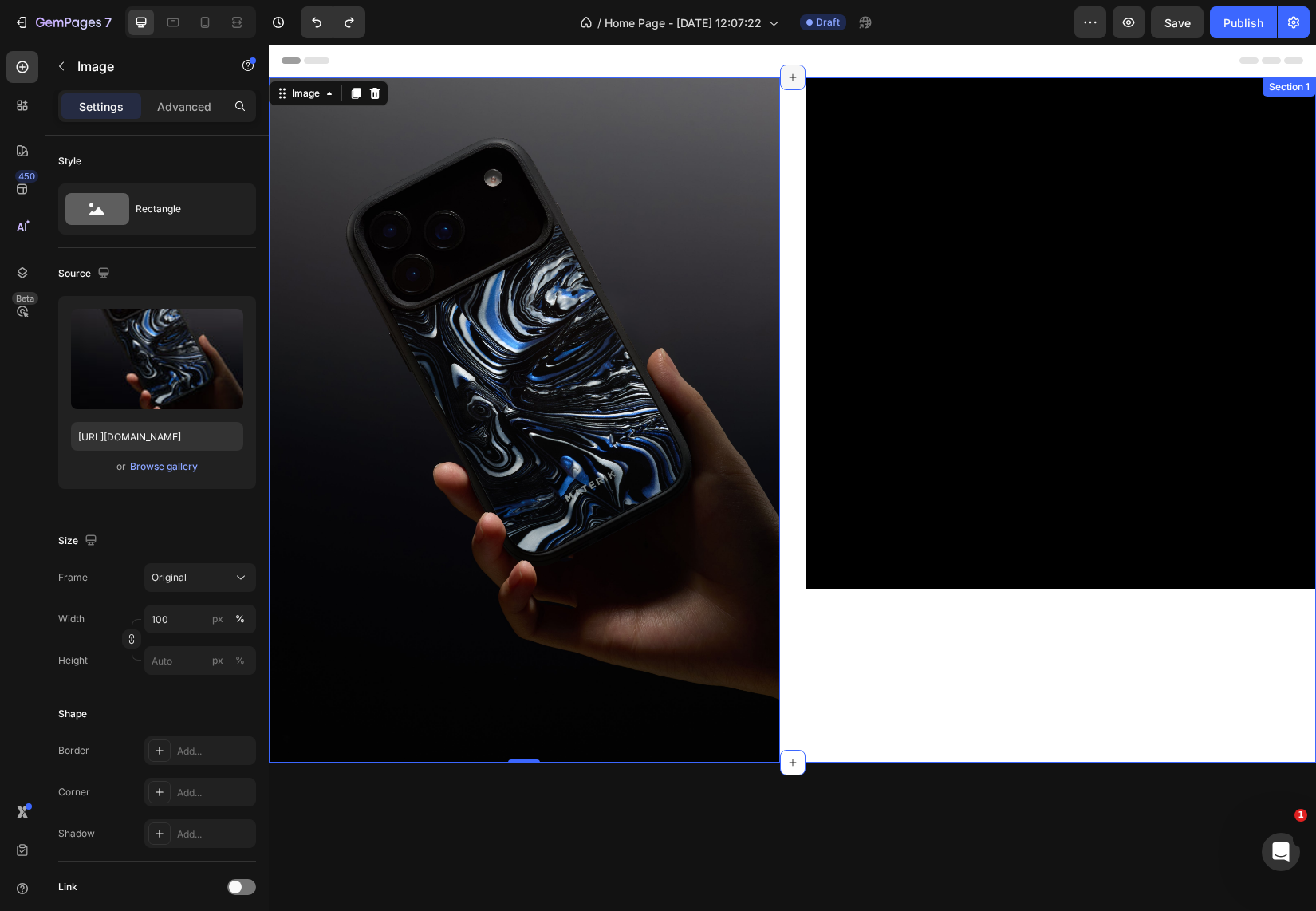
click at [791, 79] on icon at bounding box center [792, 77] width 13 height 13
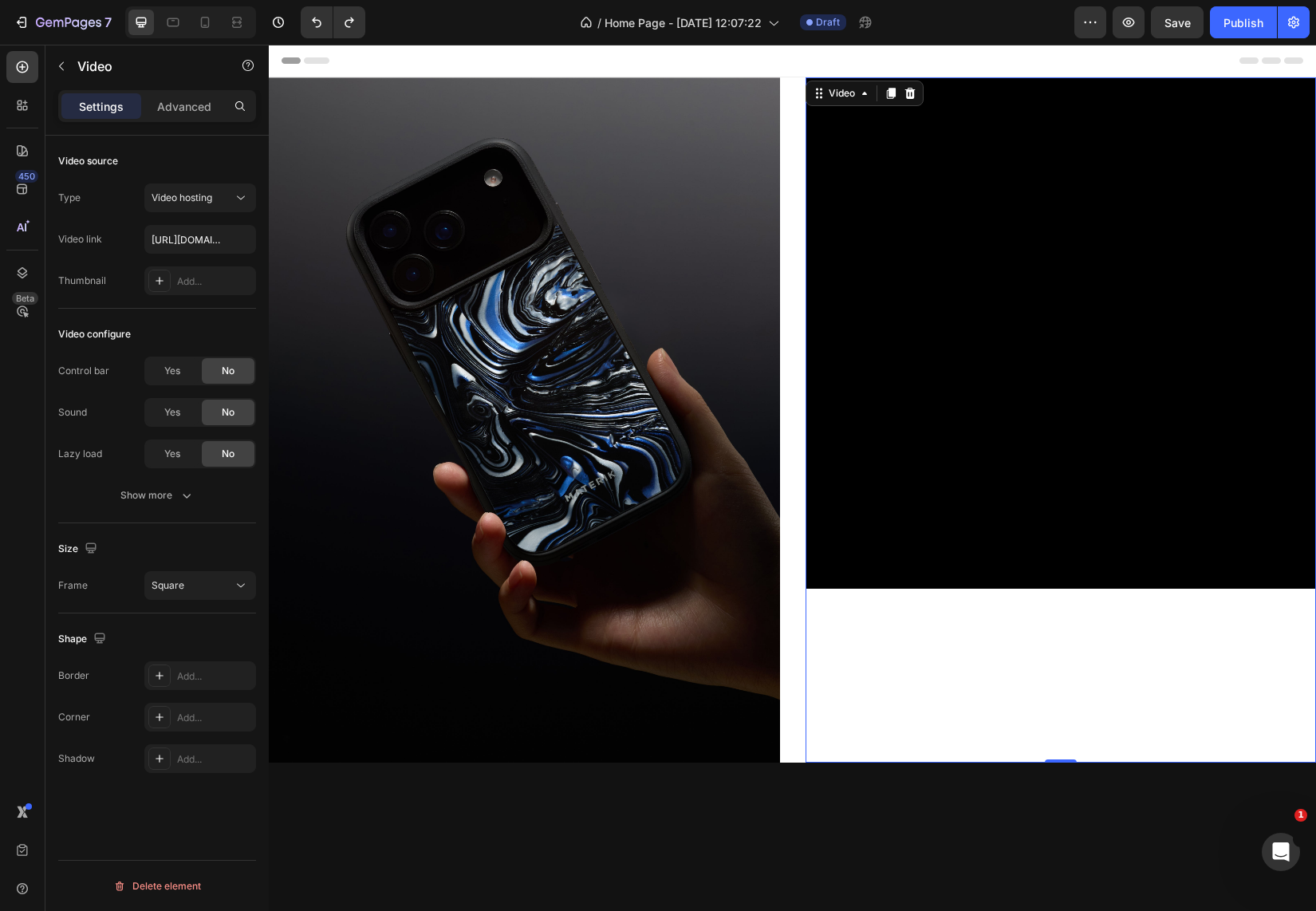
click at [805, 226] on video at bounding box center [1060, 333] width 511 height 511
click at [1280, 91] on video at bounding box center [1060, 333] width 511 height 511
click at [290, 88] on div "Image" at bounding box center [290, 87] width 35 height 15
click at [881, 159] on video at bounding box center [1060, 333] width 511 height 511
click at [788, 56] on div "Header" at bounding box center [792, 60] width 1022 height 32
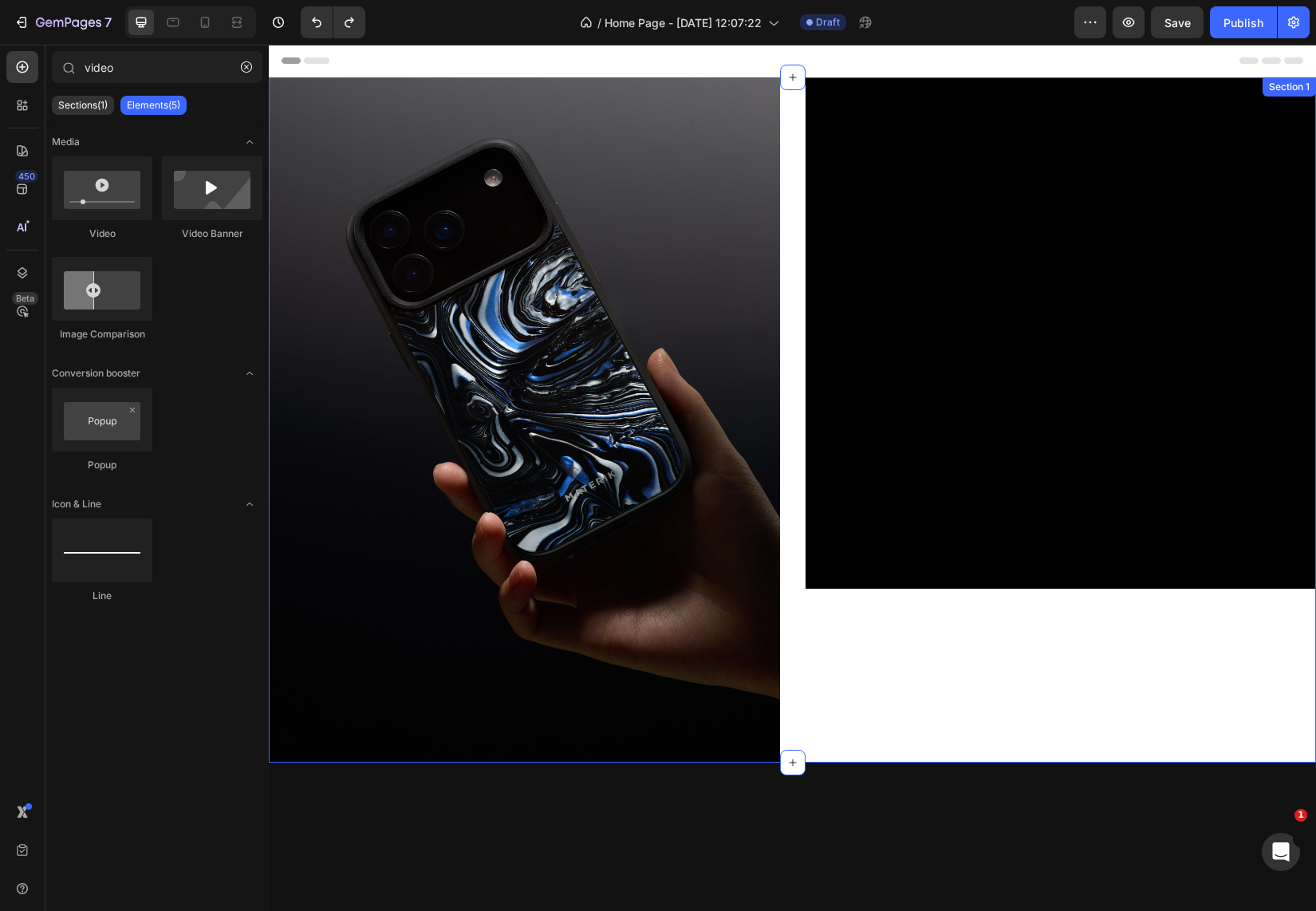
click at [786, 143] on div "Image Video Section 1" at bounding box center [792, 420] width 1047 height 685
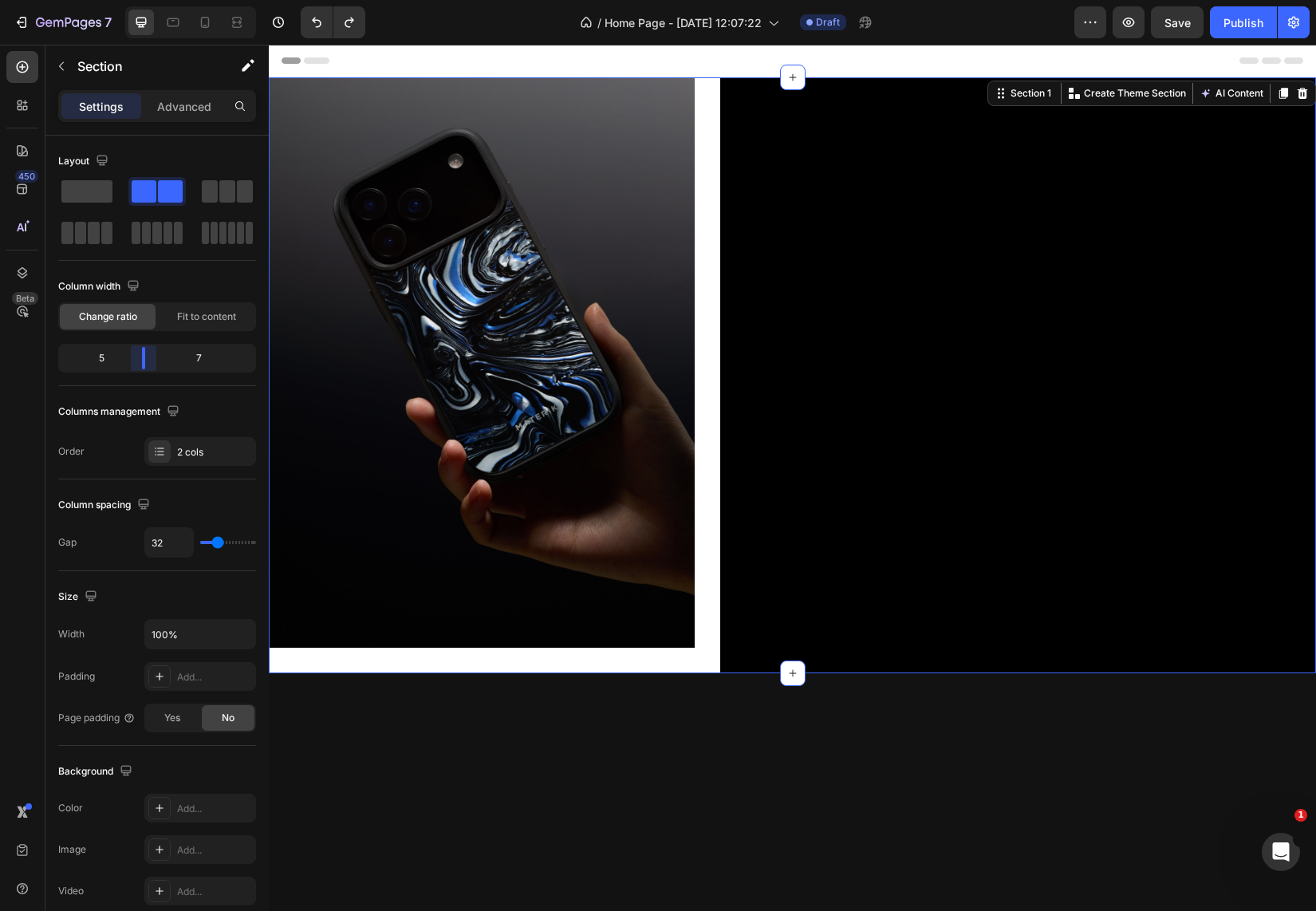
drag, startPoint x: 156, startPoint y: 356, endPoint x: 144, endPoint y: 357, distance: 12.0
click at [144, 0] on body "7 Version history / Home Page - [DATE] 12:07:22 Draft Preview Save Publish 450 …" at bounding box center [658, 0] width 1316 height 0
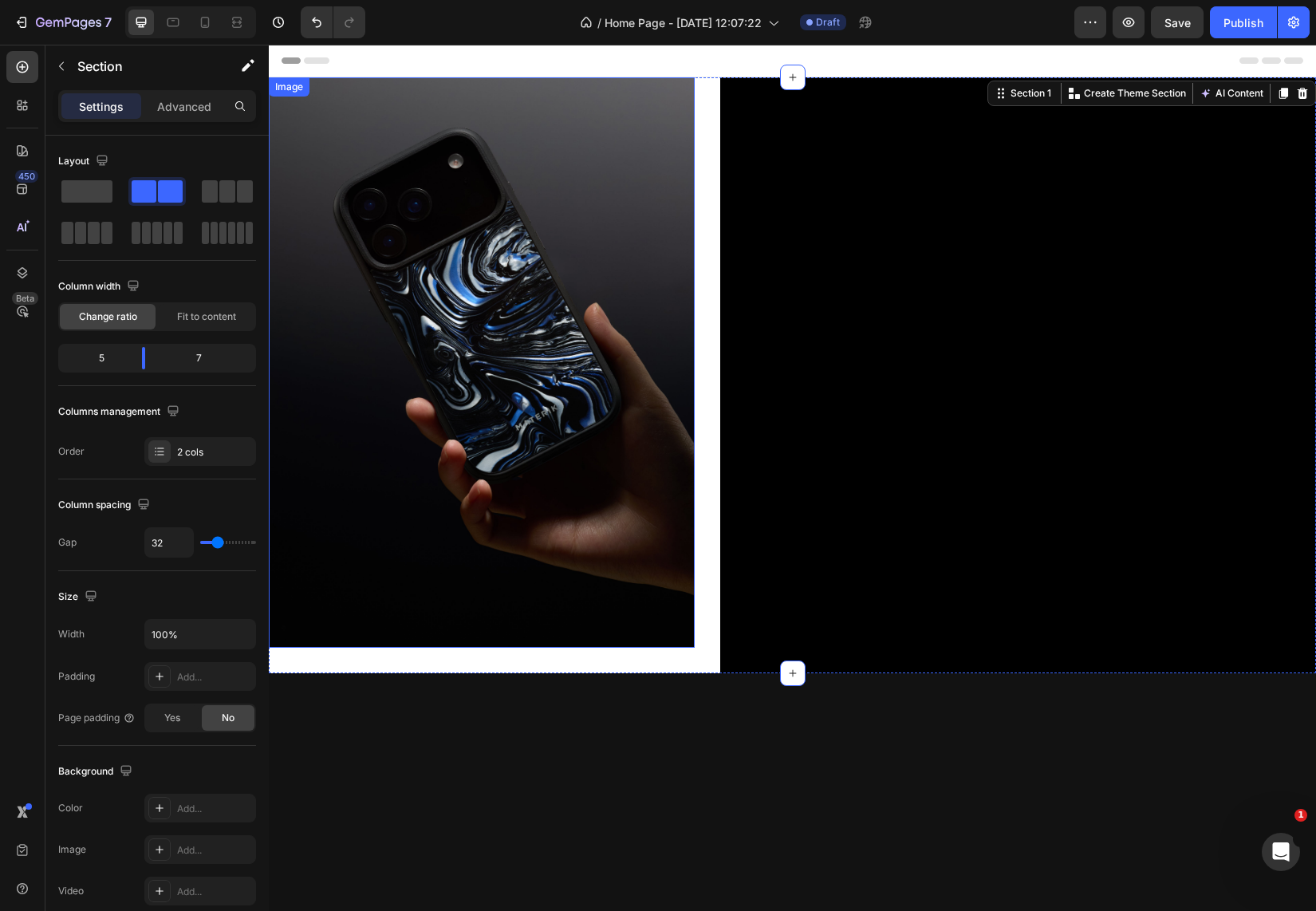
click at [457, 391] on img at bounding box center [482, 363] width 426 height 570
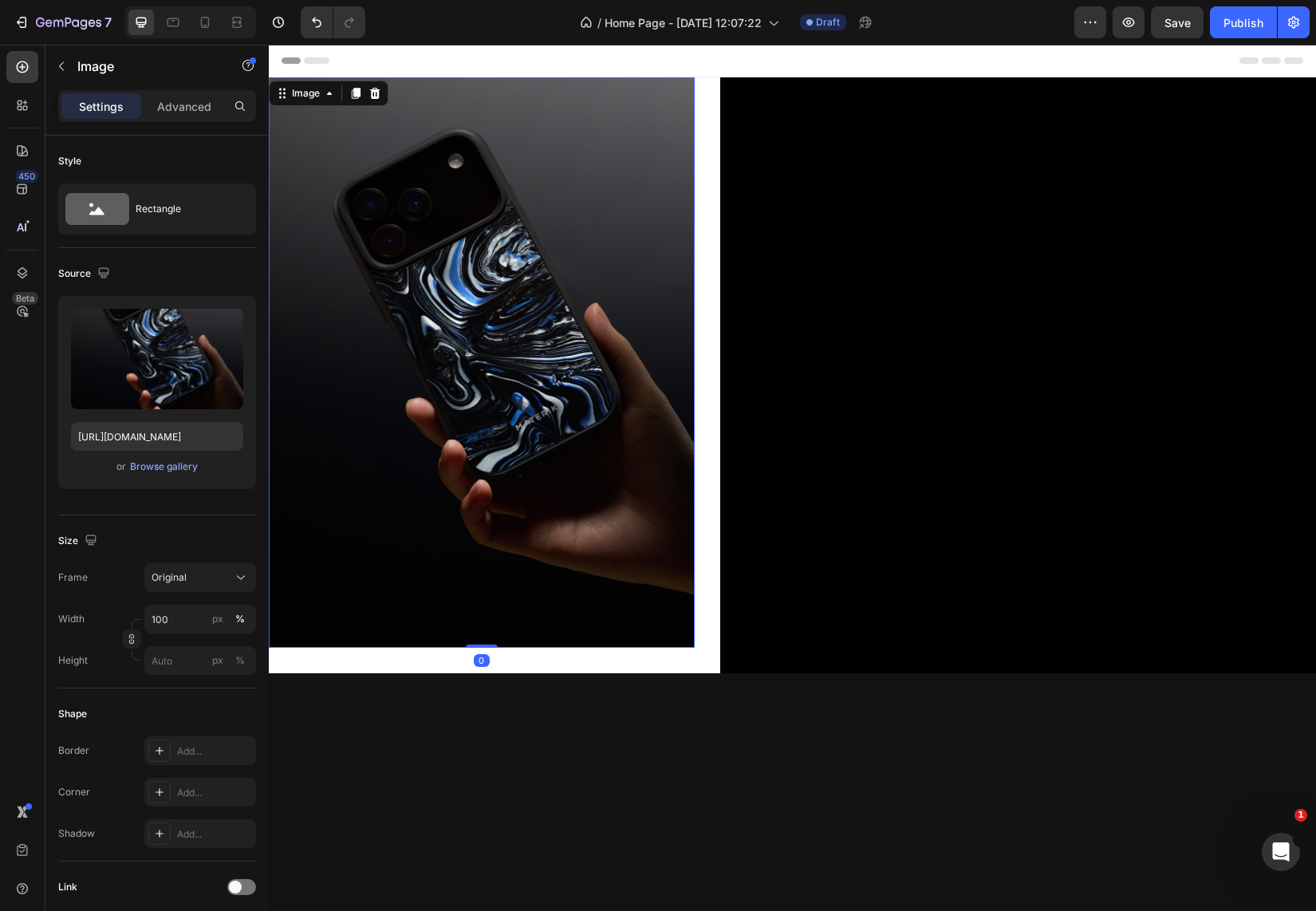
drag, startPoint x: 481, startPoint y: 640, endPoint x: 485, endPoint y: 619, distance: 21.4
click at [485, 619] on div "Image 0" at bounding box center [482, 363] width 426 height 570
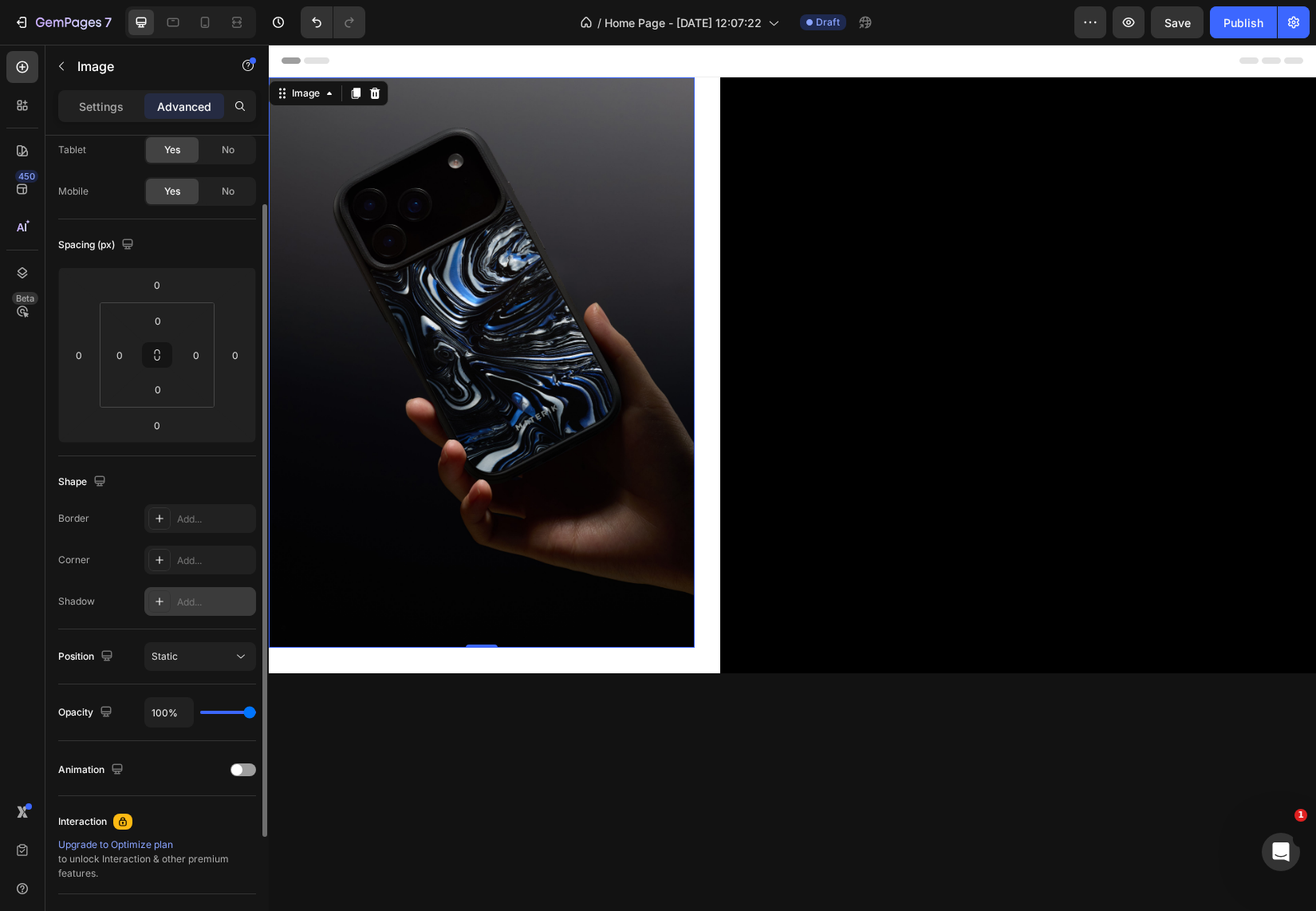
scroll to position [81, 0]
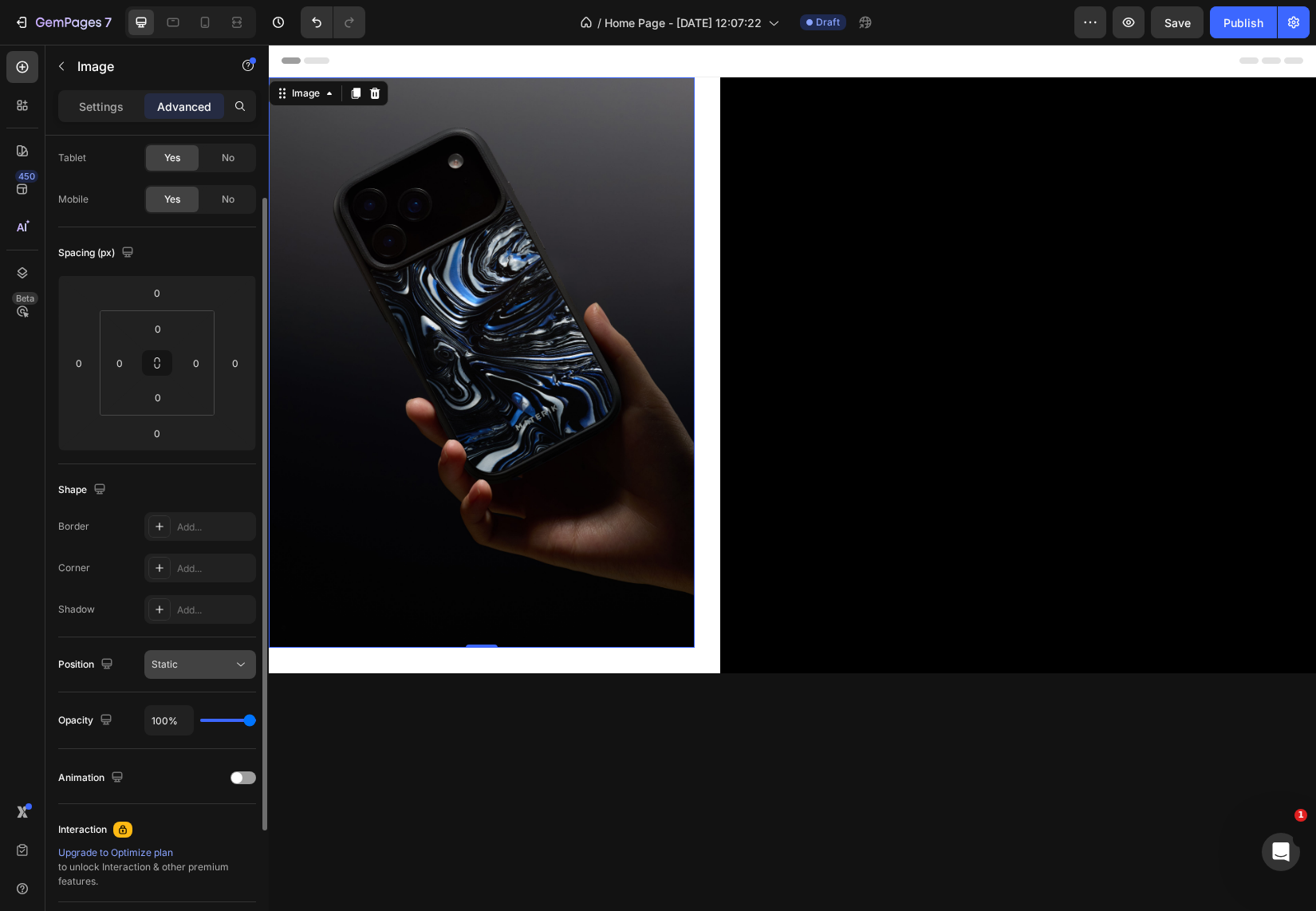
click at [203, 663] on div "Static" at bounding box center [191, 665] width 81 height 15
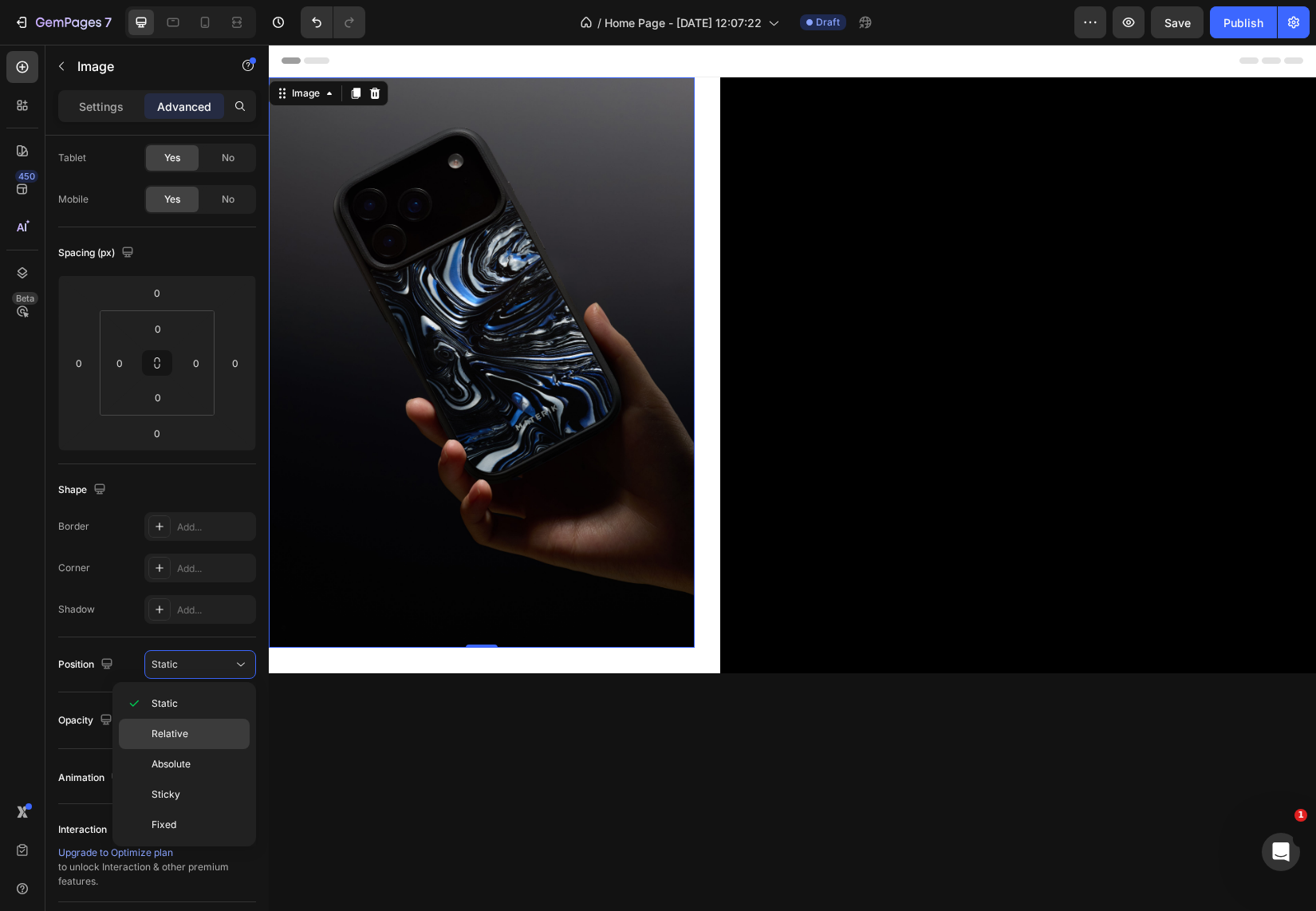
click at [179, 749] on div "Relative" at bounding box center [184, 763] width 131 height 30
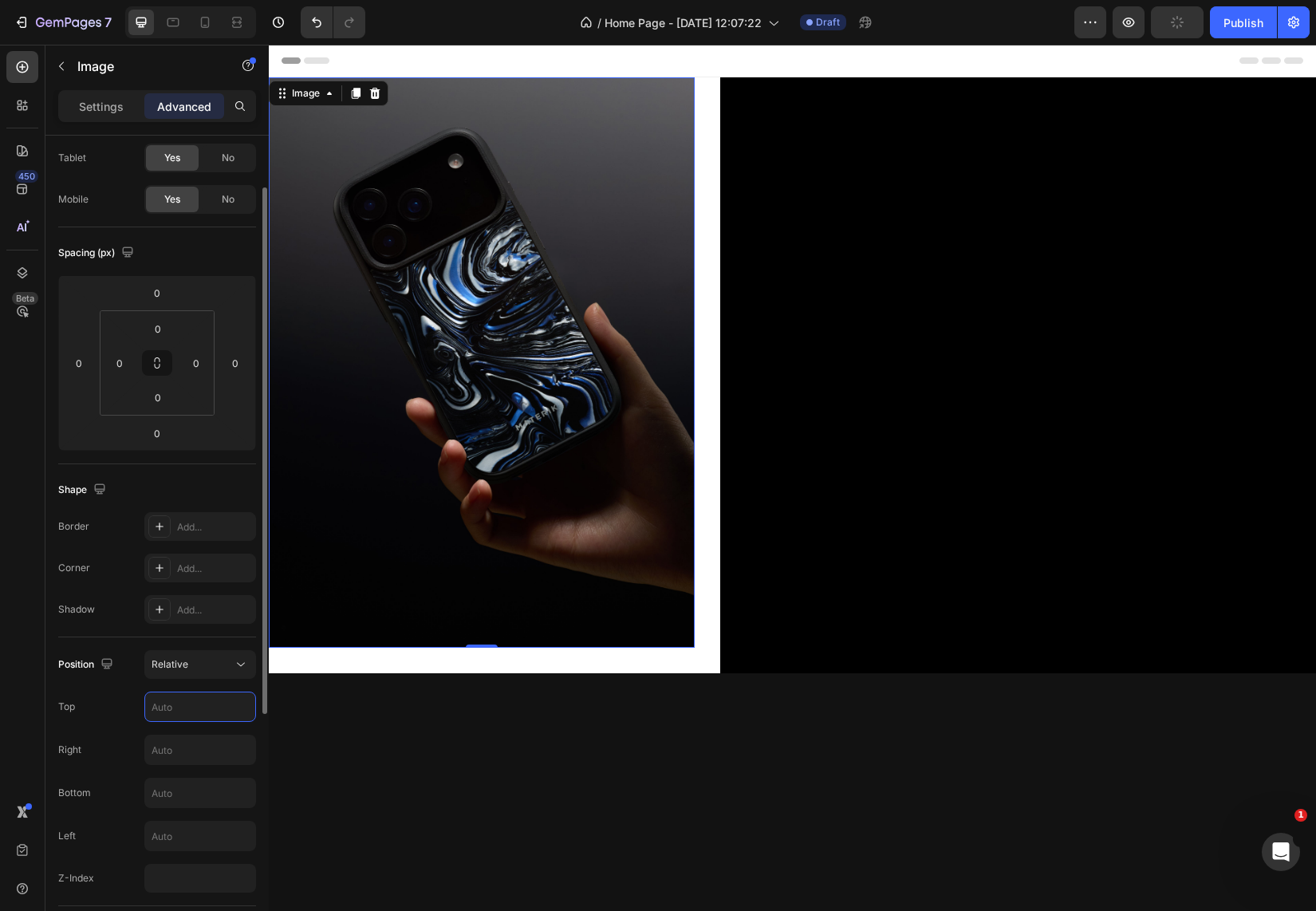
click at [183, 709] on input "text" at bounding box center [199, 707] width 110 height 29
click at [196, 680] on div "Position Relative Top Right Bottom Left Z-Index" at bounding box center [157, 772] width 198 height 242
click at [200, 665] on div "Relative" at bounding box center [191, 665] width 81 height 15
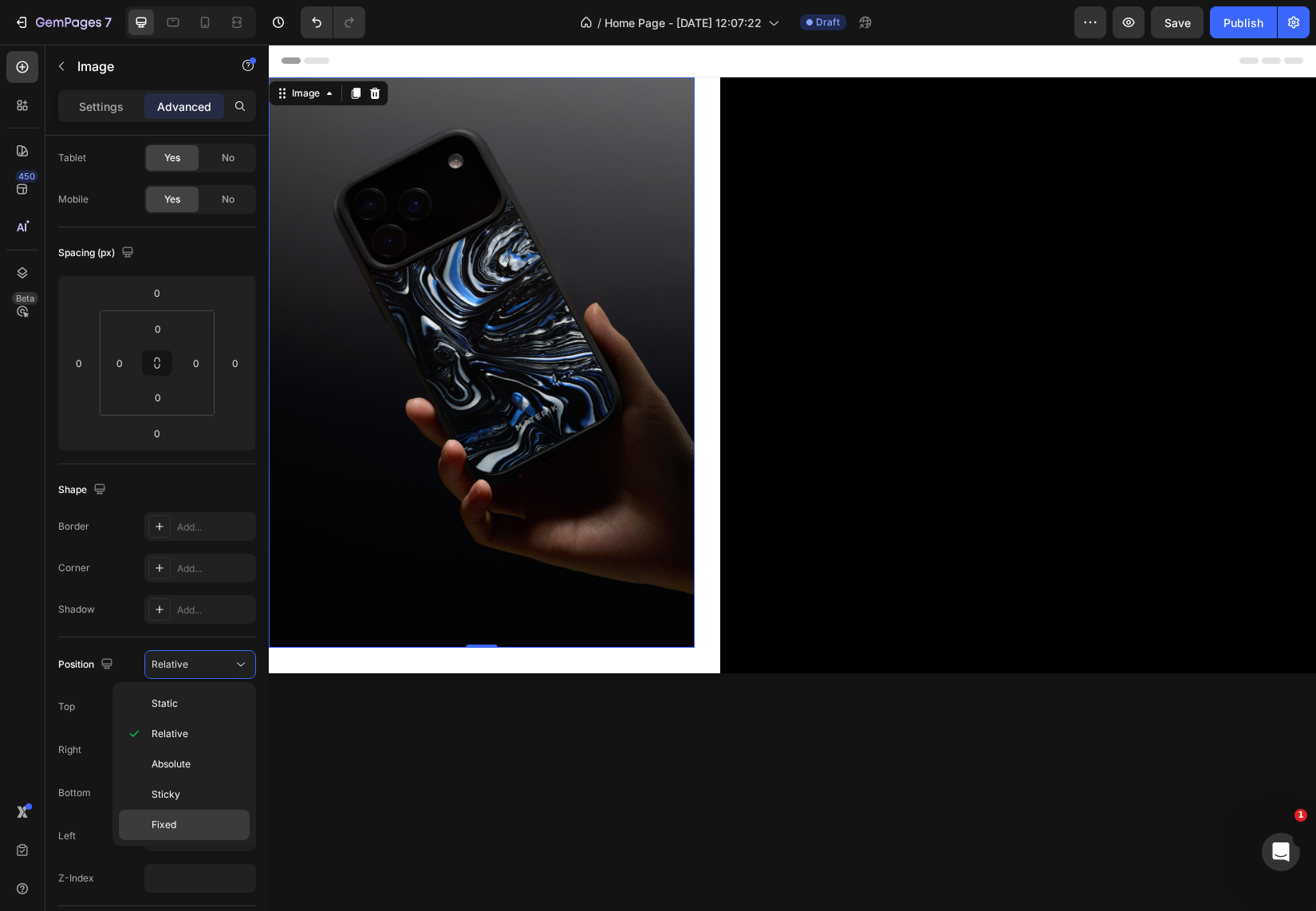
click at [189, 817] on div "Fixed" at bounding box center [184, 824] width 131 height 30
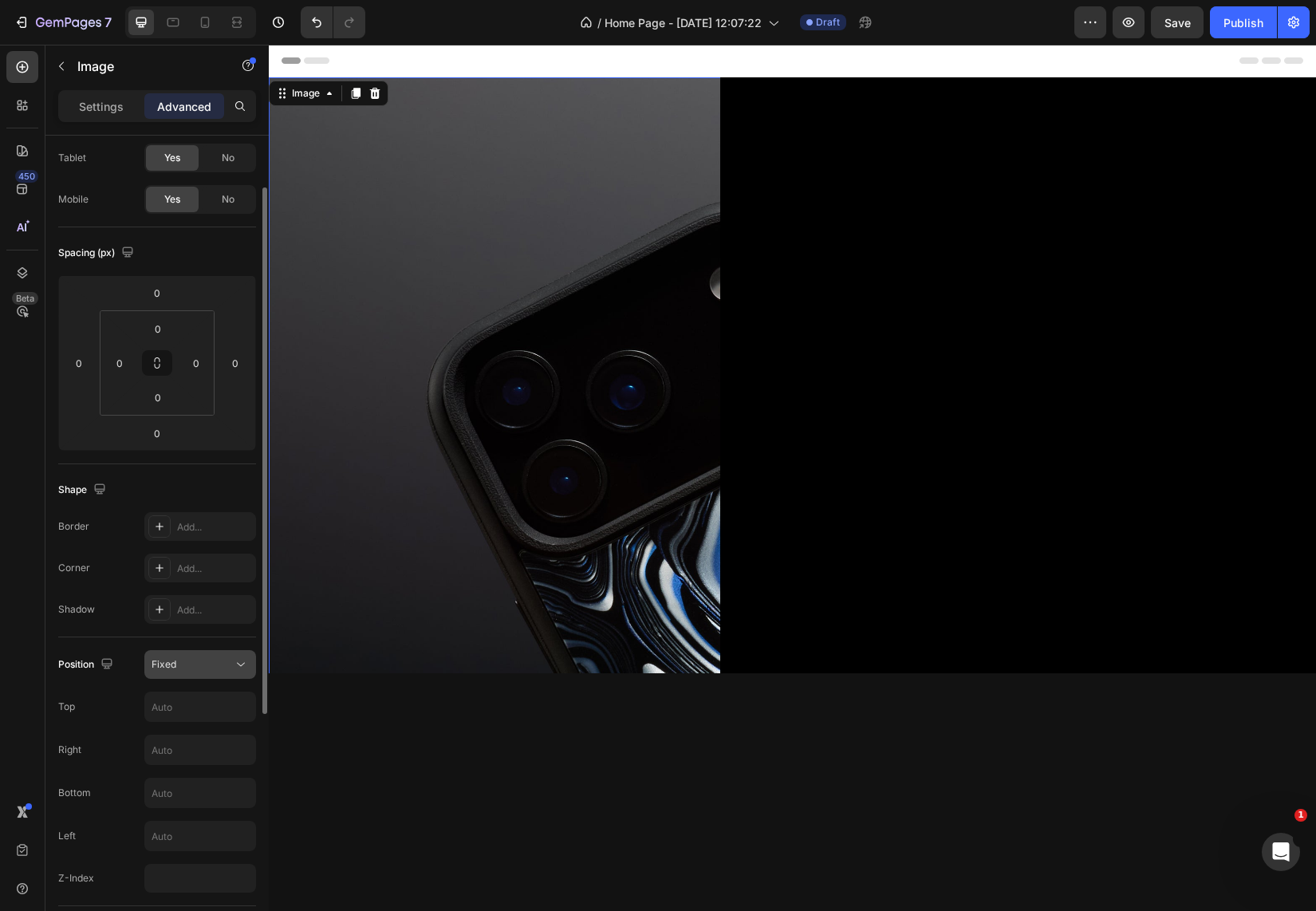
click at [214, 670] on div "Fixed" at bounding box center [191, 665] width 81 height 15
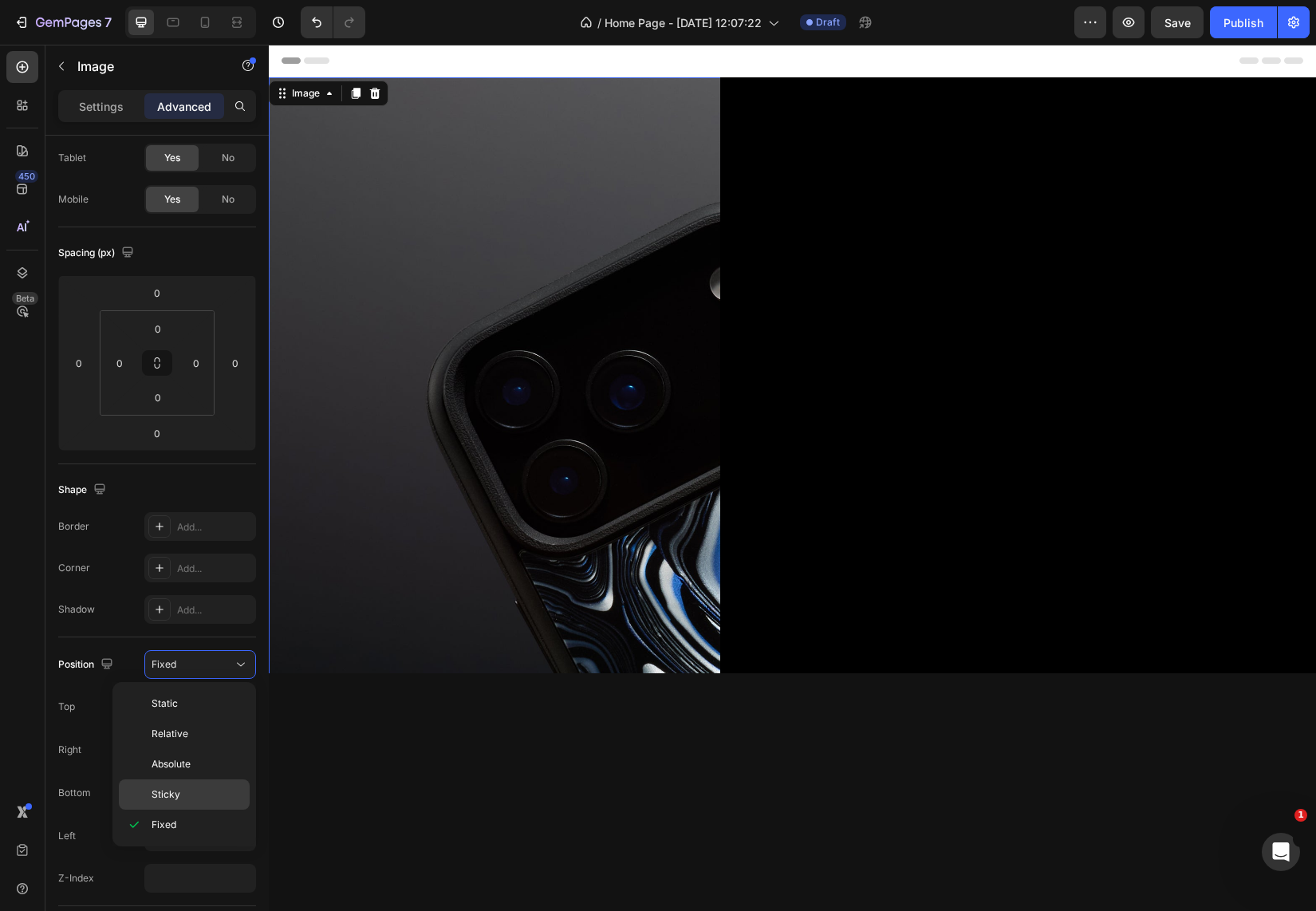
click at [171, 784] on div "Sticky" at bounding box center [184, 794] width 131 height 30
type input "0"
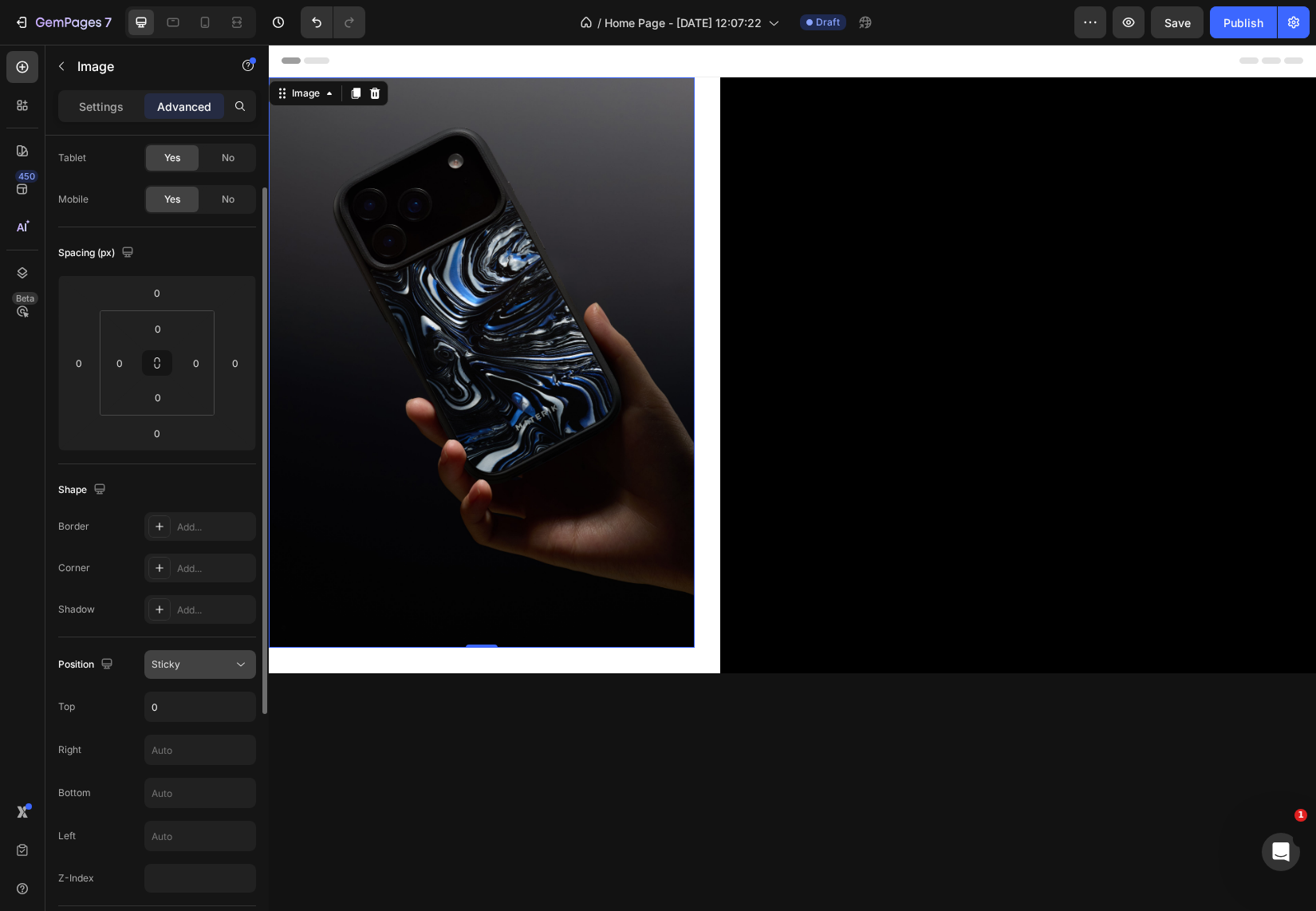
click at [196, 665] on div "Sticky" at bounding box center [191, 665] width 81 height 15
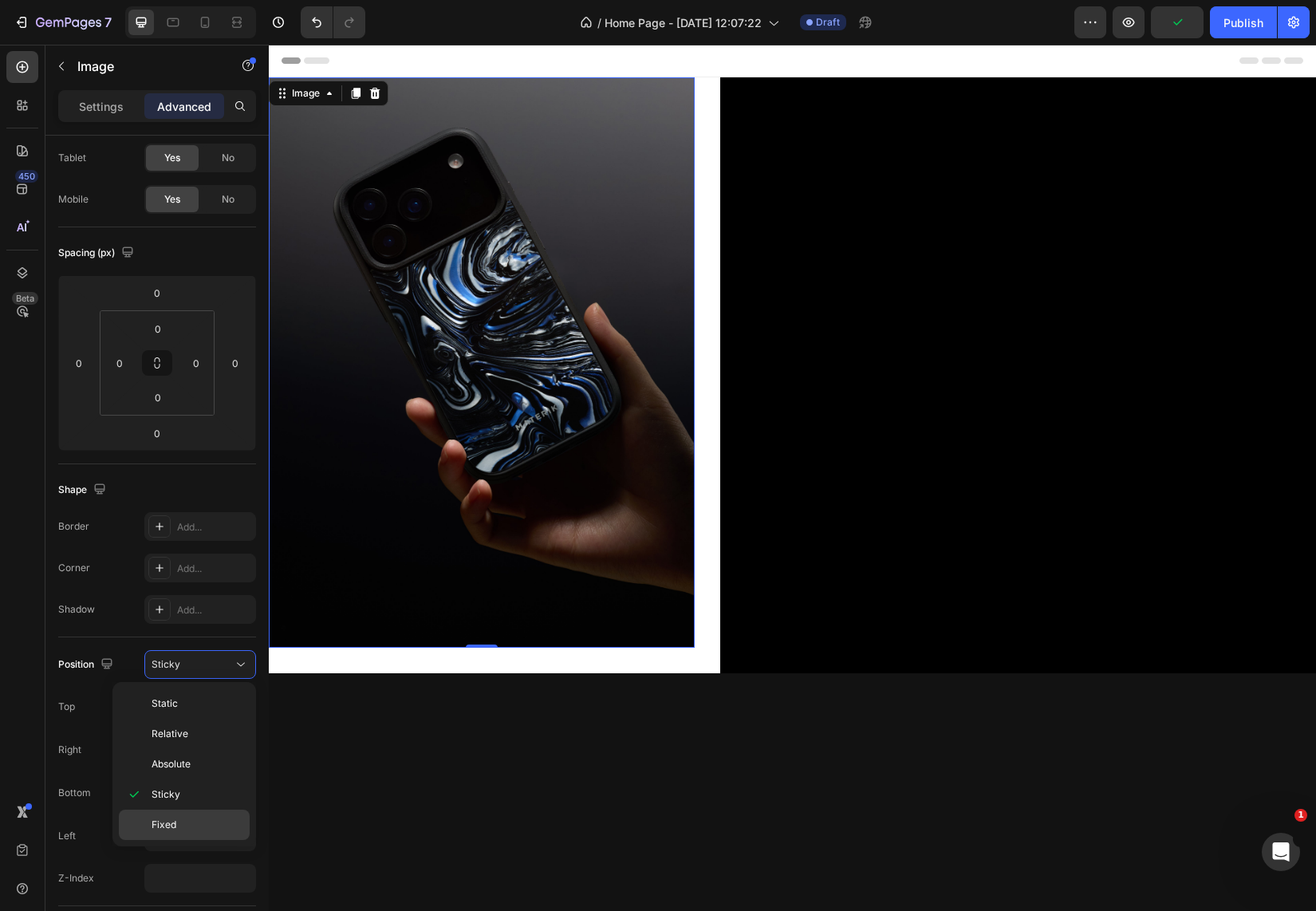
click at [183, 821] on p "Fixed" at bounding box center [197, 825] width 91 height 15
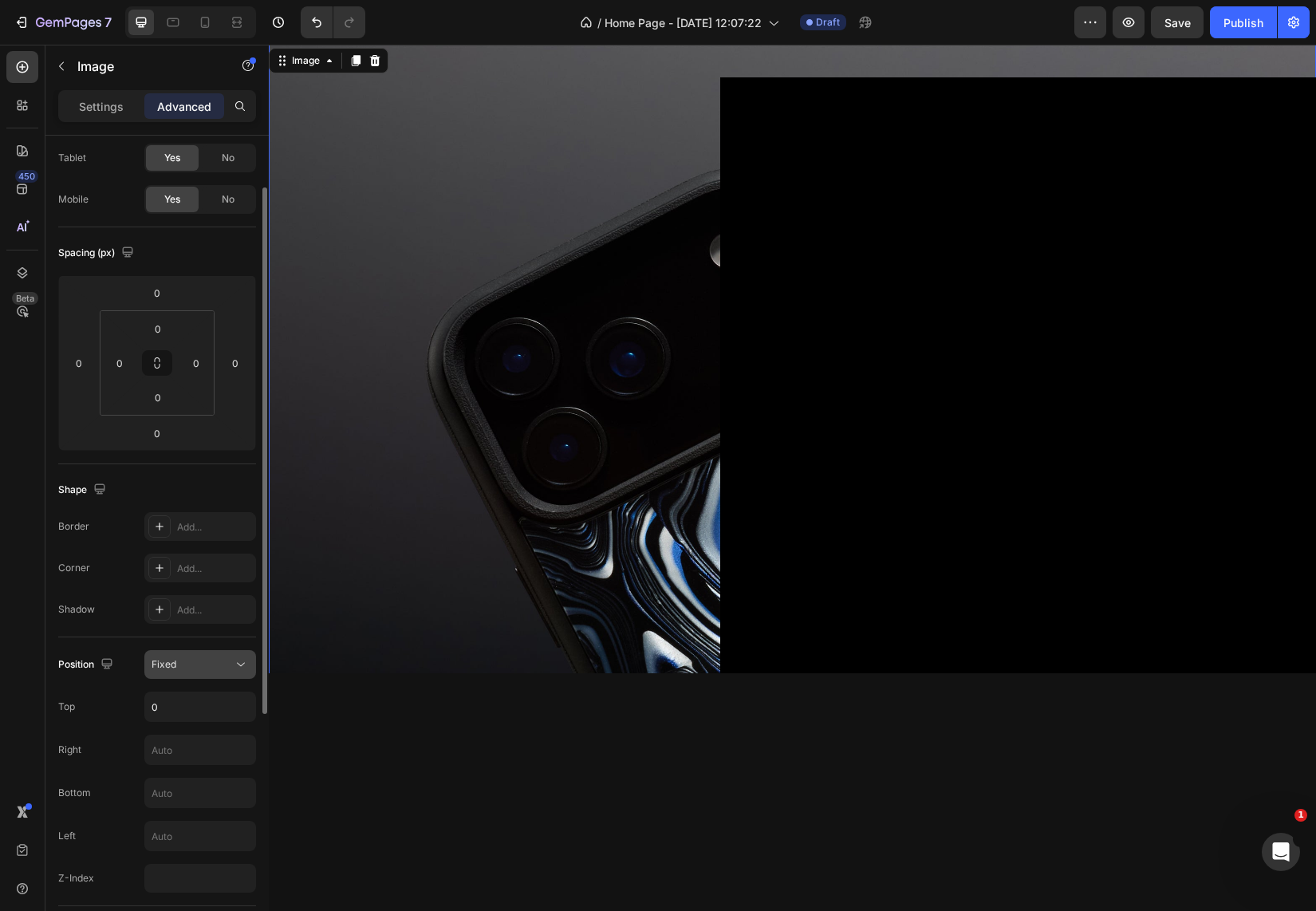
click at [189, 670] on div "Fixed" at bounding box center [191, 665] width 81 height 15
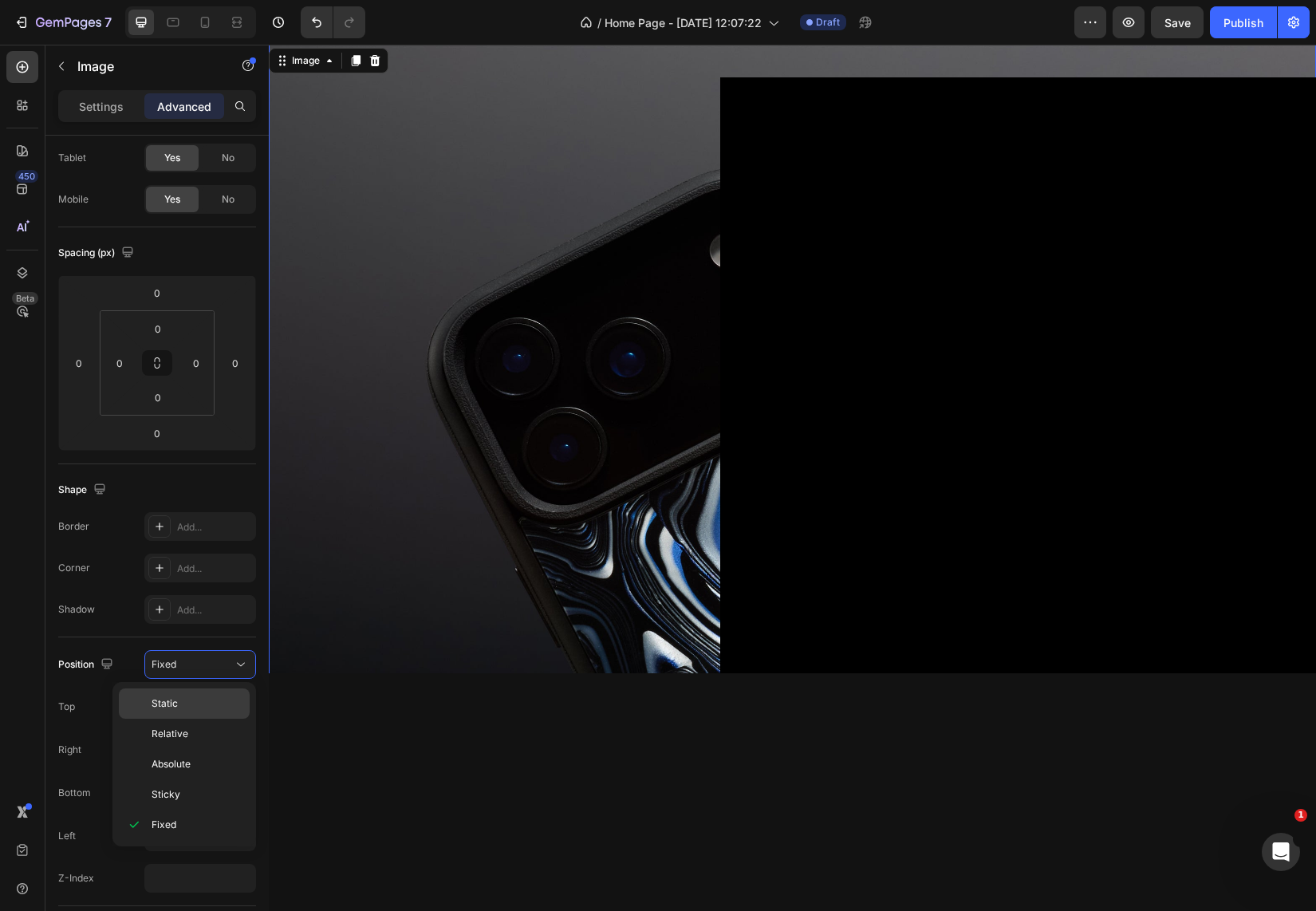
click at [187, 708] on p "Static" at bounding box center [197, 703] width 91 height 15
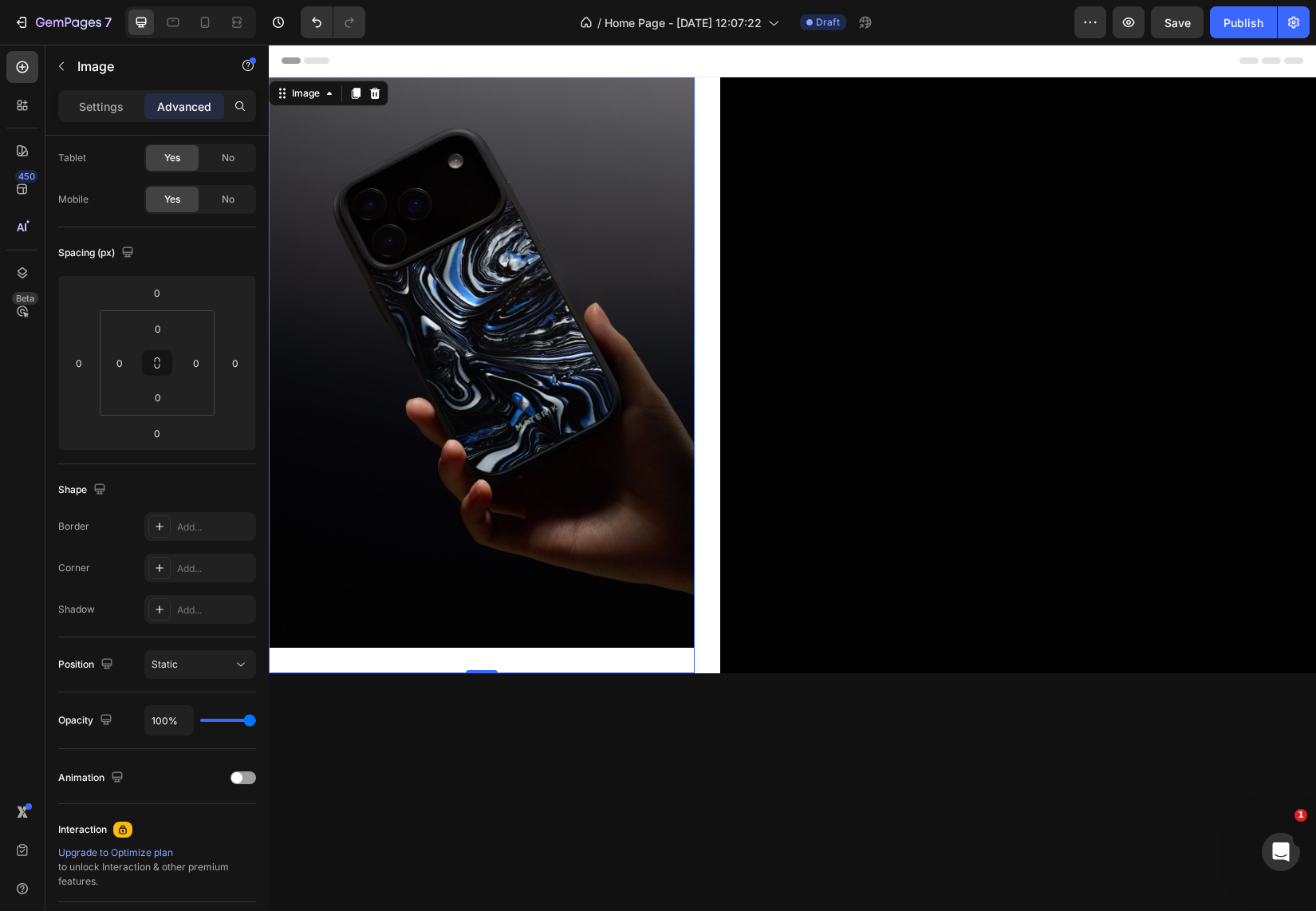
click at [639, 435] on img at bounding box center [482, 363] width 426 height 570
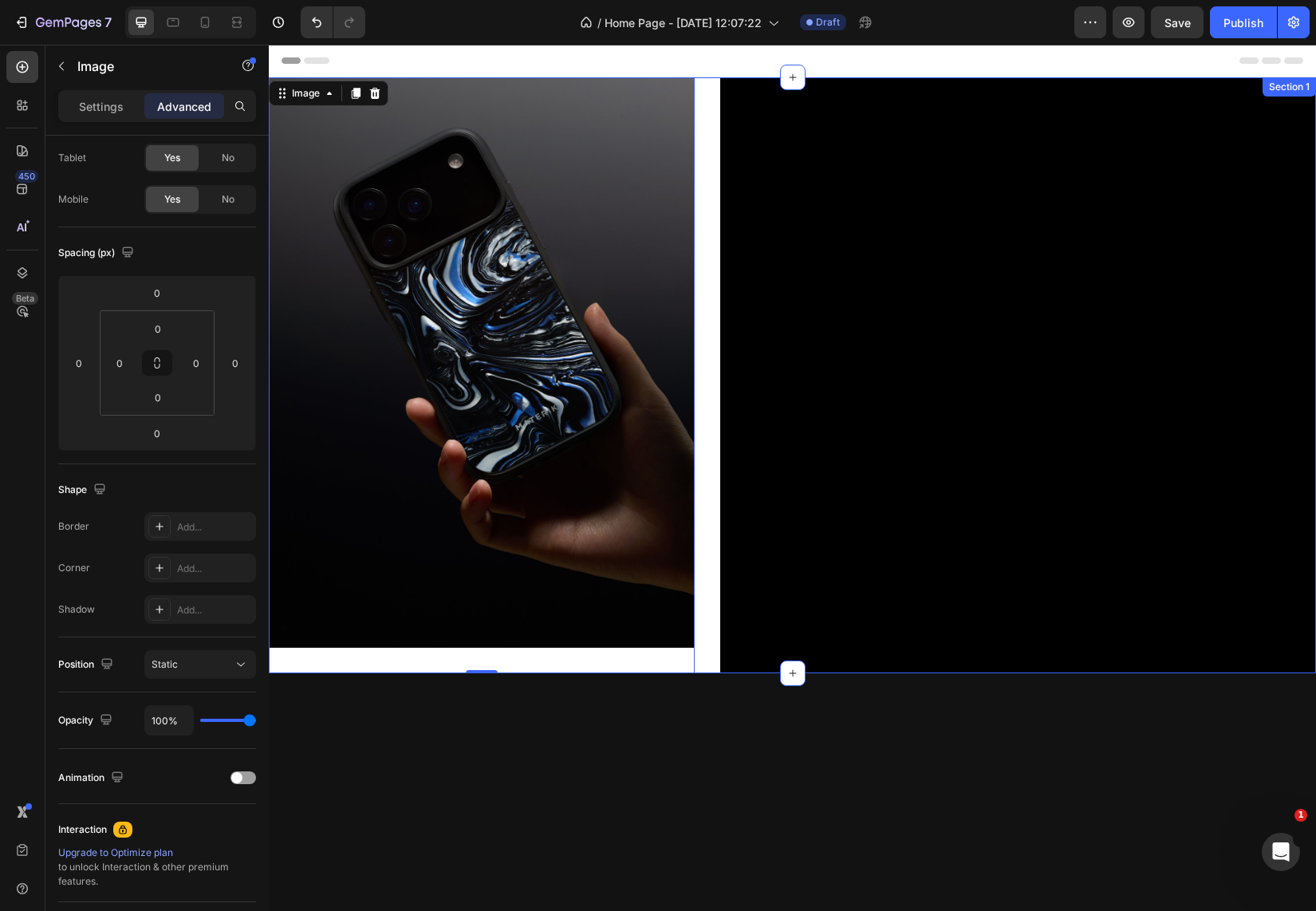
click at [705, 105] on div "Image 0 Video Section 1" at bounding box center [792, 375] width 1047 height 596
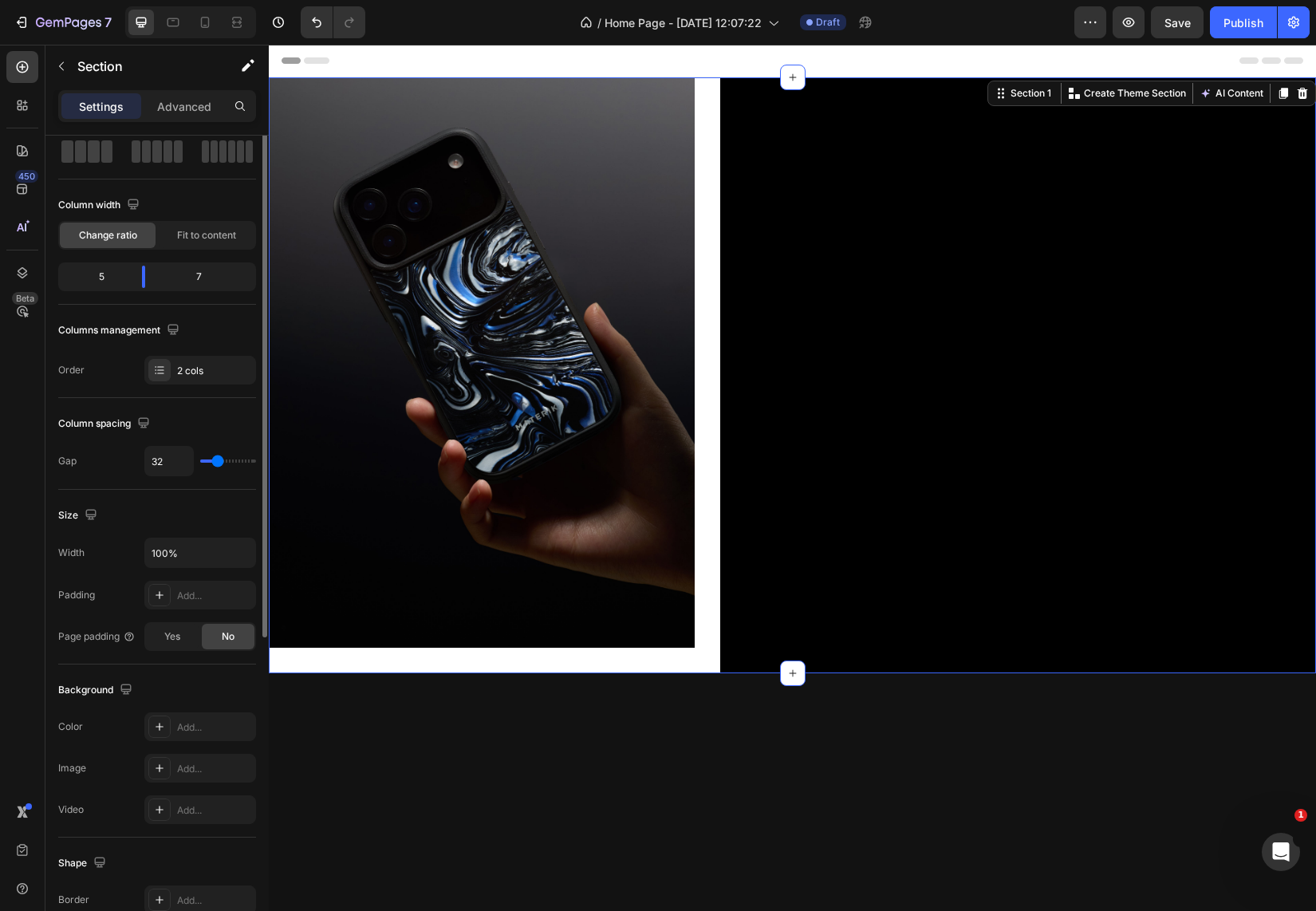
scroll to position [0, 0]
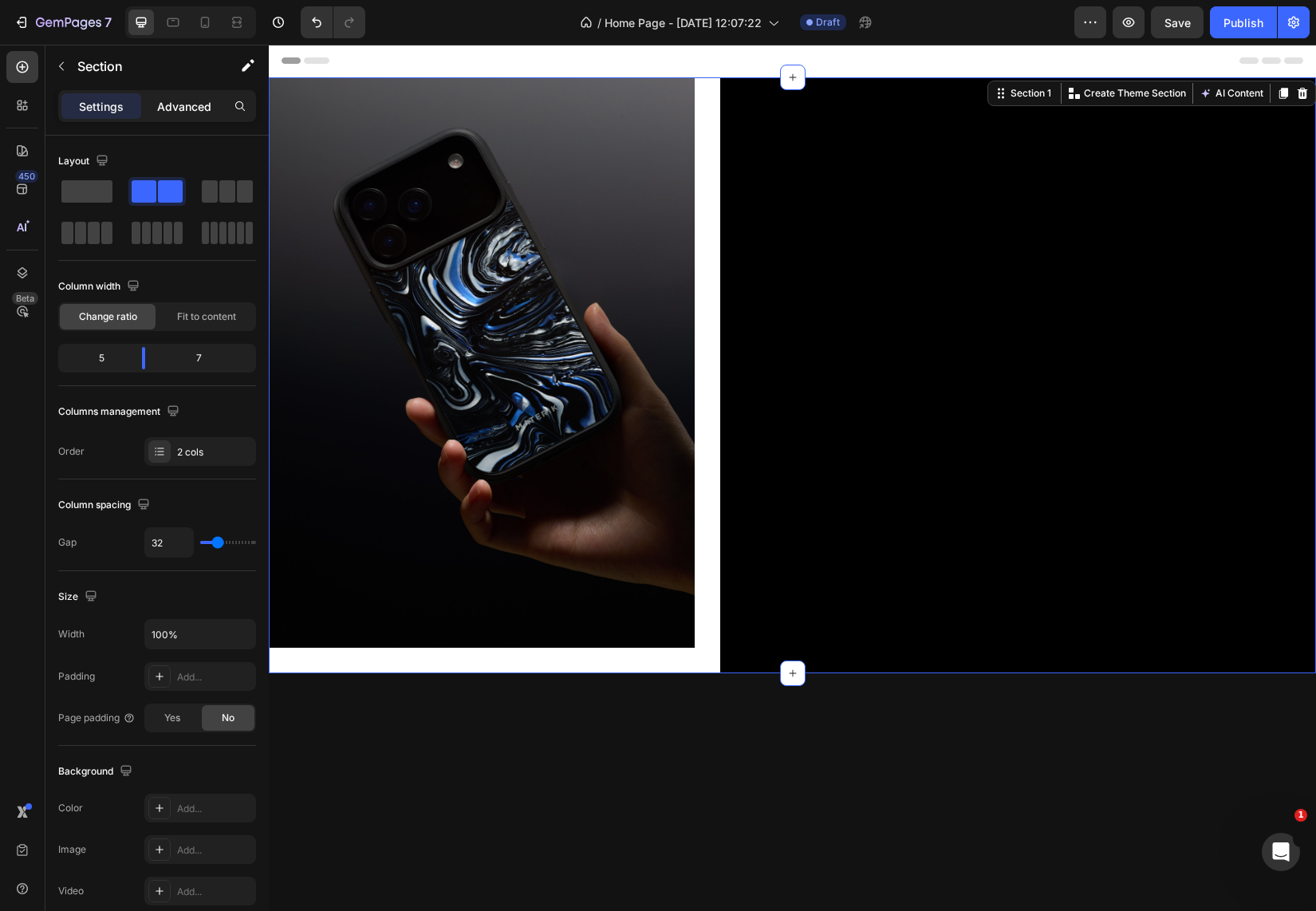
click at [180, 107] on p "Advanced" at bounding box center [185, 107] width 55 height 16
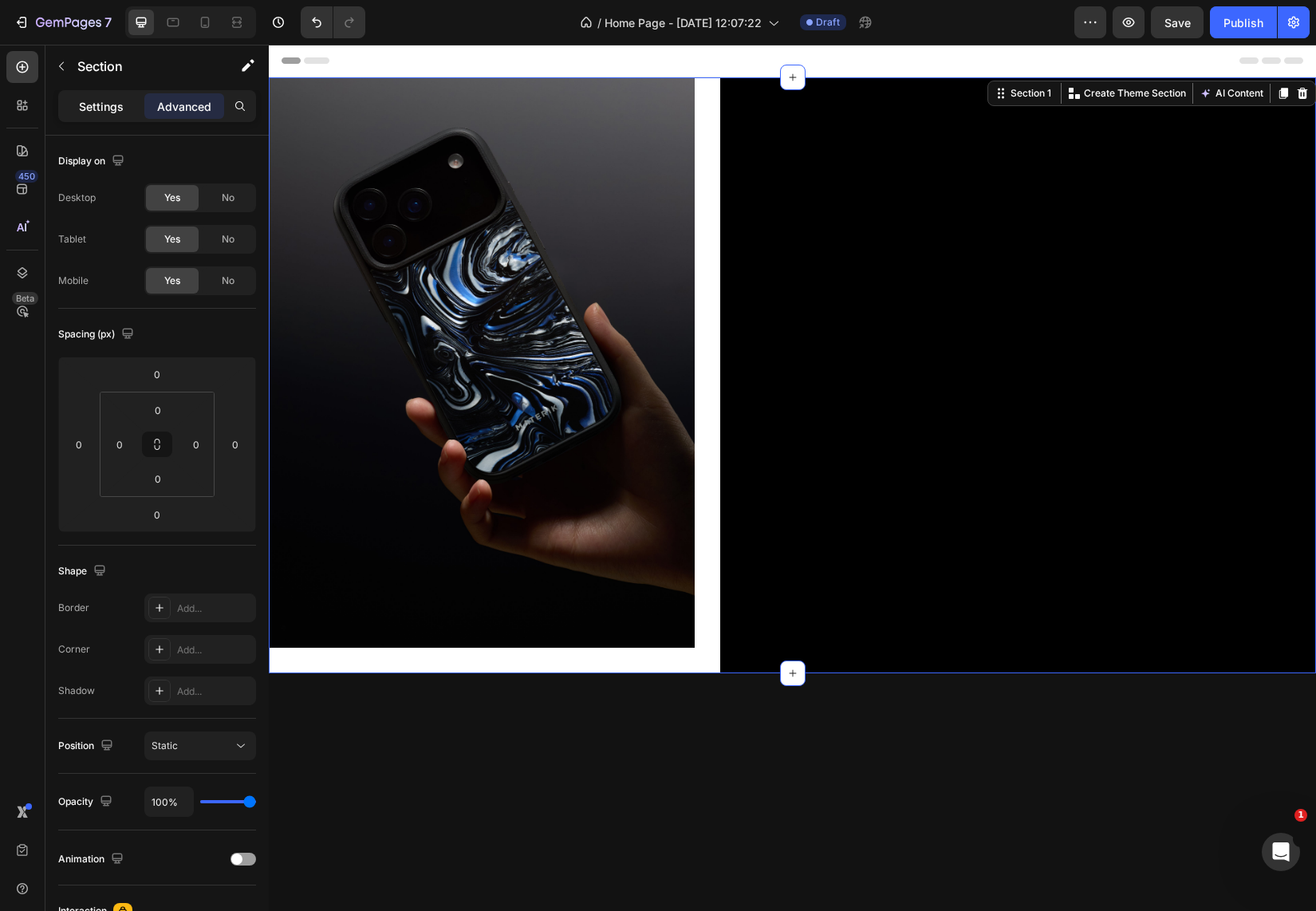
click at [117, 107] on p "Settings" at bounding box center [101, 107] width 45 height 16
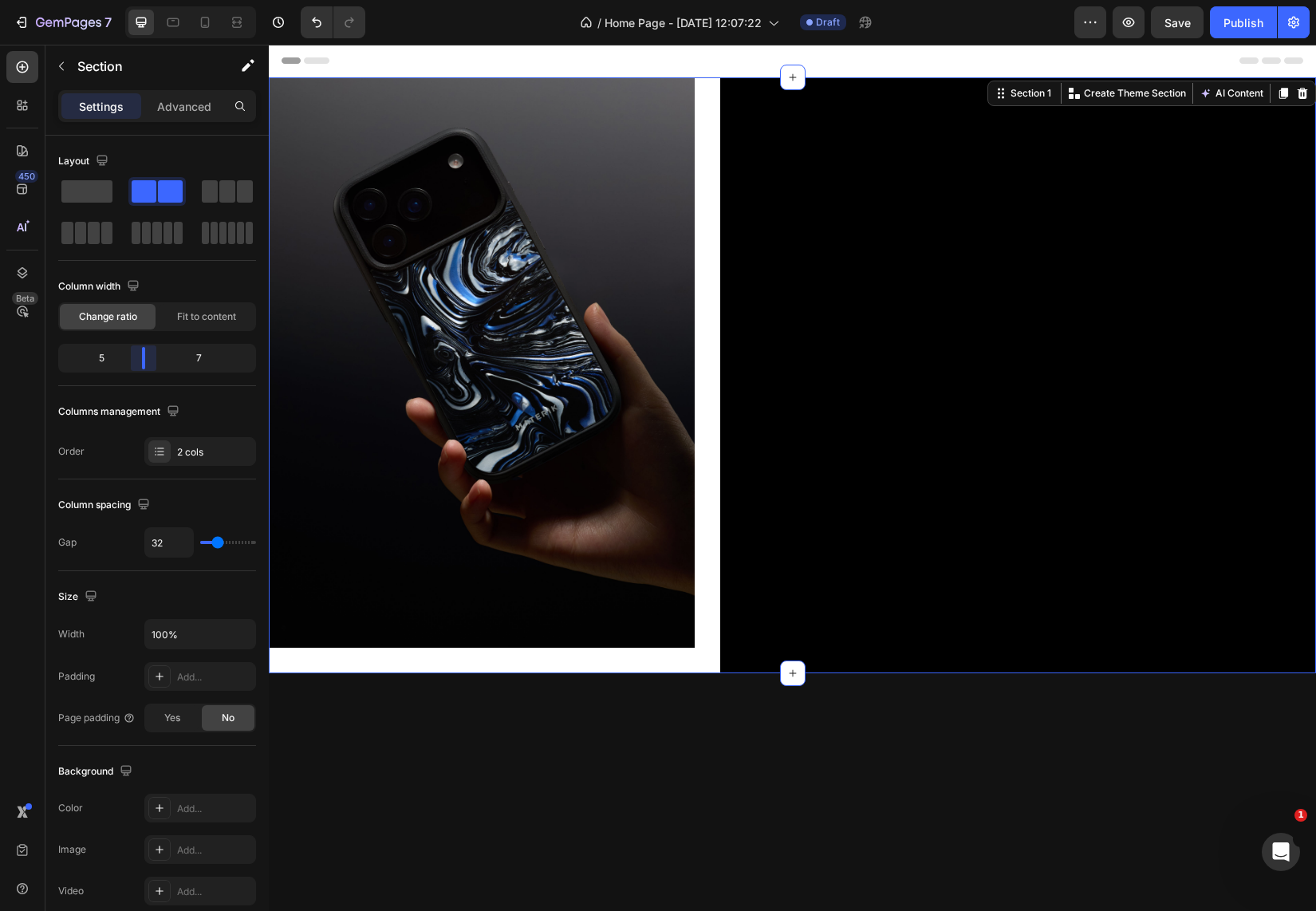
drag, startPoint x: 147, startPoint y: 353, endPoint x: 136, endPoint y: 349, distance: 11.7
click at [136, 0] on body "7 Version history / Home Page - [DATE] 12:07:22 Draft Preview Save Publish 450 …" at bounding box center [658, 0] width 1316 height 0
click at [198, 112] on p "Advanced" at bounding box center [185, 107] width 55 height 16
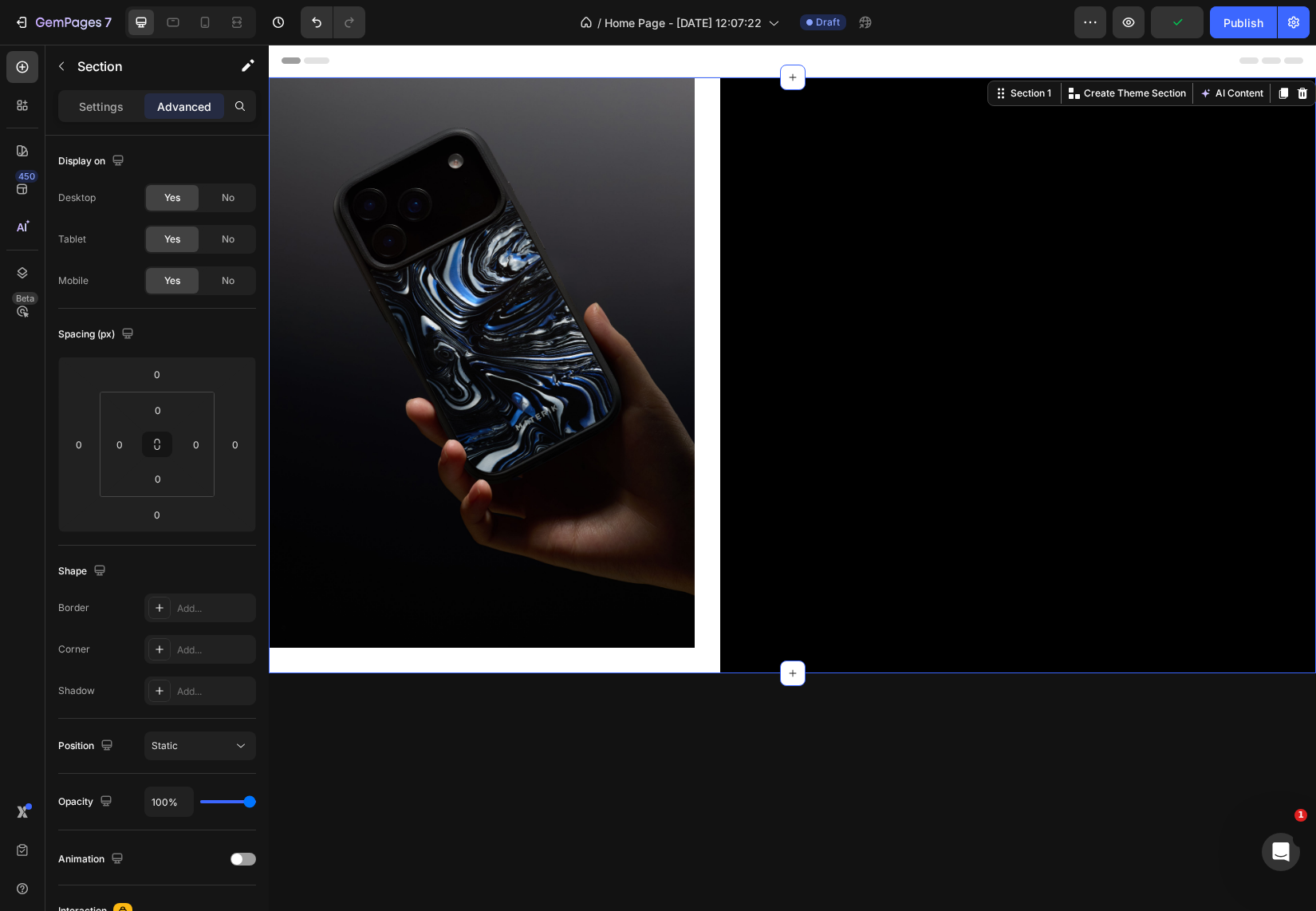
click at [694, 92] on div "Image Video Section 1 You can create reusable sections Create Theme Section AI …" at bounding box center [792, 375] width 1047 height 596
click at [85, 115] on div "Settings" at bounding box center [101, 106] width 80 height 26
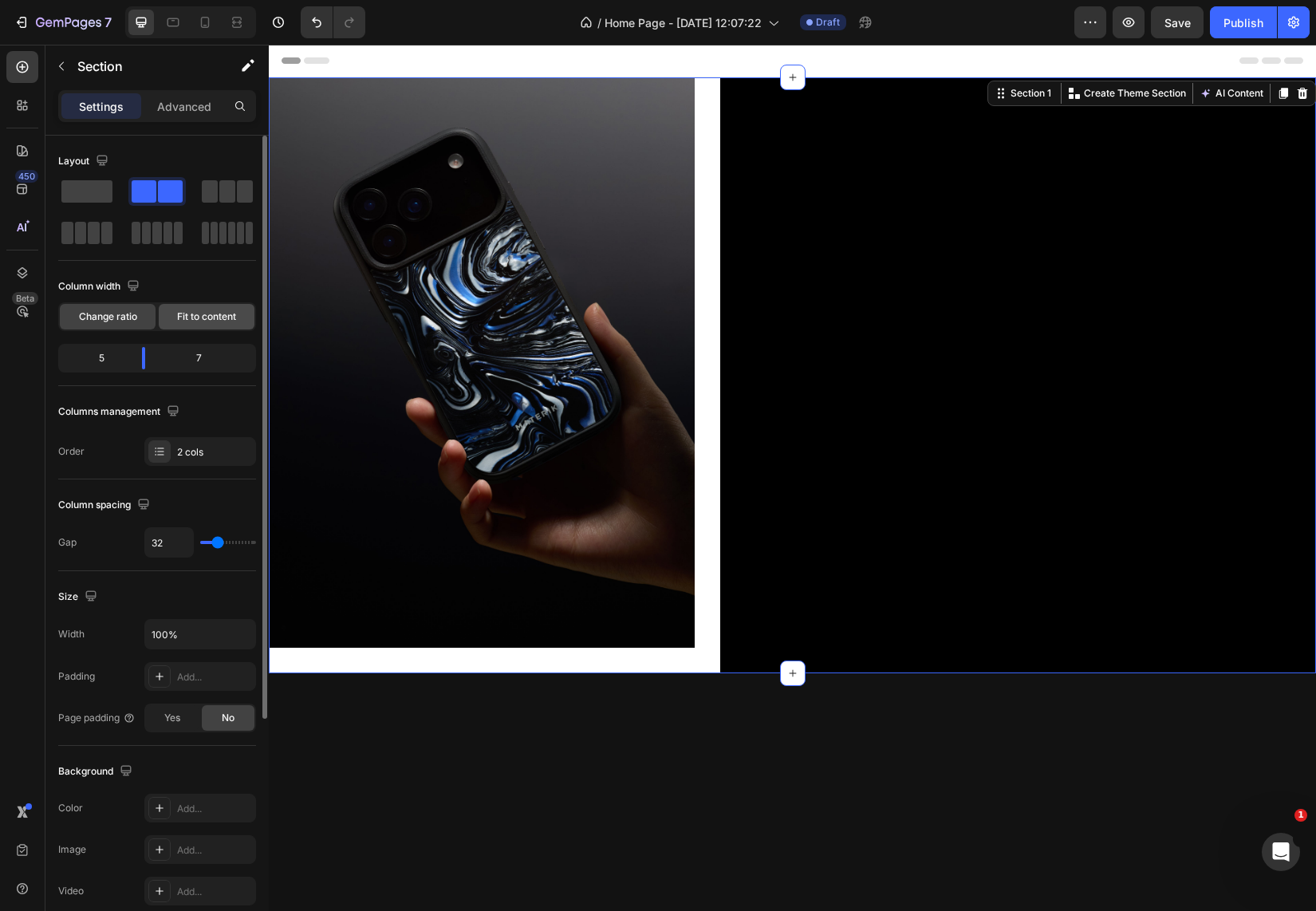
click at [207, 312] on span "Fit to content" at bounding box center [206, 317] width 59 height 15
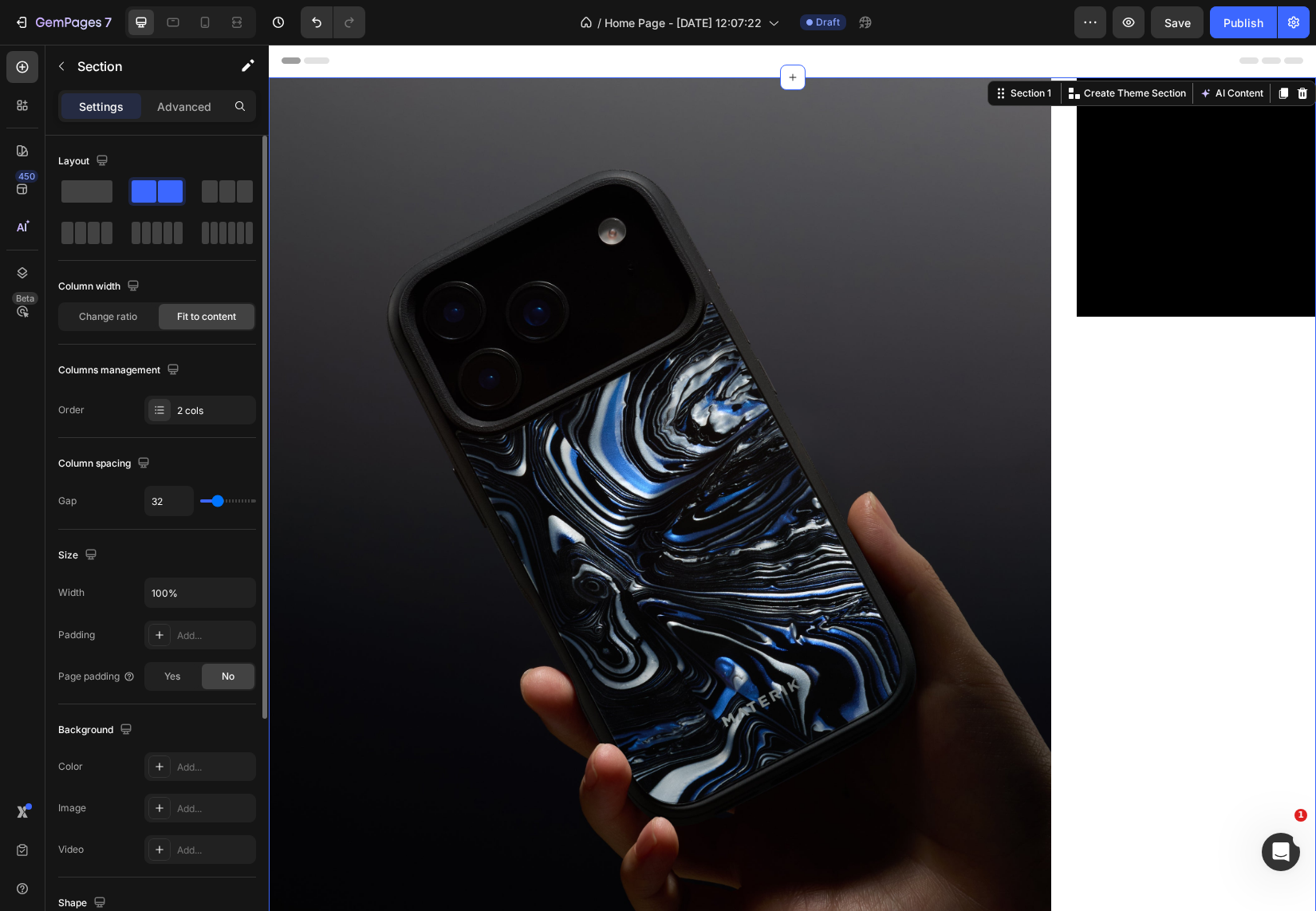
type input "33"
type input "20"
type input "14"
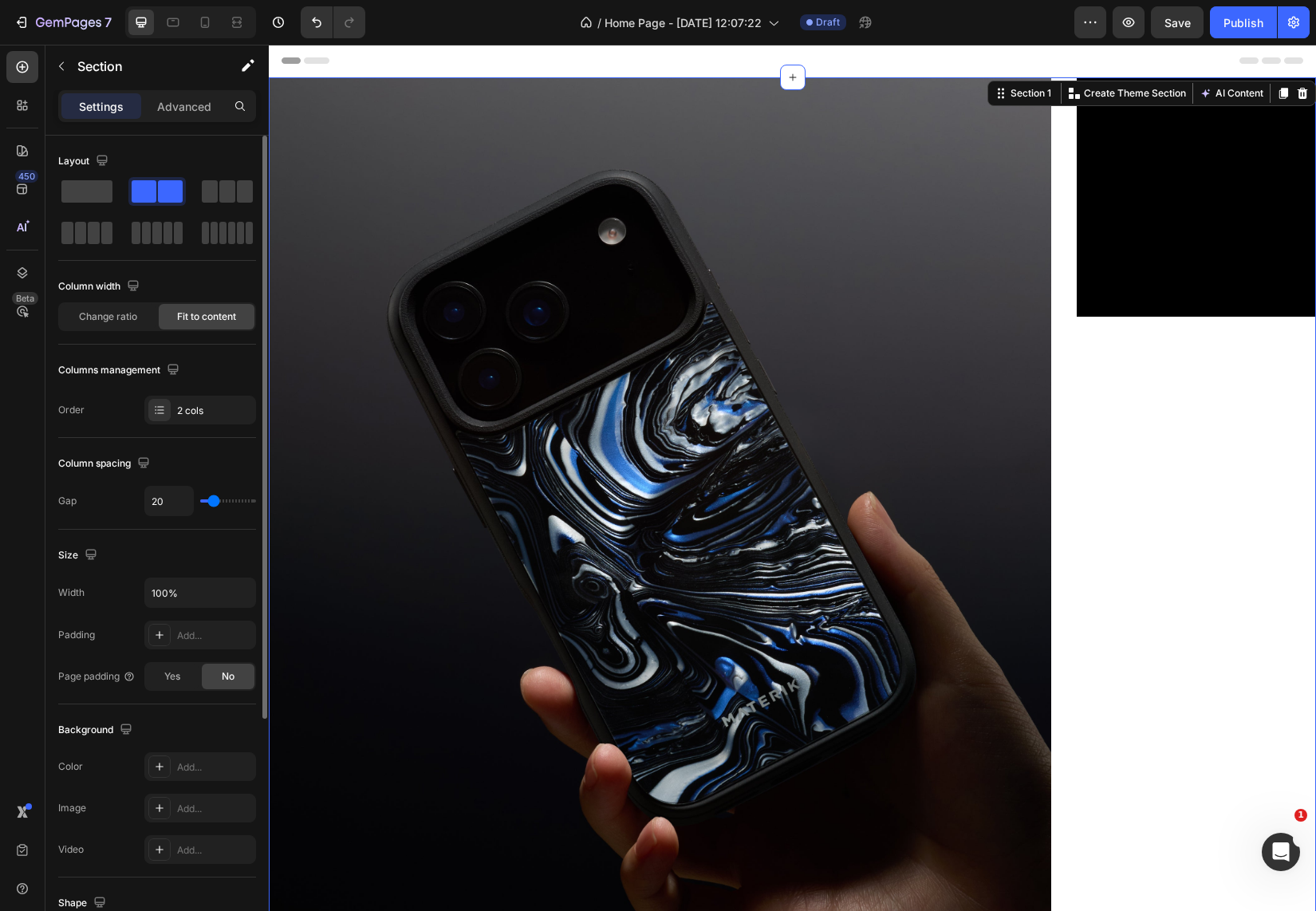
type input "14"
type input "3"
type input "0"
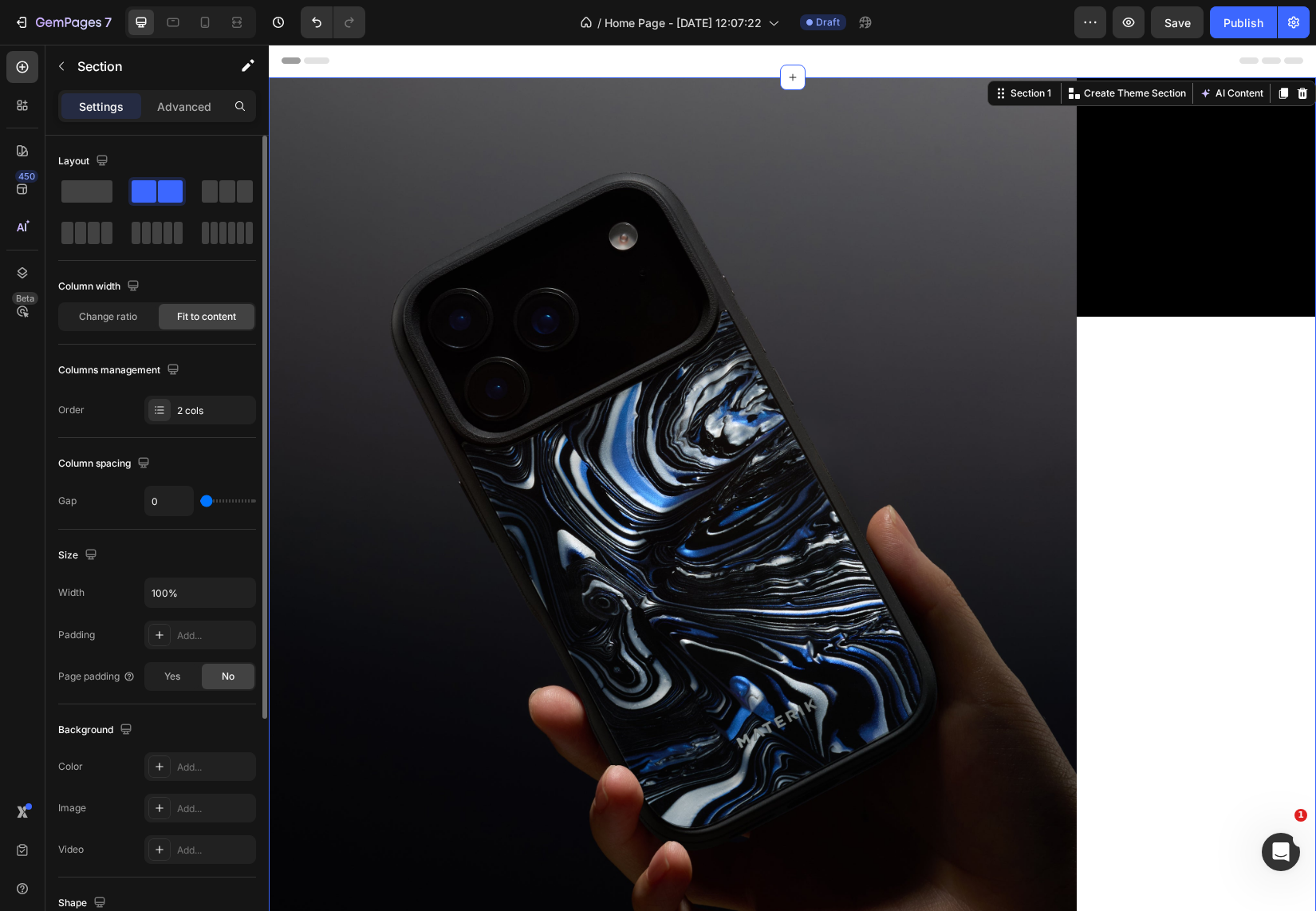
drag, startPoint x: 216, startPoint y: 501, endPoint x: 188, endPoint y: 500, distance: 28.0
type input "0"
click at [188, 500] on div "0" at bounding box center [199, 500] width 112 height 30
click at [197, 589] on input "100%" at bounding box center [199, 593] width 110 height 29
click at [247, 593] on icon "button" at bounding box center [241, 593] width 16 height 16
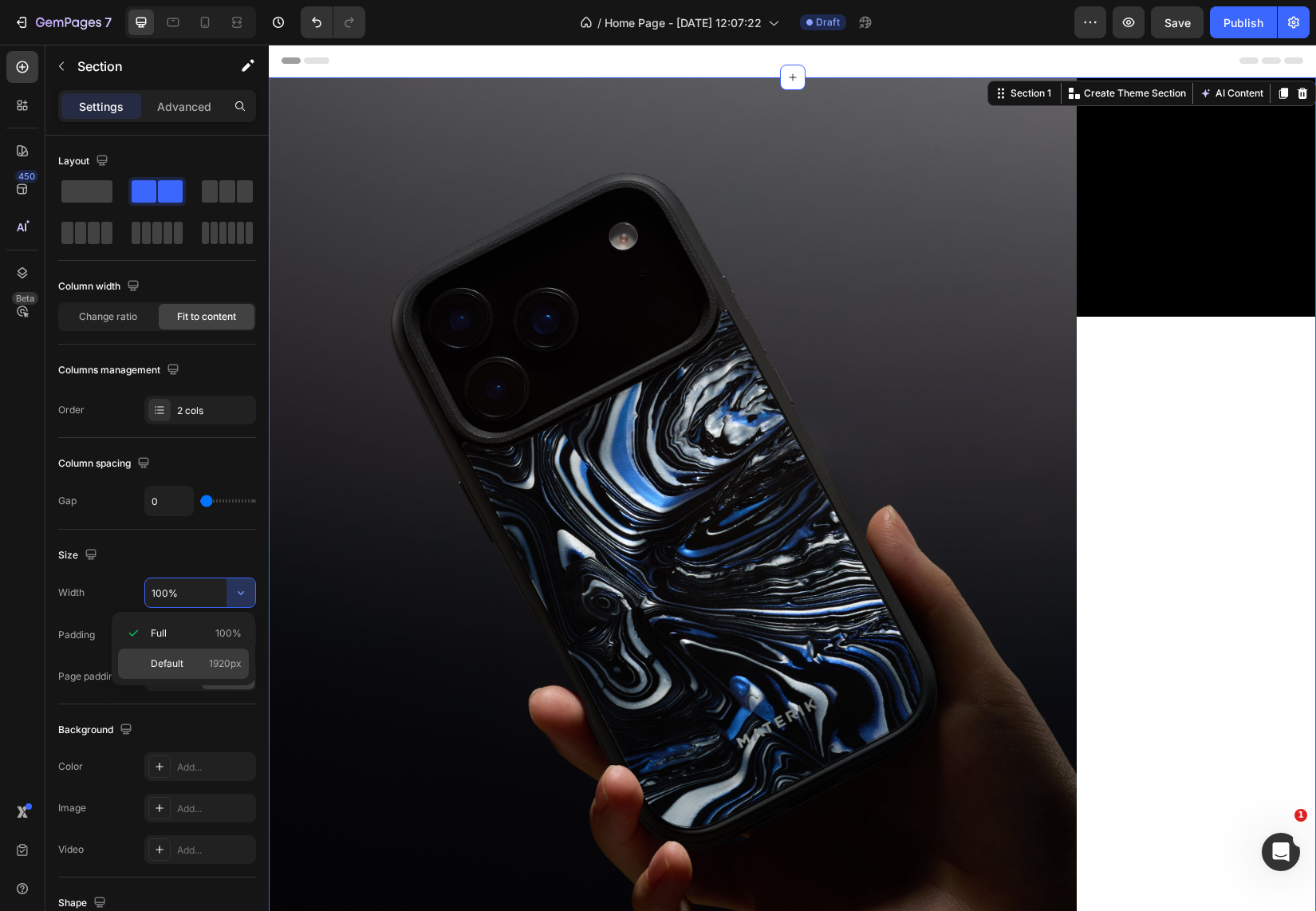
click at [202, 660] on p "Default 1920px" at bounding box center [196, 664] width 91 height 15
type input "1920"
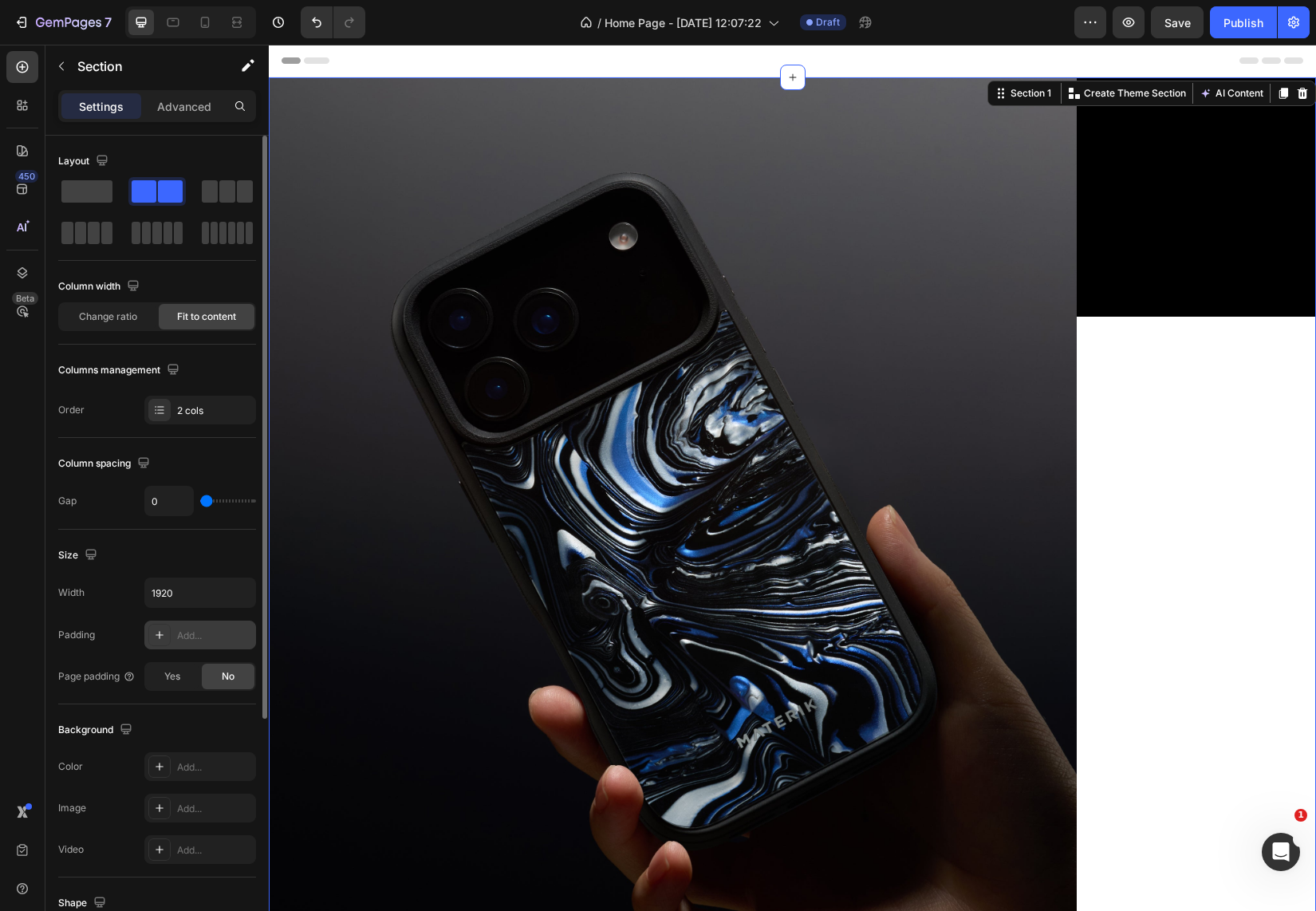
click at [208, 632] on div "Add..." at bounding box center [214, 636] width 75 height 15
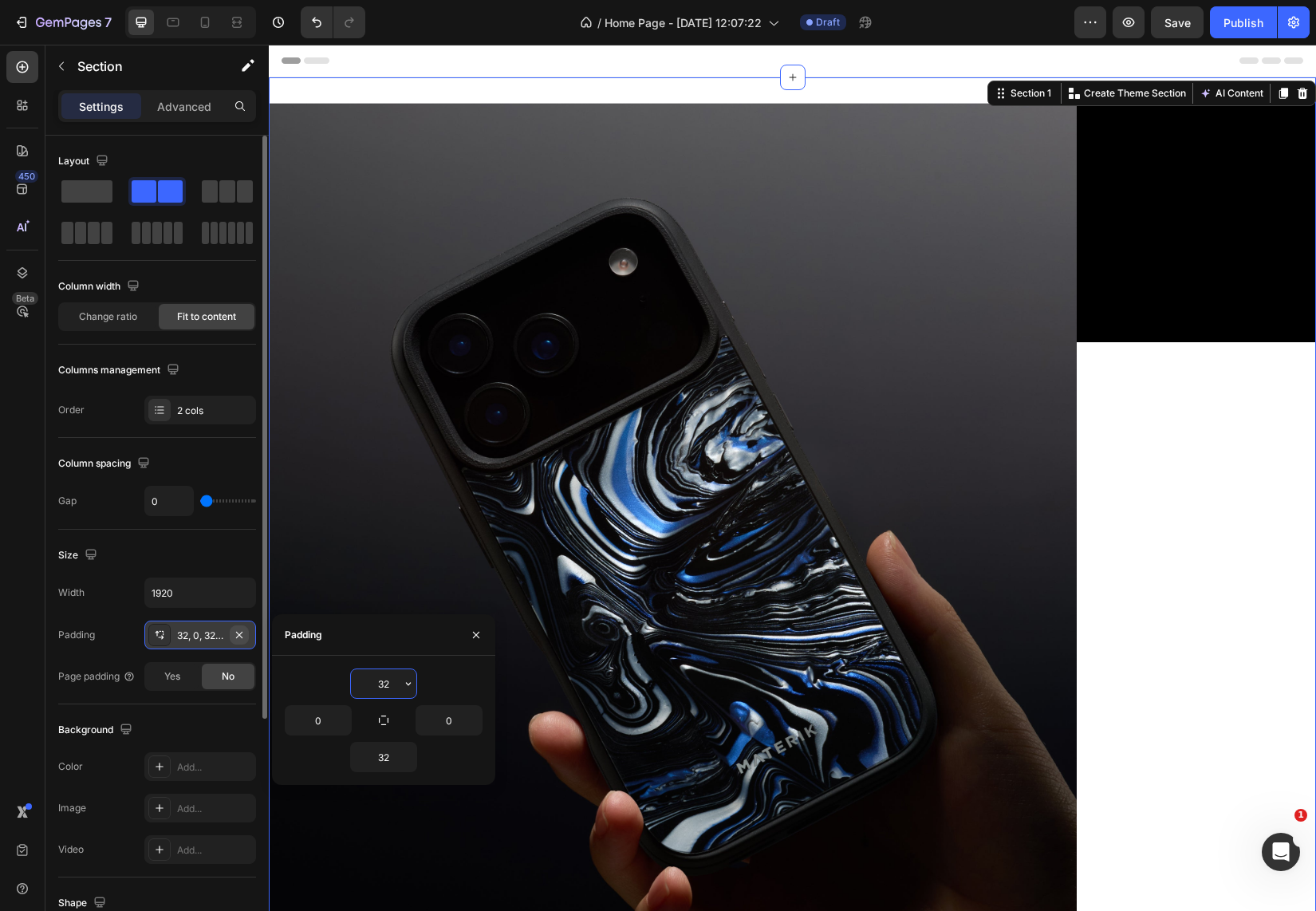
click at [240, 633] on icon "button" at bounding box center [240, 635] width 13 height 13
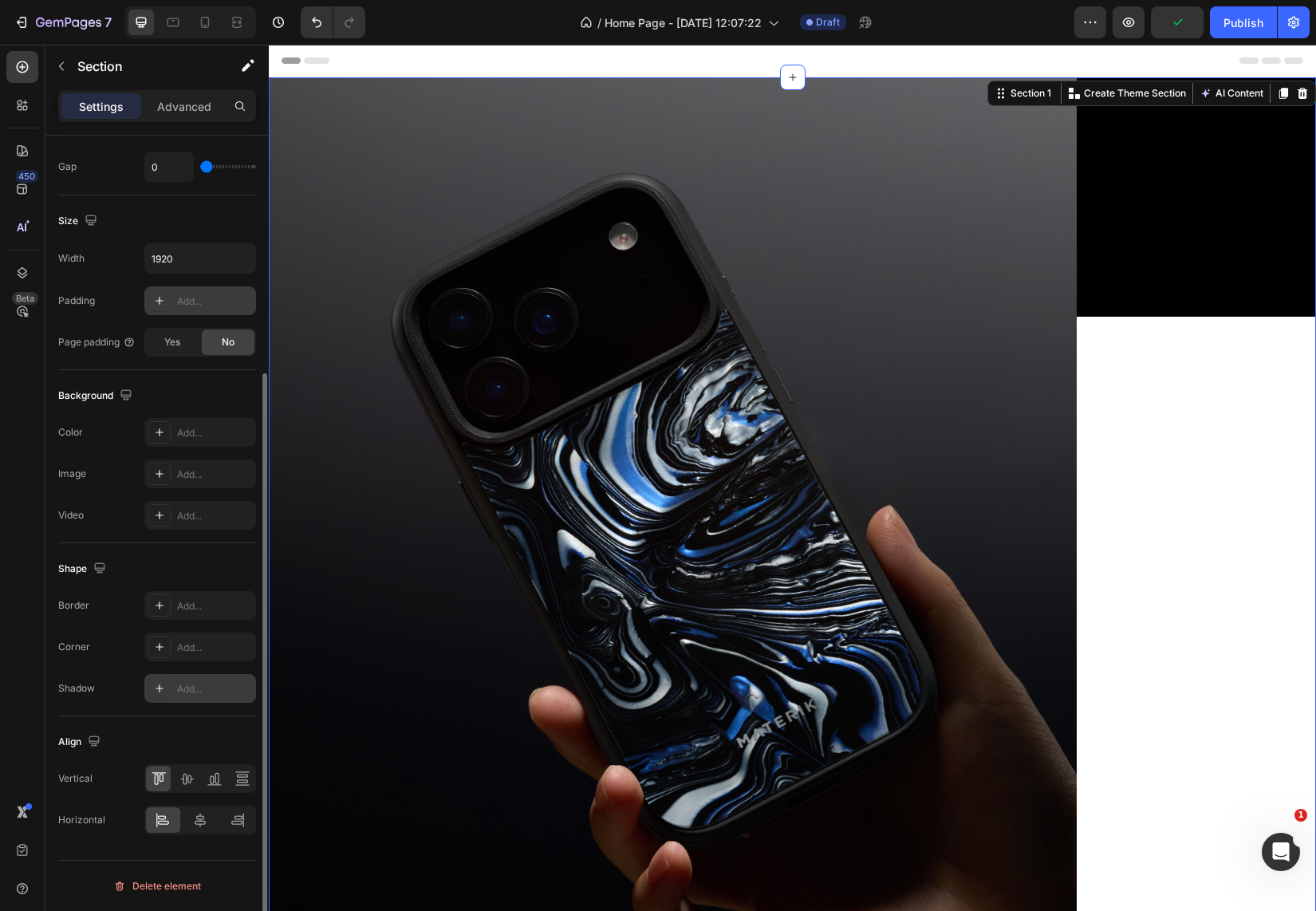
scroll to position [329, 0]
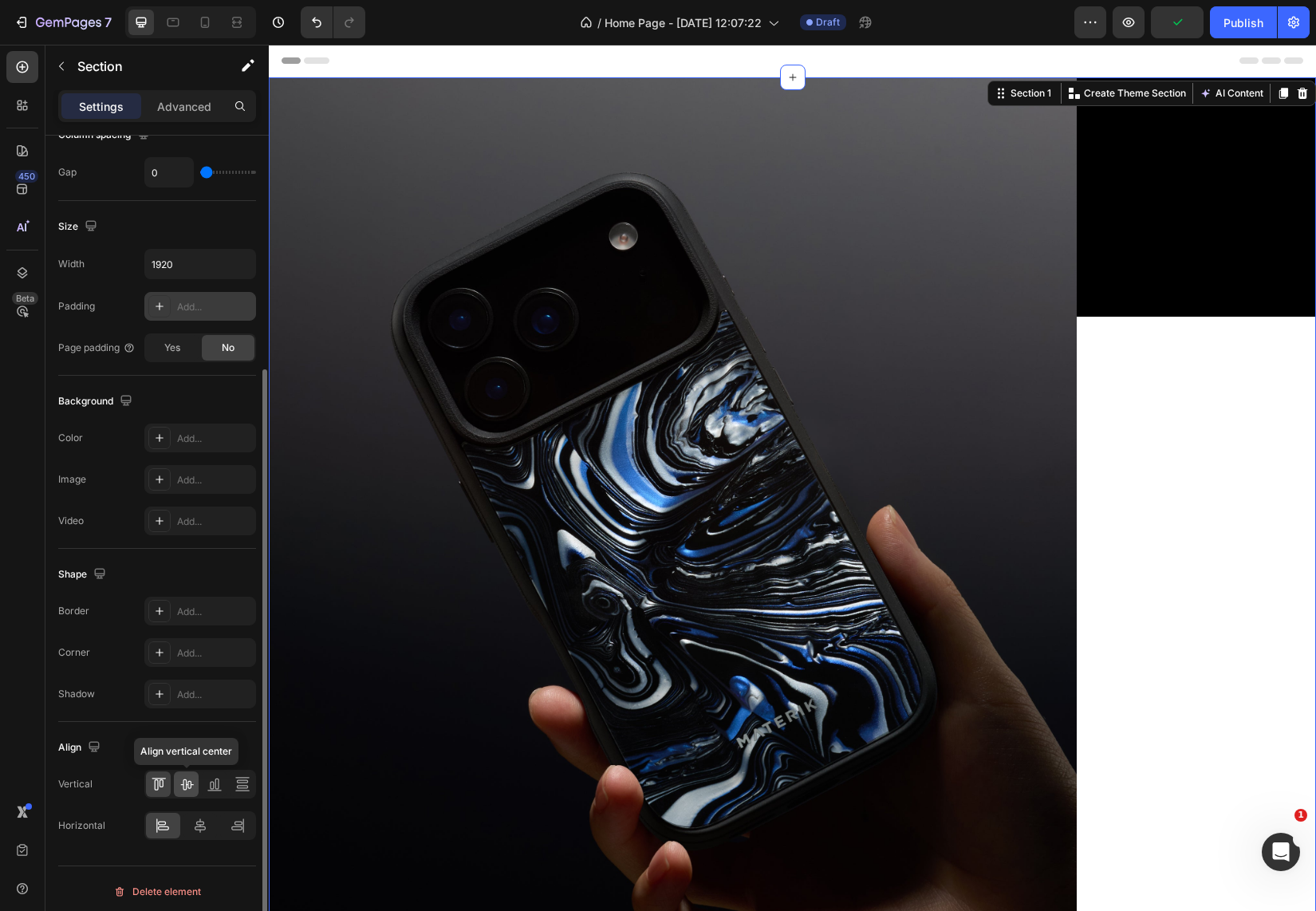
click at [194, 783] on icon at bounding box center [187, 784] width 16 height 16
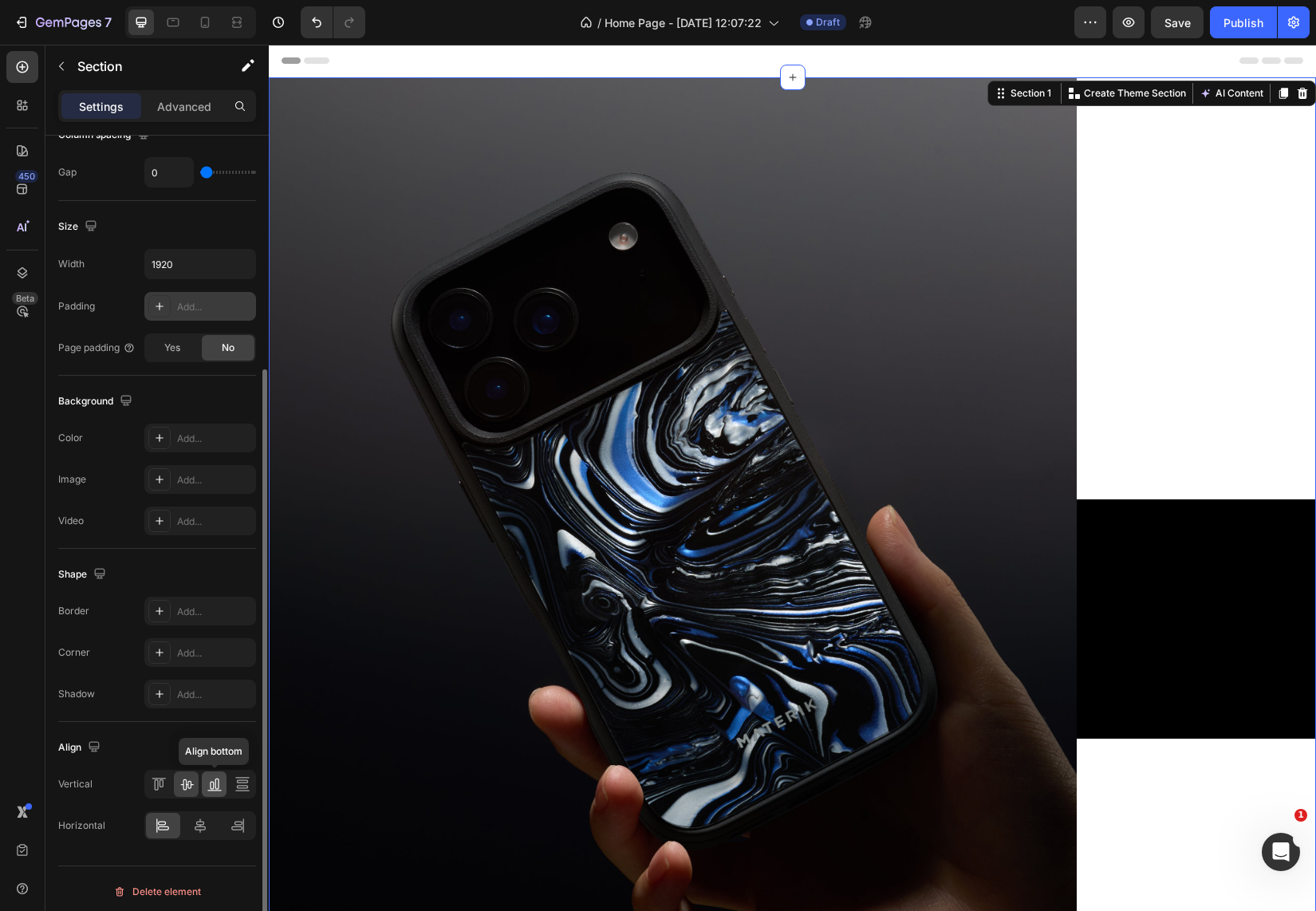
click at [214, 784] on icon at bounding box center [215, 784] width 16 height 16
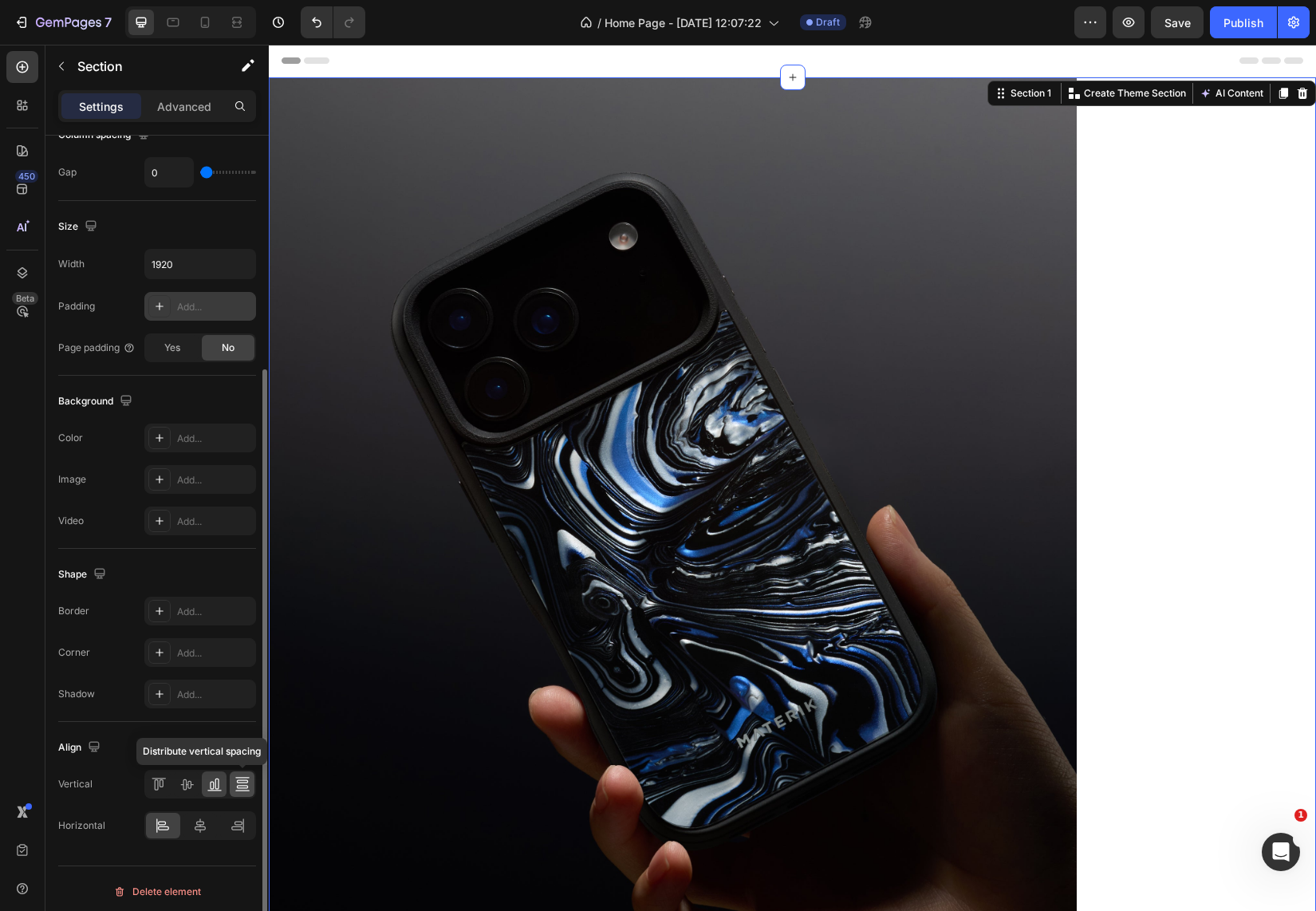
click at [240, 785] on icon at bounding box center [242, 784] width 16 height 16
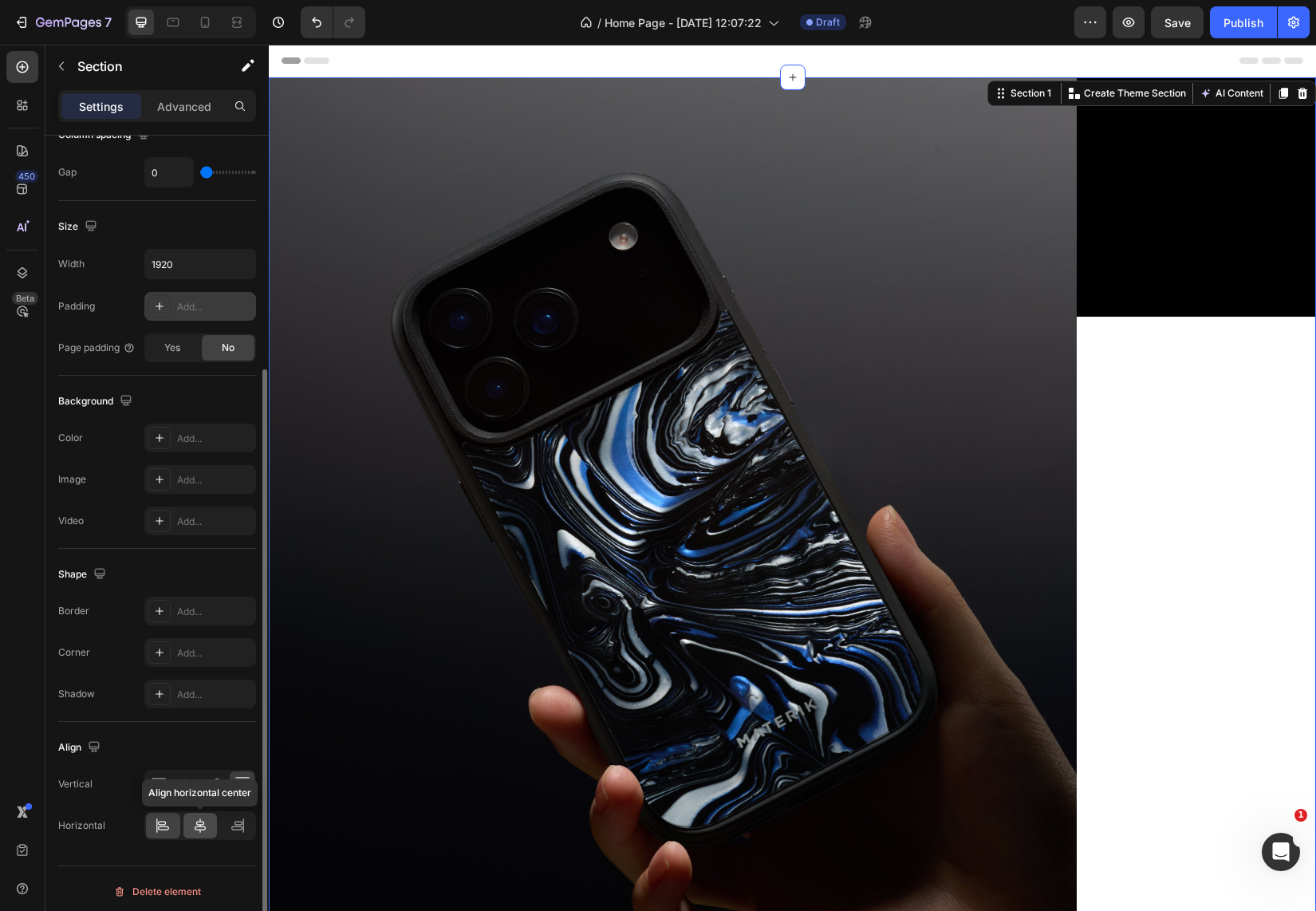
click at [196, 835] on div at bounding box center [200, 825] width 35 height 26
click at [1076, 709] on div "Video" at bounding box center [1196, 619] width 240 height 1083
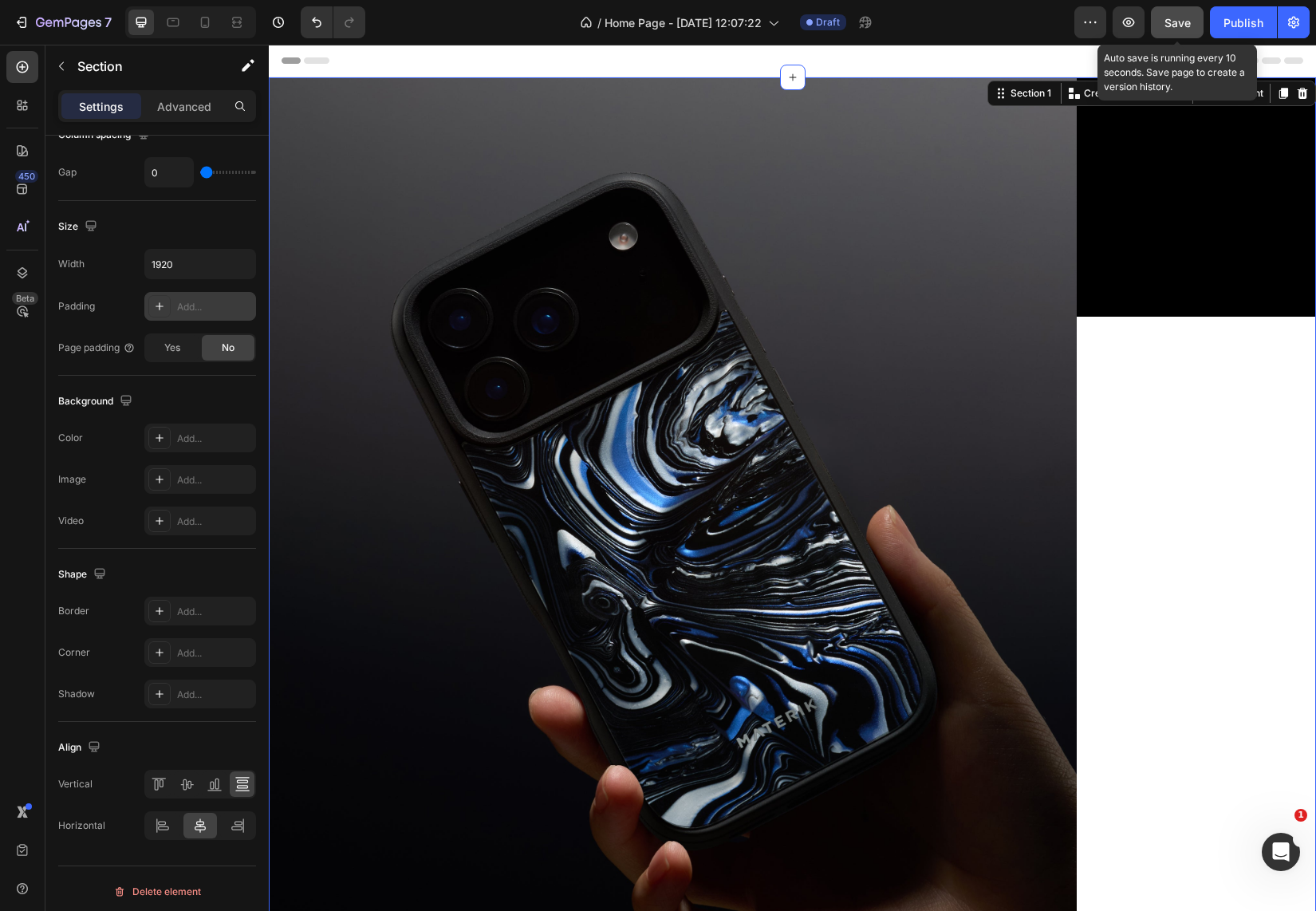
click at [1168, 26] on span "Save" at bounding box center [1177, 23] width 26 height 14
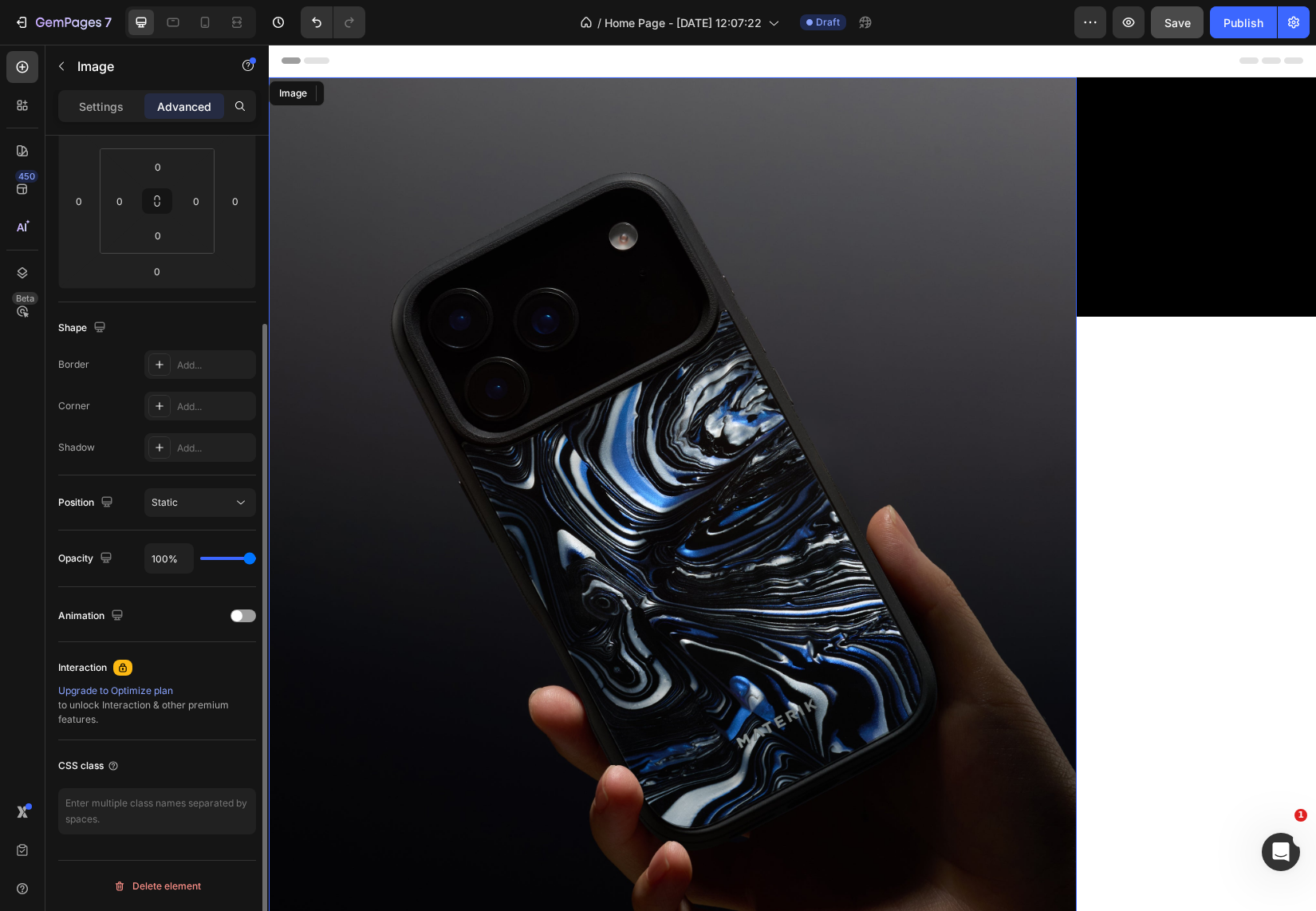
click at [544, 249] on img at bounding box center [672, 619] width 808 height 1083
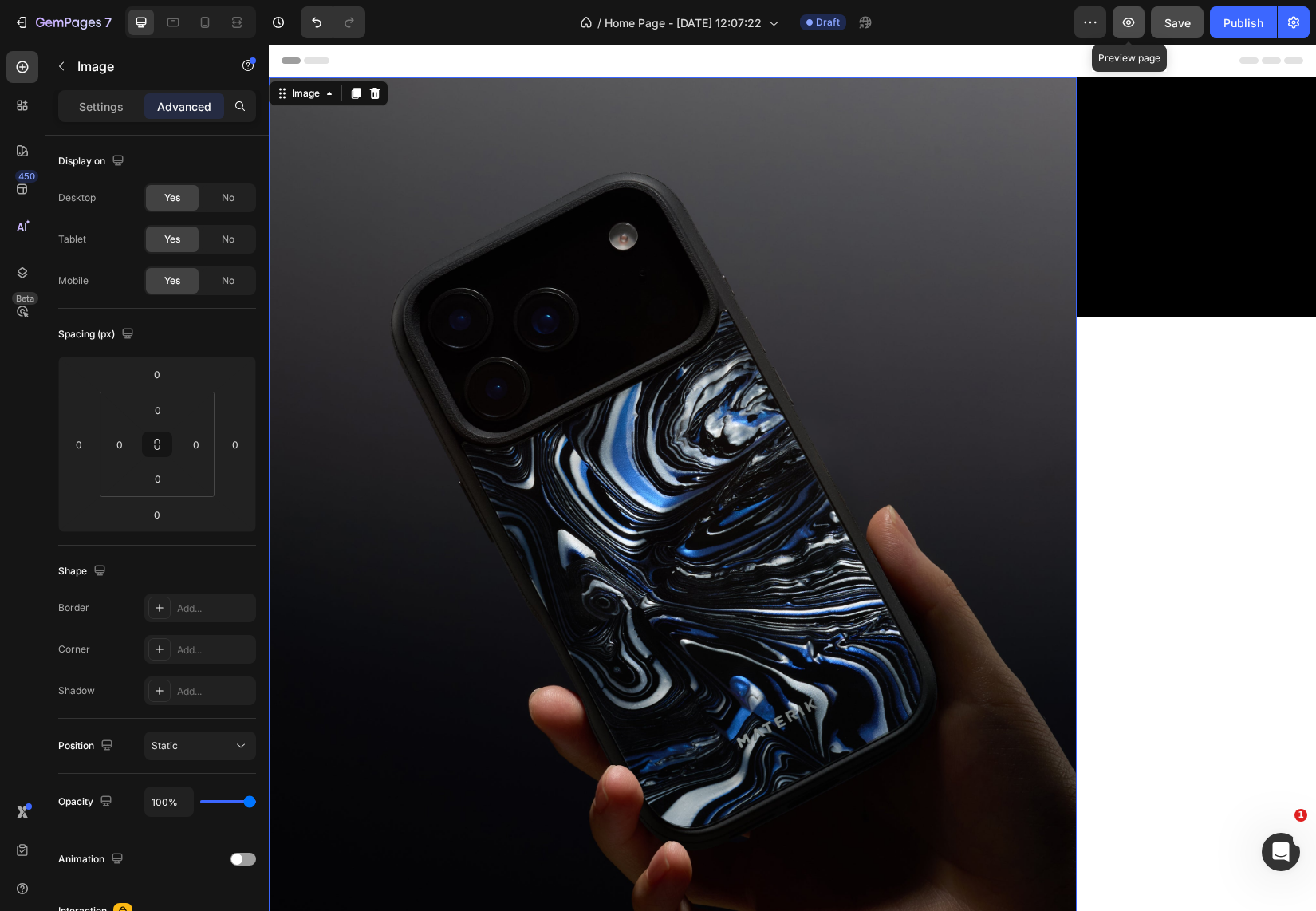
click at [1126, 23] on icon "button" at bounding box center [1128, 23] width 16 height 16
click at [798, 63] on div "Header" at bounding box center [792, 60] width 1022 height 32
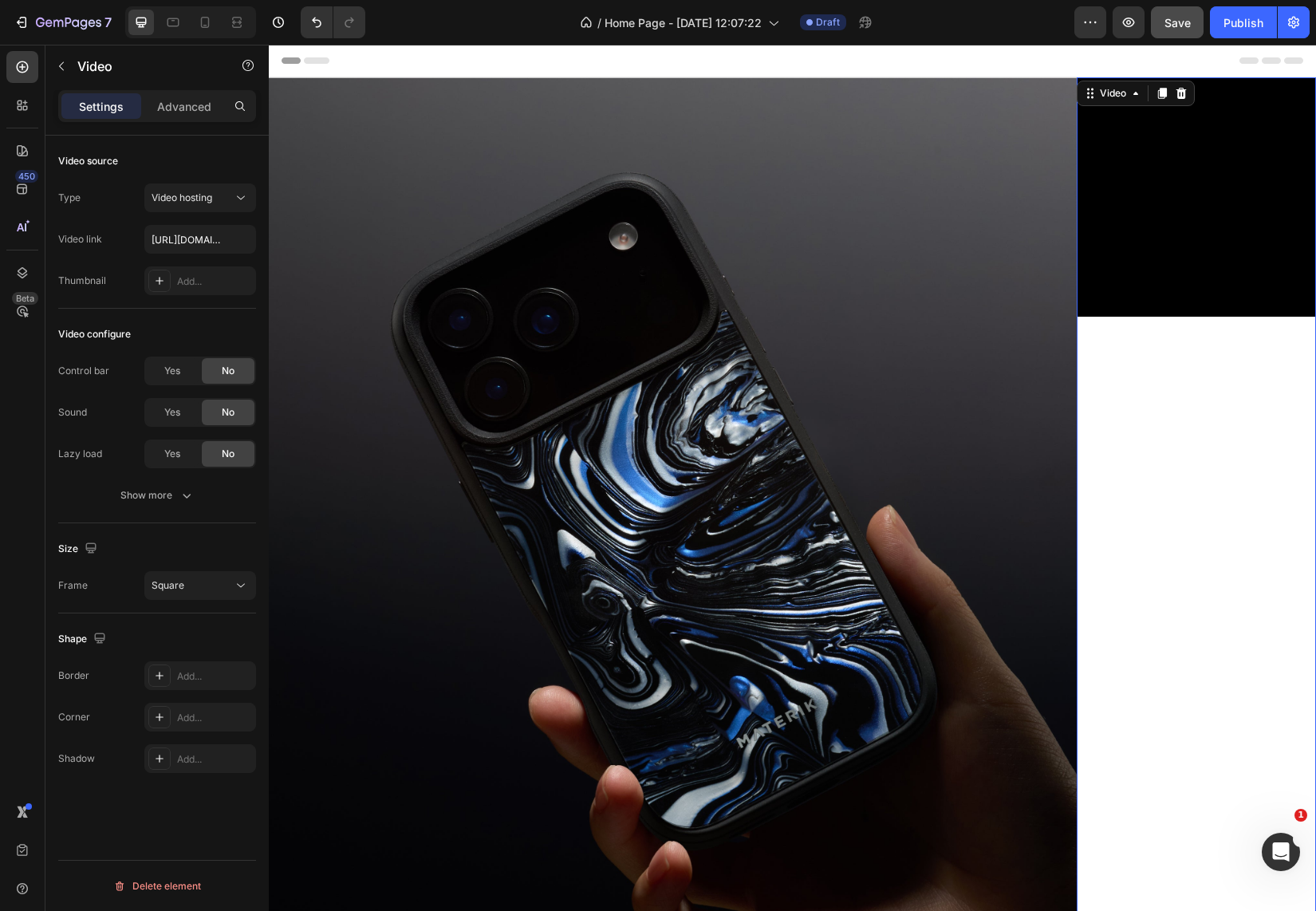
click at [1076, 150] on video at bounding box center [1196, 197] width 240 height 240
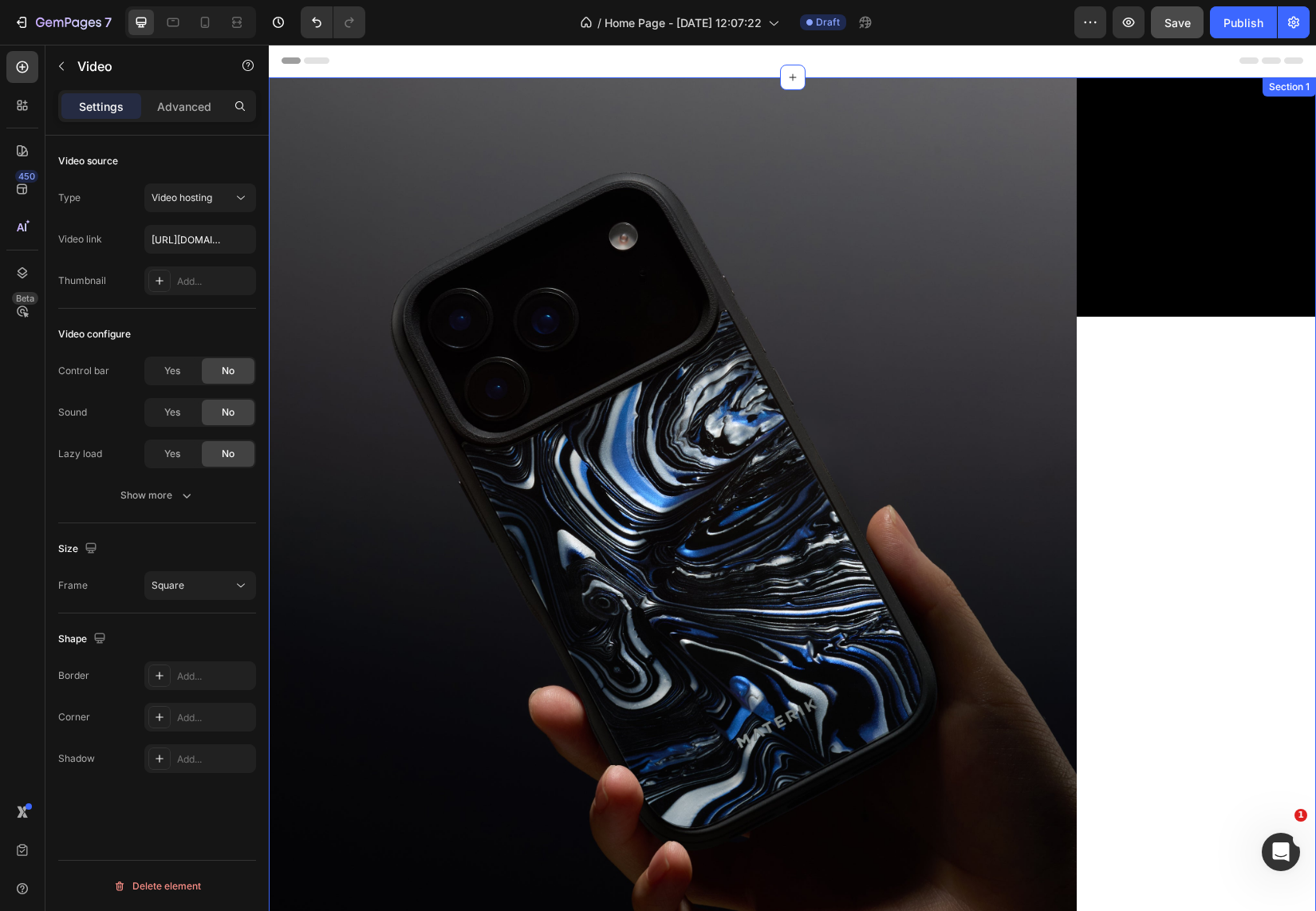
click at [504, 169] on div "Image Video Section 1" at bounding box center [792, 619] width 1047 height 1083
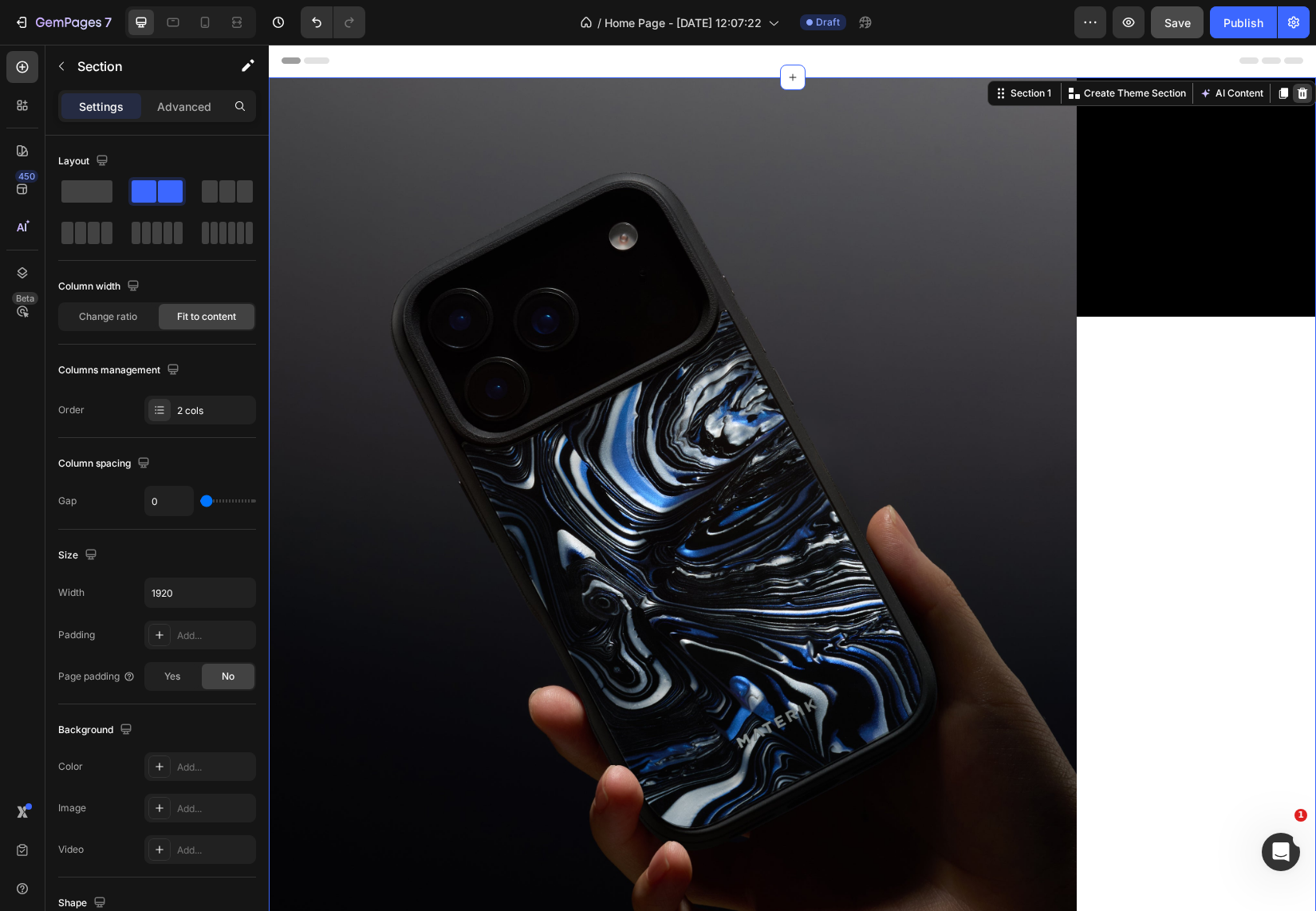
click at [1298, 91] on icon at bounding box center [1302, 93] width 10 height 11
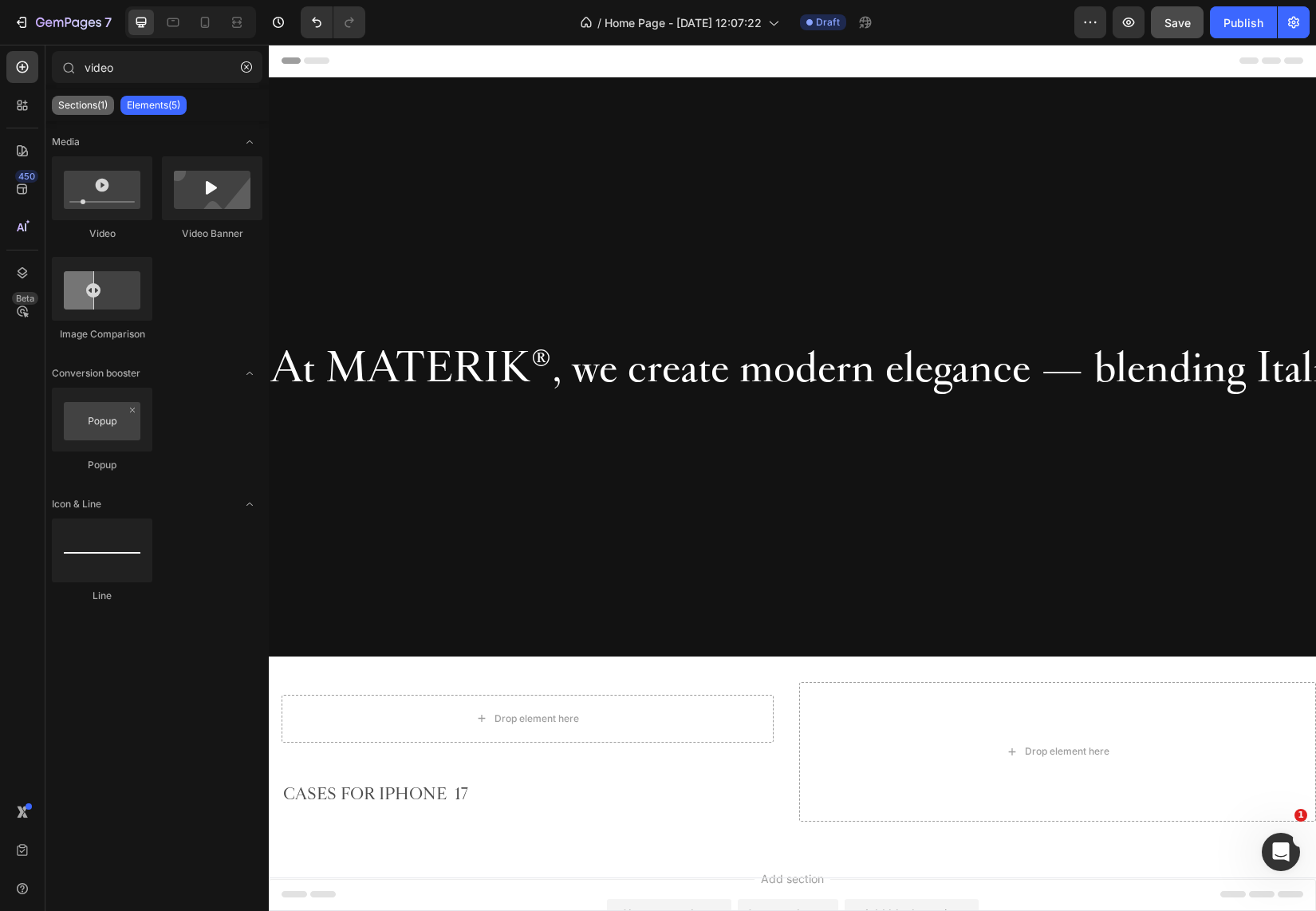
click at [74, 106] on p "Sections(1)" at bounding box center [83, 106] width 49 height 13
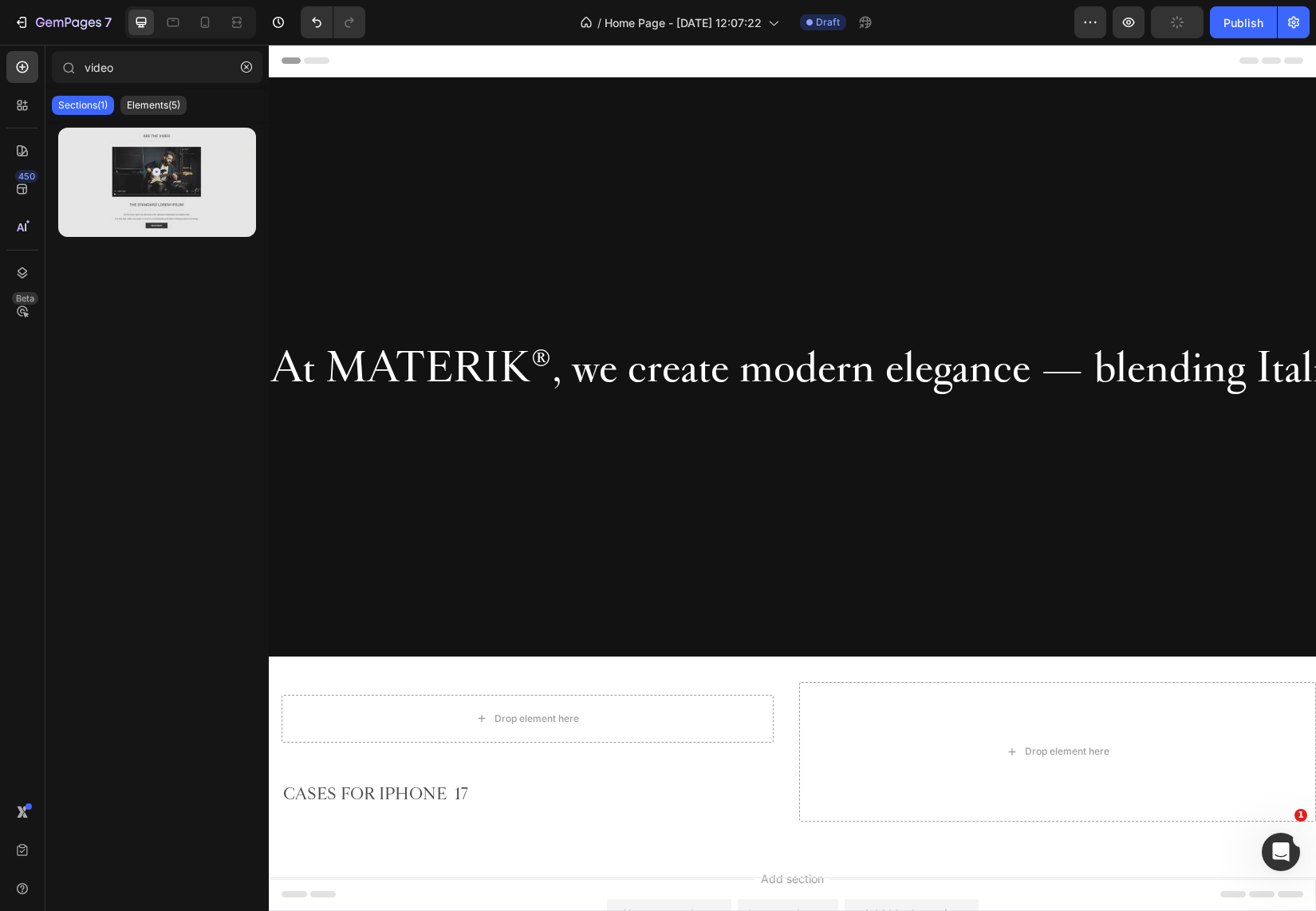
click at [182, 196] on div at bounding box center [157, 182] width 198 height 109
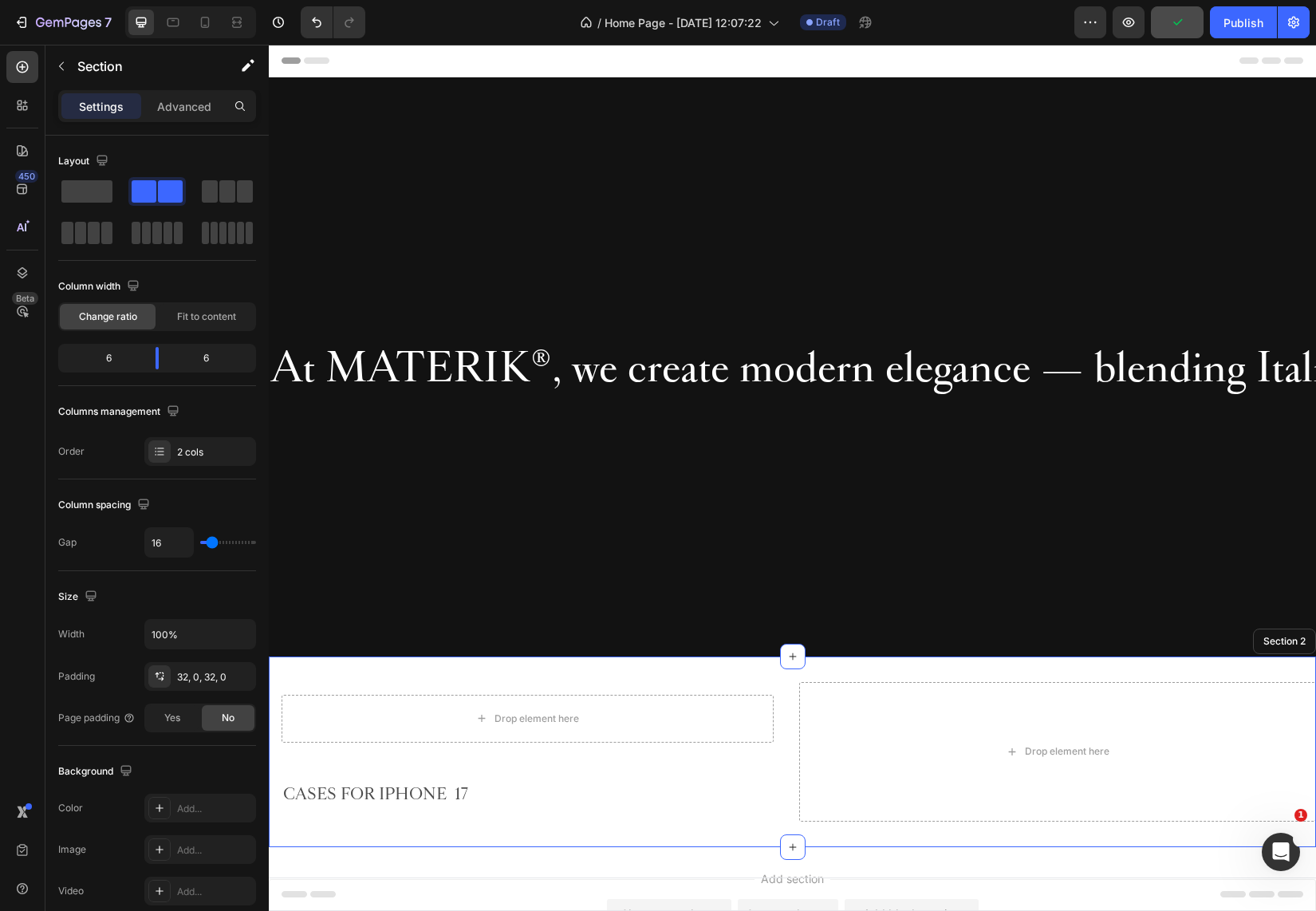
click at [487, 843] on div "Drop element here Row Row CASES FOR IPHONE 17 Text Block Row Drop element here …" at bounding box center [792, 752] width 1047 height 190
click at [62, 60] on icon "button" at bounding box center [61, 67] width 13 height 13
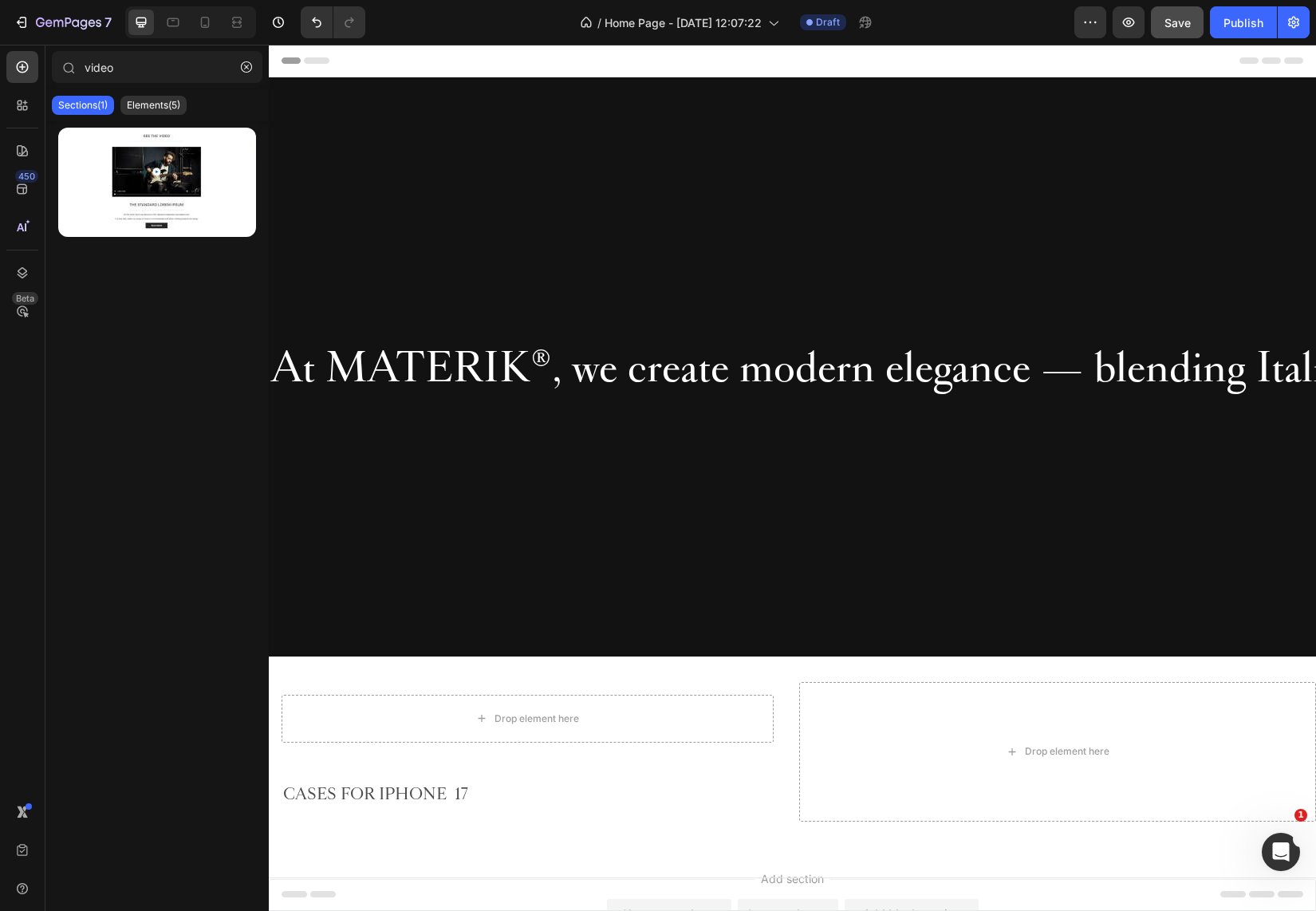
click at [990, 62] on div "Header" at bounding box center [792, 60] width 1022 height 32
click at [247, 68] on icon "button" at bounding box center [246, 67] width 11 height 11
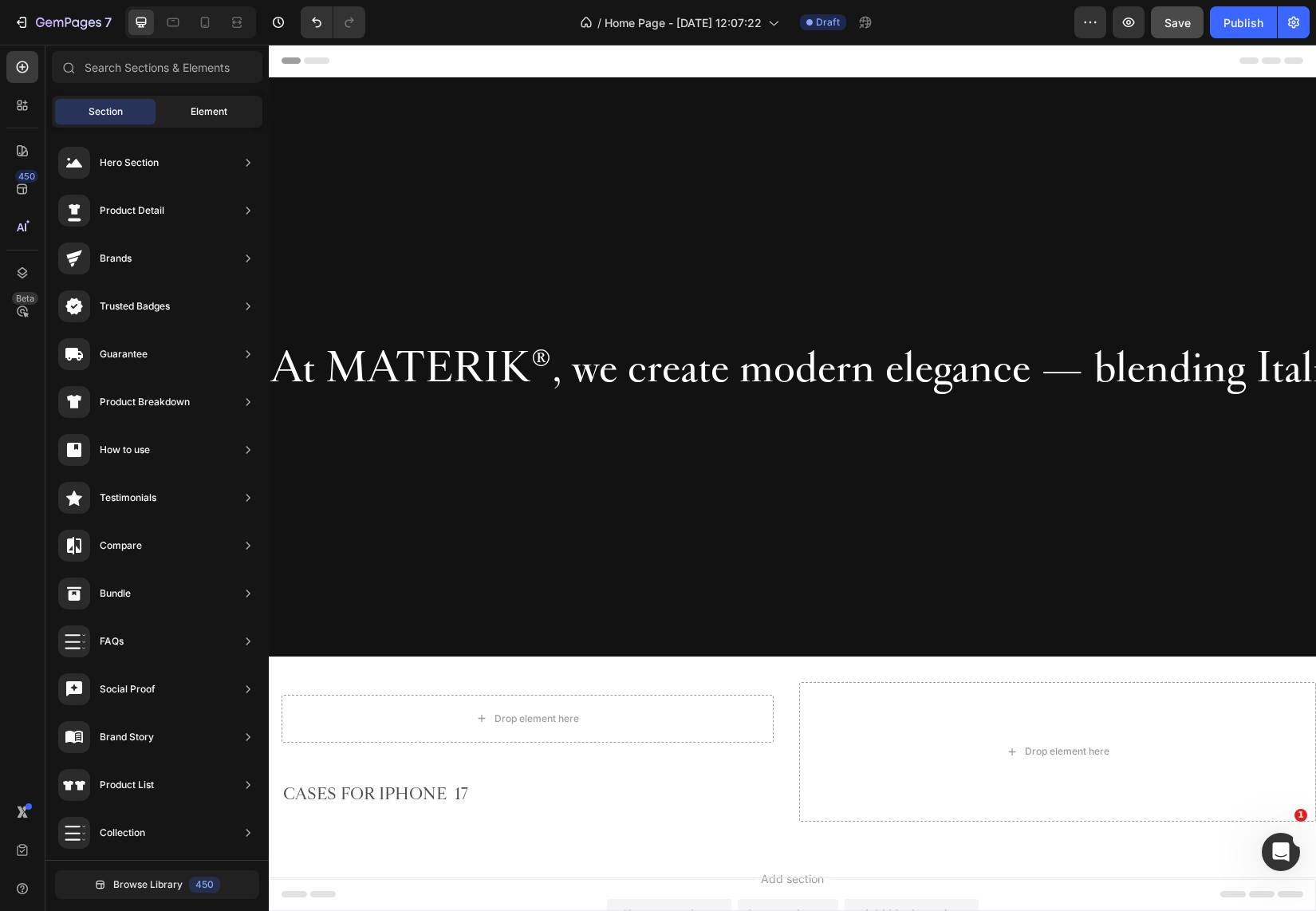
click at [194, 118] on span "Element" at bounding box center [209, 112] width 36 height 15
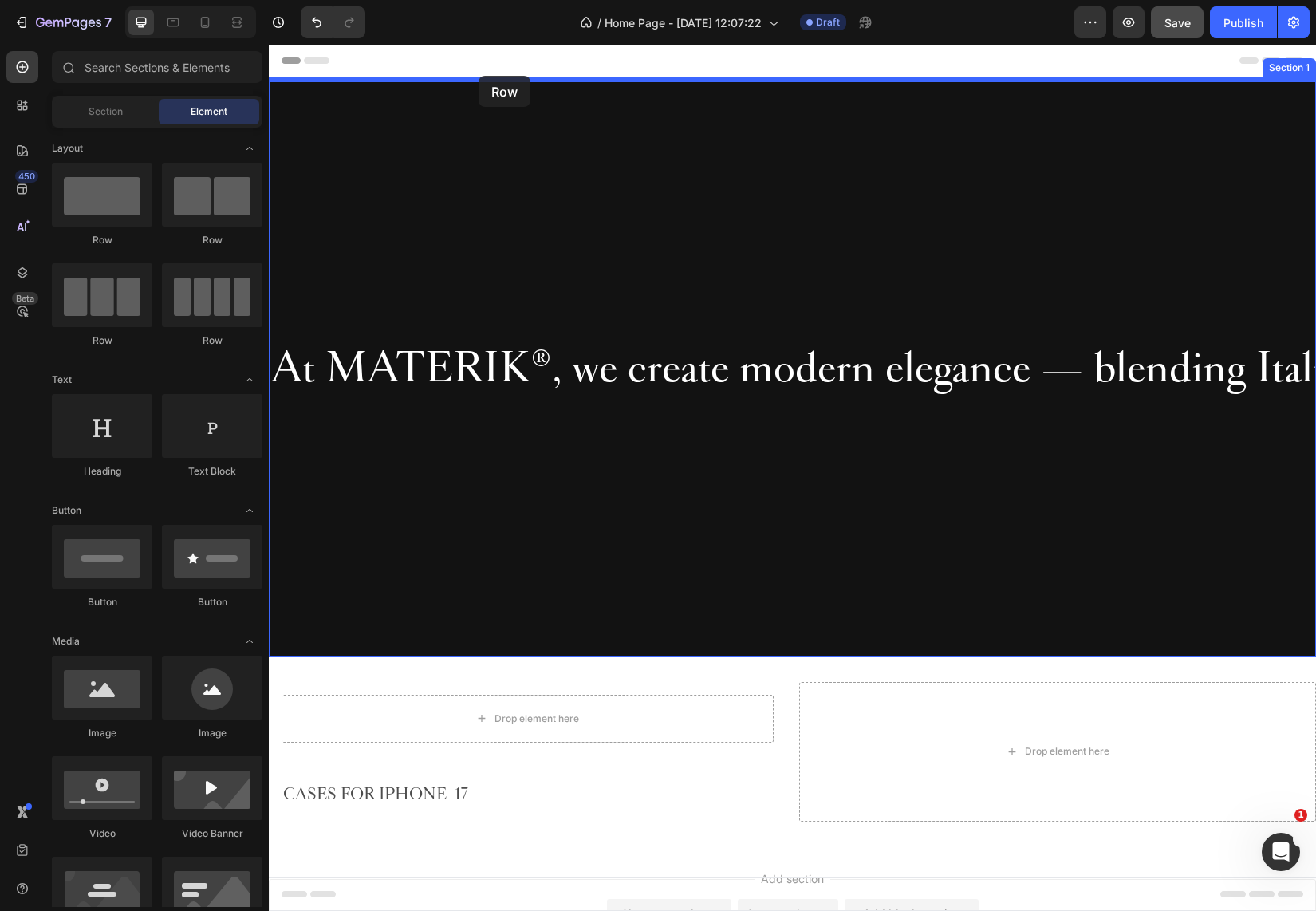
drag, startPoint x: 482, startPoint y: 247, endPoint x: 478, endPoint y: 77, distance: 170.0
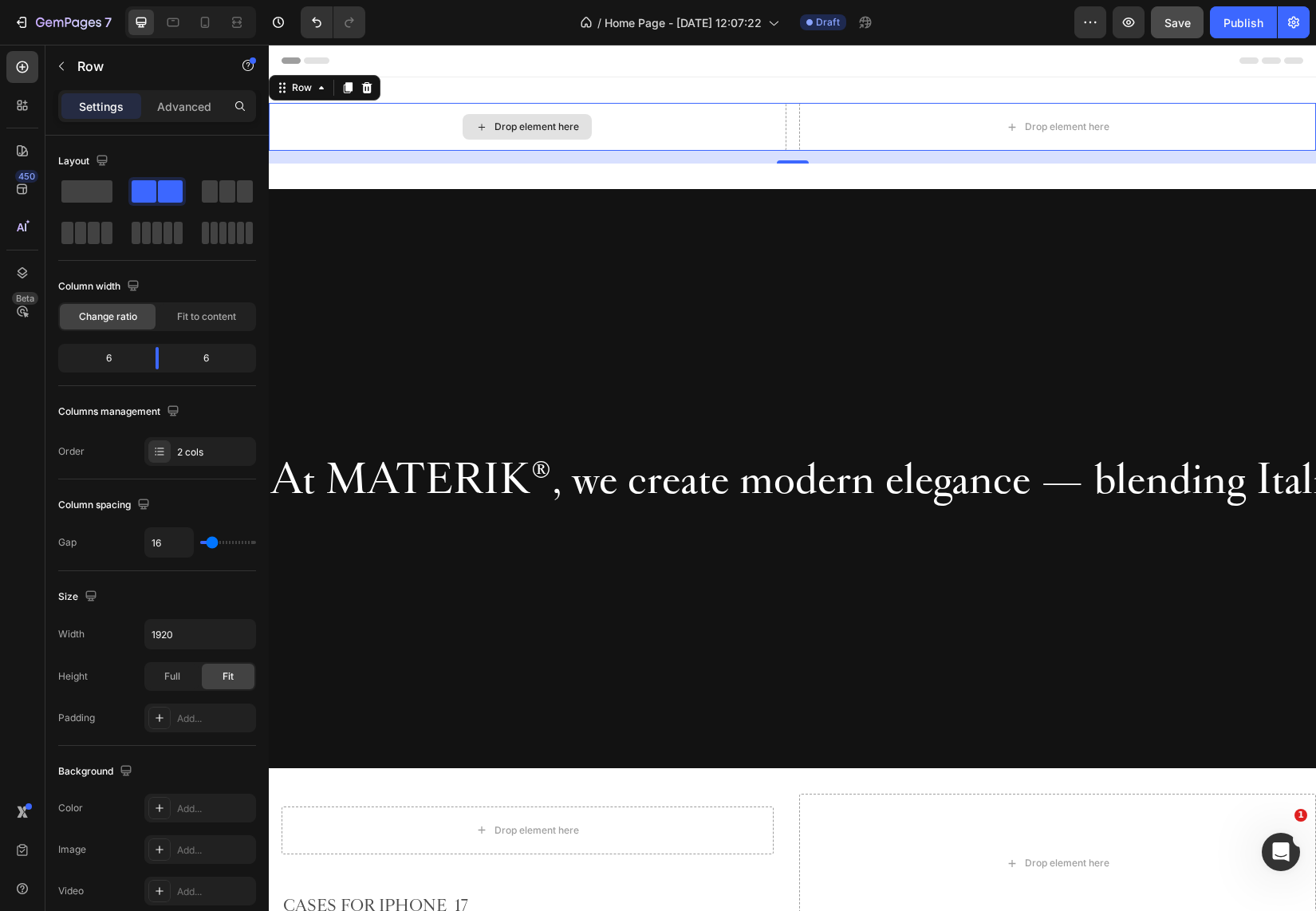
click at [498, 128] on div "Drop element here" at bounding box center [536, 127] width 85 height 13
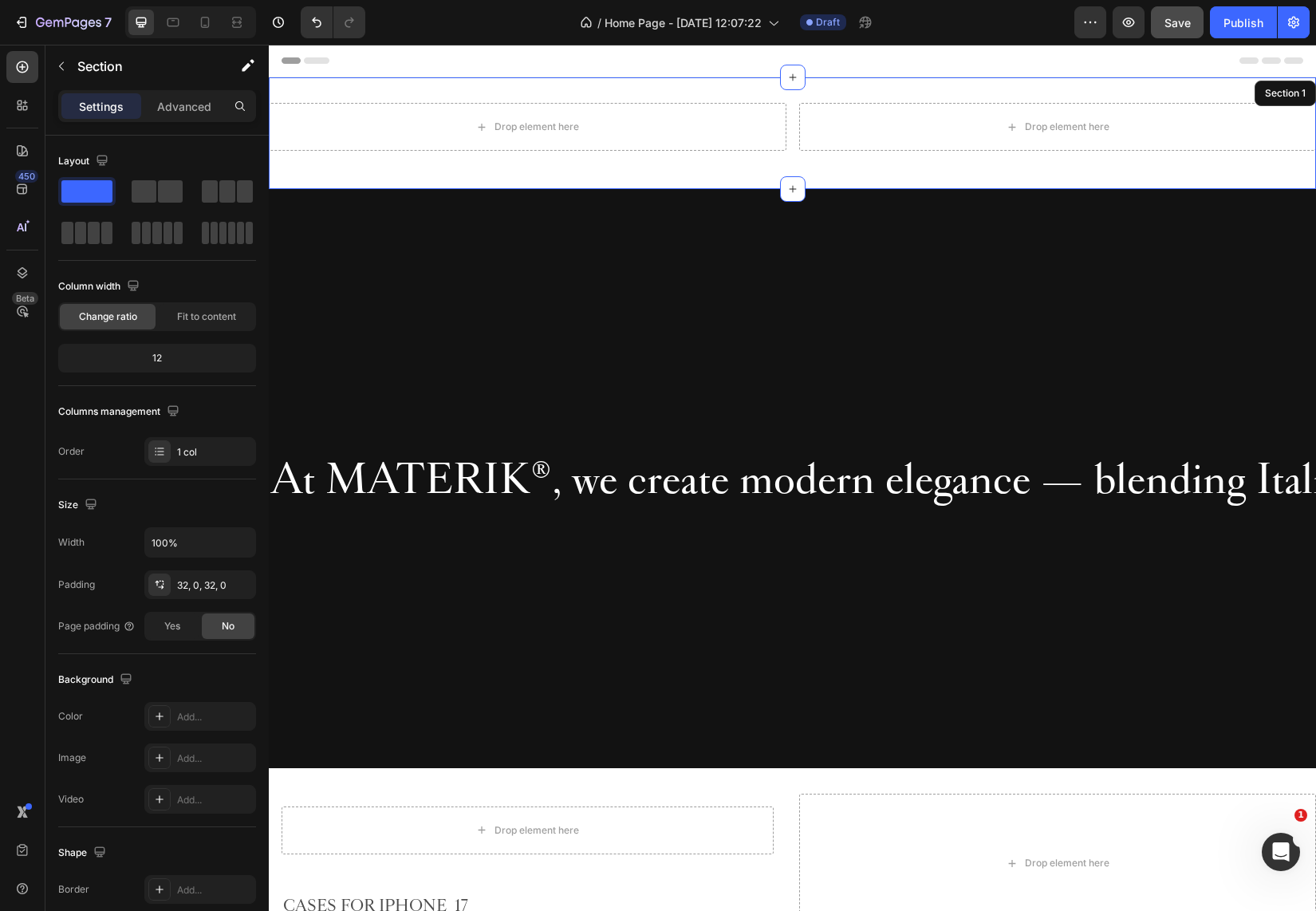
click at [378, 91] on div "Drop element here Drop element here Row Section 1" at bounding box center [792, 133] width 1047 height 112
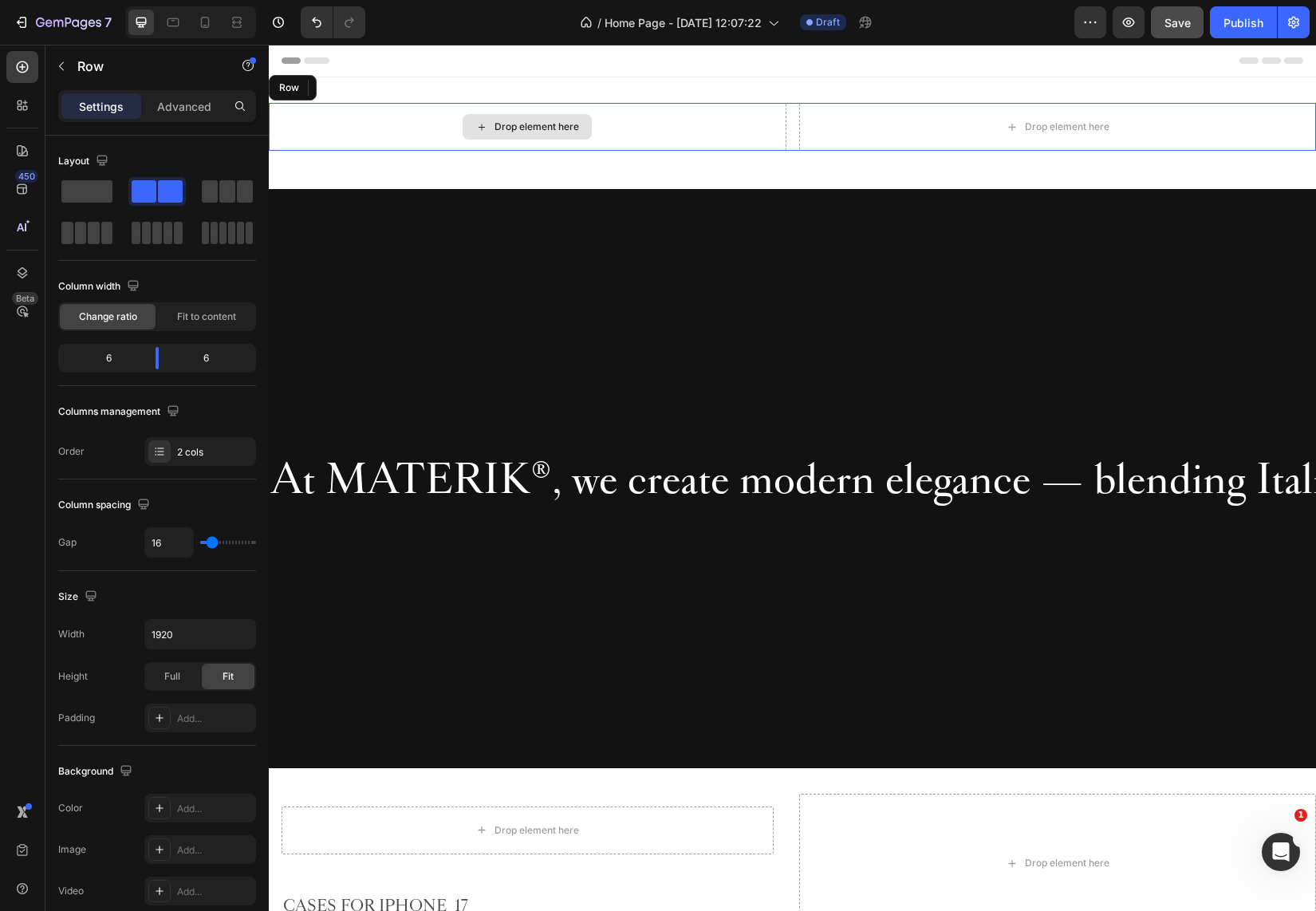
click at [389, 117] on div "Drop element here" at bounding box center [527, 127] width 517 height 48
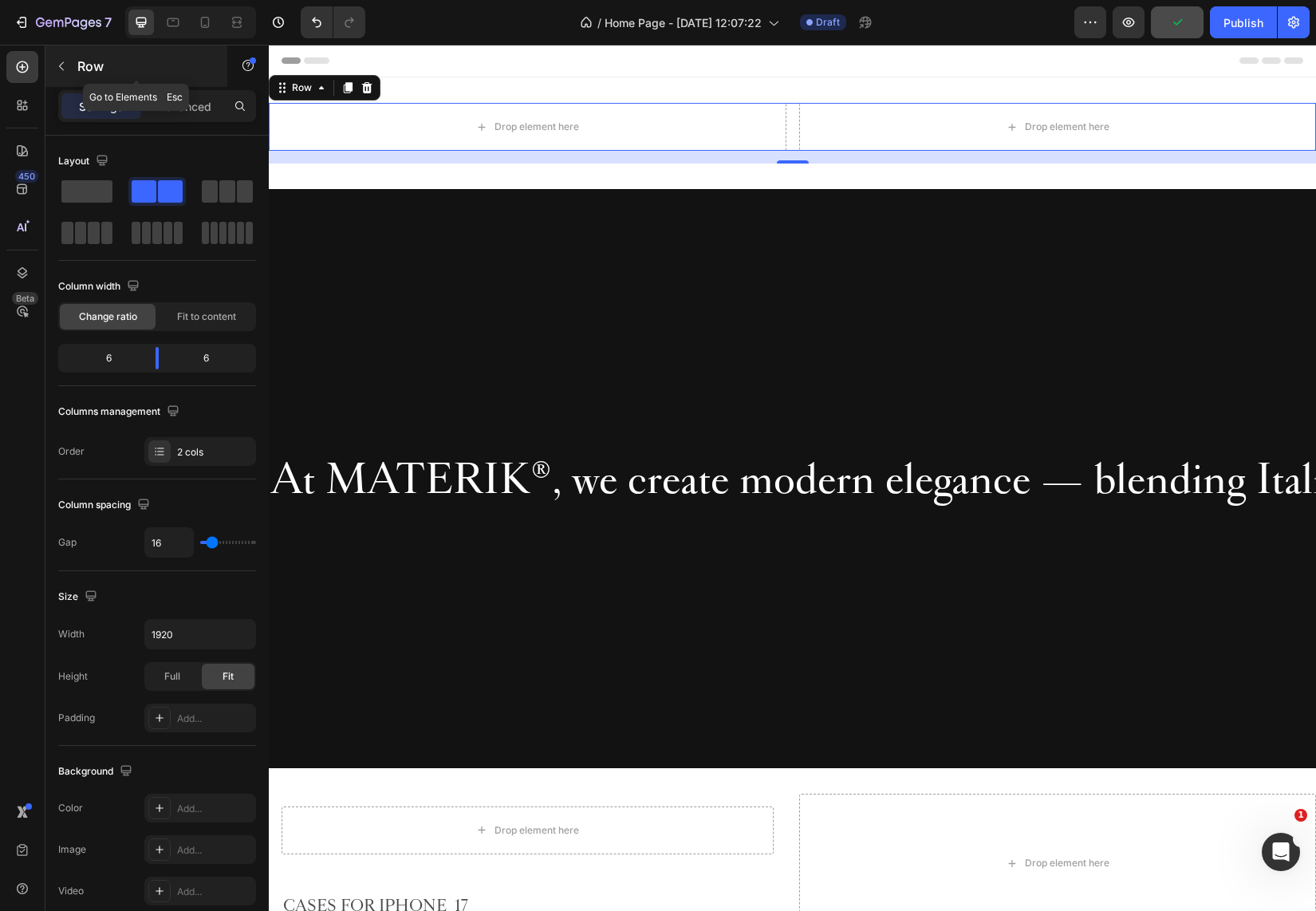
click at [67, 67] on icon "button" at bounding box center [61, 67] width 13 height 13
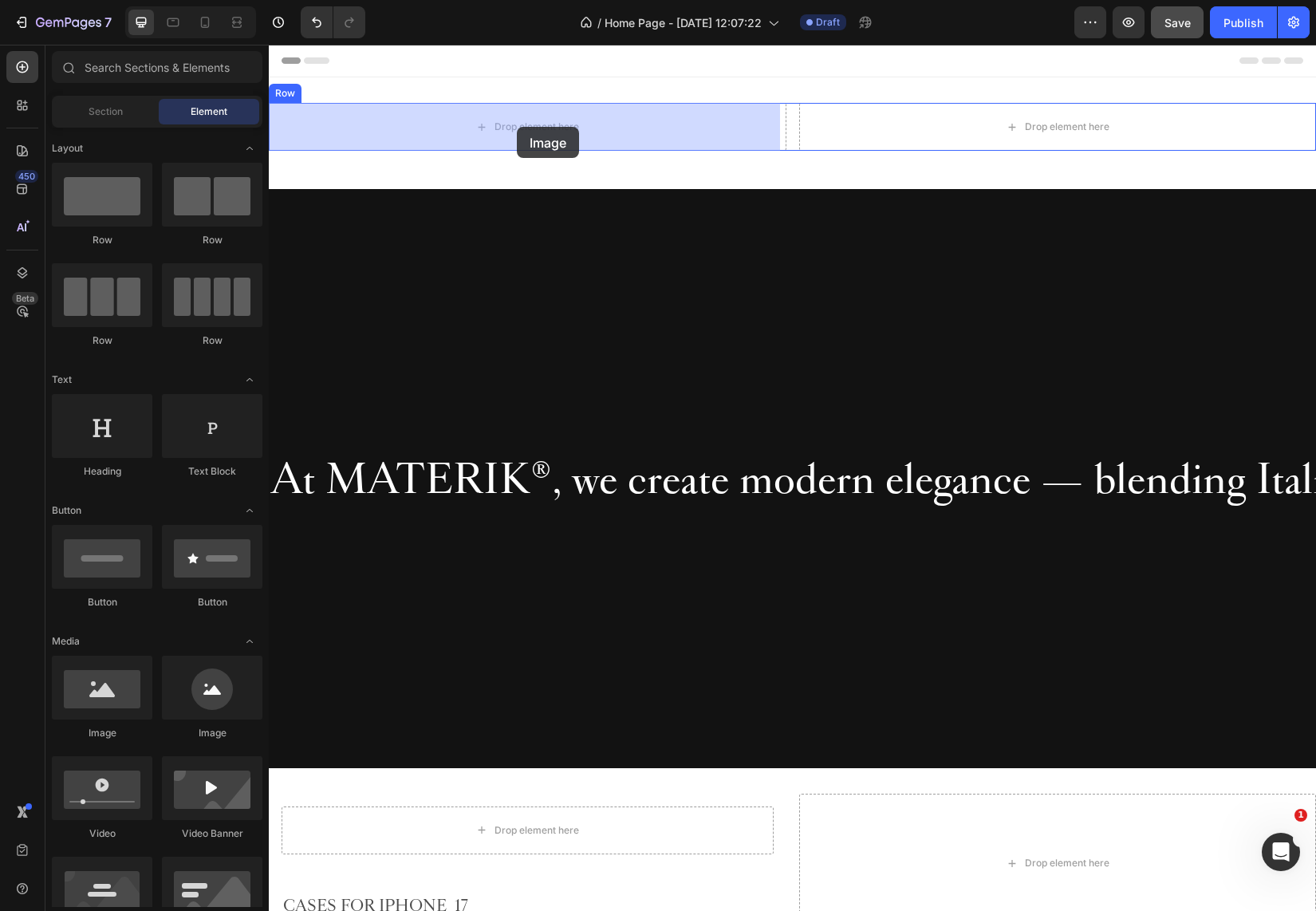
drag, startPoint x: 379, startPoint y: 739, endPoint x: 516, endPoint y: 129, distance: 625.2
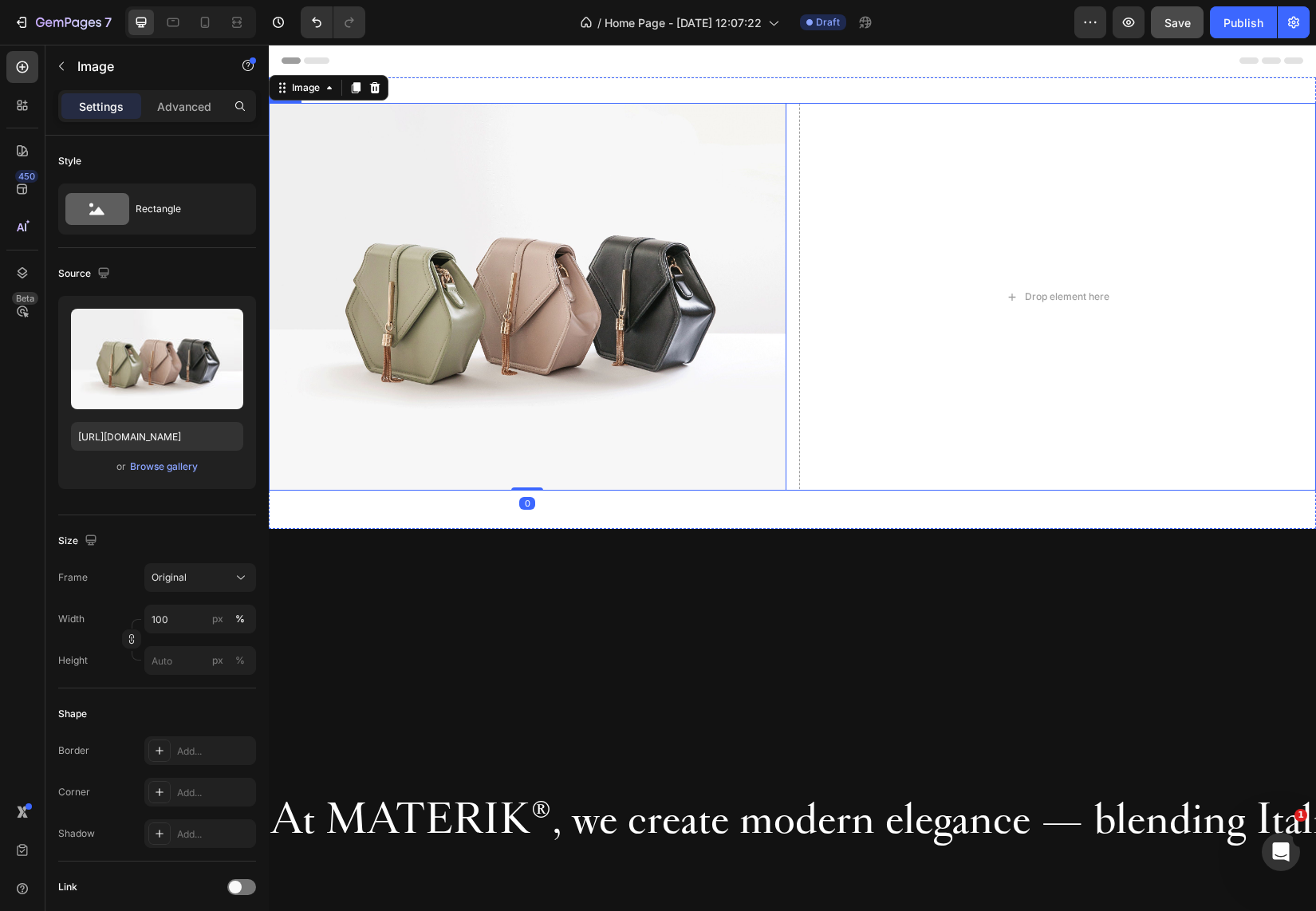
click at [455, 130] on div "Image 0" at bounding box center [527, 297] width 517 height 388
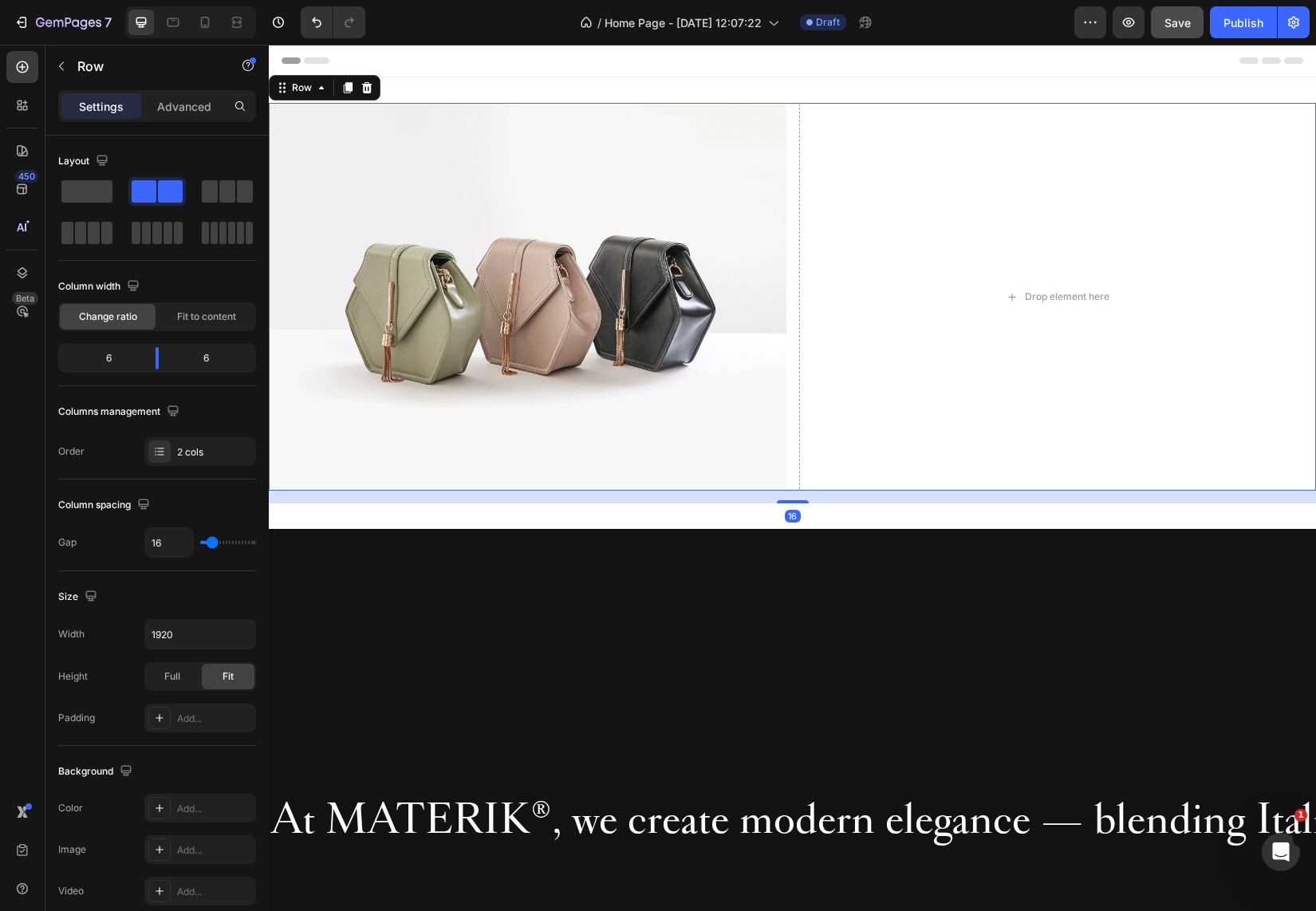
click at [436, 122] on div "Image" at bounding box center [527, 297] width 517 height 388
click at [459, 134] on div "Image" at bounding box center [527, 297] width 517 height 388
click at [631, 131] on div "Image" at bounding box center [527, 297] width 517 height 388
click at [410, 113] on div "Image" at bounding box center [527, 297] width 517 height 388
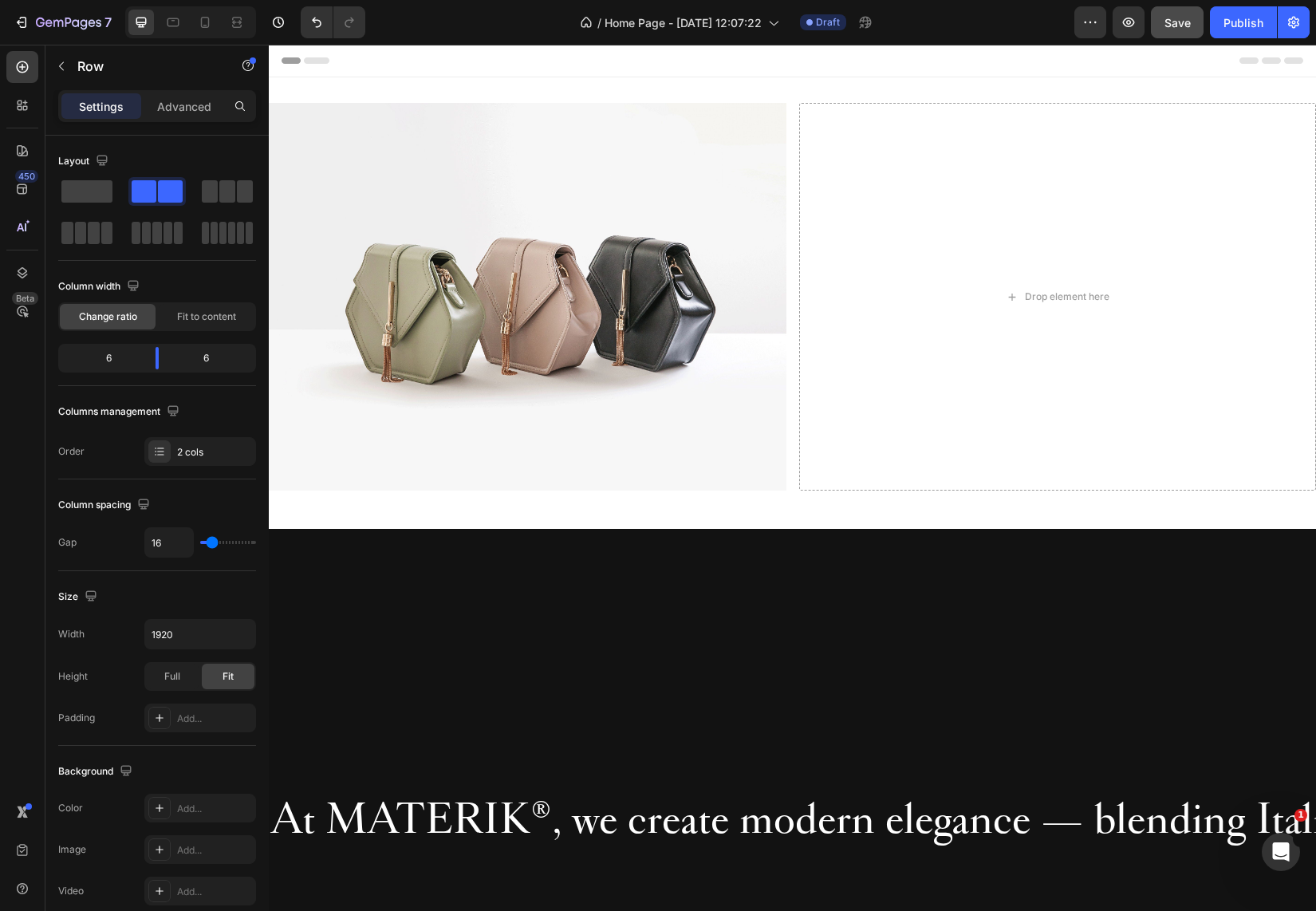
click at [752, 128] on div "Image" at bounding box center [527, 297] width 517 height 388
click at [585, 172] on div "Image Drop element here Row Section 1" at bounding box center [792, 303] width 1047 height 452
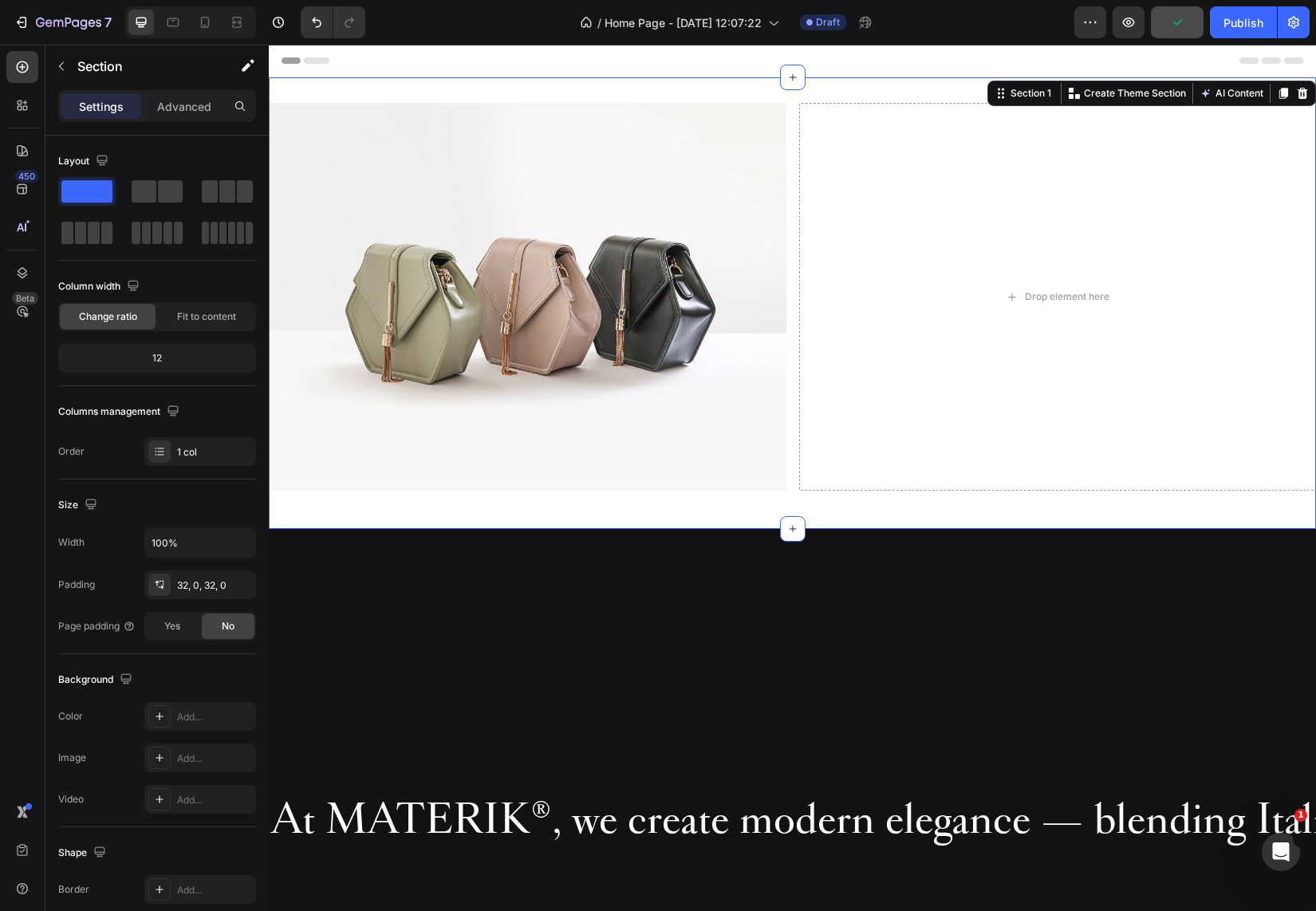
click at [408, 91] on div "Image Drop element here Row Section 1 You can create reusable sections Create T…" at bounding box center [792, 303] width 1047 height 452
click at [396, 113] on div "Image" at bounding box center [527, 297] width 517 height 388
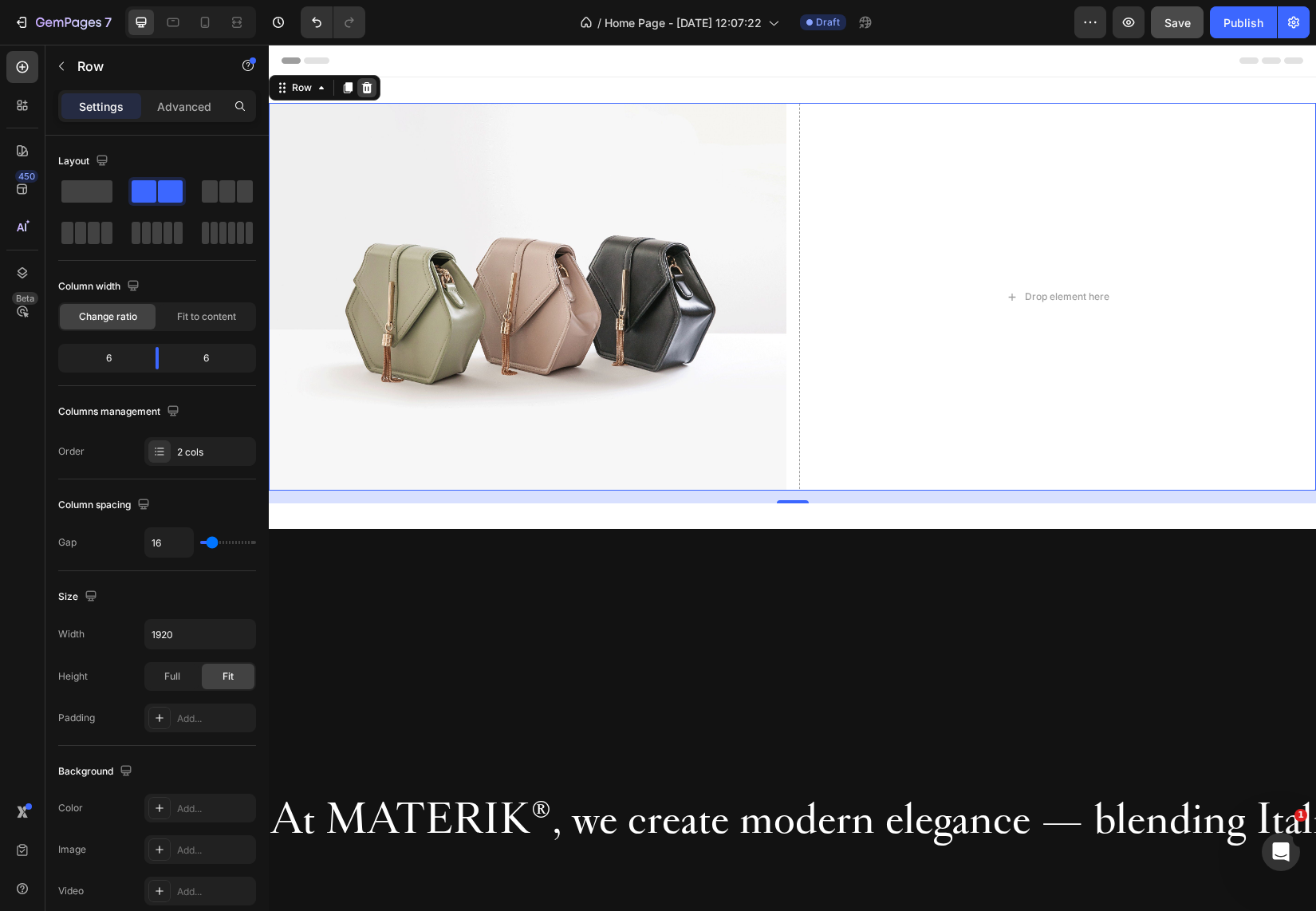
click at [369, 85] on icon at bounding box center [367, 87] width 10 height 11
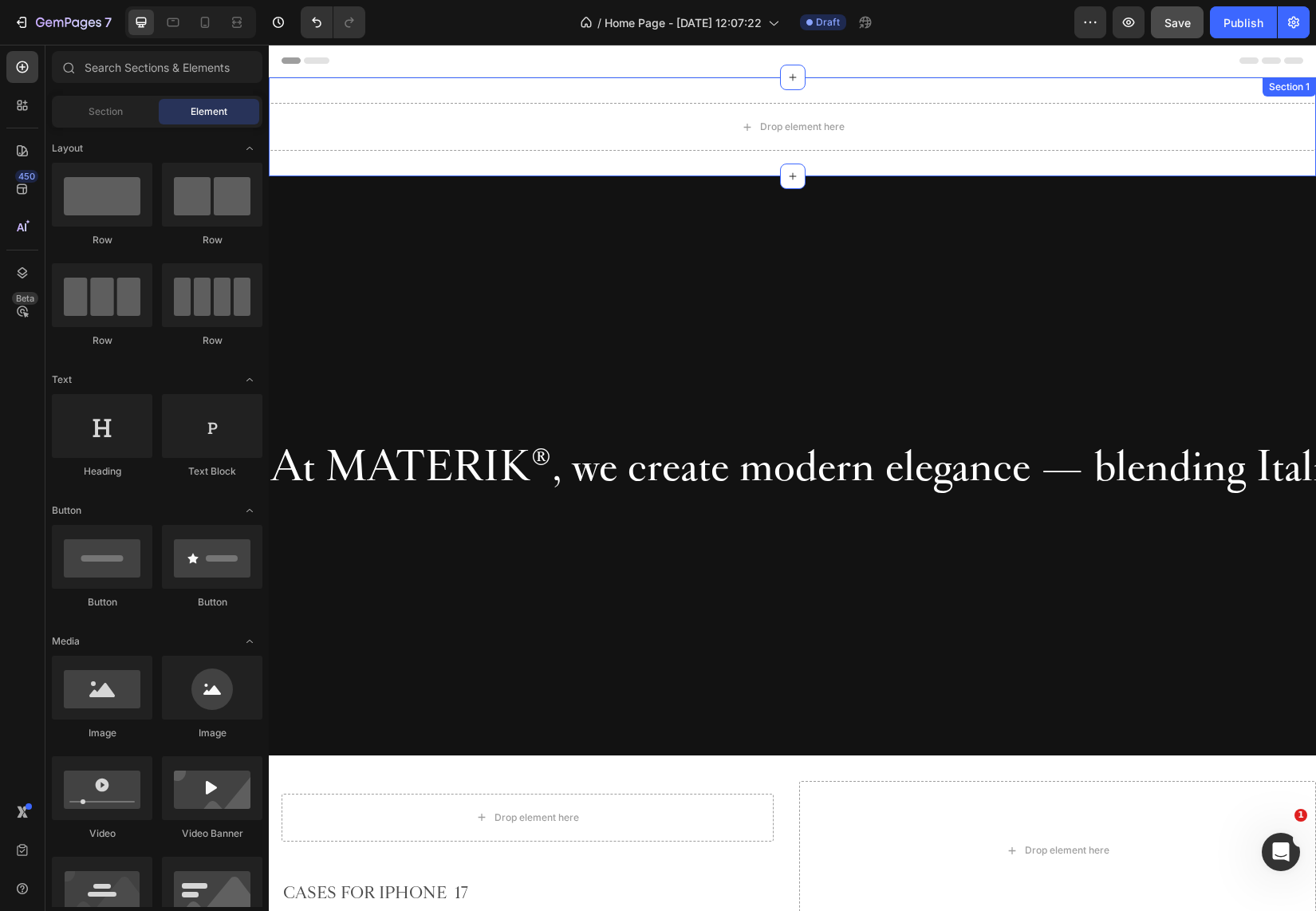
click at [381, 87] on div "Drop element here Section 1" at bounding box center [792, 127] width 1047 height 99
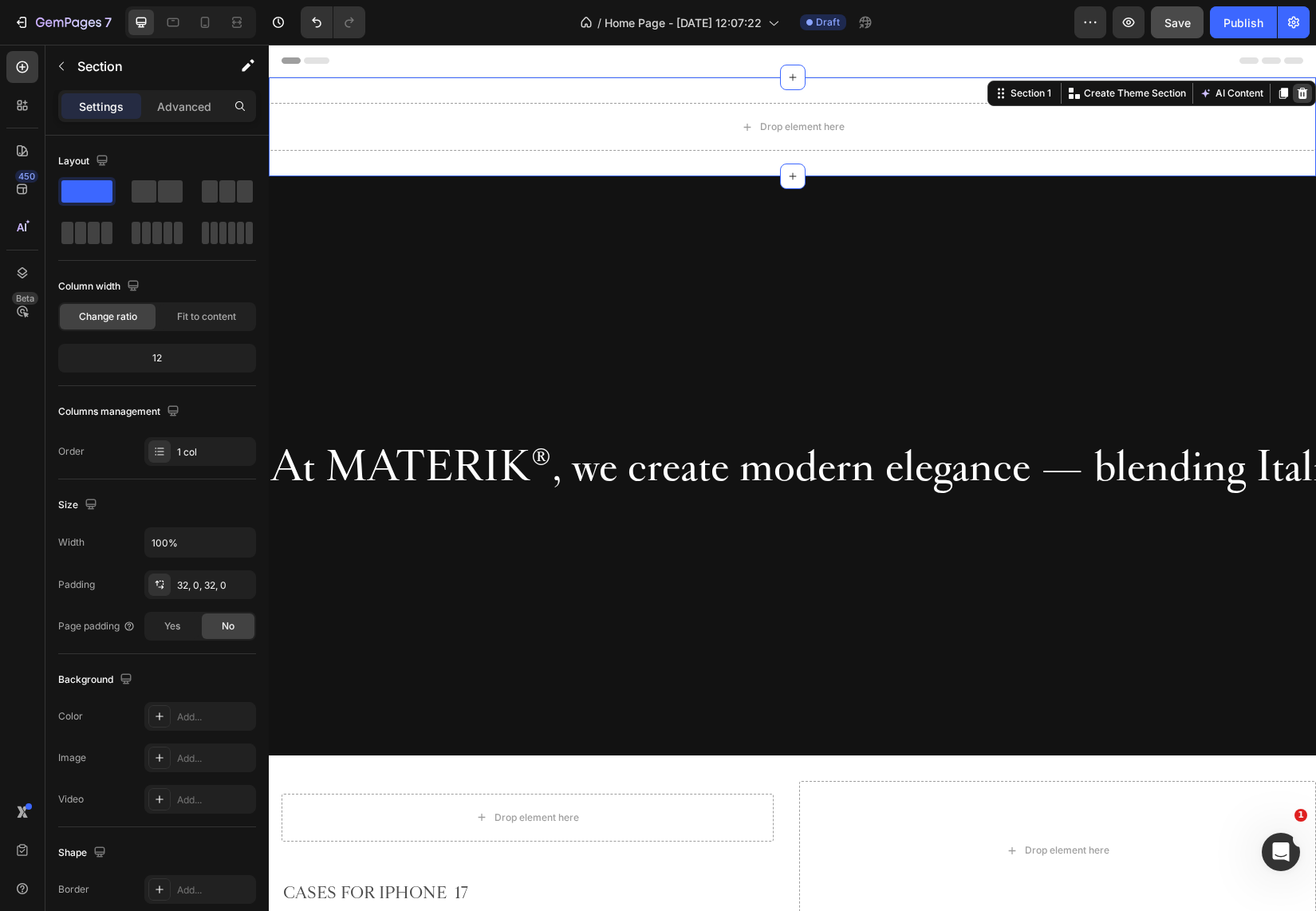
click at [1298, 92] on icon at bounding box center [1302, 93] width 10 height 11
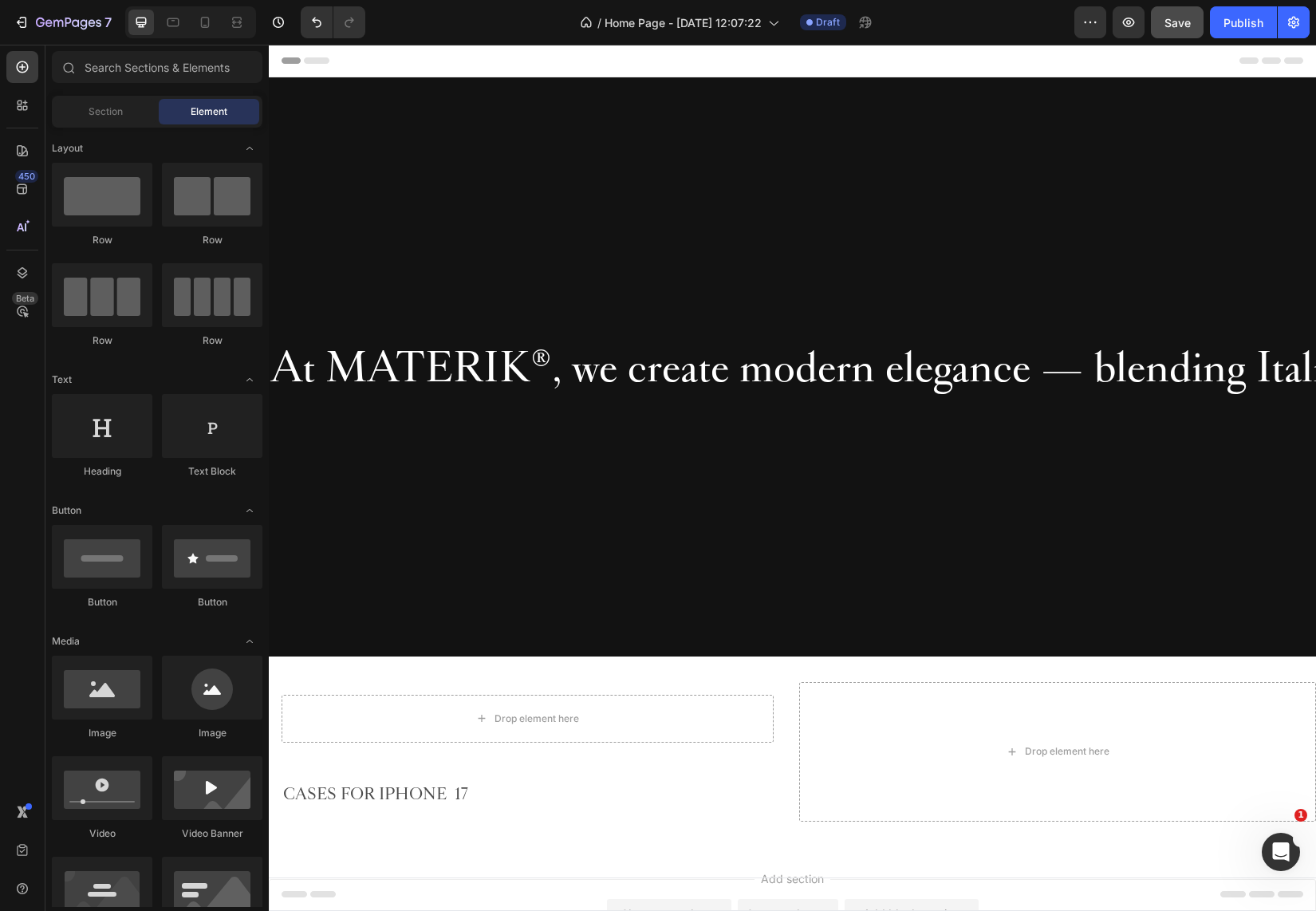
click at [129, 125] on div "Section Element" at bounding box center [157, 111] width 210 height 32
click at [119, 116] on span "Section" at bounding box center [106, 112] width 35 height 15
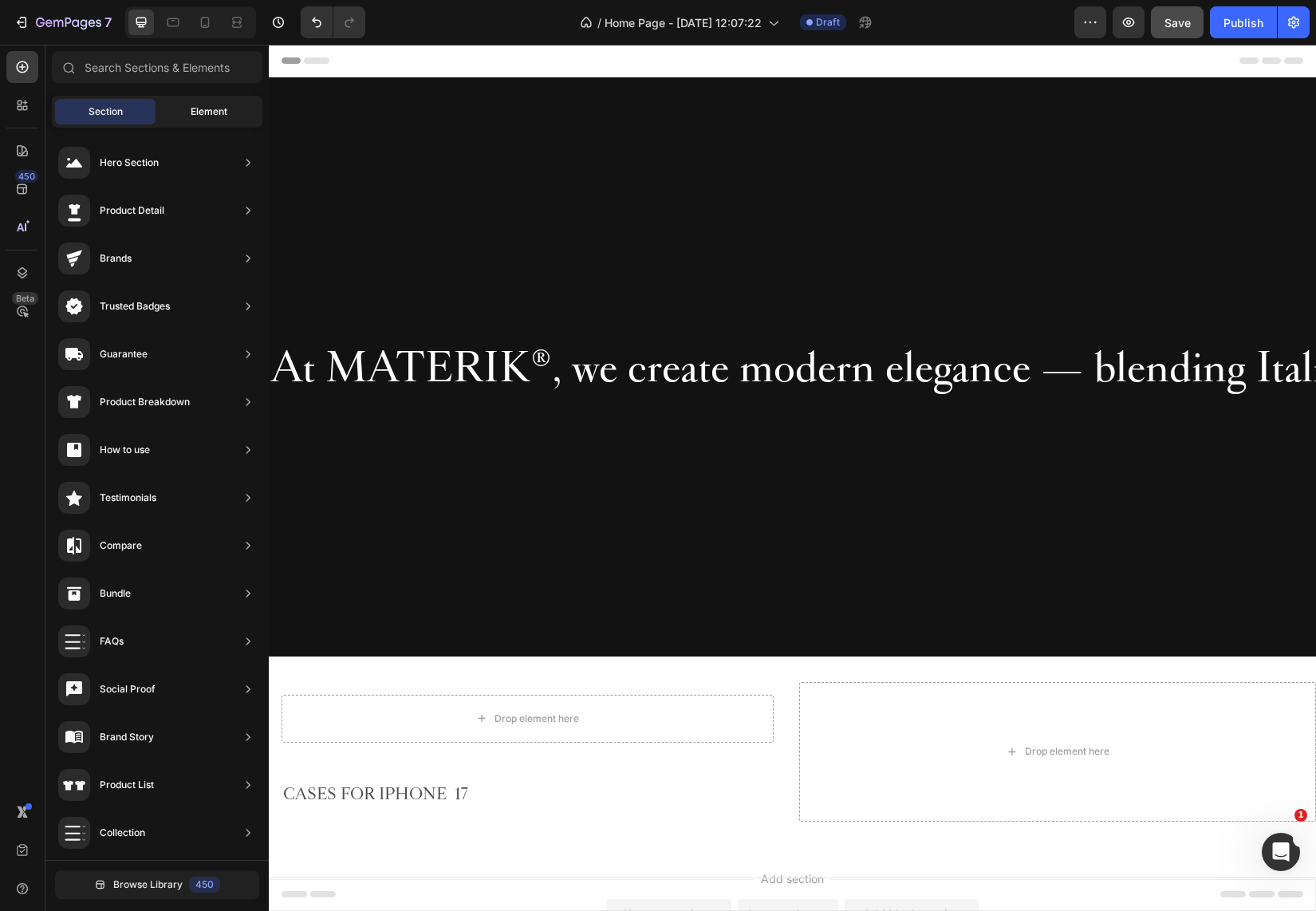
click at [186, 103] on div "Element" at bounding box center [209, 112] width 100 height 26
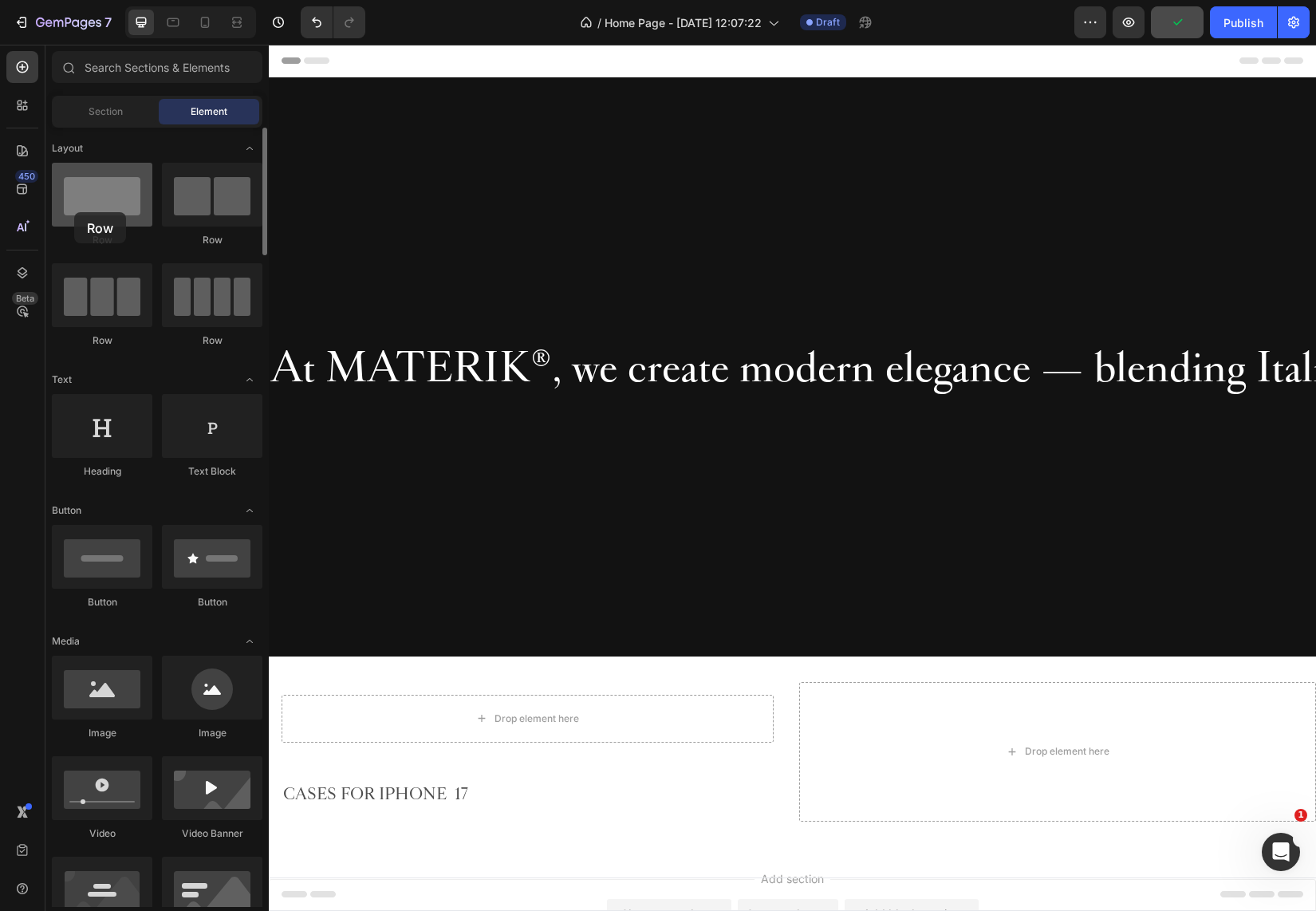
drag, startPoint x: 98, startPoint y: 202, endPoint x: 74, endPoint y: 212, distance: 26.0
click at [74, 212] on div at bounding box center [102, 195] width 100 height 64
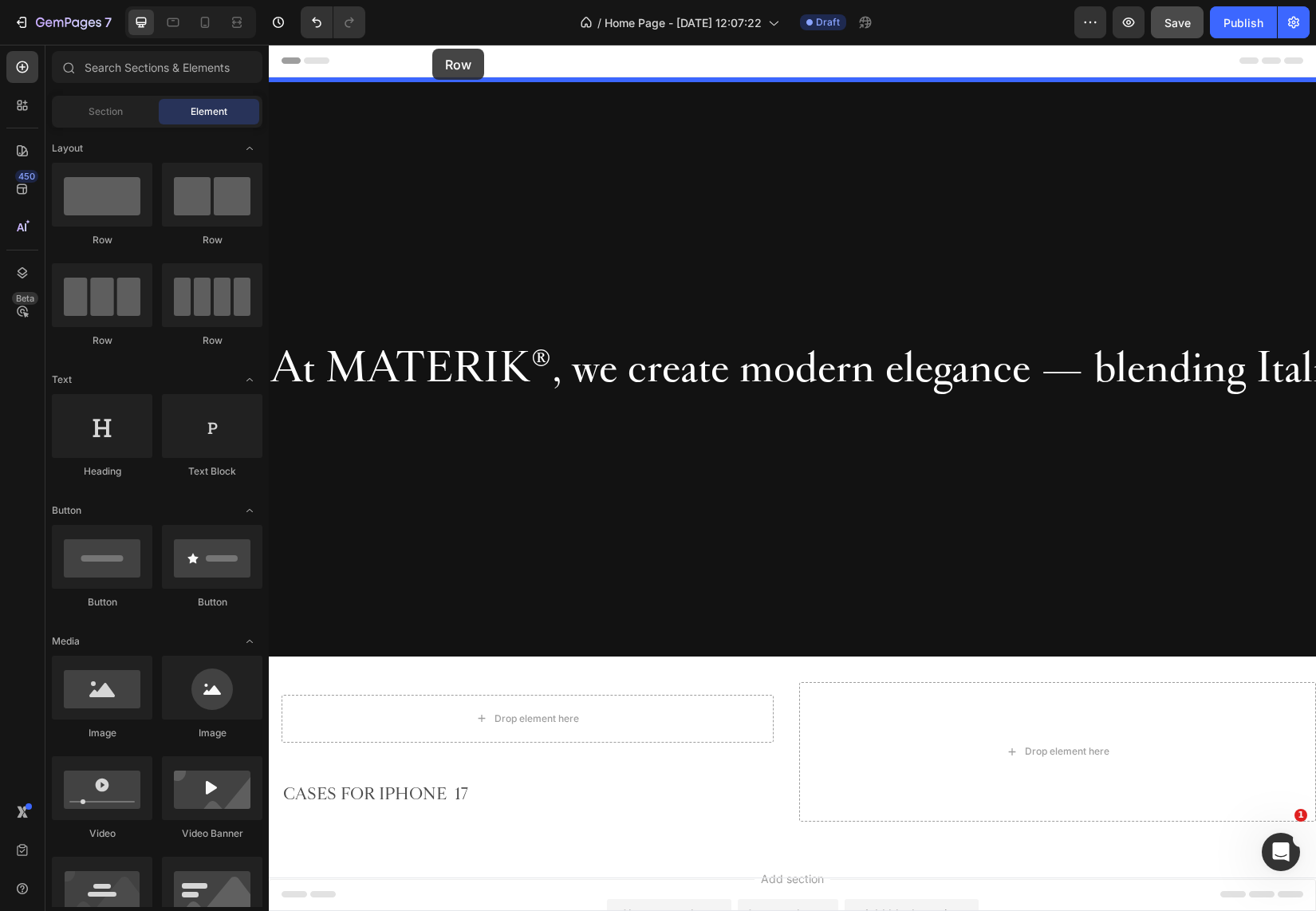
drag, startPoint x: 462, startPoint y: 254, endPoint x: 433, endPoint y: 48, distance: 208.0
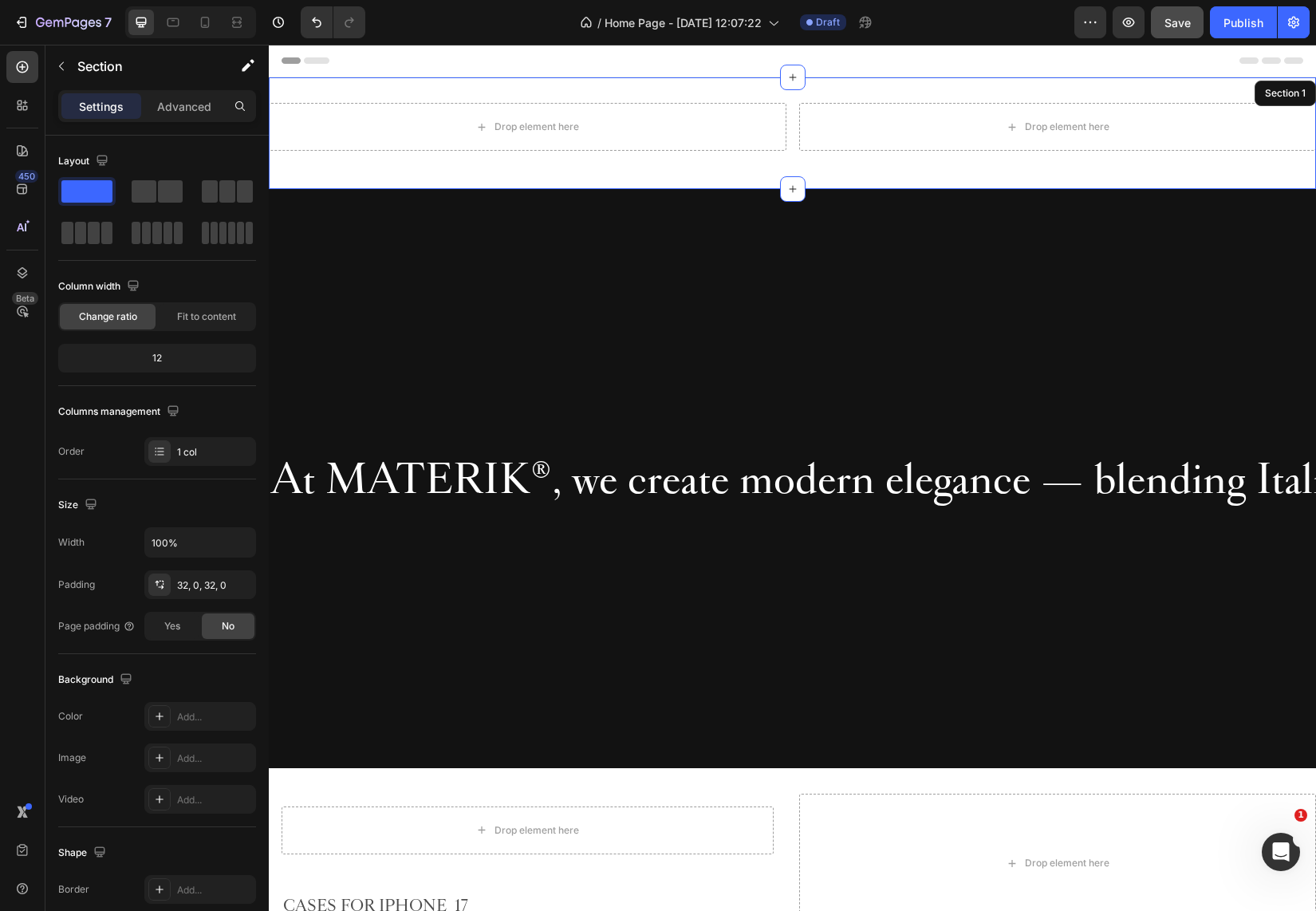
click at [546, 77] on div "Drop element here Drop element here Row 16 Section 1" at bounding box center [792, 133] width 1047 height 112
click at [197, 104] on p "Advanced" at bounding box center [185, 107] width 55 height 16
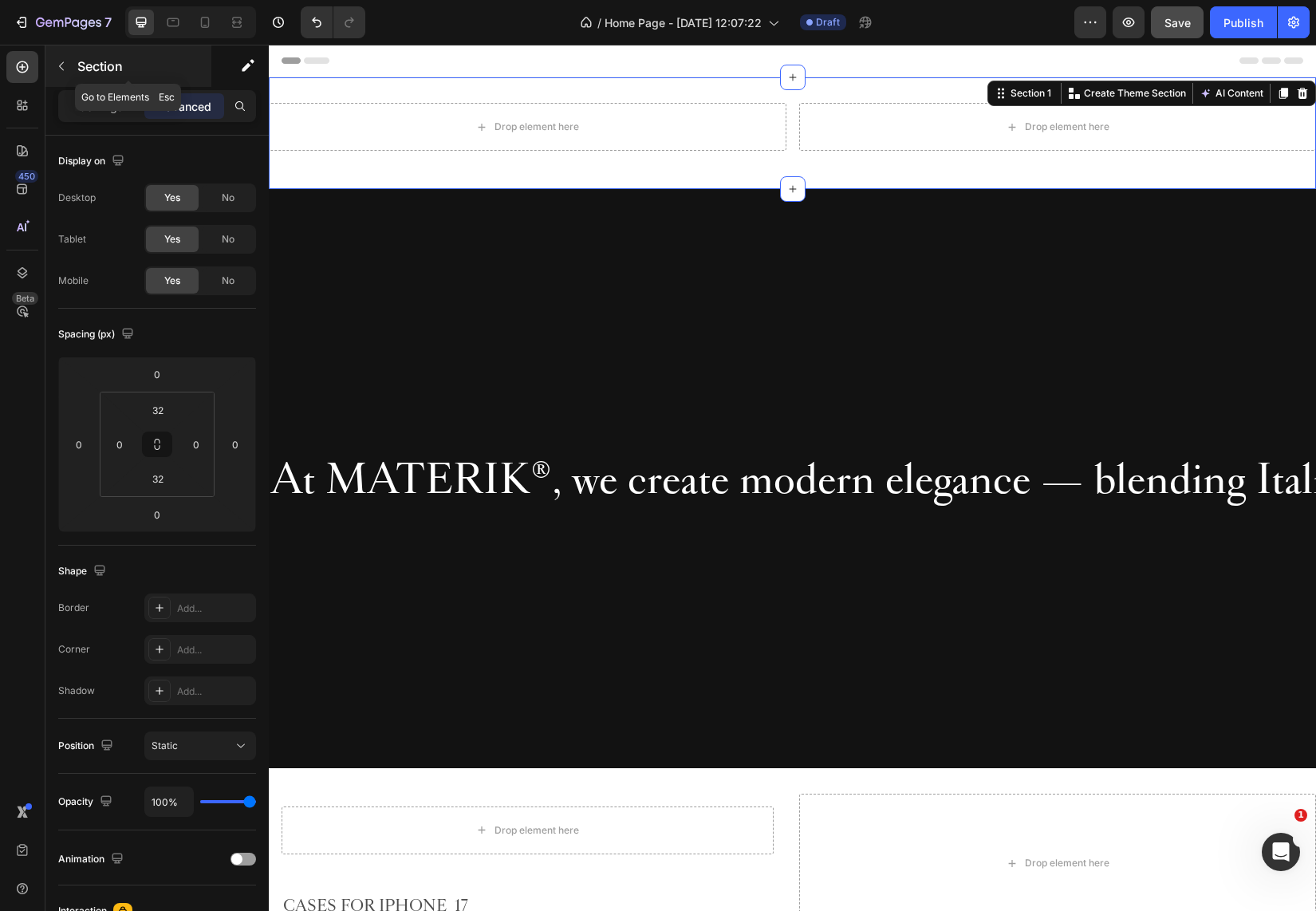
click at [66, 67] on icon "button" at bounding box center [61, 67] width 13 height 13
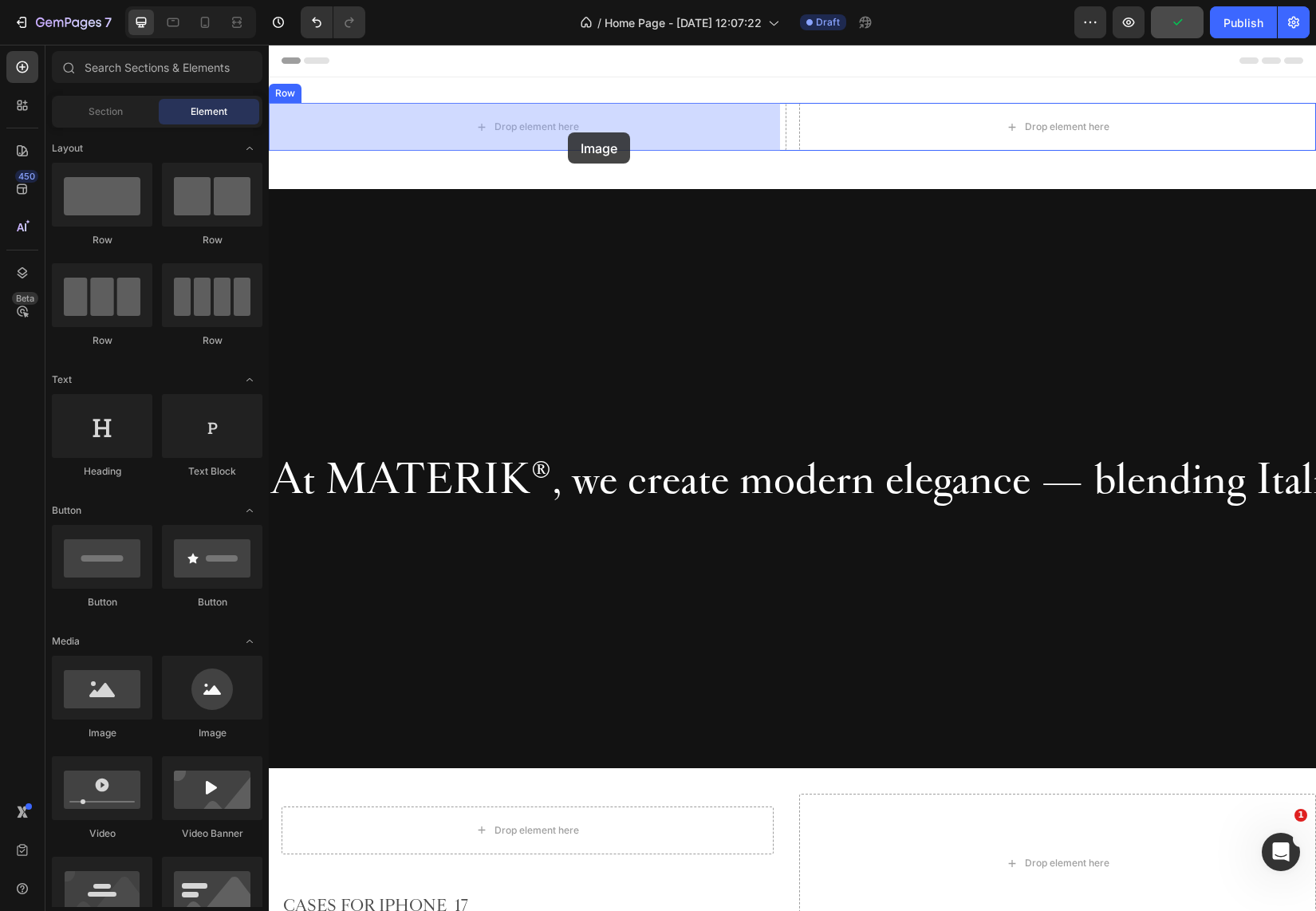
drag, startPoint x: 403, startPoint y: 738, endPoint x: 568, endPoint y: 131, distance: 629.0
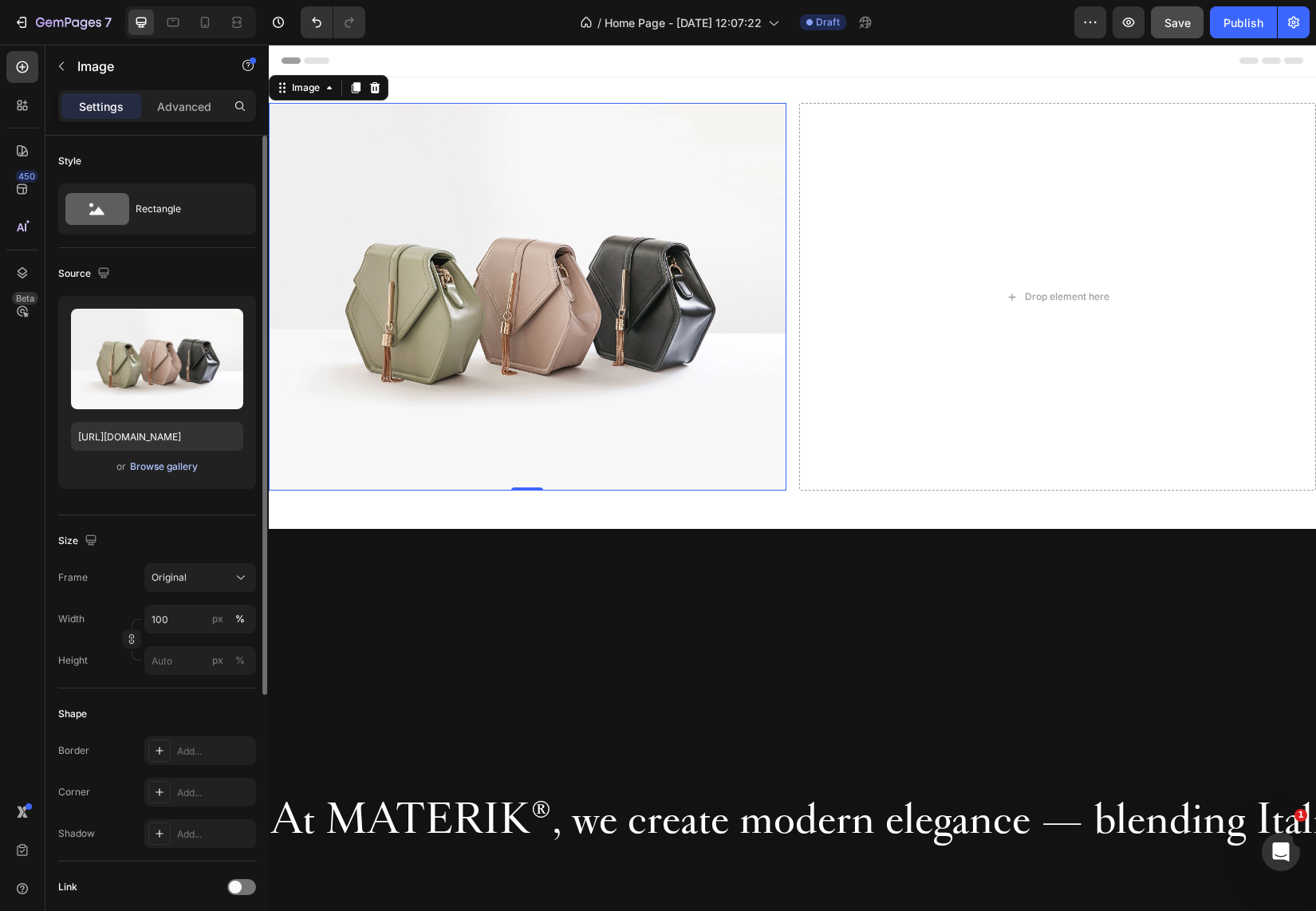
click at [160, 461] on div "Browse gallery" at bounding box center [164, 466] width 67 height 15
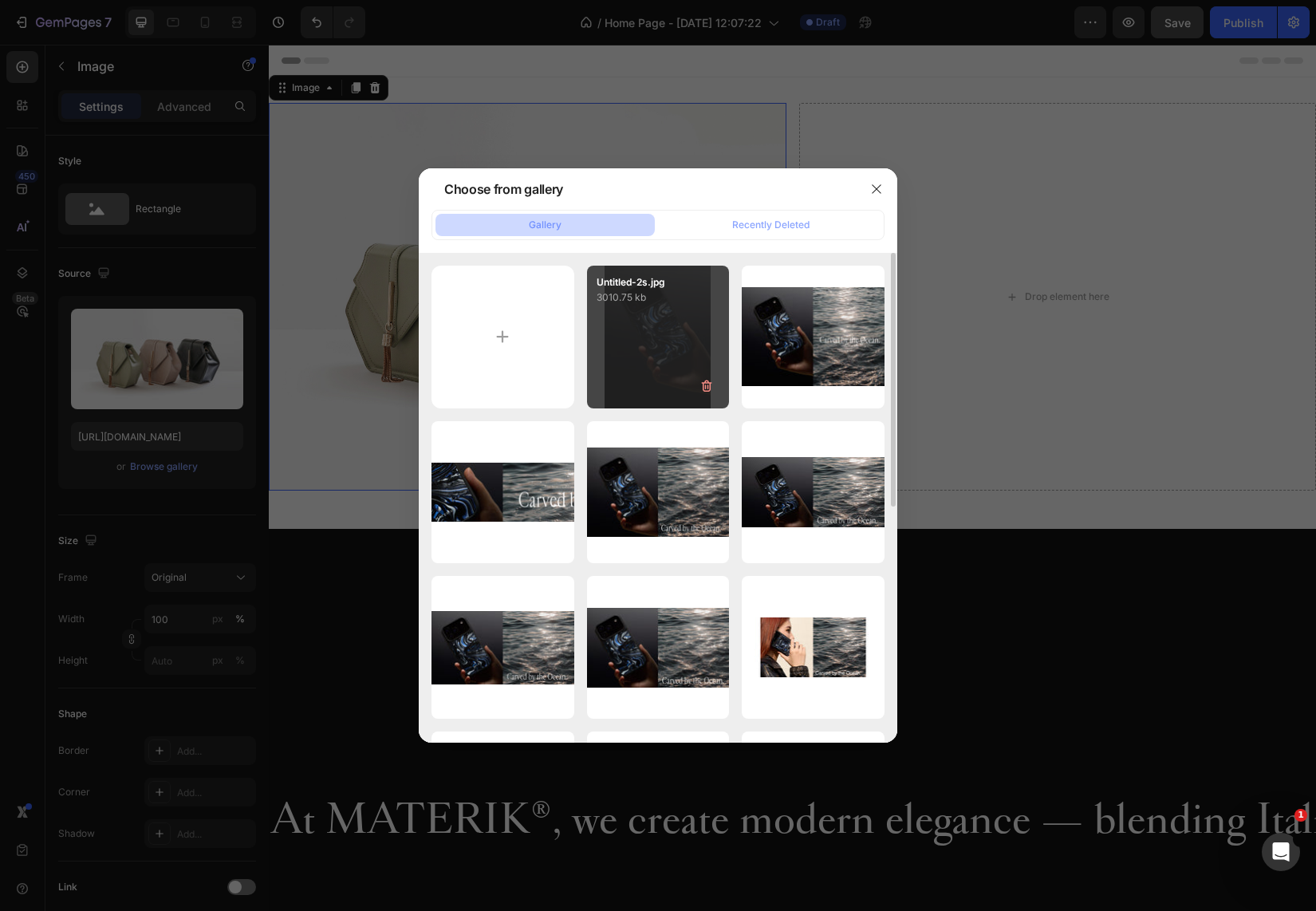
click at [676, 342] on div "Untitled-2s.jpg 3010.75 kb" at bounding box center [658, 337] width 143 height 143
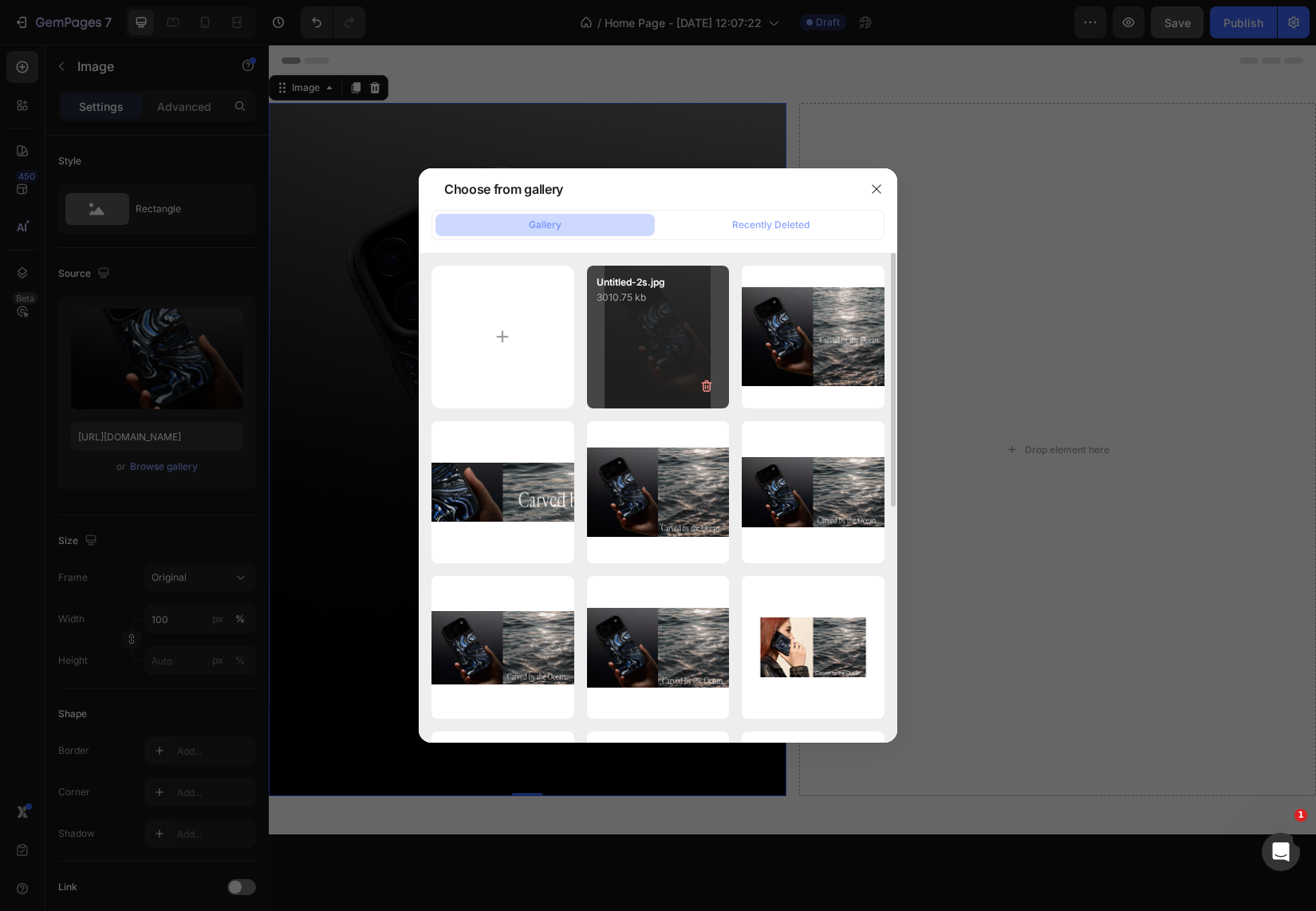
type input "[URL][DOMAIN_NAME]"
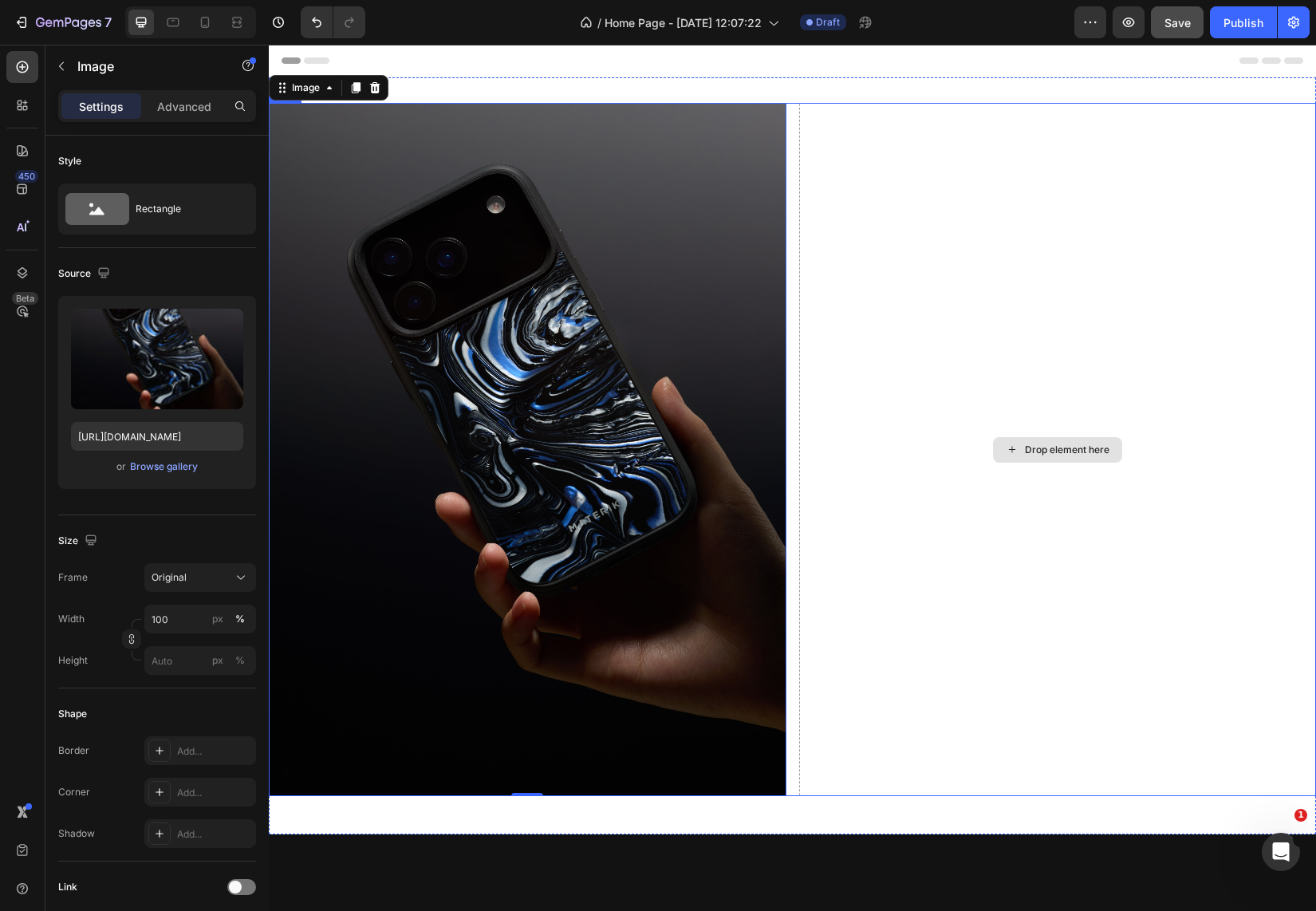
click at [938, 399] on div "Drop element here" at bounding box center [1057, 449] width 517 height 693
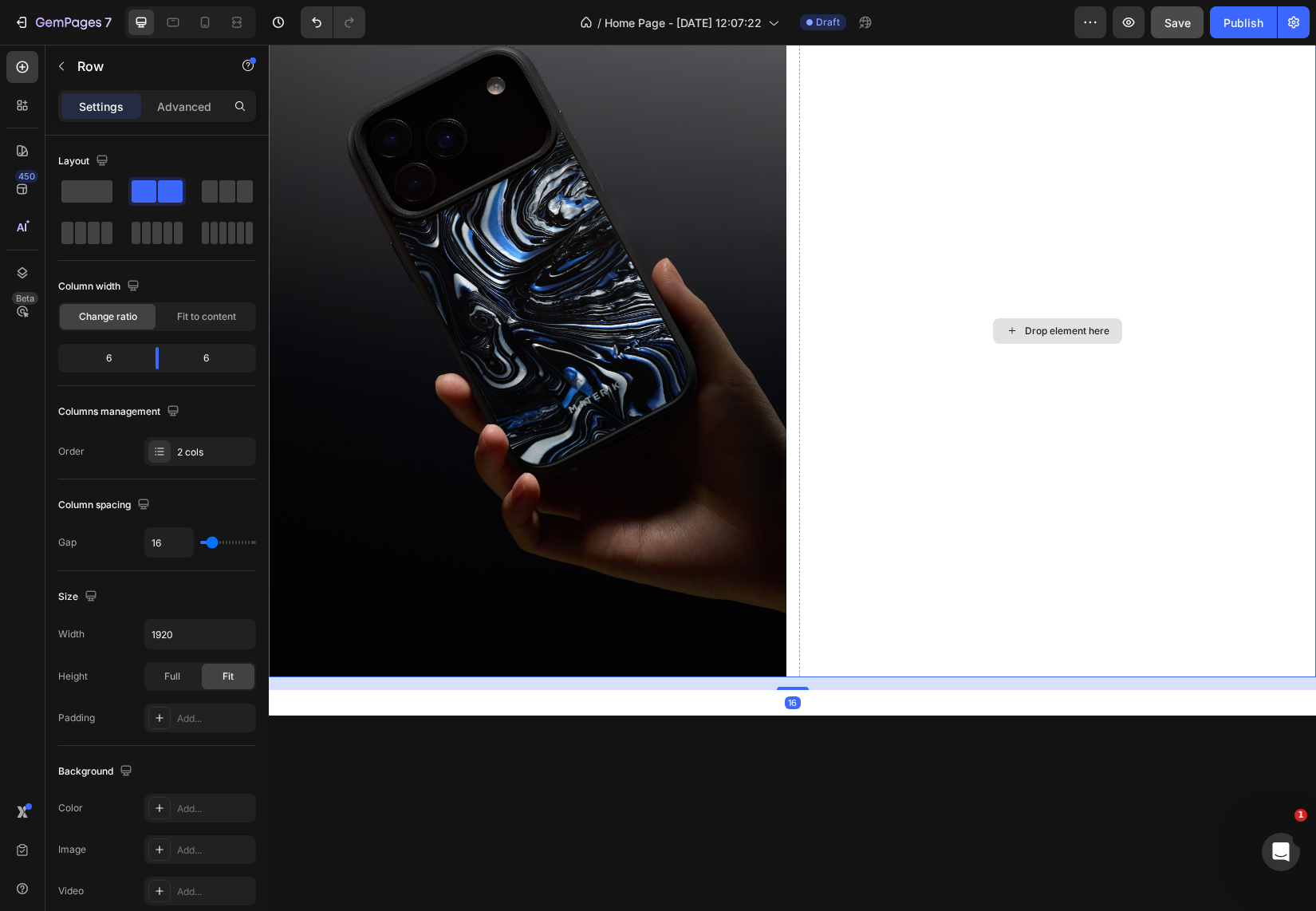
scroll to position [128, 0]
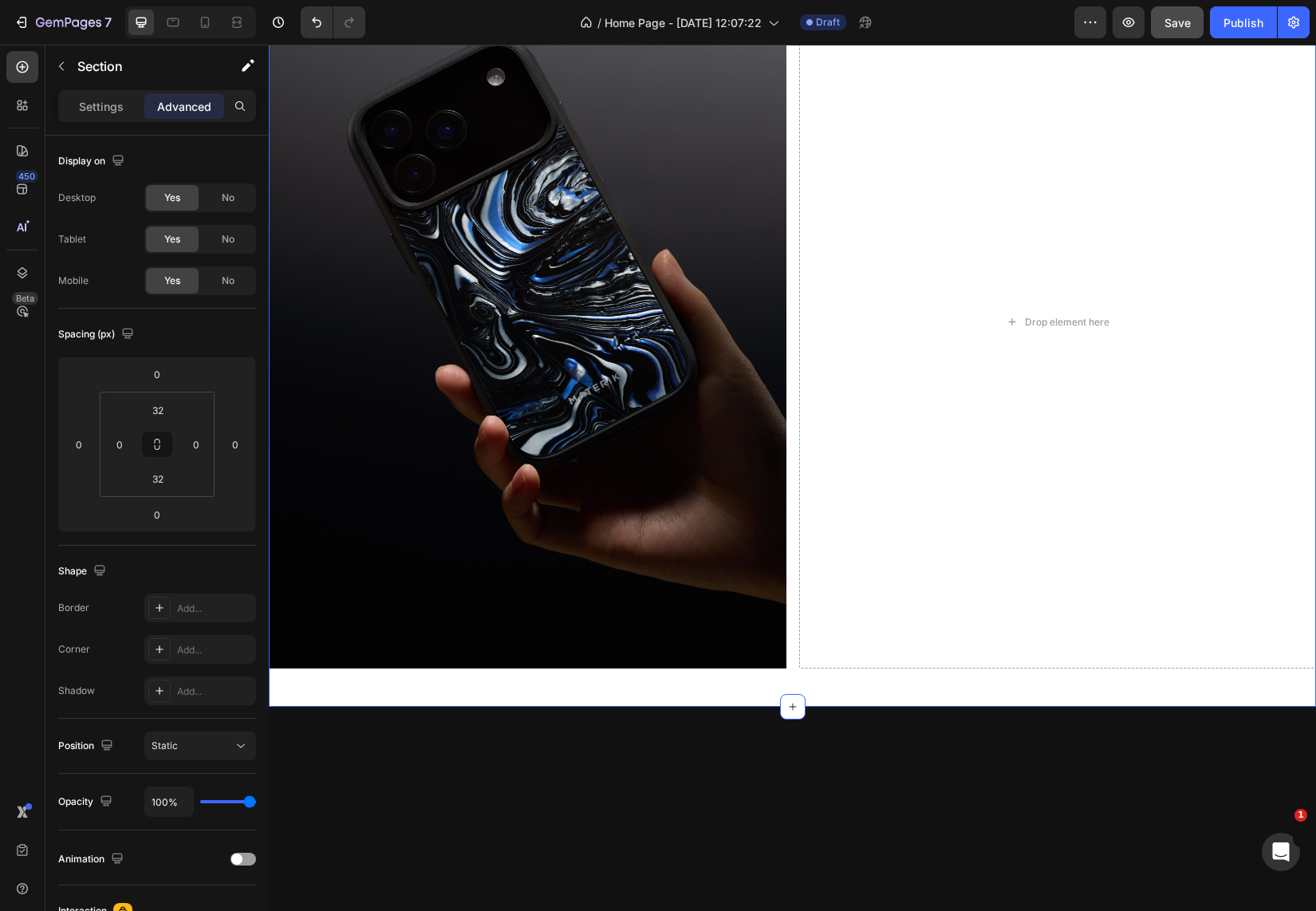
click at [827, 688] on div "Image Drop element here Row Section 1 You can create reusable sections Create T…" at bounding box center [792, 328] width 1047 height 757
click at [147, 484] on input "32" at bounding box center [158, 478] width 32 height 24
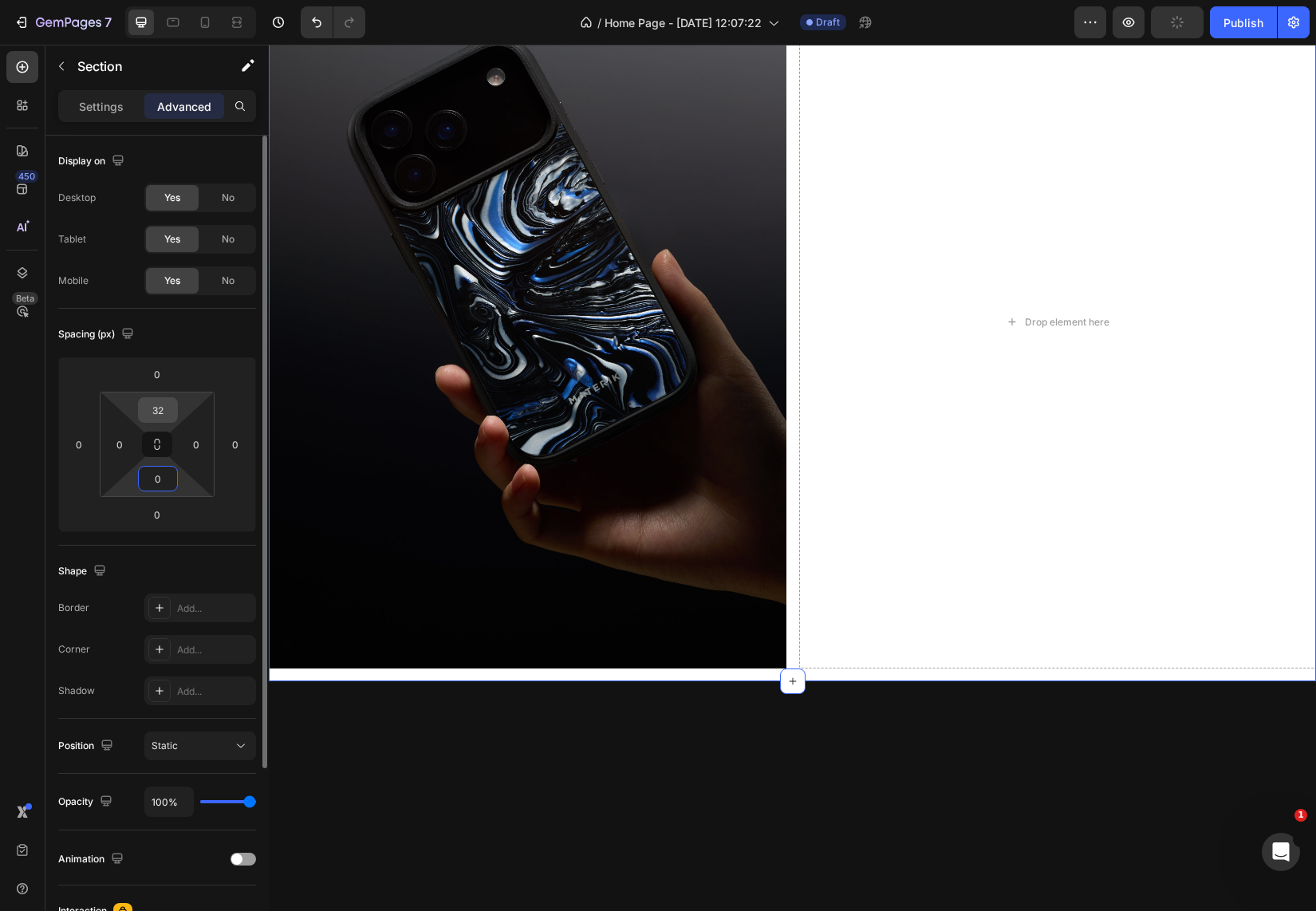
type input "0"
click at [156, 413] on input "32" at bounding box center [158, 410] width 32 height 24
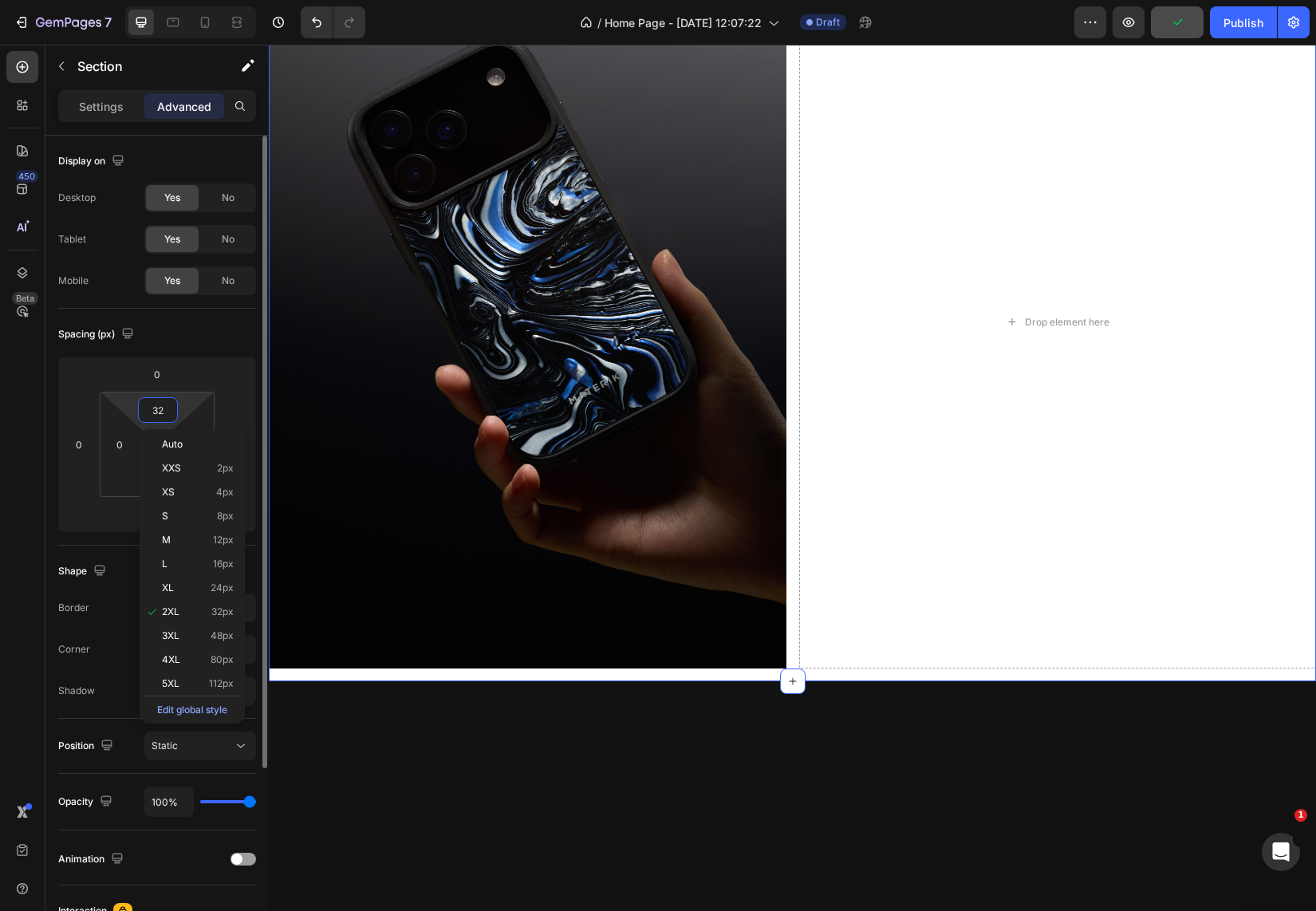
type input "0"
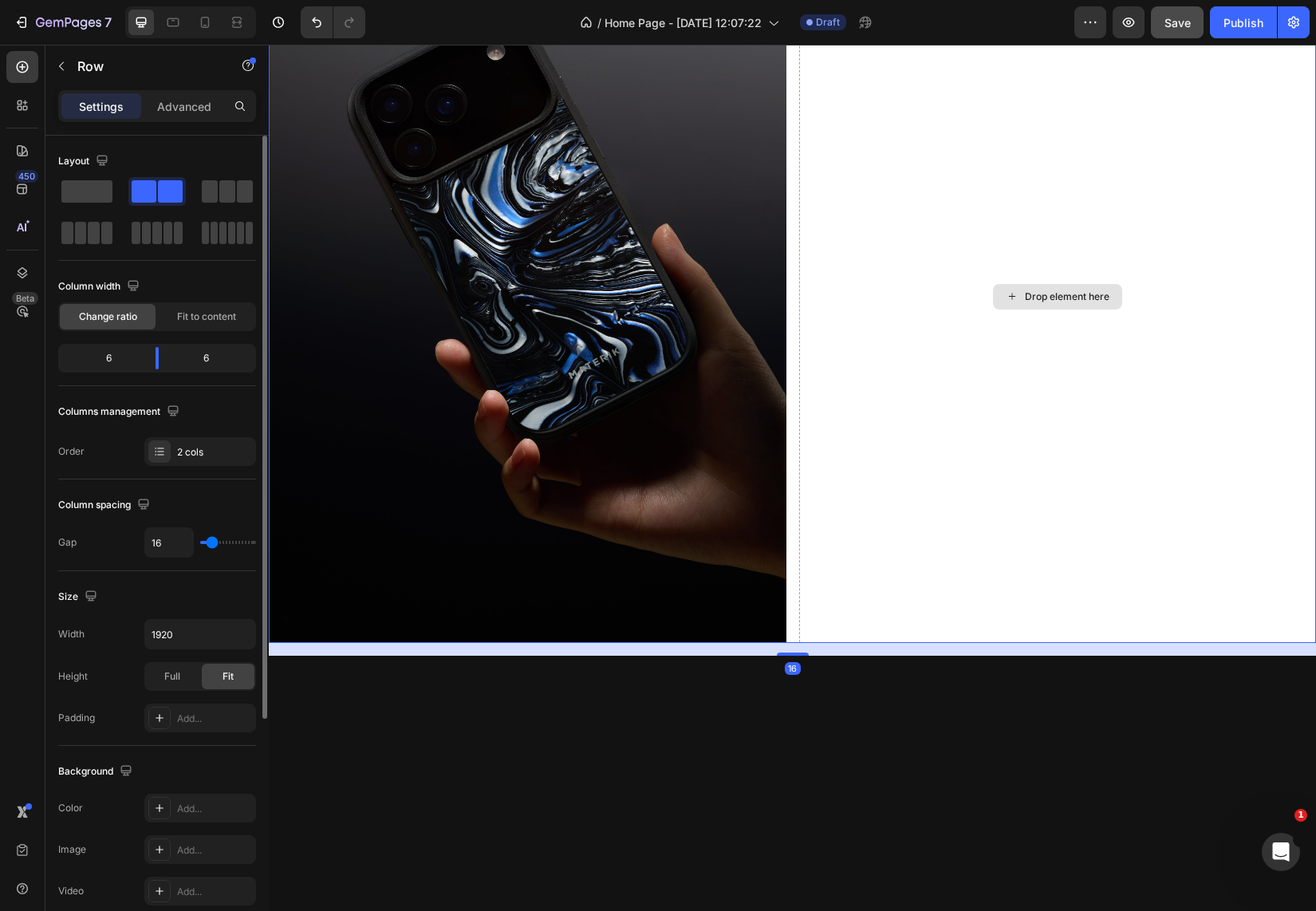
click at [921, 538] on div "Drop element here" at bounding box center [1057, 296] width 517 height 693
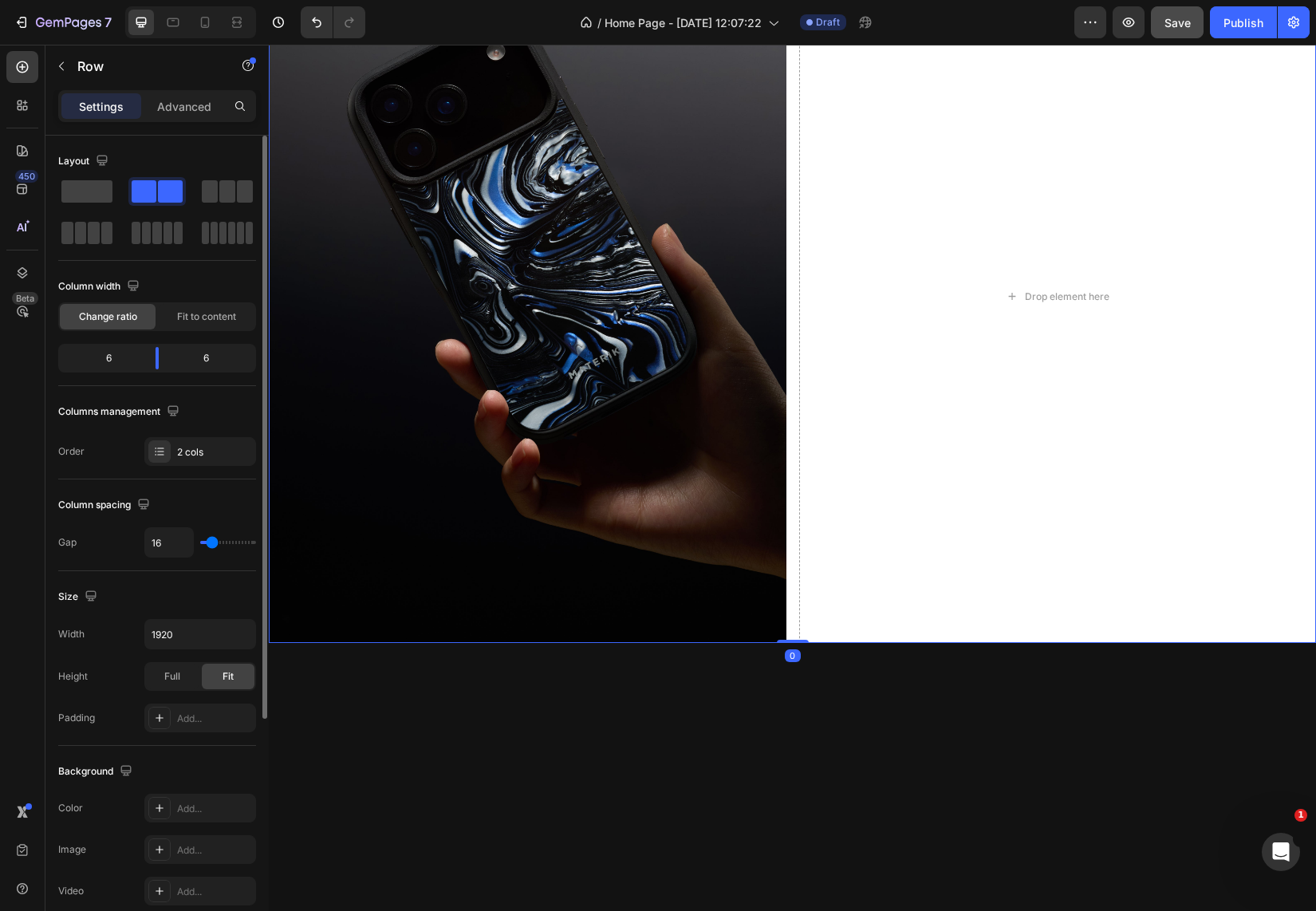
drag, startPoint x: 783, startPoint y: 647, endPoint x: 784, endPoint y: 599, distance: 48.0
click at [784, 599] on div "Image Drop element here Row 0" at bounding box center [792, 296] width 1047 height 693
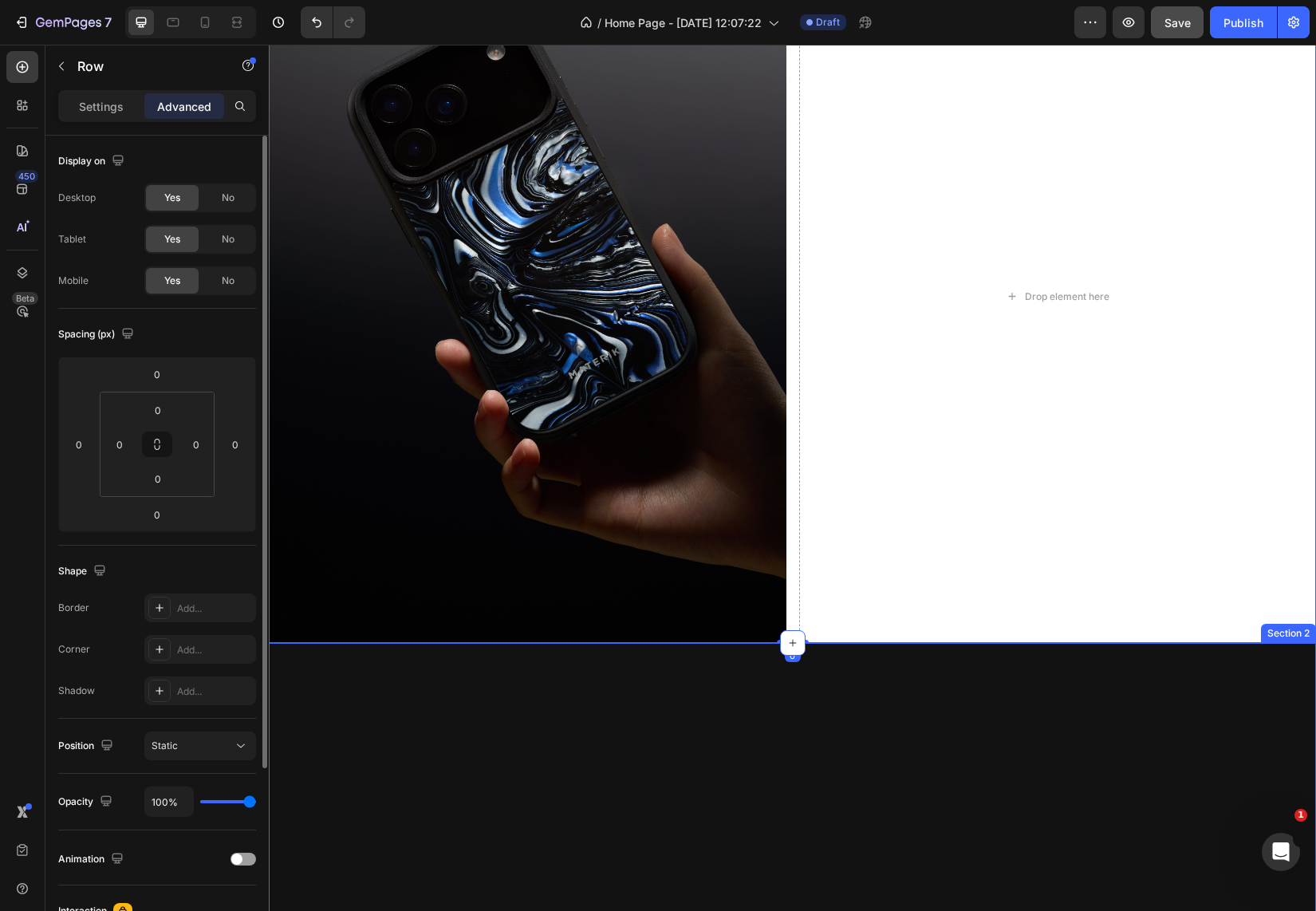
scroll to position [0, 0]
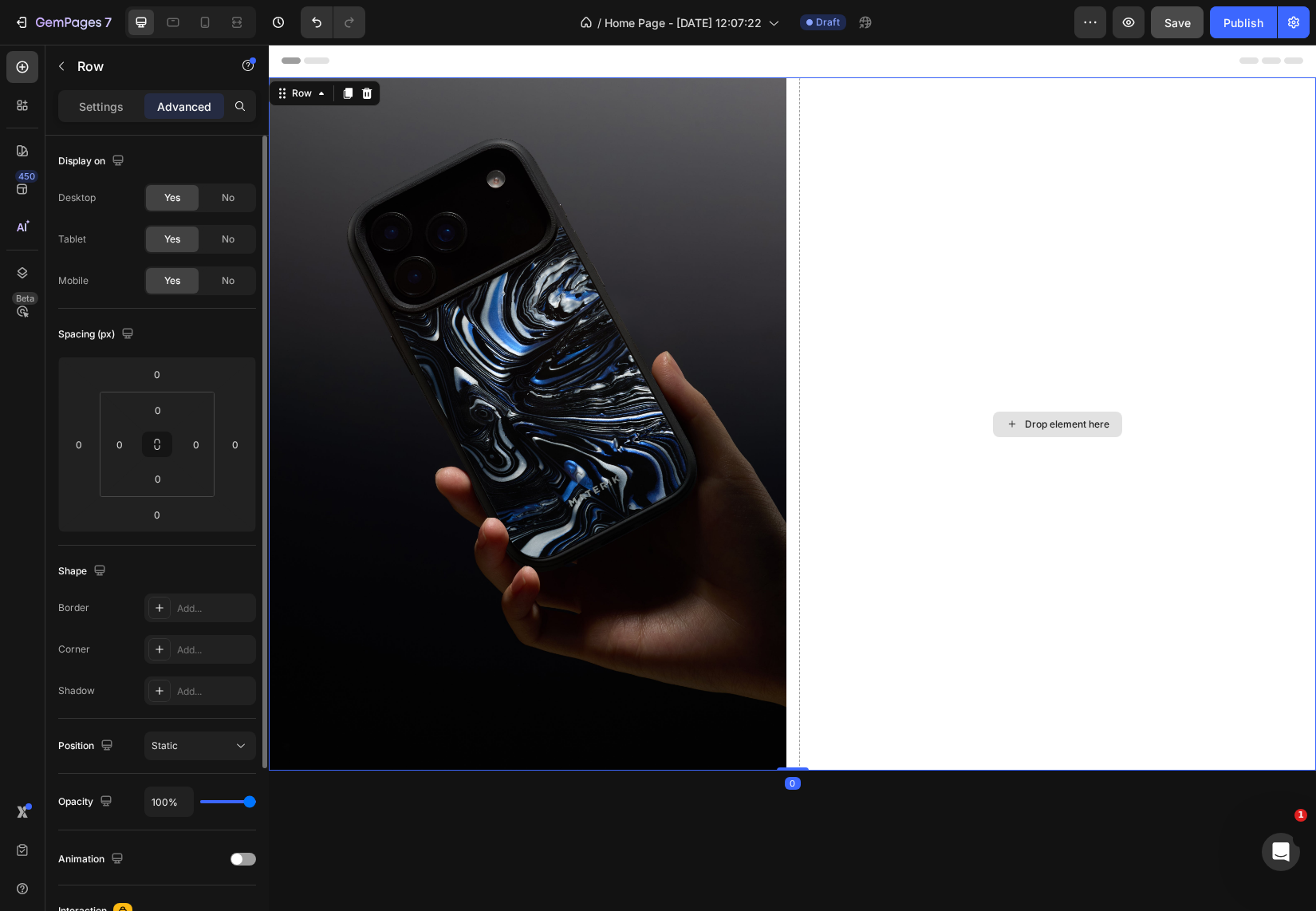
click at [941, 486] on div "Drop element here" at bounding box center [1057, 424] width 517 height 693
click at [761, 206] on img at bounding box center [527, 424] width 517 height 693
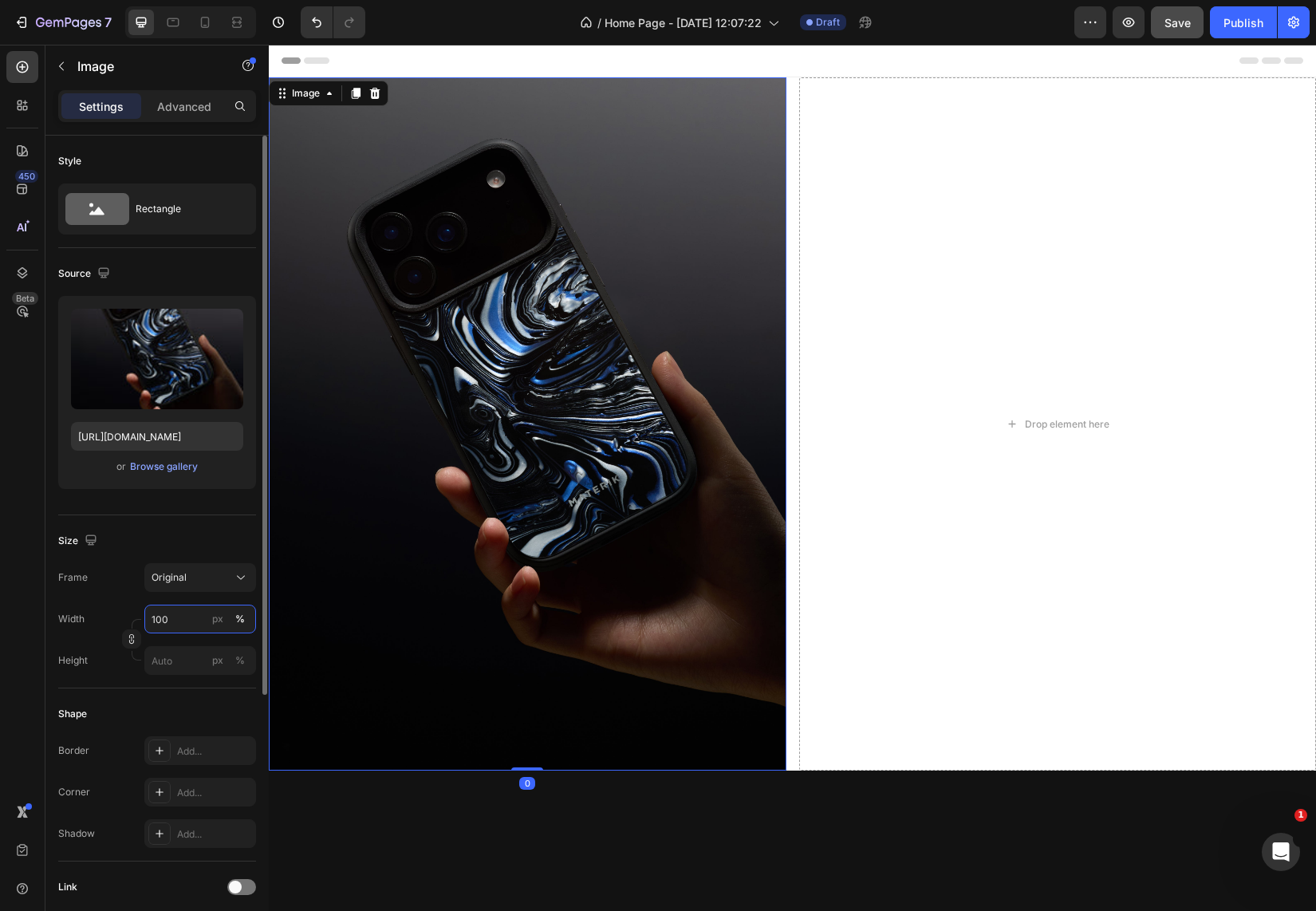
click at [192, 626] on input "100" at bounding box center [199, 619] width 112 height 29
click at [107, 568] on div "Frame Original" at bounding box center [157, 578] width 198 height 29
click at [178, 662] on input "px %" at bounding box center [199, 660] width 112 height 29
click at [171, 696] on p "Full 100%" at bounding box center [197, 699] width 93 height 15
type input "100"
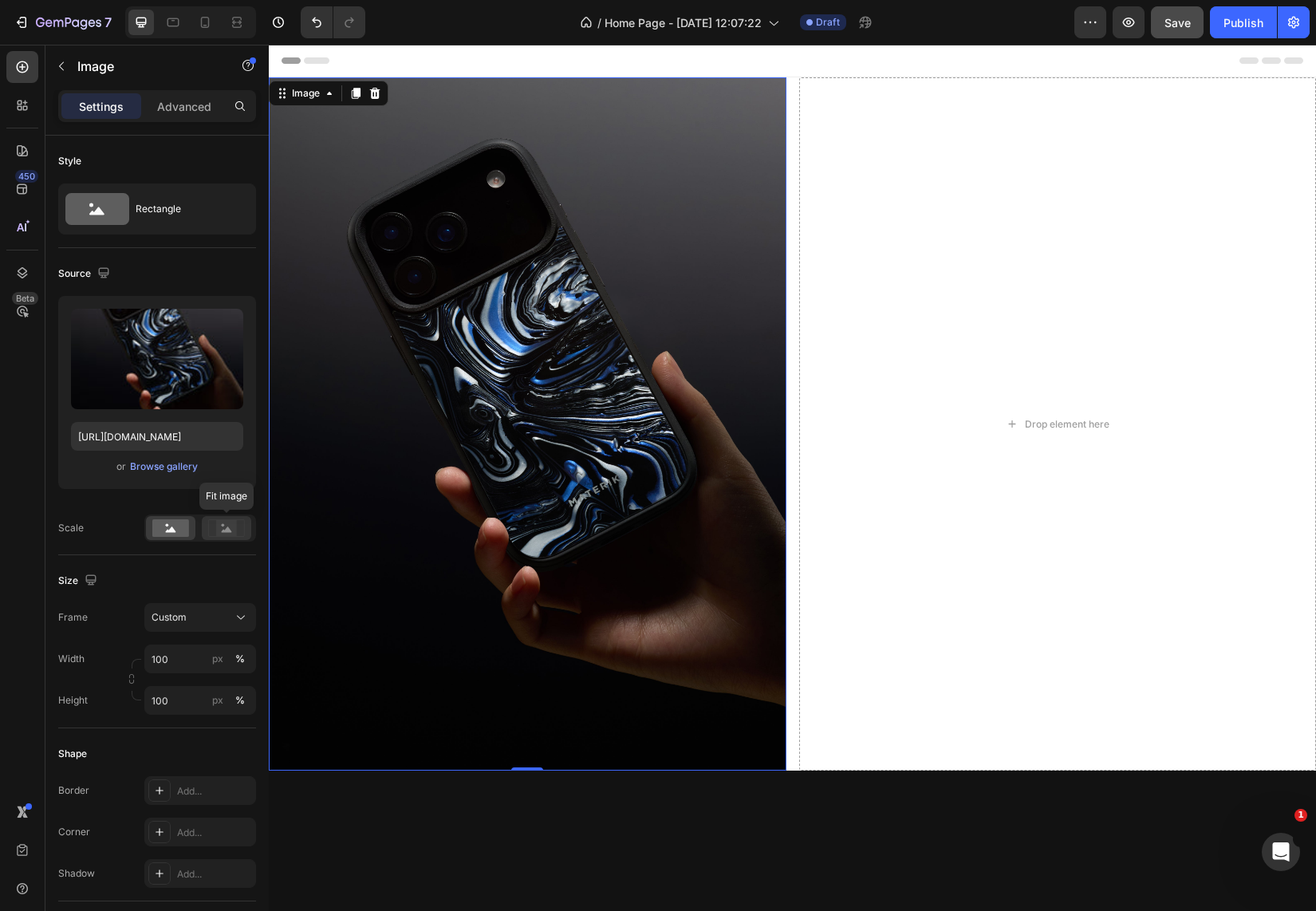
click at [226, 529] on rect at bounding box center [226, 528] width 21 height 16
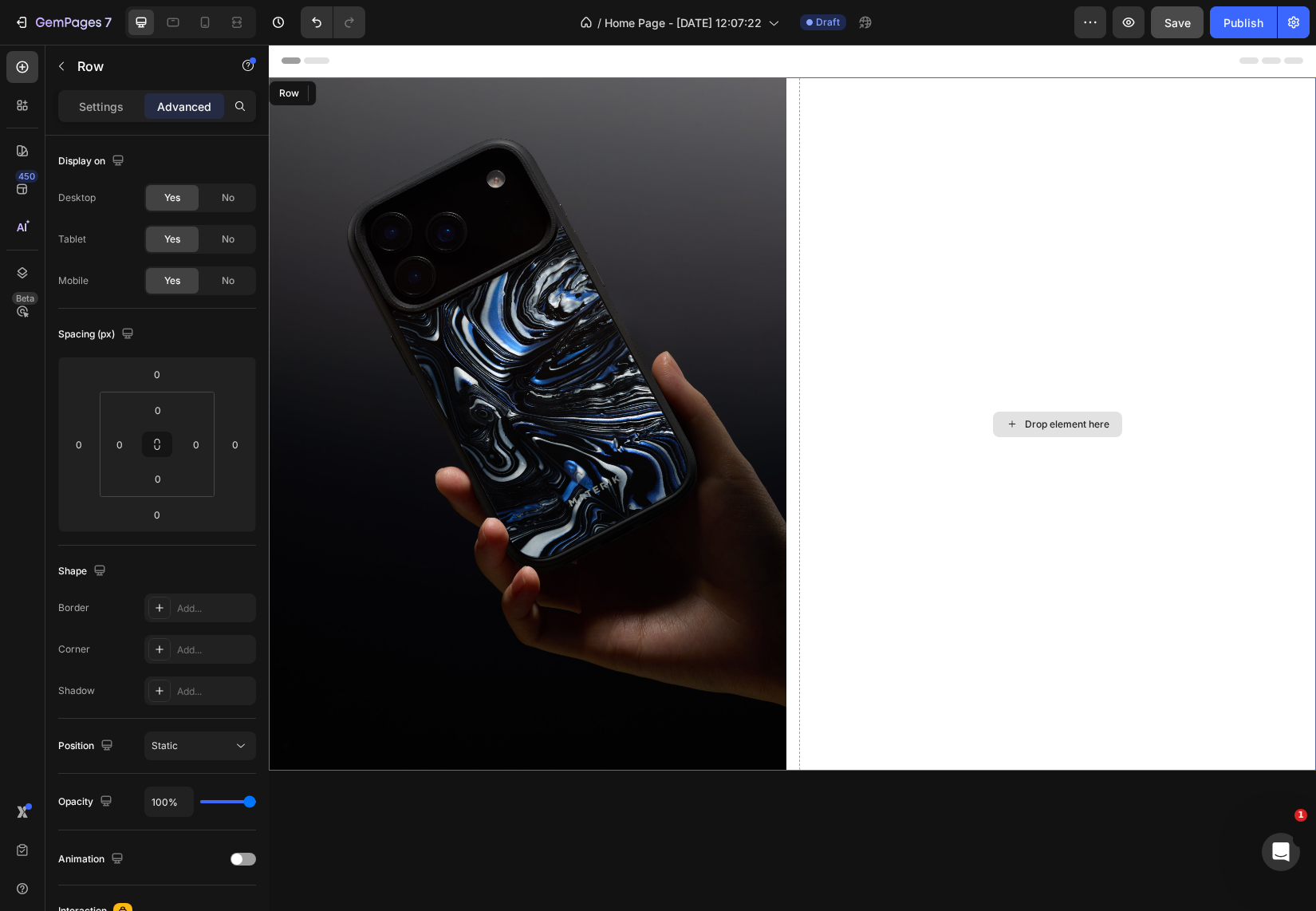
click at [997, 245] on div "Drop element here" at bounding box center [1057, 424] width 517 height 693
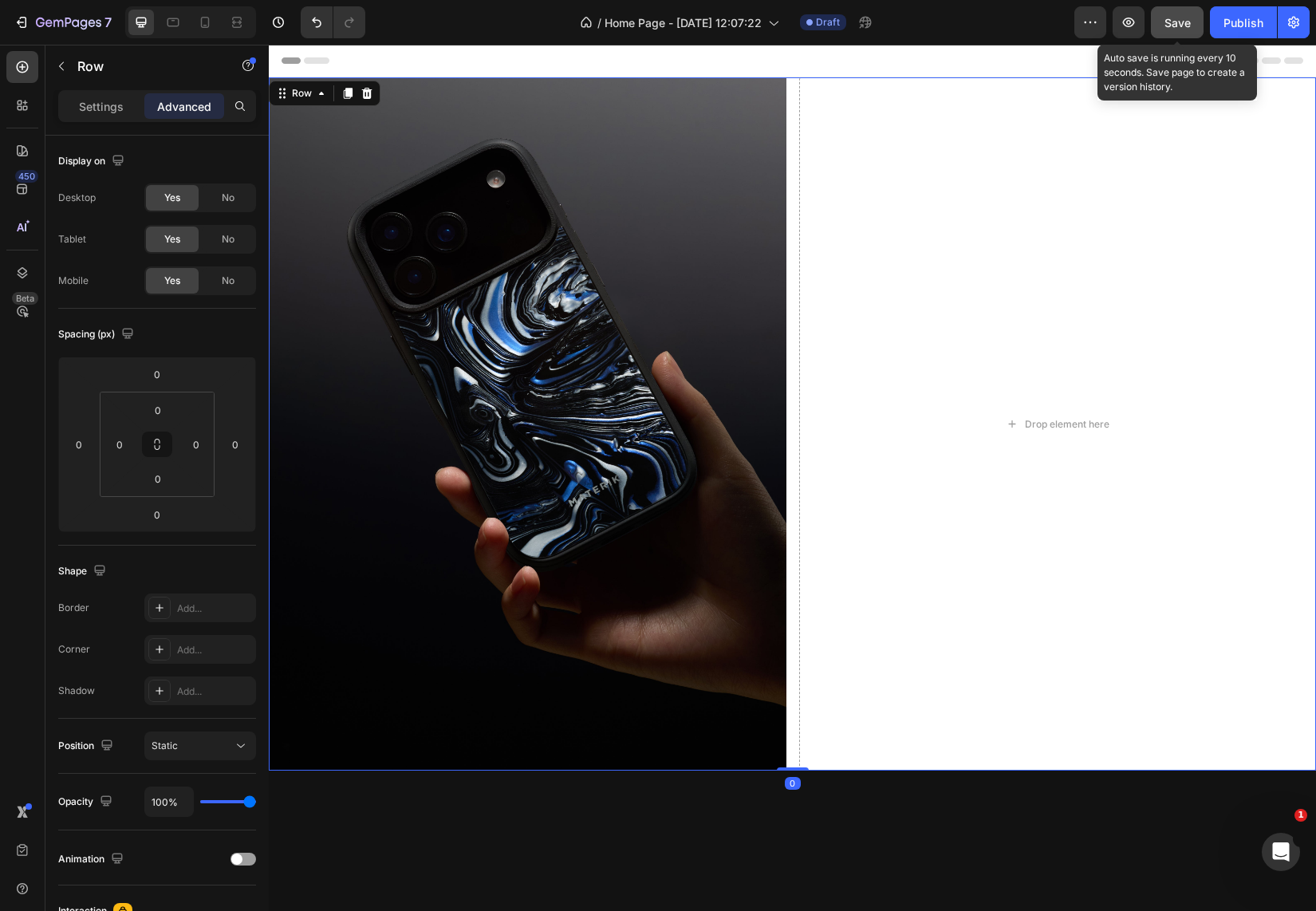
click at [1178, 16] on span "Save" at bounding box center [1177, 23] width 26 height 14
click at [1130, 28] on icon "button" at bounding box center [1128, 23] width 16 height 16
click at [915, 225] on div "Drop element here" at bounding box center [1057, 424] width 517 height 693
click at [1049, 419] on div "Drop element here" at bounding box center [1066, 425] width 85 height 13
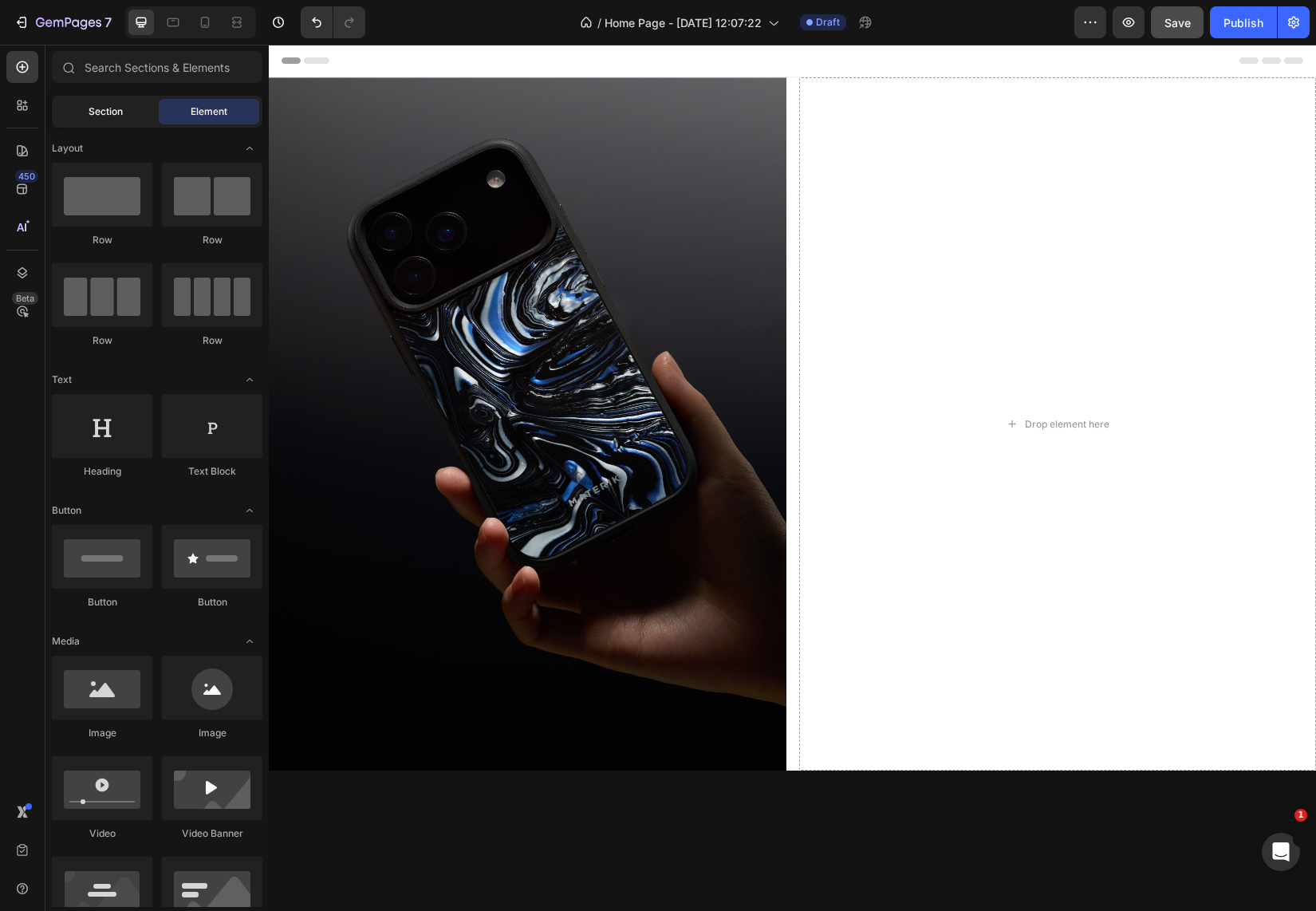
click at [93, 108] on span "Section" at bounding box center [106, 112] width 35 height 15
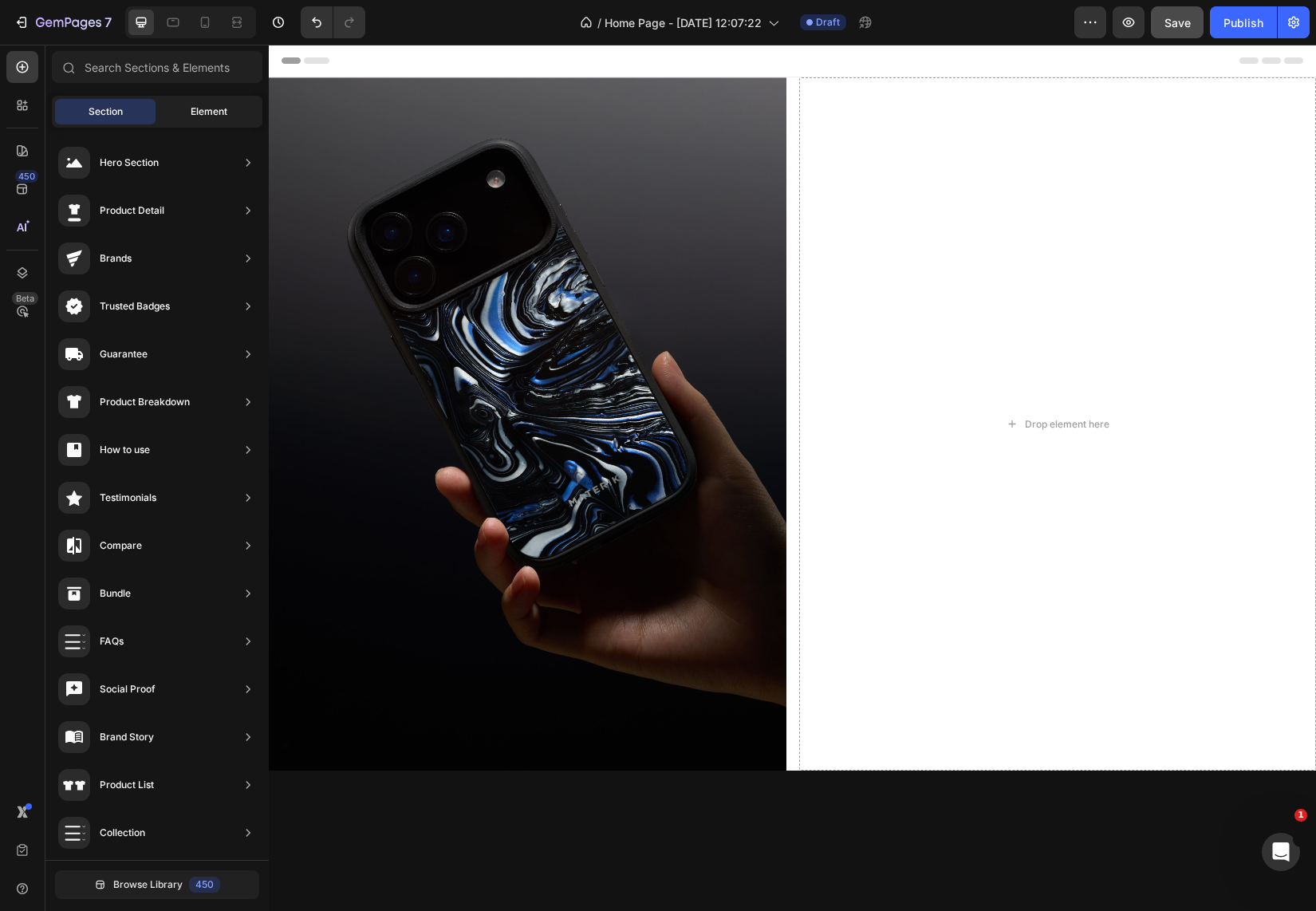
click at [179, 110] on div "Element" at bounding box center [209, 112] width 100 height 26
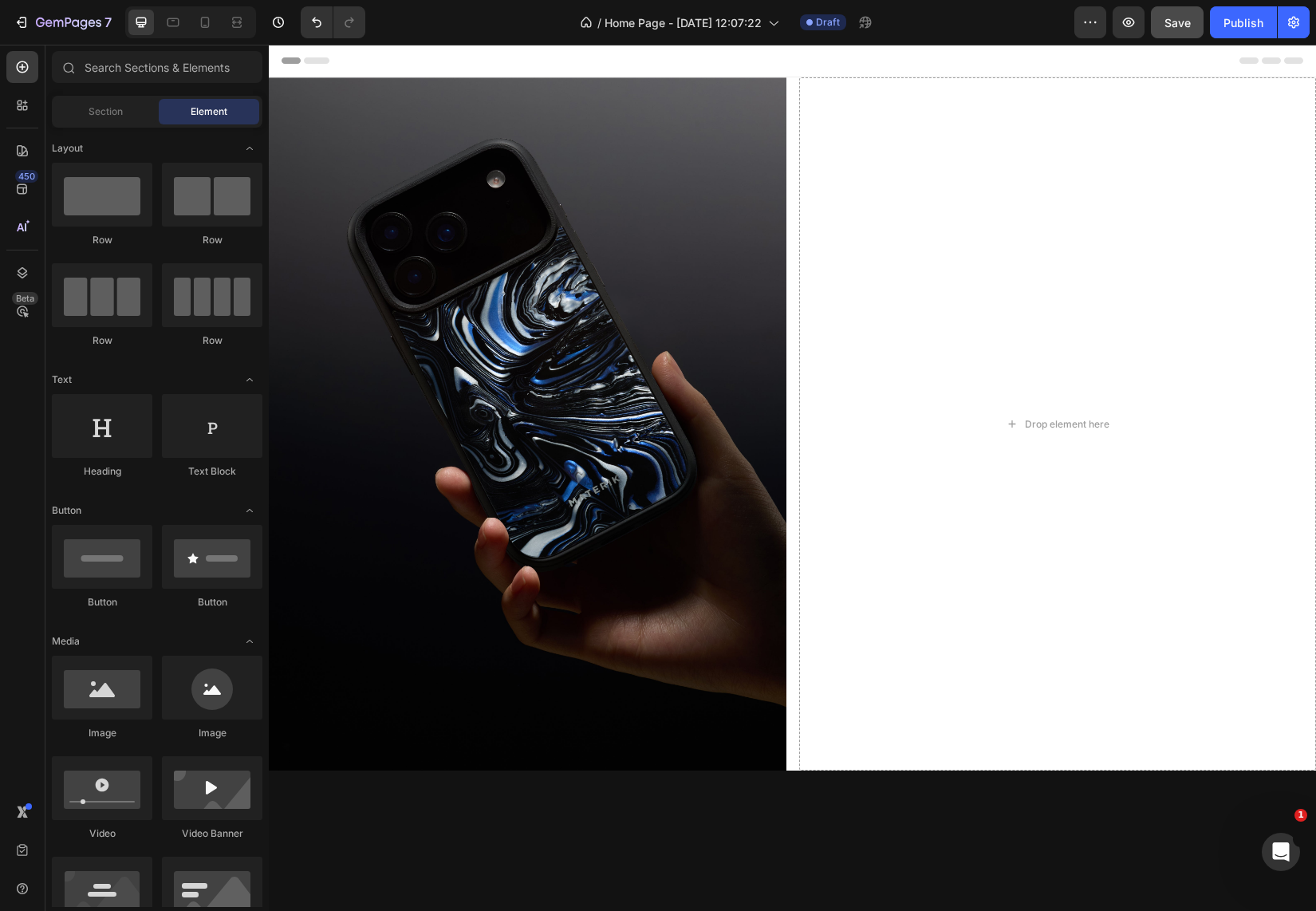
click at [881, 65] on div "Header" at bounding box center [792, 60] width 1022 height 32
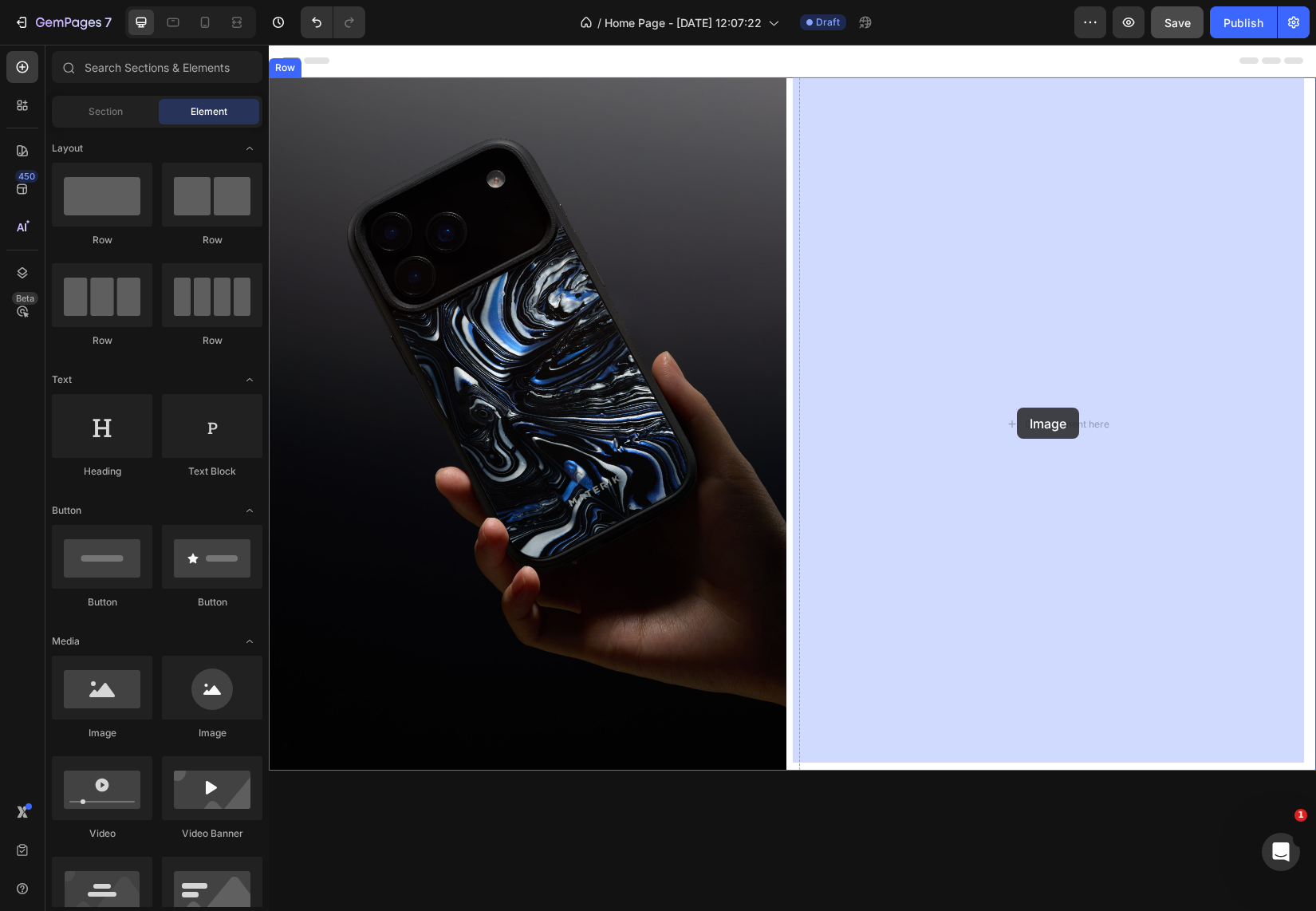
drag, startPoint x: 341, startPoint y: 759, endPoint x: 1016, endPoint y: 407, distance: 761.3
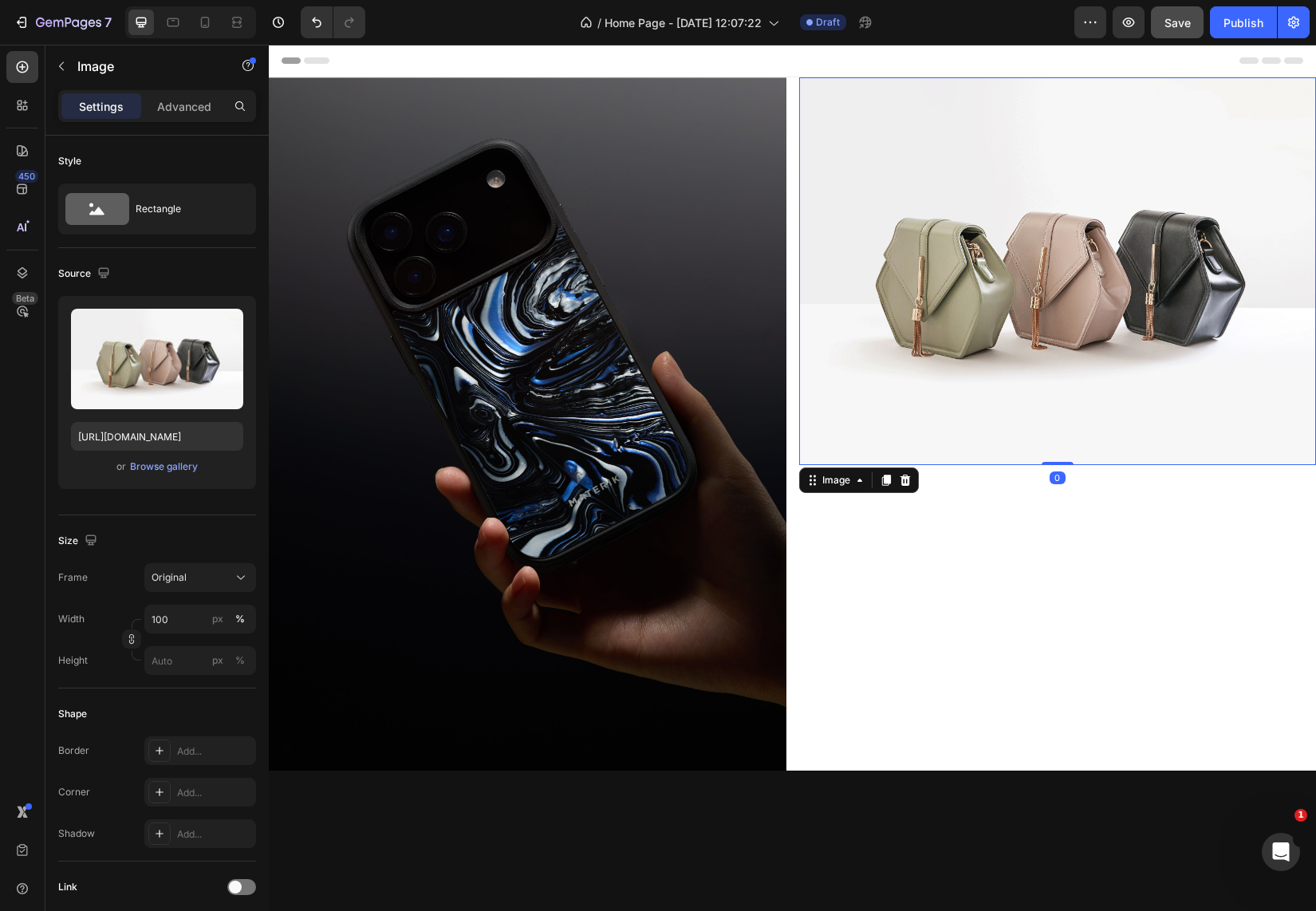
click at [996, 415] on img at bounding box center [1057, 271] width 517 height 388
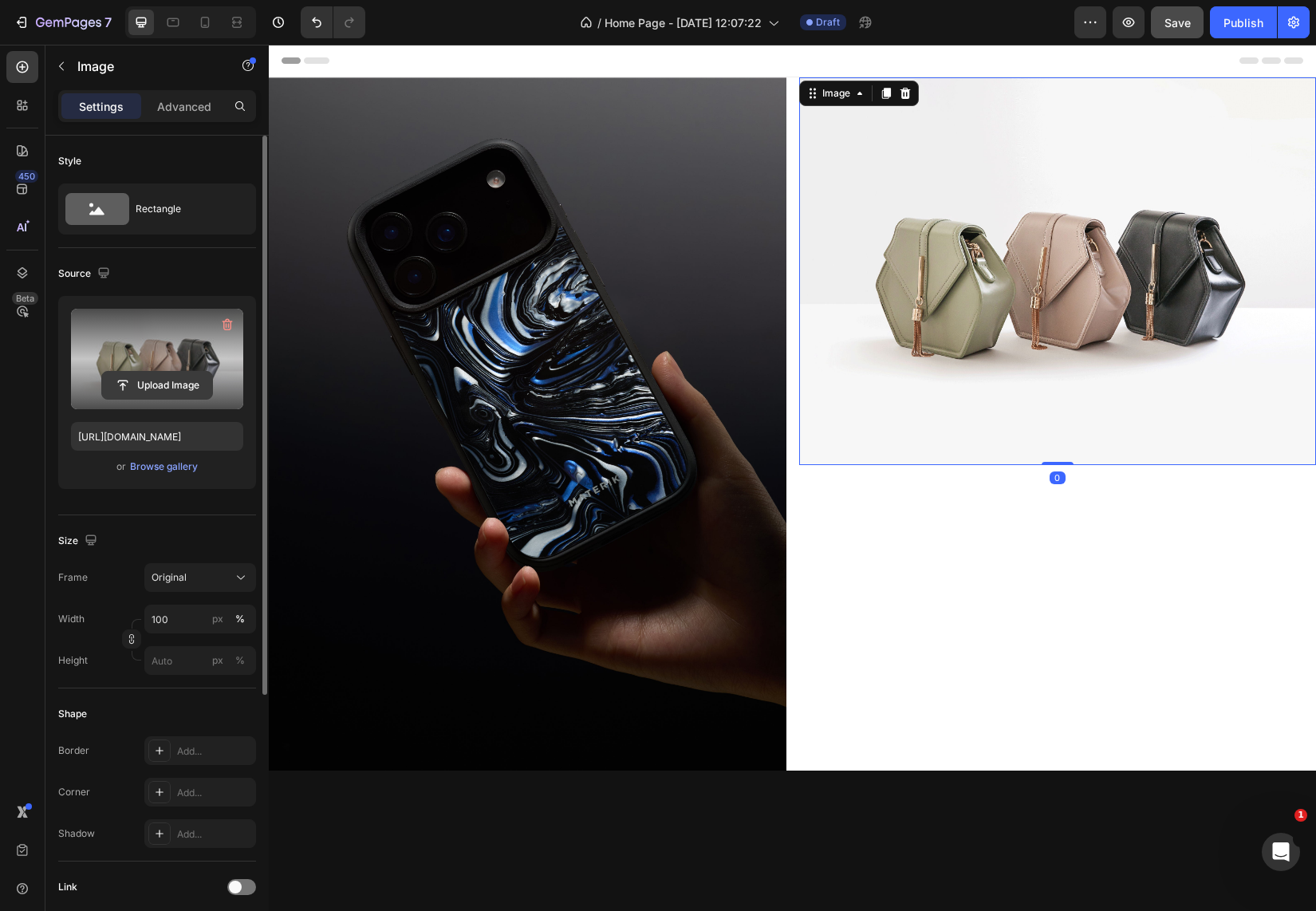
click at [158, 376] on input "file" at bounding box center [157, 385] width 110 height 27
type input "C:\fakepath\0826(1).gif"
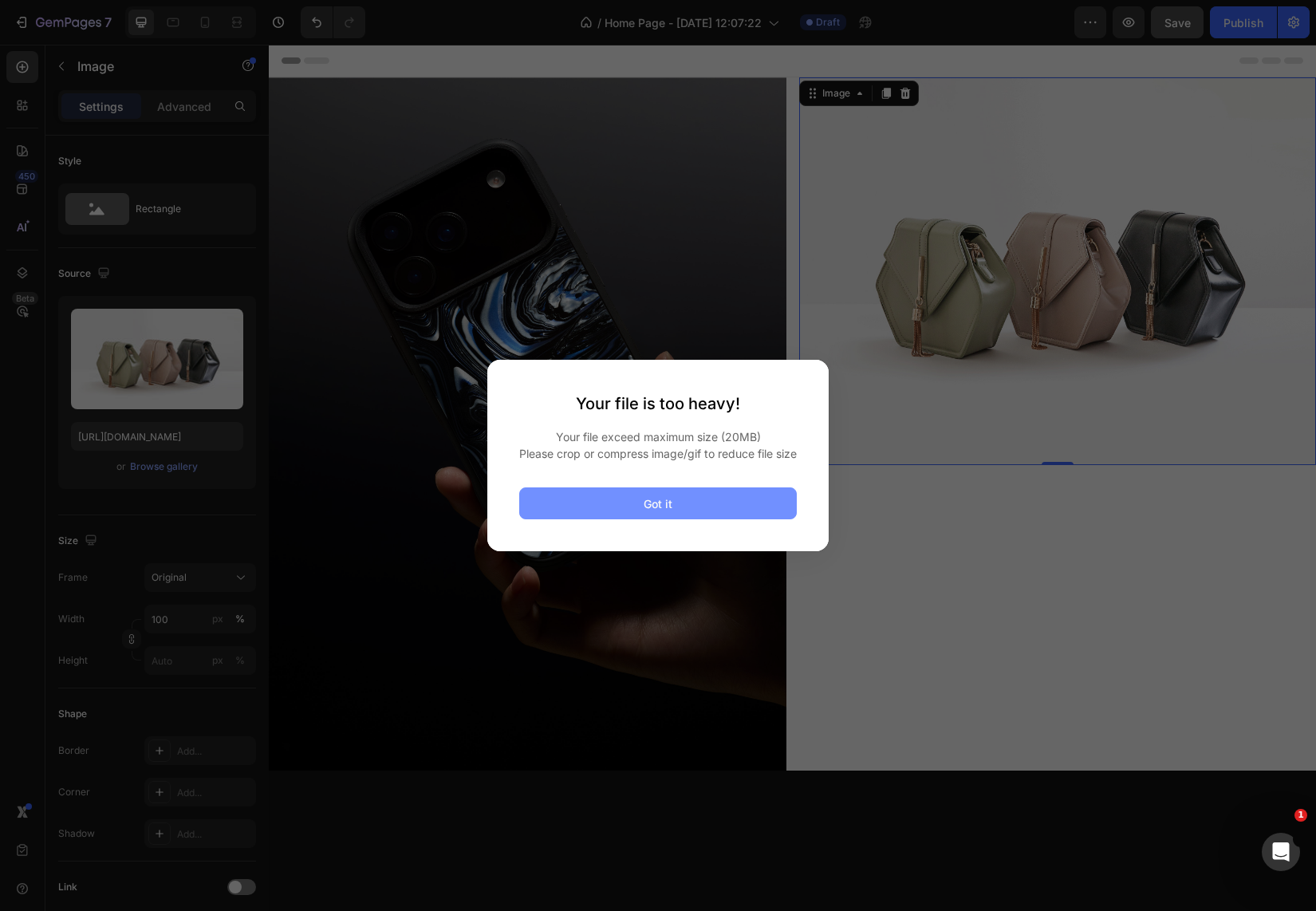
click at [637, 516] on button "Got it" at bounding box center [658, 503] width 278 height 32
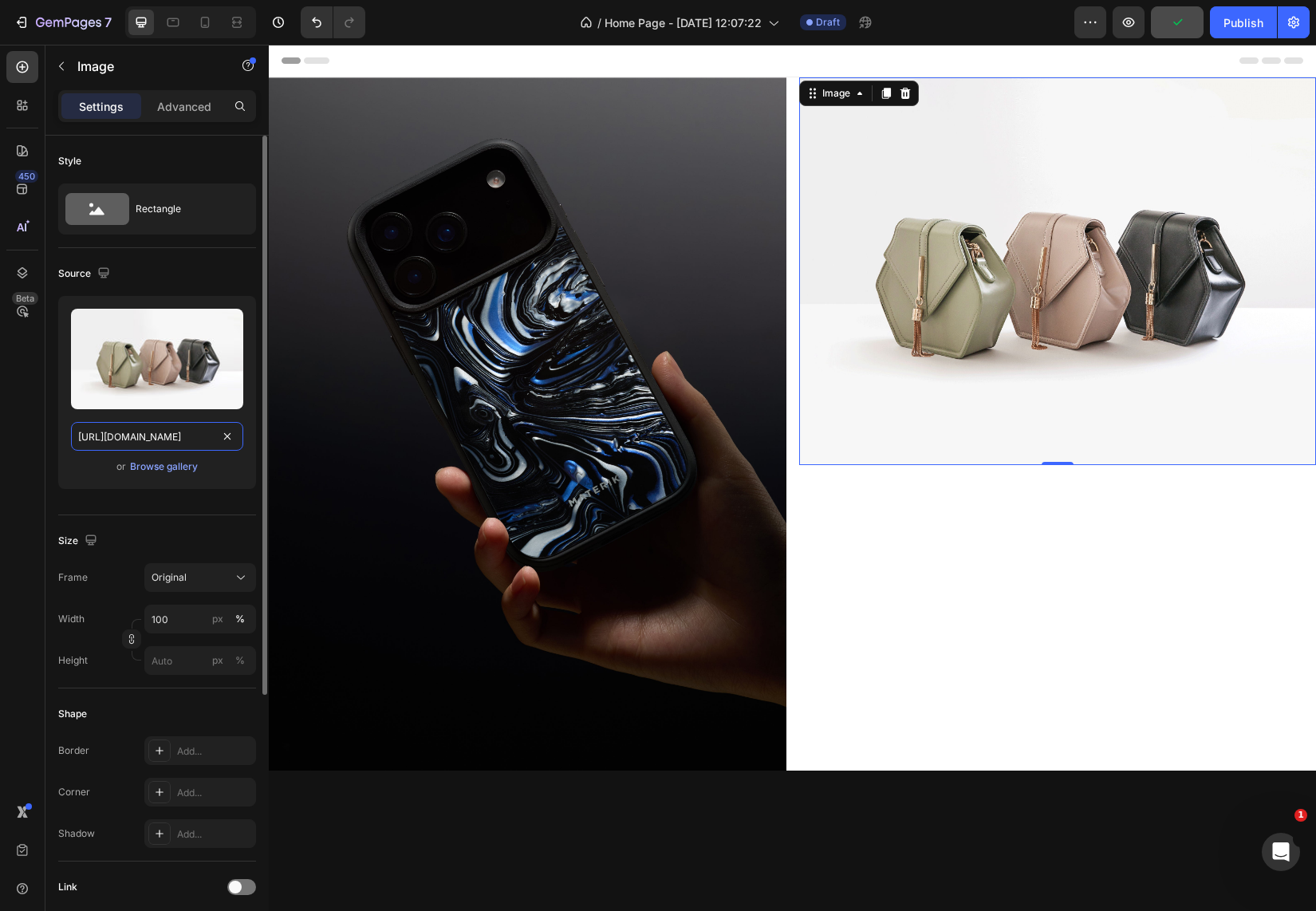
click at [164, 442] on input "[URL][DOMAIN_NAME]" at bounding box center [157, 436] width 172 height 29
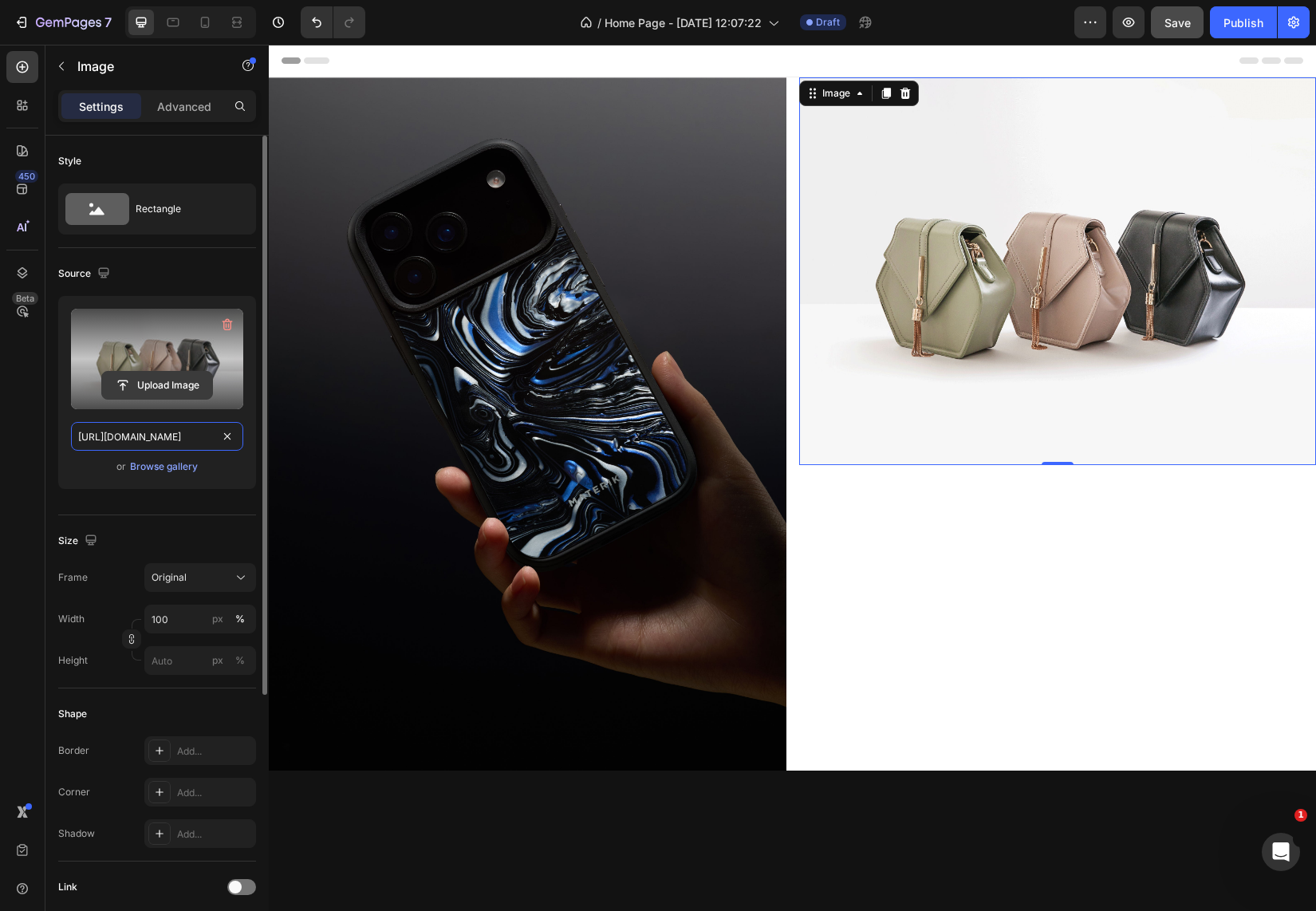
paste input "videos/c/o/v/a3d1c0d2fe81404da82e874b0aff2d45.mp4"
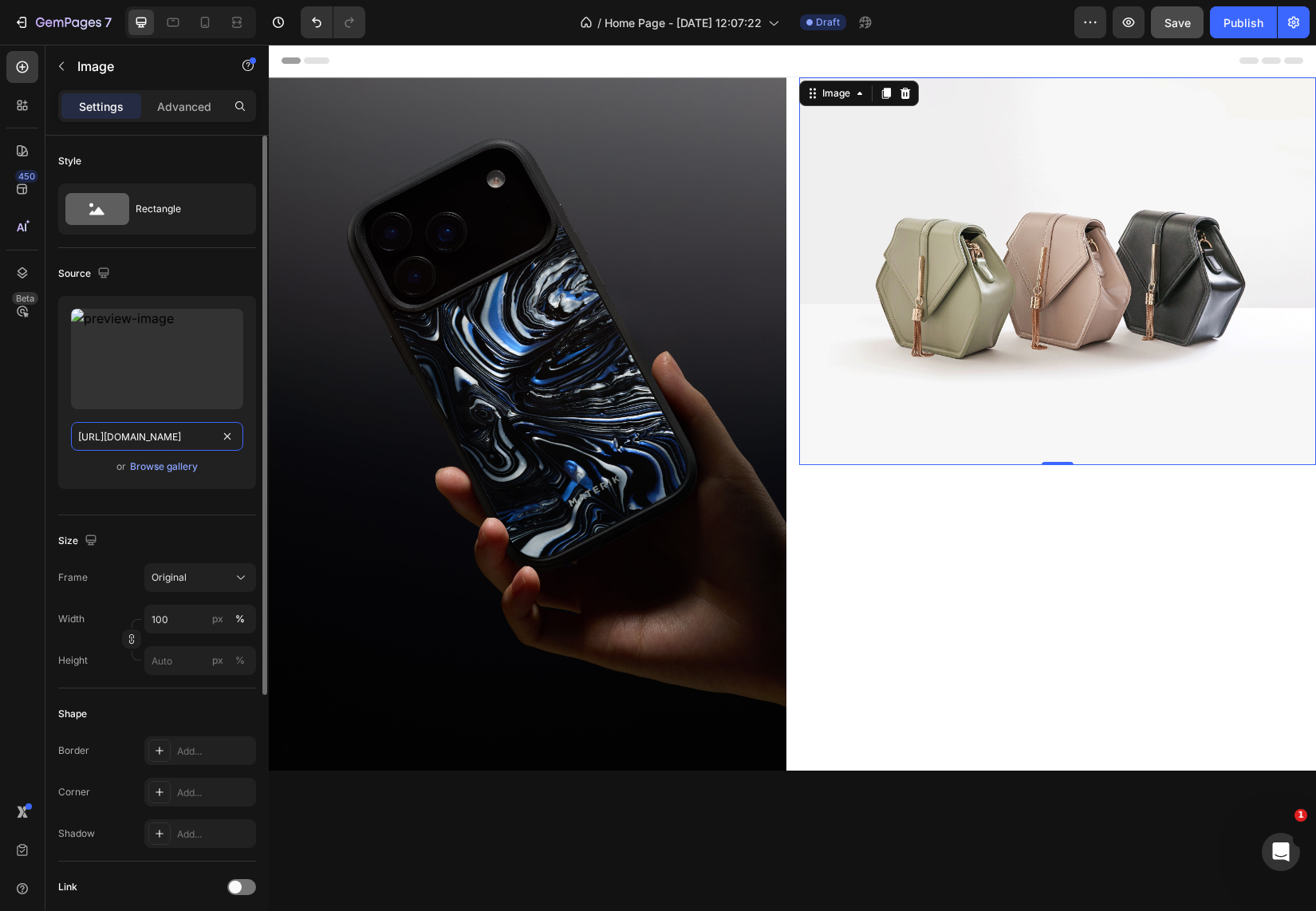
type input "[URL][DOMAIN_NAME]"
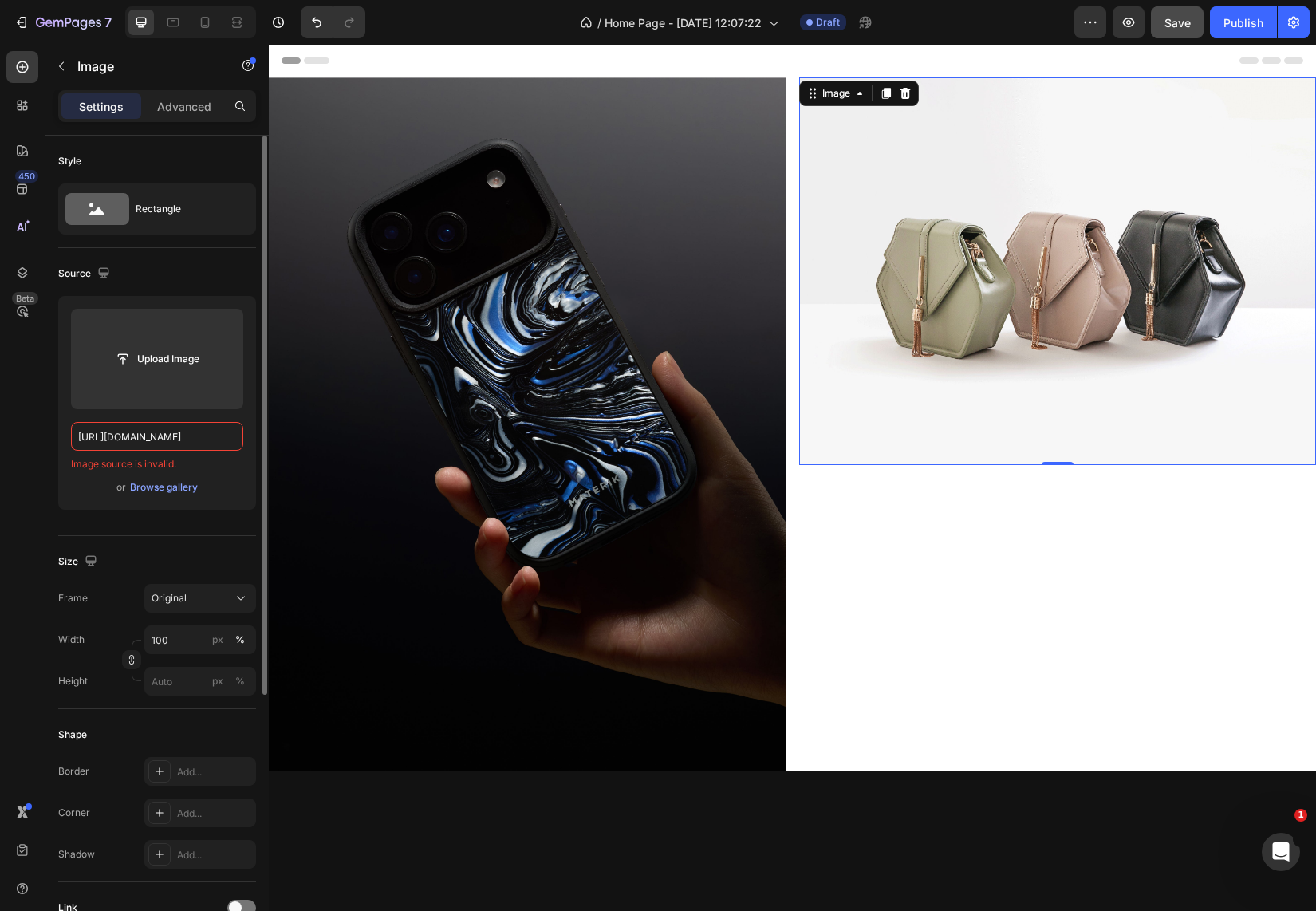
click at [209, 497] on div "Upload Image [URL][DOMAIN_NAME] Image source is invalid. or Browse gallery" at bounding box center [157, 403] width 198 height 214
click at [980, 310] on img at bounding box center [1057, 271] width 517 height 388
click at [901, 92] on icon at bounding box center [904, 93] width 10 height 11
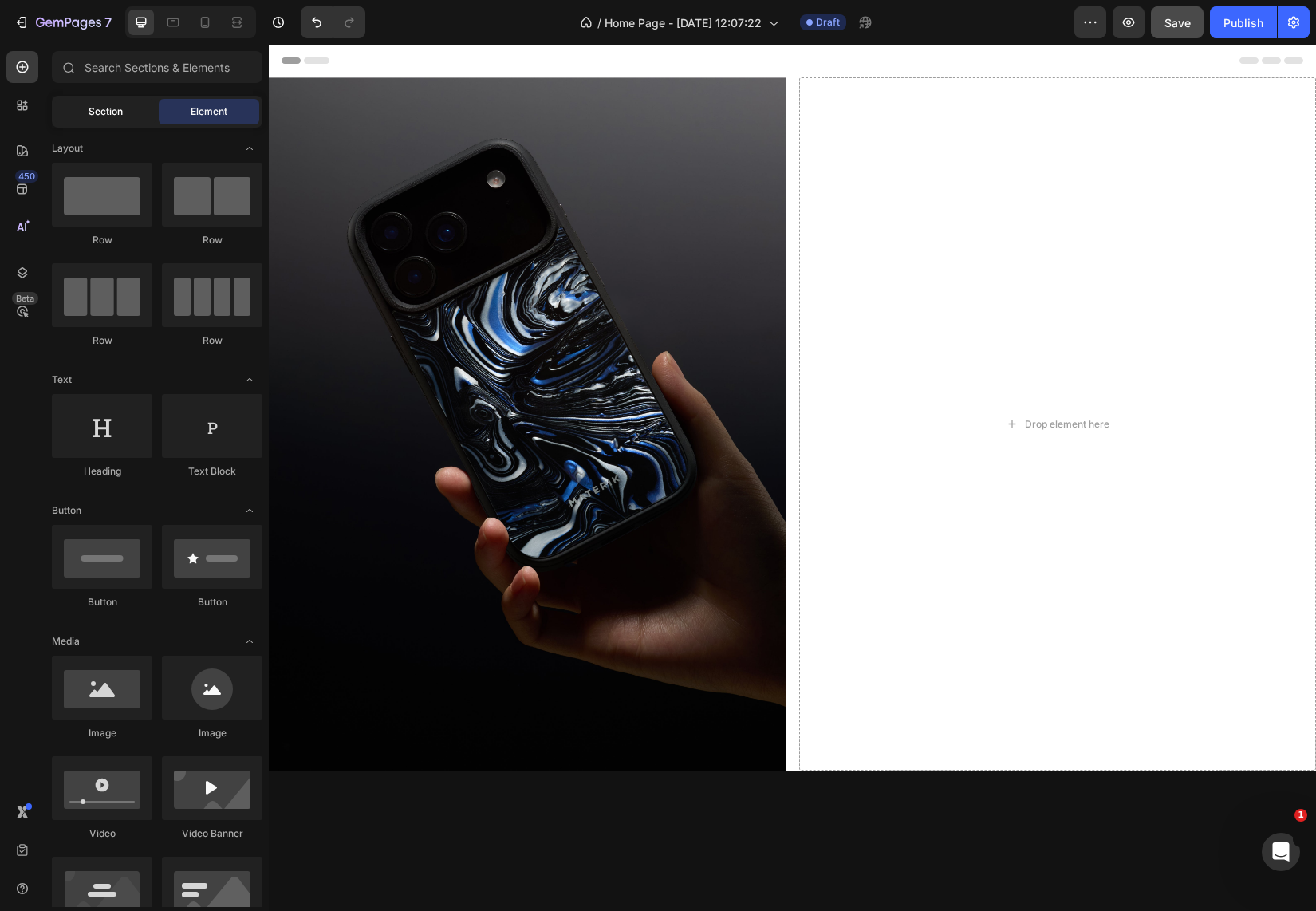
click at [90, 102] on div "Section" at bounding box center [105, 112] width 100 height 26
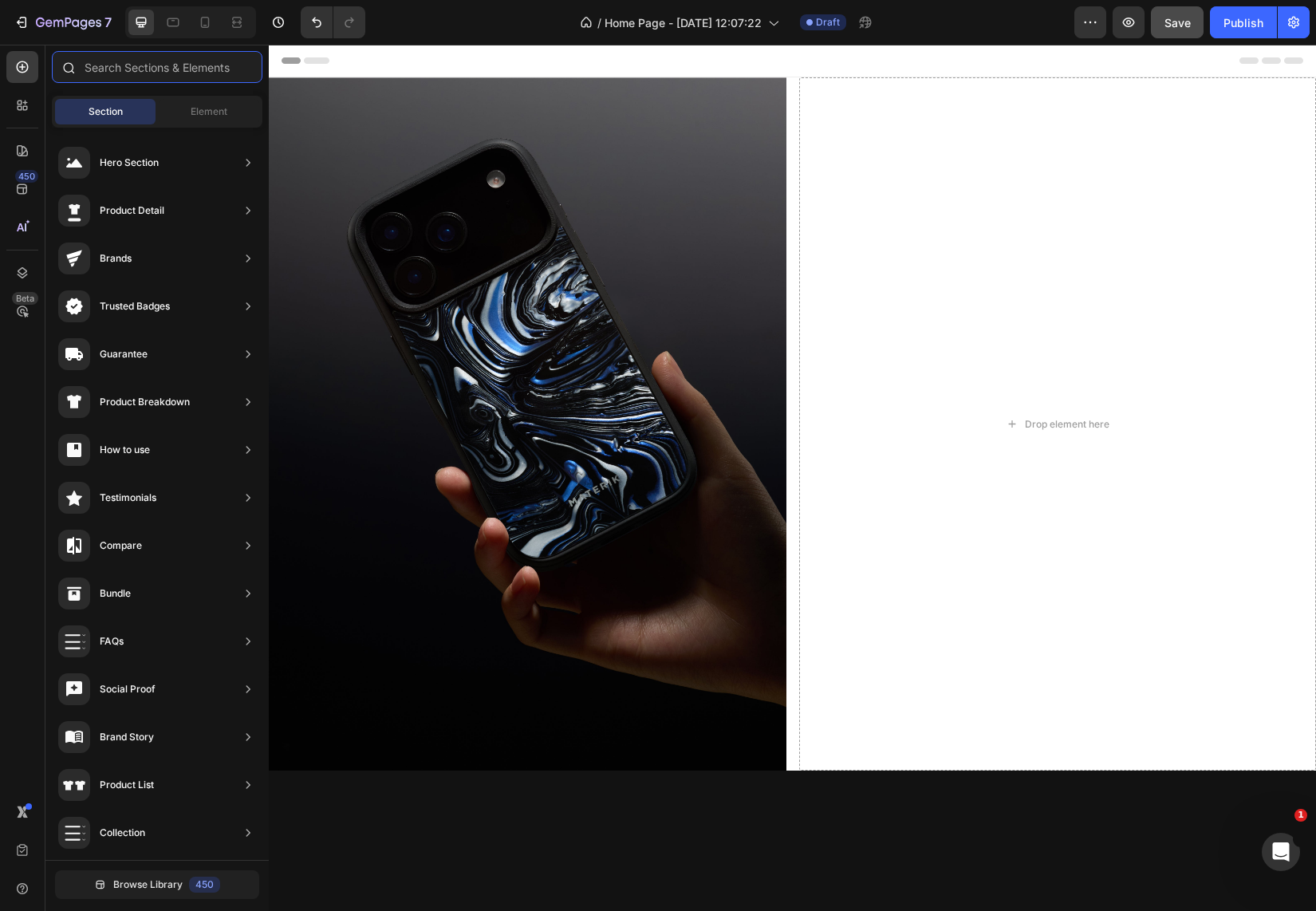
click at [145, 62] on input "text" at bounding box center [157, 67] width 210 height 32
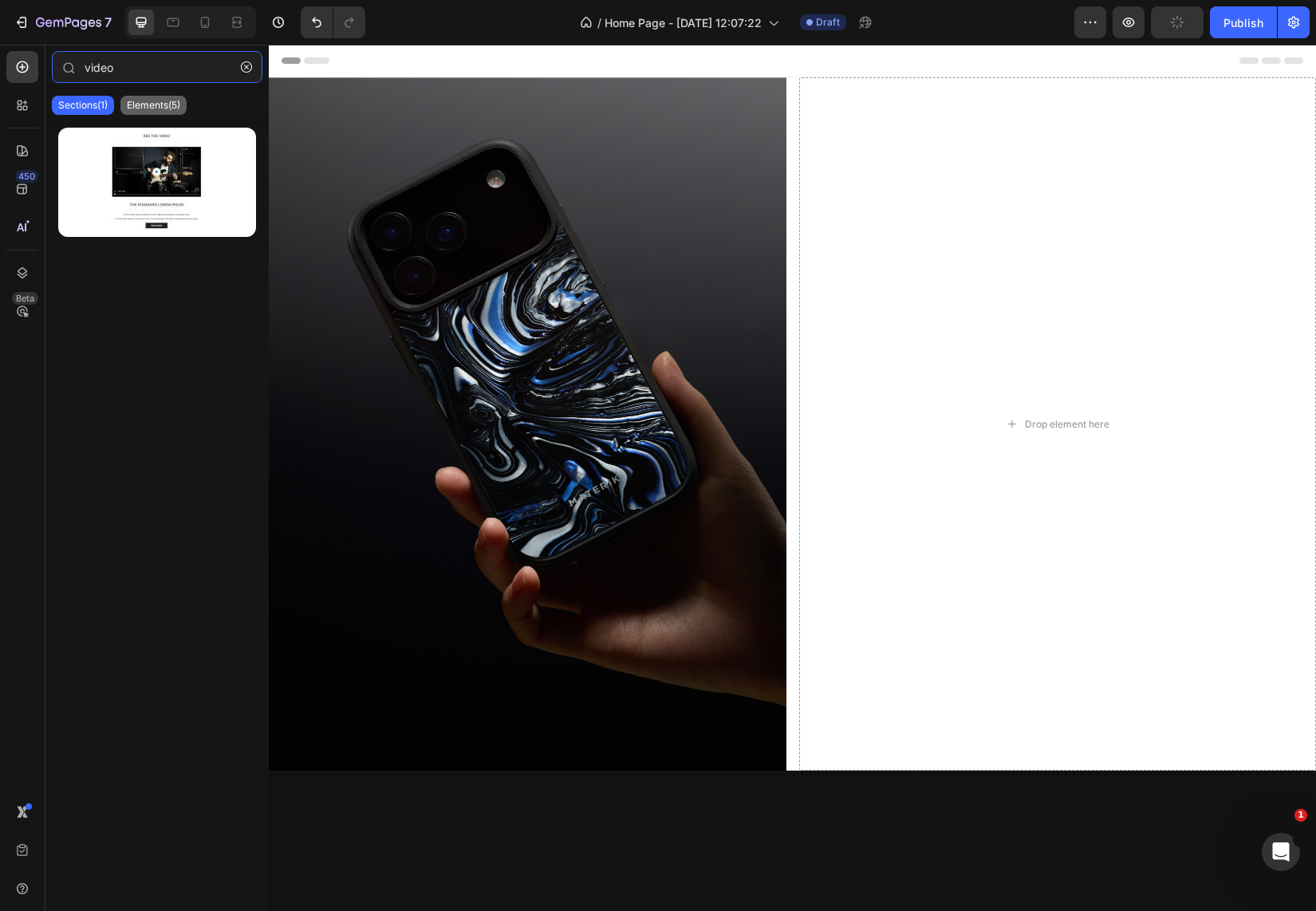
type input "video"
click at [155, 103] on p "Elements(5)" at bounding box center [153, 106] width 54 height 13
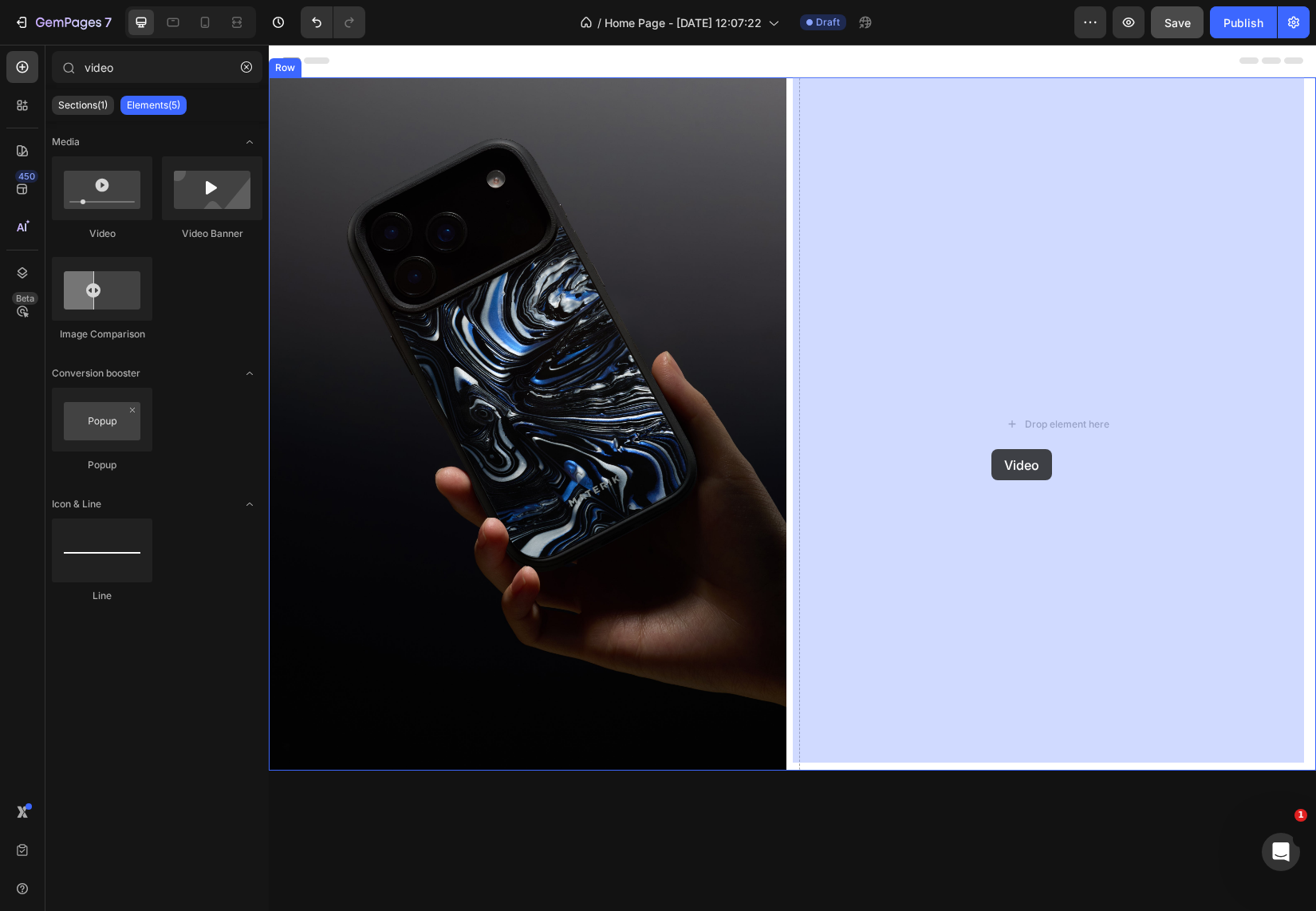
drag, startPoint x: 366, startPoint y: 227, endPoint x: 991, endPoint y: 444, distance: 661.6
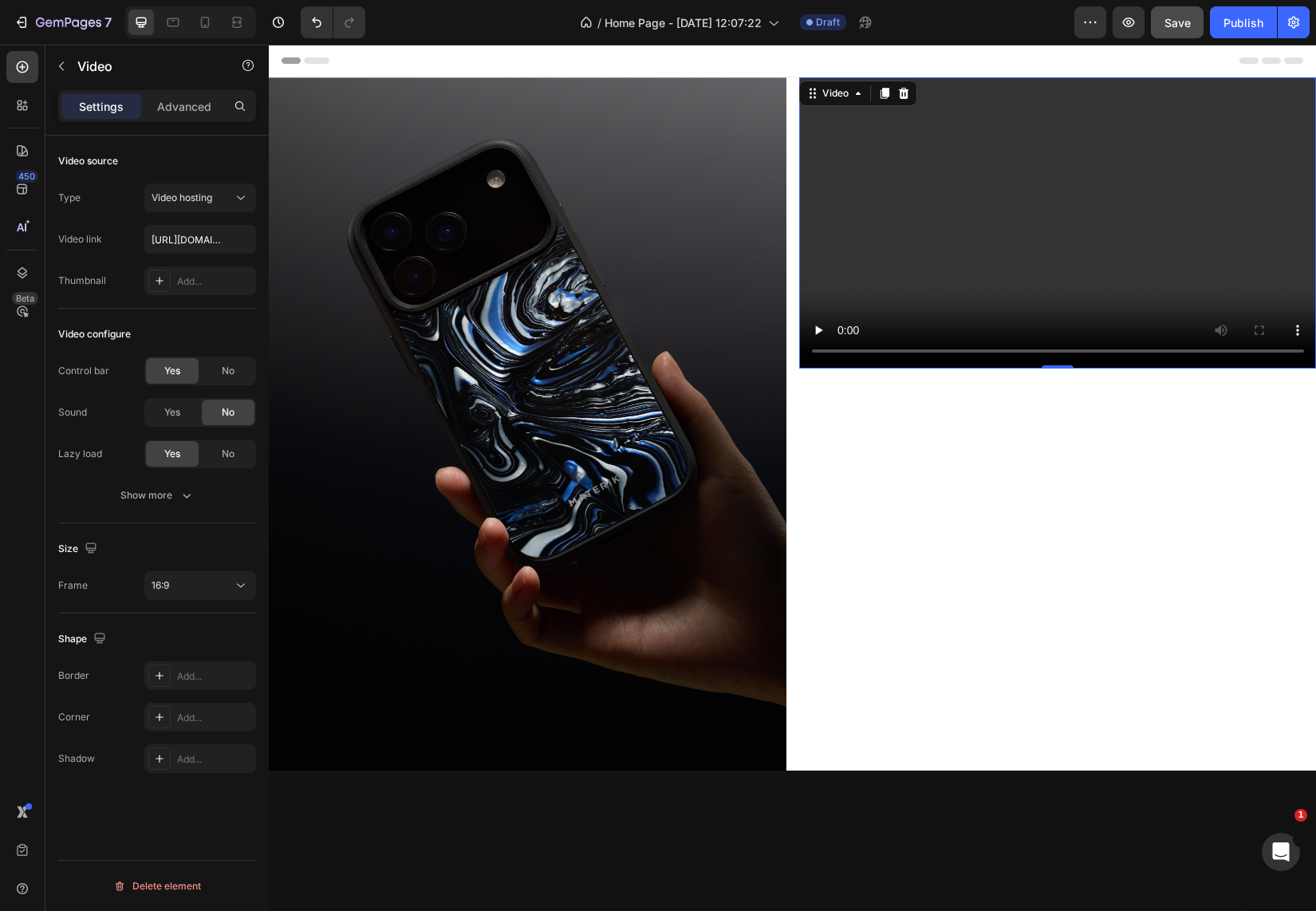
click at [940, 275] on video at bounding box center [1057, 223] width 517 height 292
click at [170, 488] on div "Show more" at bounding box center [157, 496] width 74 height 16
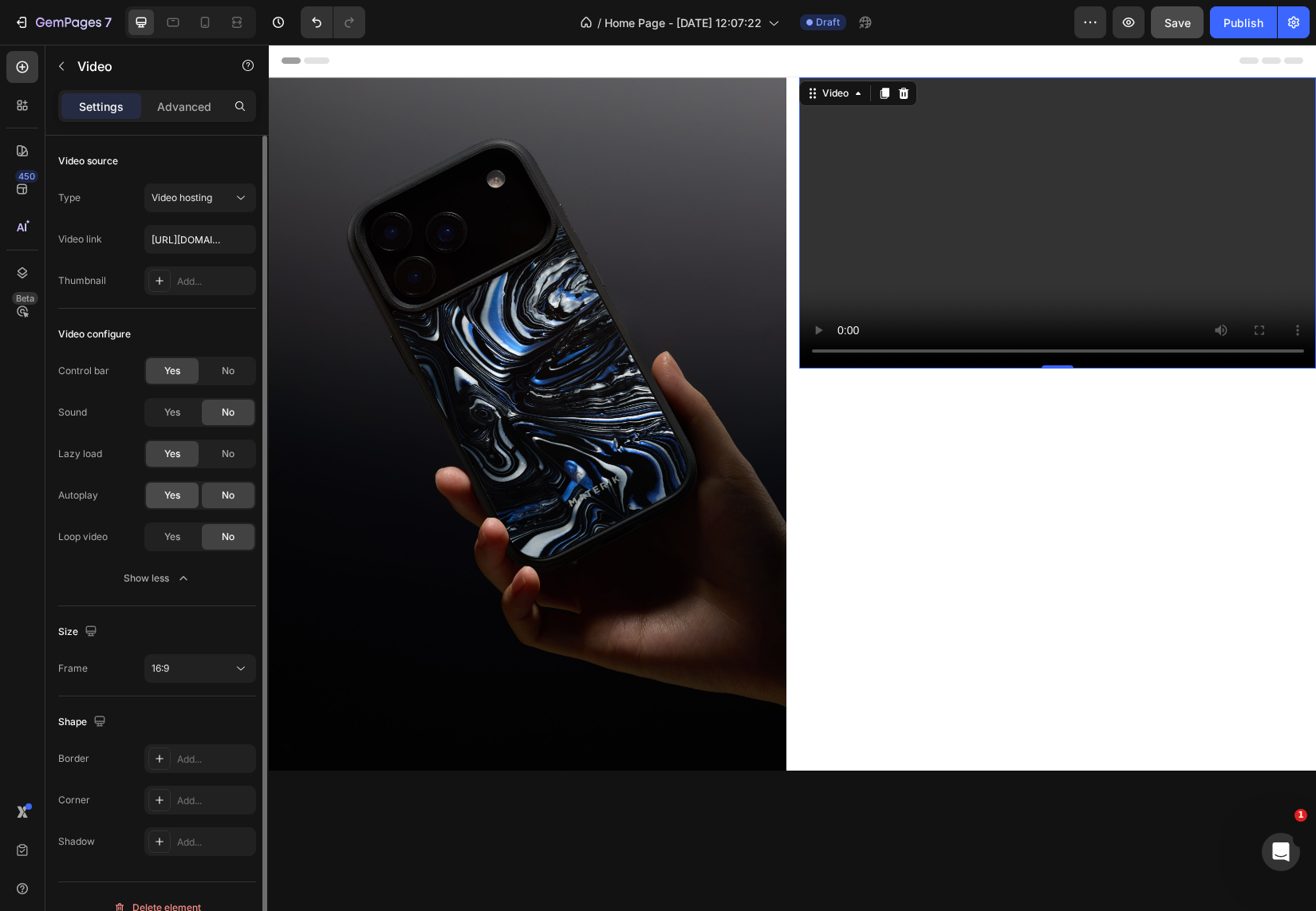
click at [173, 504] on div "Yes" at bounding box center [172, 496] width 53 height 26
click at [170, 533] on span "Yes" at bounding box center [172, 537] width 16 height 15
click at [202, 665] on div "16:9" at bounding box center [191, 669] width 81 height 15
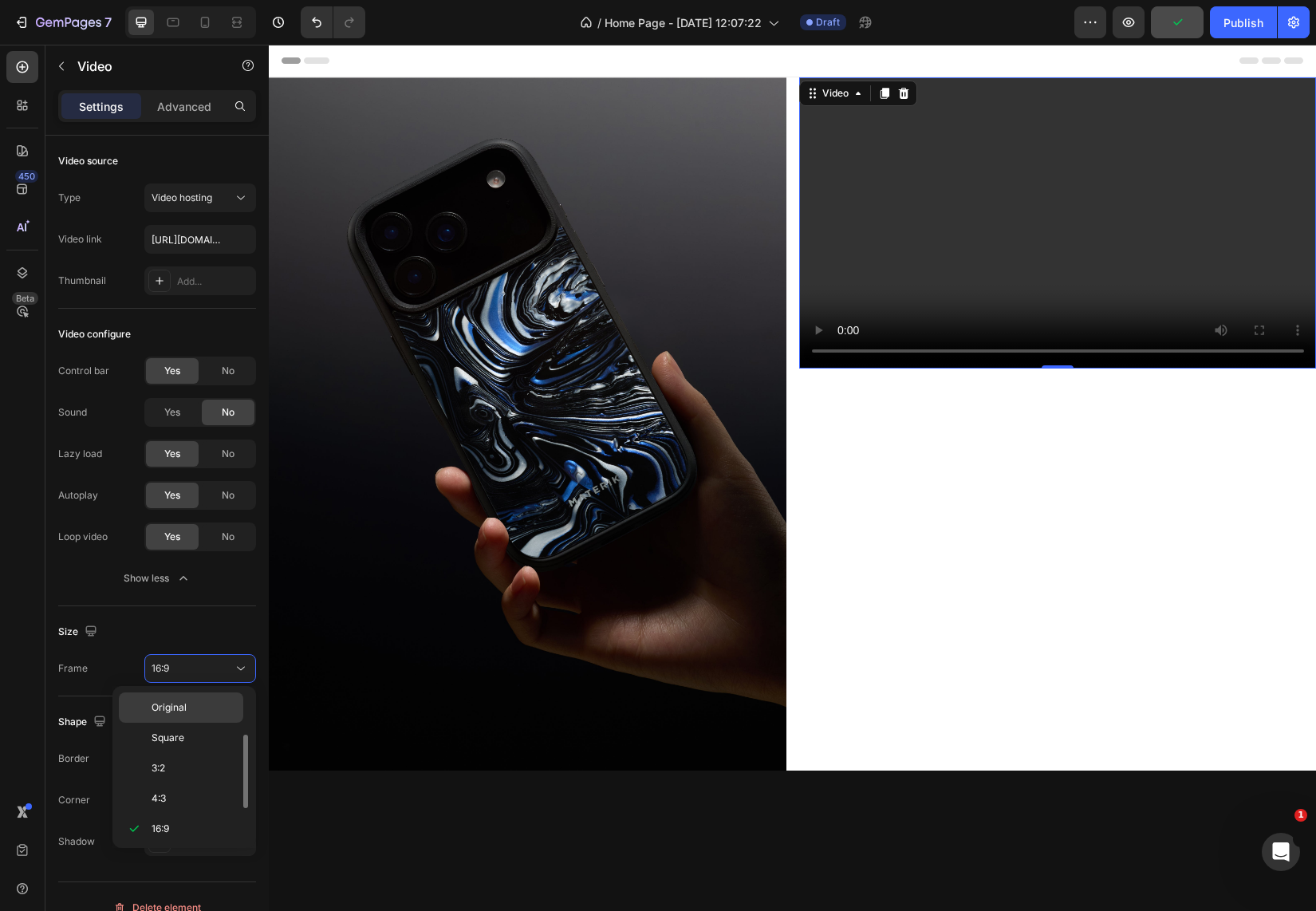
scroll to position [29, 0]
click at [180, 705] on span "Square" at bounding box center [168, 710] width 33 height 15
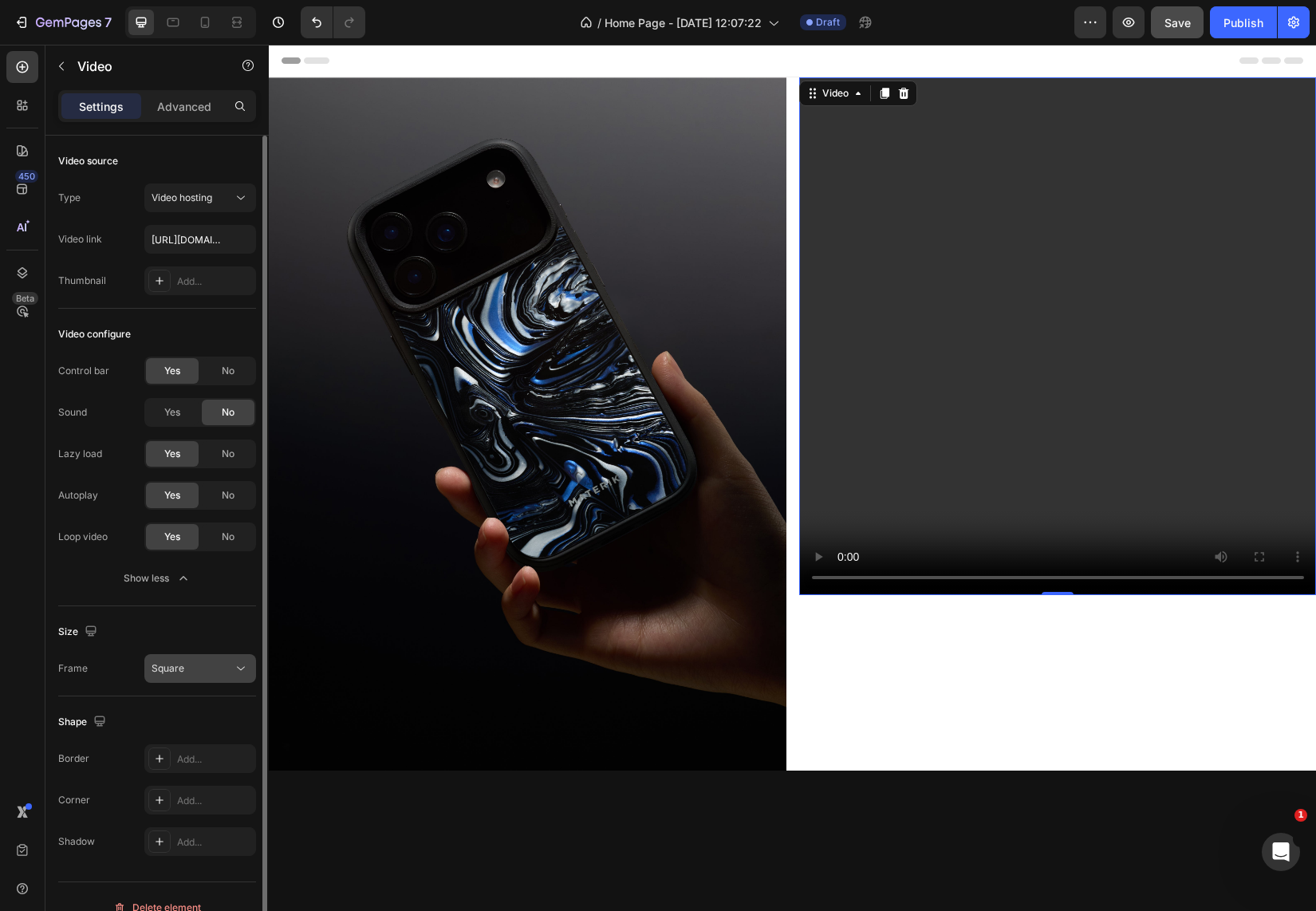
click at [204, 662] on div "Square" at bounding box center [191, 669] width 81 height 15
click at [197, 640] on div "Size" at bounding box center [157, 632] width 198 height 26
click at [201, 683] on div "Size [GEOGRAPHIC_DATA]" at bounding box center [157, 650] width 198 height 90
click at [197, 670] on div "Square" at bounding box center [191, 669] width 81 height 15
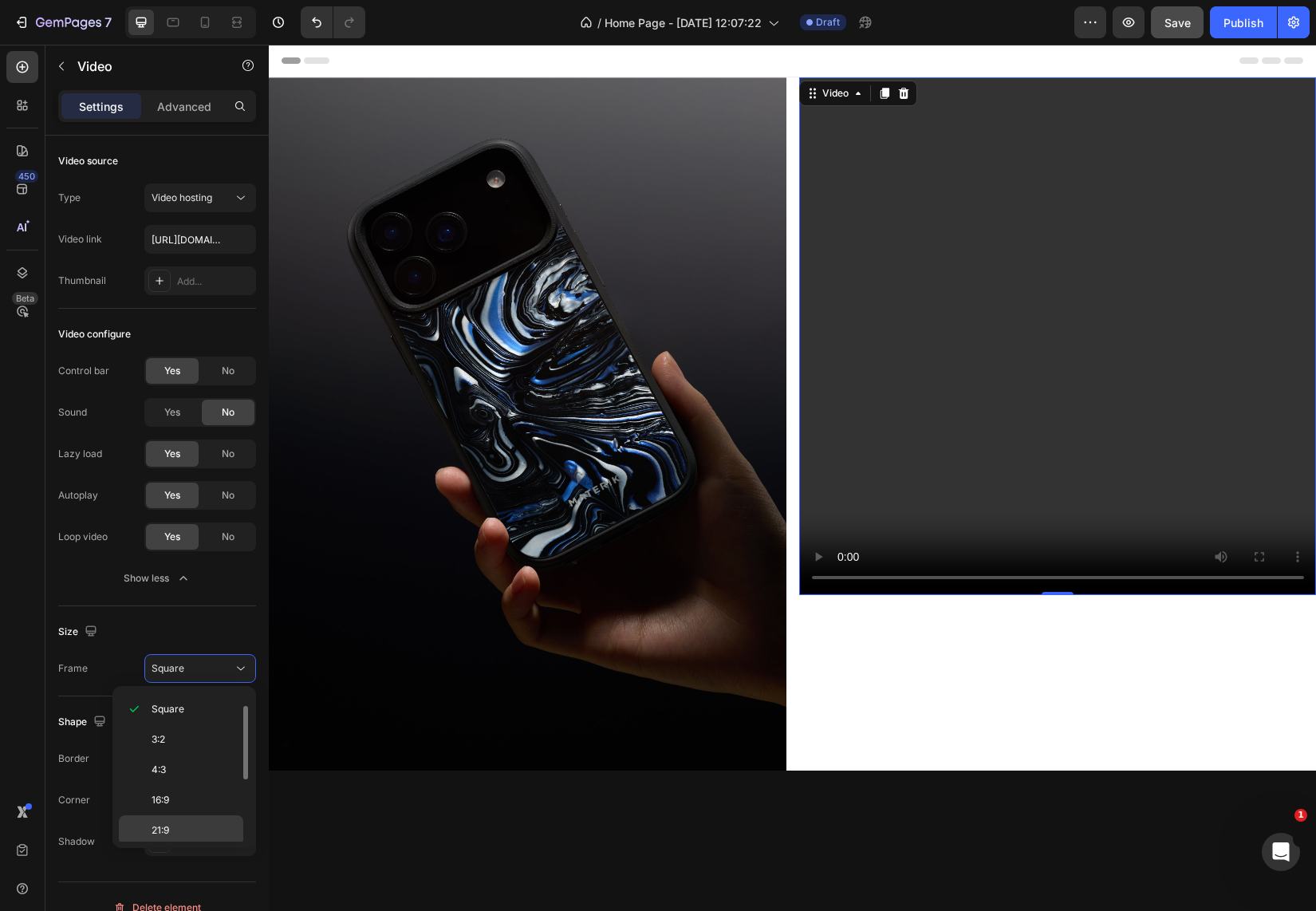
click at [159, 834] on span "21:9" at bounding box center [159, 831] width 17 height 15
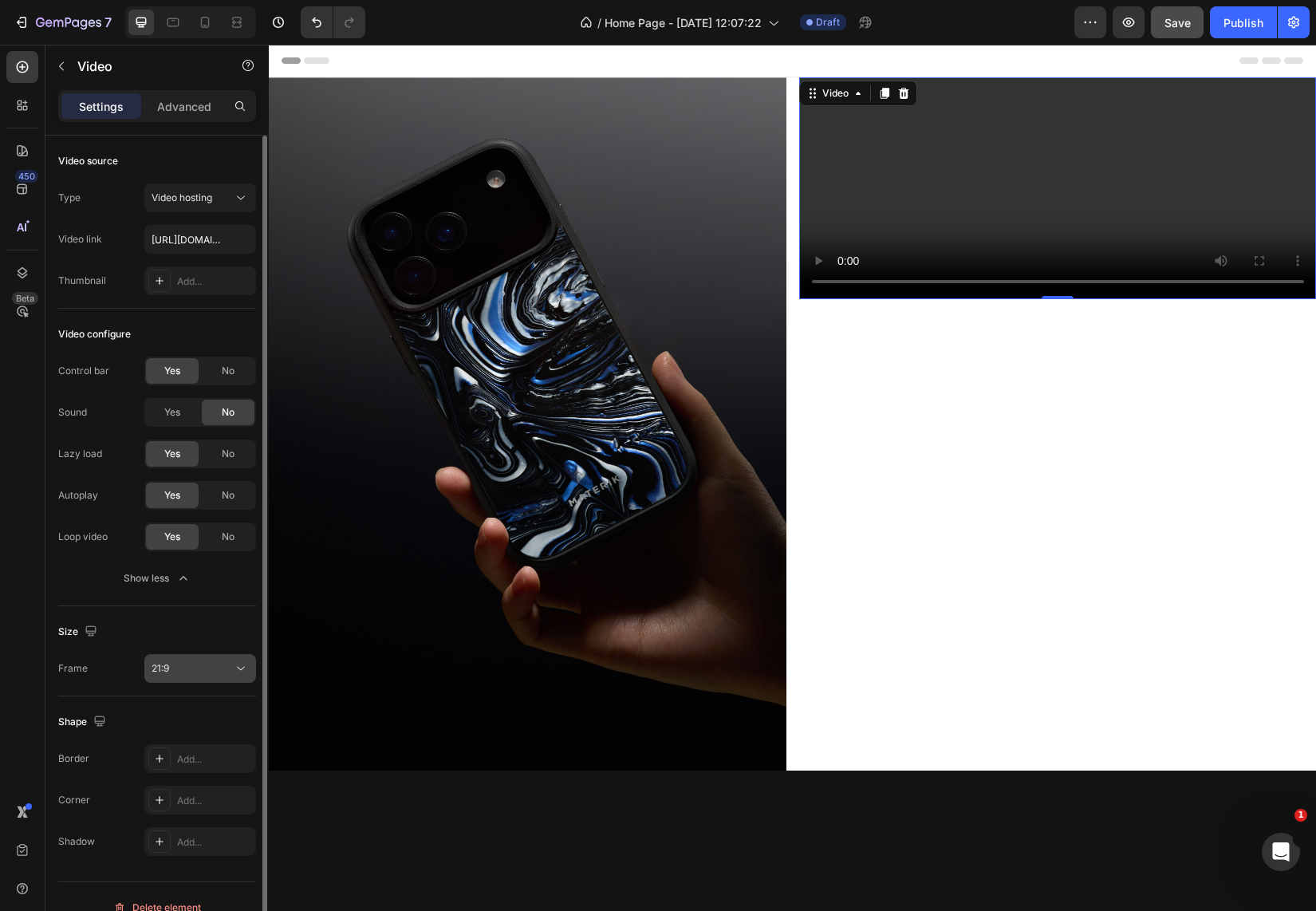
click at [196, 673] on div "21:9" at bounding box center [191, 669] width 81 height 15
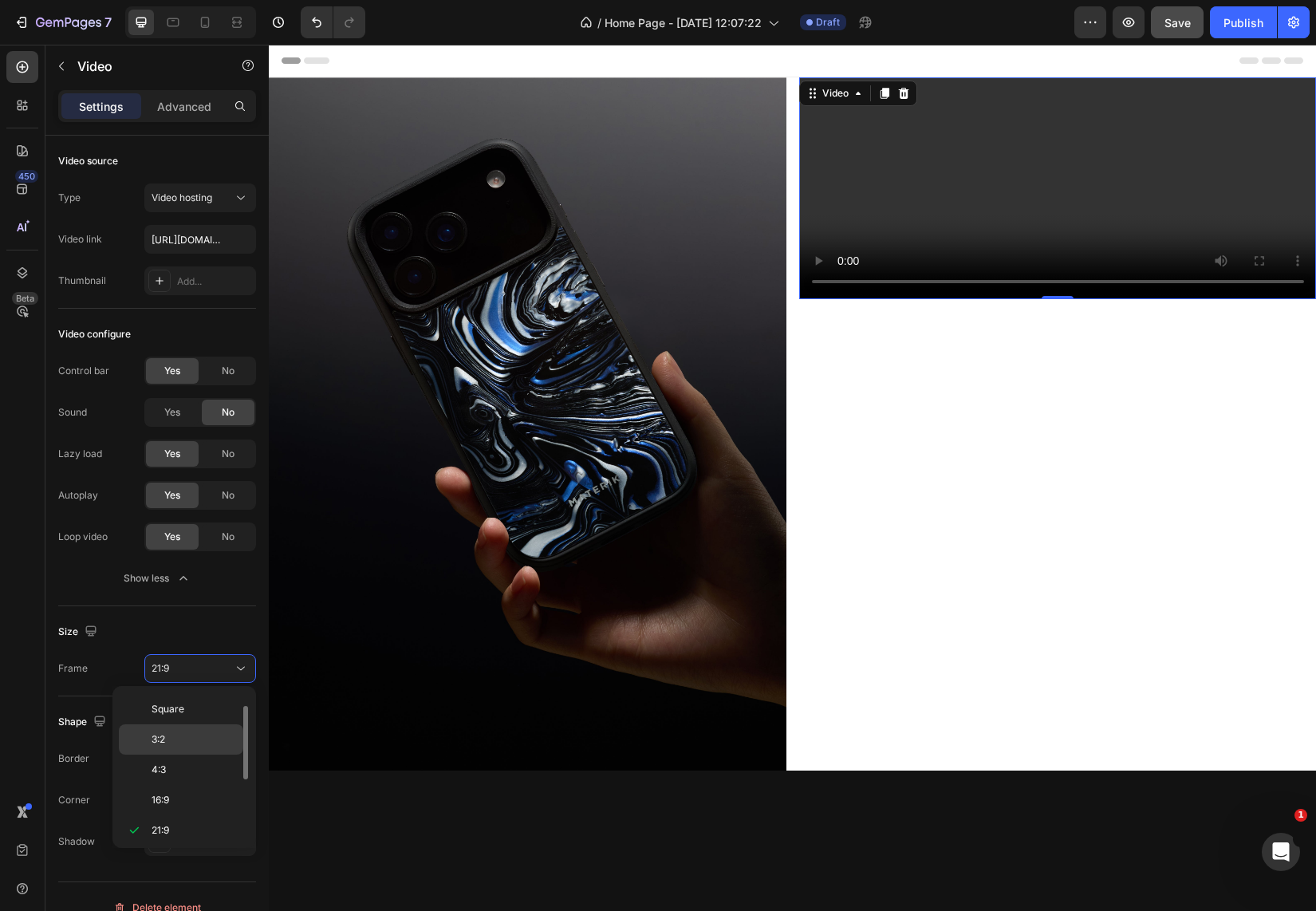
click at [170, 739] on p "3:2" at bounding box center [193, 740] width 85 height 15
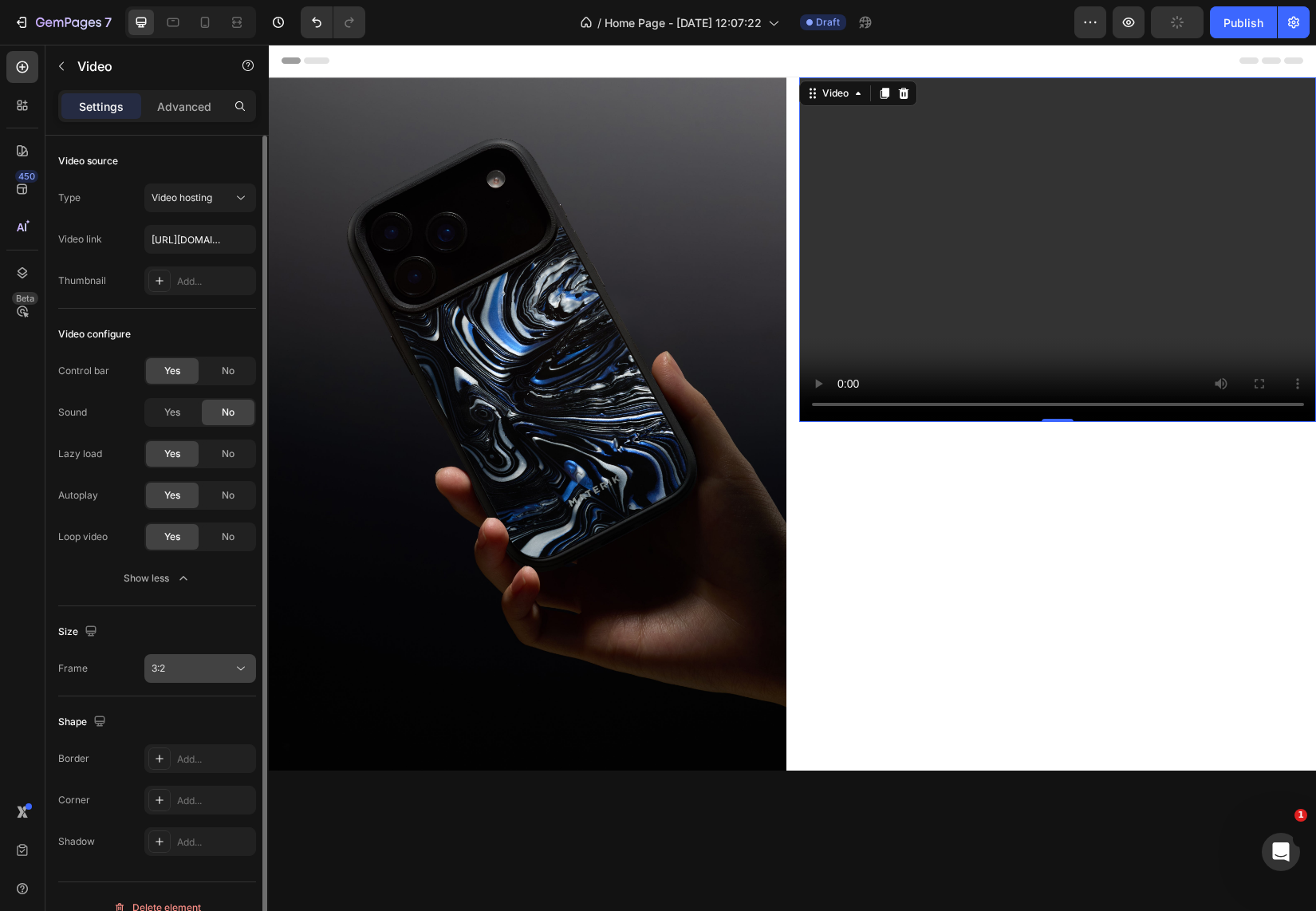
click at [189, 660] on button "3:2" at bounding box center [199, 669] width 112 height 29
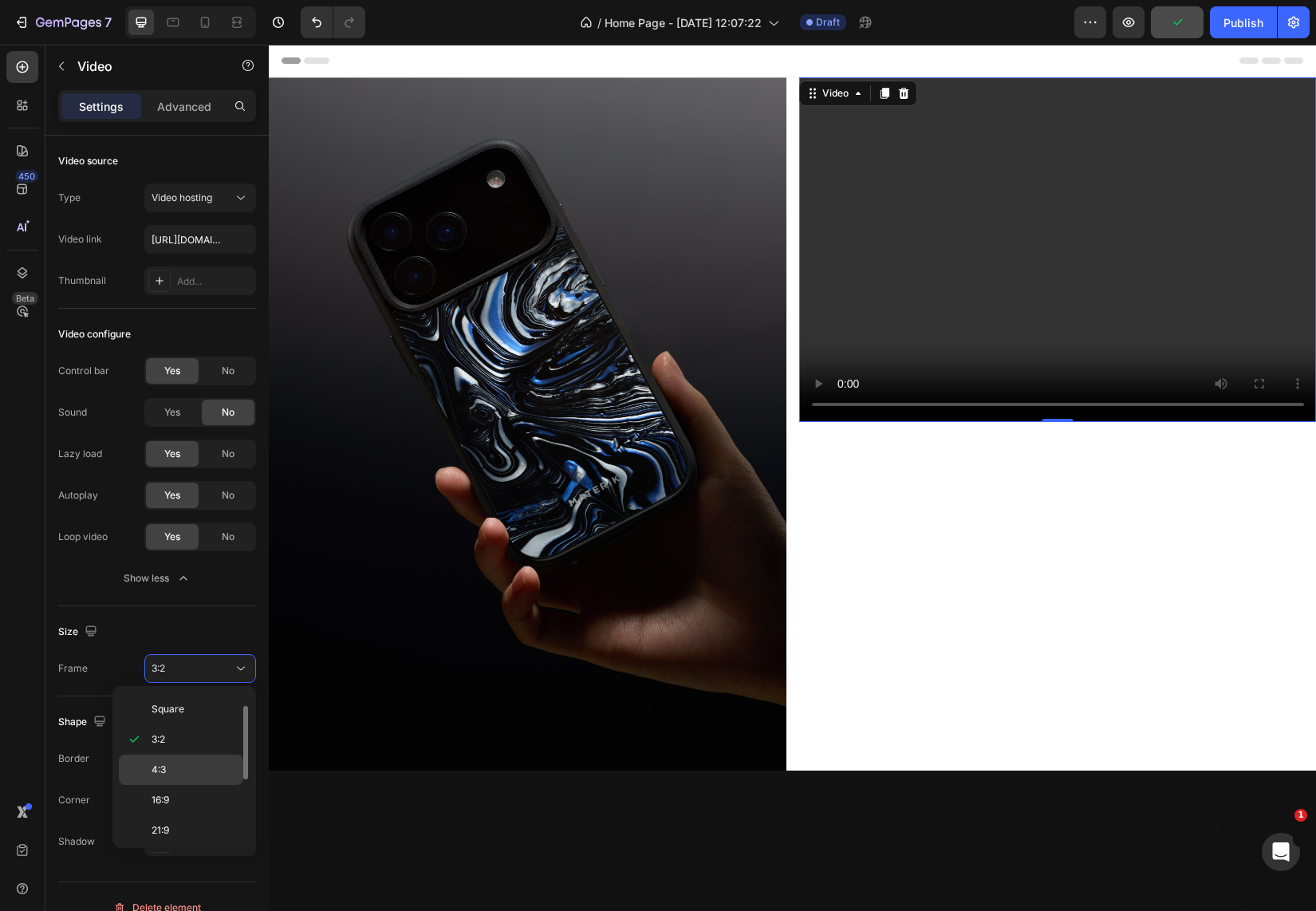
click at [174, 766] on p "4:3" at bounding box center [193, 770] width 85 height 15
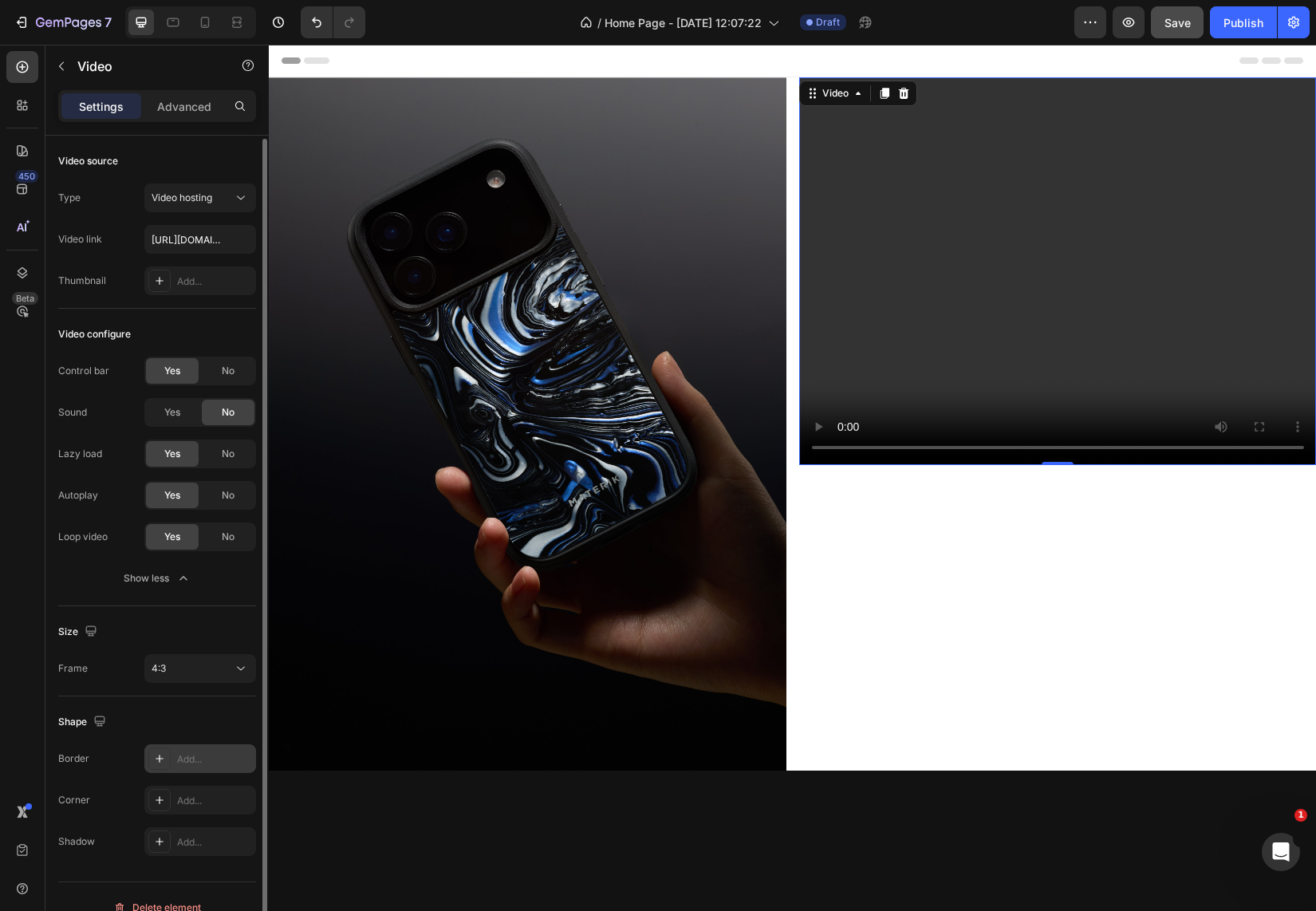
scroll to position [22, 0]
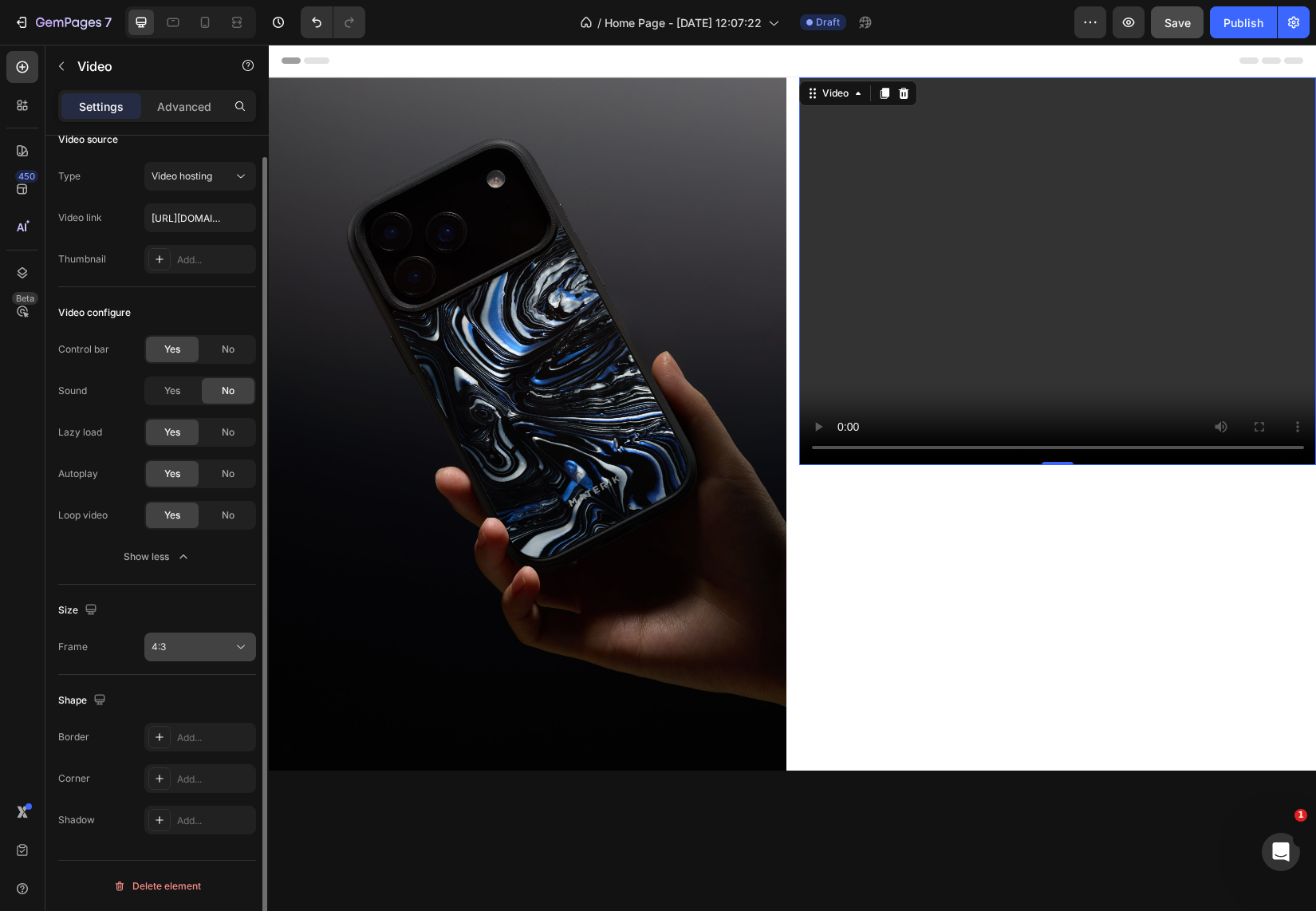
click at [192, 645] on div "4:3" at bounding box center [191, 647] width 81 height 15
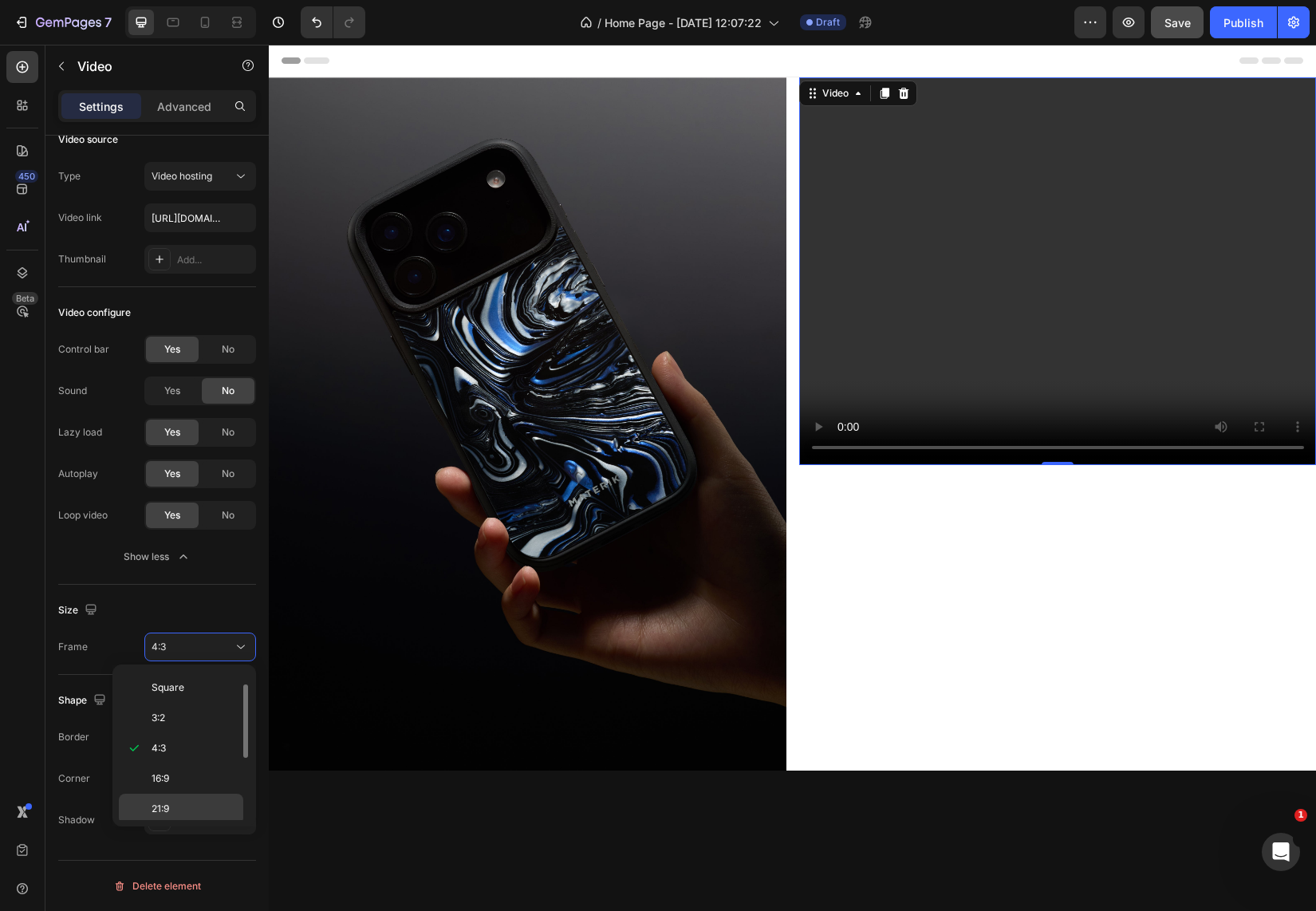
click at [168, 824] on div "21:9" at bounding box center [180, 839] width 125 height 30
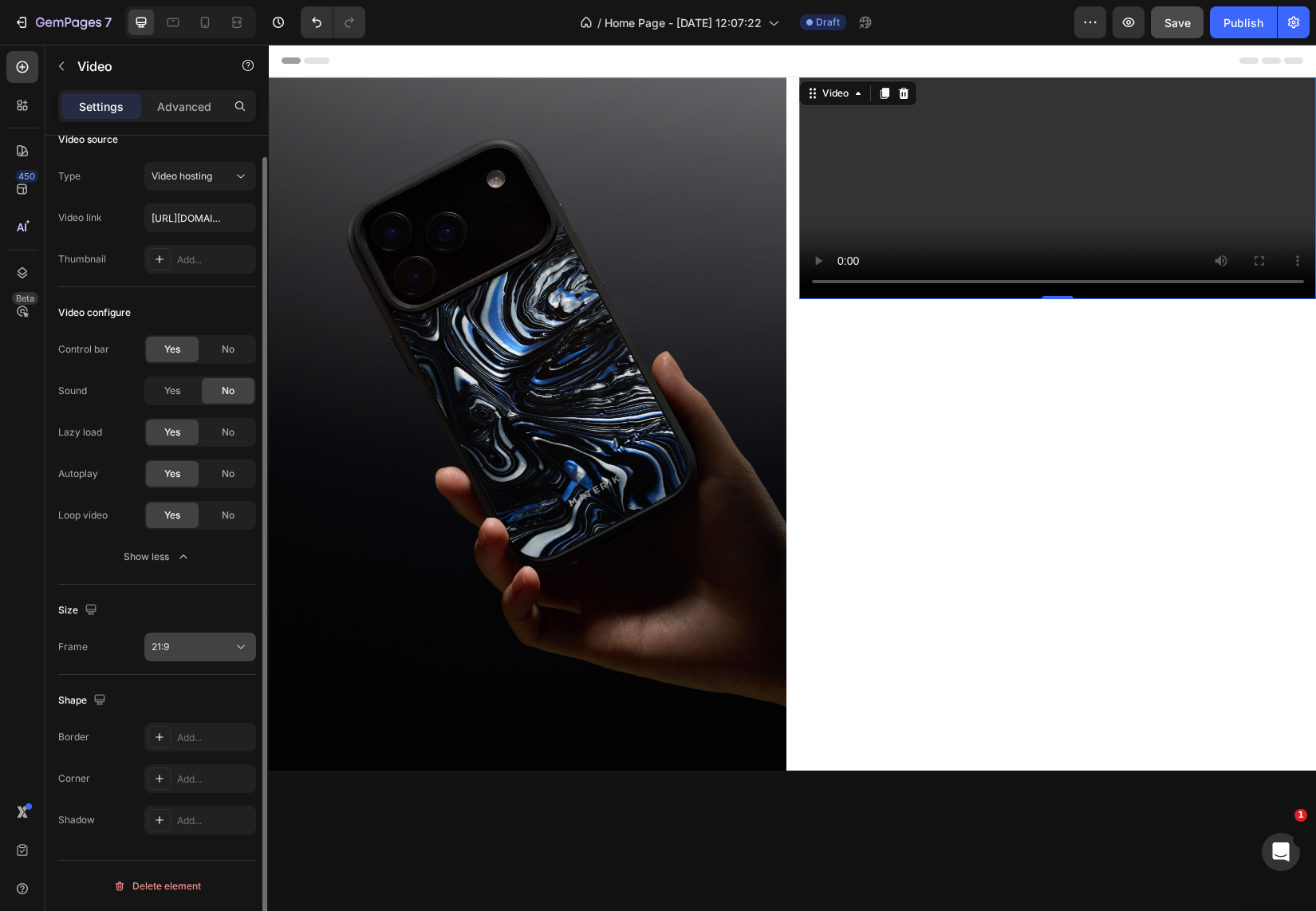
click at [181, 647] on div "21:9" at bounding box center [191, 647] width 81 height 15
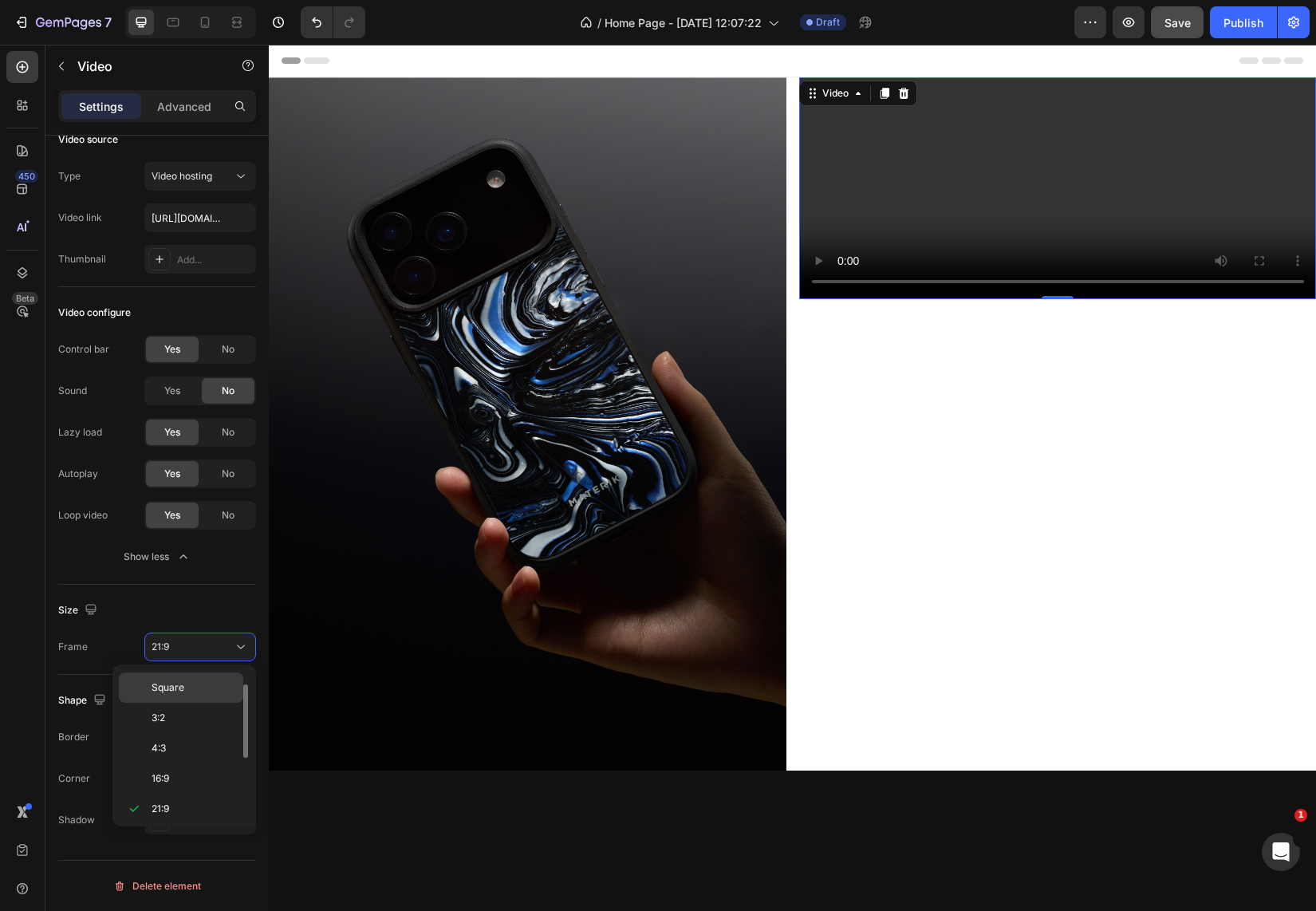
click at [174, 702] on div "Square" at bounding box center [180, 717] width 125 height 30
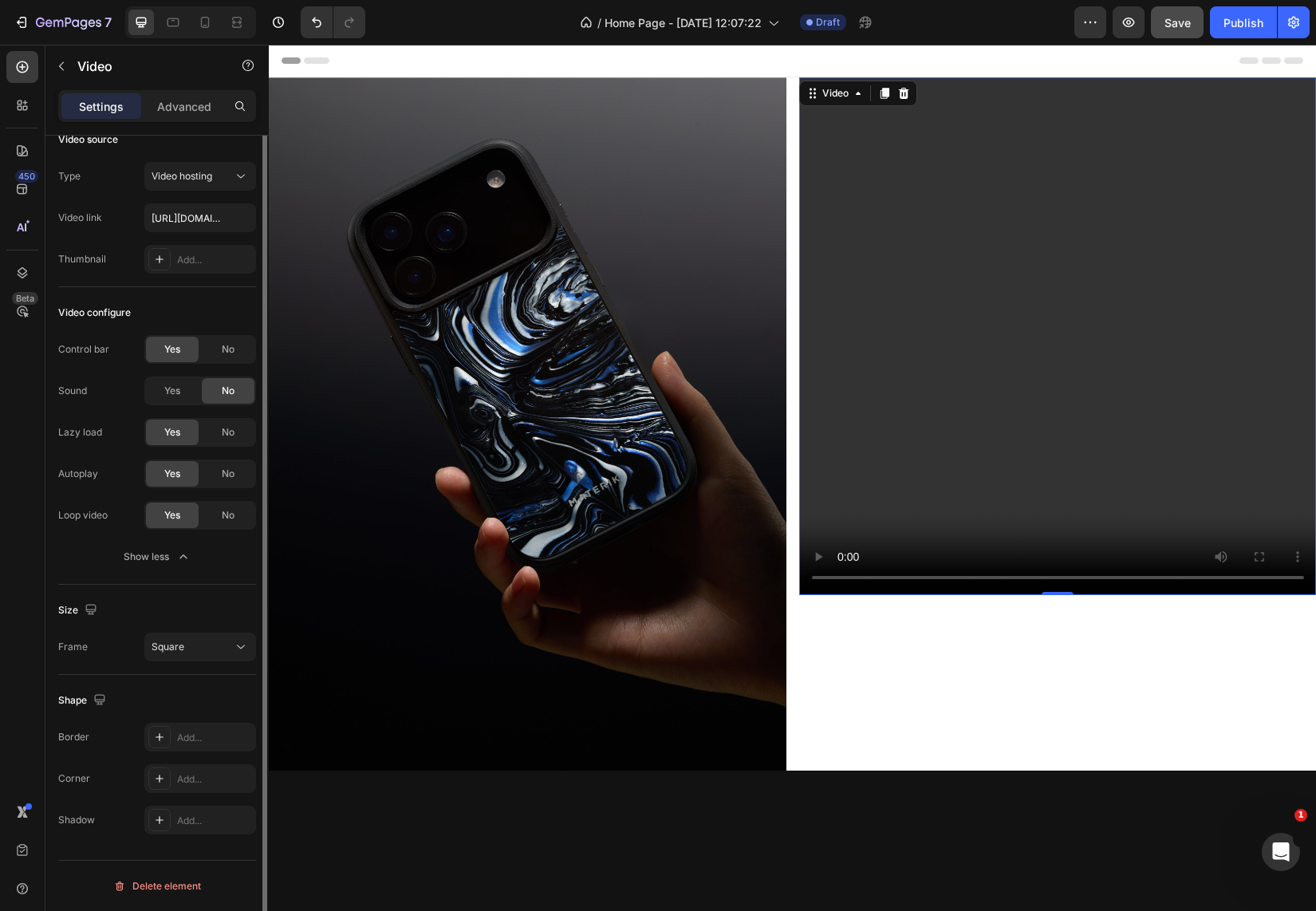
scroll to position [0, 0]
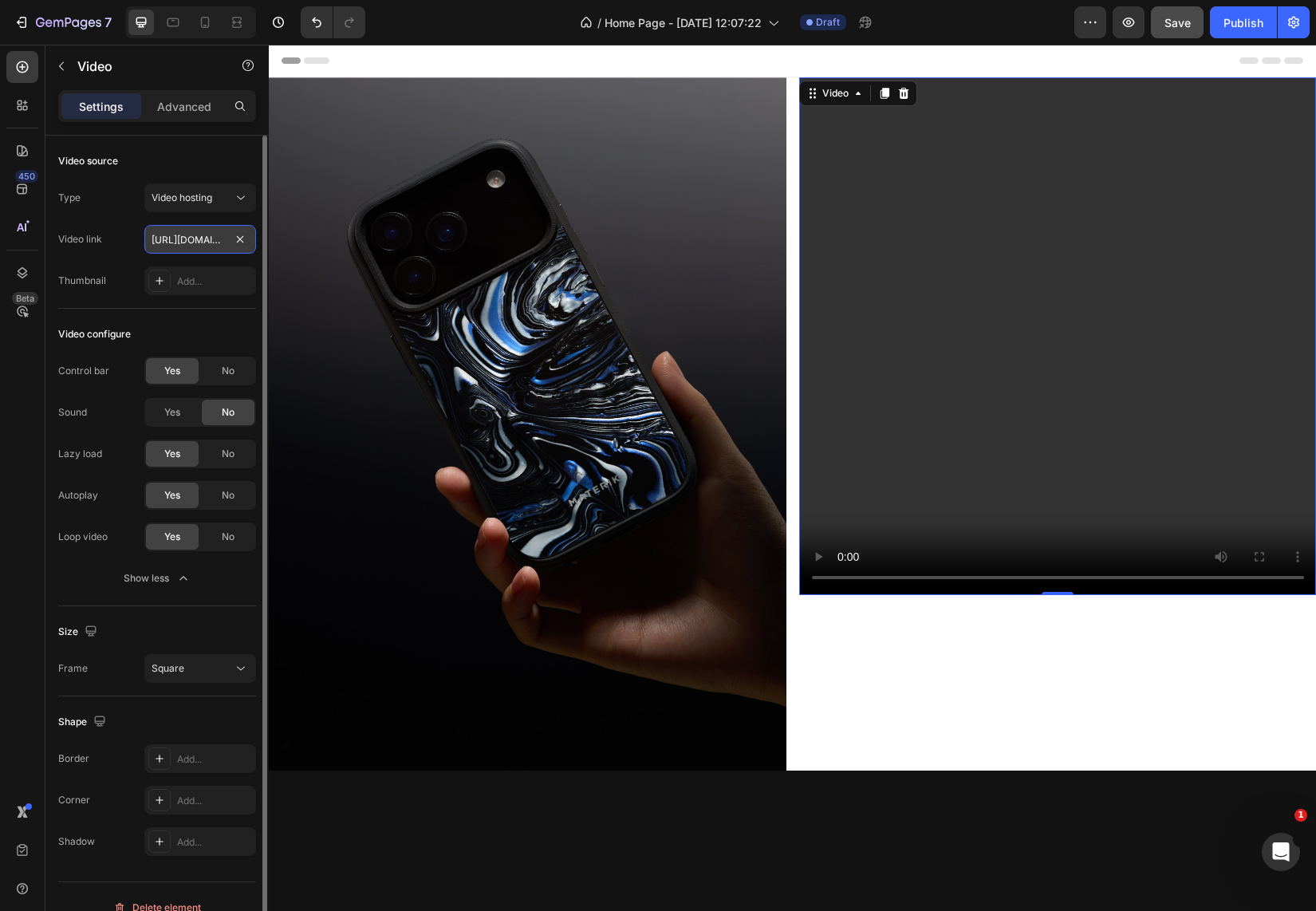
click at [214, 244] on input "[URL][DOMAIN_NAME]" at bounding box center [199, 240] width 112 height 29
click at [195, 106] on p "Advanced" at bounding box center [185, 107] width 55 height 16
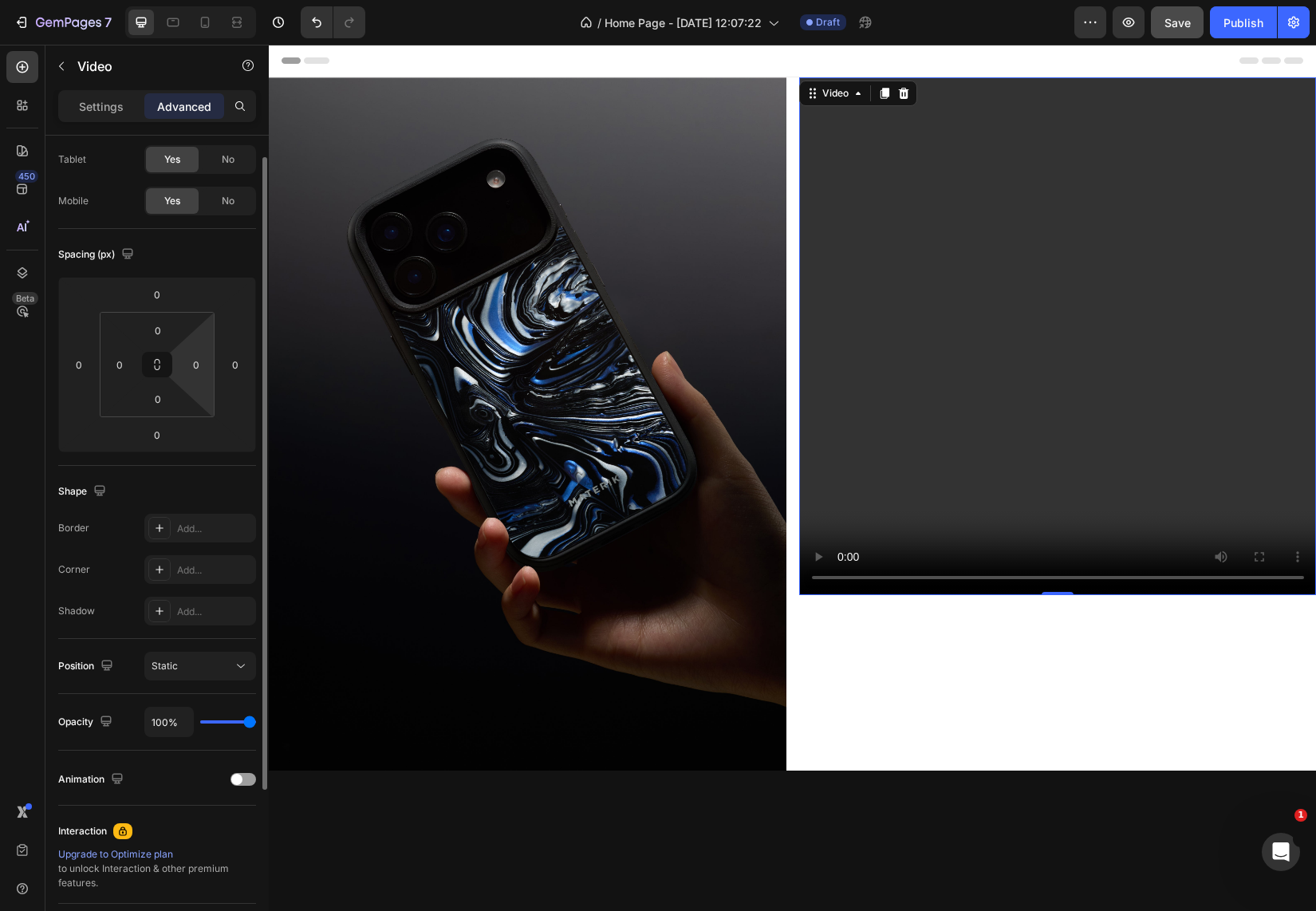
scroll to position [97, 0]
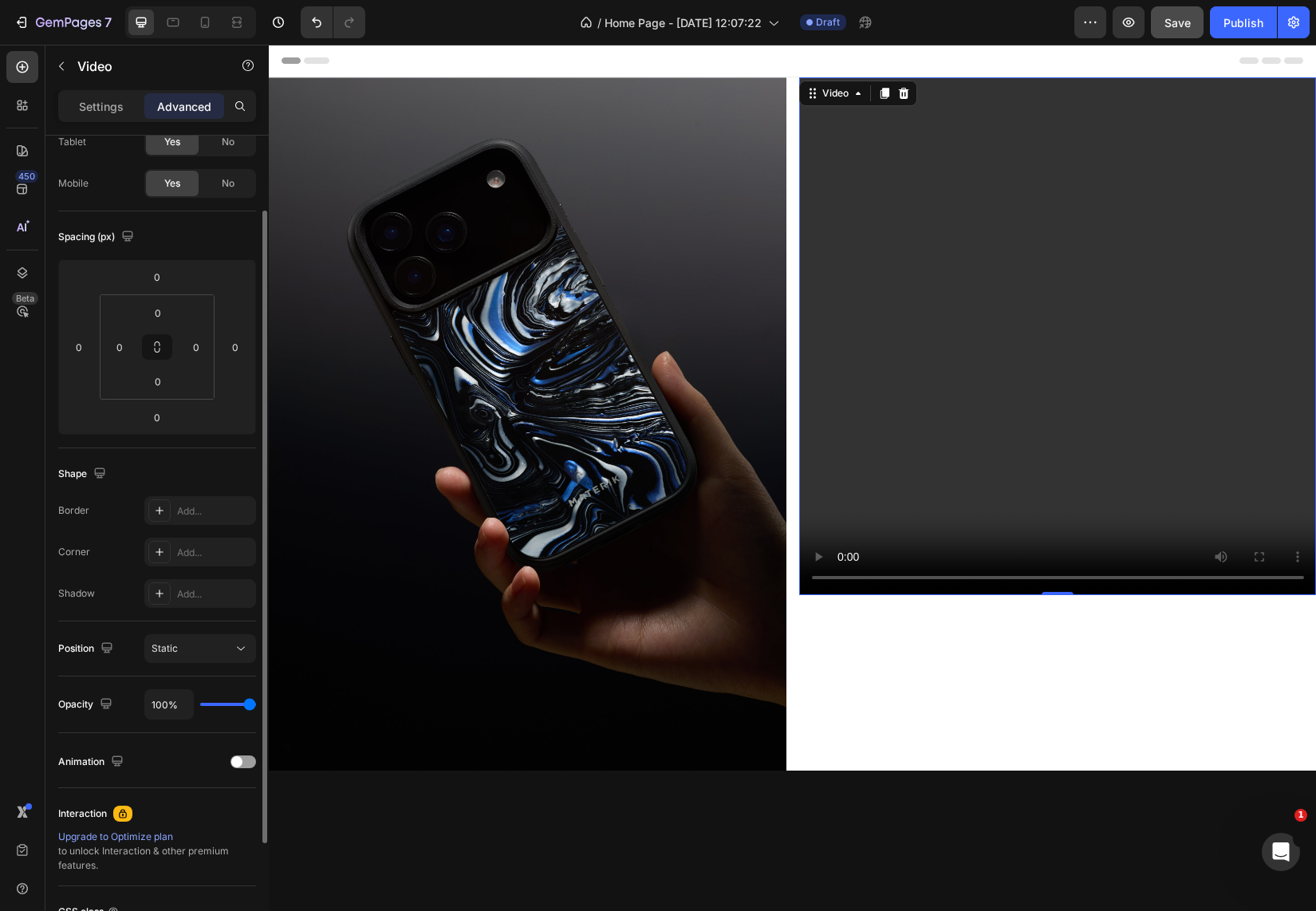
type input "96%"
type input "96"
type input "90%"
type input "90"
type input "83%"
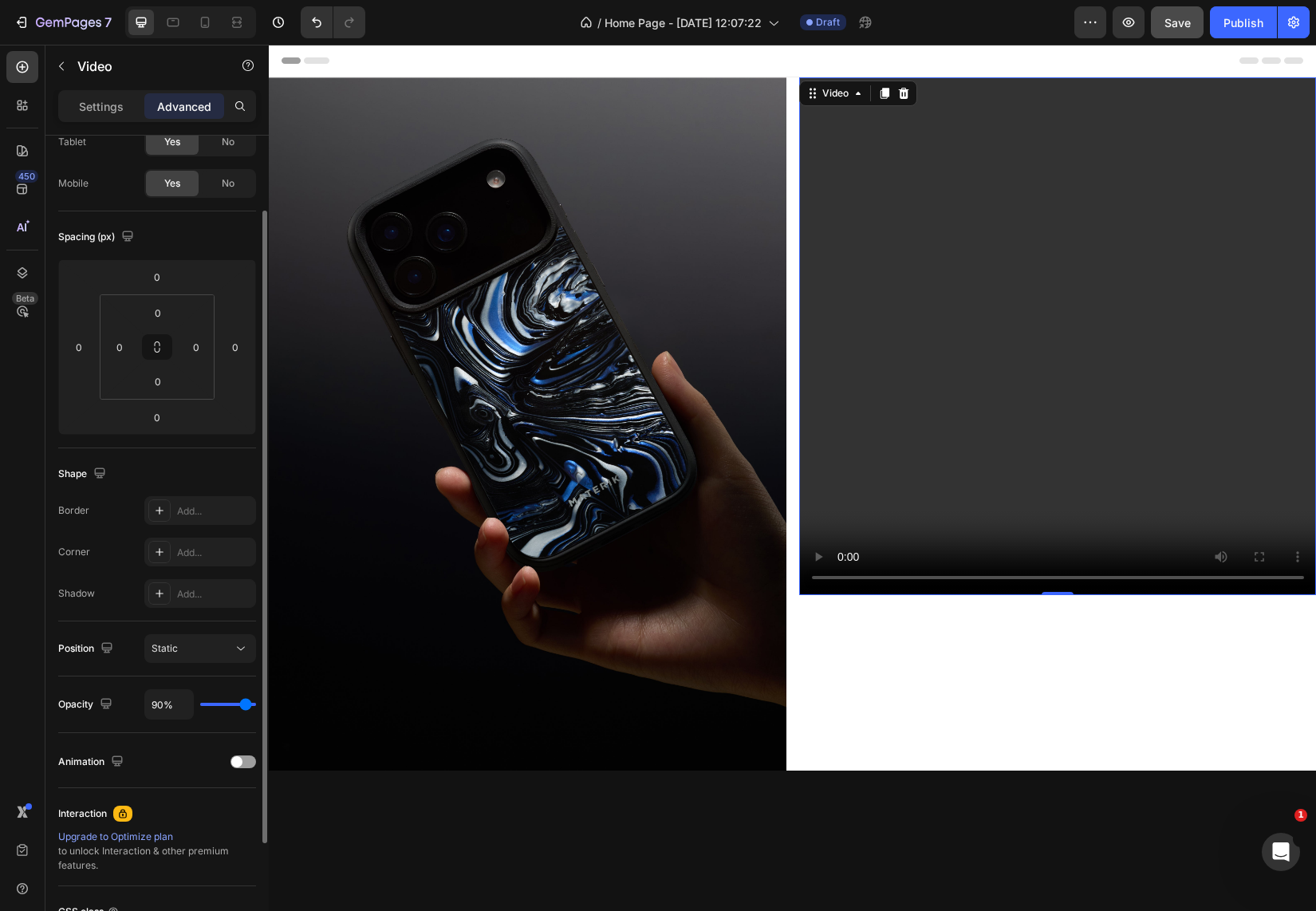
type input "83"
type input "73%"
type input "73"
drag, startPoint x: 250, startPoint y: 709, endPoint x: 339, endPoint y: 694, distance: 90.3
click at [339, 0] on div "7 Version history / Home Page - [DATE] 12:07:22 Draft Preview Save Publish 450 …" at bounding box center [658, 0] width 1316 height 0
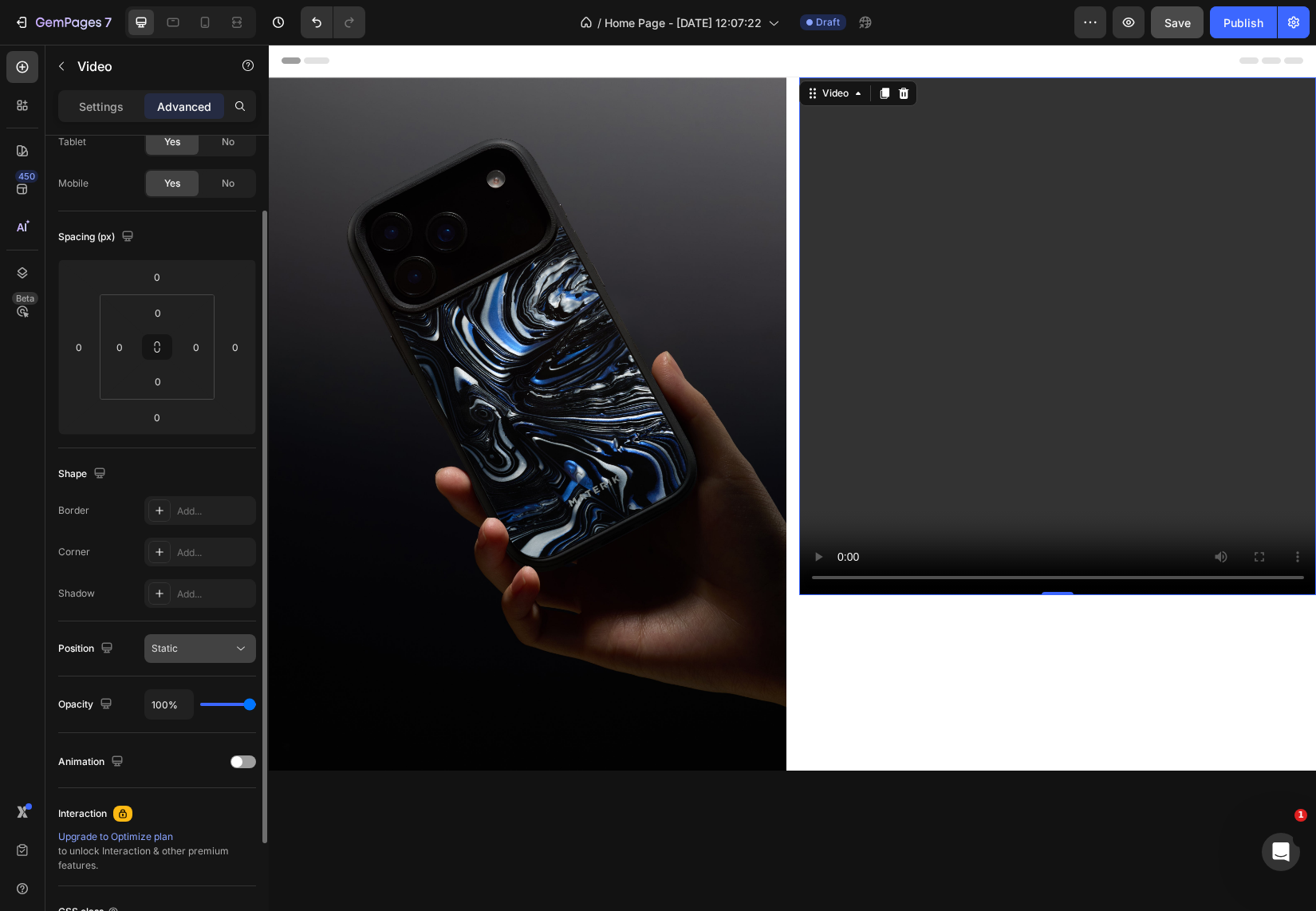
click at [232, 646] on div "Static" at bounding box center [191, 649] width 81 height 15
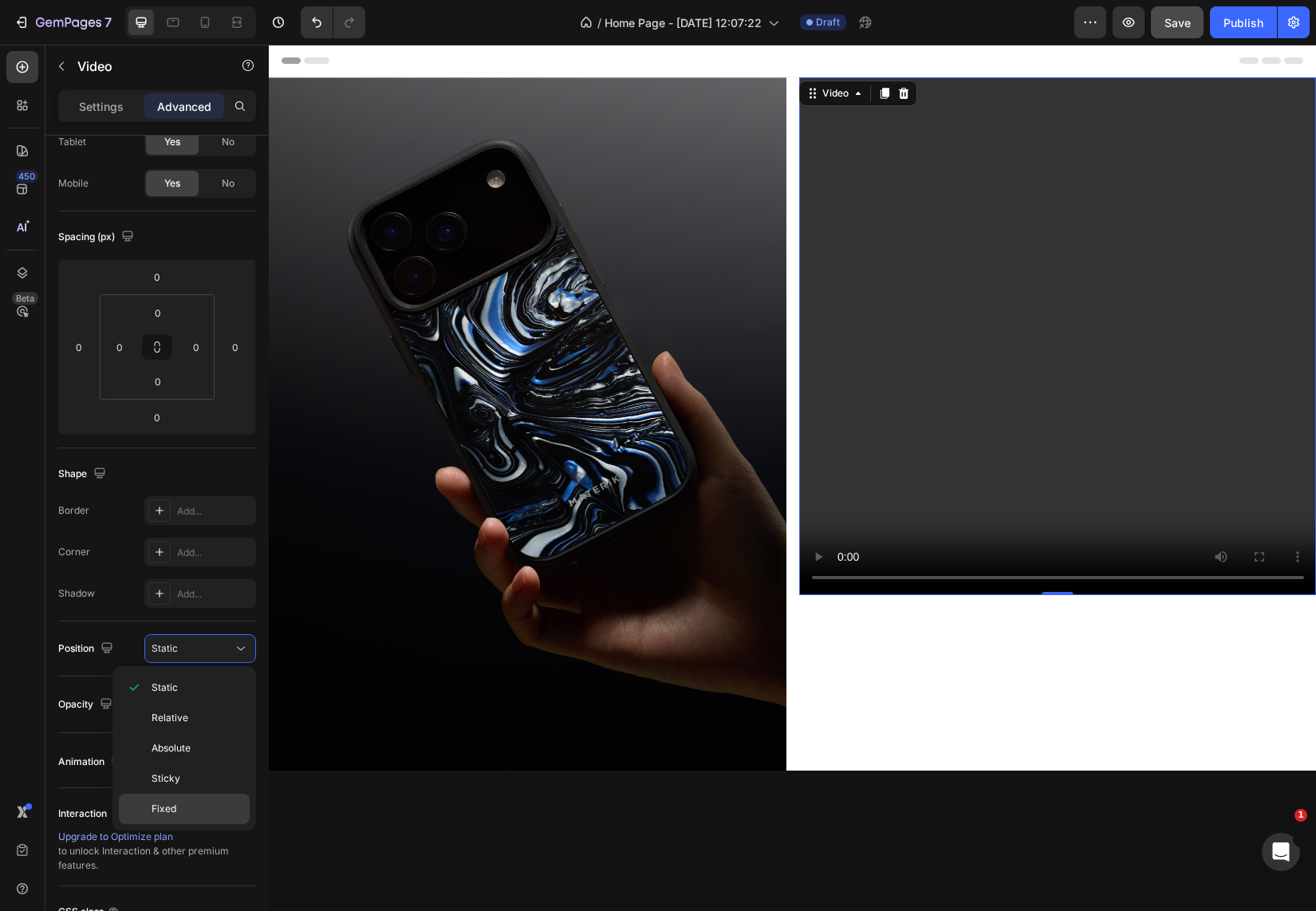
click at [168, 804] on span "Fixed" at bounding box center [163, 809] width 25 height 15
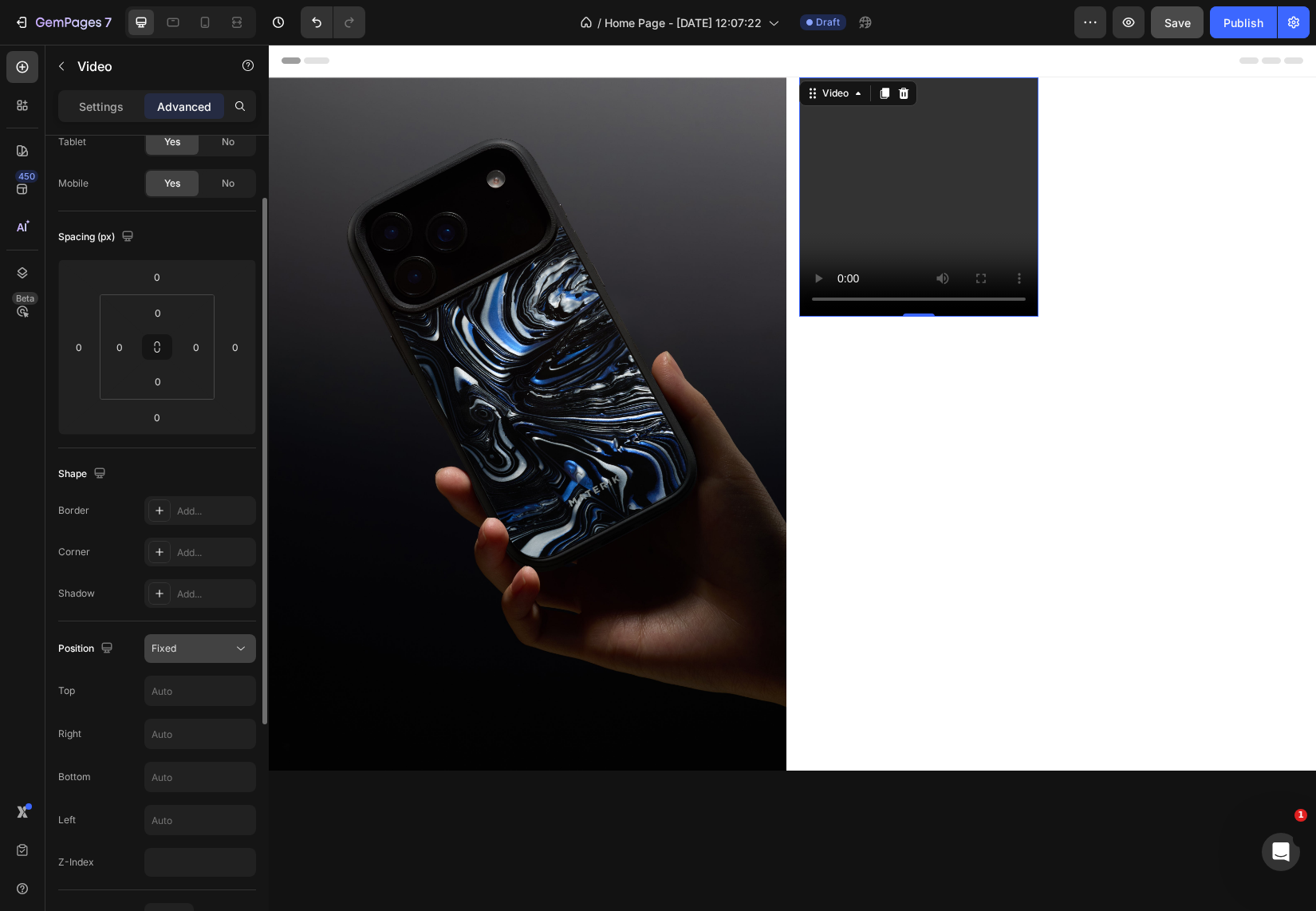
click at [210, 654] on div "Fixed" at bounding box center [191, 649] width 81 height 15
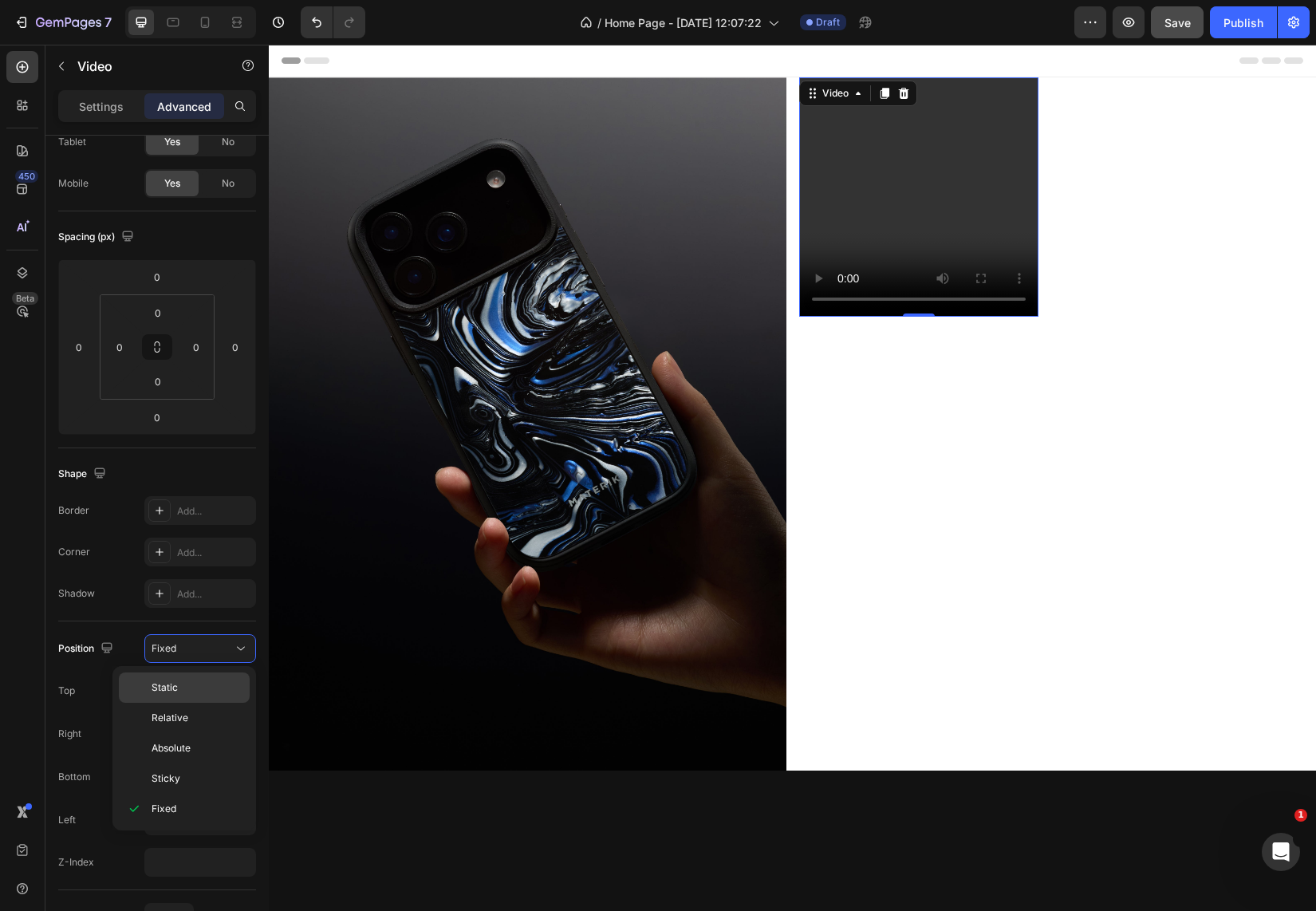
click at [189, 687] on p "Static" at bounding box center [197, 688] width 91 height 15
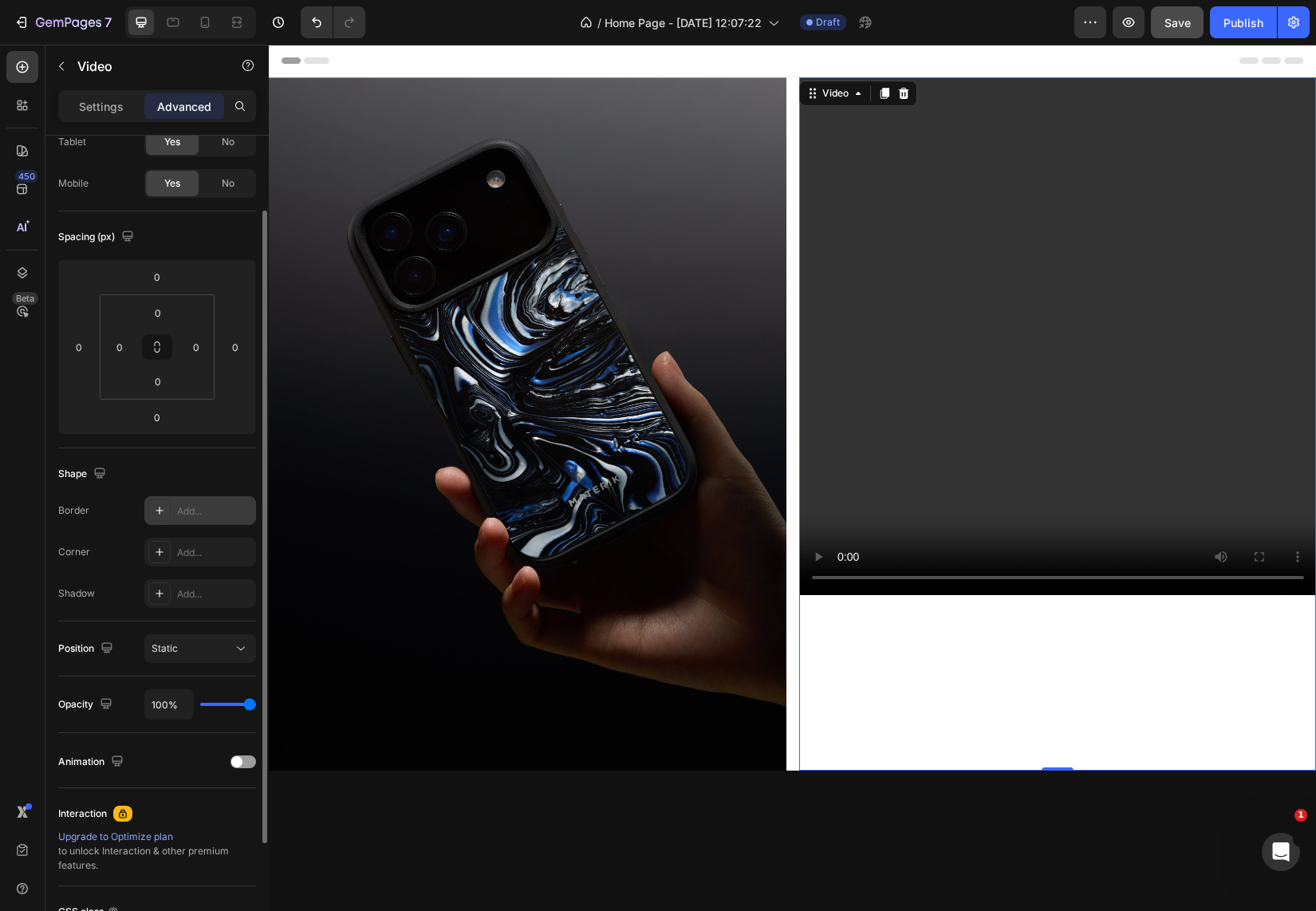
click at [229, 507] on div "Add..." at bounding box center [214, 511] width 75 height 15
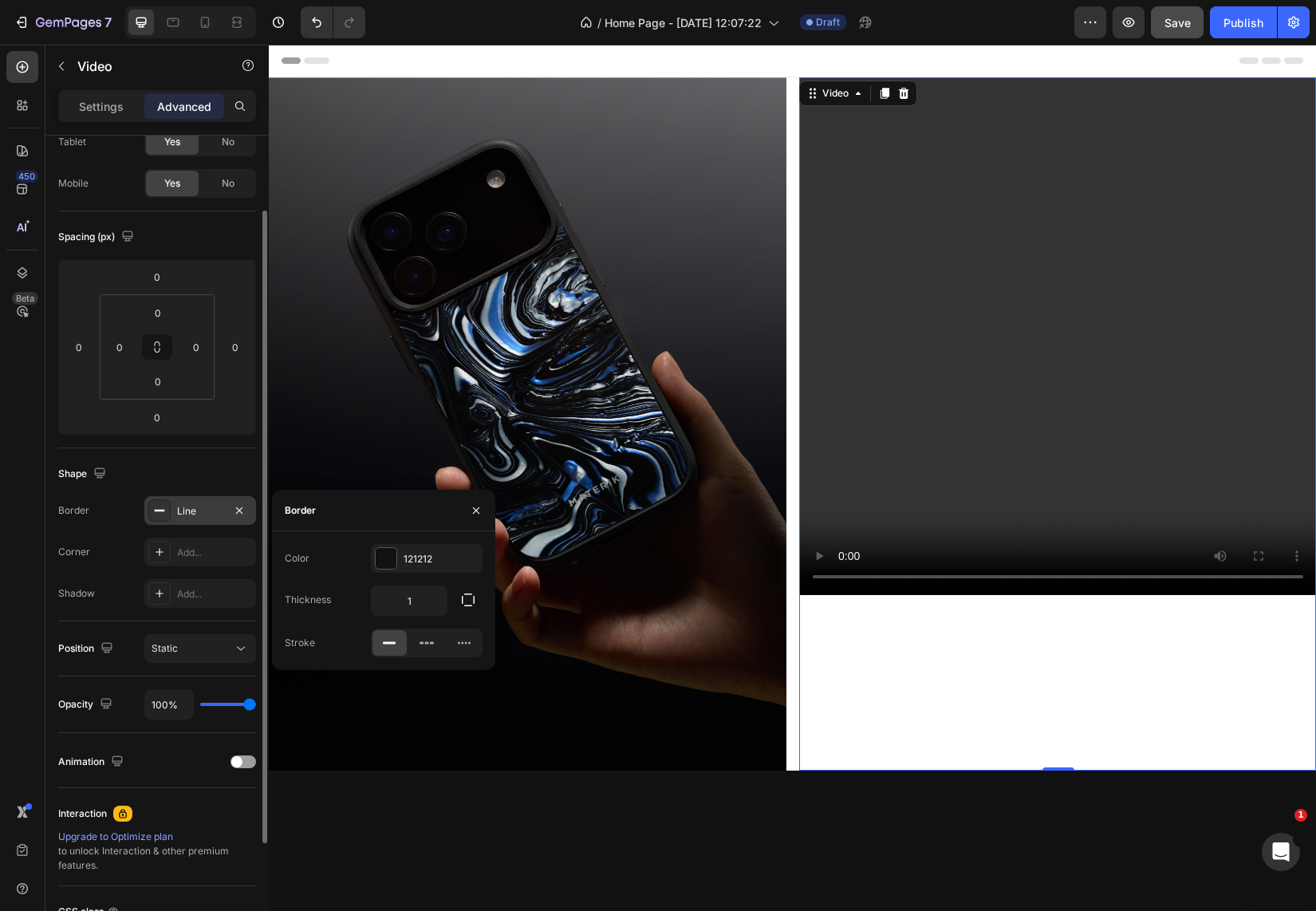
click at [93, 549] on div "Corner Add..." at bounding box center [157, 552] width 198 height 29
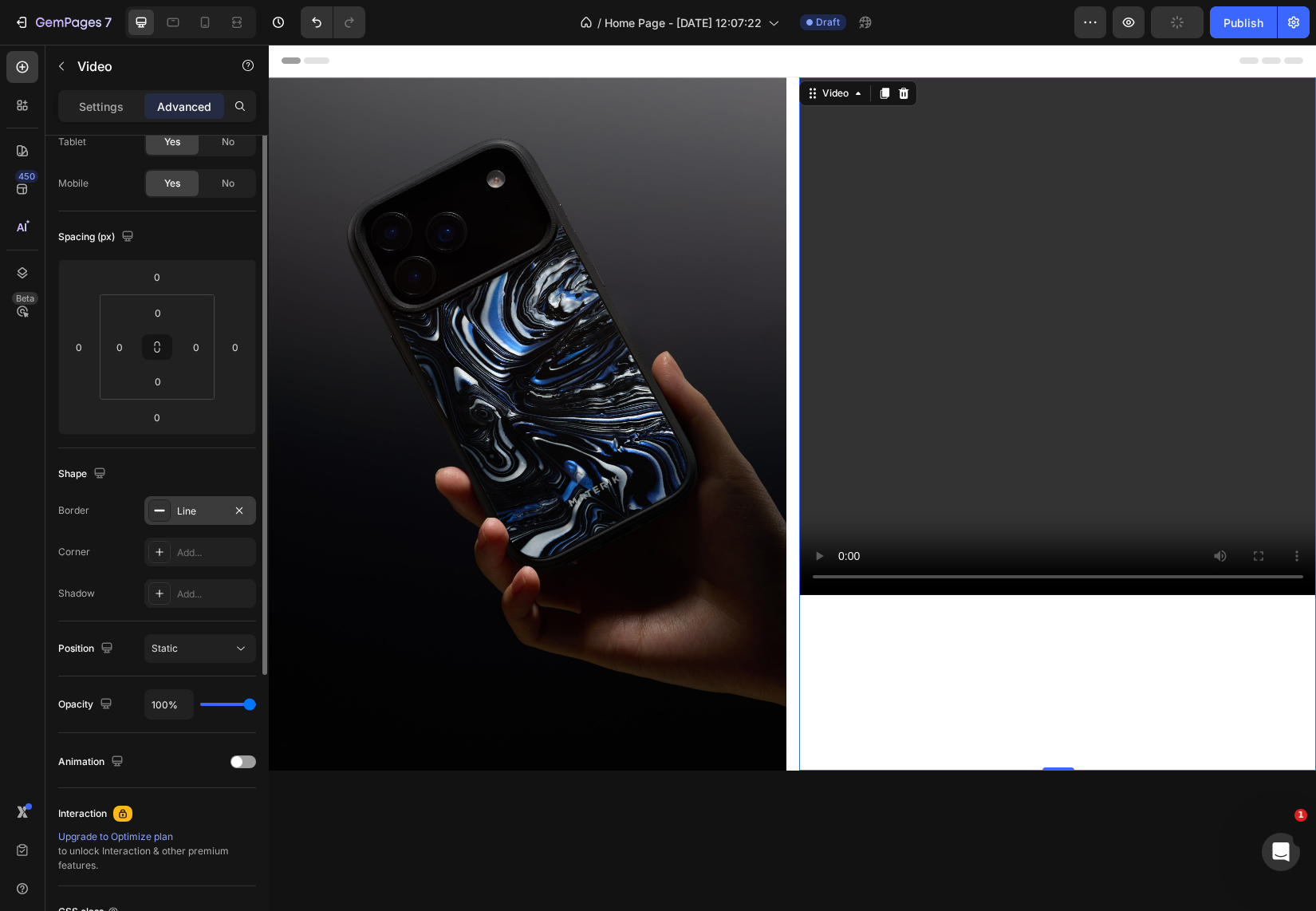
scroll to position [0, 0]
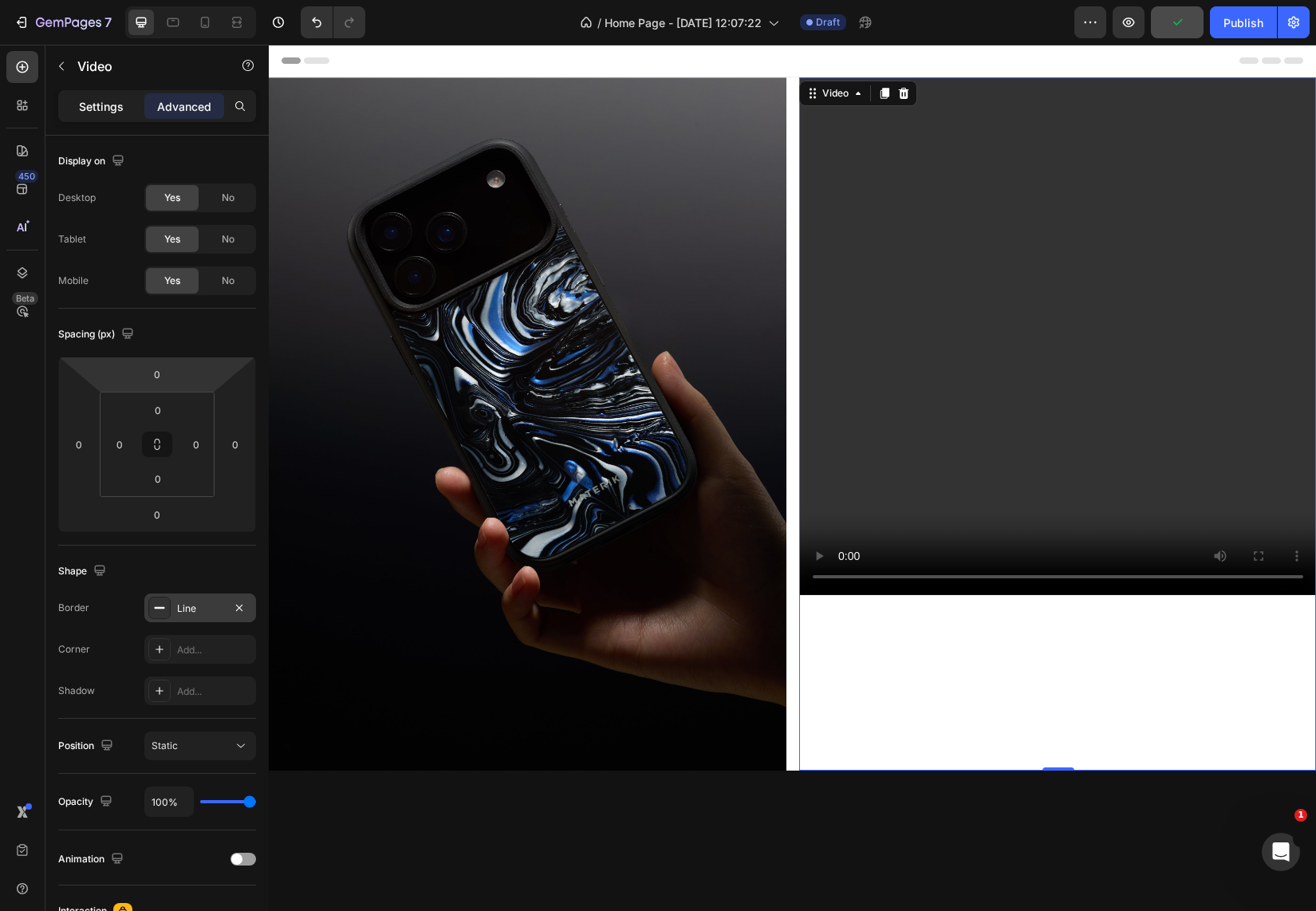
click at [107, 107] on p "Settings" at bounding box center [101, 107] width 45 height 16
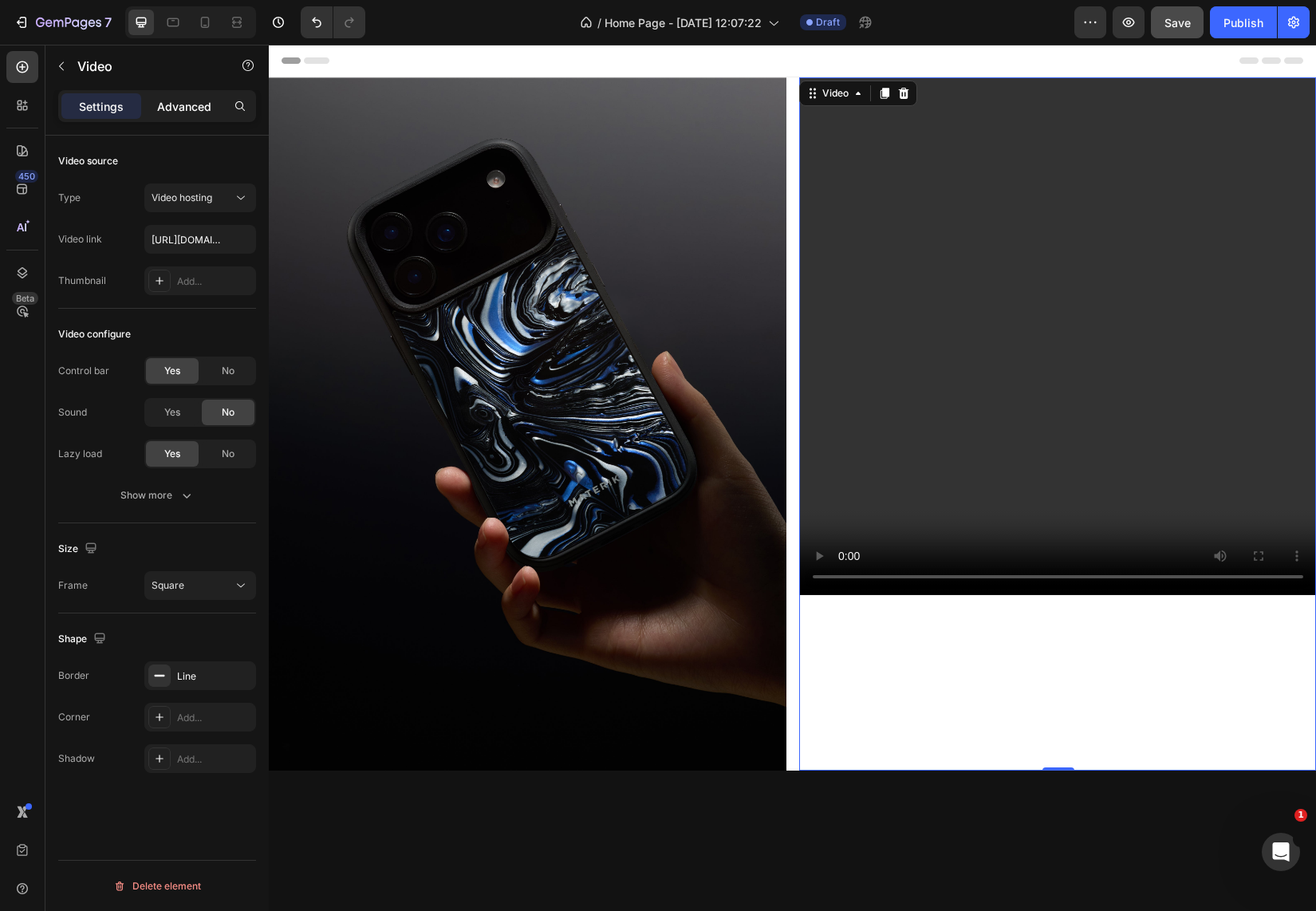
click at [183, 115] on div "Advanced" at bounding box center [184, 106] width 80 height 26
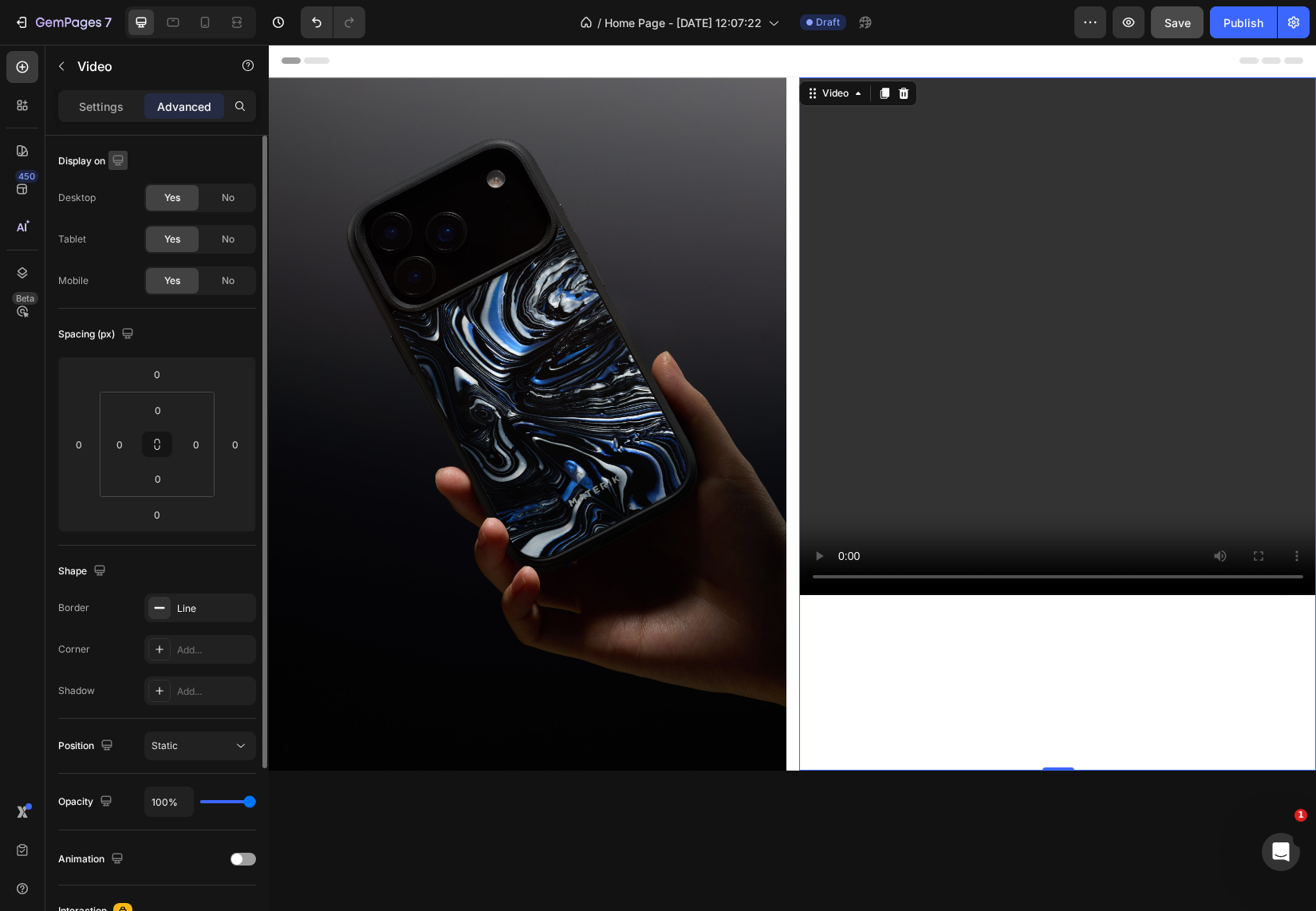
click at [118, 169] on button "button" at bounding box center [117, 159] width 19 height 19
click at [104, 106] on p "Settings" at bounding box center [101, 107] width 45 height 16
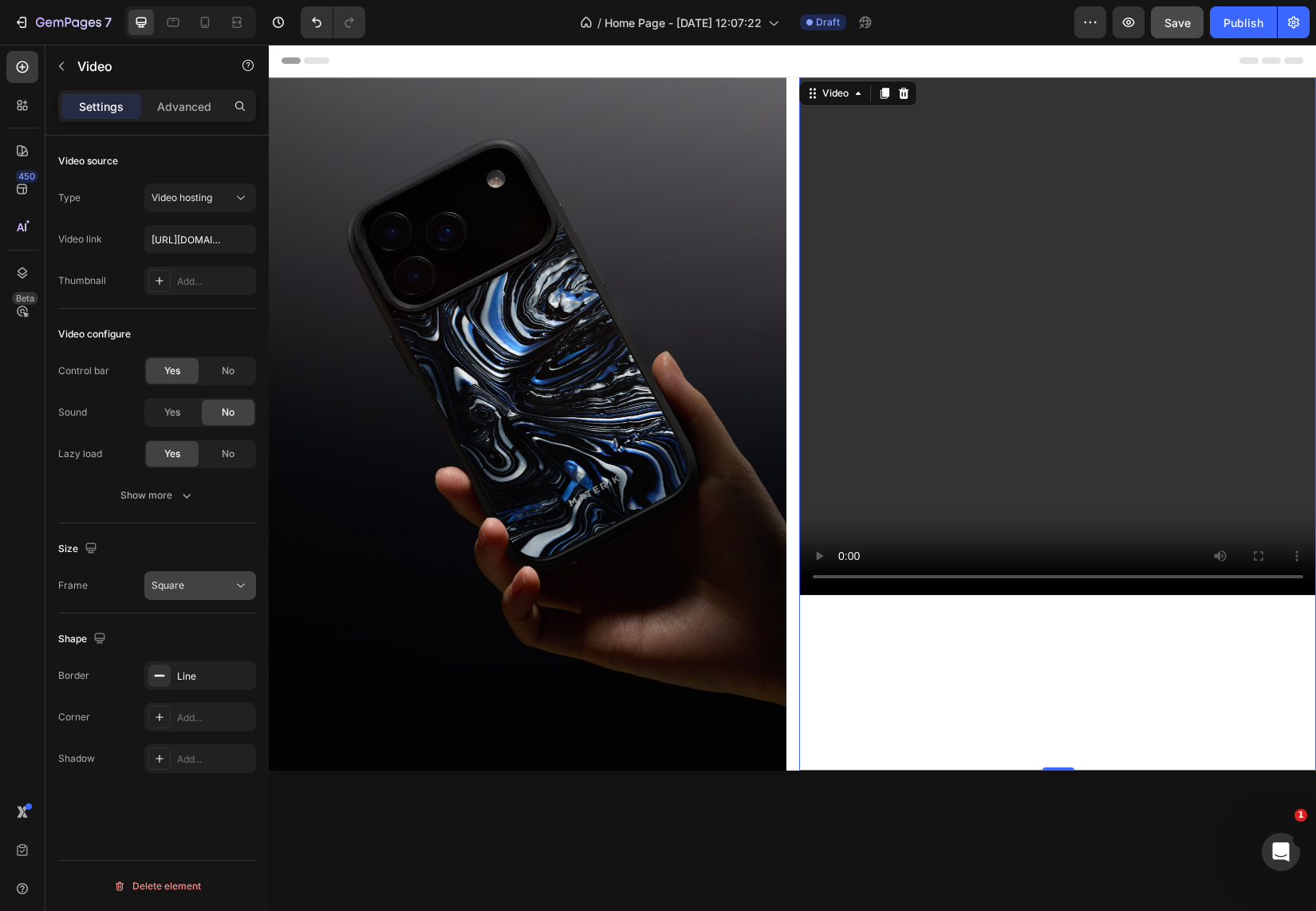
click at [215, 588] on div "Square" at bounding box center [191, 586] width 81 height 15
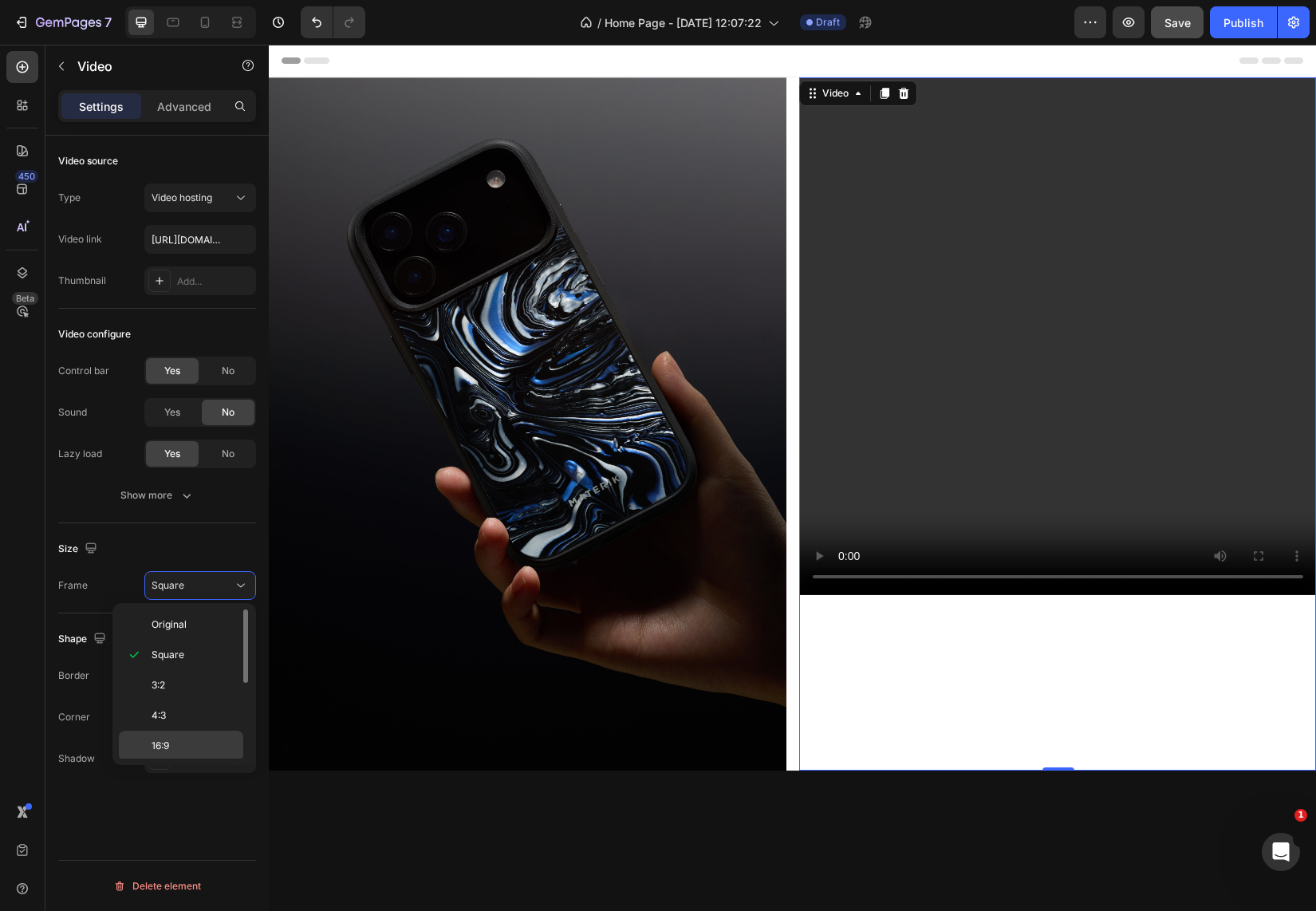
click at [175, 741] on p "16:9" at bounding box center [193, 746] width 85 height 15
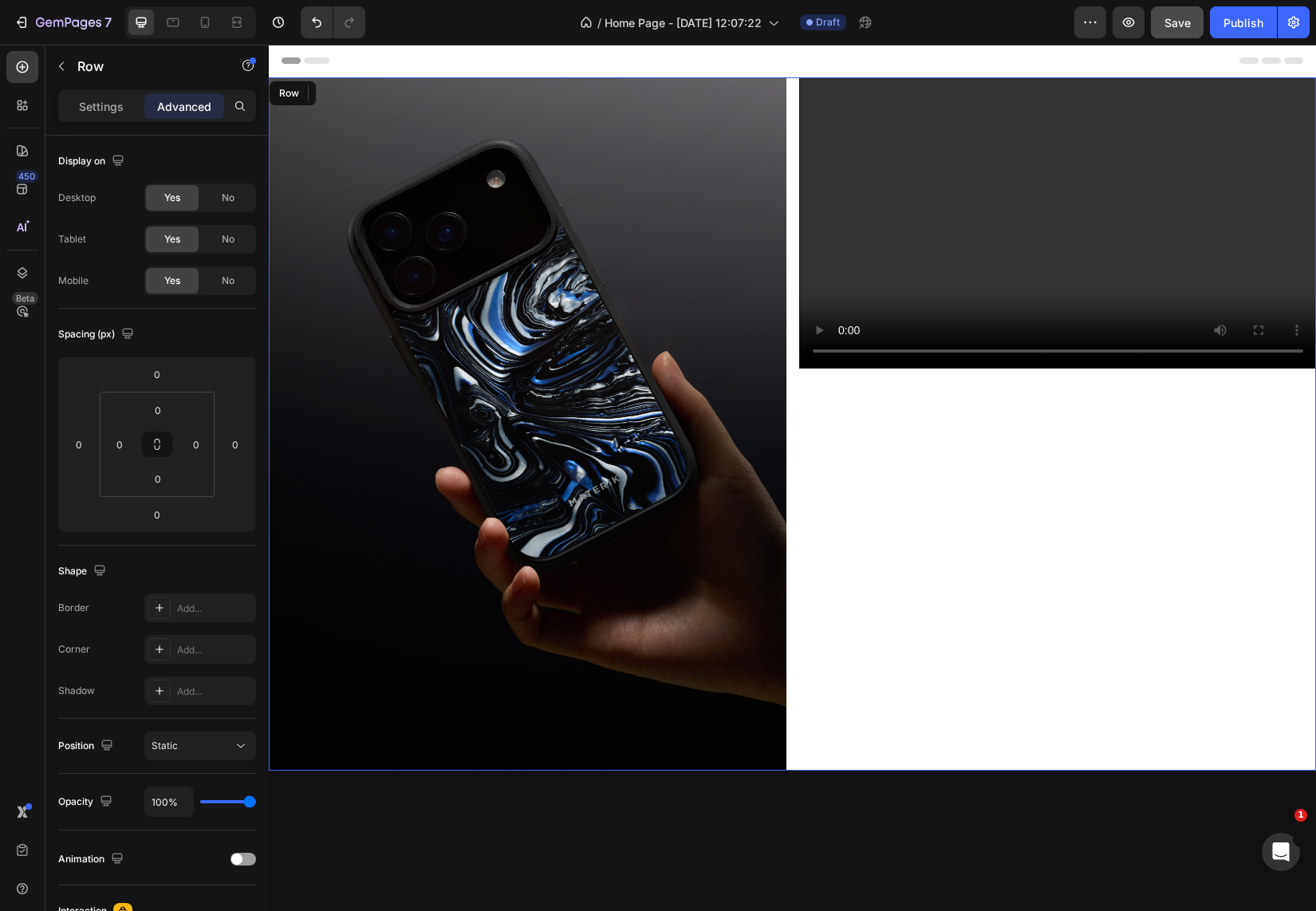
click at [954, 620] on div "Video 0" at bounding box center [1057, 424] width 517 height 693
click at [1132, 30] on button "button" at bounding box center [1128, 22] width 32 height 32
click at [903, 328] on video at bounding box center [1057, 223] width 516 height 291
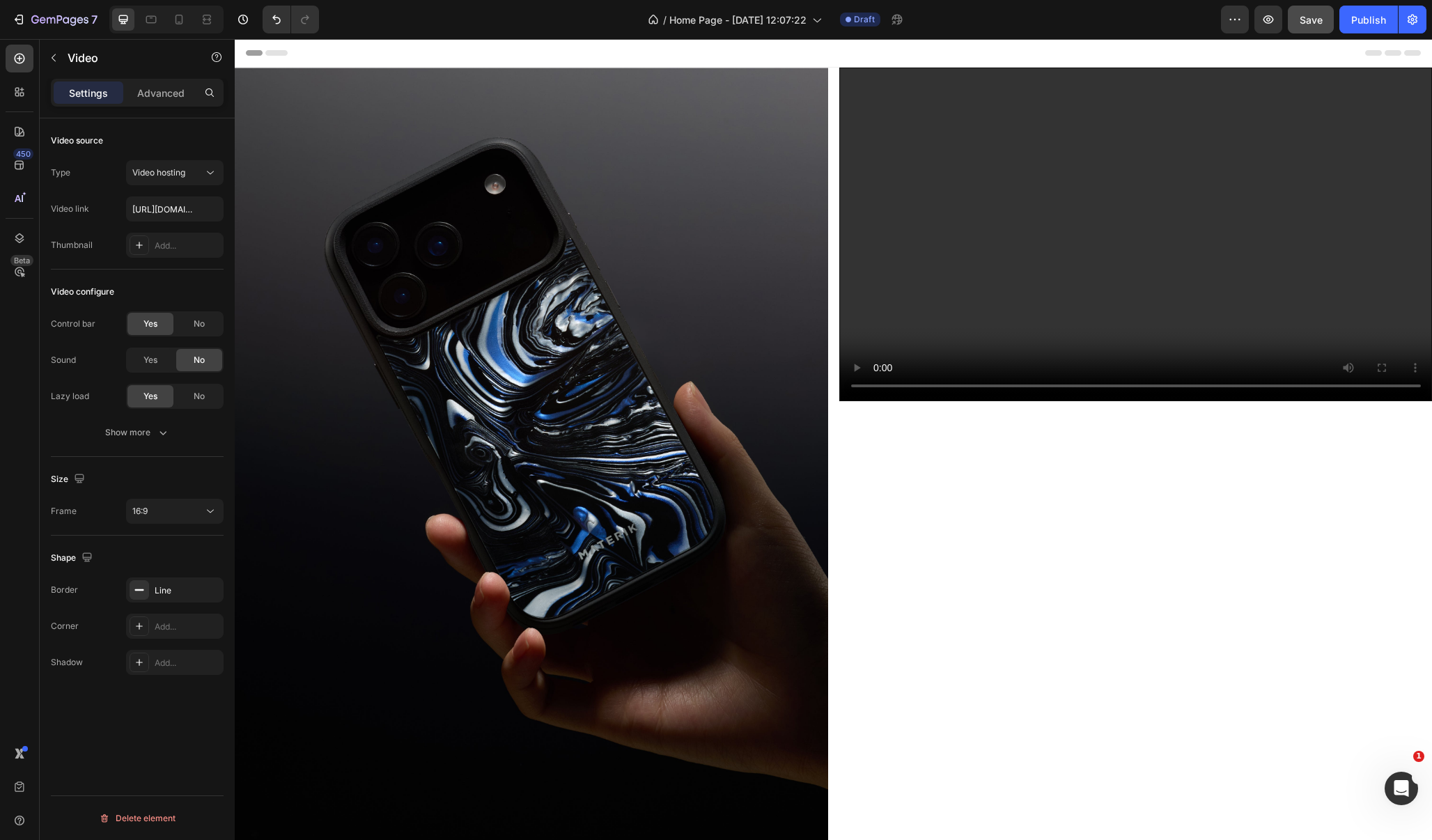
click at [666, 56] on div "Header" at bounding box center [833, 52] width 1175 height 28
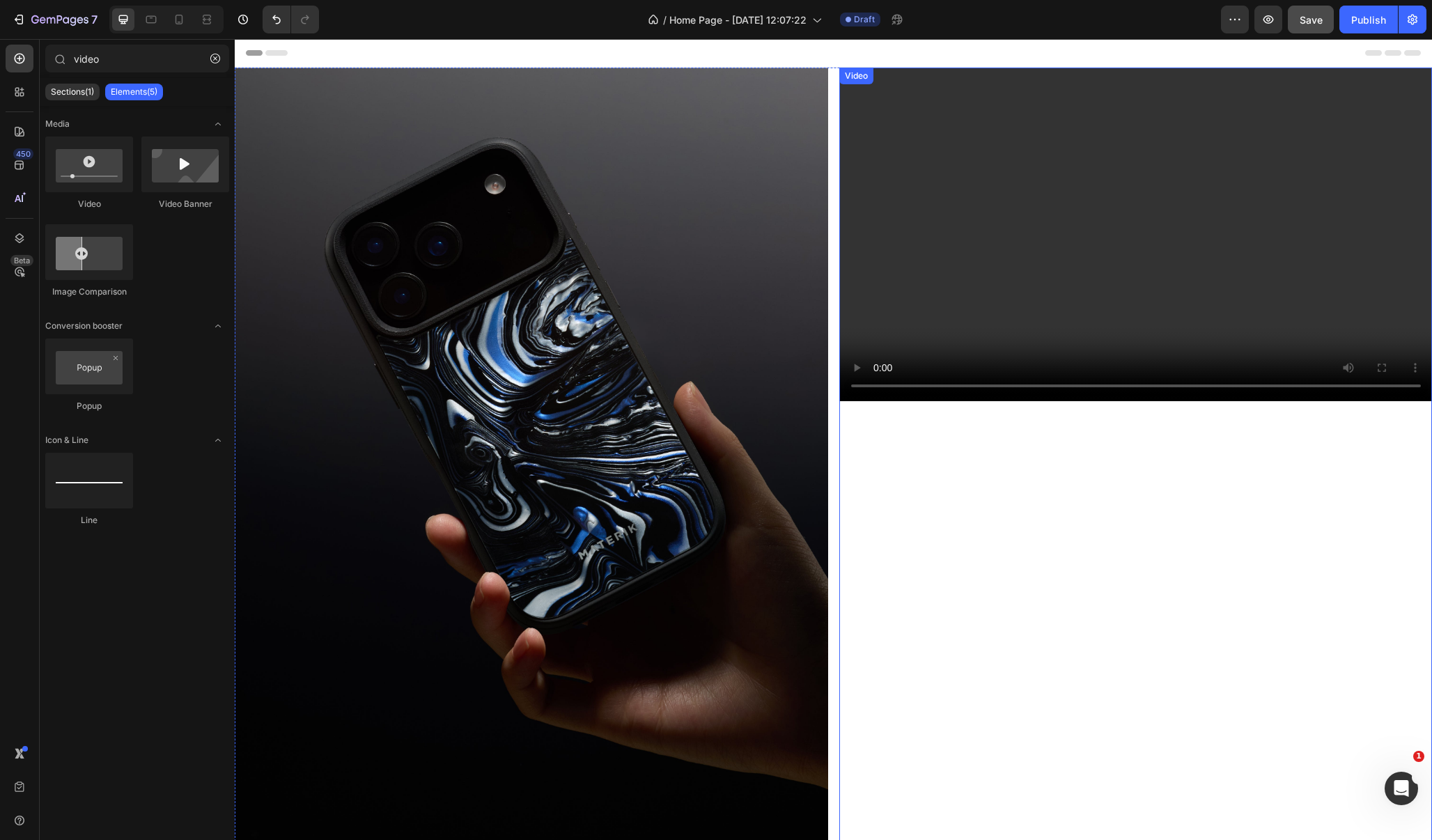
click at [1014, 395] on video at bounding box center [1136, 235] width 592 height 333
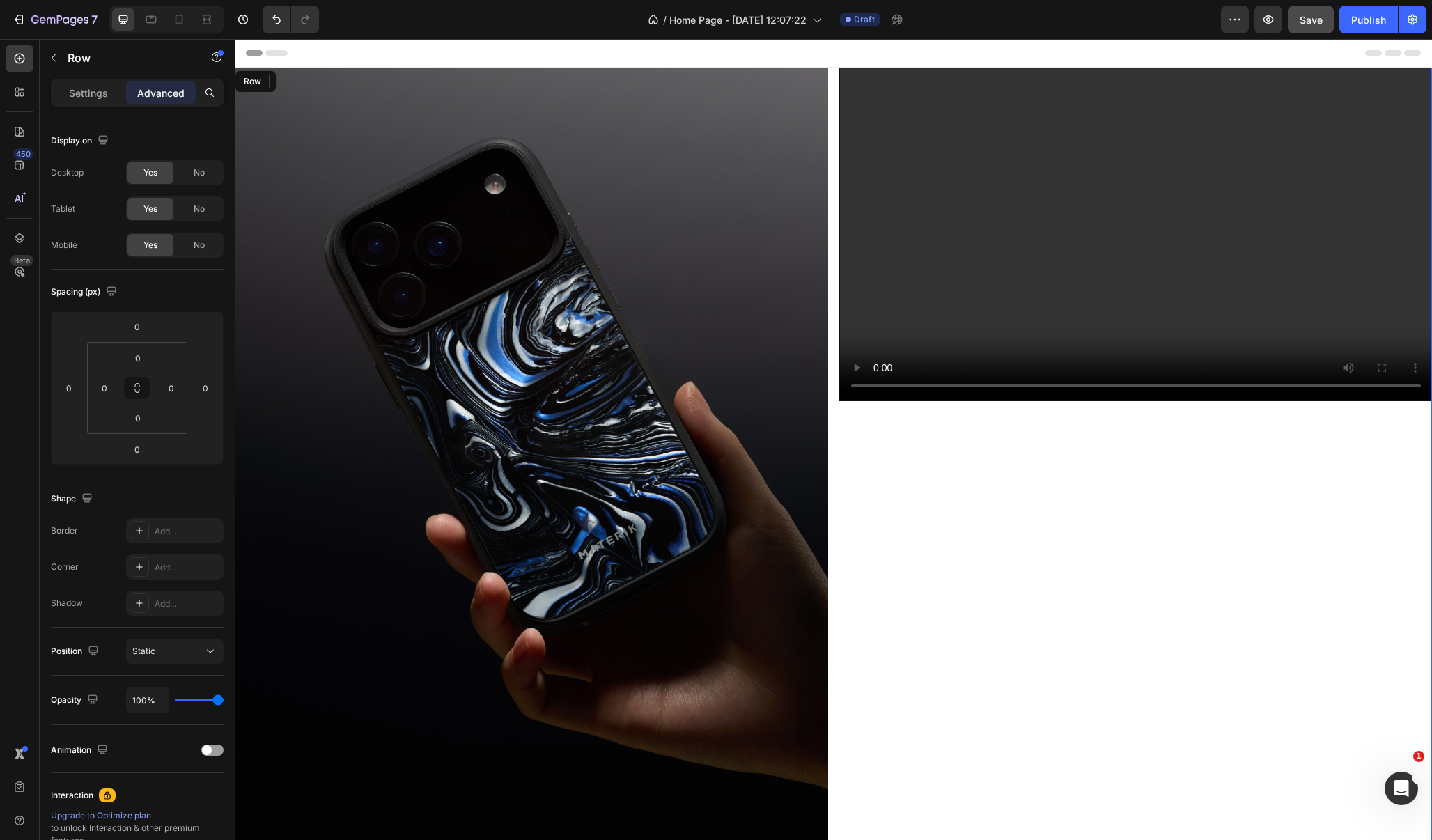
click at [910, 589] on div "Video 0" at bounding box center [1136, 465] width 593 height 795
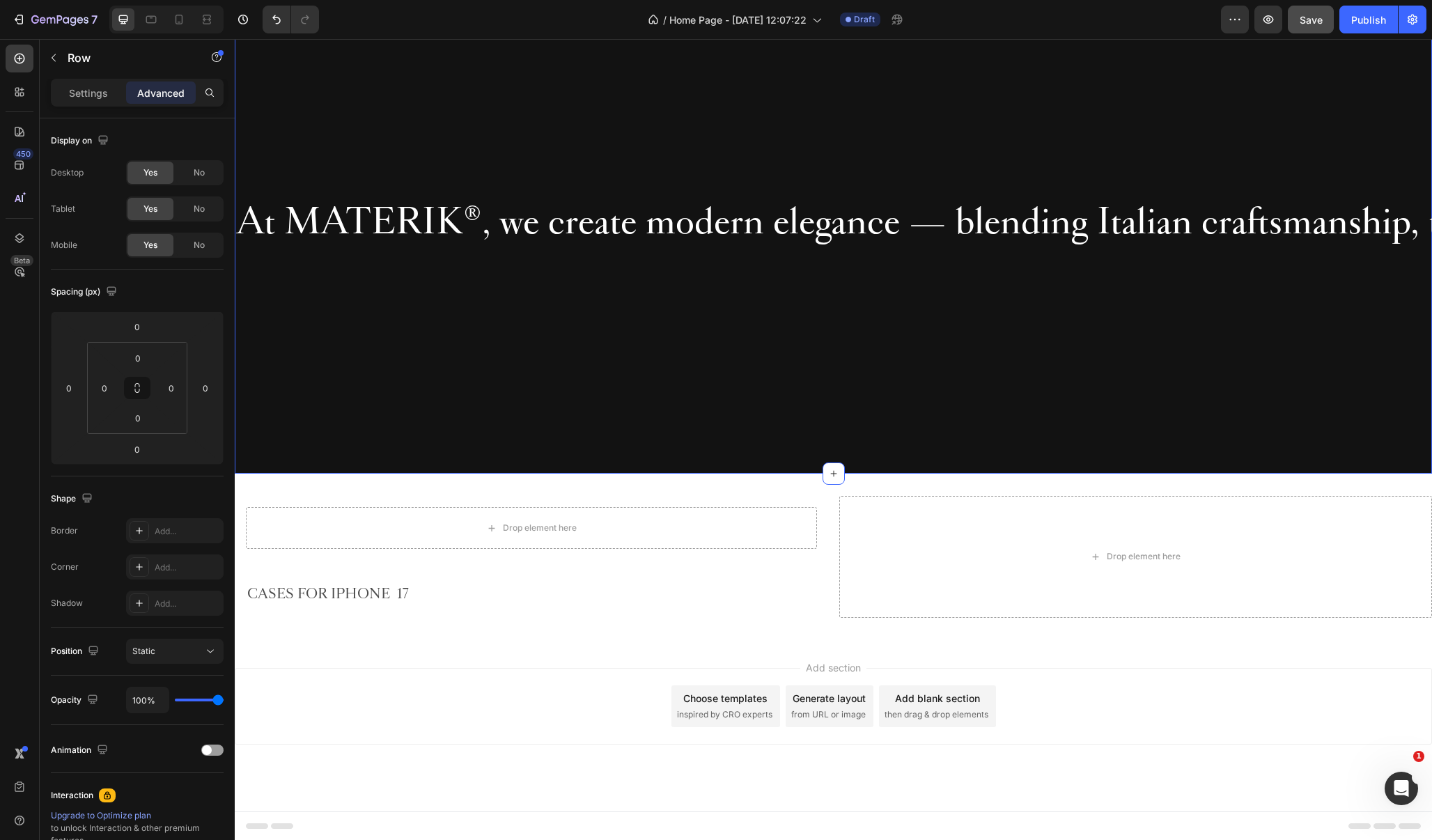
scroll to position [887, 0]
click at [504, 445] on div "At MATERIK ® , we create modern elegance — blending Italian craftsmanship, time…" at bounding box center [833, 222] width 1197 height 506
click at [495, 679] on div "Add section Choose templates inspired by CRO experts Generate layout from URL o…" at bounding box center [833, 707] width 1197 height 76
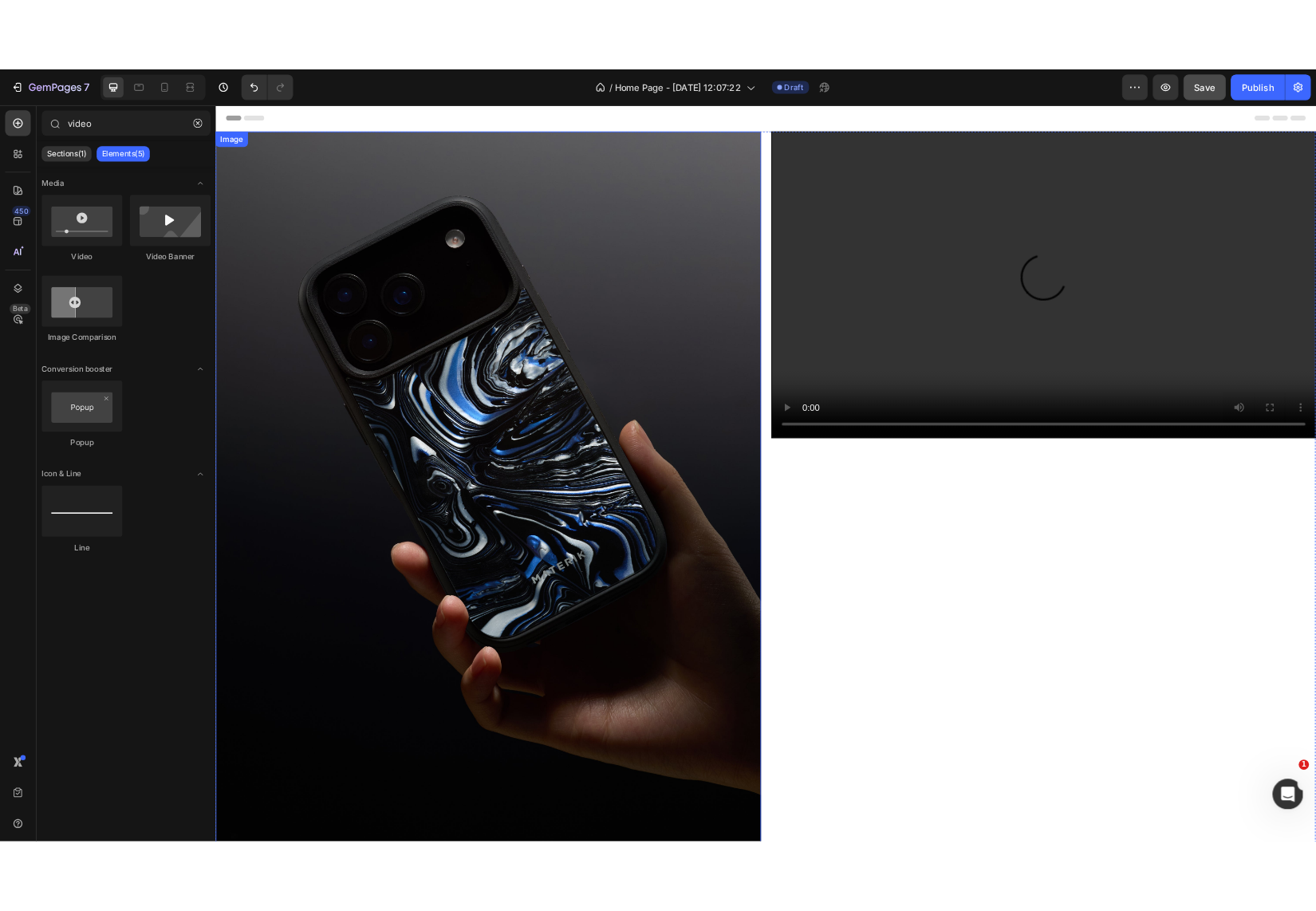
scroll to position [0, 0]
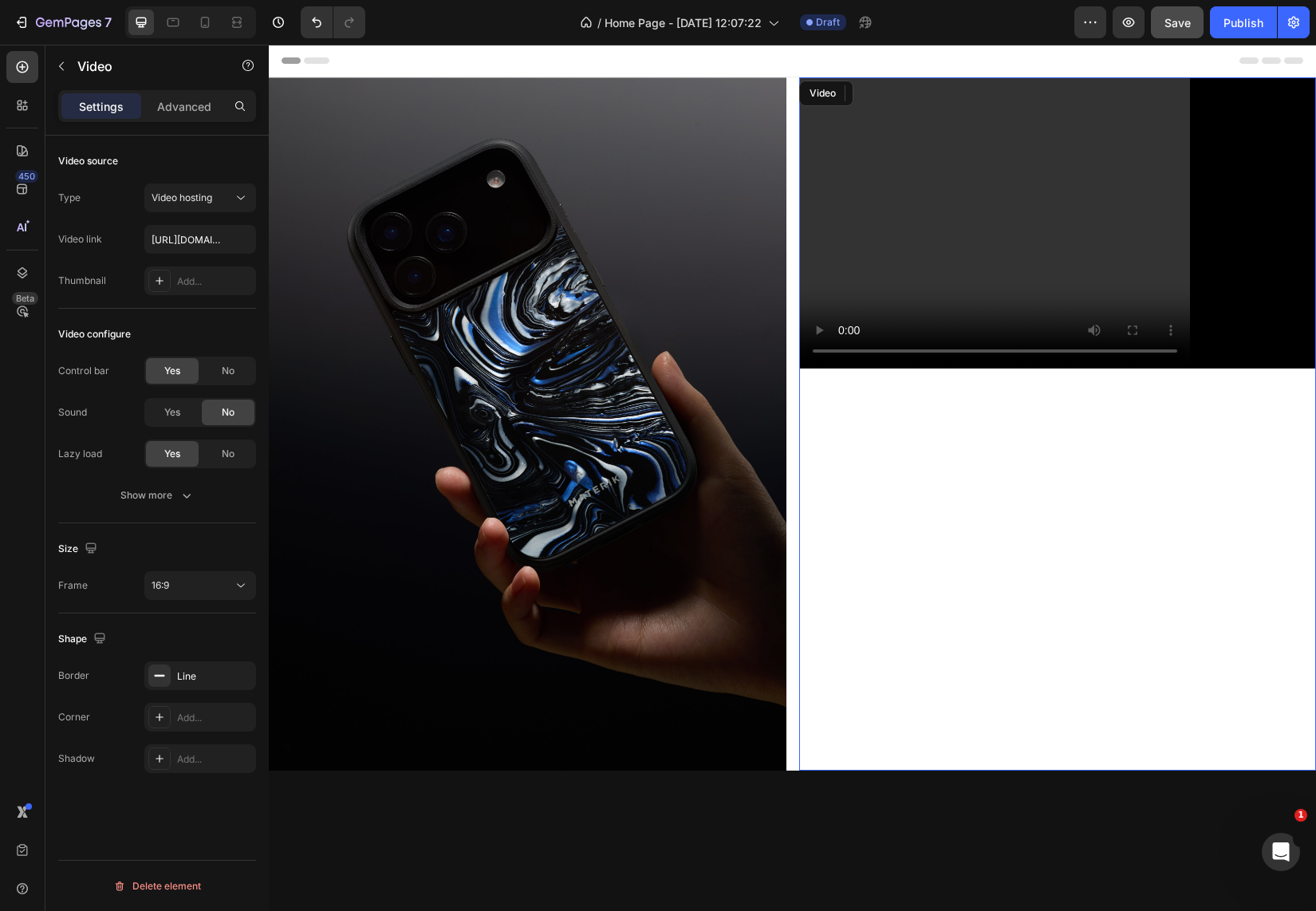
click at [997, 271] on video at bounding box center [1057, 223] width 516 height 291
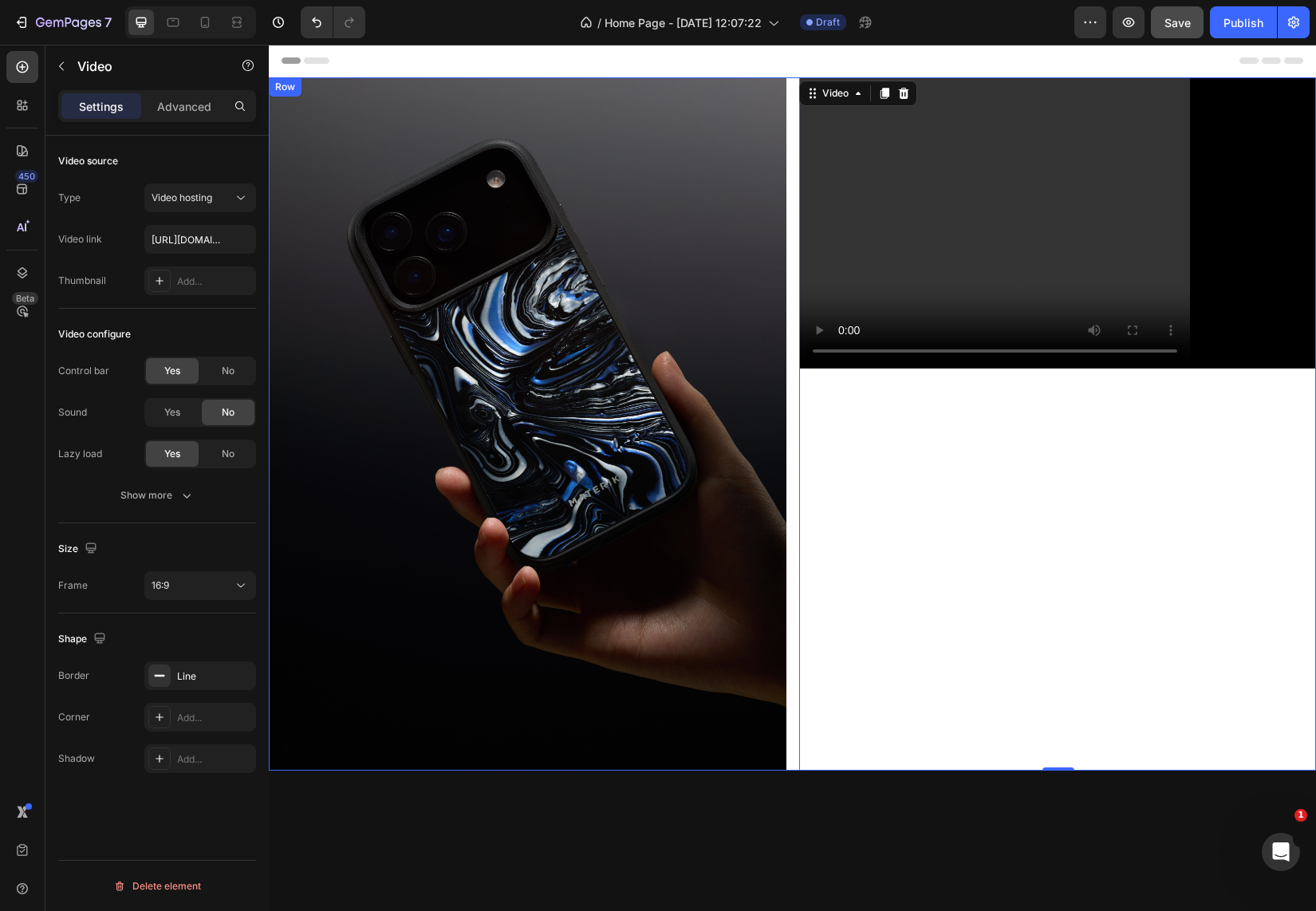
click at [977, 594] on div "Video 0" at bounding box center [1057, 424] width 517 height 693
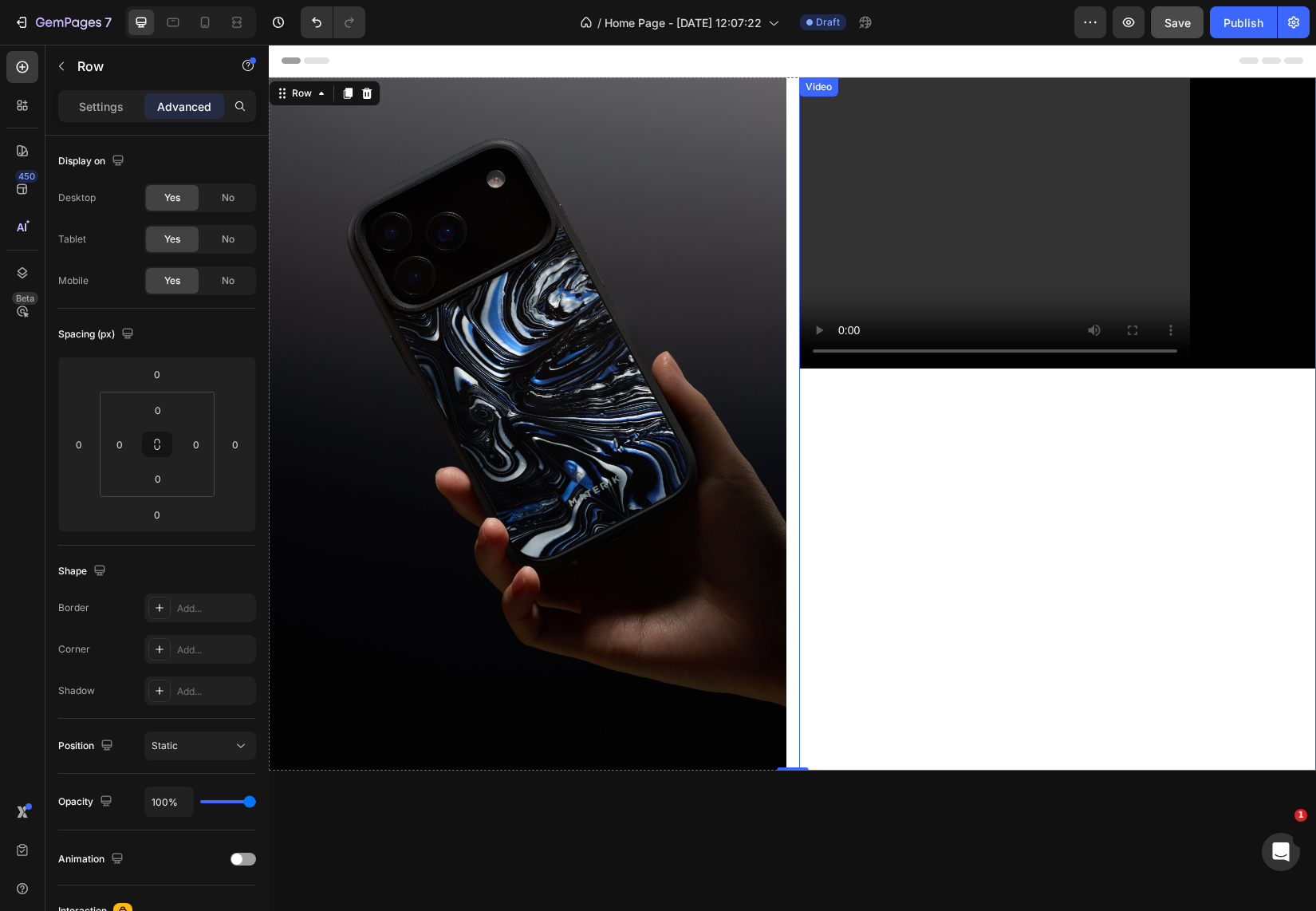
click at [1025, 179] on video at bounding box center [1057, 223] width 516 height 291
click at [874, 682] on div "Video" at bounding box center [1057, 424] width 517 height 693
click at [865, 394] on div "Video" at bounding box center [1057, 424] width 517 height 693
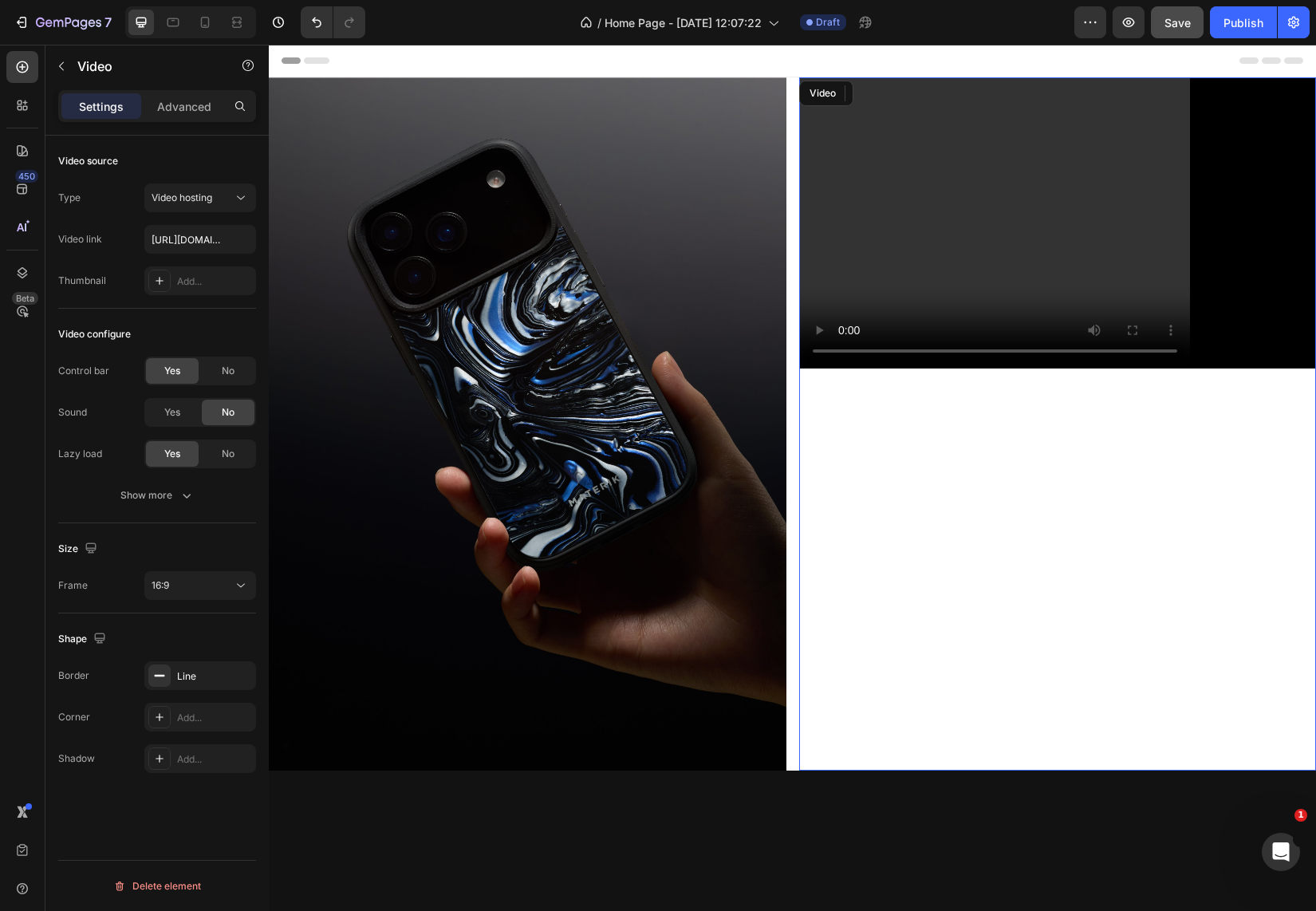
click at [905, 320] on video at bounding box center [1057, 223] width 516 height 291
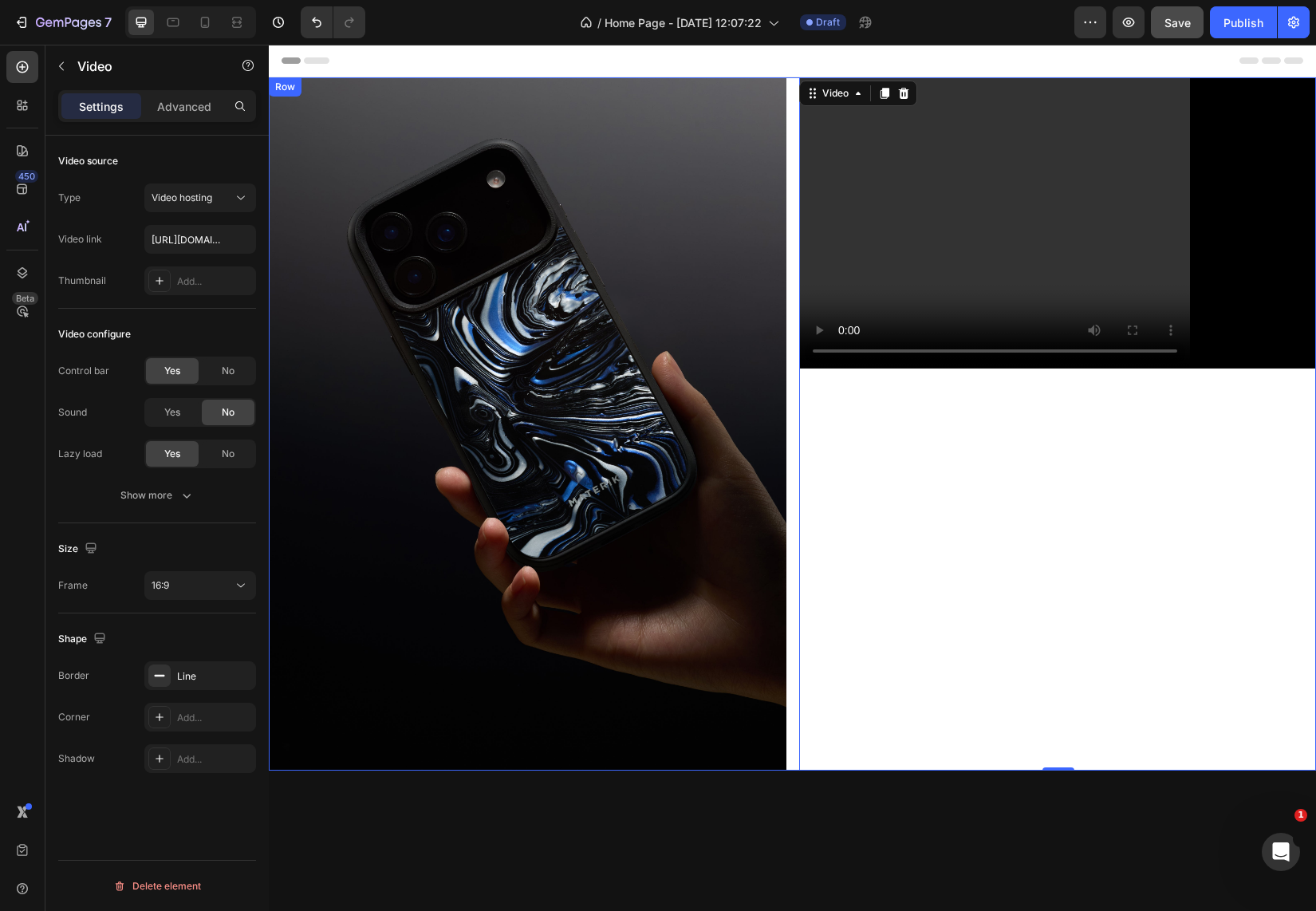
click at [1048, 564] on div "Video 0" at bounding box center [1057, 424] width 517 height 693
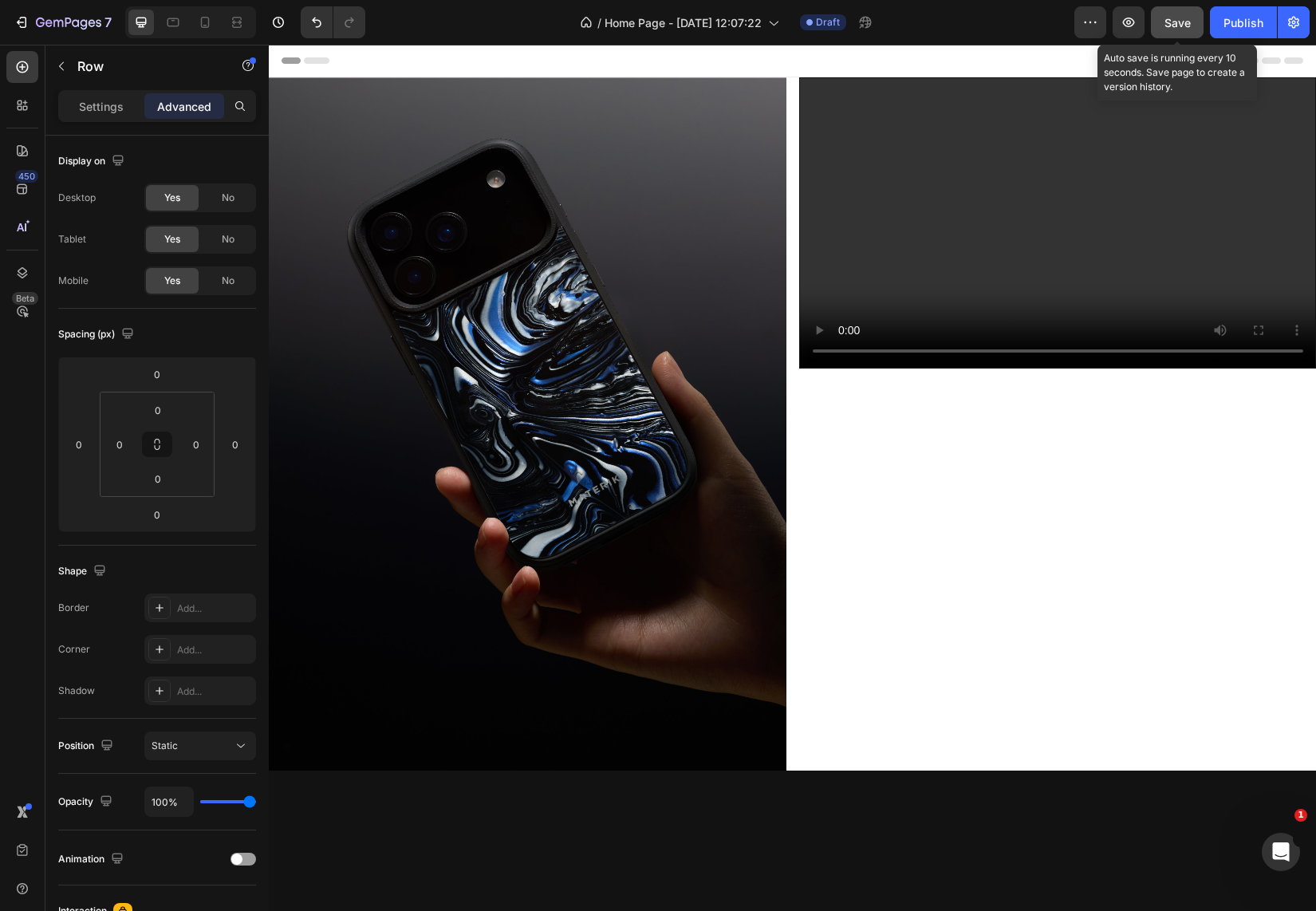
click at [1174, 16] on span "Save" at bounding box center [1177, 23] width 26 height 14
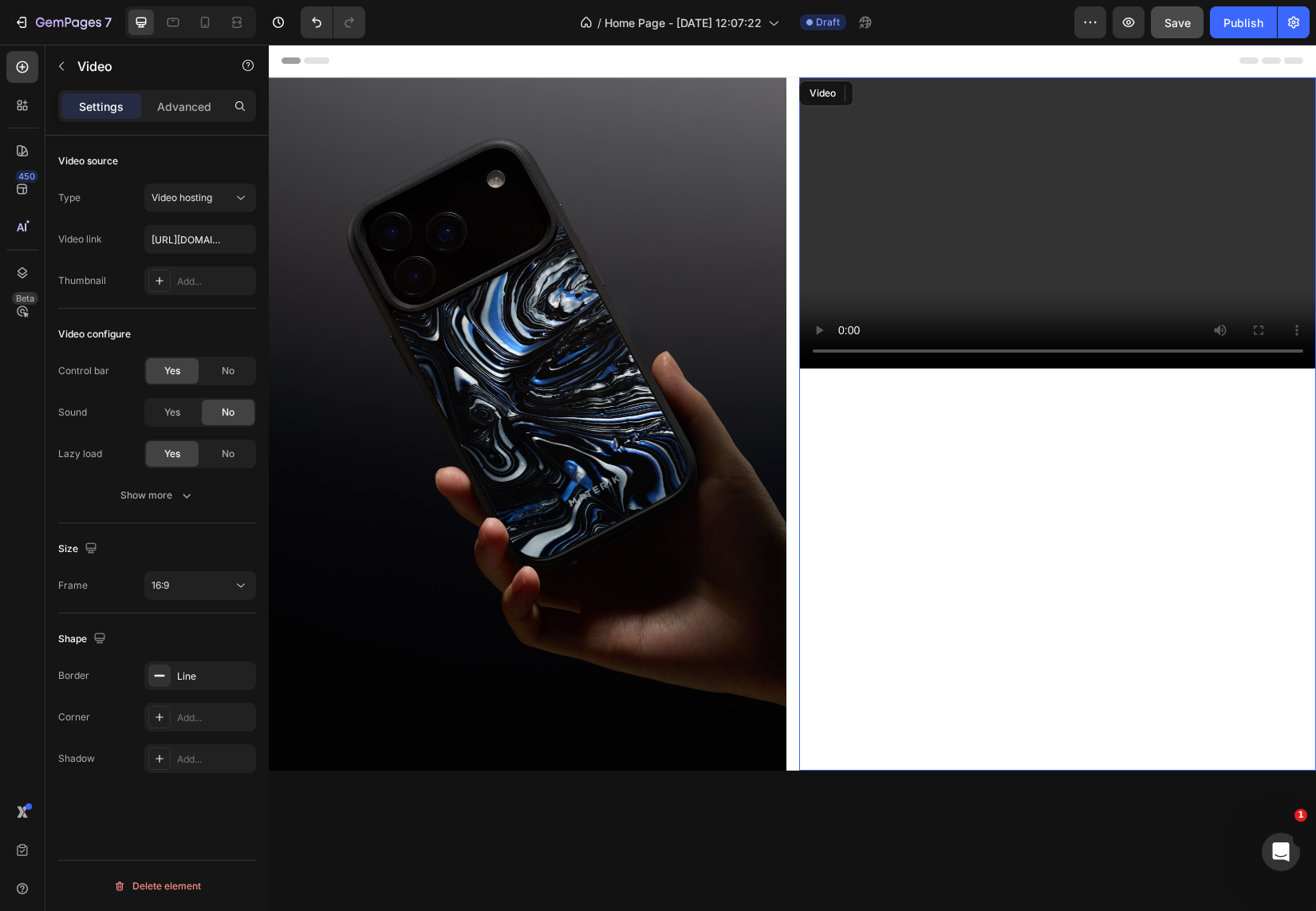
click at [840, 230] on video at bounding box center [1057, 223] width 516 height 291
click at [1059, 219] on video at bounding box center [1057, 223] width 516 height 291
